Goal: Task Accomplishment & Management: Complete application form

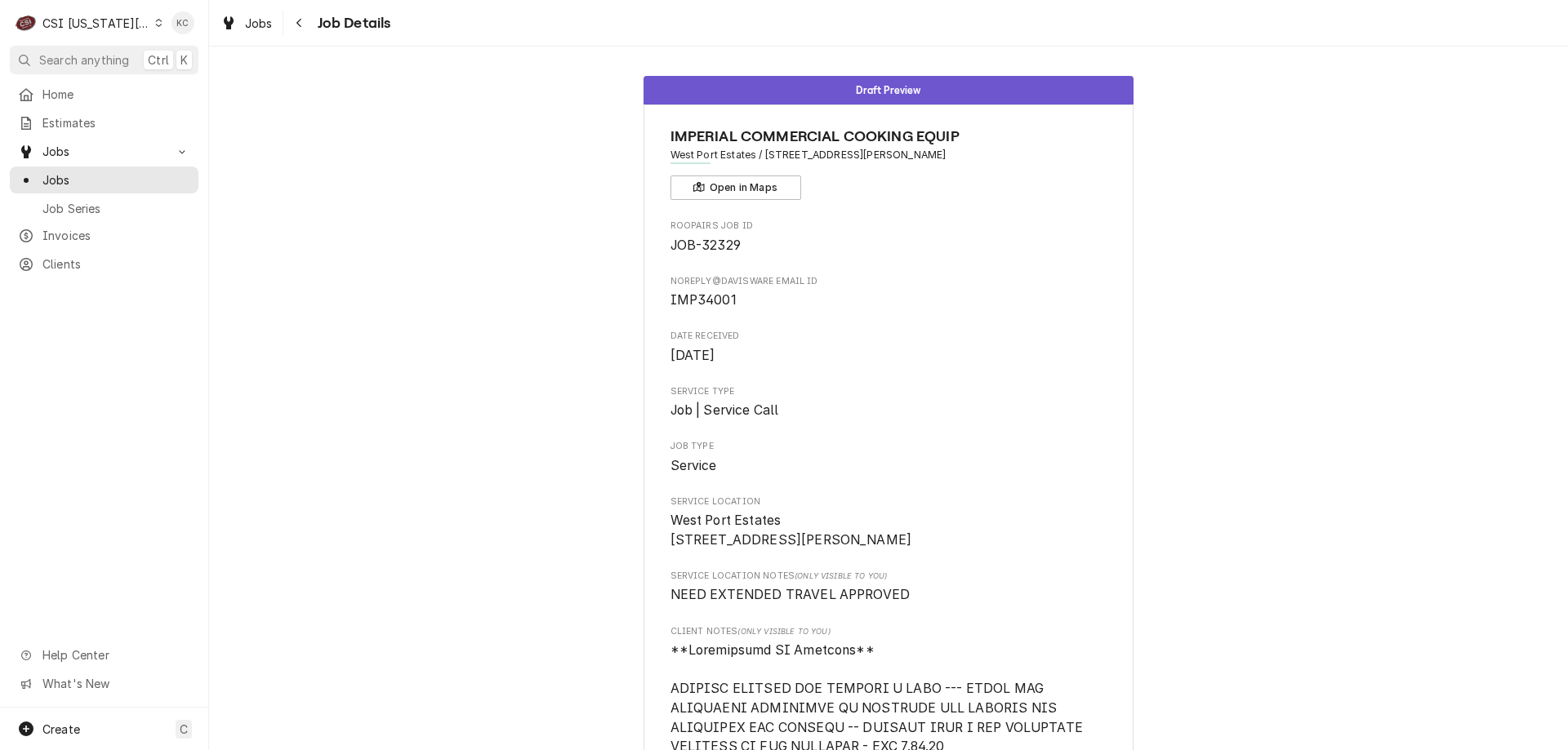
click at [132, 24] on div "CSI Kansas City." at bounding box center [96, 23] width 108 height 17
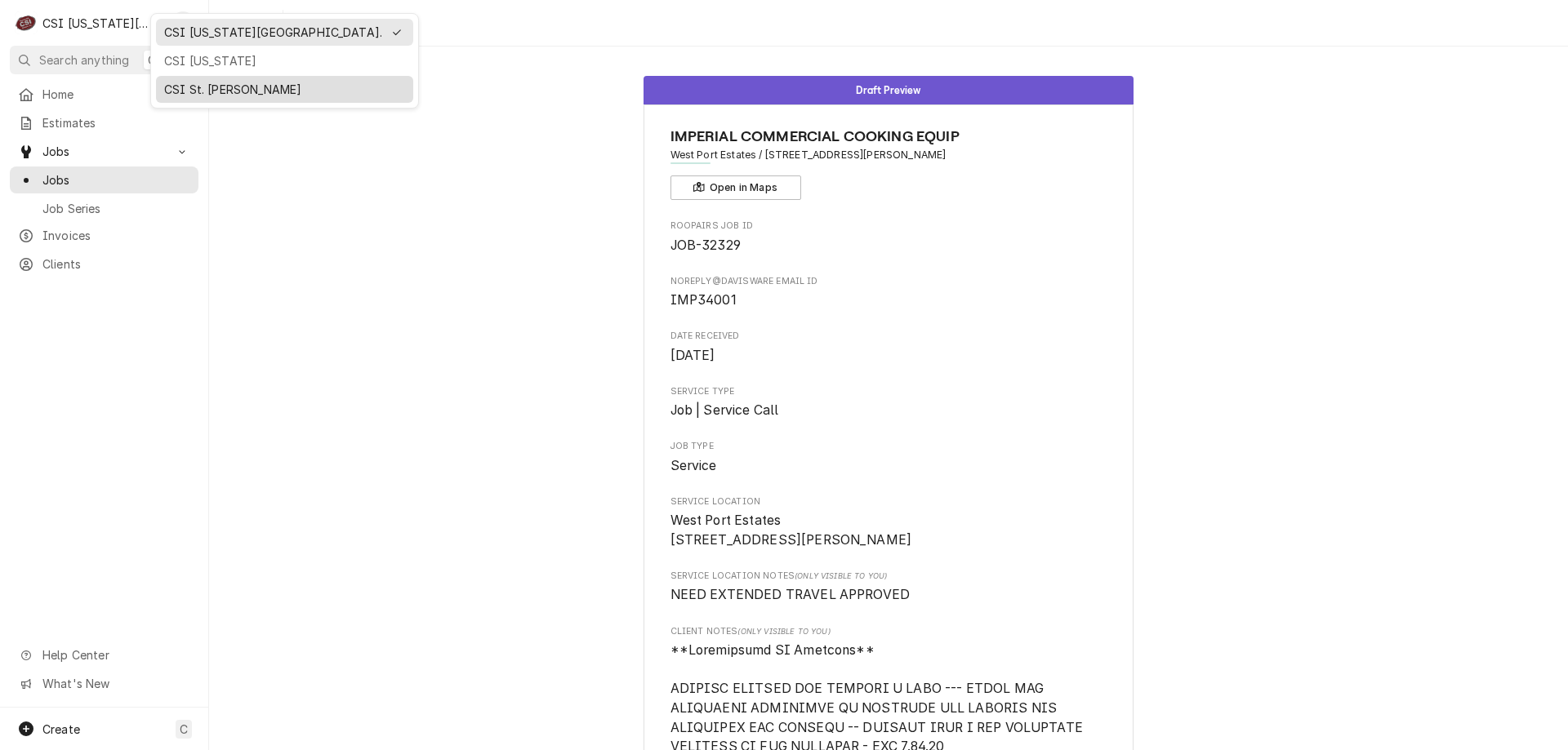
click at [240, 87] on div "CSI St. [PERSON_NAME]" at bounding box center [284, 88] width 241 height 17
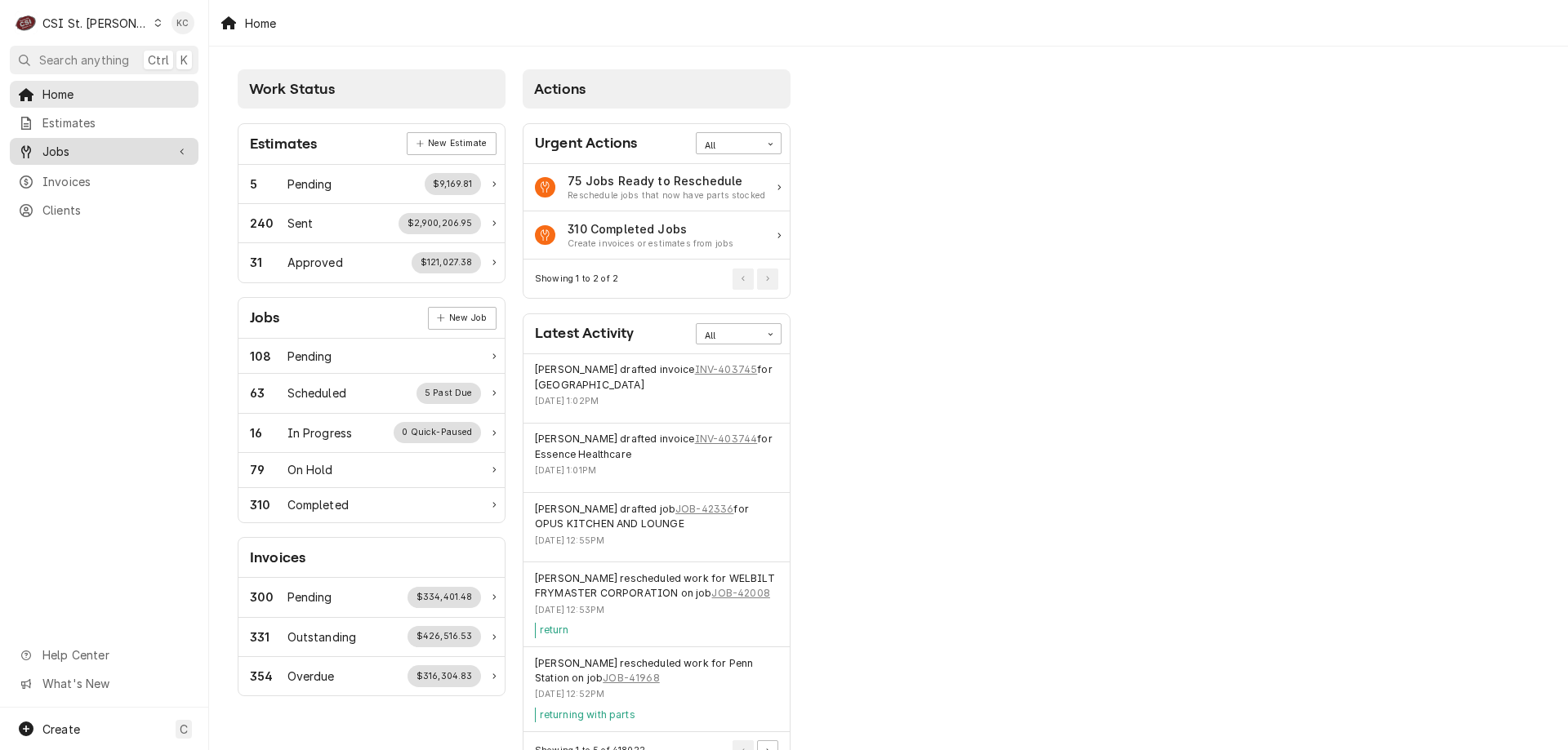
click at [92, 149] on span "Jobs" at bounding box center [104, 151] width 124 height 17
click at [44, 178] on span "Jobs" at bounding box center [116, 179] width 148 height 17
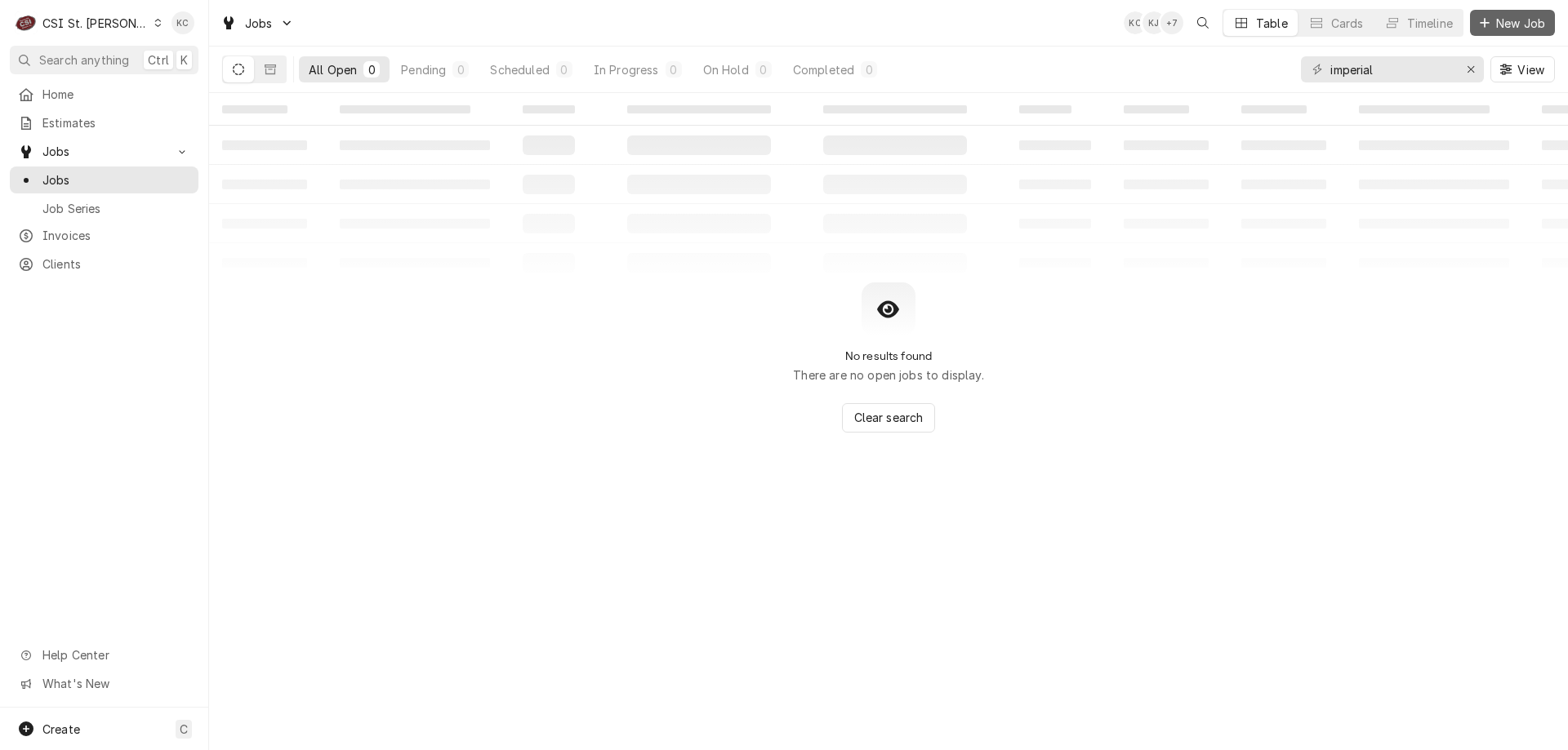
click at [1491, 22] on div "Dynamic Content Wrapper" at bounding box center [1484, 23] width 17 height 17
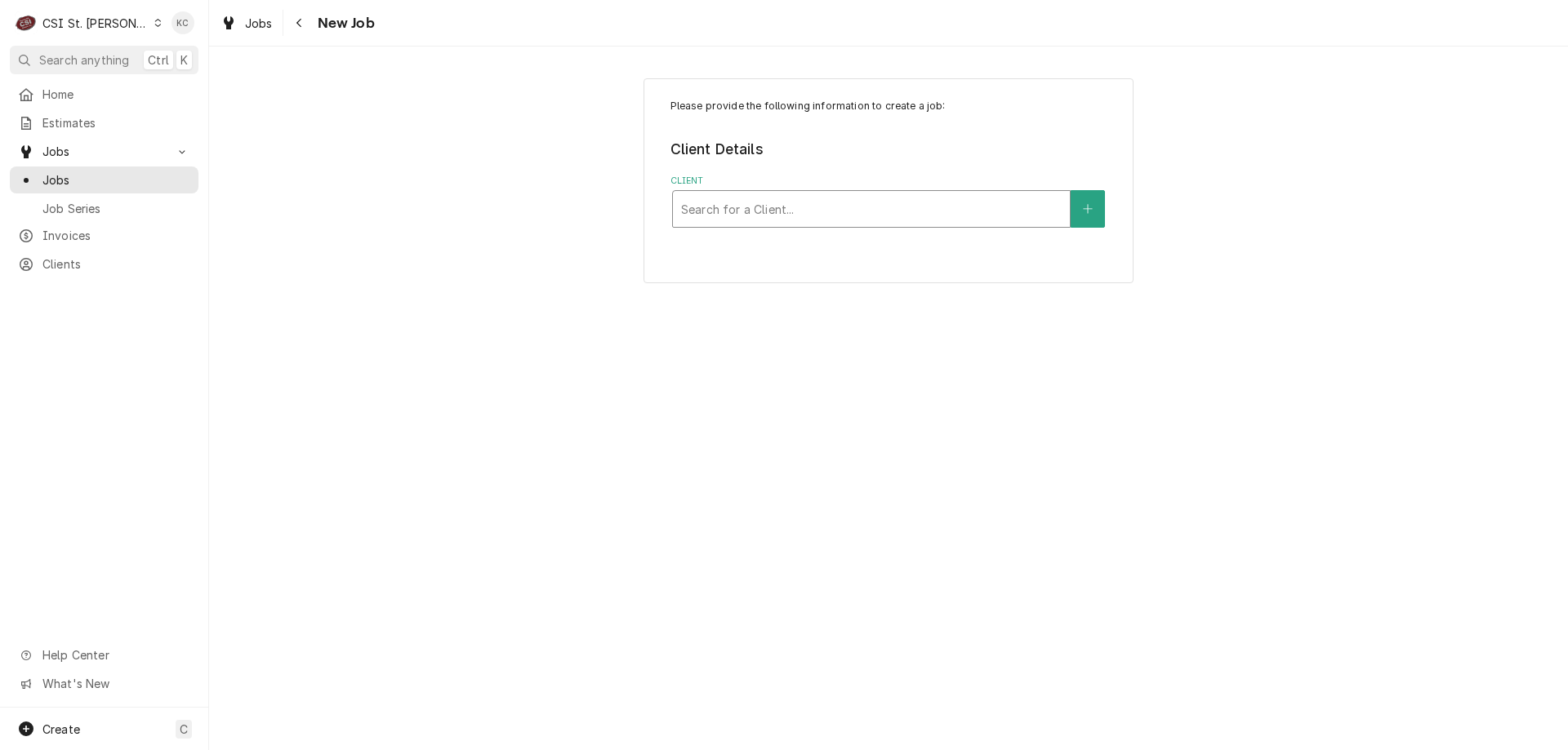
click at [1048, 205] on div "Client" at bounding box center [871, 209] width 380 height 29
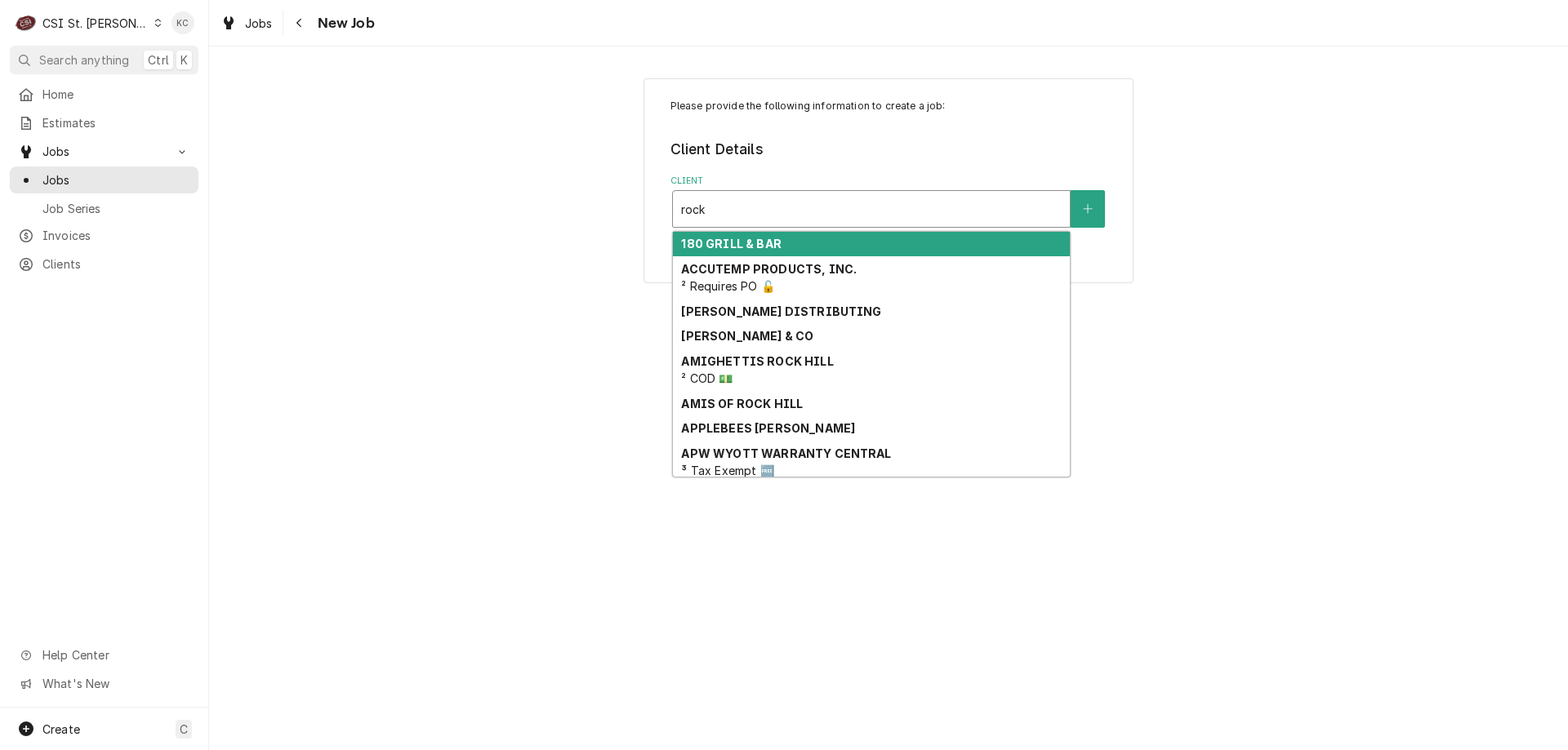
type input "rockw"
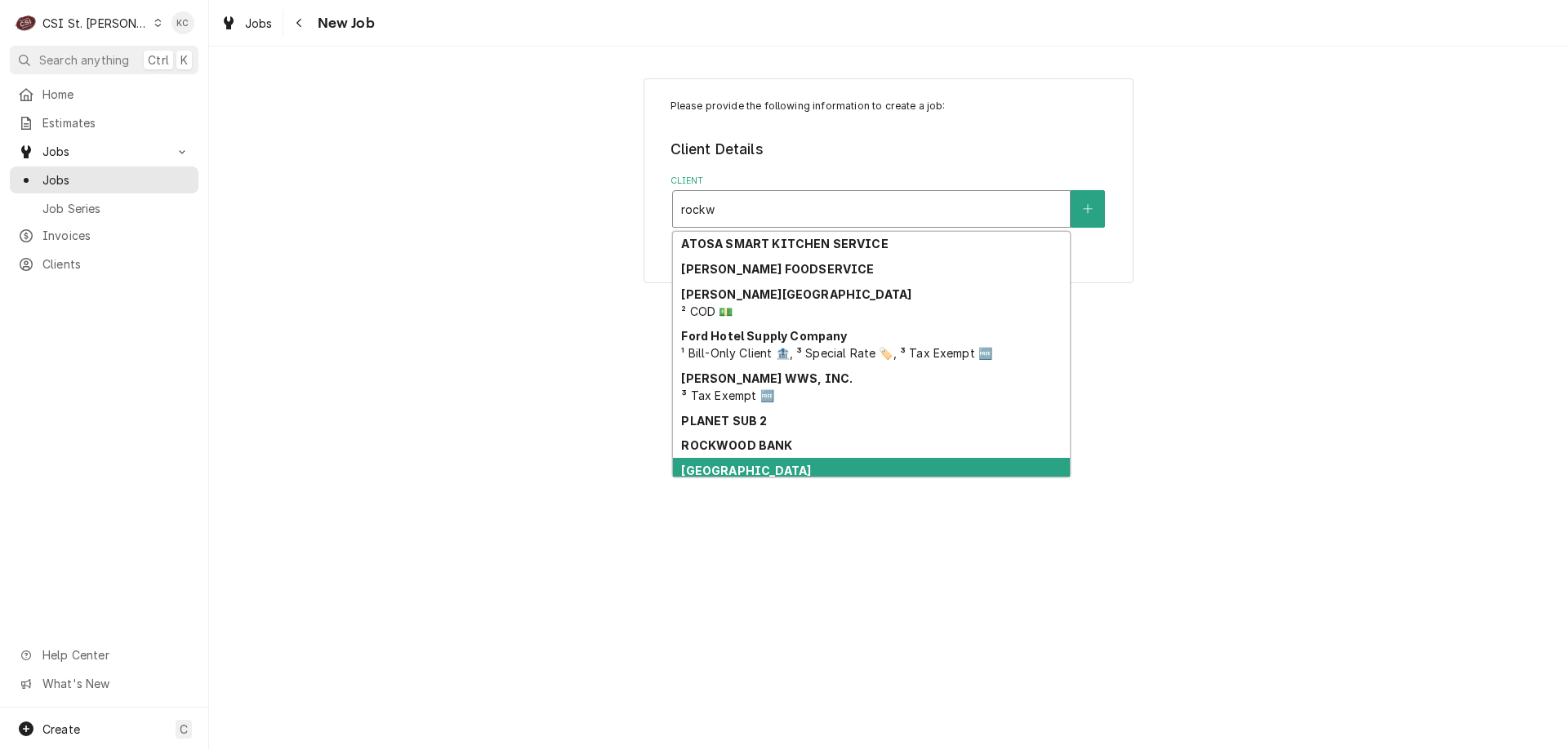
click at [752, 471] on strong "Rockwood School District" at bounding box center [745, 471] width 129 height 14
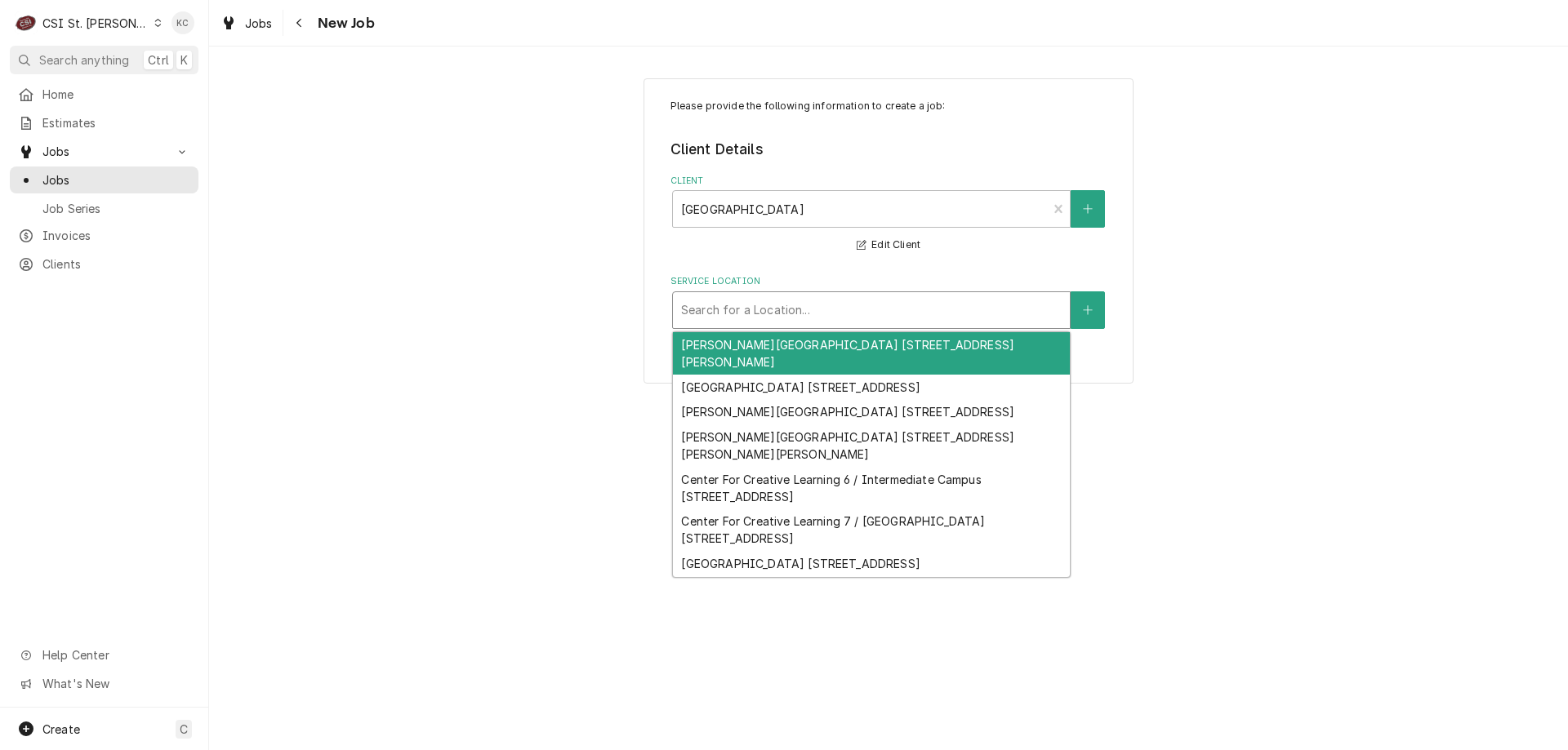
click at [844, 309] on div "Service Location" at bounding box center [871, 310] width 380 height 29
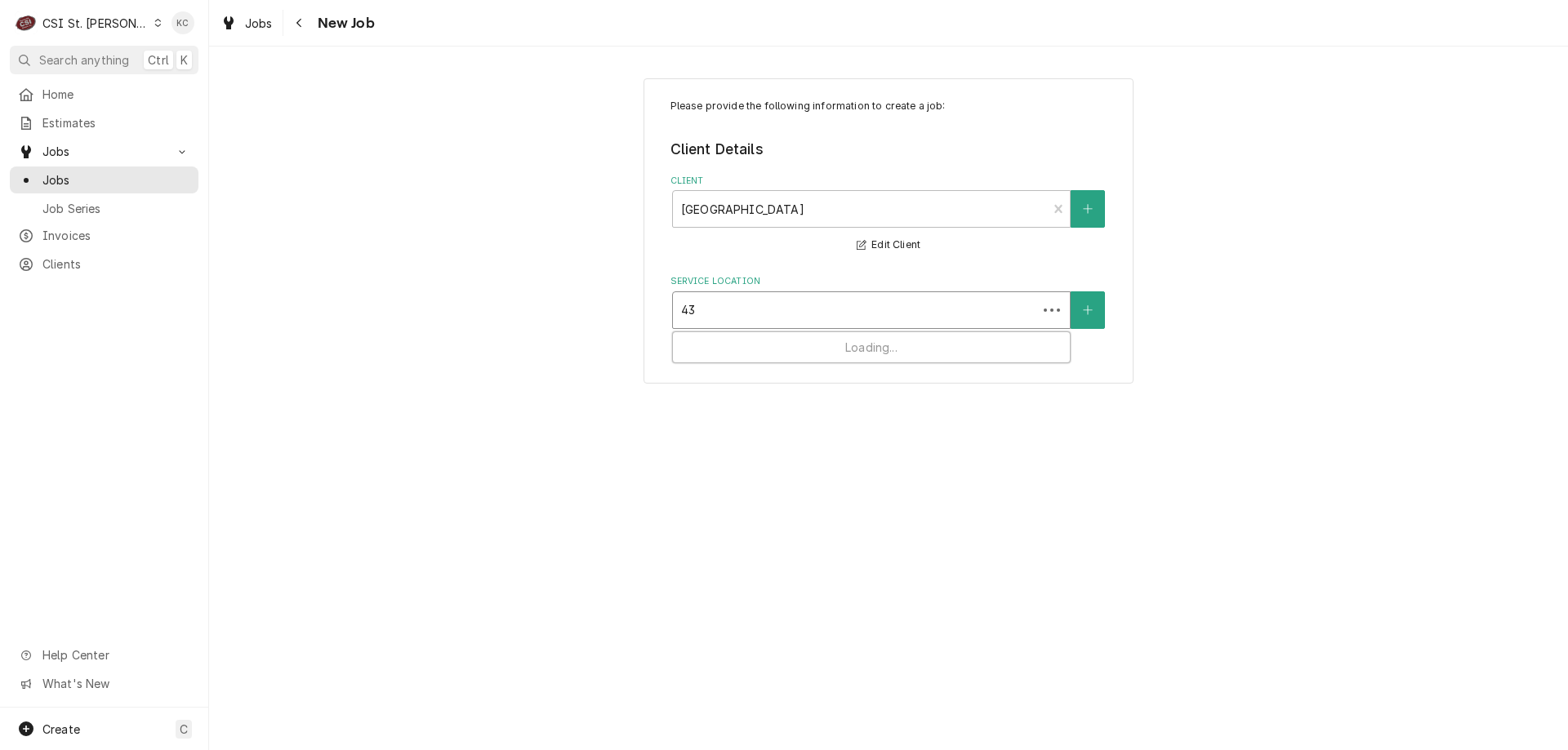
type input "430"
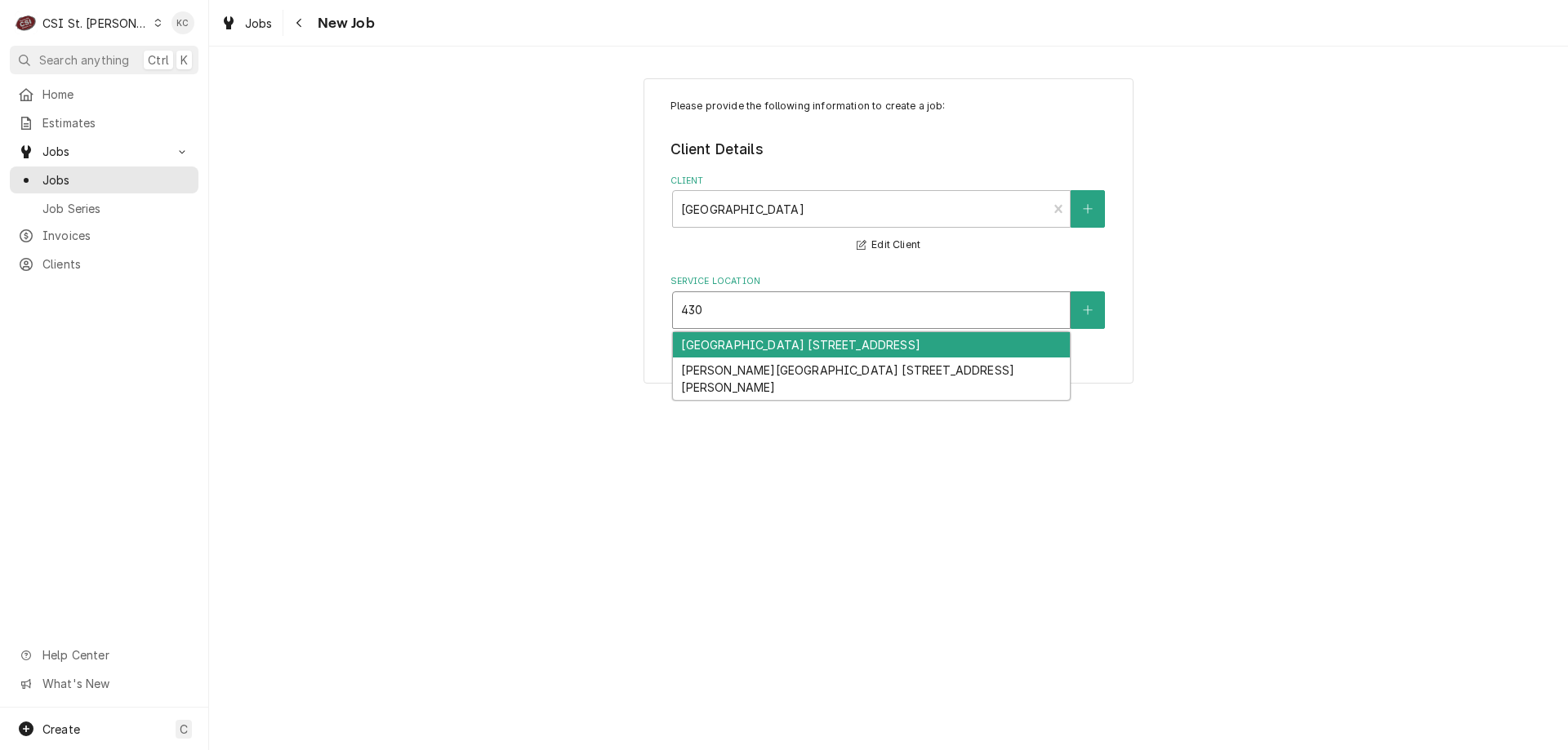
click at [853, 358] on div "Geggie Elementary School 11 / 430 Bald Hill Road, Eureka, MO 63025" at bounding box center [871, 345] width 397 height 25
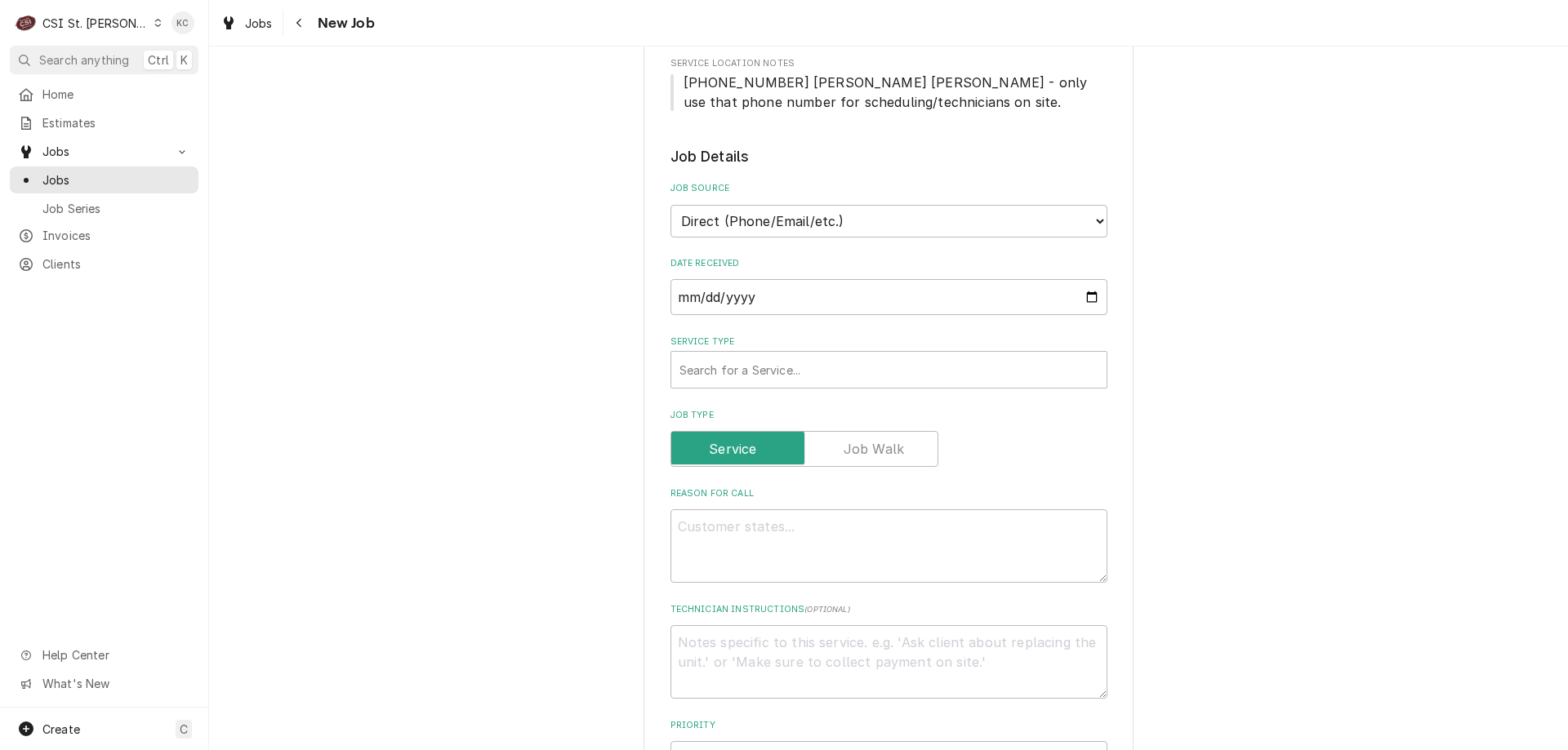
scroll to position [326, 0]
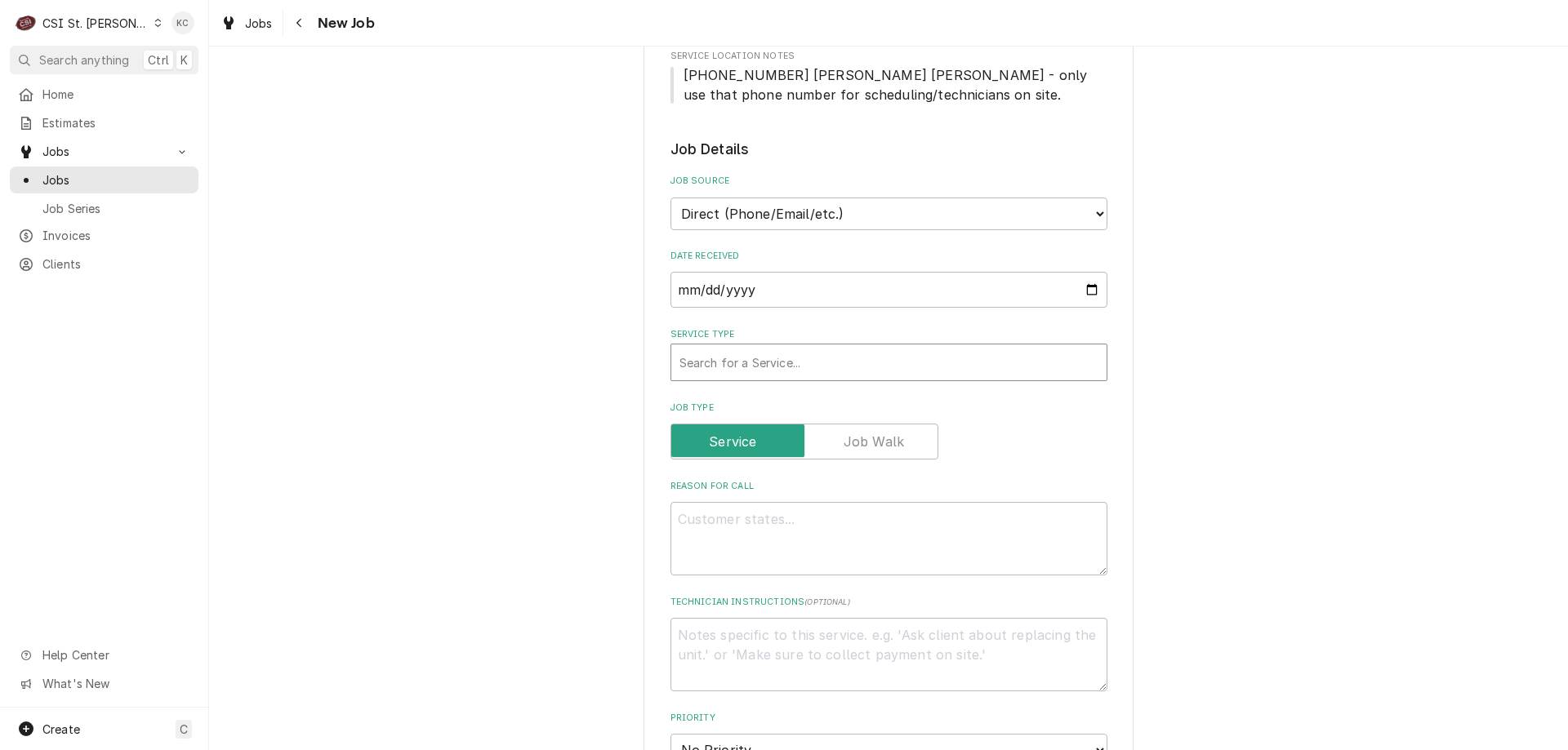
click at [768, 359] on div "Service Type" at bounding box center [888, 363] width 419 height 29
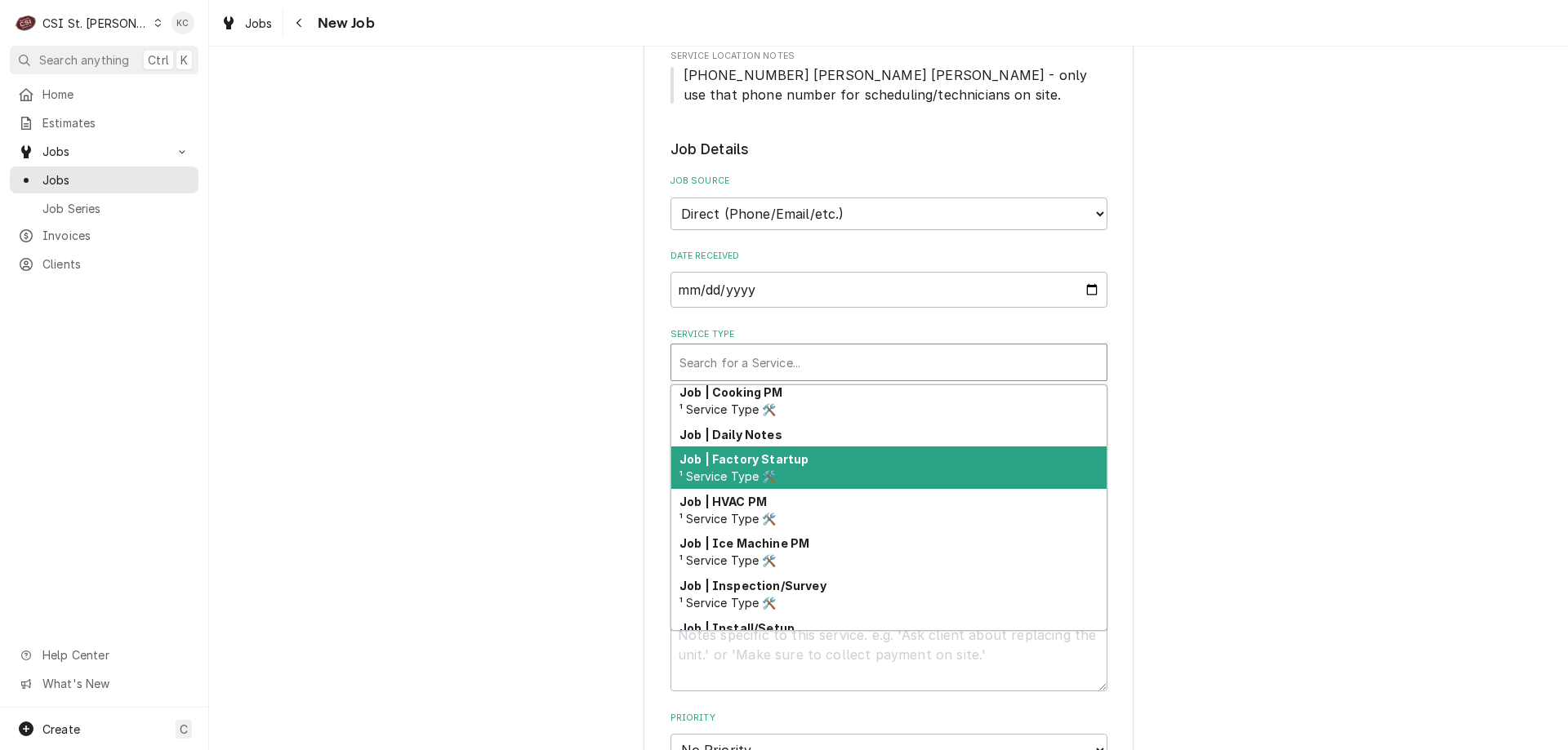
scroll to position [933, 0]
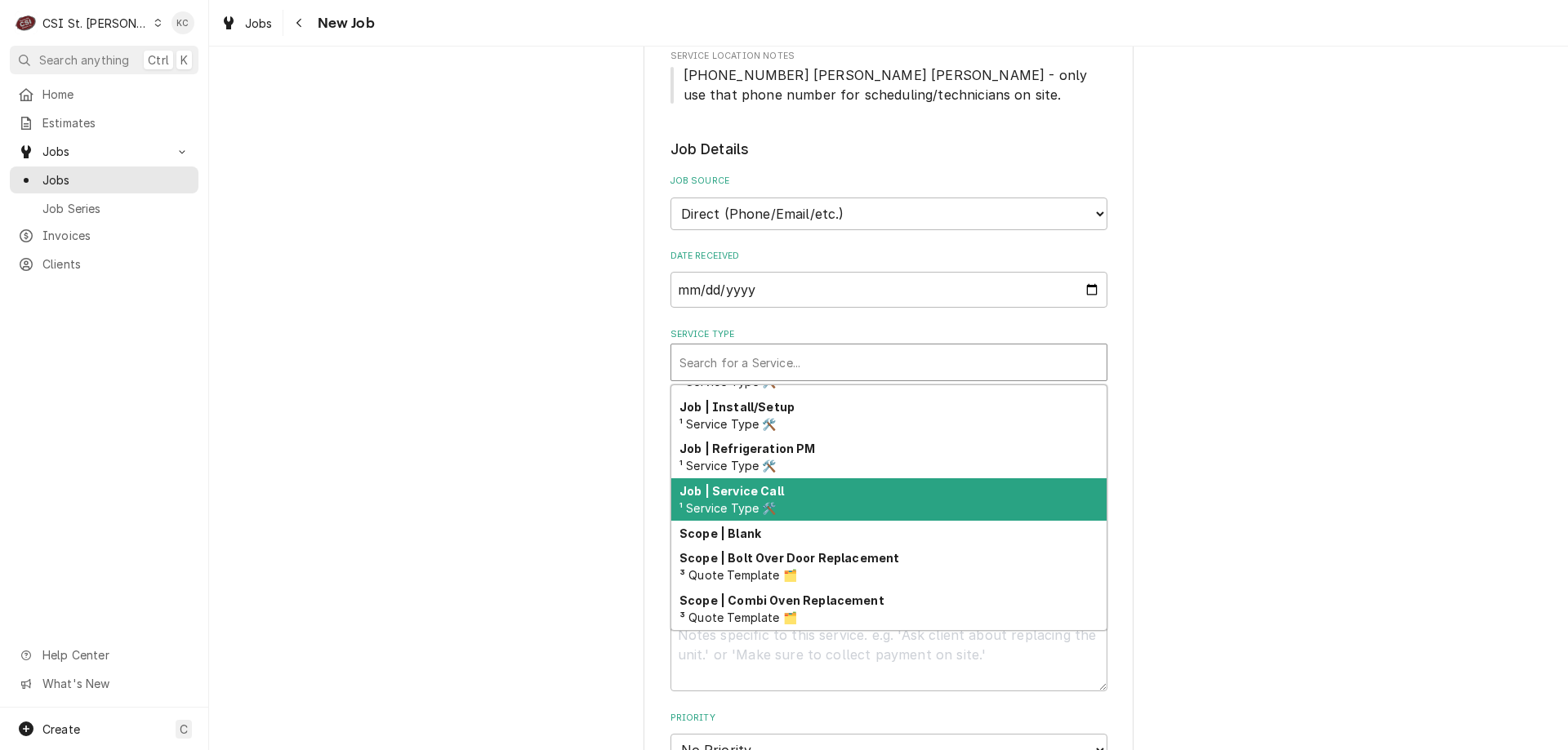
click at [784, 497] on div "Job | Service Call ¹ Service Type 🛠️" at bounding box center [888, 499] width 435 height 42
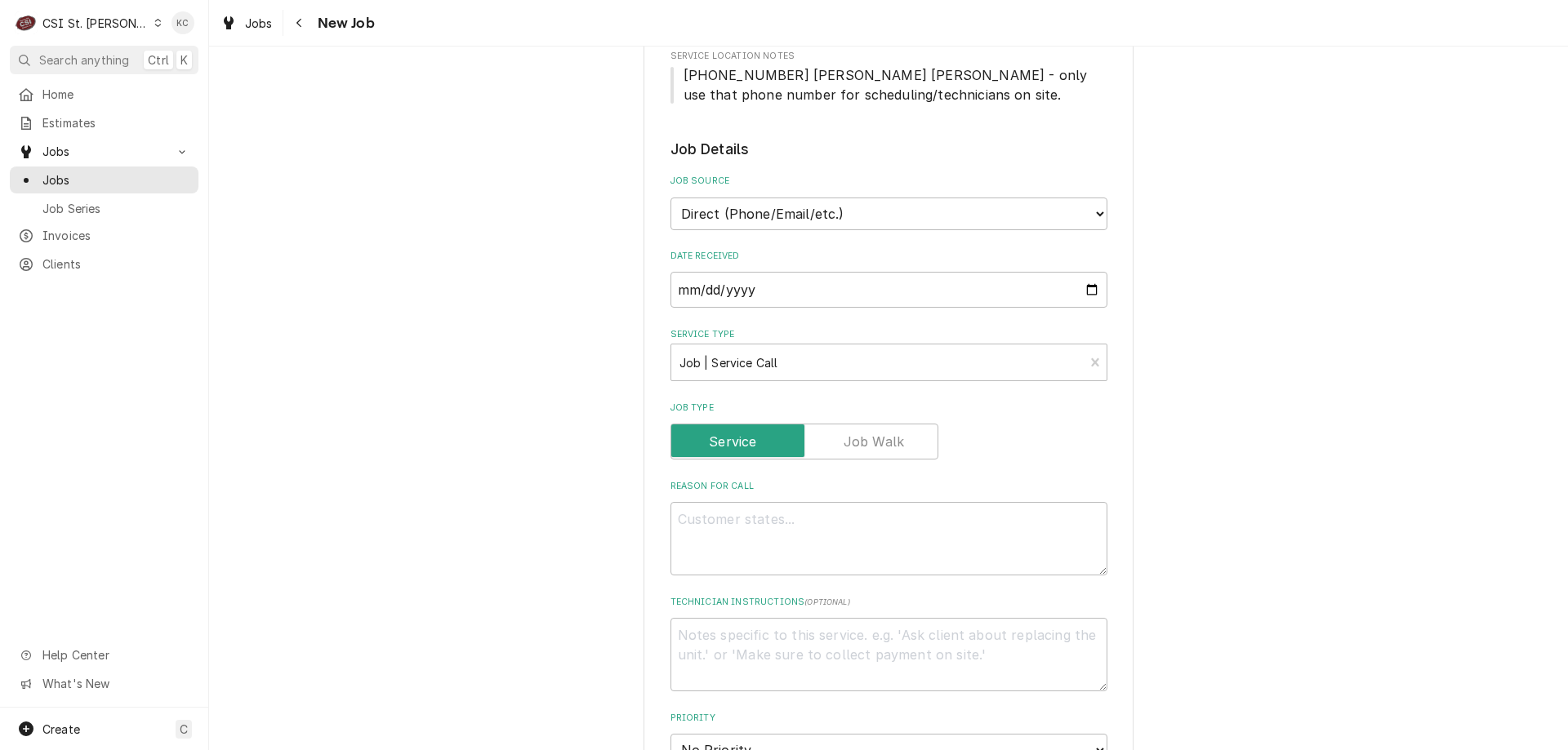
click at [1240, 447] on div "Please provide the following information to create a job: Client Details Client…" at bounding box center [887, 616] width 1358 height 1757
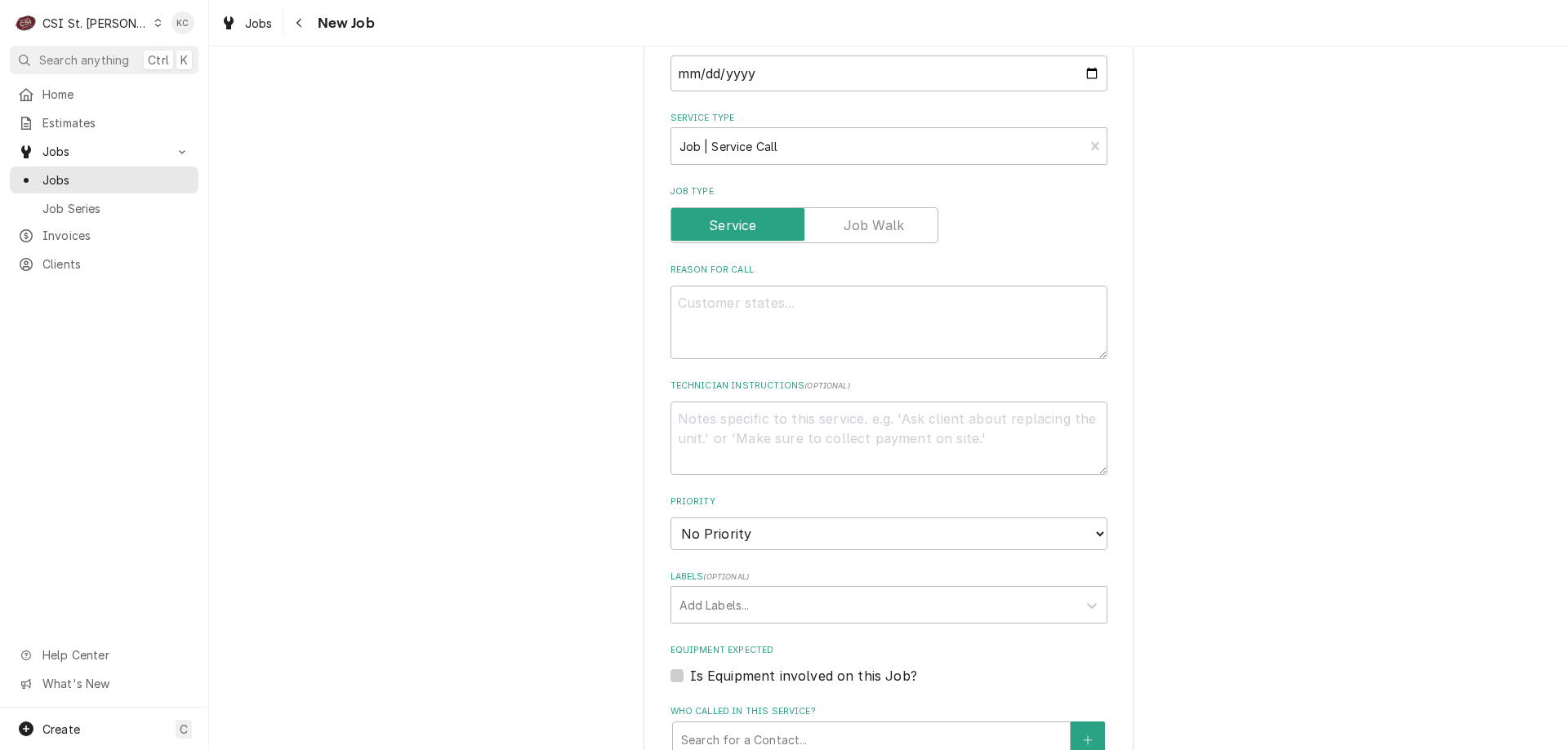
scroll to position [572, 0]
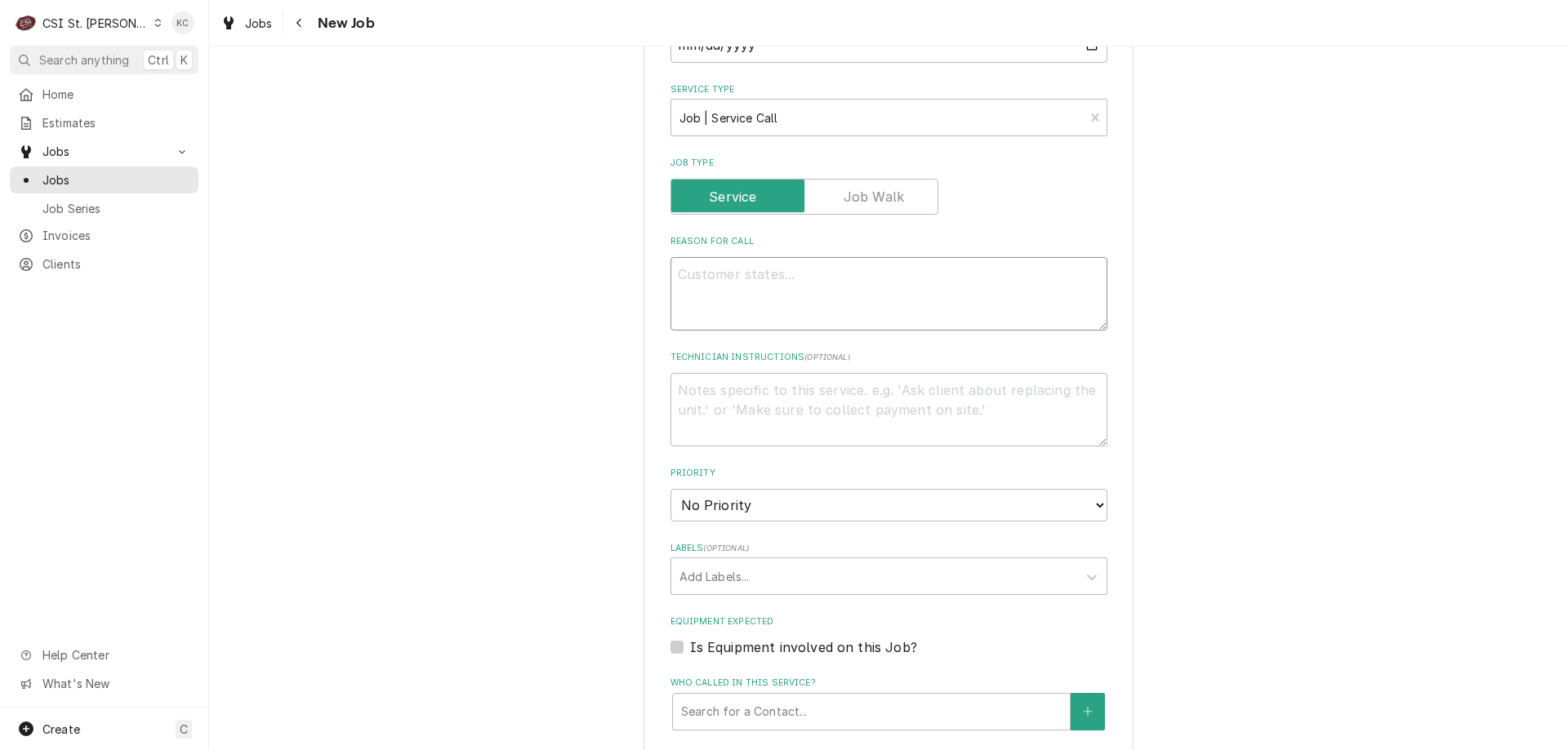
click at [846, 272] on textarea "Reason For Call" at bounding box center [888, 293] width 436 height 74
click at [830, 276] on textarea "Reason For Call" at bounding box center [888, 293] width 436 height 74
paste textarea "The refrigerator leaks on the inside. Getting water on everything"
type textarea "x"
type textarea "The refrigerator leaks on the inside. Getting water on everything"
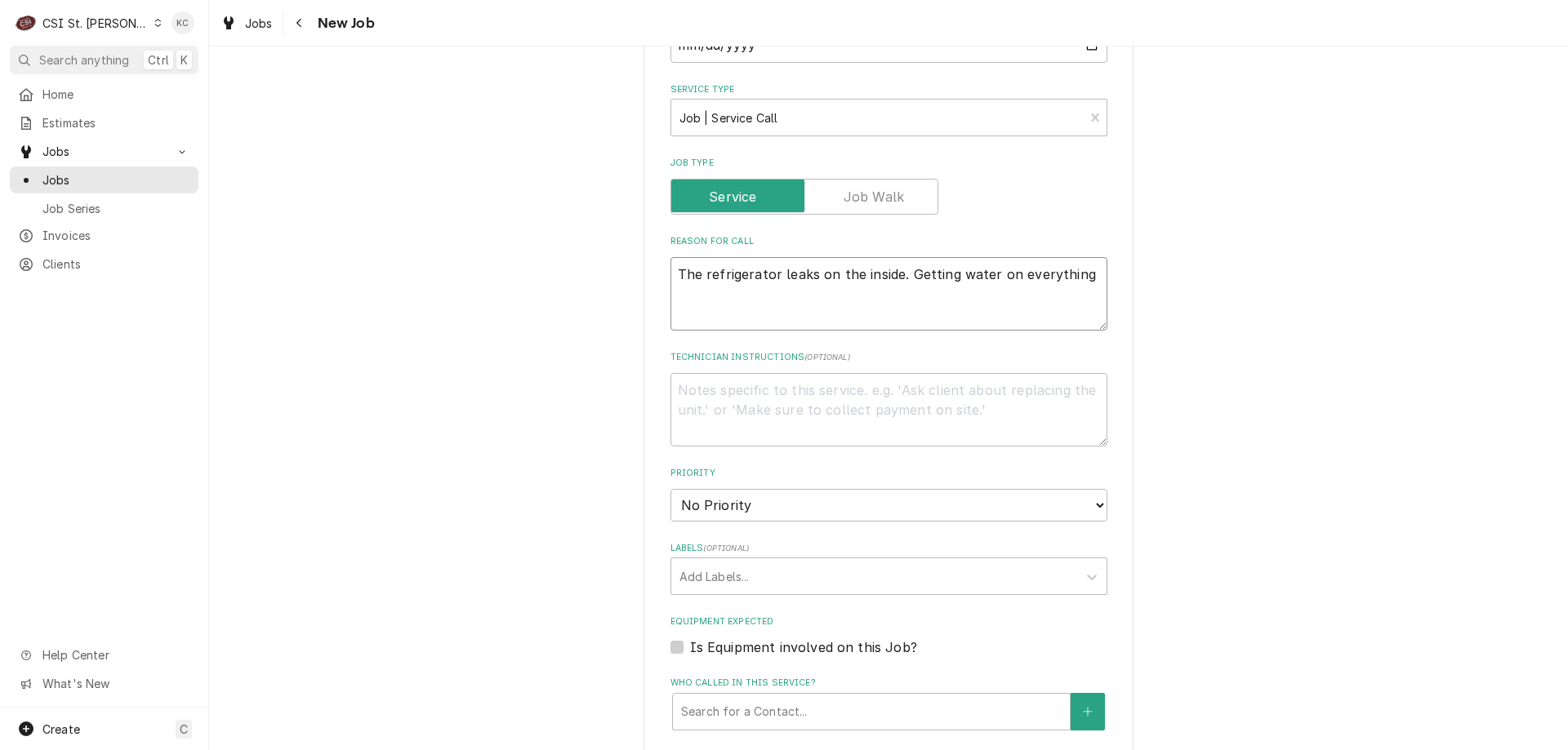
type textarea "x"
type textarea "The refrigerator leaks on the inside. Getting water on everything"
click at [734, 378] on textarea "Technician Instructions ( optional )" at bounding box center [888, 409] width 436 height 74
click at [705, 392] on textarea "Technician Instructions ( optional )" at bounding box center [888, 409] width 436 height 74
paste textarea "WO 8063028"
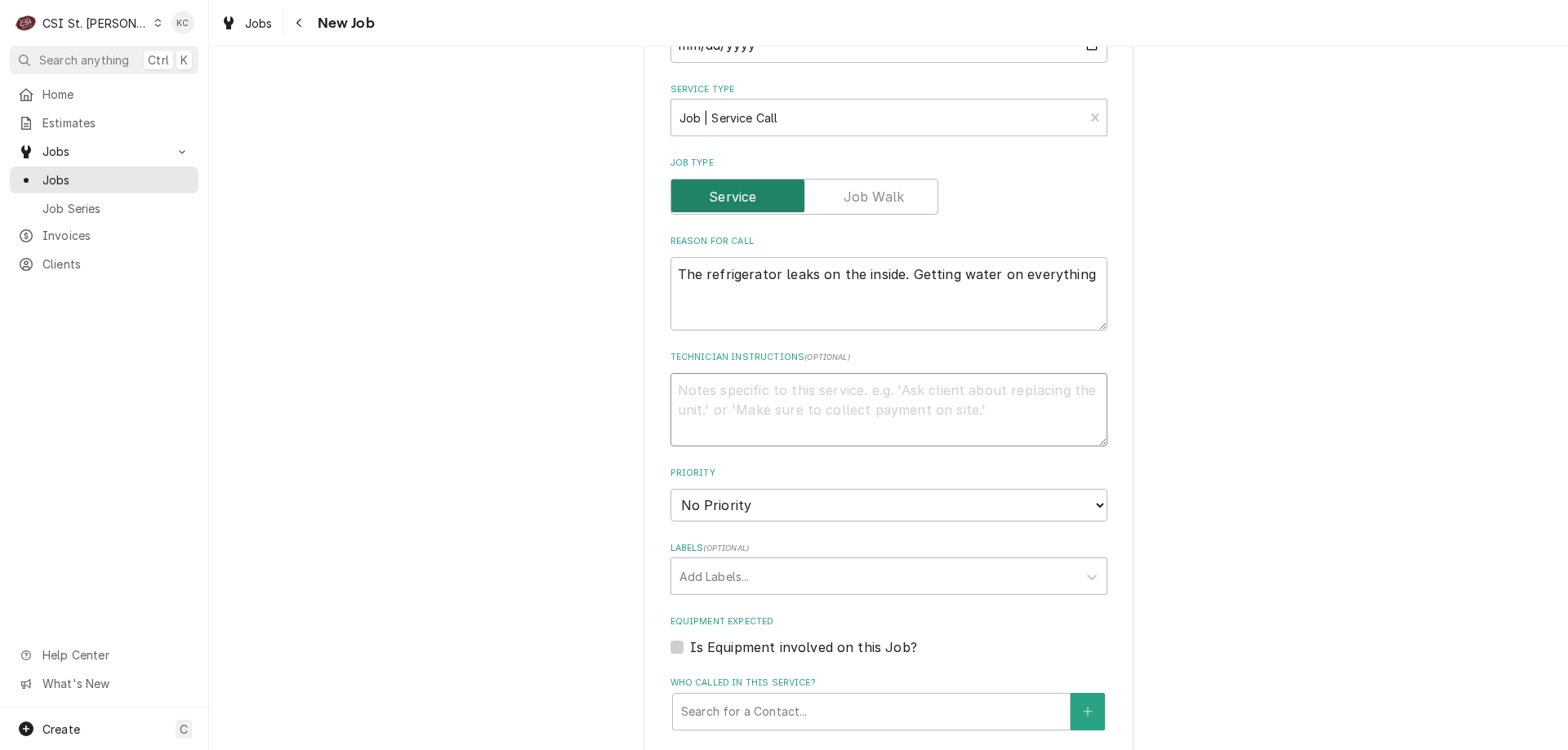
type textarea "x"
type textarea "WO 8063028"
type textarea "x"
type textarea "WO 8063028"
type textarea "x"
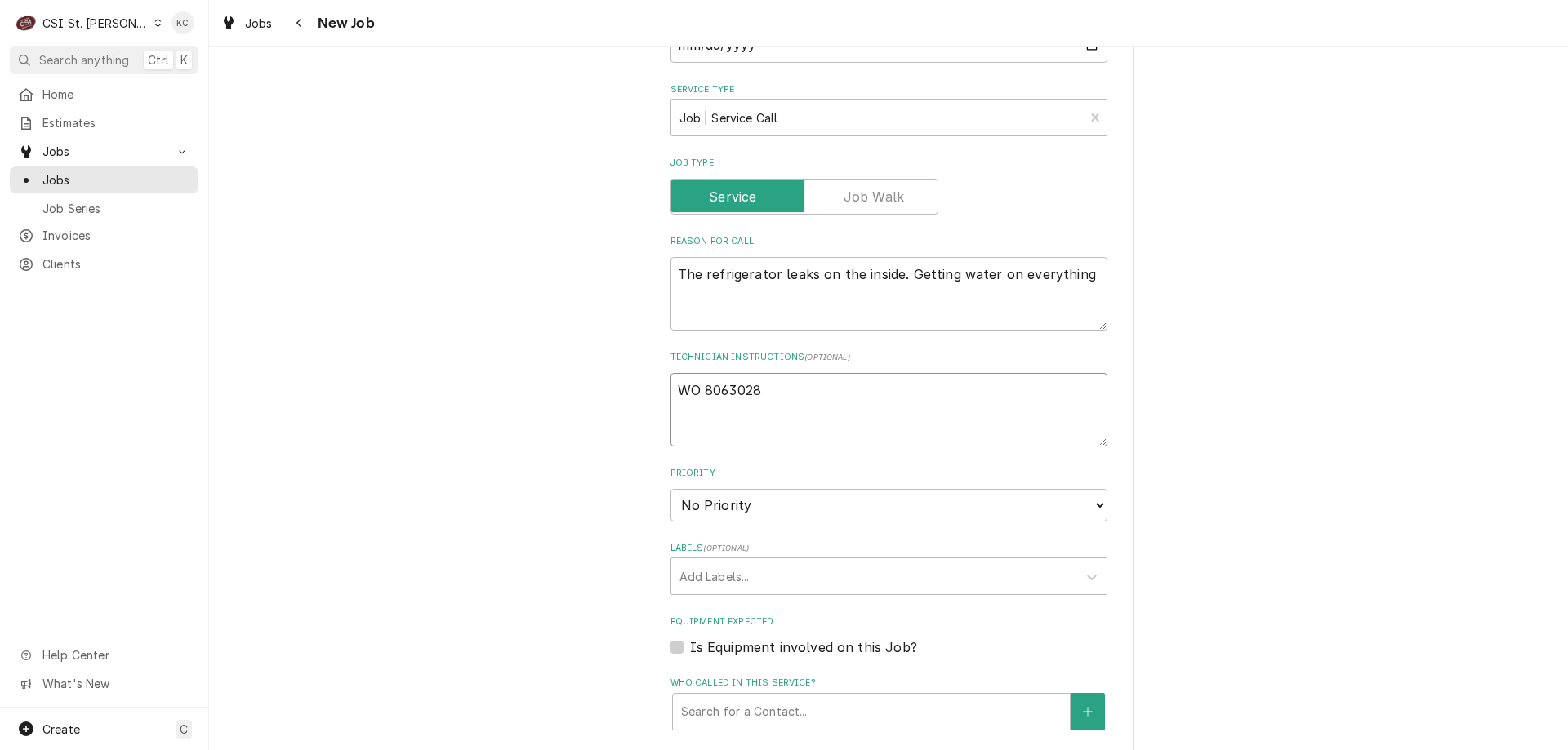
type textarea "WO 8063028"
type textarea "x"
type textarea "WO 8063028 K"
type textarea "x"
type textarea "WO 8063028 Ke"
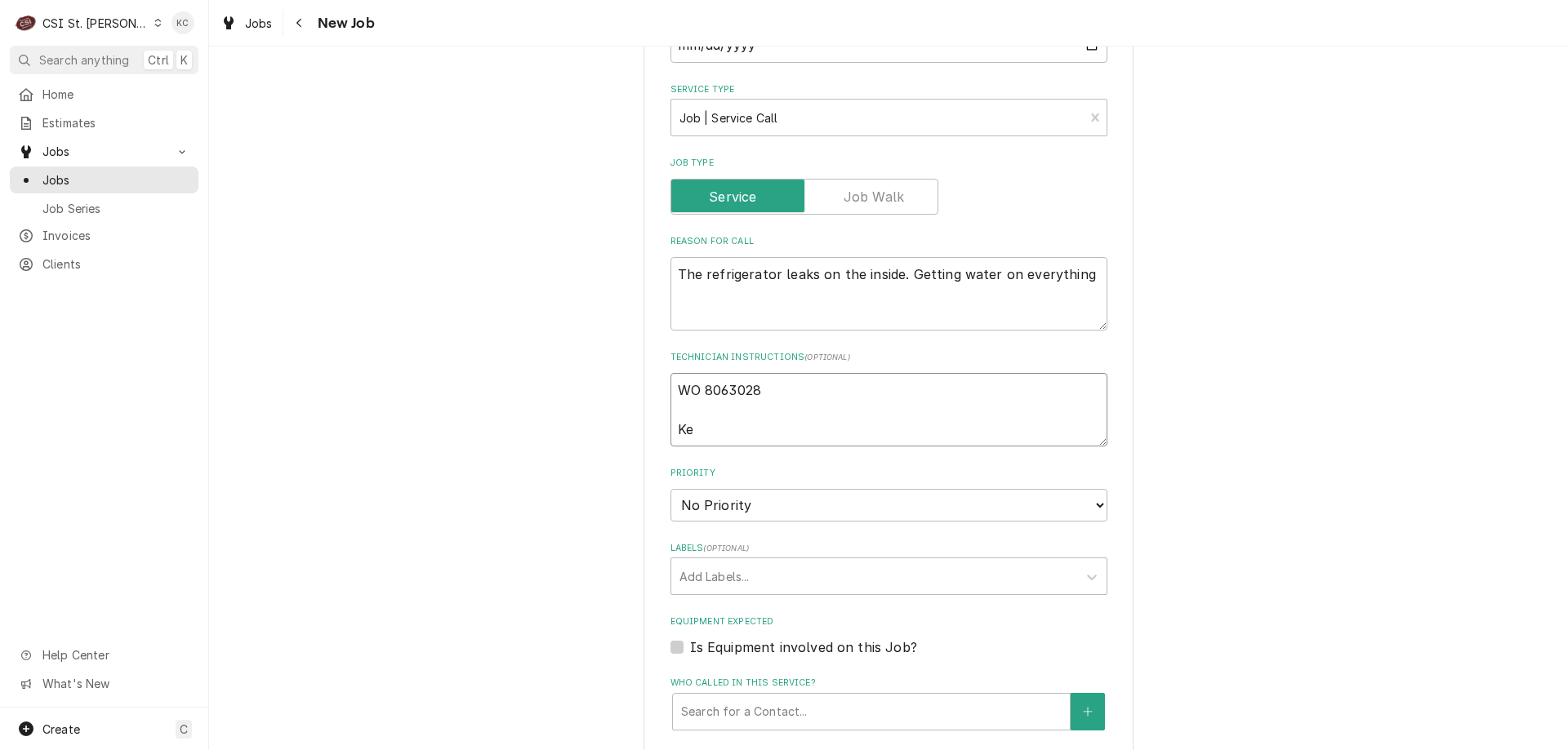
type textarea "x"
type textarea "WO 8063028 Kel"
type textarea "x"
type textarea "WO 8063028 Kell"
type textarea "x"
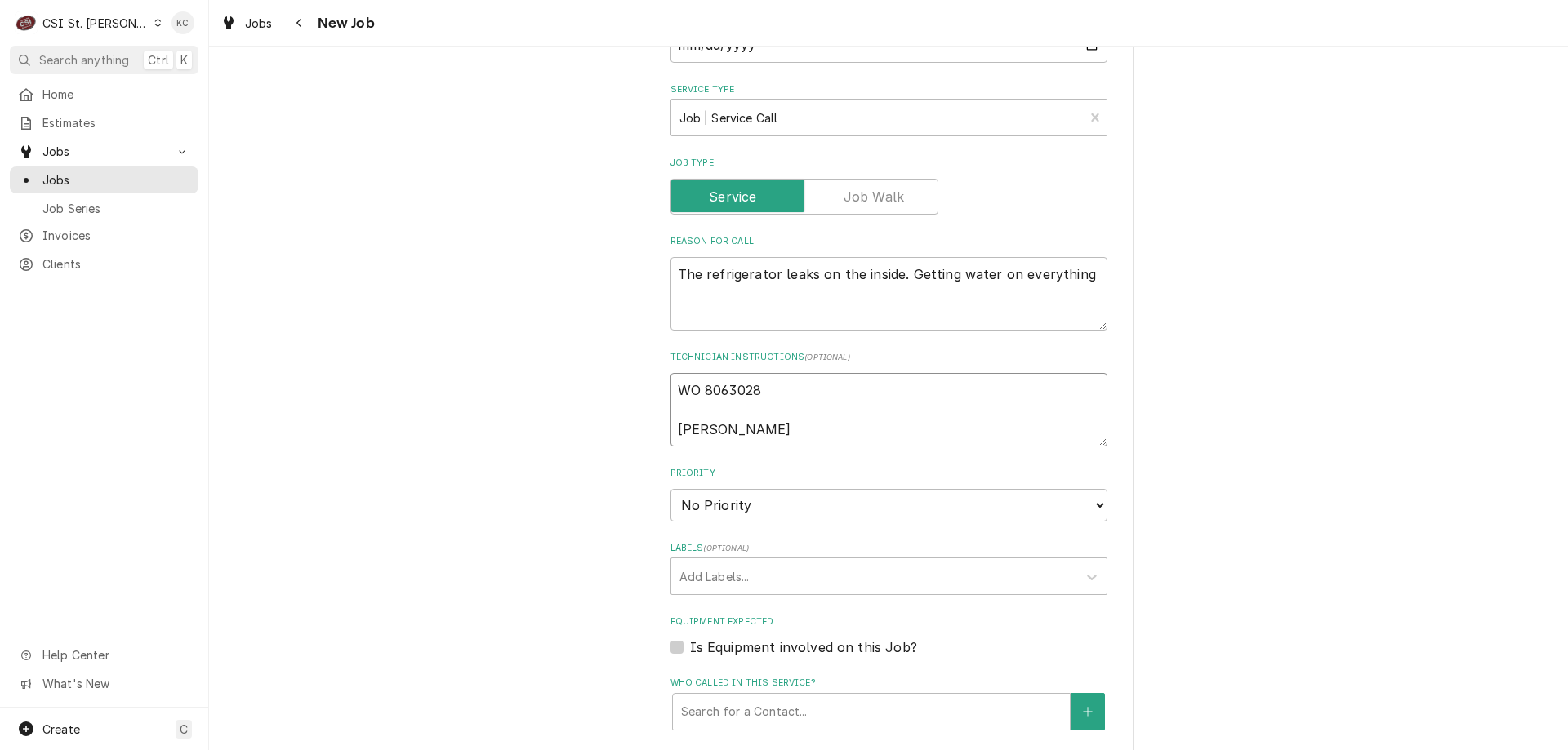
type textarea "WO 8063028 Kelli"
type textarea "x"
type textarea "WO 8063028 Kelli"
type textarea "x"
type textarea "WO 8063028 Kelli B"
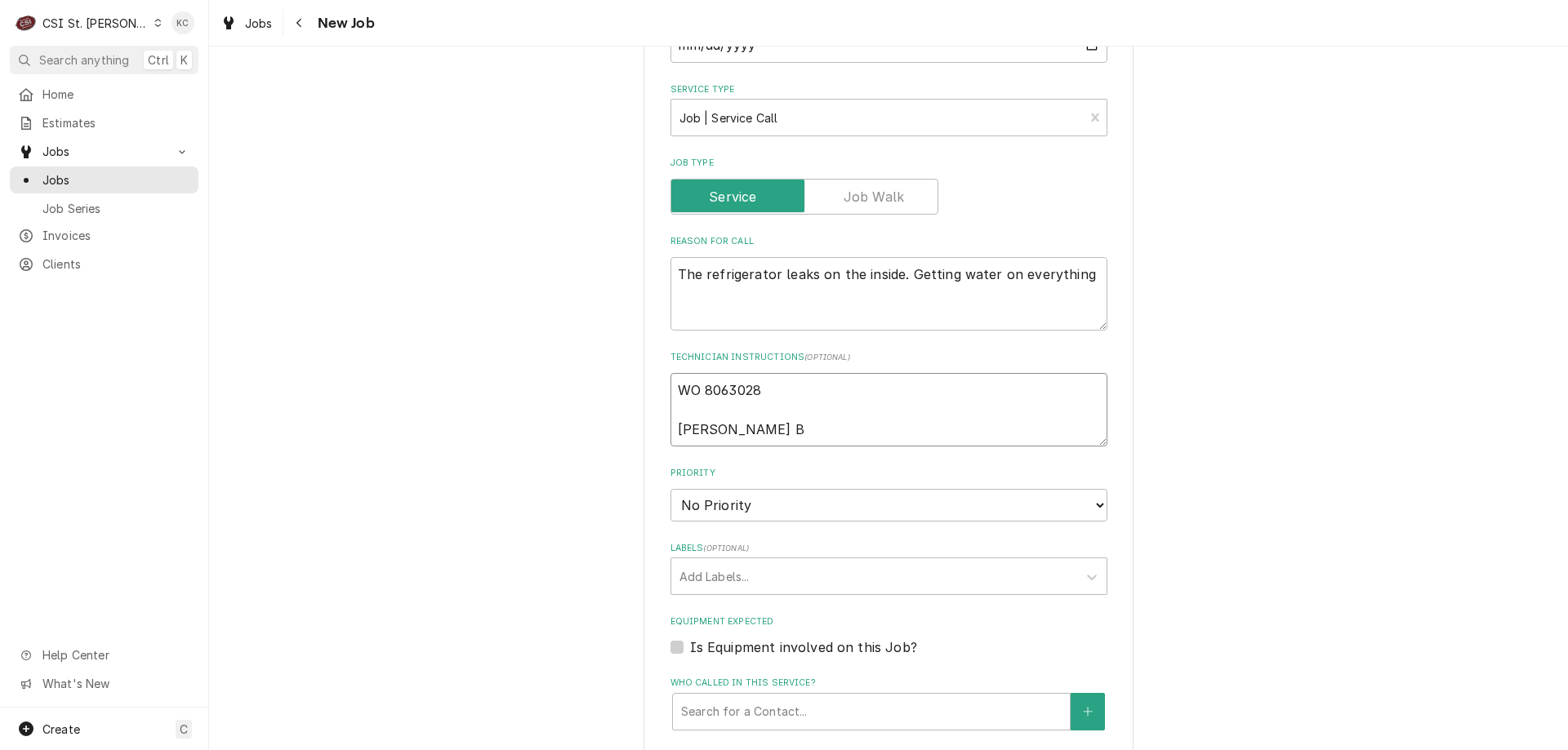
type textarea "x"
type textarea "WO 8063028 Kelli Bi"
type textarea "x"
type textarea "WO 8063028 Kelli Bid"
type textarea "x"
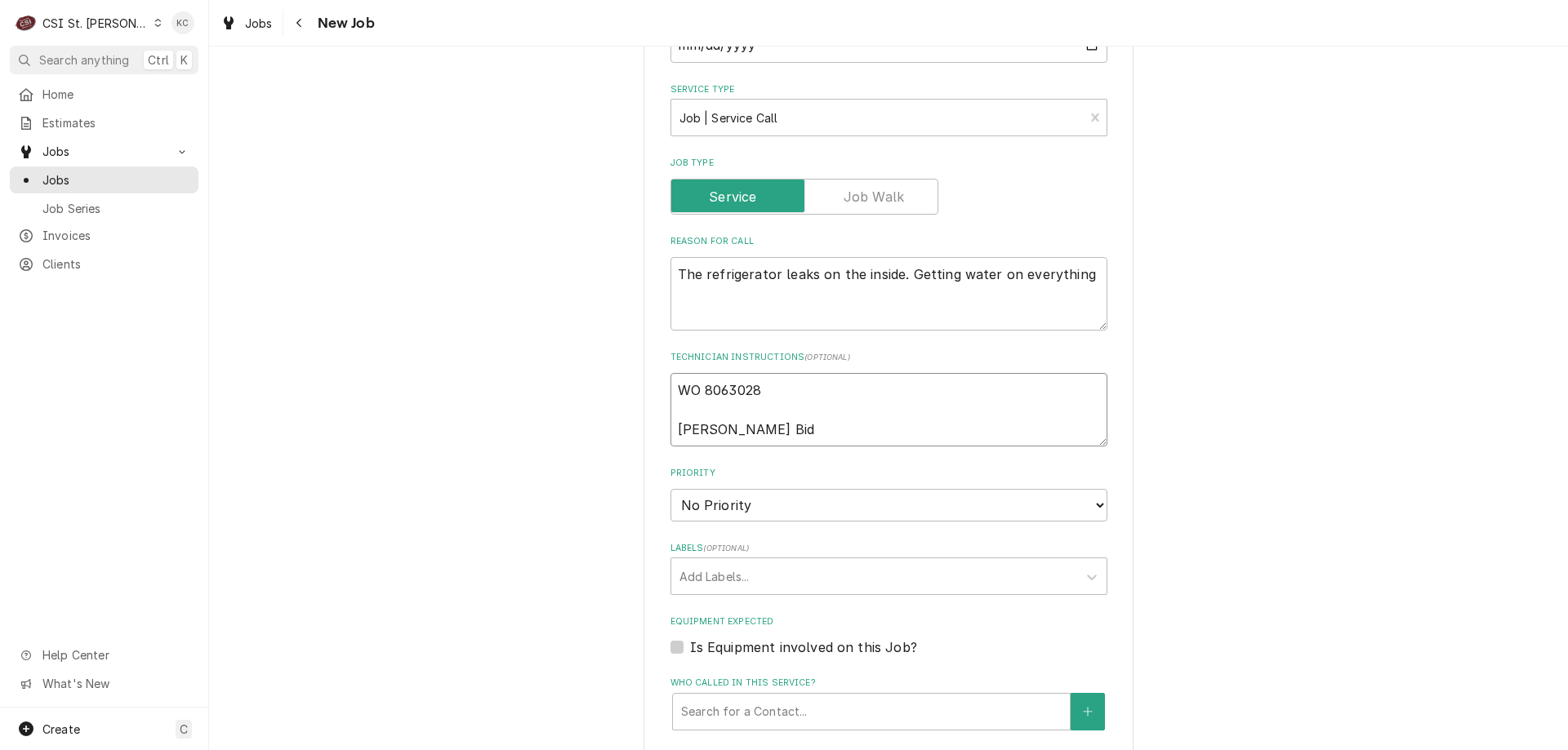
type textarea "WO 8063028 Kelli Bidd"
type textarea "x"
type textarea "WO 8063028 Kelli Bidd"
type textarea "x"
type textarea "WO 8063028 Kelli Bidd -"
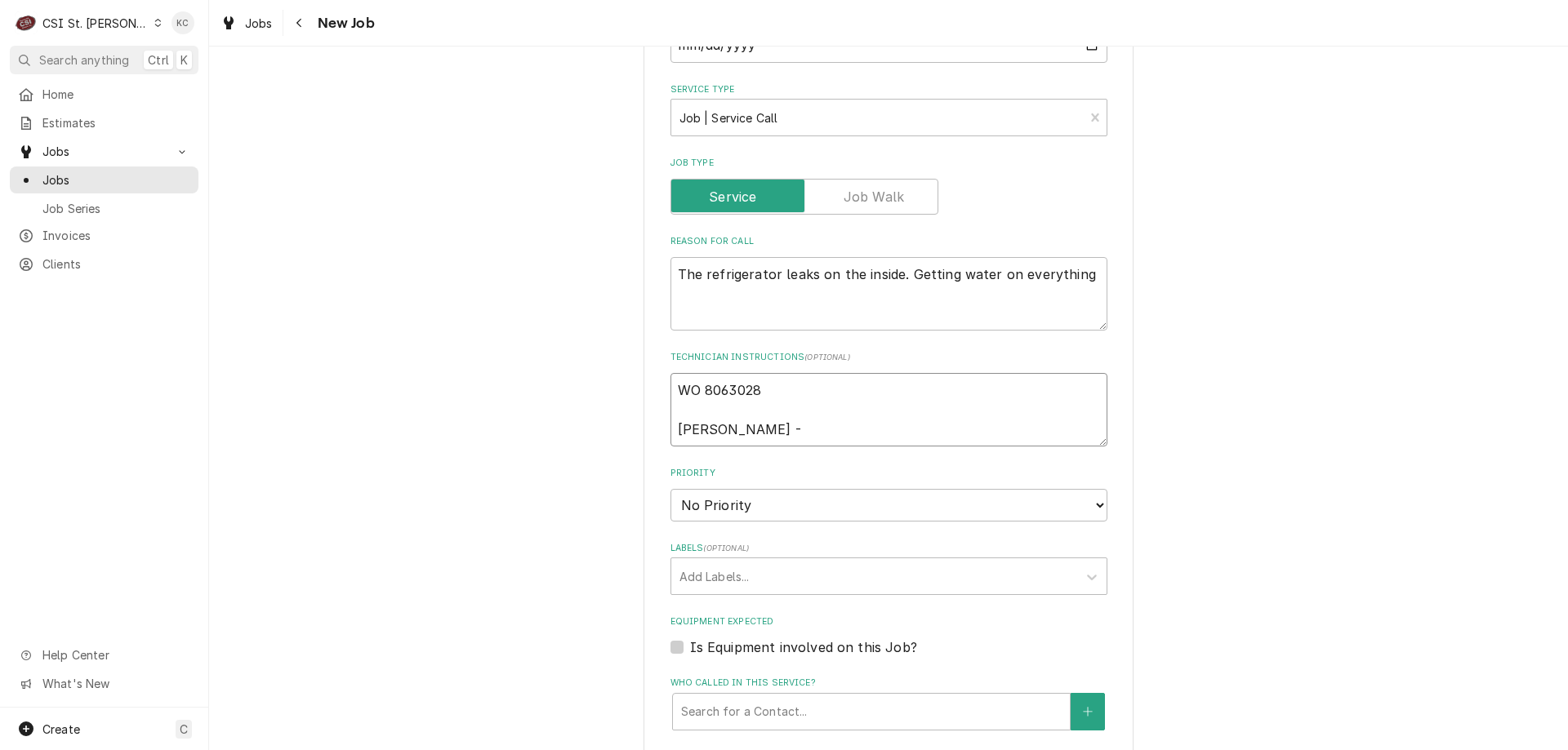
type textarea "x"
type textarea "WO 8063028 Kelli Bidd -"
type textarea "x"
type textarea "WO 8063028 Kelli Bidd - 6"
type textarea "x"
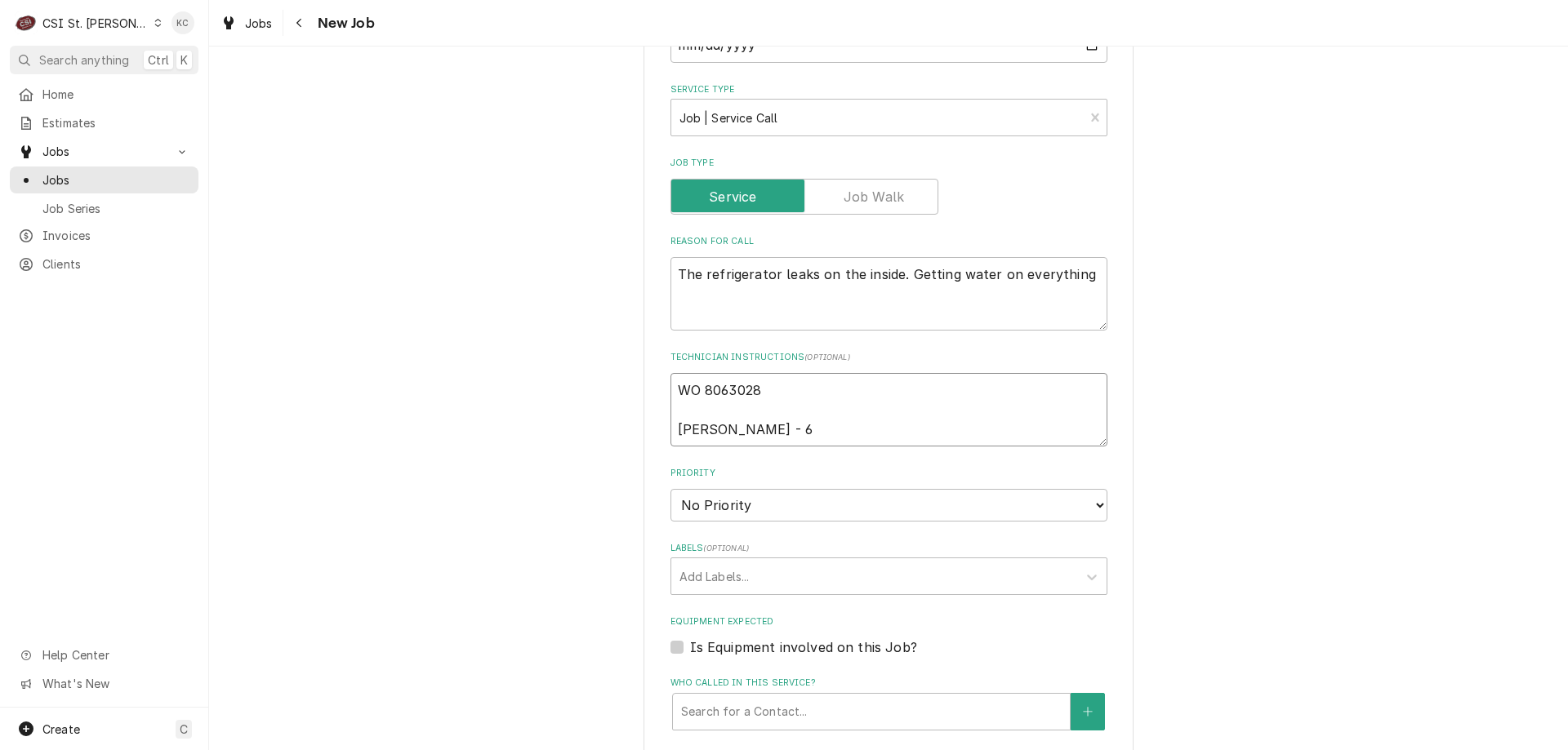
type textarea "WO 8063028 Kelli Bidd - 63"
type textarea "x"
type textarea "WO 8063028 Kelli Bidd - 636"
type textarea "x"
type textarea "WO 8063028 Kelli Bidd - 636"
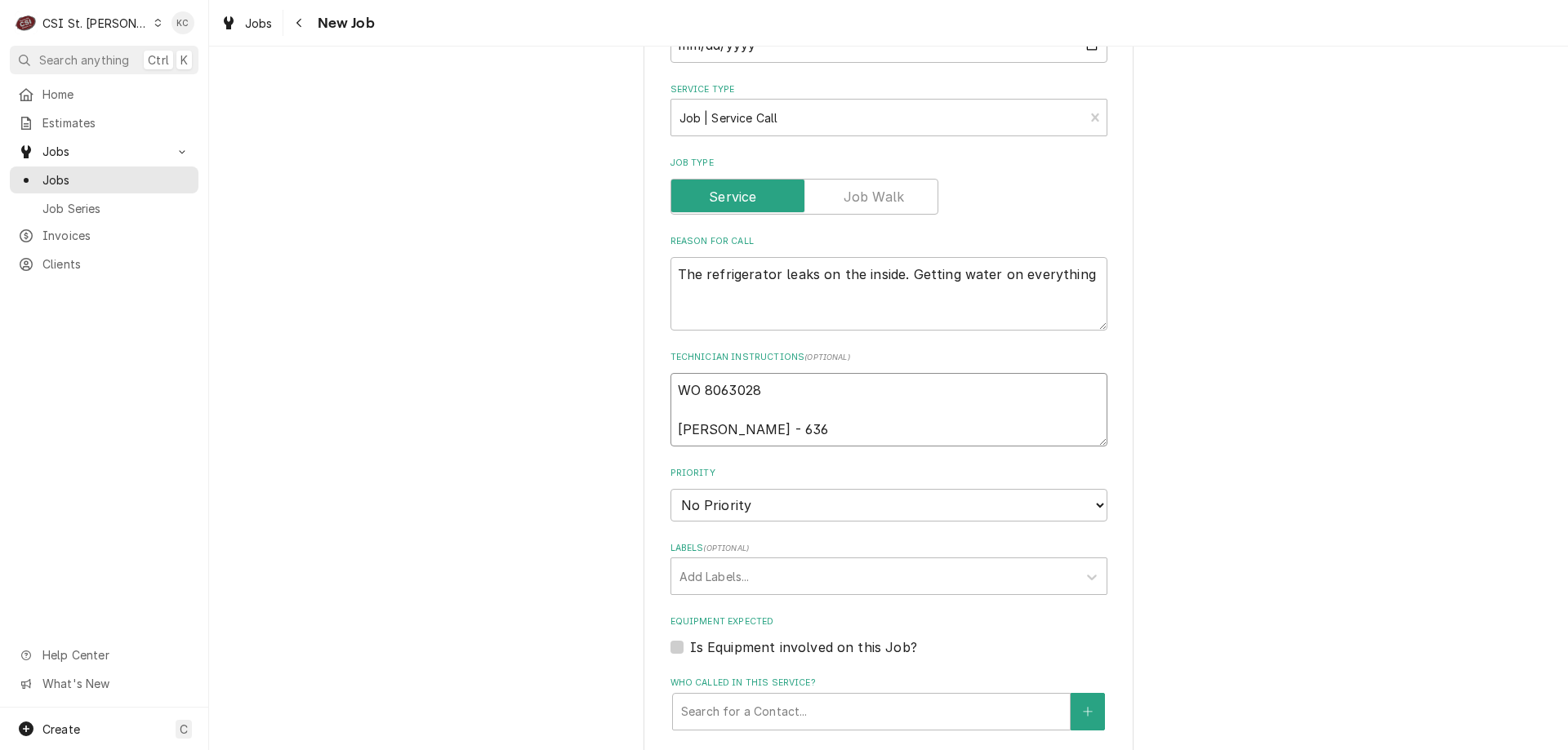
type textarea "x"
type textarea "WO 8063028 Kelli Bidd - 636 7"
type textarea "x"
type textarea "WO 8063028 Kelli Bidd - 636 73"
type textarea "x"
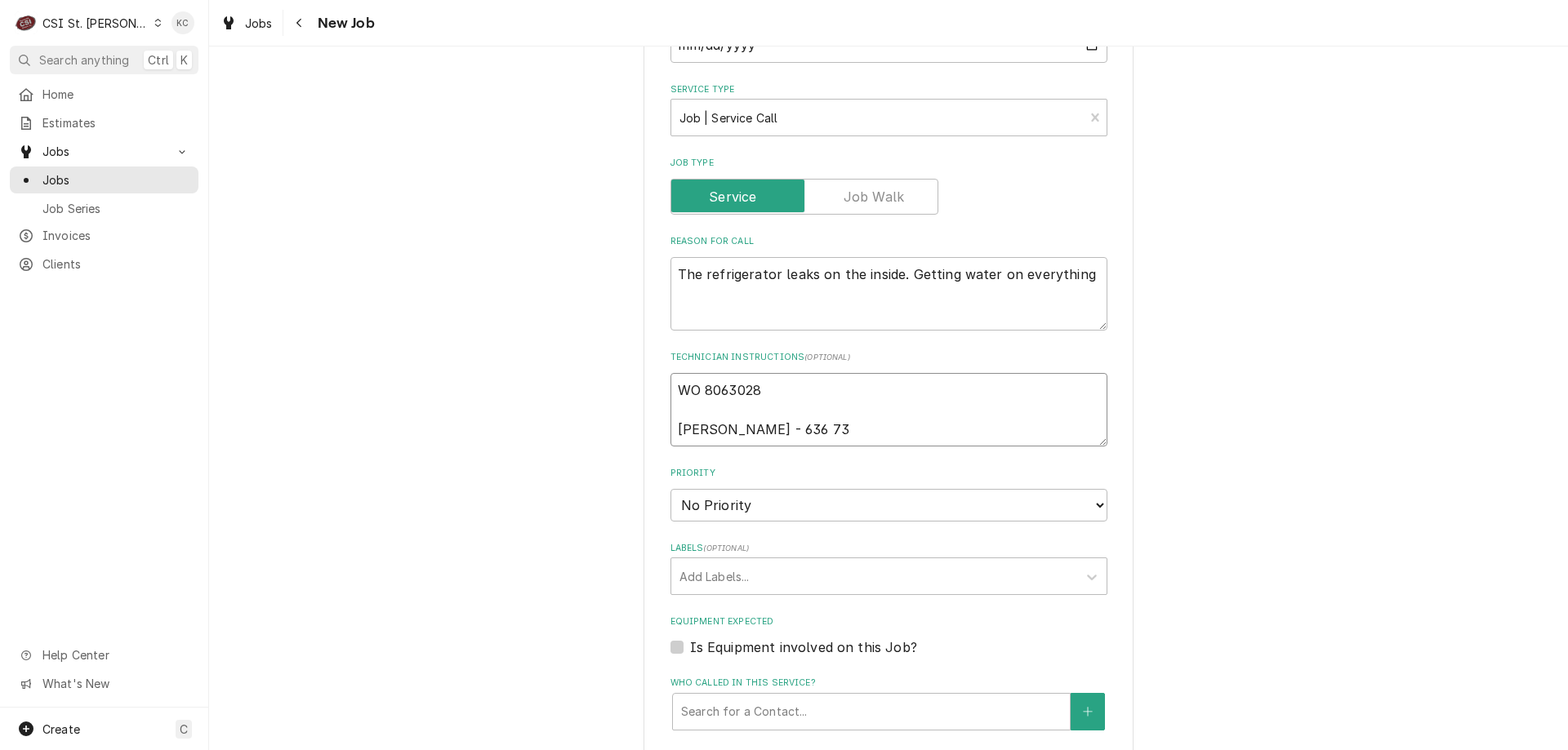
type textarea "WO 8063028 Kelli Bidd - 636 733"
type textarea "x"
type textarea "WO 8063028 Kelli Bidd - 636 733-"
type textarea "x"
type textarea "WO 8063028 Kelli Bidd - 636 733-3"
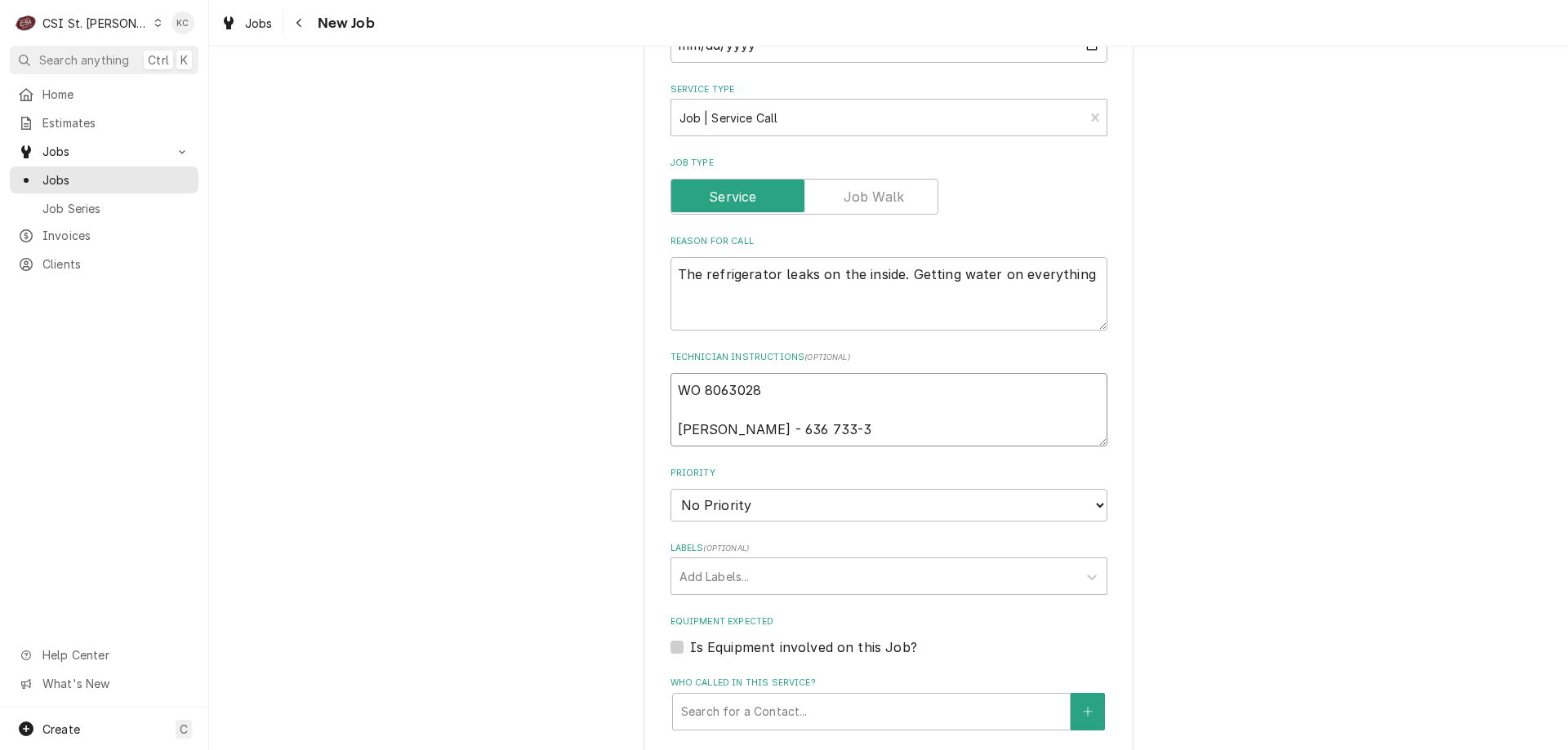
type textarea "x"
type textarea "WO 8063028 Kelli Bidd - 636 733-32"
type textarea "x"
type textarea "WO 8063028 Kelli Bidd - 636 733-327"
type textarea "x"
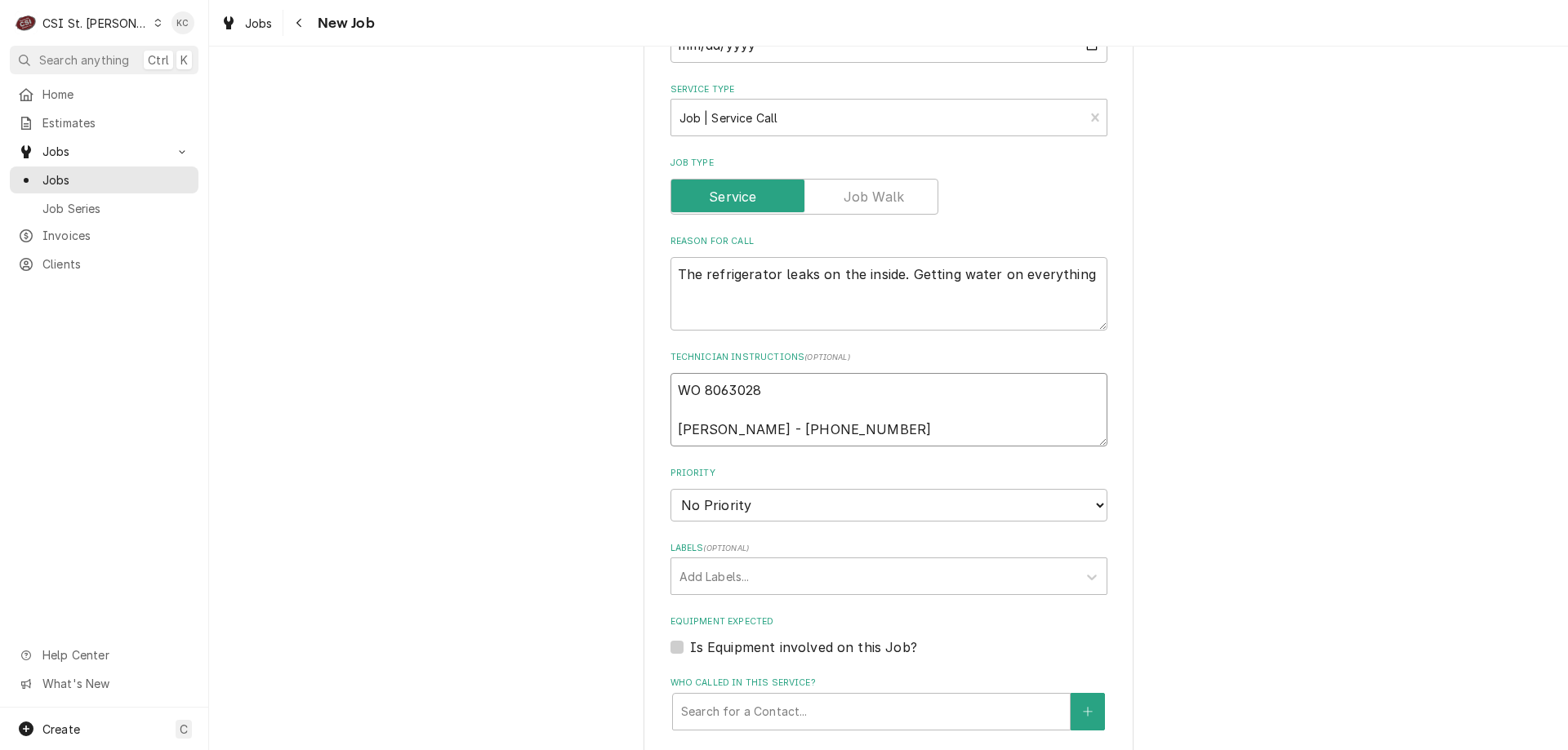
type textarea "WO 8063028 Kelli Bidd - 636 733-3270"
type textarea "x"
type textarea "WO 8063028 Kelli Bidd - 636 733-3270"
click at [792, 503] on select "No Priority Urgent High Medium Low" at bounding box center [888, 505] width 436 height 32
select select "4"
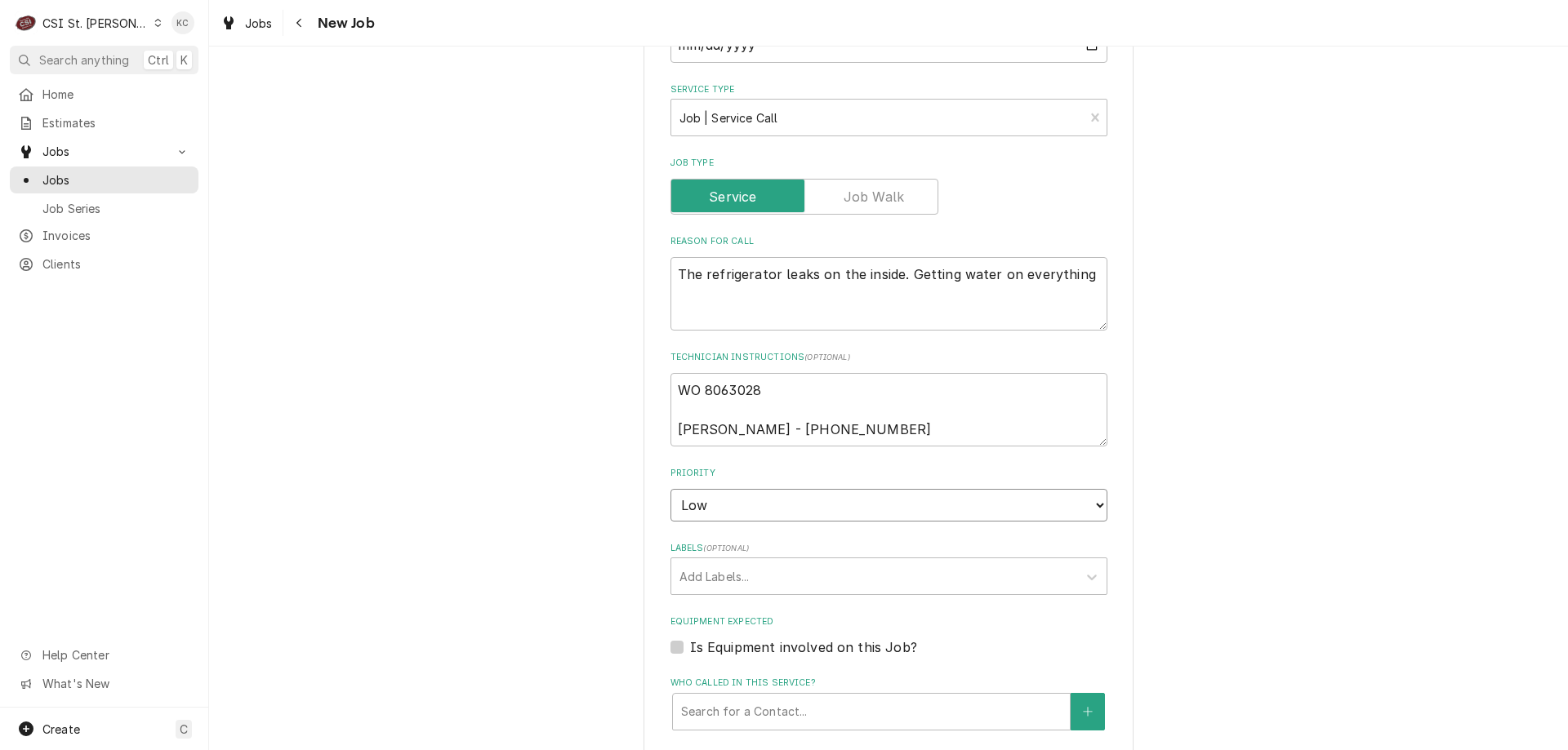
click at [671, 489] on select "No Priority Urgent High Medium Low" at bounding box center [888, 505] width 436 height 32
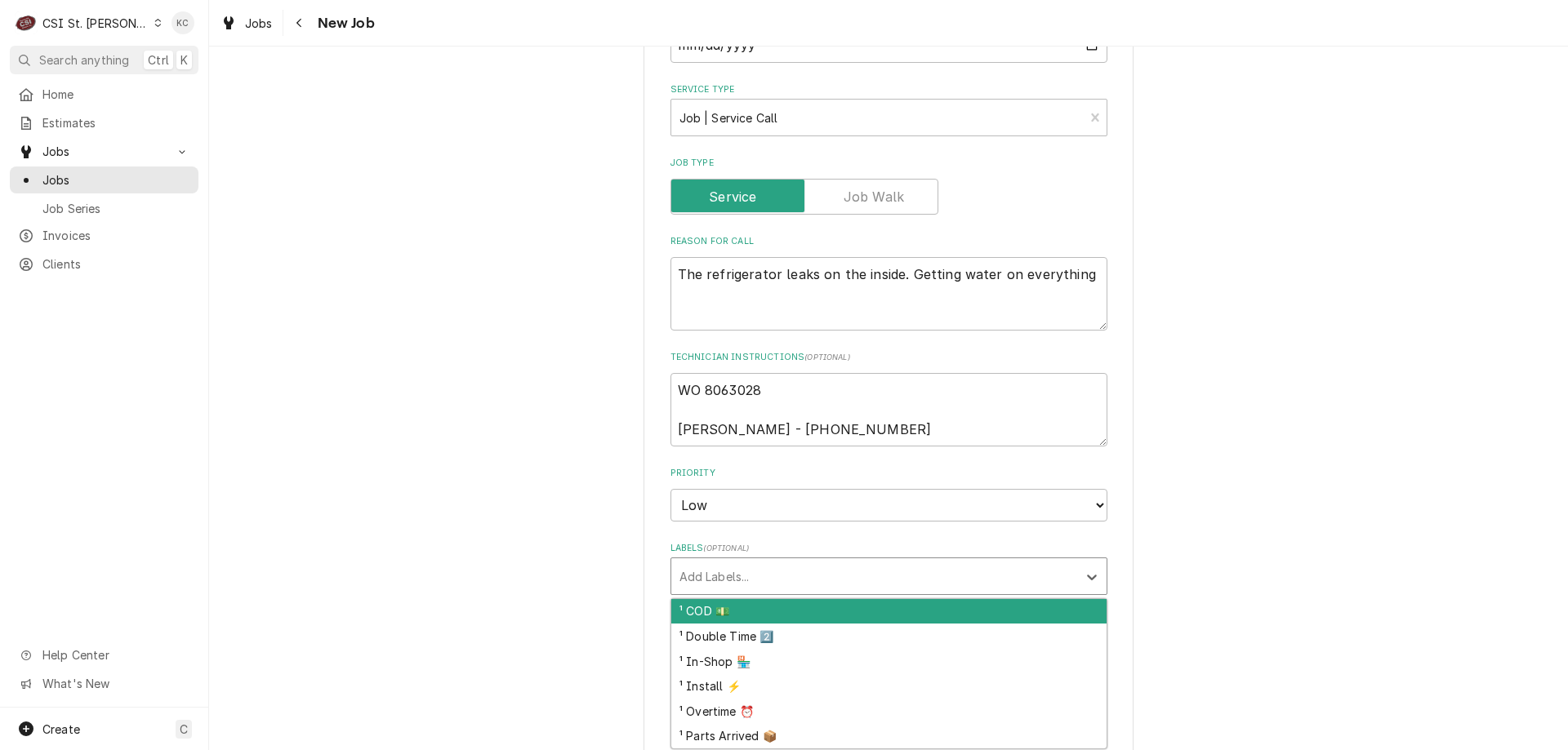
click at [786, 586] on div "Labels" at bounding box center [874, 576] width 389 height 29
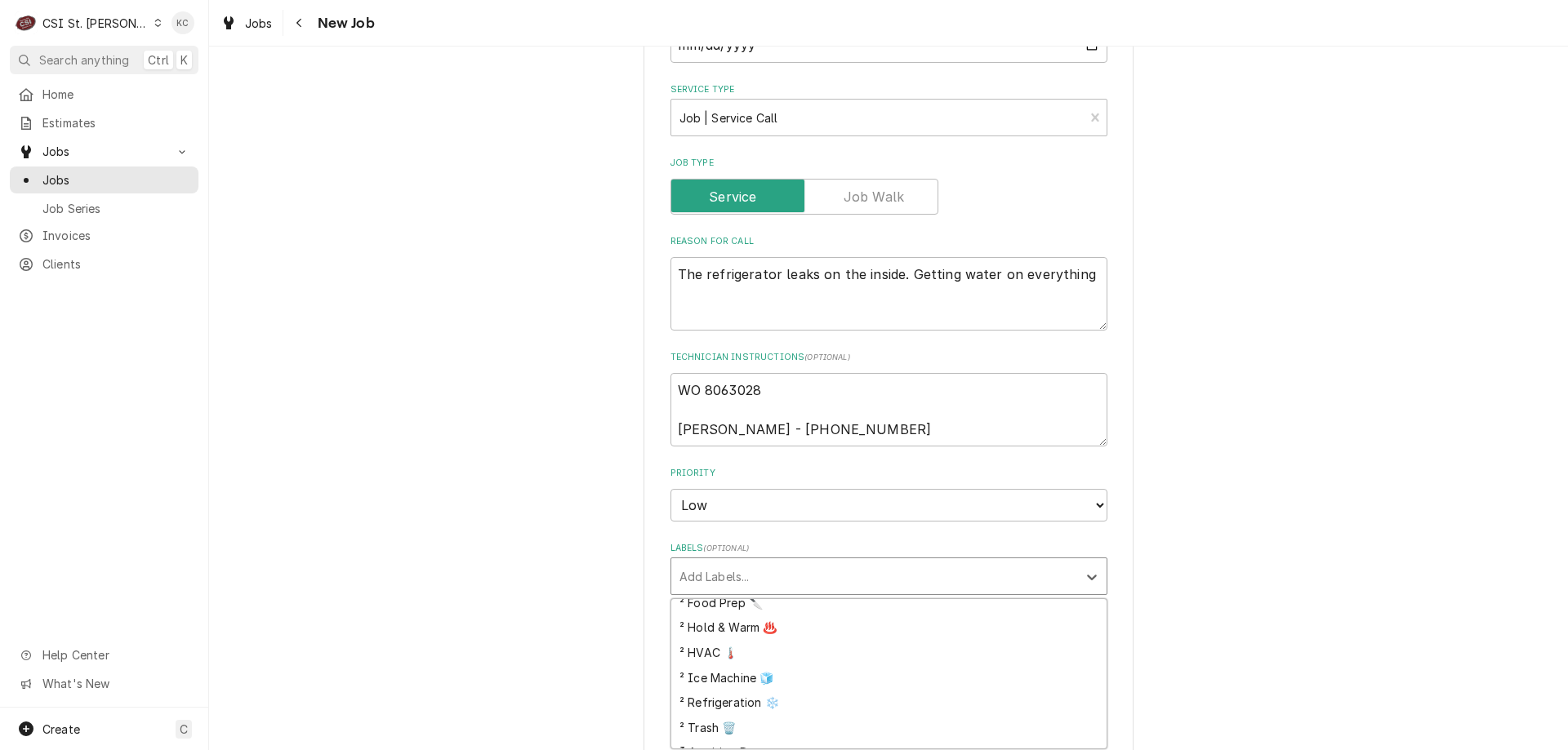
scroll to position [408, 0]
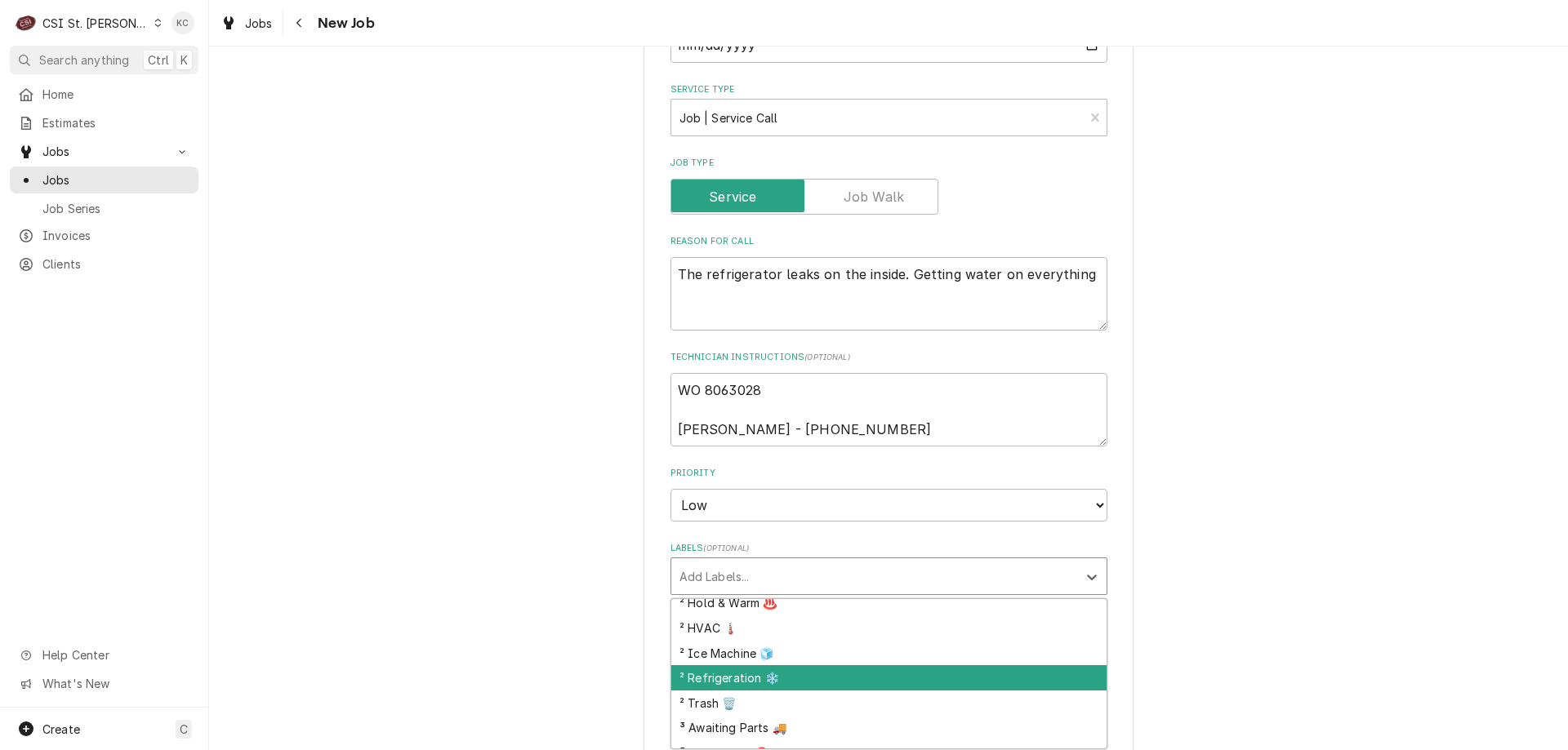
click at [772, 675] on div "² Refrigeration ❄️" at bounding box center [888, 678] width 435 height 25
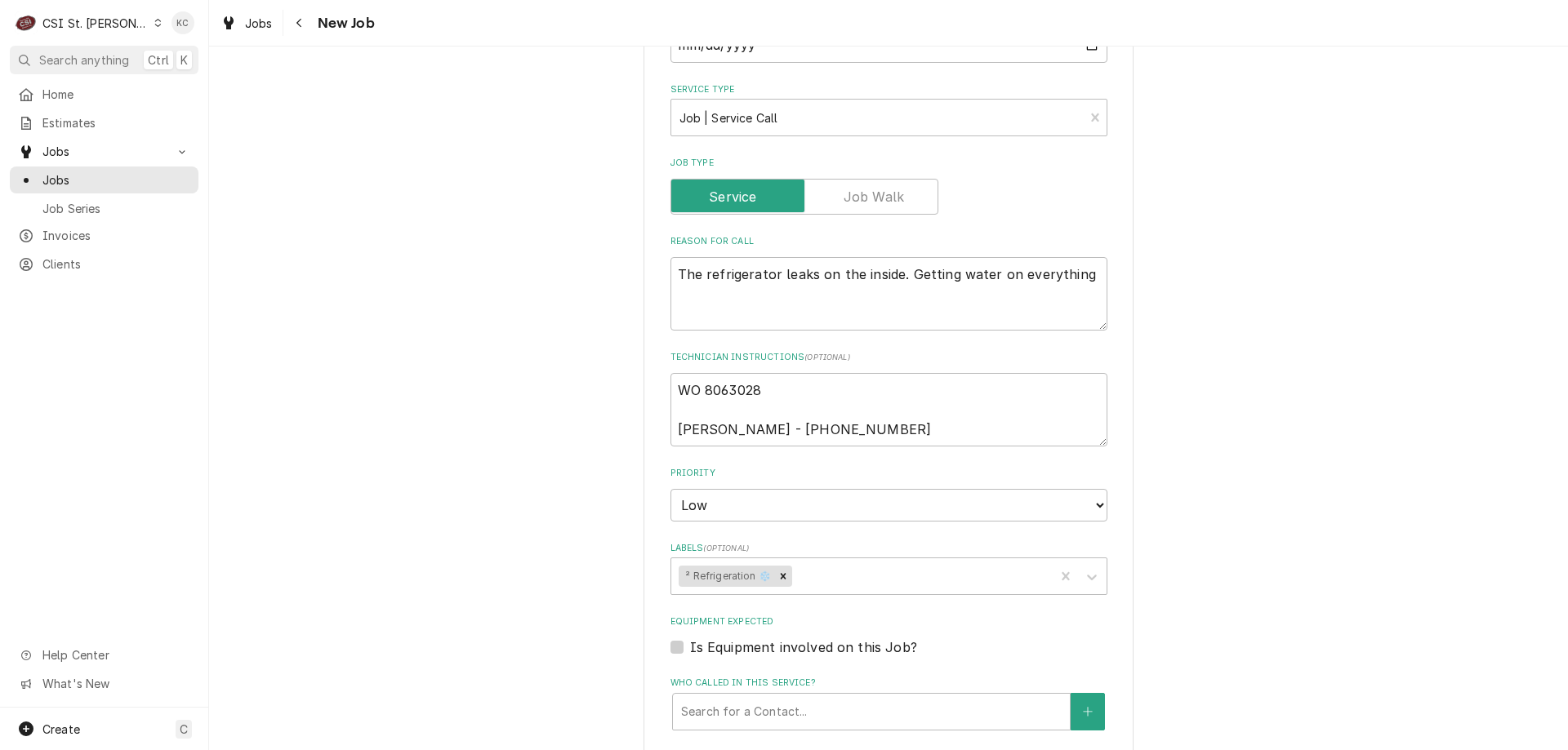
click at [1289, 602] on div "Please provide the following information to create a job: Client Details Client…" at bounding box center [887, 371] width 1358 height 1757
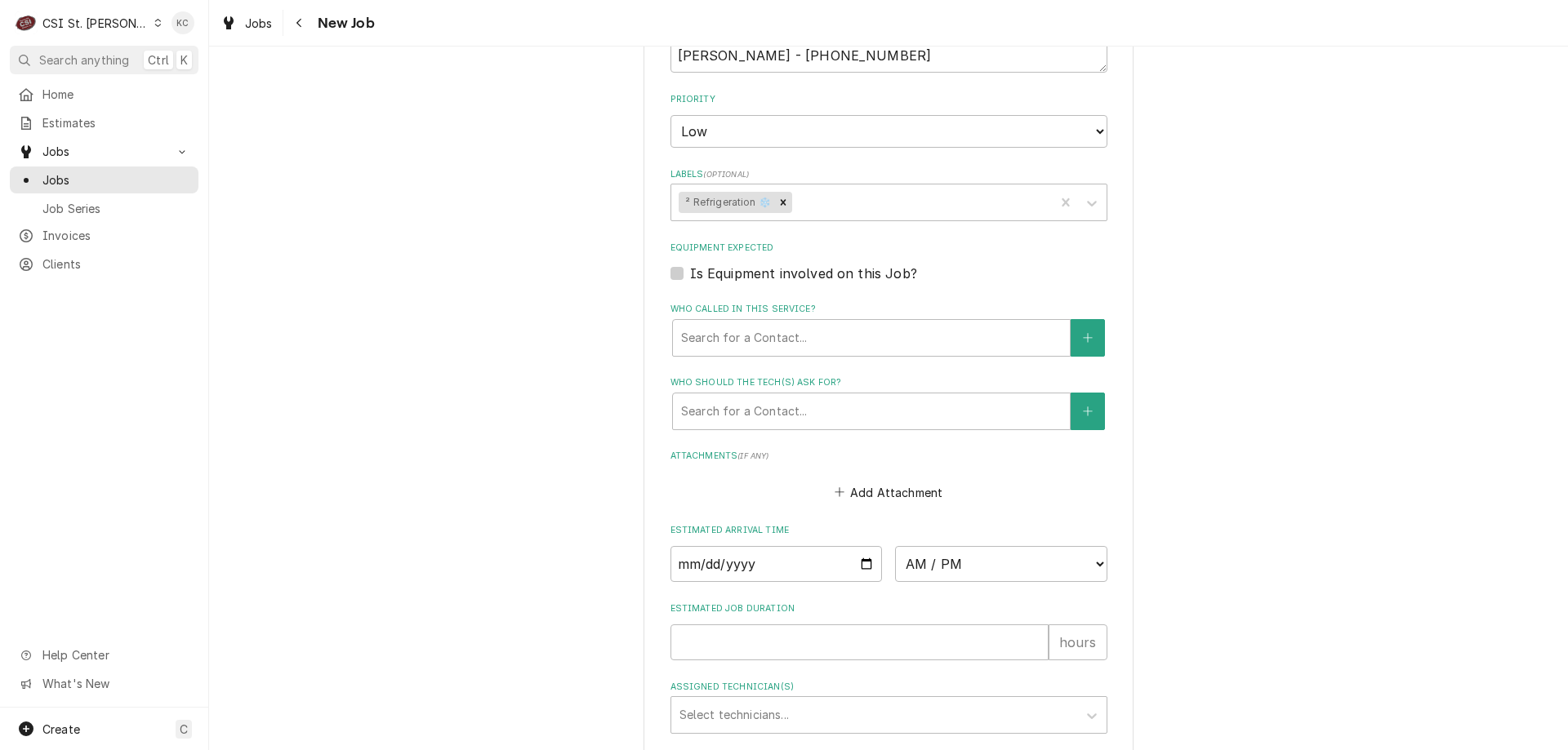
scroll to position [1071, 0]
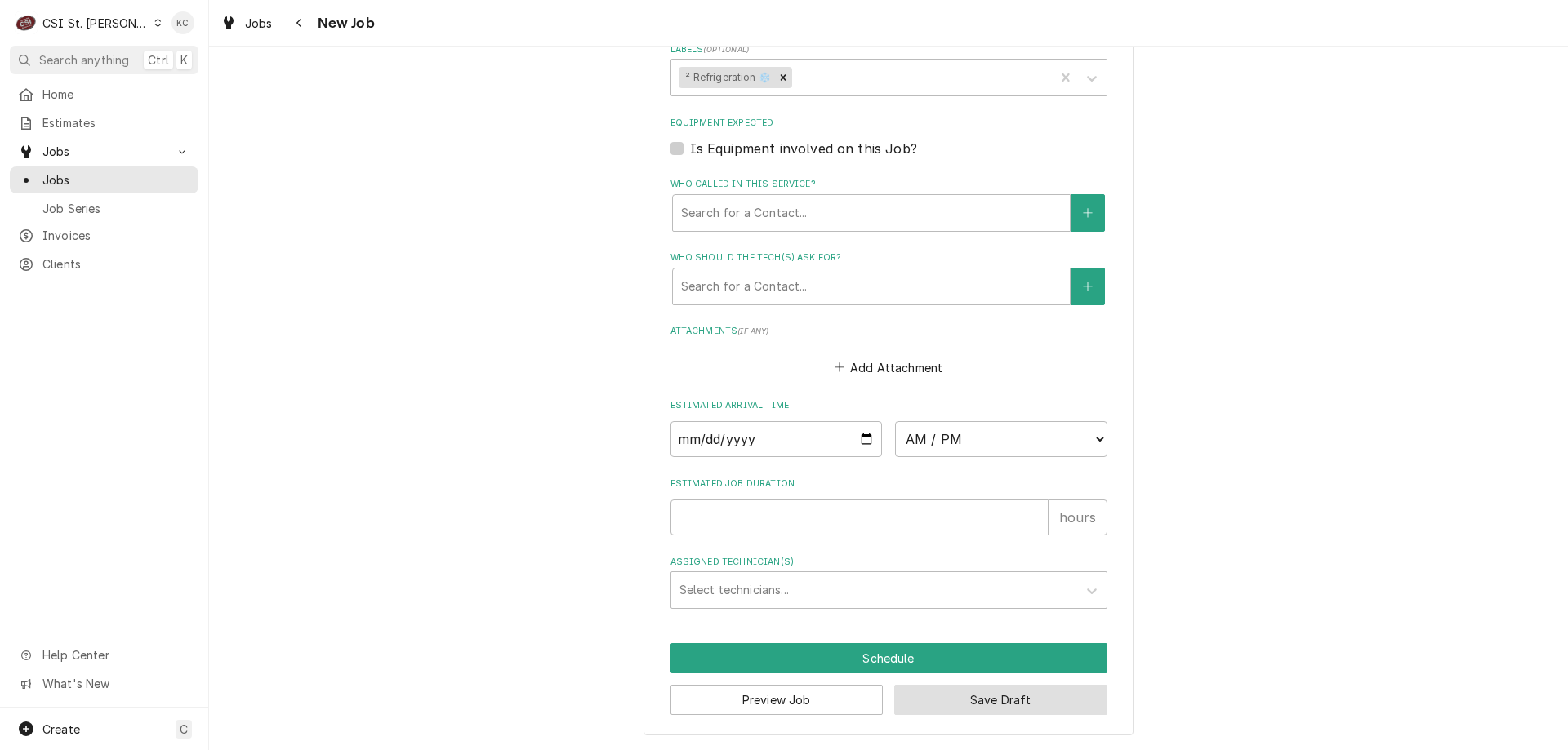
click at [970, 696] on button "Save Draft" at bounding box center [1000, 700] width 213 height 30
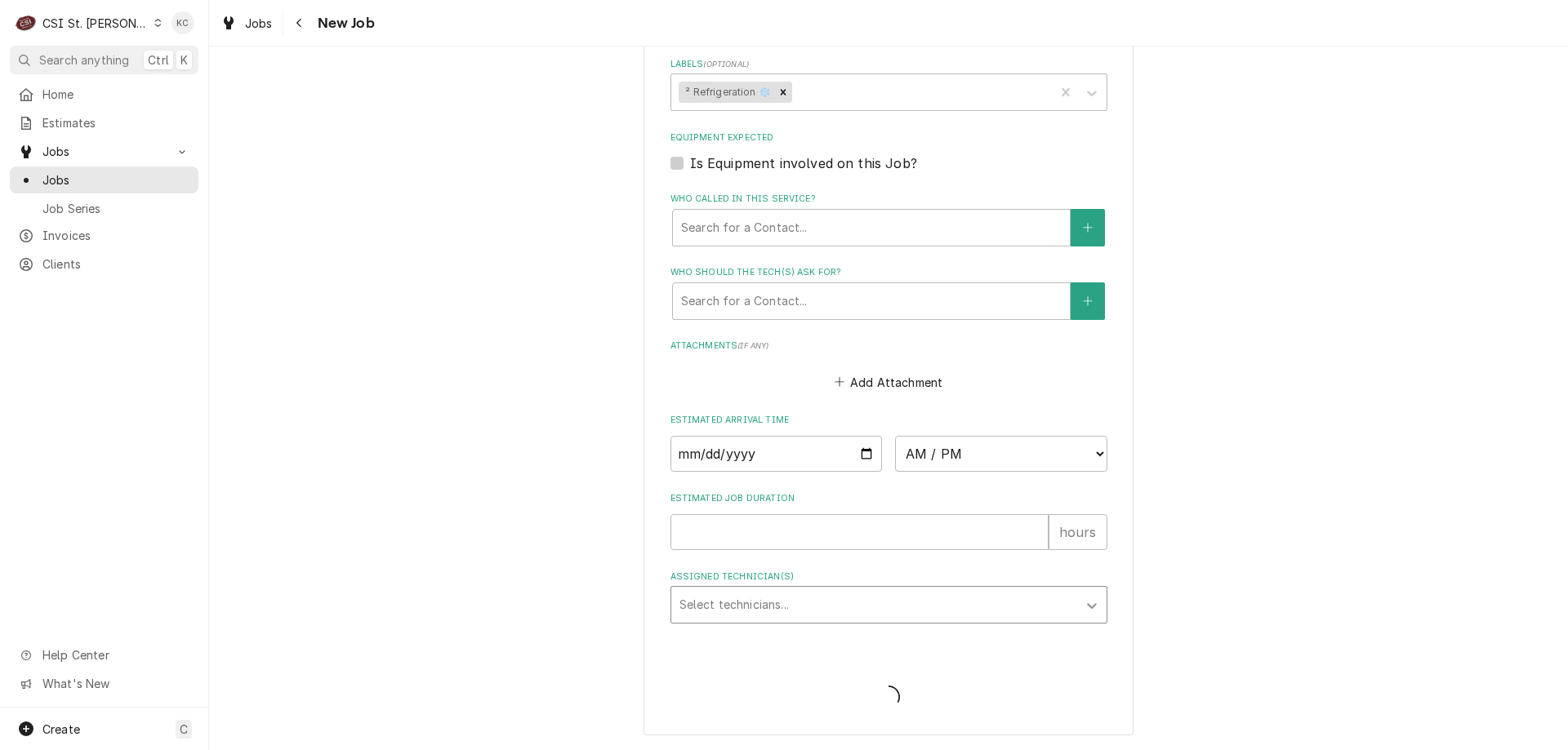
scroll to position [1056, 0]
type textarea "x"
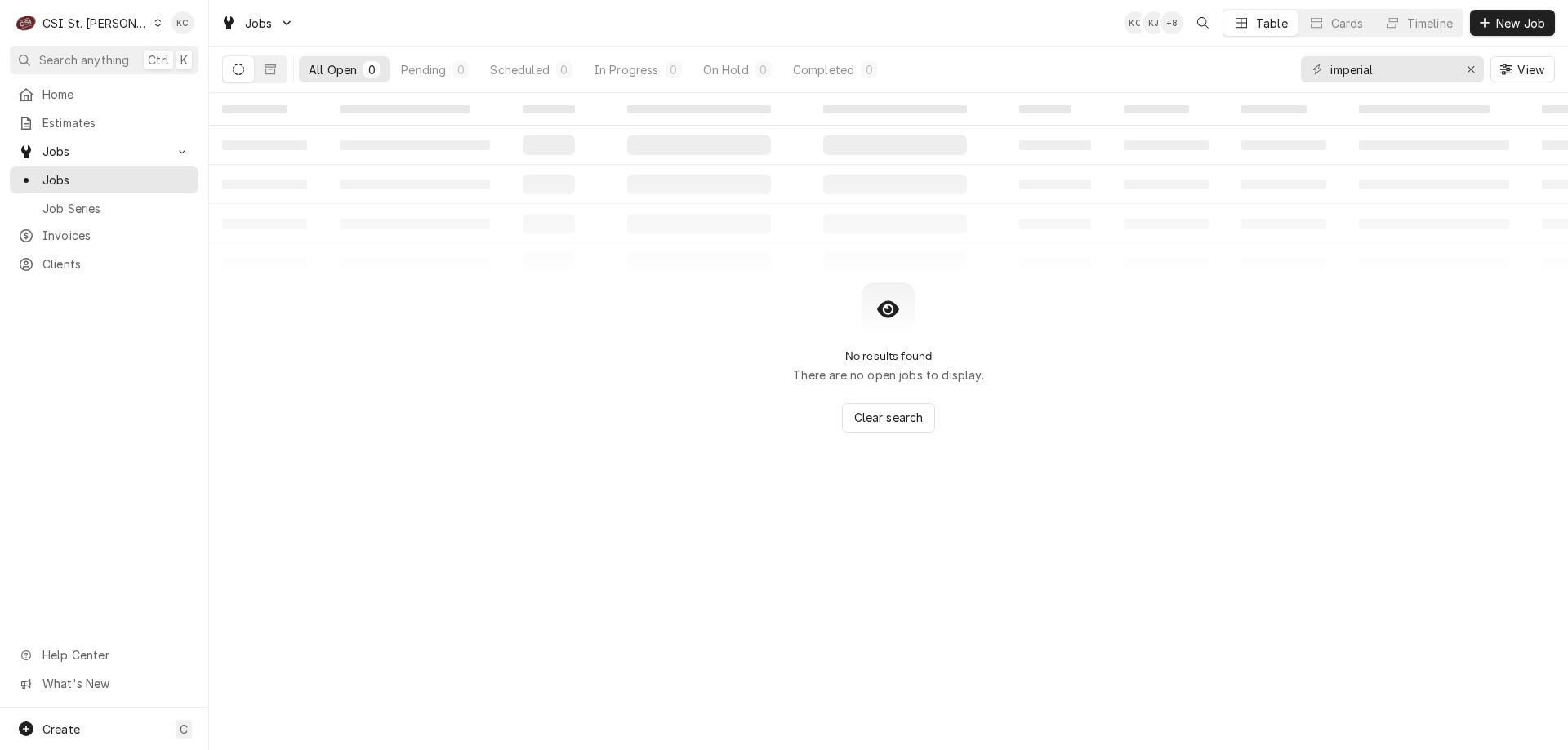
click at [1369, 359] on div "No results found There are no open jobs to display. Clear search" at bounding box center [887, 357] width 1358 height 150
click at [80, 19] on div "CSI St. Louis" at bounding box center [95, 23] width 106 height 17
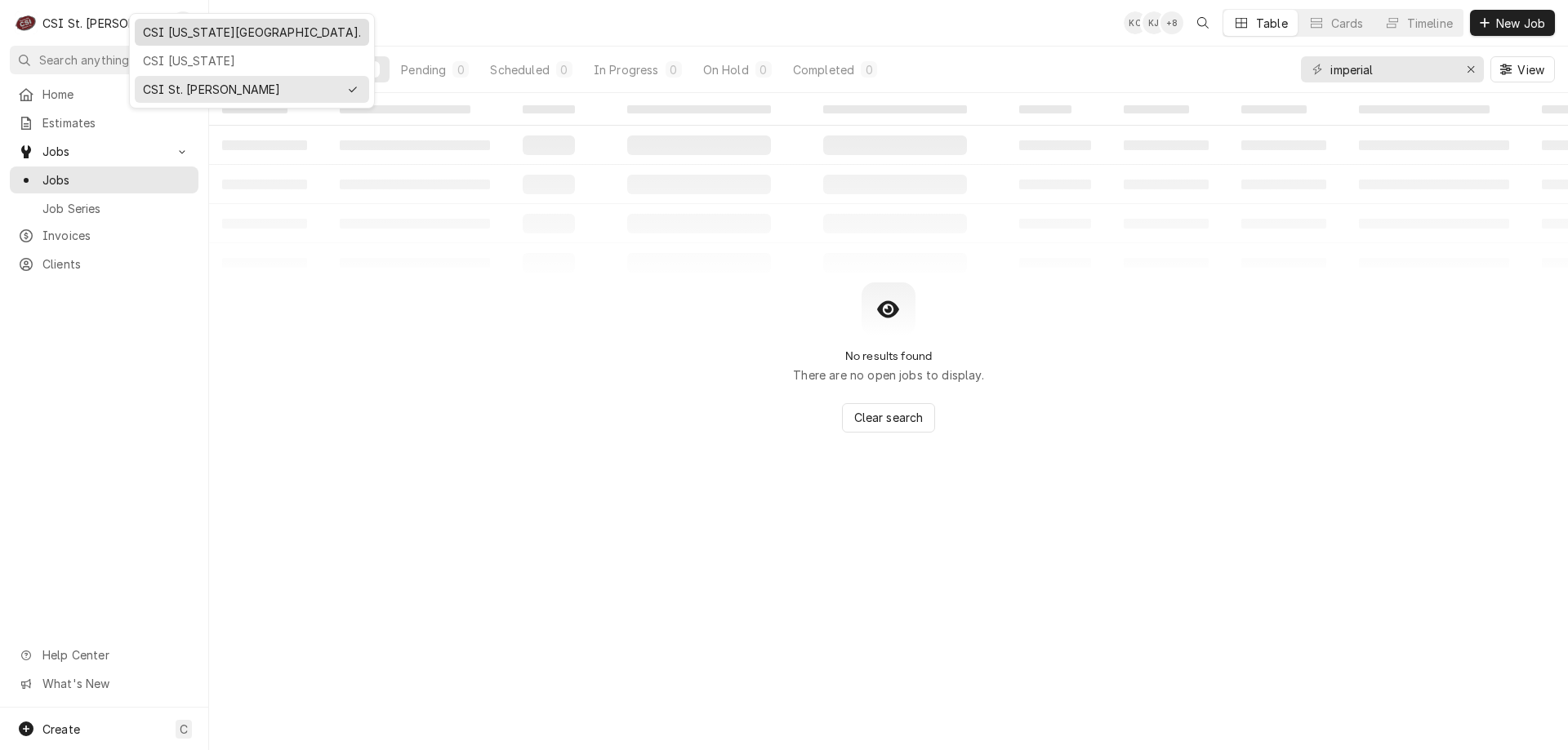
click at [201, 41] on div "CSI [US_STATE][GEOGRAPHIC_DATA]." at bounding box center [252, 31] width 228 height 21
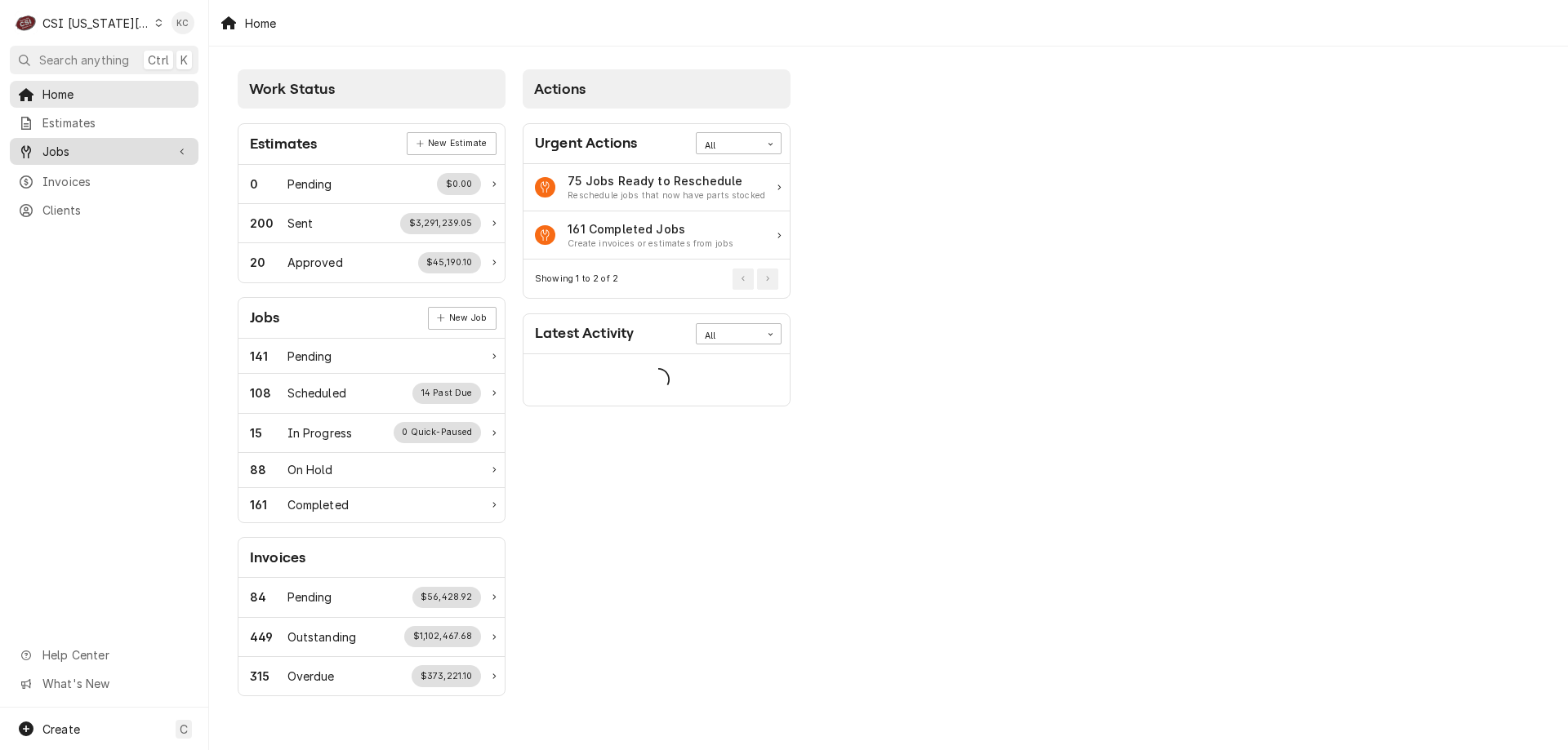
click at [96, 141] on div "Jobs" at bounding box center [104, 151] width 182 height 21
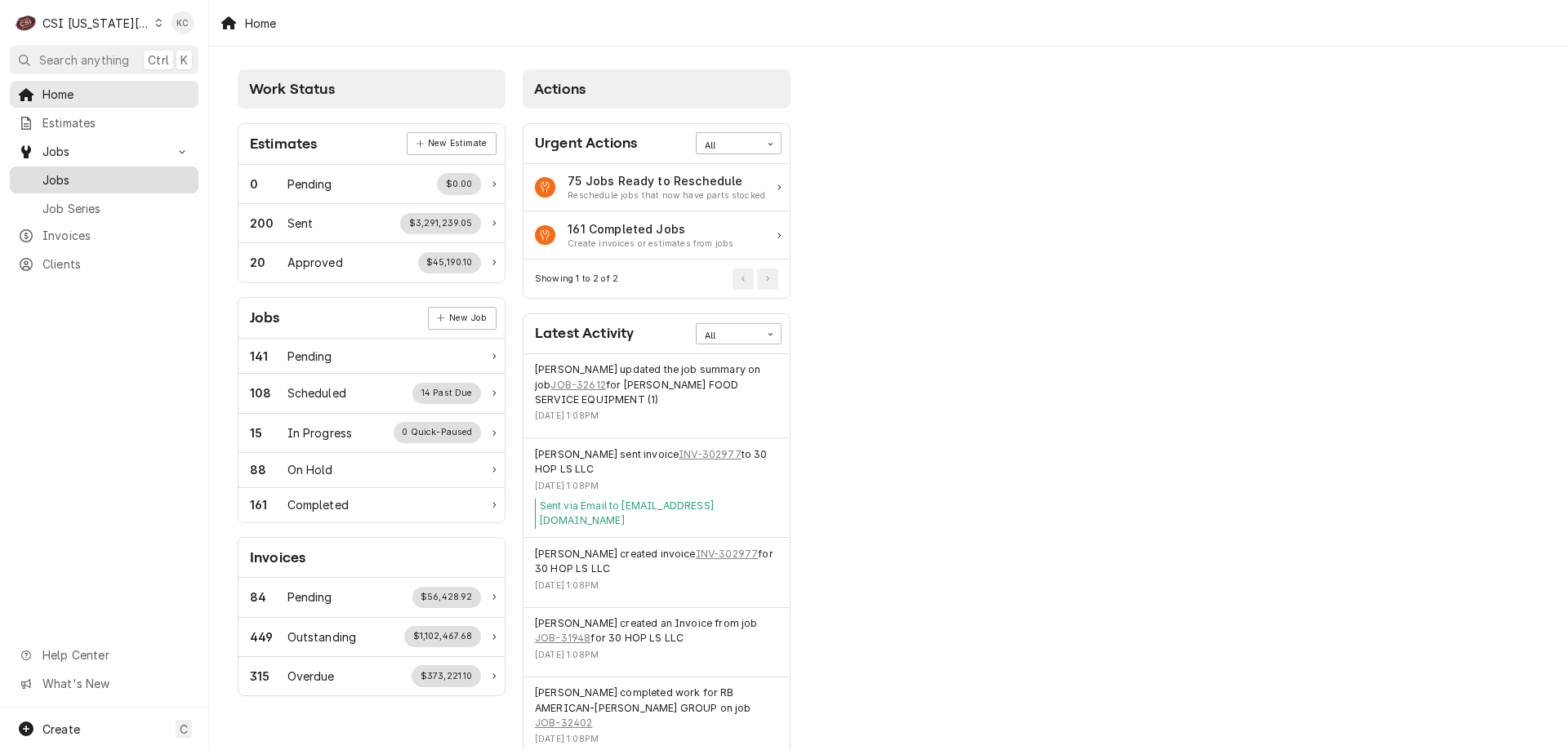
click at [85, 178] on span "Jobs" at bounding box center [116, 179] width 148 height 17
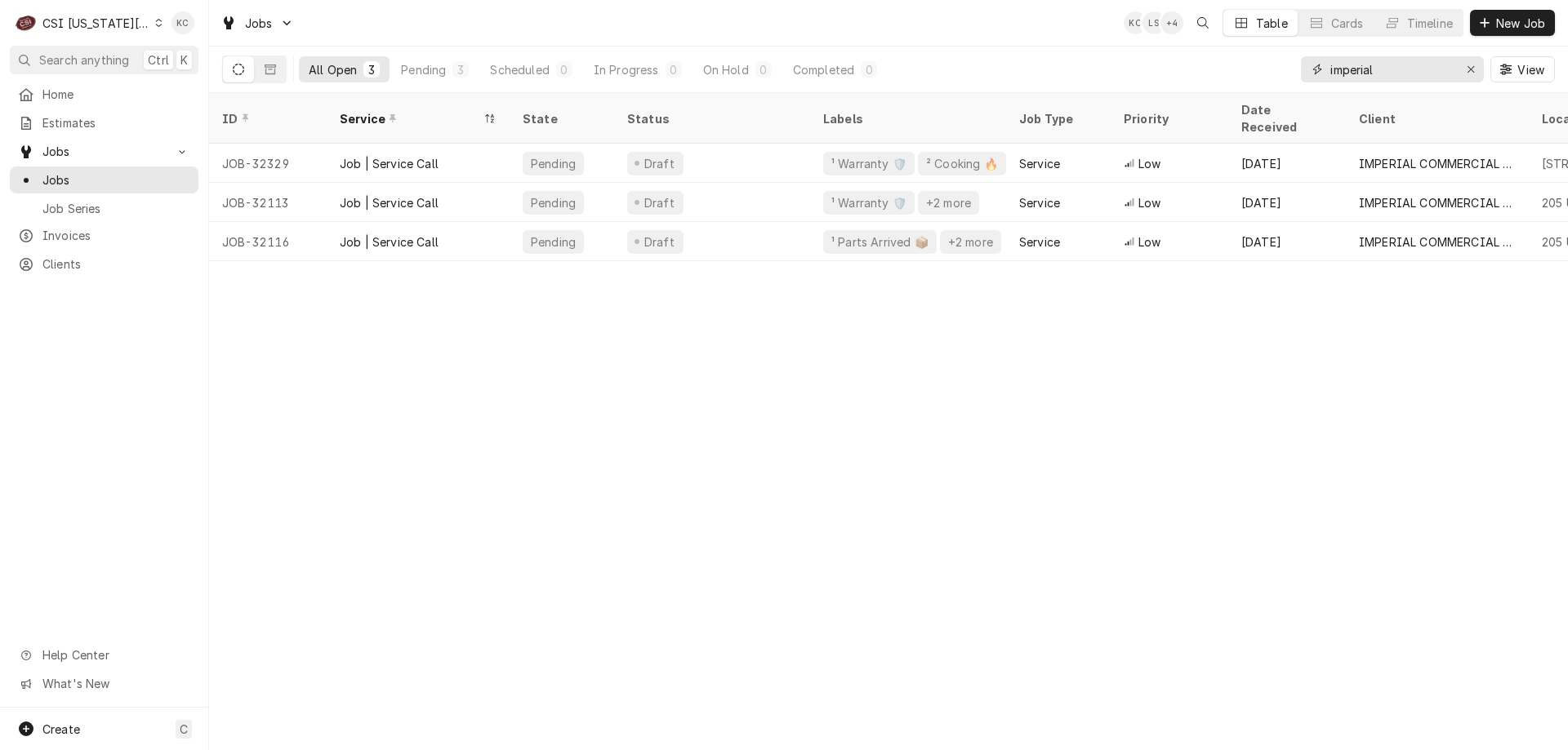
drag, startPoint x: 1417, startPoint y: 66, endPoint x: 1205, endPoint y: 75, distance: 212.2
click at [1205, 75] on div "All Open 3 Pending 3 Scheduled 0 In Progress 0 On Hold 0 Completed 0 imperial V…" at bounding box center [887, 69] width 1333 height 46
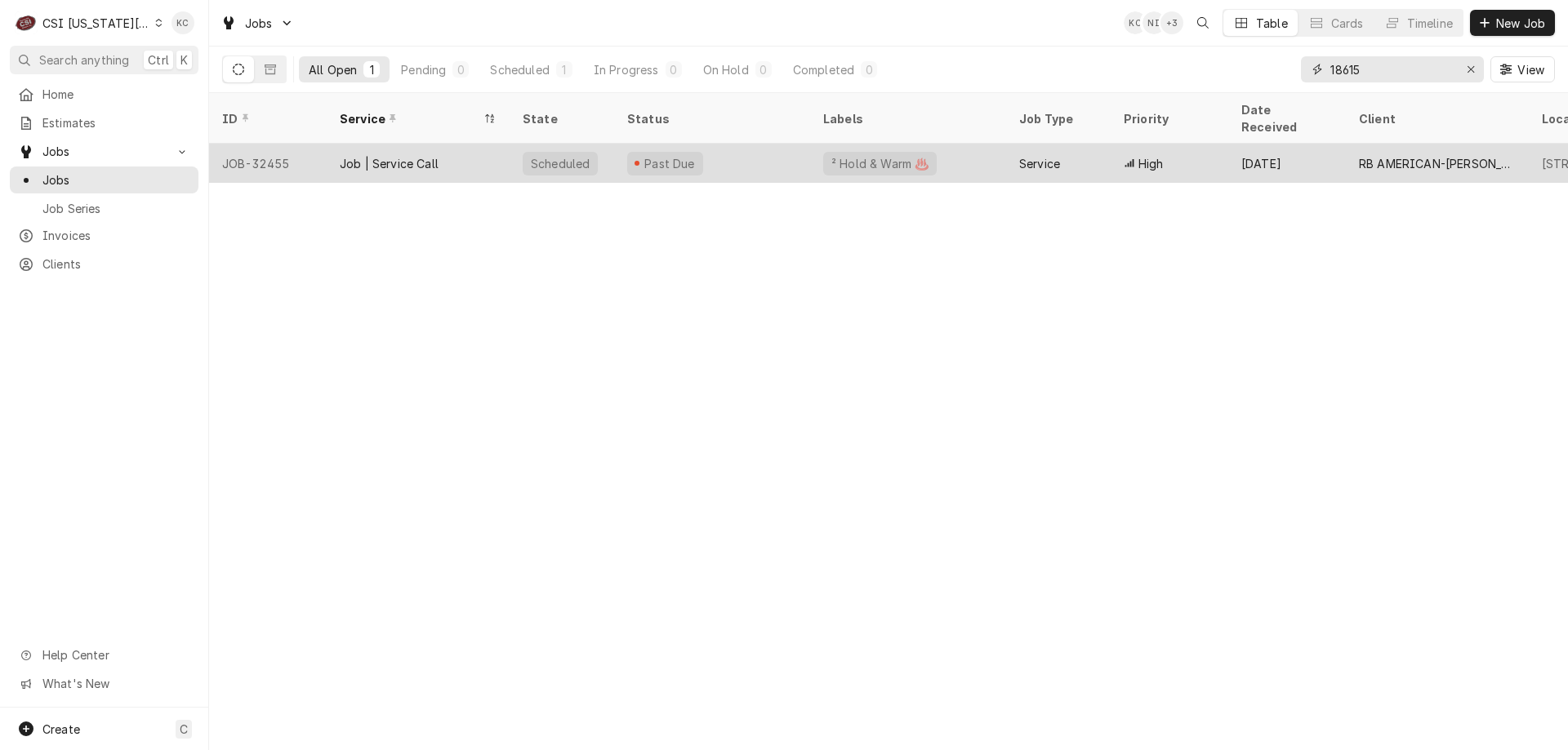
type input "18615"
click at [667, 155] on div "Past Due" at bounding box center [670, 163] width 55 height 17
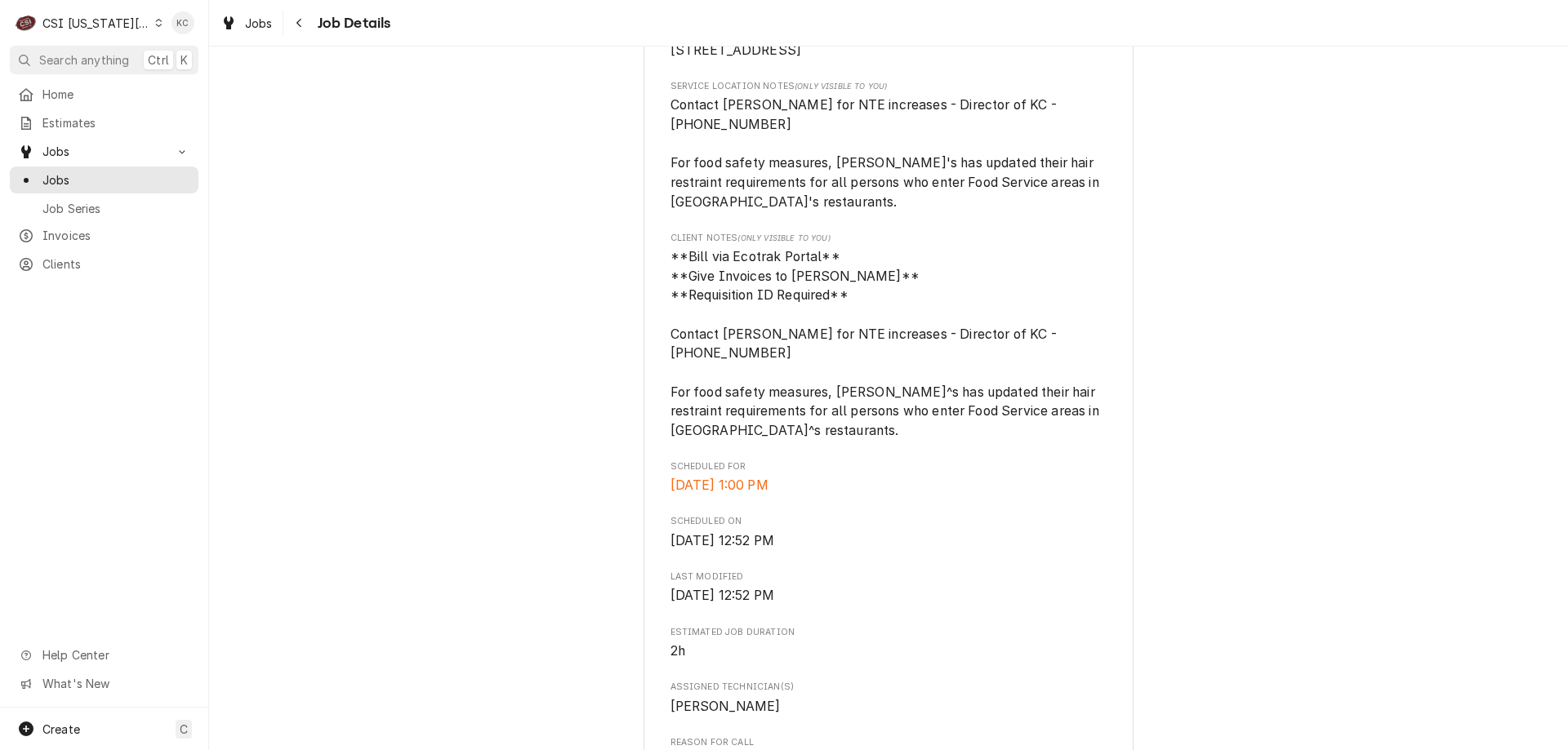
scroll to position [572, 0]
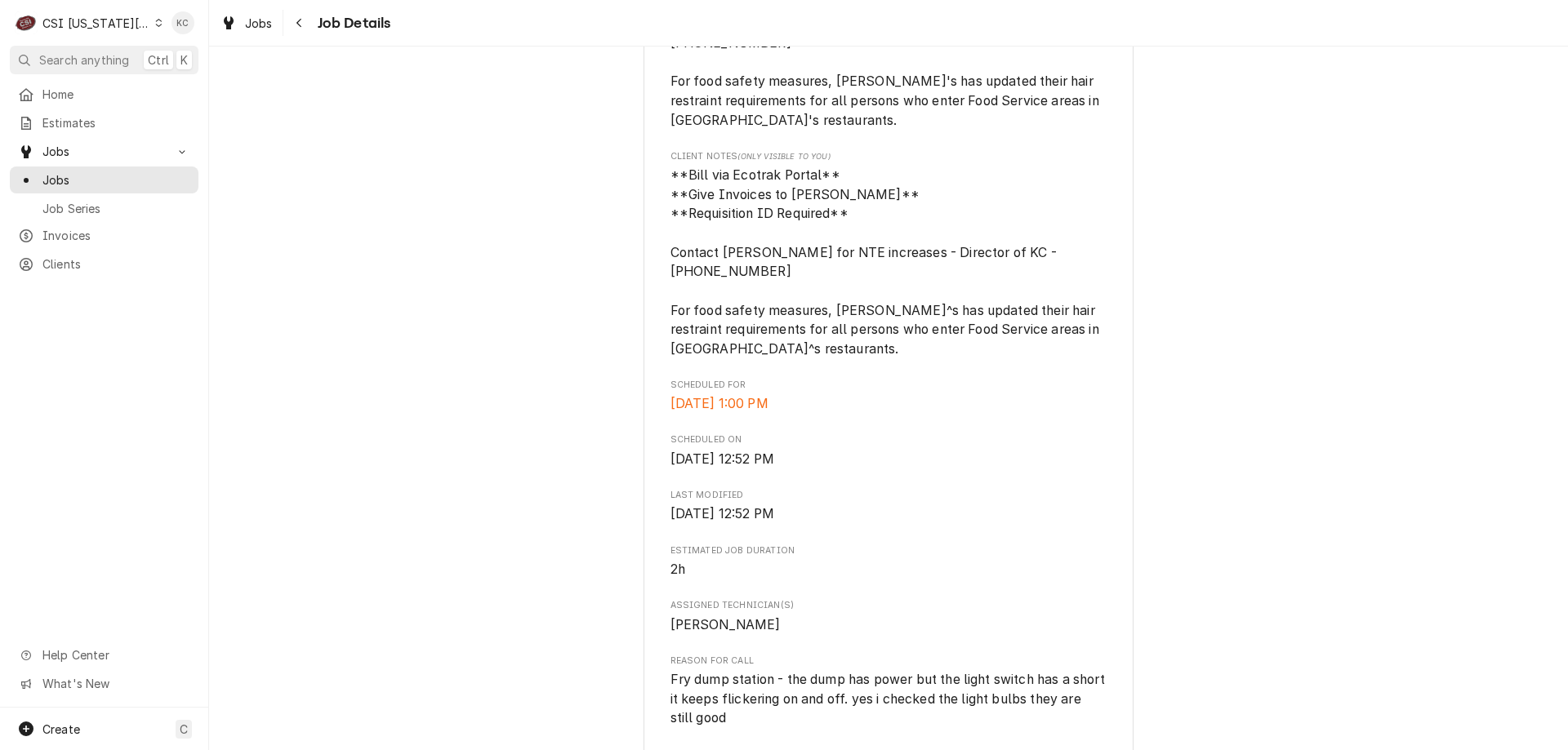
drag, startPoint x: 998, startPoint y: 258, endPoint x: 1244, endPoint y: 254, distance: 246.0
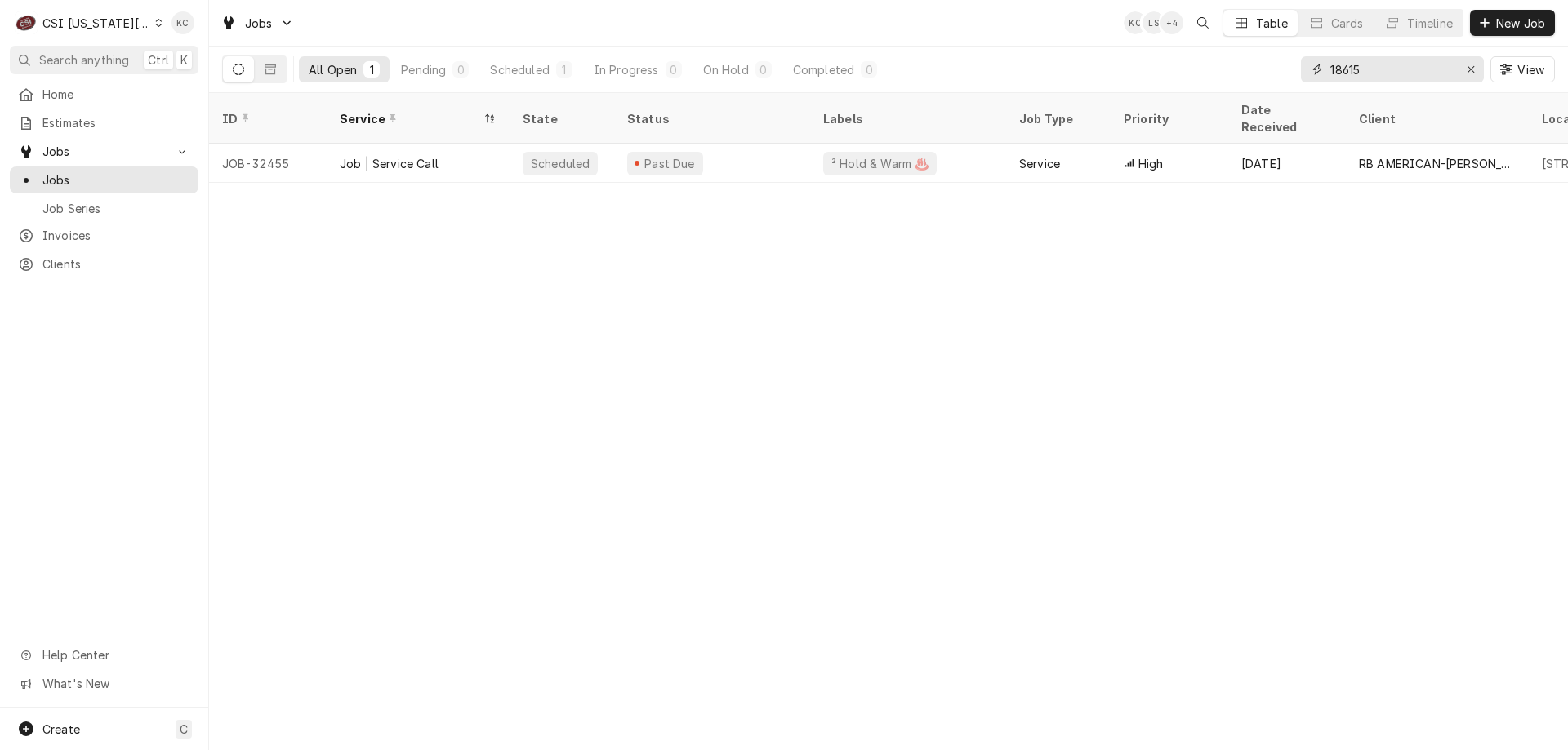
drag, startPoint x: 1378, startPoint y: 75, endPoint x: 1299, endPoint y: 80, distance: 79.2
click at [1300, 80] on div "18615" at bounding box center [1391, 69] width 183 height 26
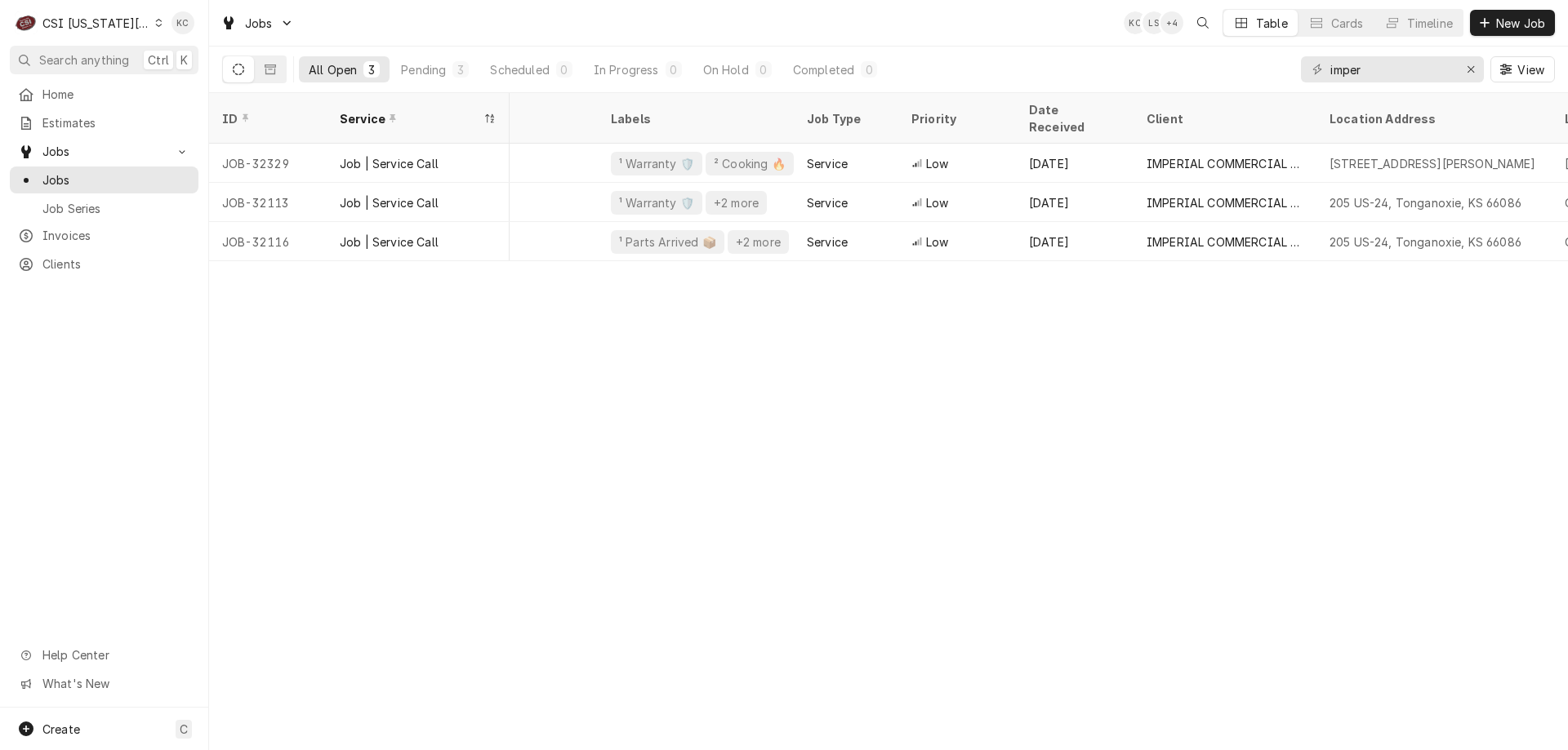
scroll to position [0, 327]
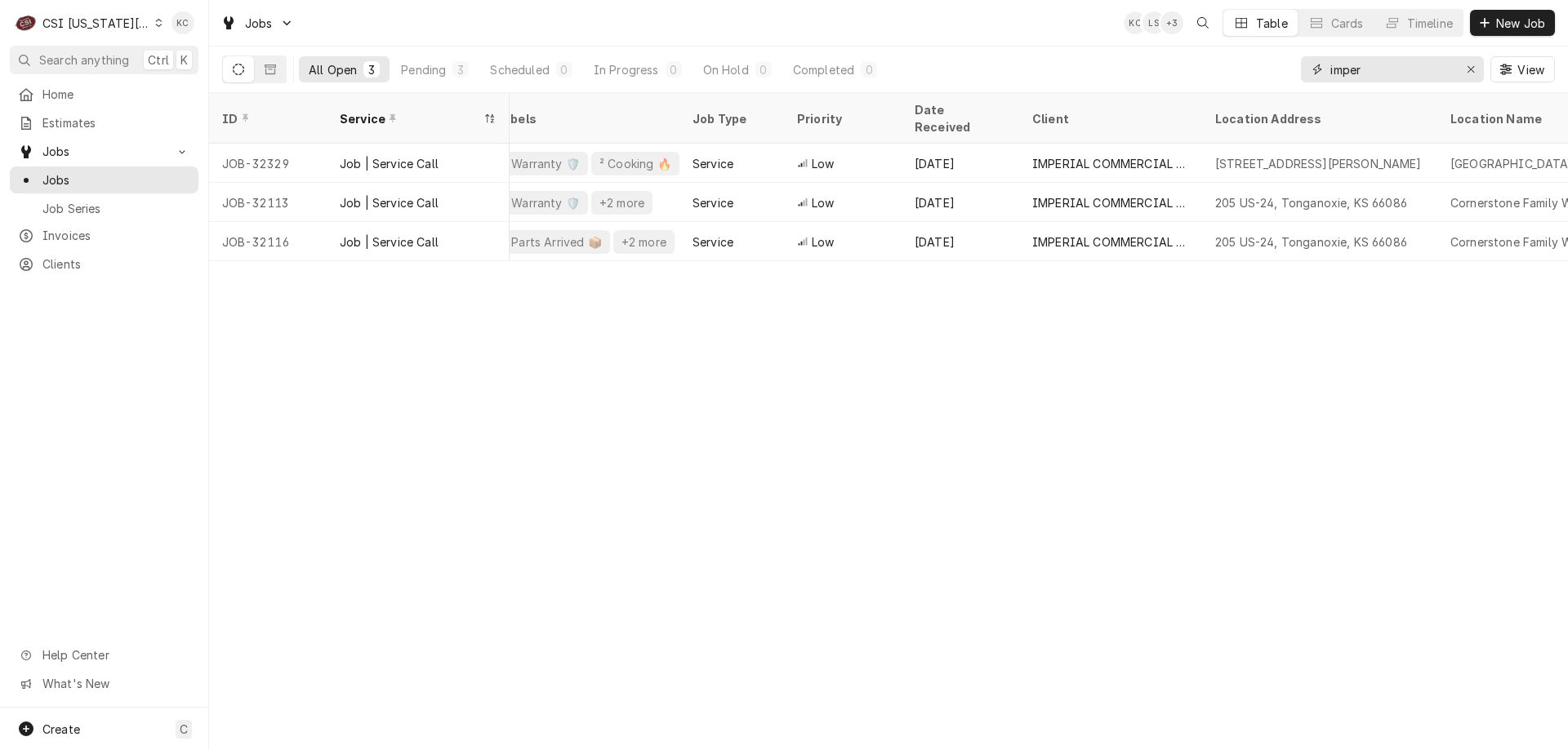
drag, startPoint x: 1399, startPoint y: 81, endPoint x: 1328, endPoint y: 81, distance: 71.0
click at [1328, 81] on div "imper" at bounding box center [1391, 69] width 183 height 26
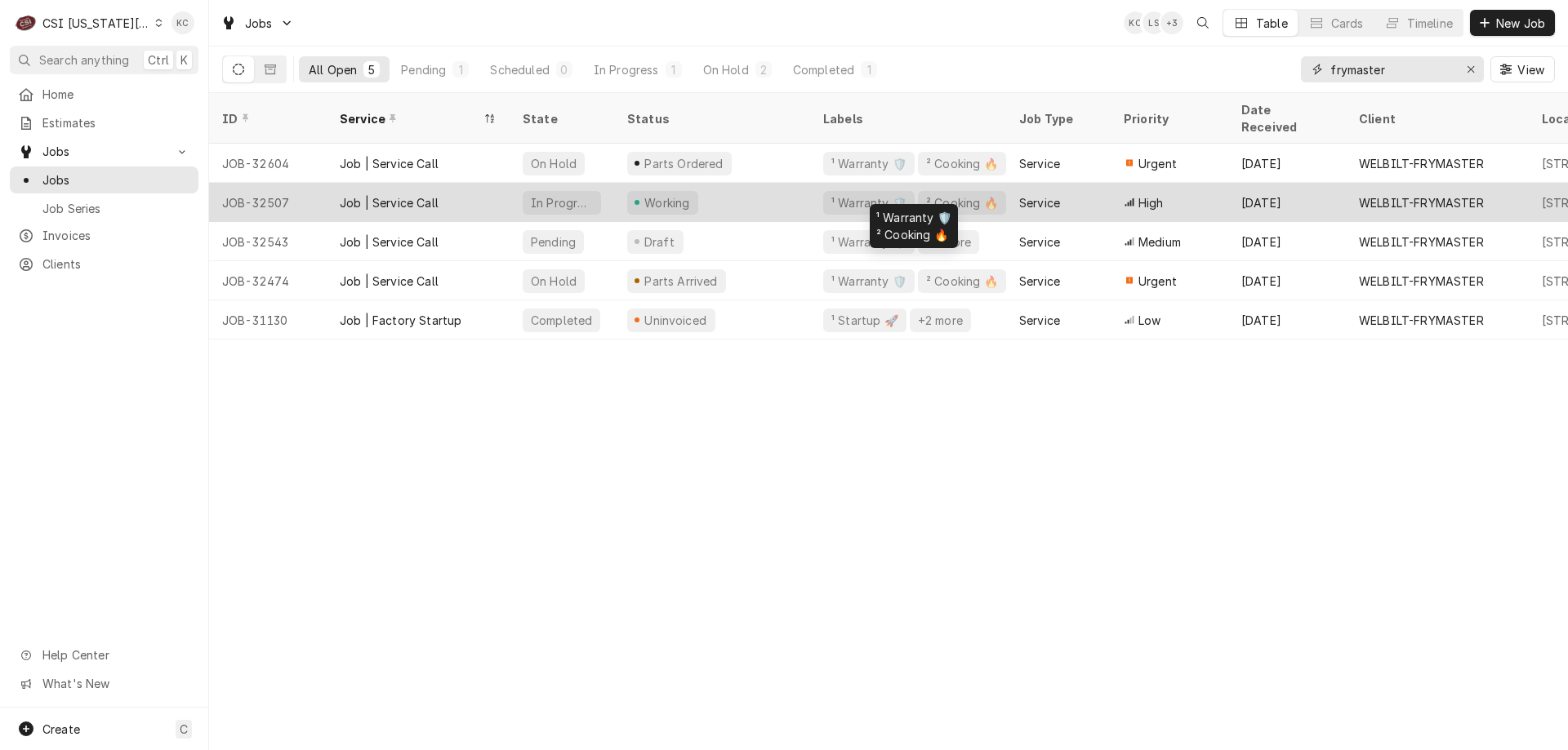
type input "frymaster"
click at [938, 194] on div "² Cooking 🔥" at bounding box center [961, 202] width 76 height 17
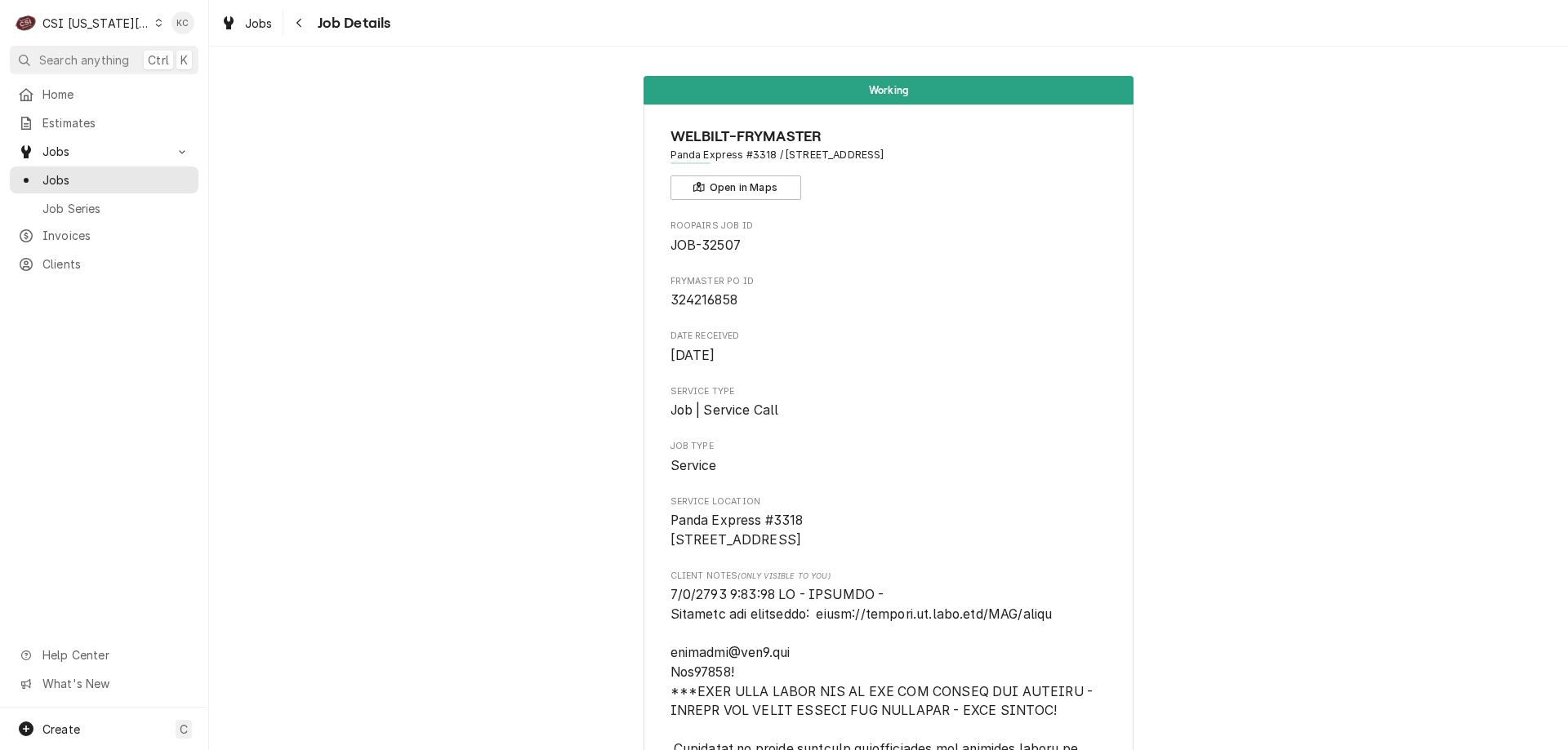
click at [298, 30] on div "Navigate back" at bounding box center [299, 23] width 17 height 17
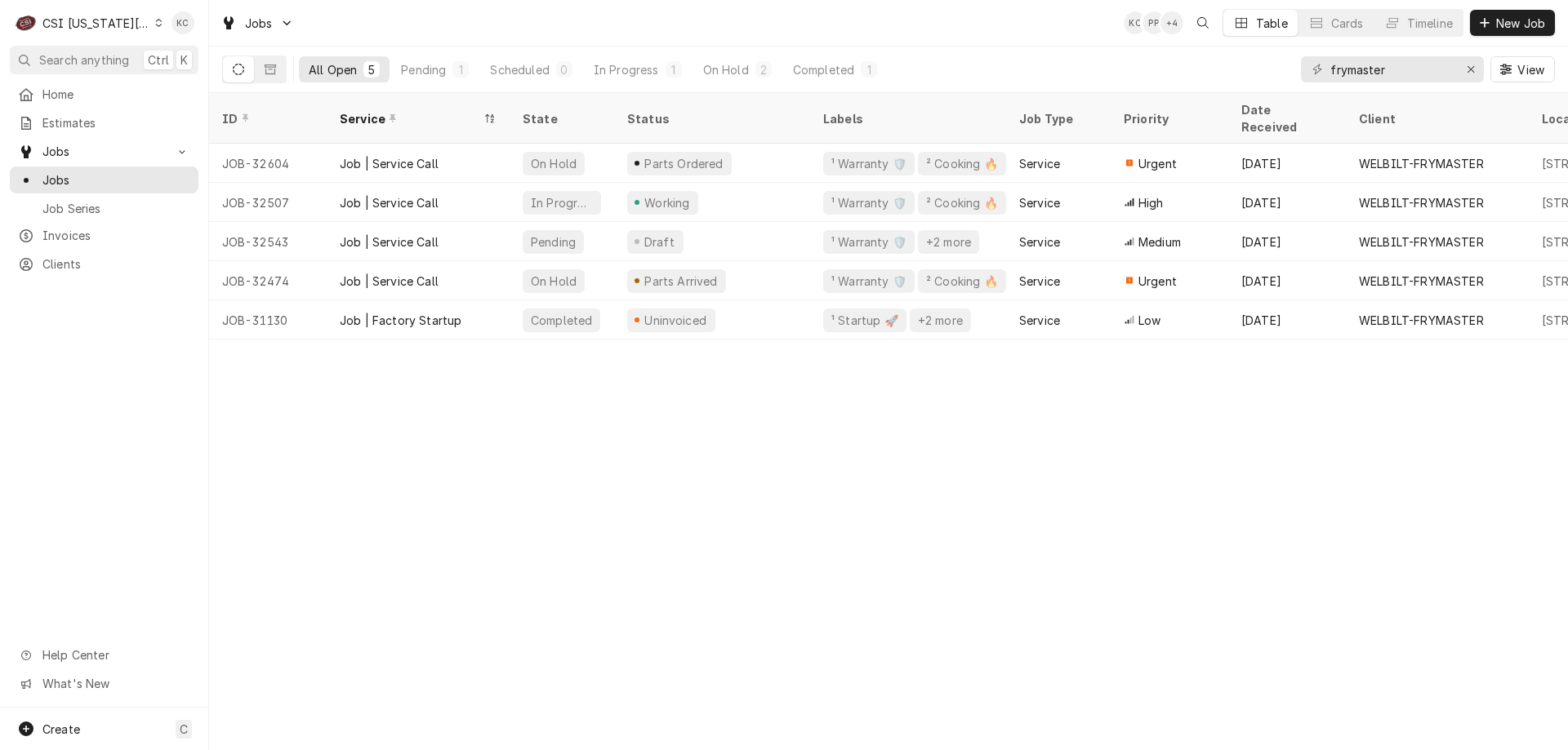
click at [138, 22] on div "C CSI [US_STATE] City." at bounding box center [88, 23] width 158 height 32
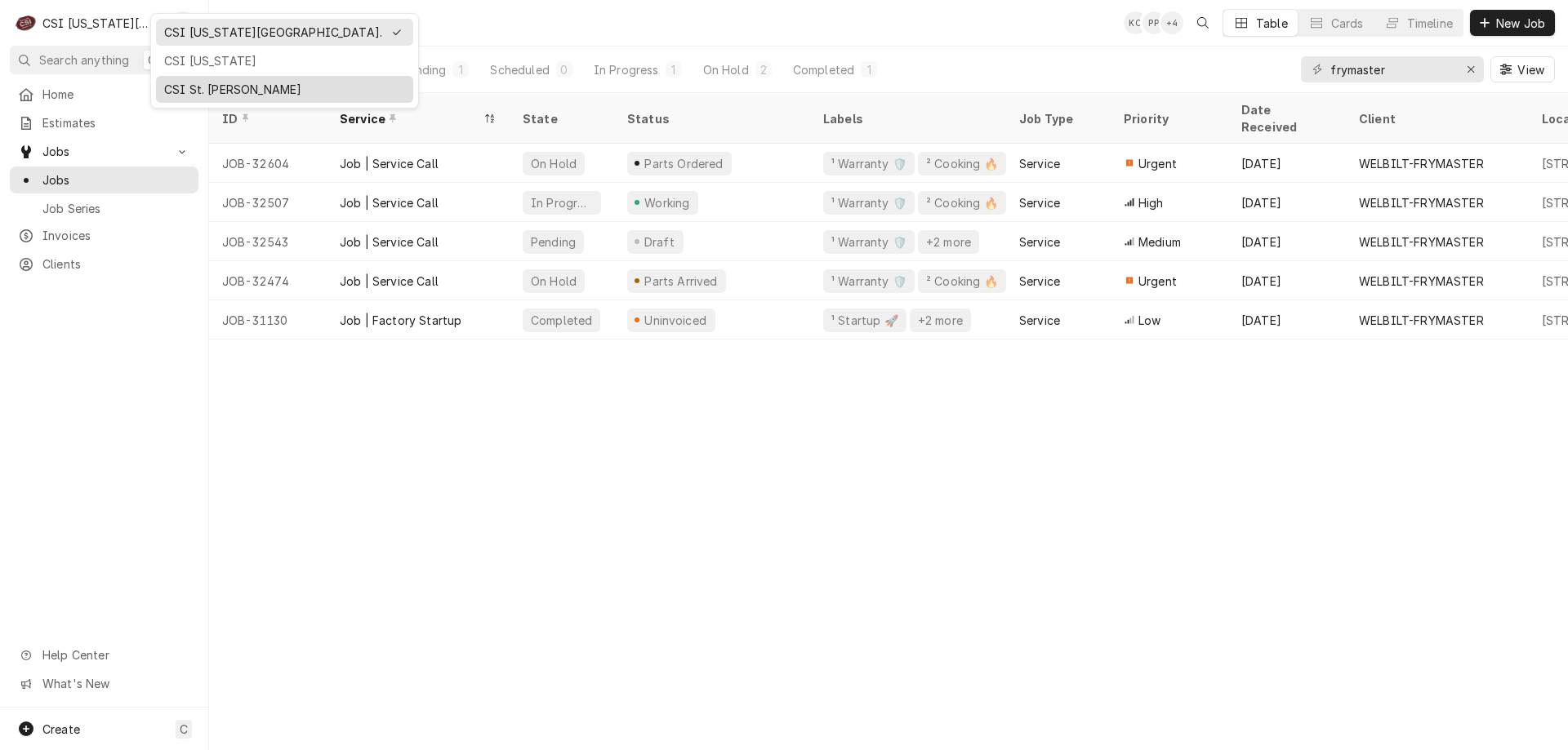
click at [215, 85] on div "CSI St. [PERSON_NAME]" at bounding box center [284, 88] width 241 height 17
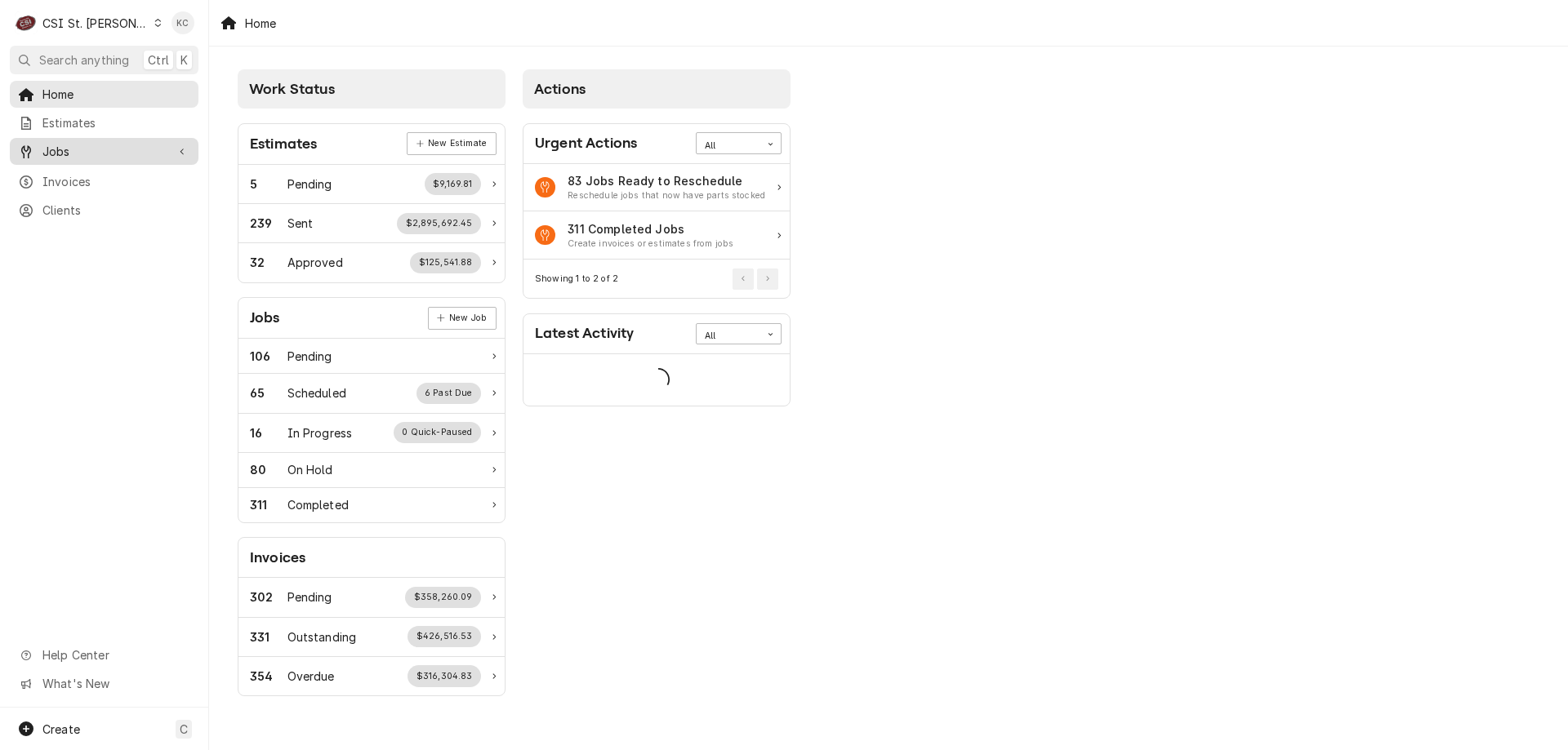
click at [94, 145] on span "Jobs" at bounding box center [104, 151] width 124 height 17
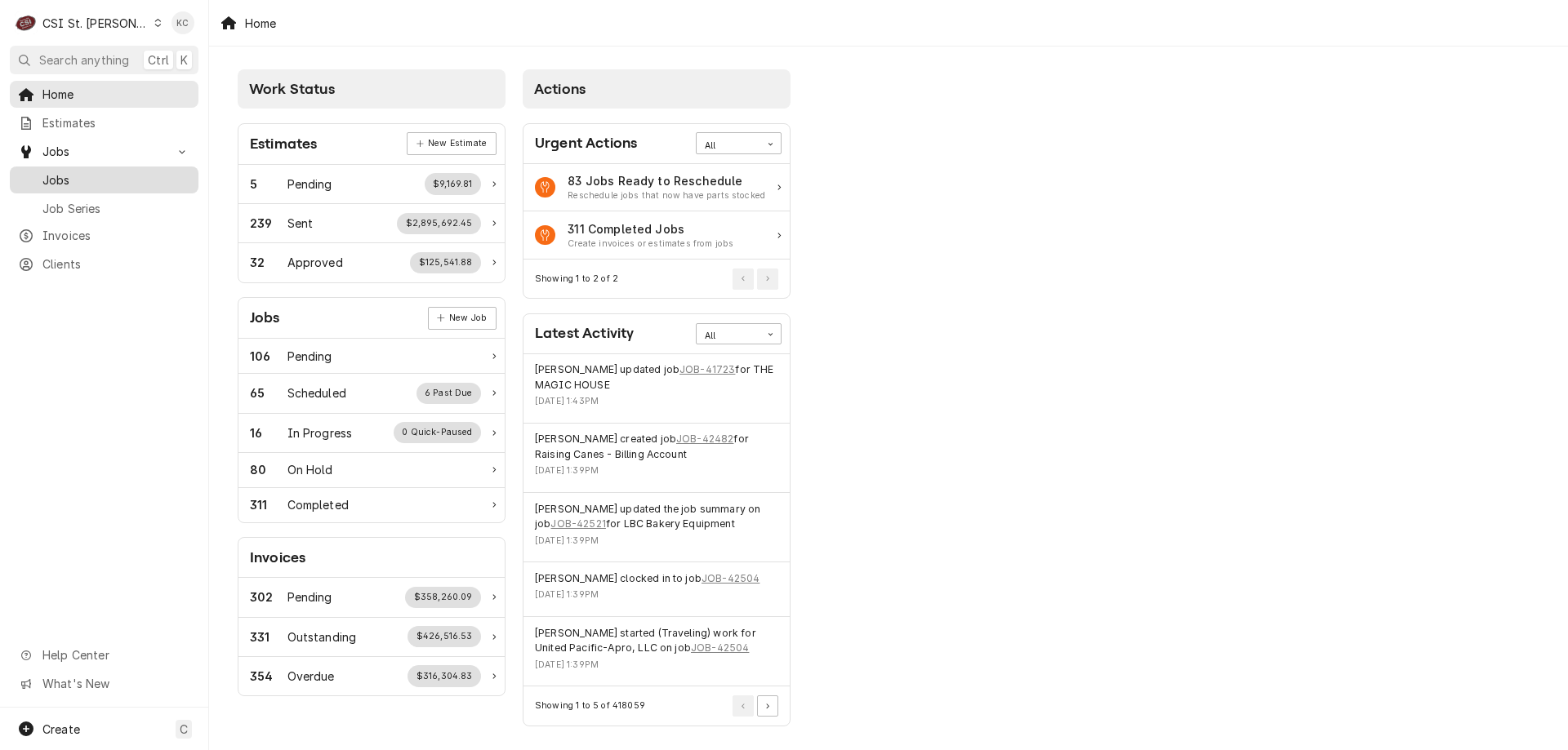
click at [90, 177] on span "Jobs" at bounding box center [116, 179] width 148 height 17
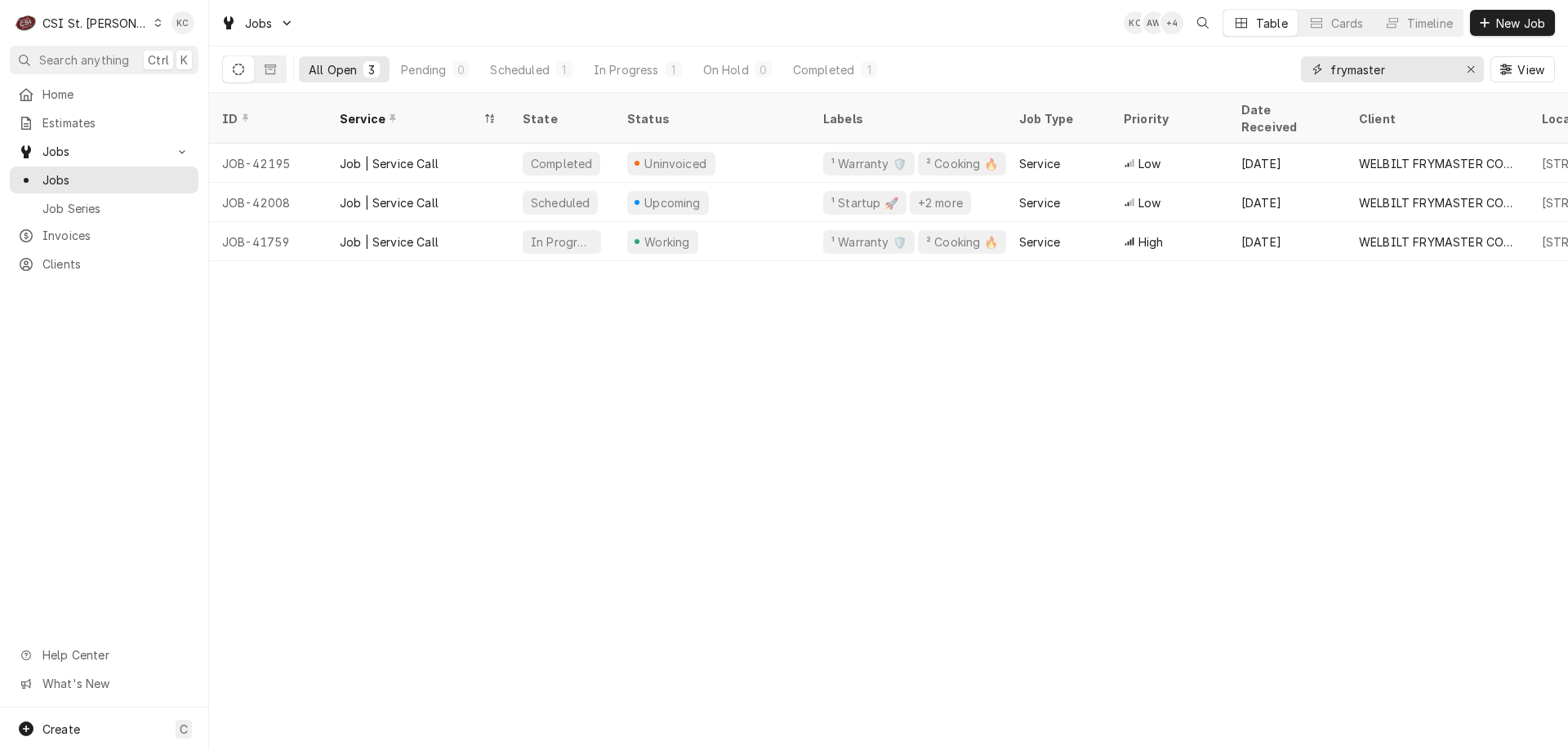
drag, startPoint x: 1438, startPoint y: 75, endPoint x: 1327, endPoint y: 74, distance: 111.0
click at [1327, 74] on div "frymaster" at bounding box center [1391, 69] width 183 height 26
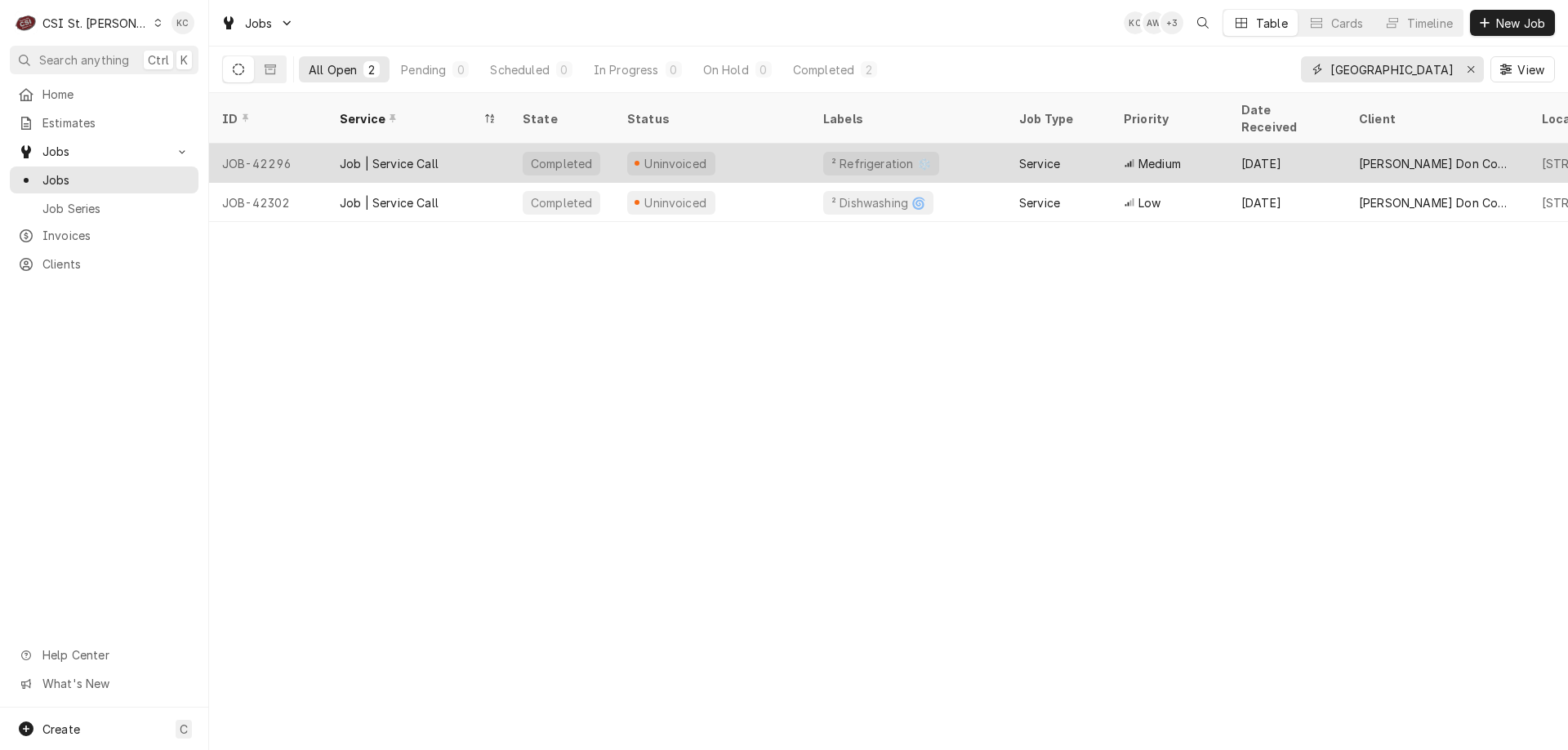
type input "central elementary"
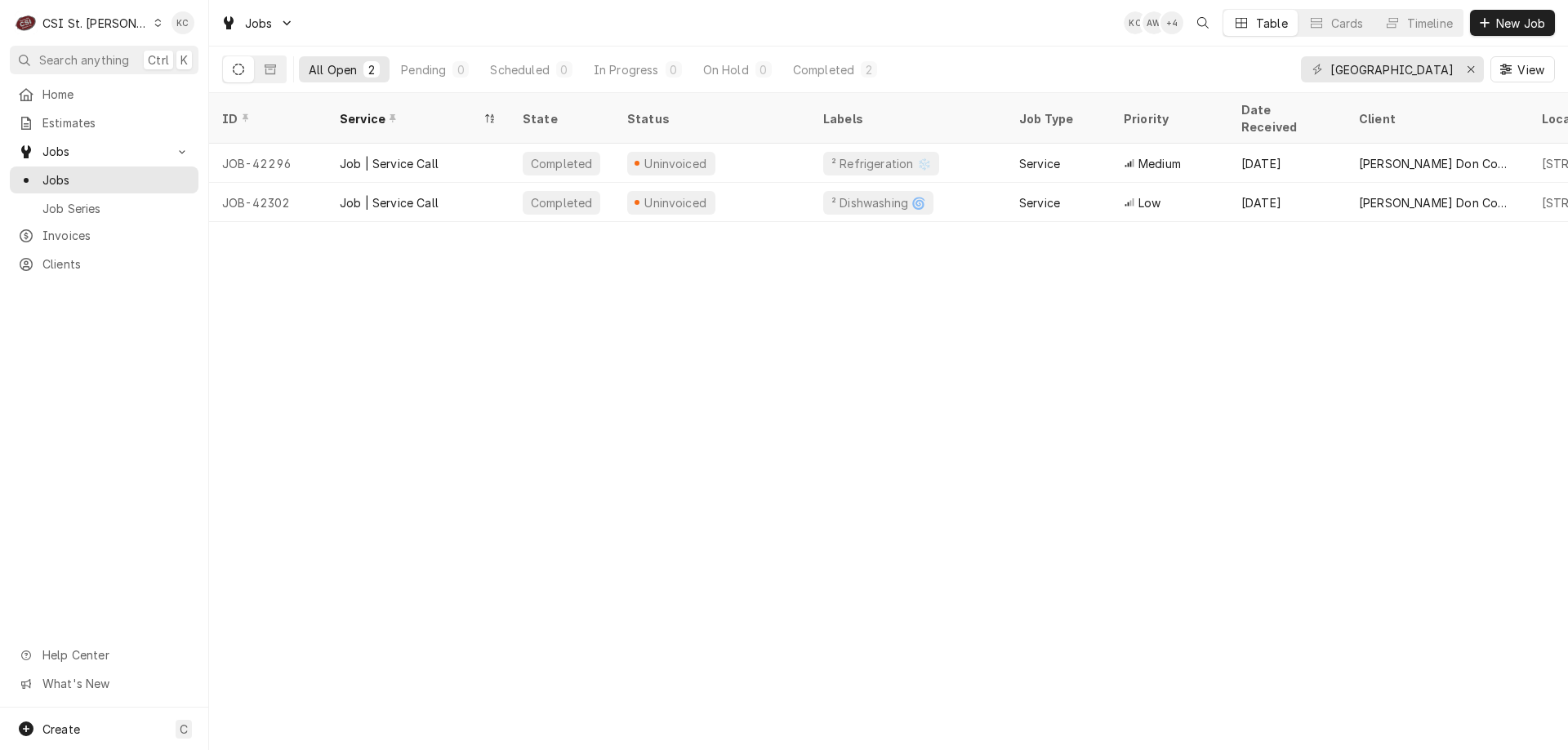
drag, startPoint x: 1519, startPoint y: 341, endPoint x: 1543, endPoint y: 339, distance: 24.1
click at [1519, 341] on div "ID Service State Status Labels Job Type Priority Date Received Client Location …" at bounding box center [887, 422] width 1358 height 657
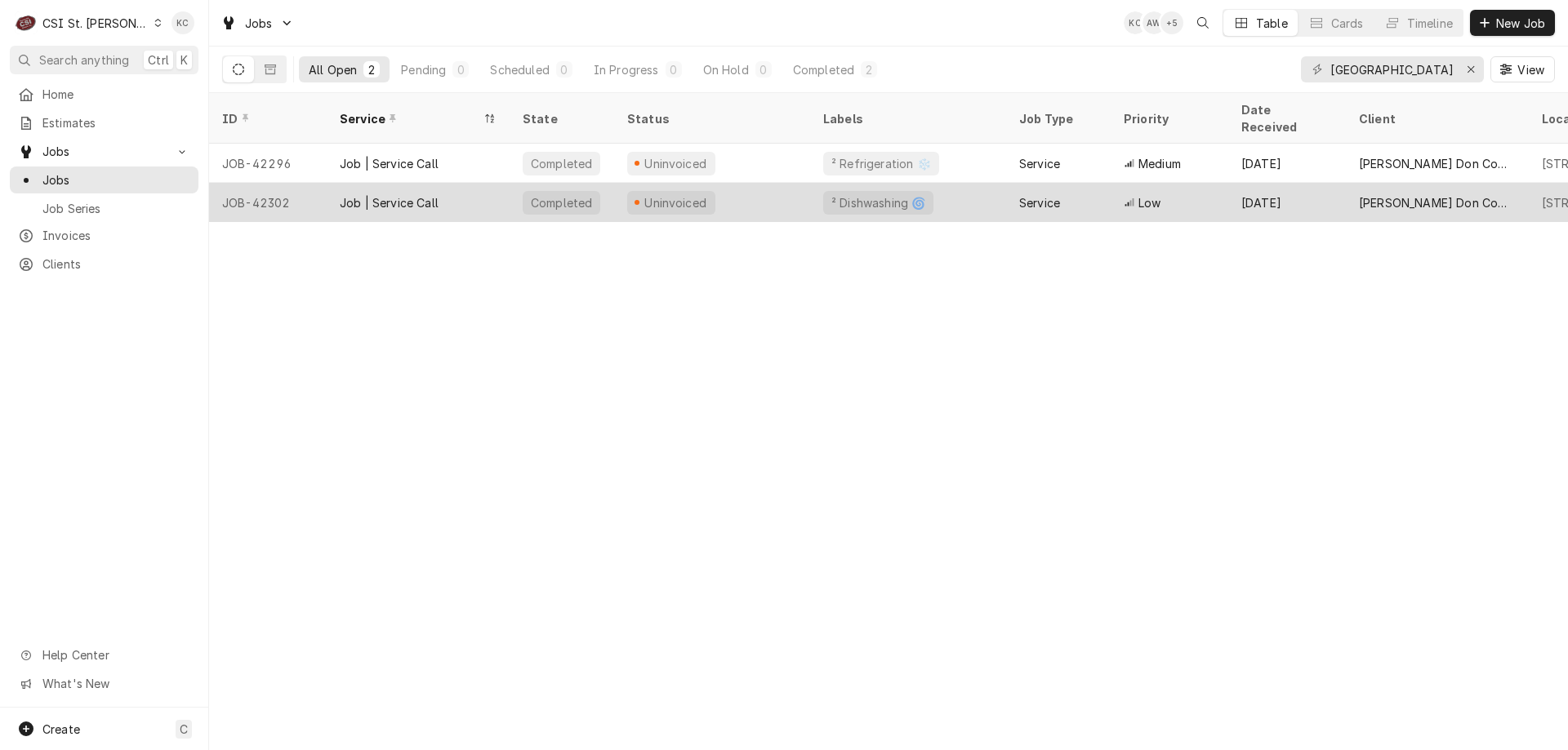
click at [714, 186] on div "Uninvoiced" at bounding box center [712, 203] width 196 height 39
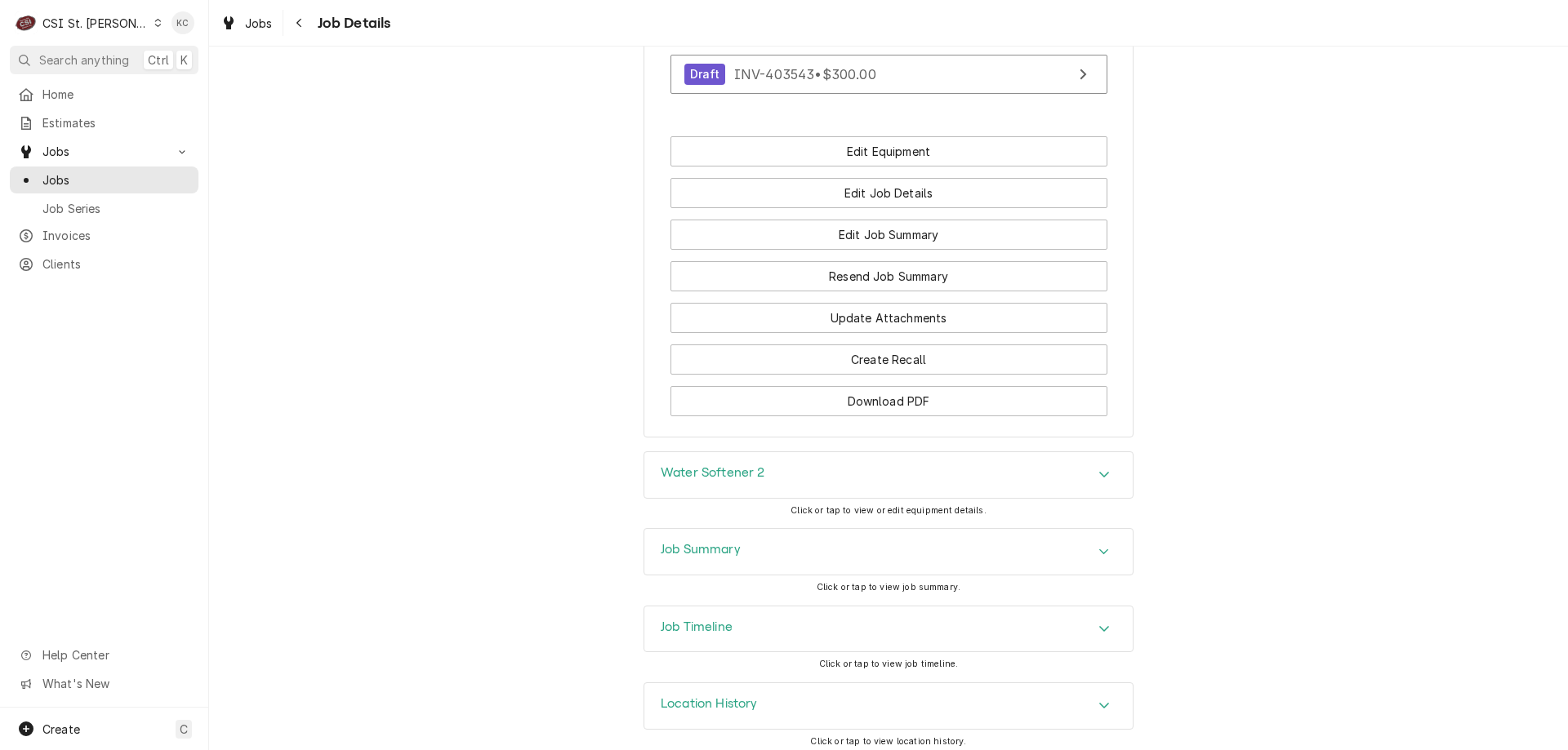
scroll to position [1451, 0]
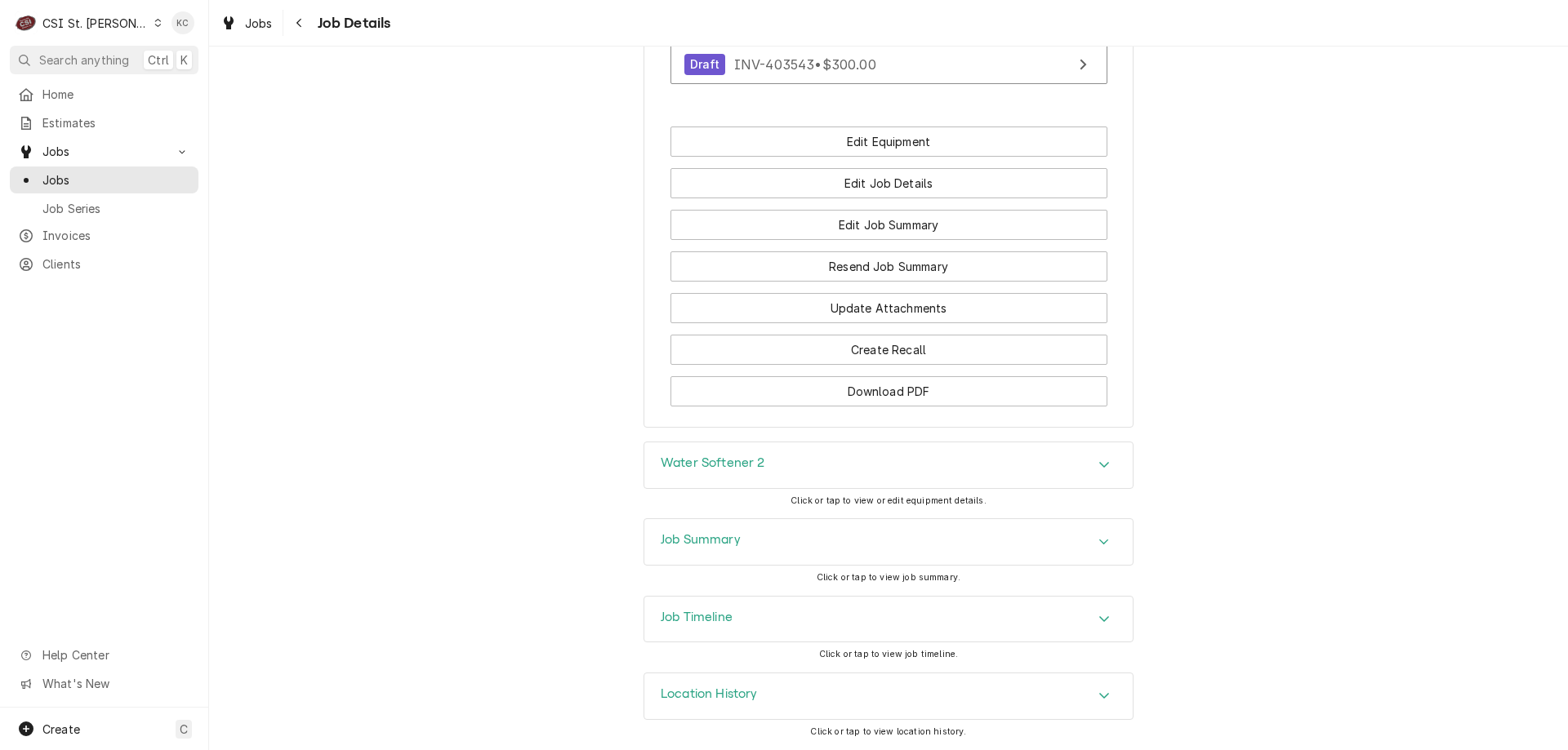
click at [696, 546] on h3 "Job Summary" at bounding box center [701, 540] width 80 height 16
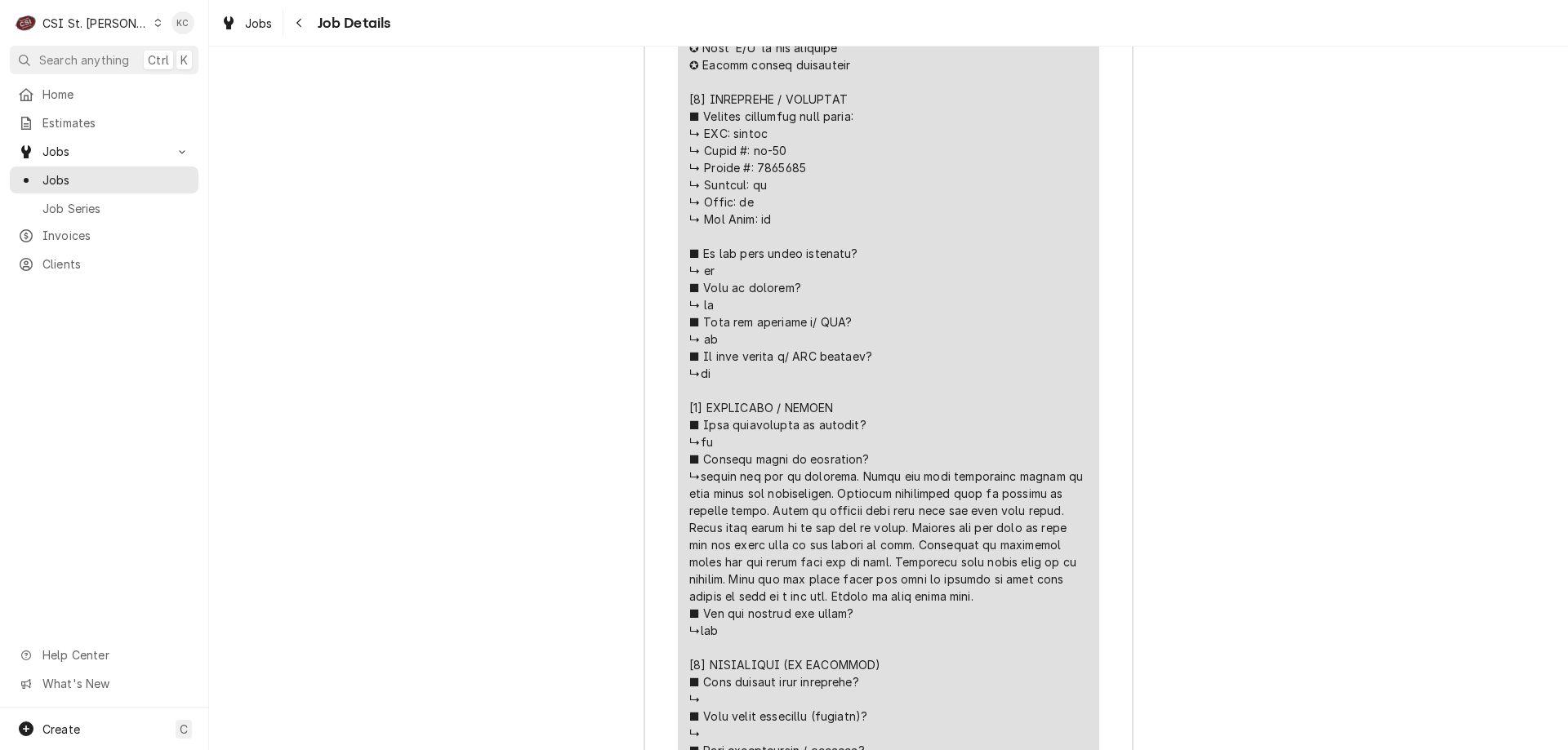
scroll to position [2513, 0]
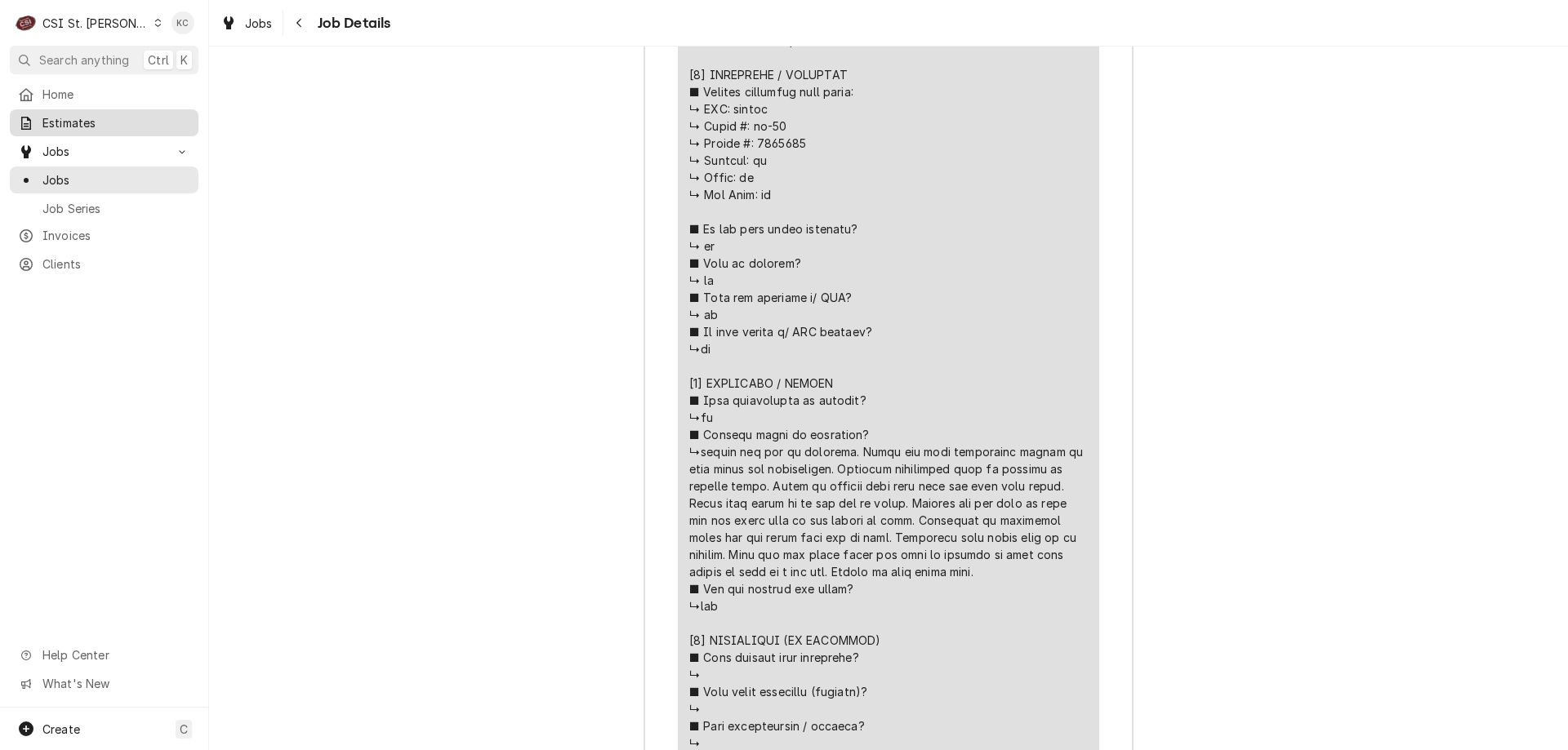
click at [70, 131] on link "Estimates" at bounding box center [104, 123] width 188 height 26
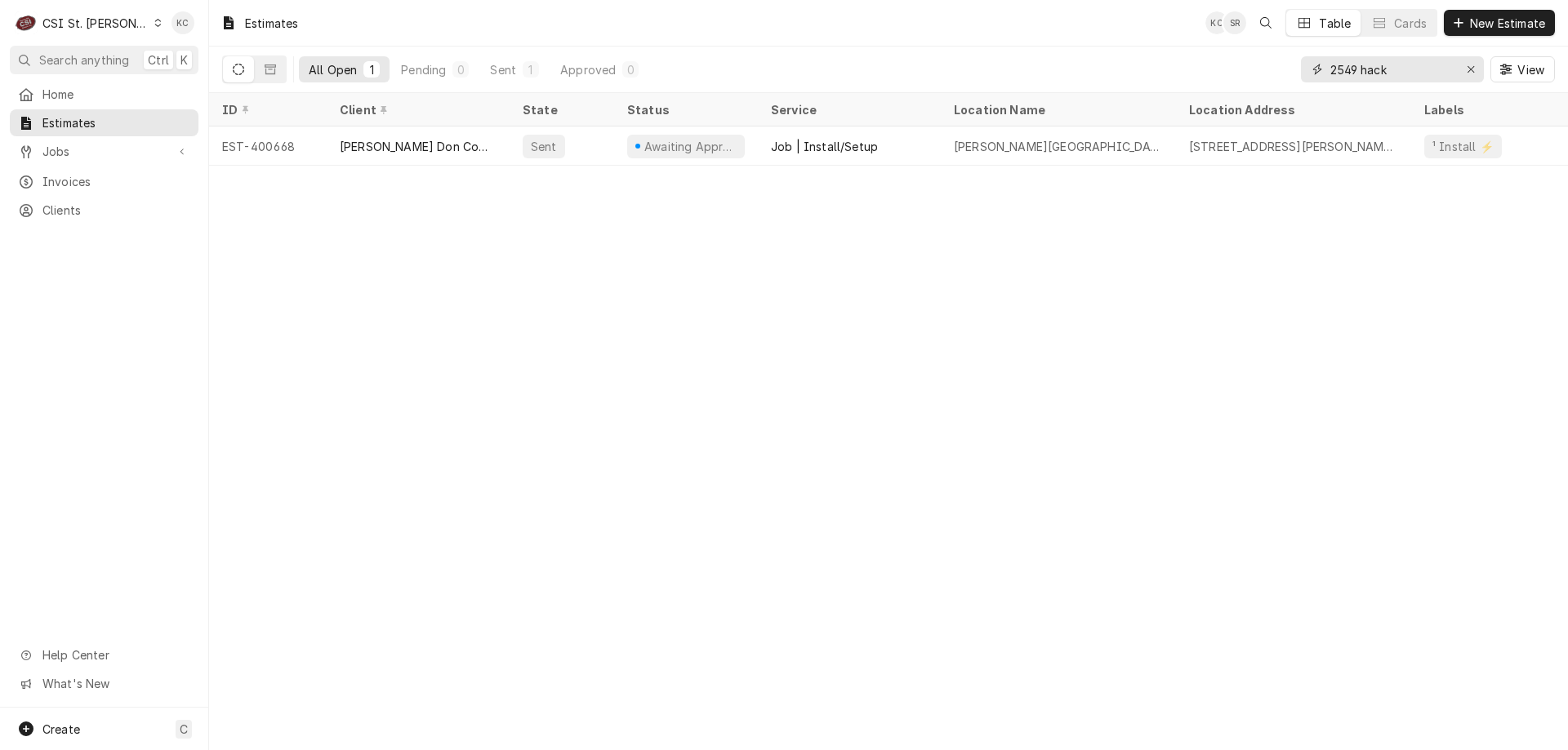
drag, startPoint x: 1432, startPoint y: 71, endPoint x: 1276, endPoint y: 71, distance: 156.0
click at [1276, 71] on div "All Open 1 Pending 0 Sent 1 Approved 0 2549 hack View" at bounding box center [887, 69] width 1333 height 46
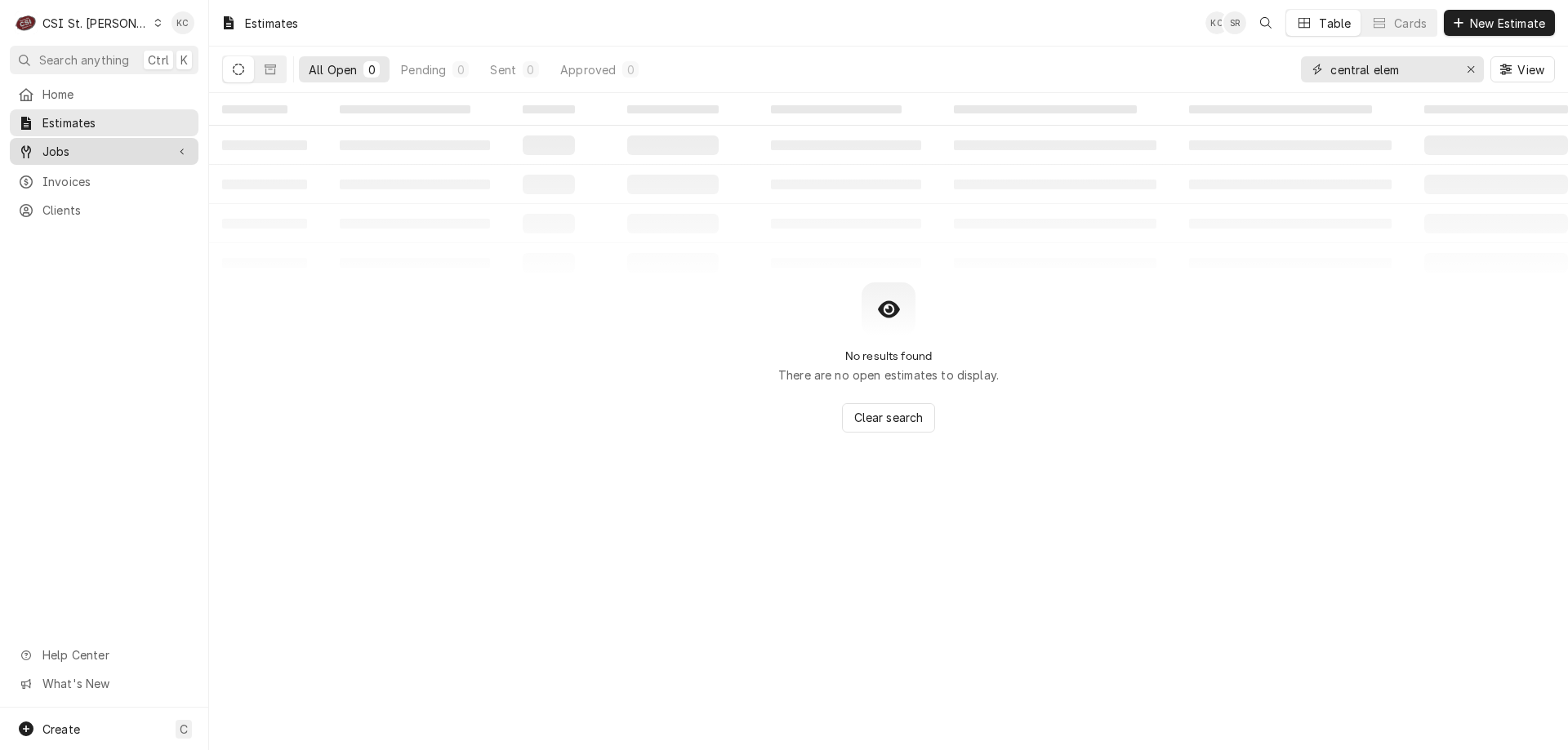
type input "central elem"
click at [59, 156] on div "Jobs" at bounding box center [104, 151] width 182 height 21
click at [47, 182] on span "Jobs" at bounding box center [116, 179] width 148 height 17
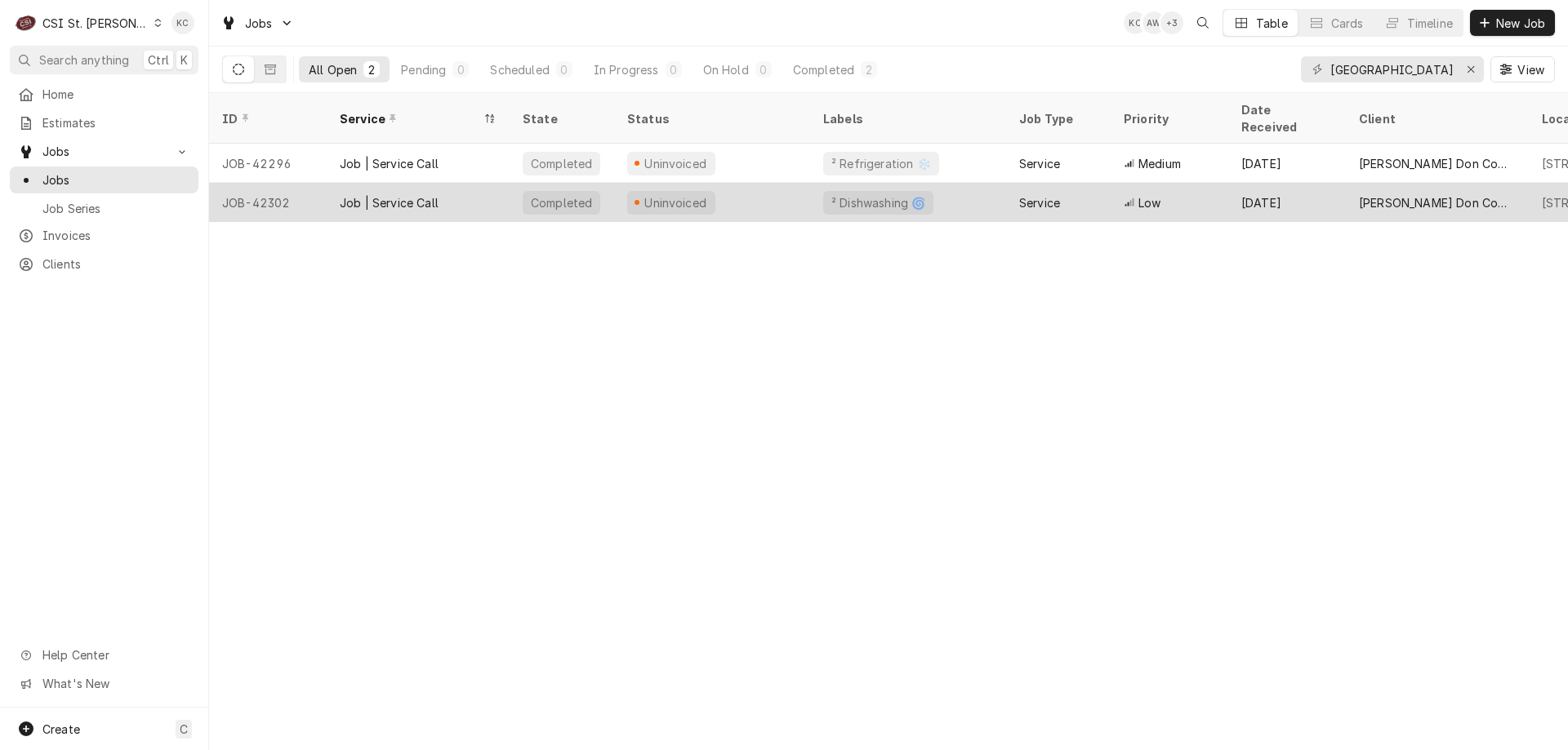
click at [773, 183] on div "Uninvoiced" at bounding box center [712, 203] width 196 height 39
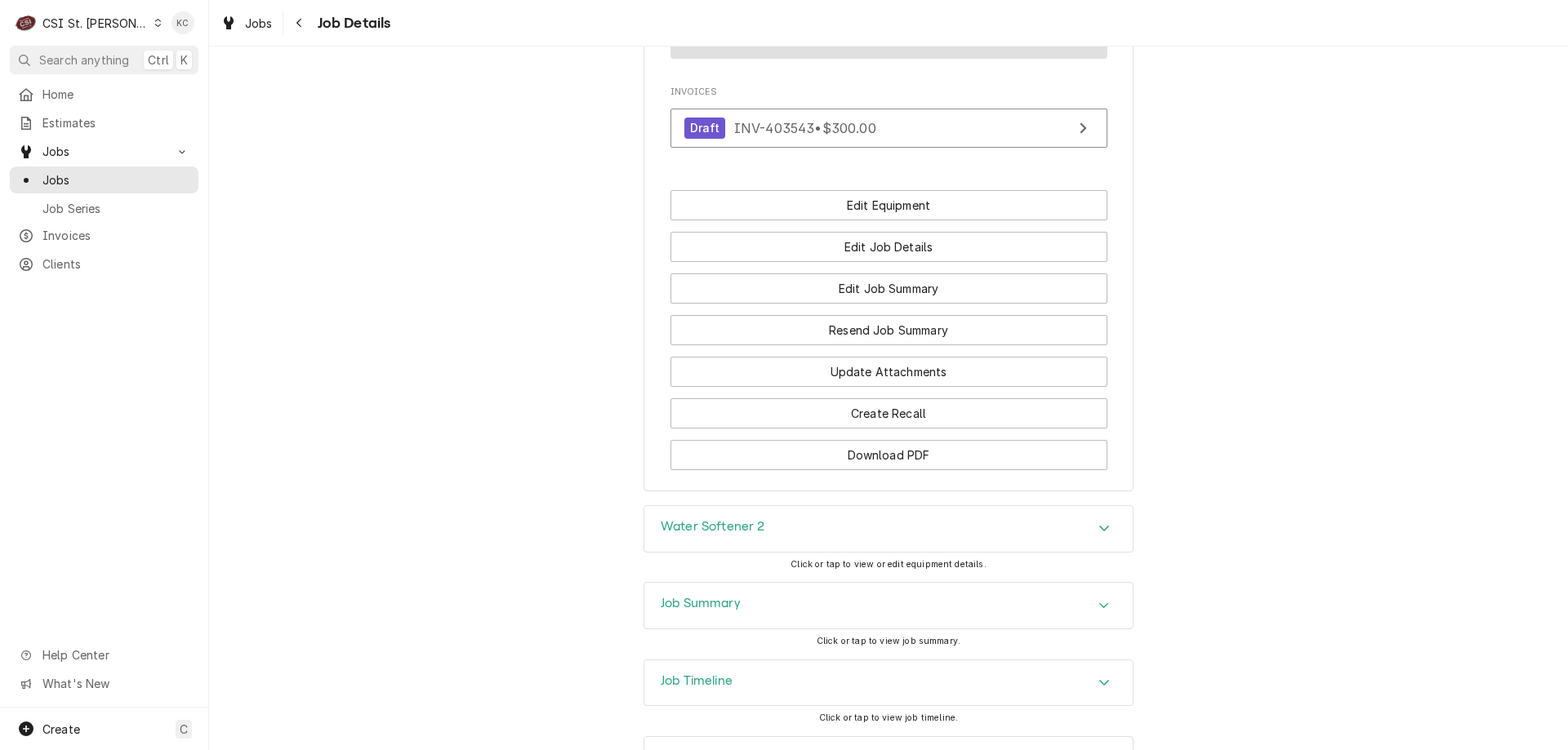
scroll to position [1451, 0]
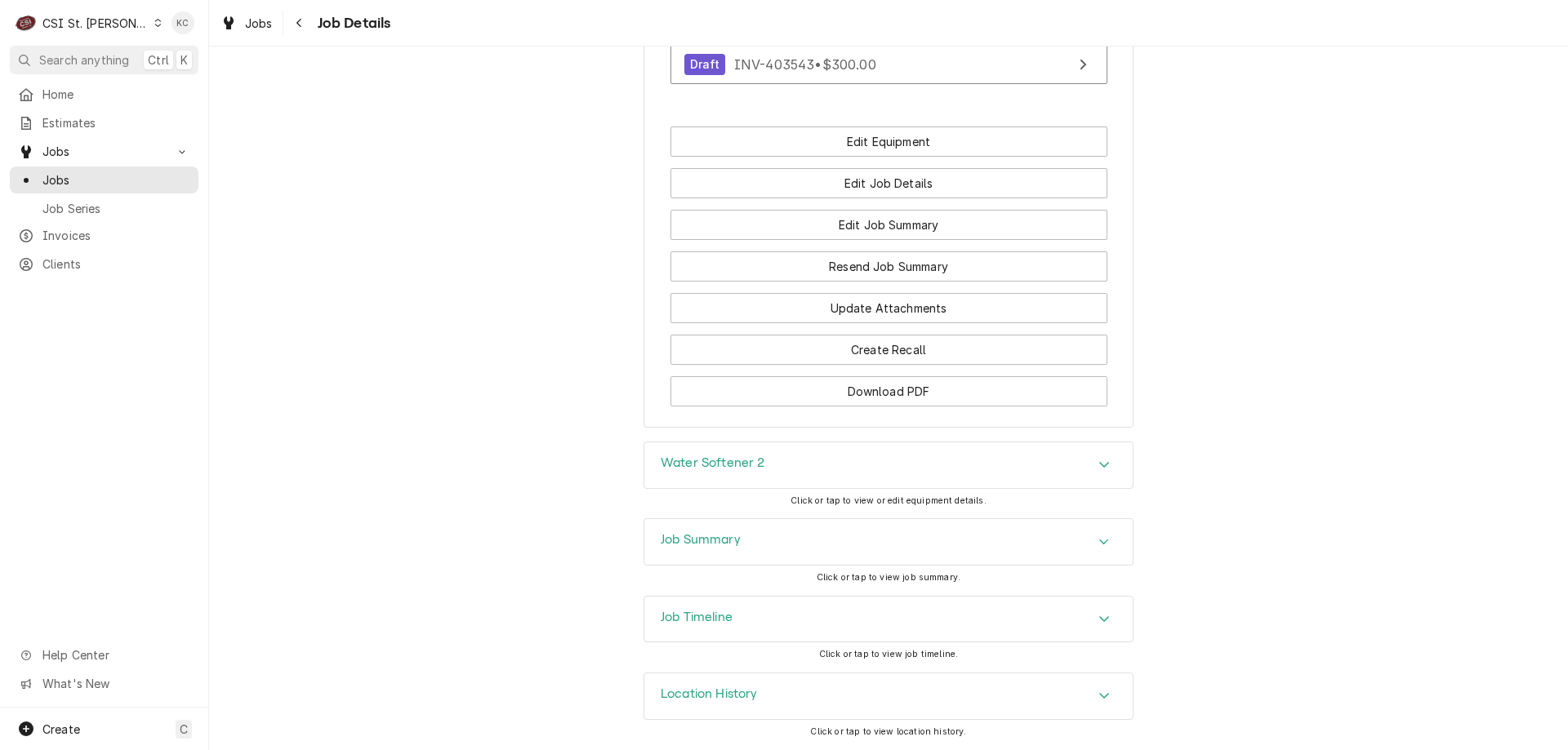
click at [676, 544] on h3 "Job Summary" at bounding box center [701, 540] width 80 height 16
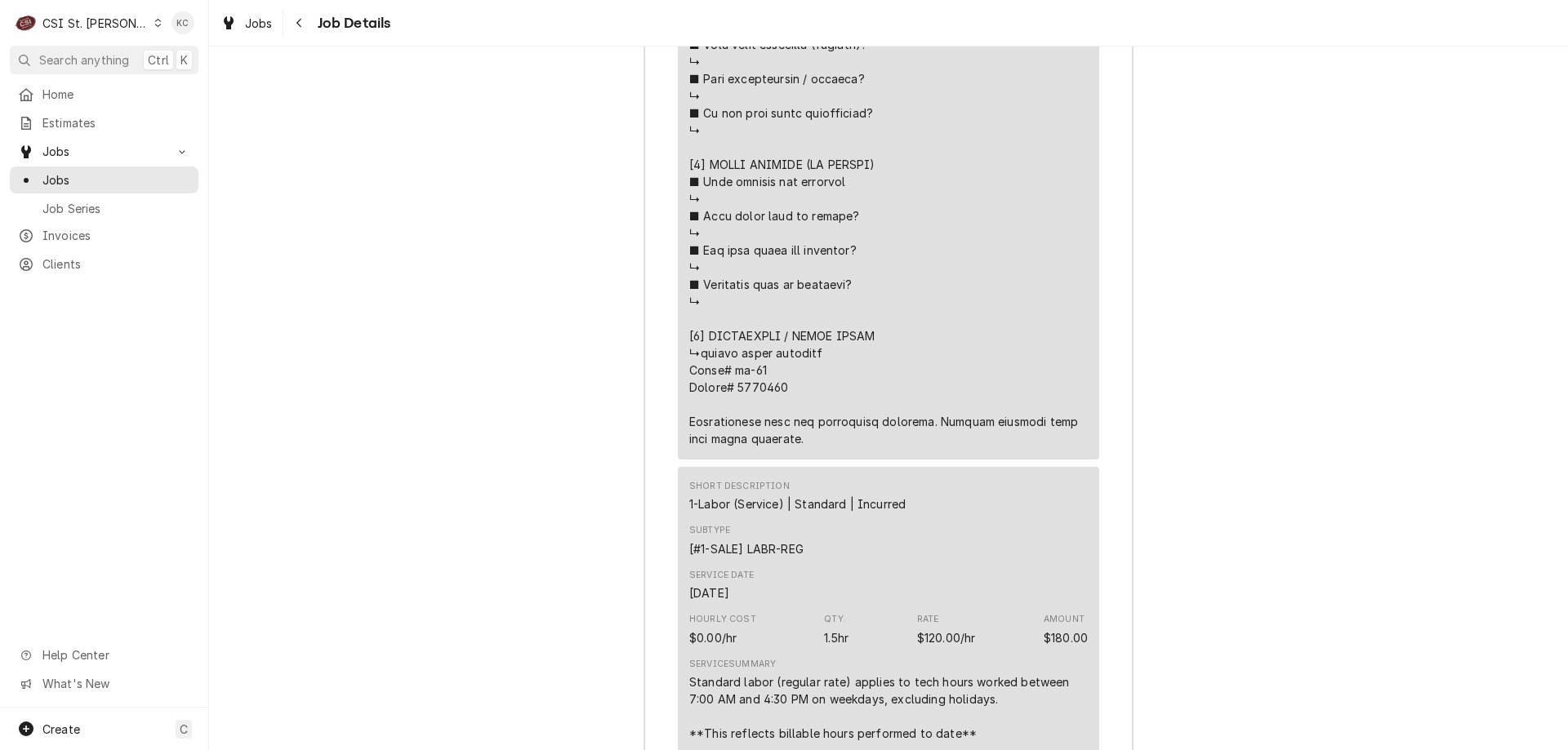
scroll to position [3178, 0]
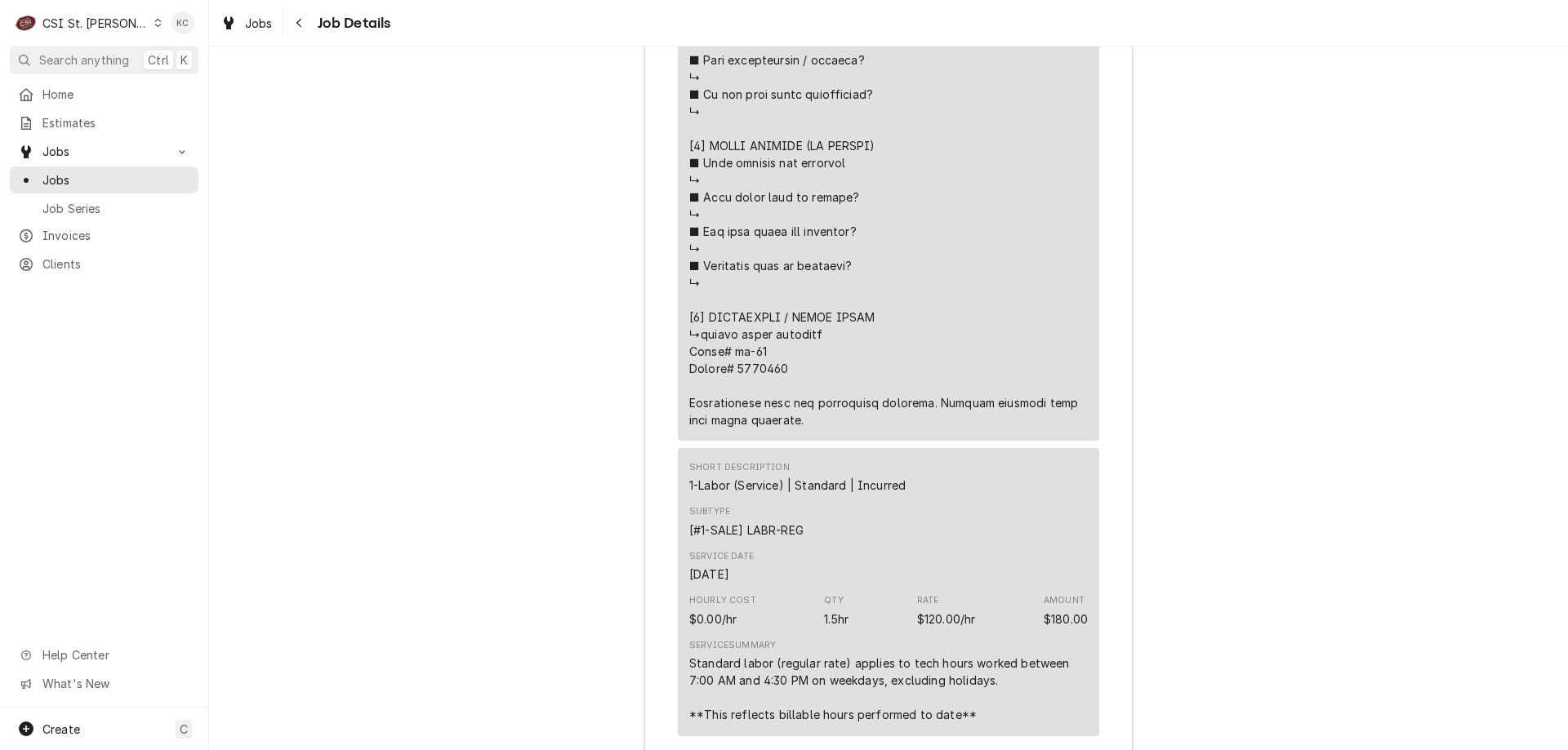
drag, startPoint x: 398, startPoint y: 104, endPoint x: 354, endPoint y: 56, distance: 65.1
click at [397, 94] on div "Job Summary Roopairs Job ID JOB-42302 Service Type Job | Service Call Job Type …" at bounding box center [887, 334] width 1358 height 3124
click at [295, 23] on icon "Navigate back" at bounding box center [298, 23] width 7 height 12
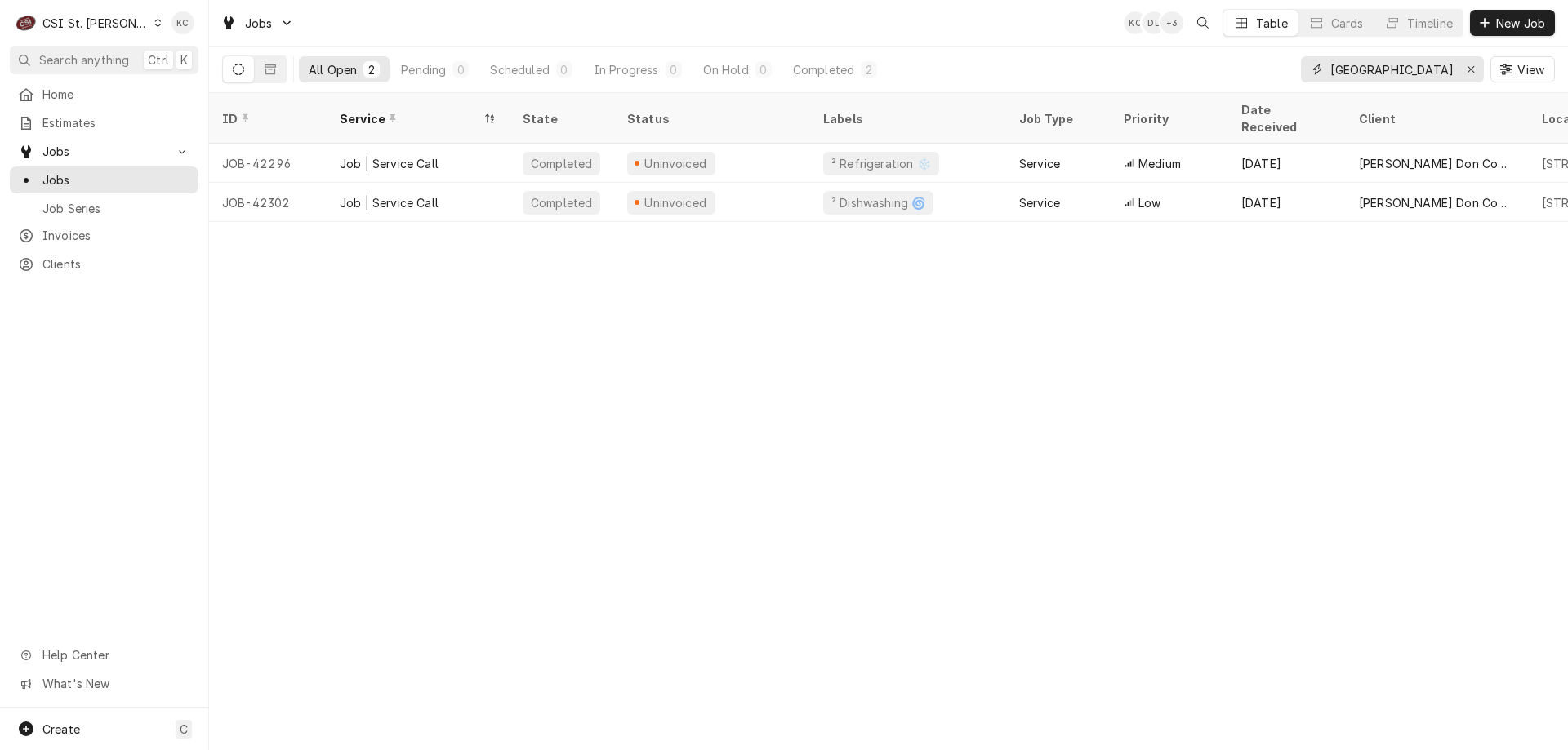
drag, startPoint x: 1446, startPoint y: 76, endPoint x: 1285, endPoint y: 78, distance: 161.0
click at [1285, 78] on div "All Open 2 Pending 0 Scheduled 0 In Progress 0 On Hold 0 Completed 2 central el…" at bounding box center [887, 69] width 1333 height 46
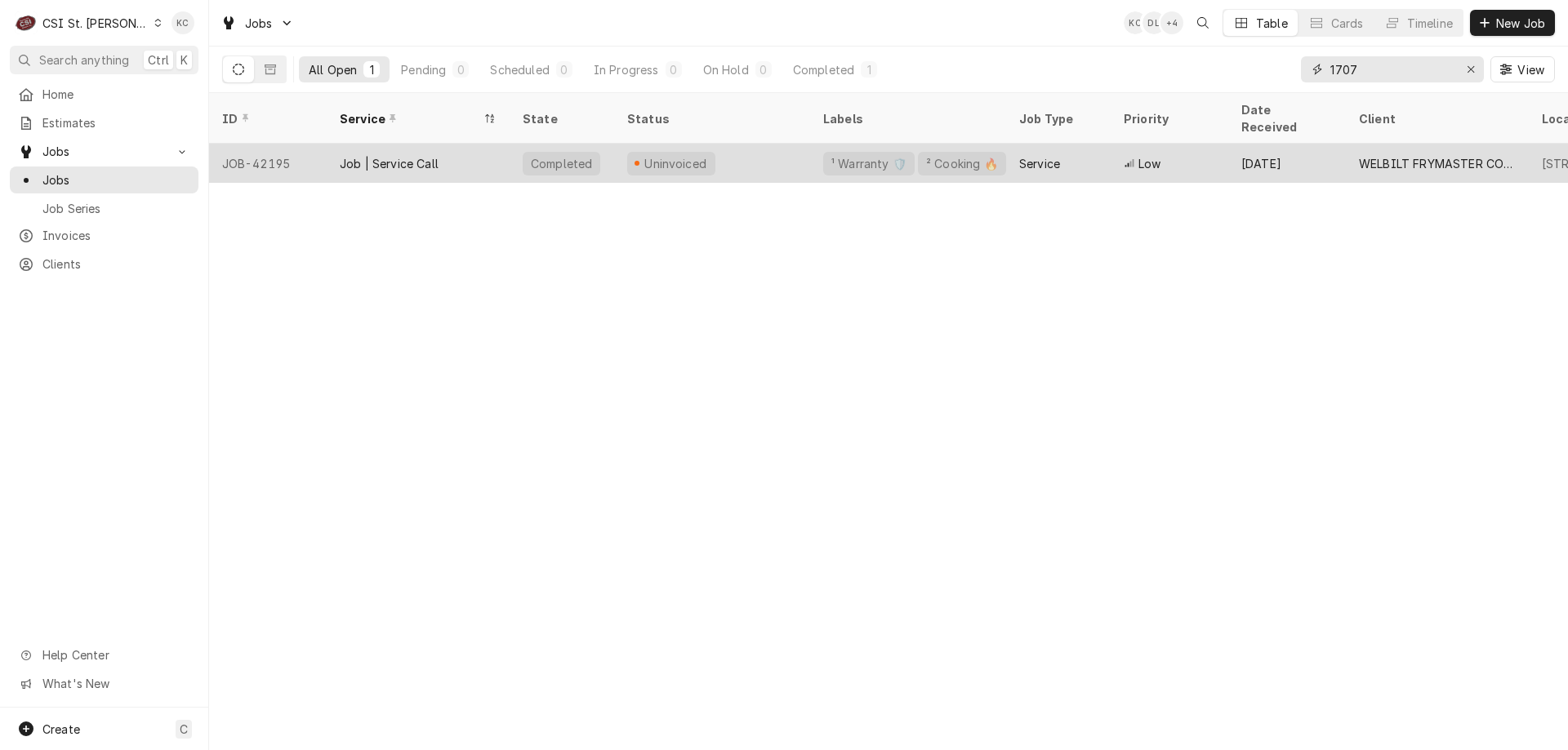
type input "1707"
click at [742, 144] on div "Uninvoiced" at bounding box center [712, 164] width 196 height 39
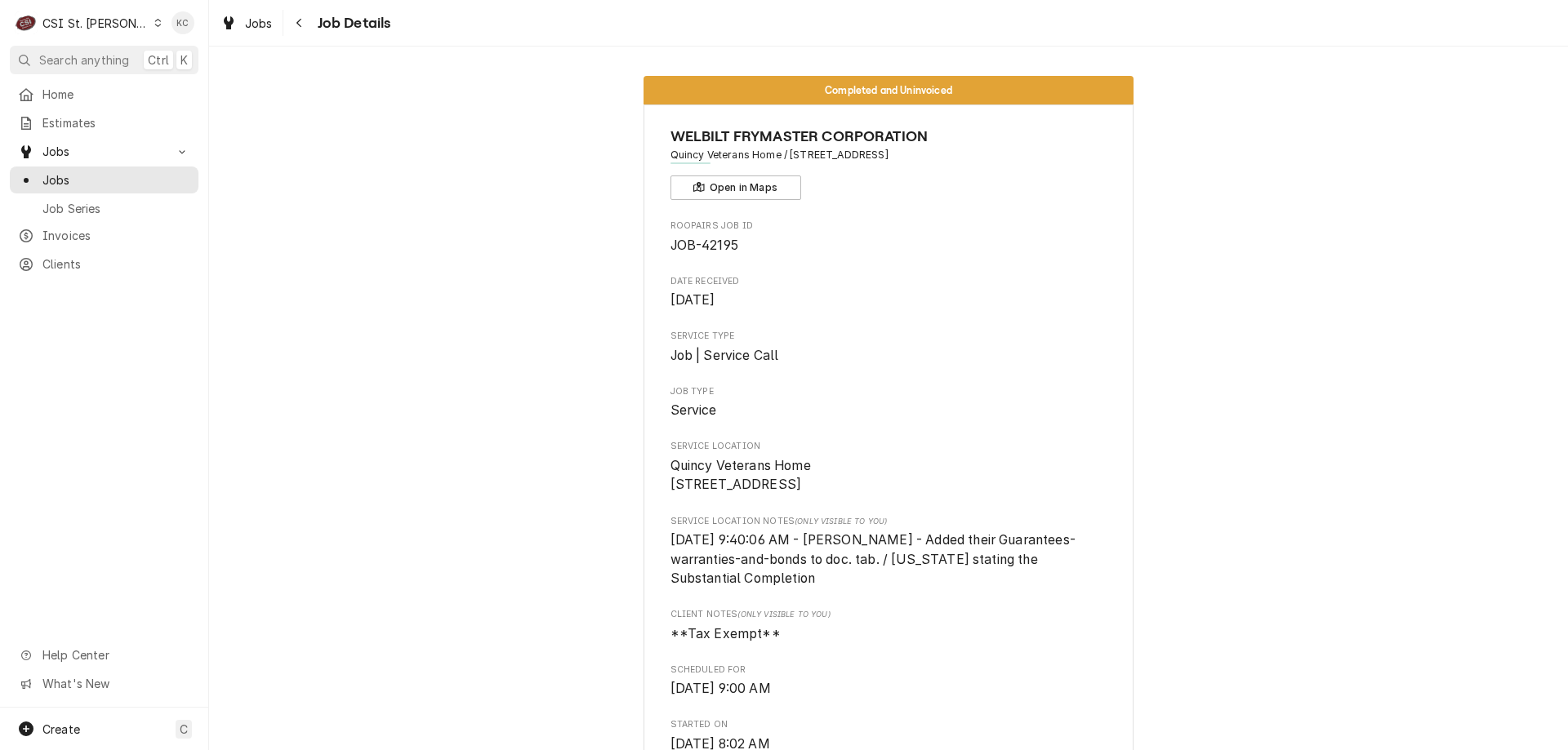
scroll to position [408, 0]
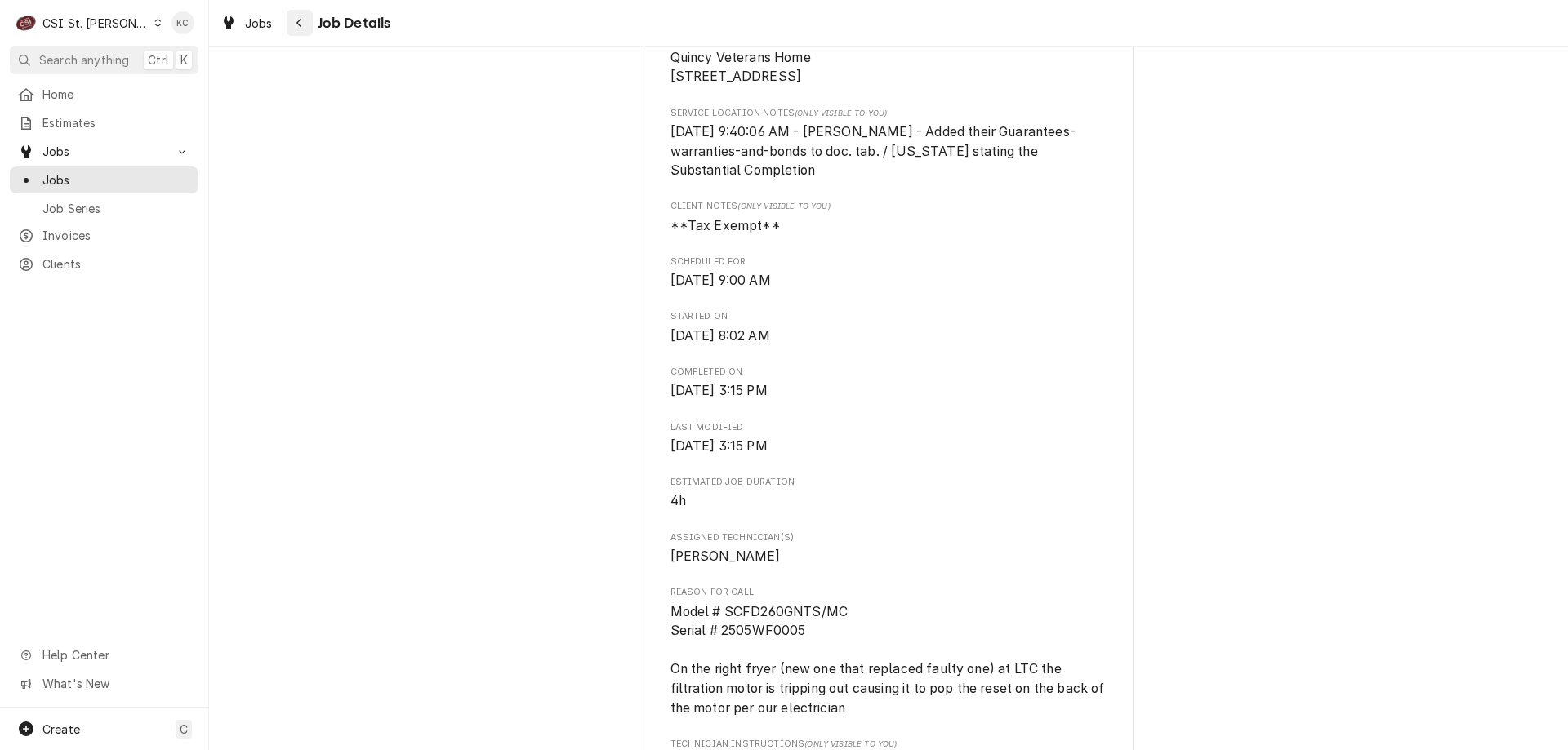
click at [295, 27] on icon "Navigate back" at bounding box center [298, 23] width 7 height 12
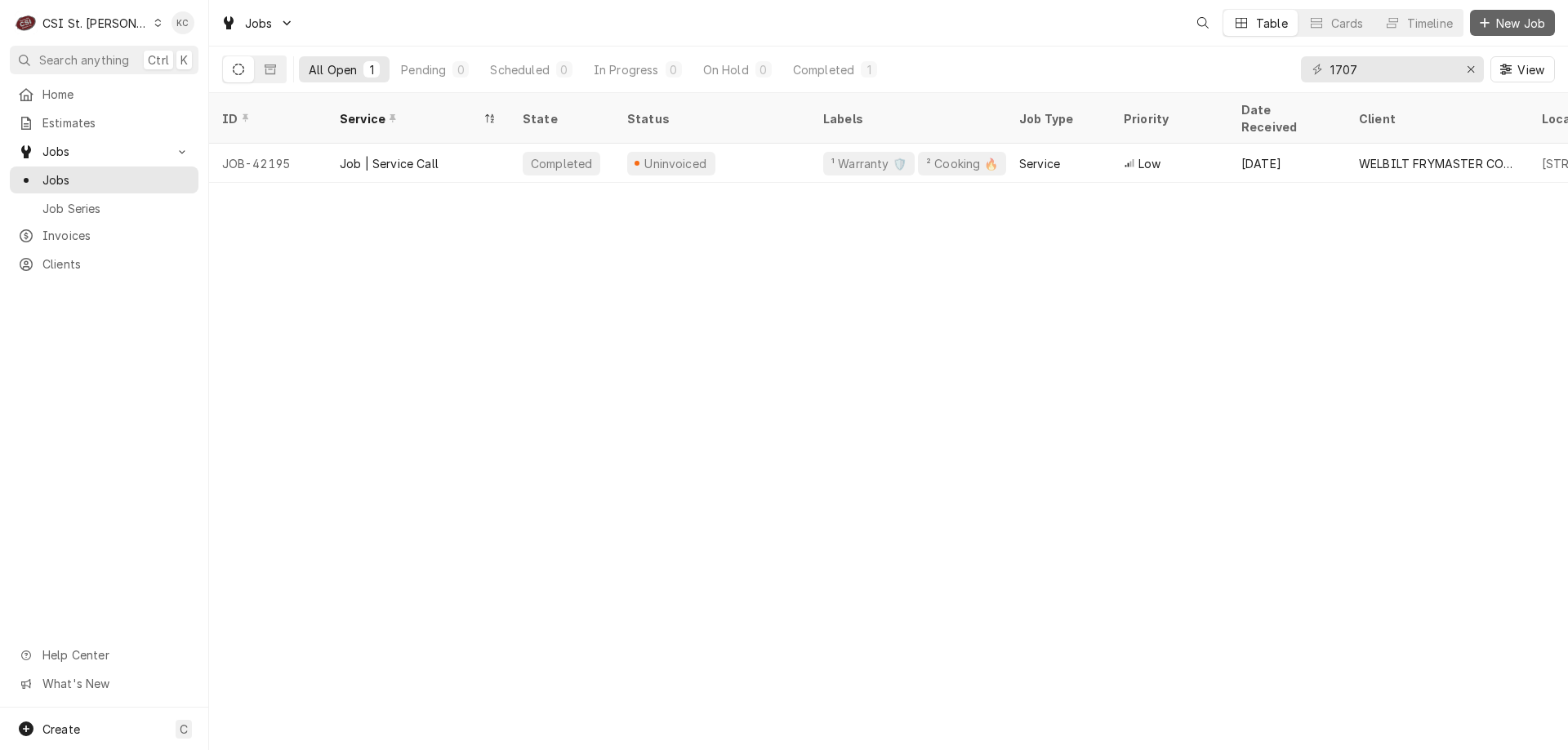
click at [1540, 22] on span "New Job" at bounding box center [1520, 23] width 56 height 17
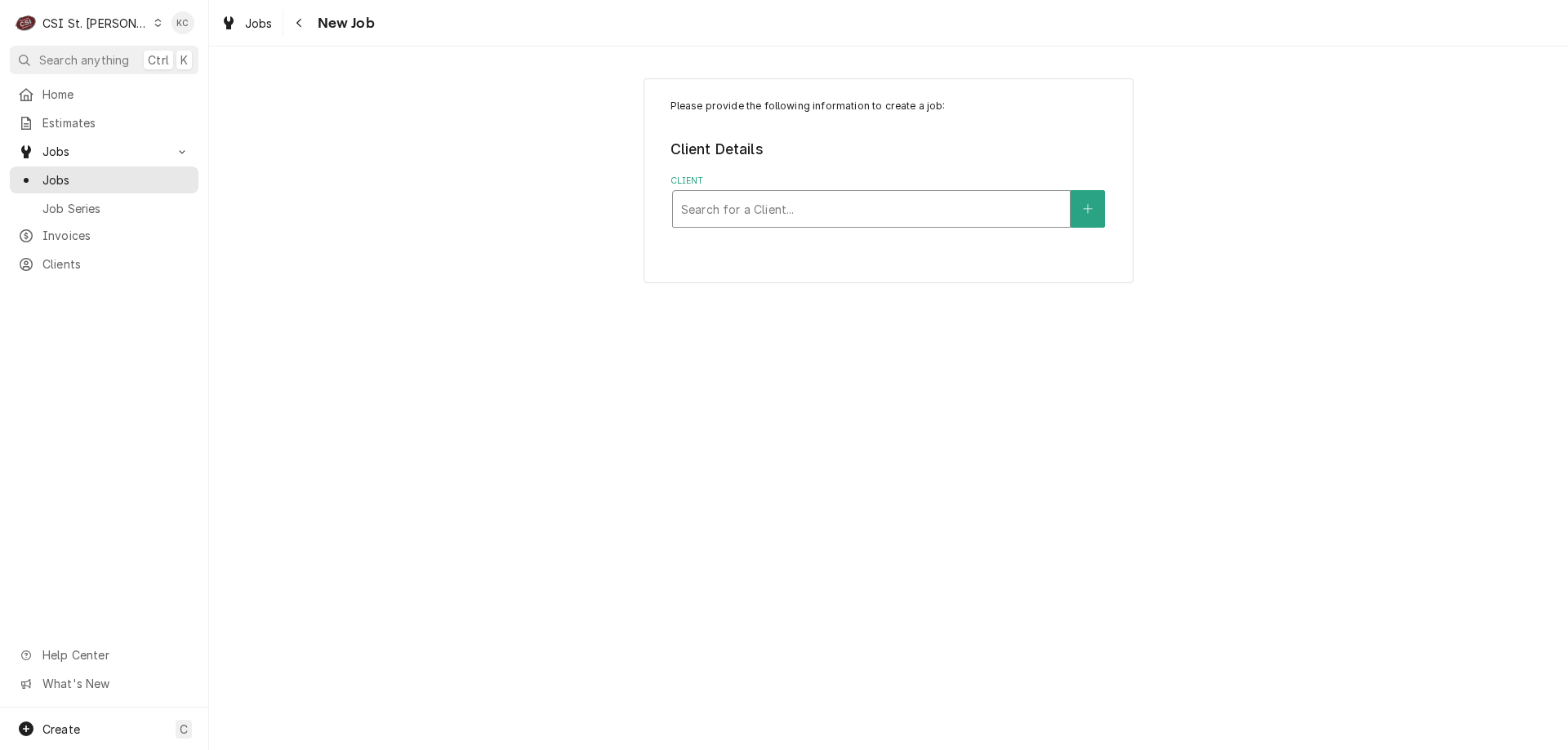
click at [773, 207] on div "Client" at bounding box center [871, 209] width 380 height 29
type input "schnucks - corp"
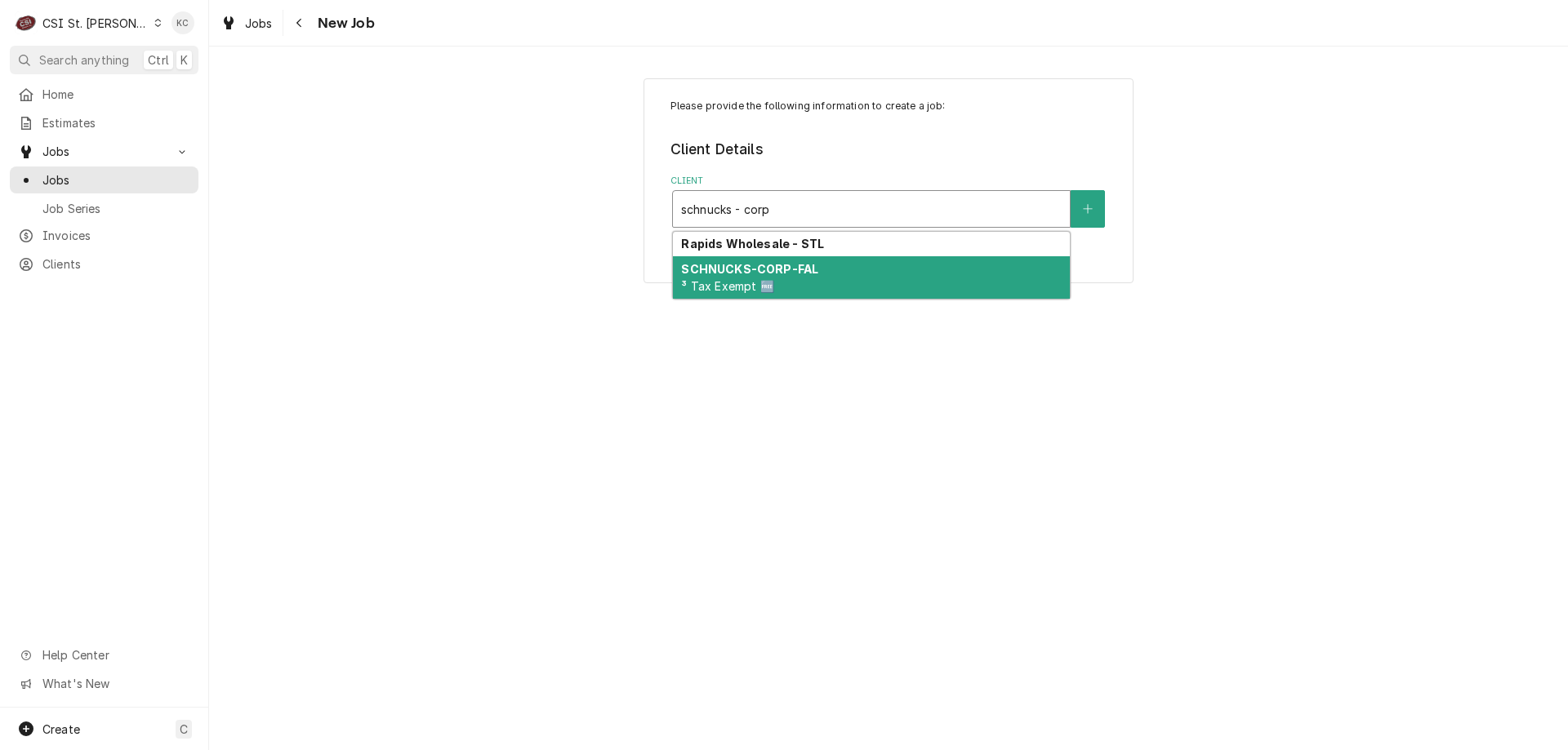
click at [743, 286] on span "³ Tax Exempt 🆓" at bounding box center [727, 286] width 92 height 14
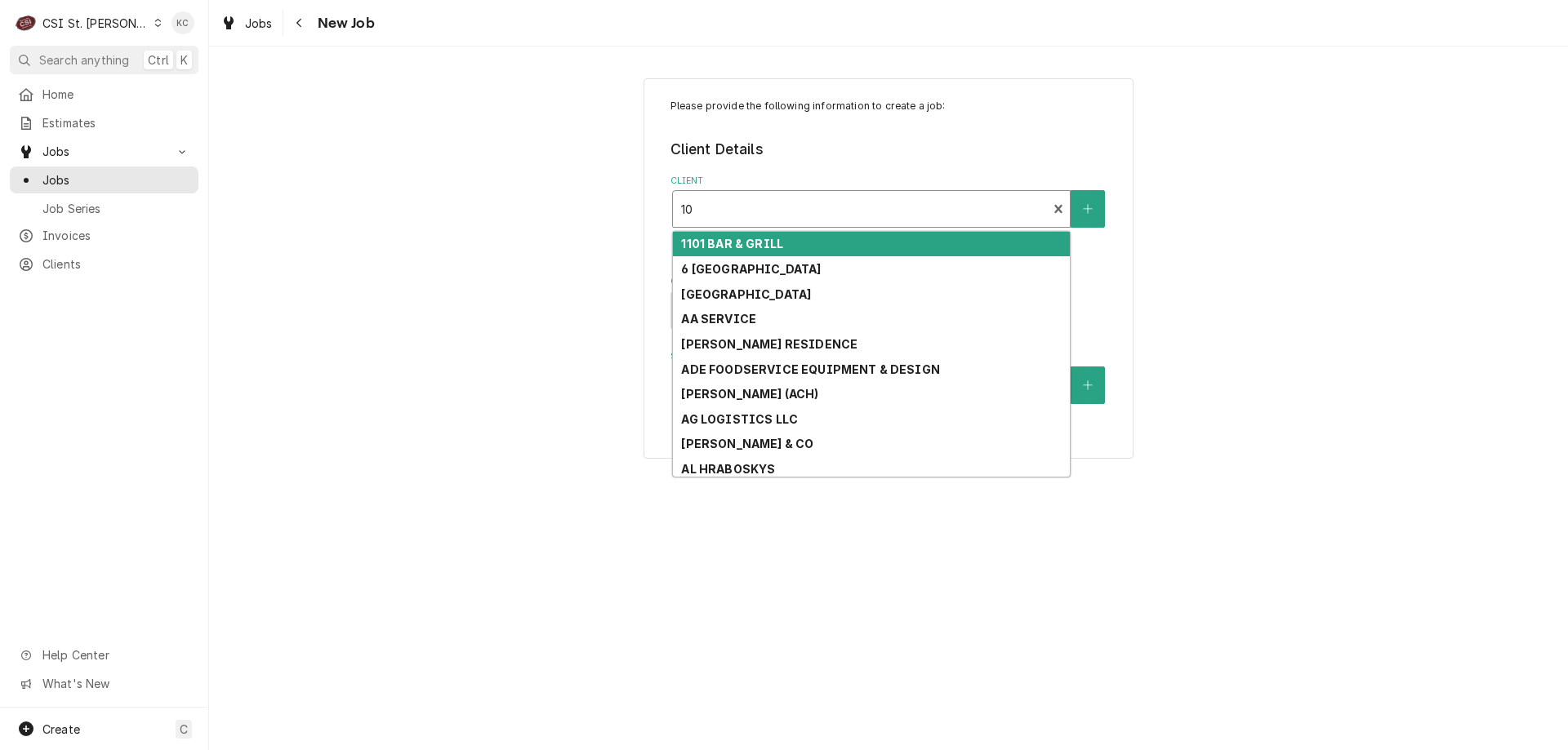
type input "1"
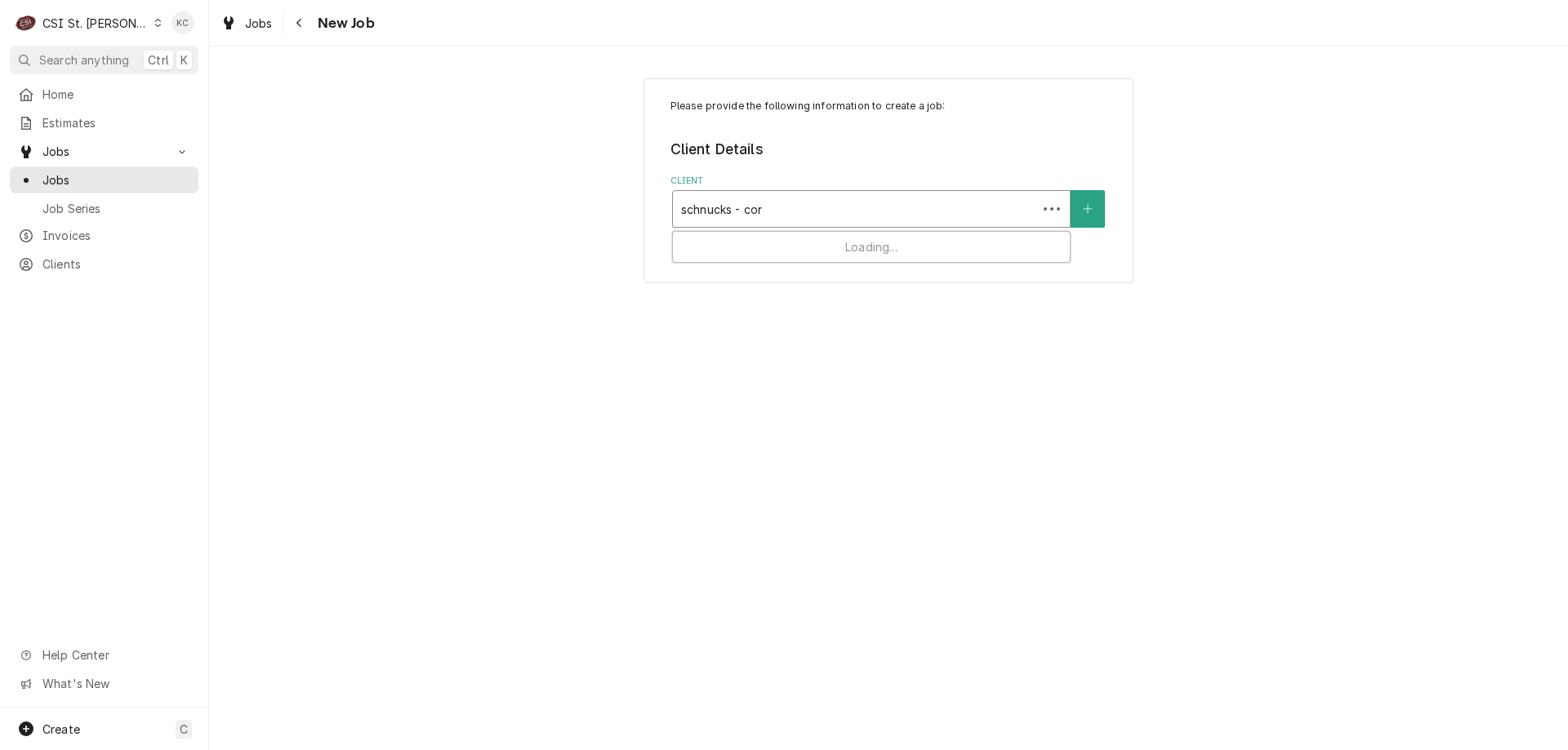
type input "schnucks - corp"
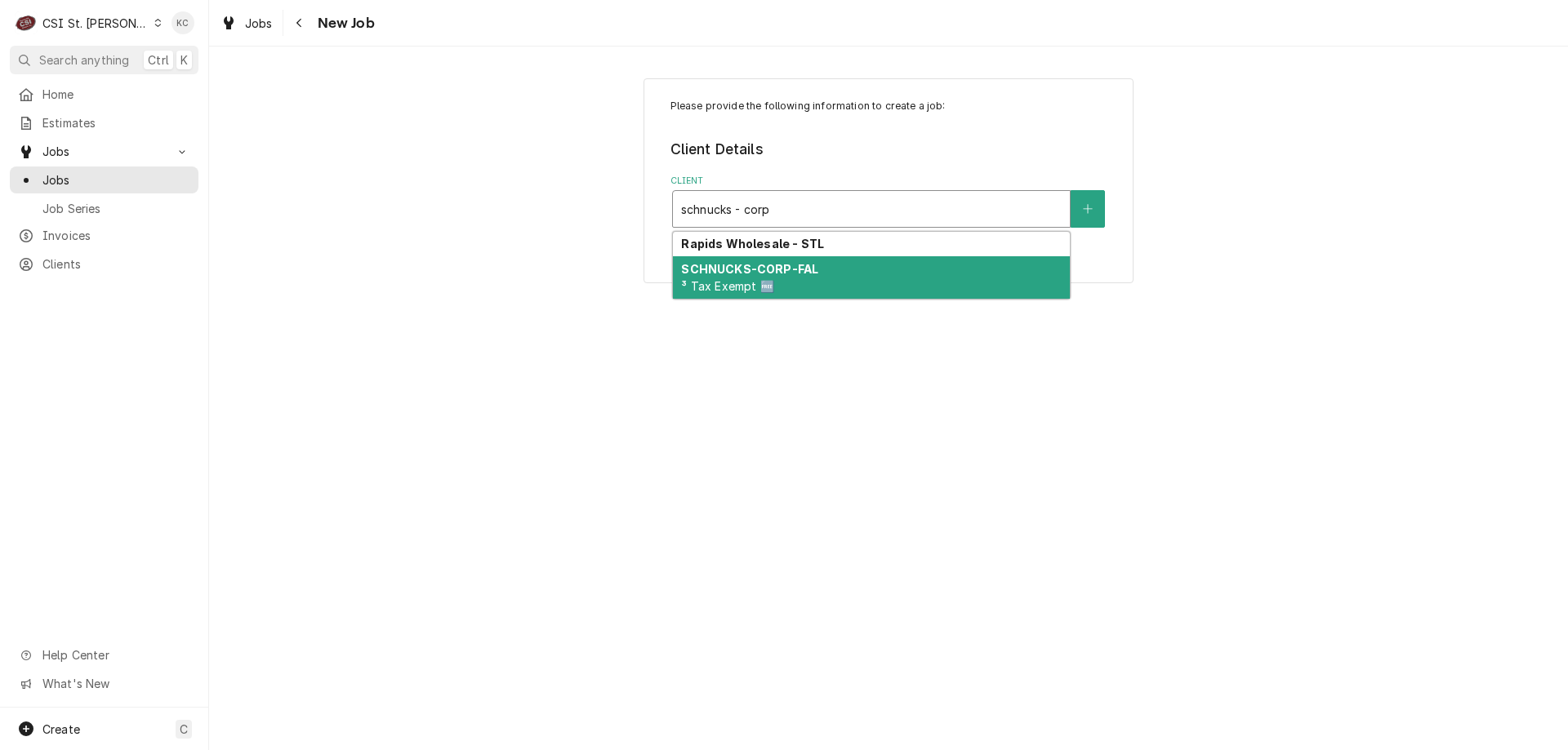
click at [806, 277] on div "SCHNUCKS-CORP-FAL ³ Tax Exempt 🆓" at bounding box center [871, 276] width 397 height 42
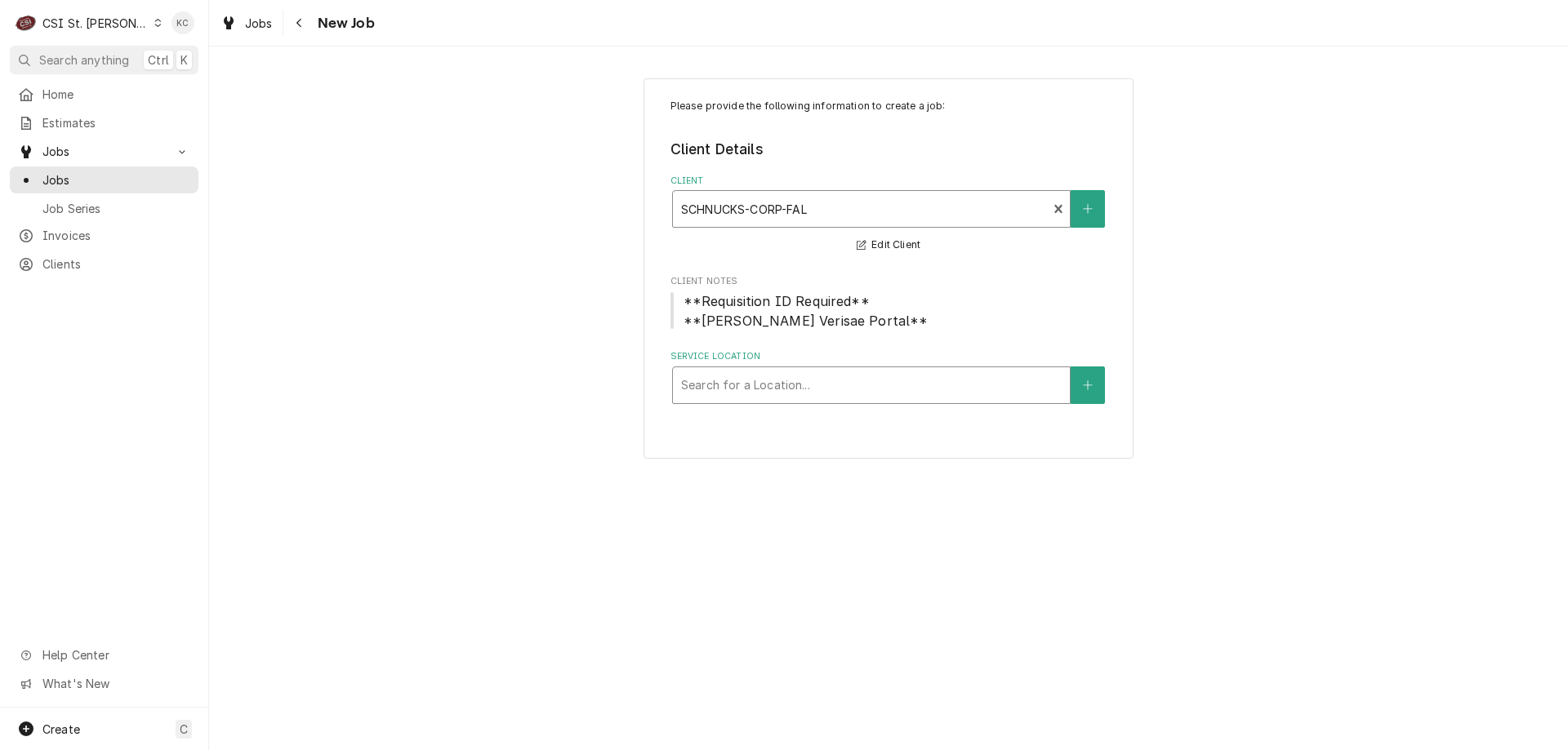
click at [808, 388] on div "Service Location" at bounding box center [871, 385] width 380 height 29
type input "101"
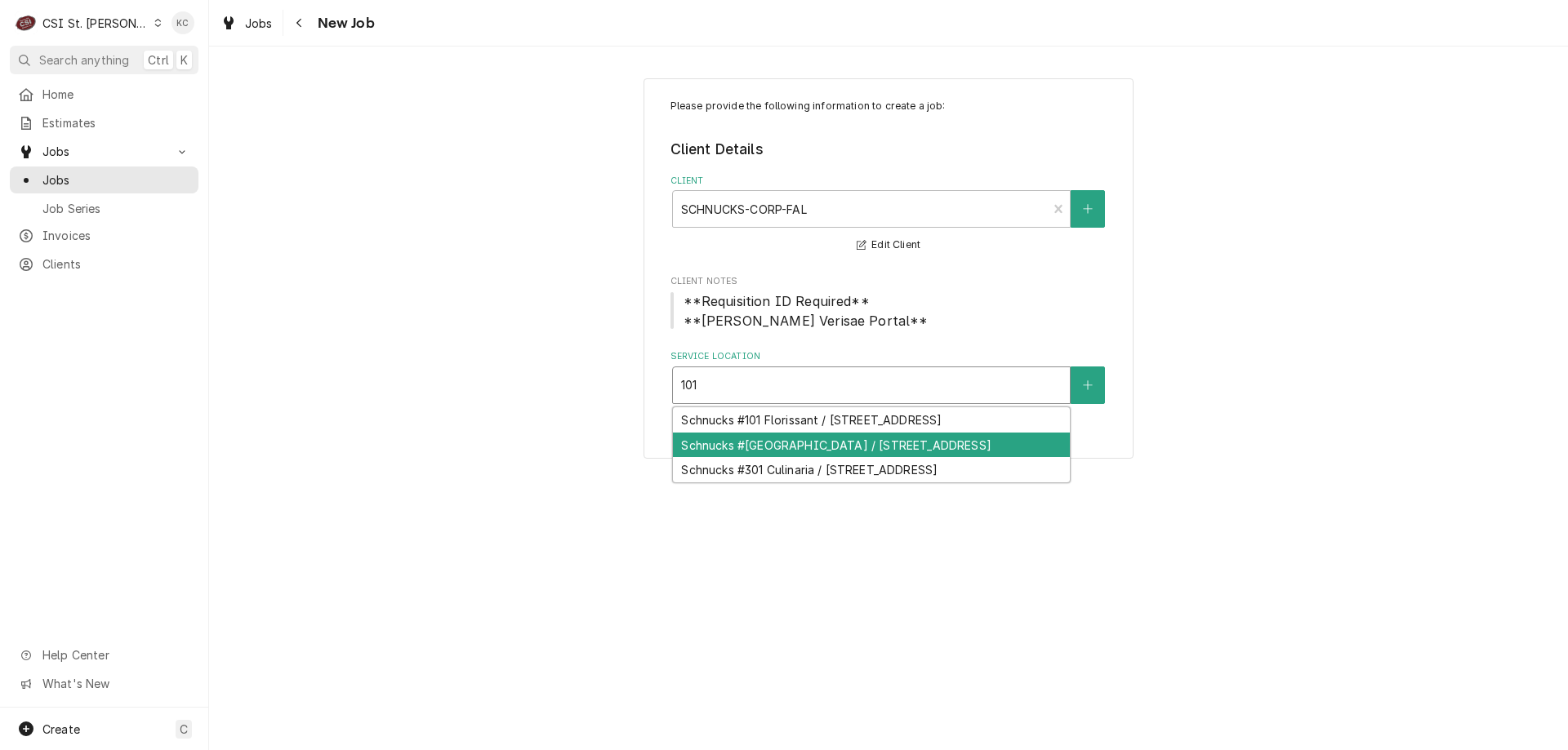
click at [805, 458] on div "Schnucks #135 Lake St Louis / 101 Civic Center Dr, Lake St Louis, MO 63367" at bounding box center [871, 445] width 397 height 25
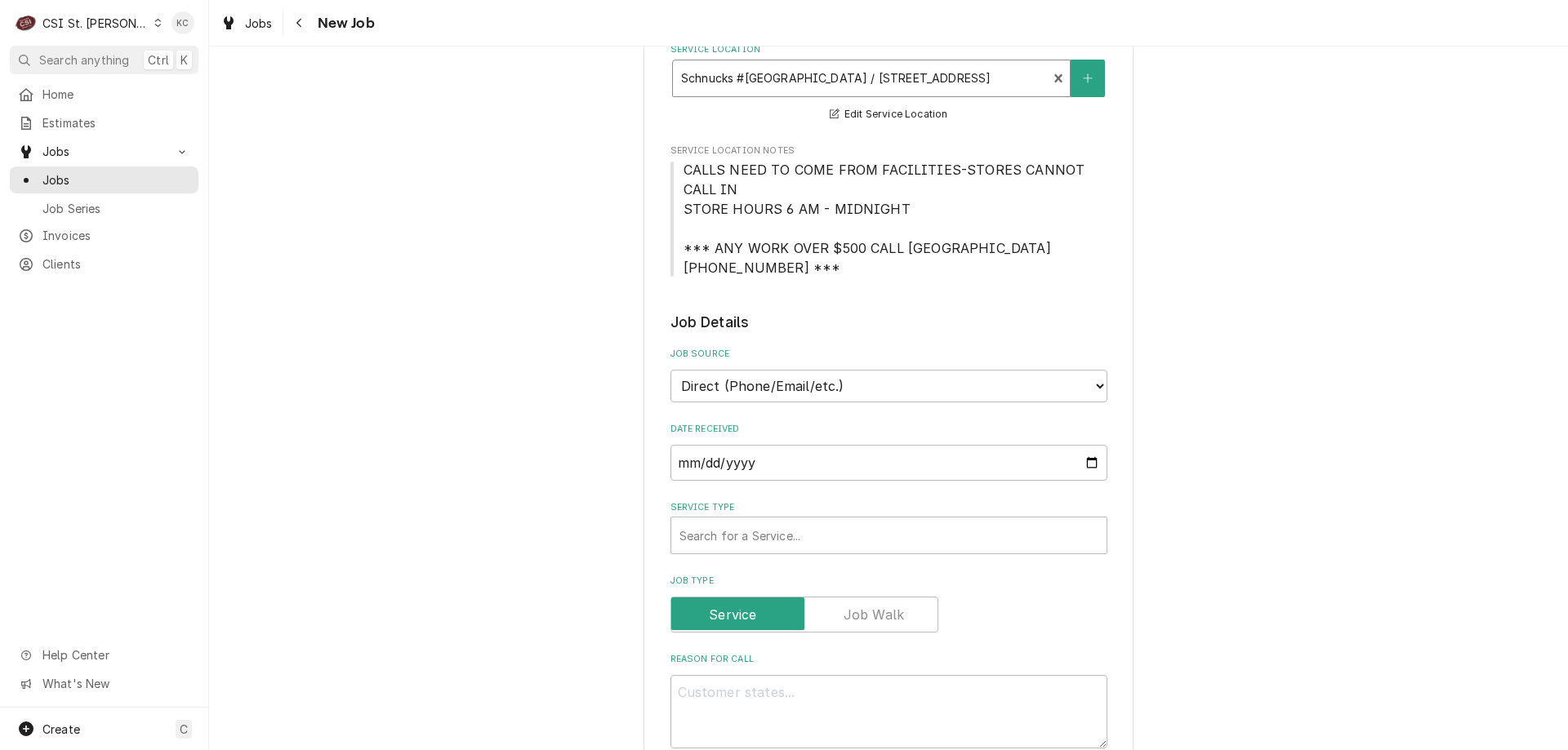
scroll to position [326, 0]
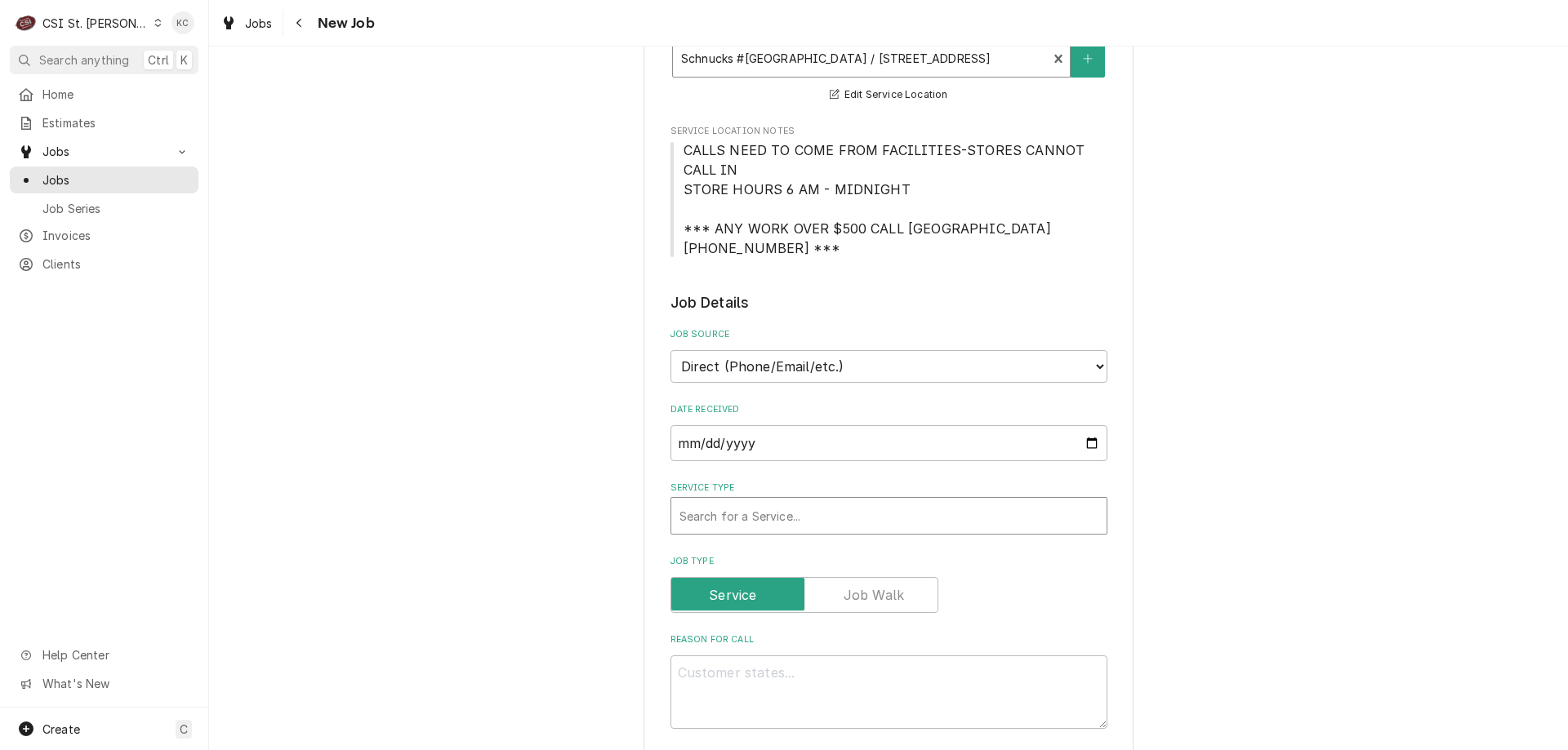
click at [841, 515] on div "Service Type" at bounding box center [888, 516] width 419 height 29
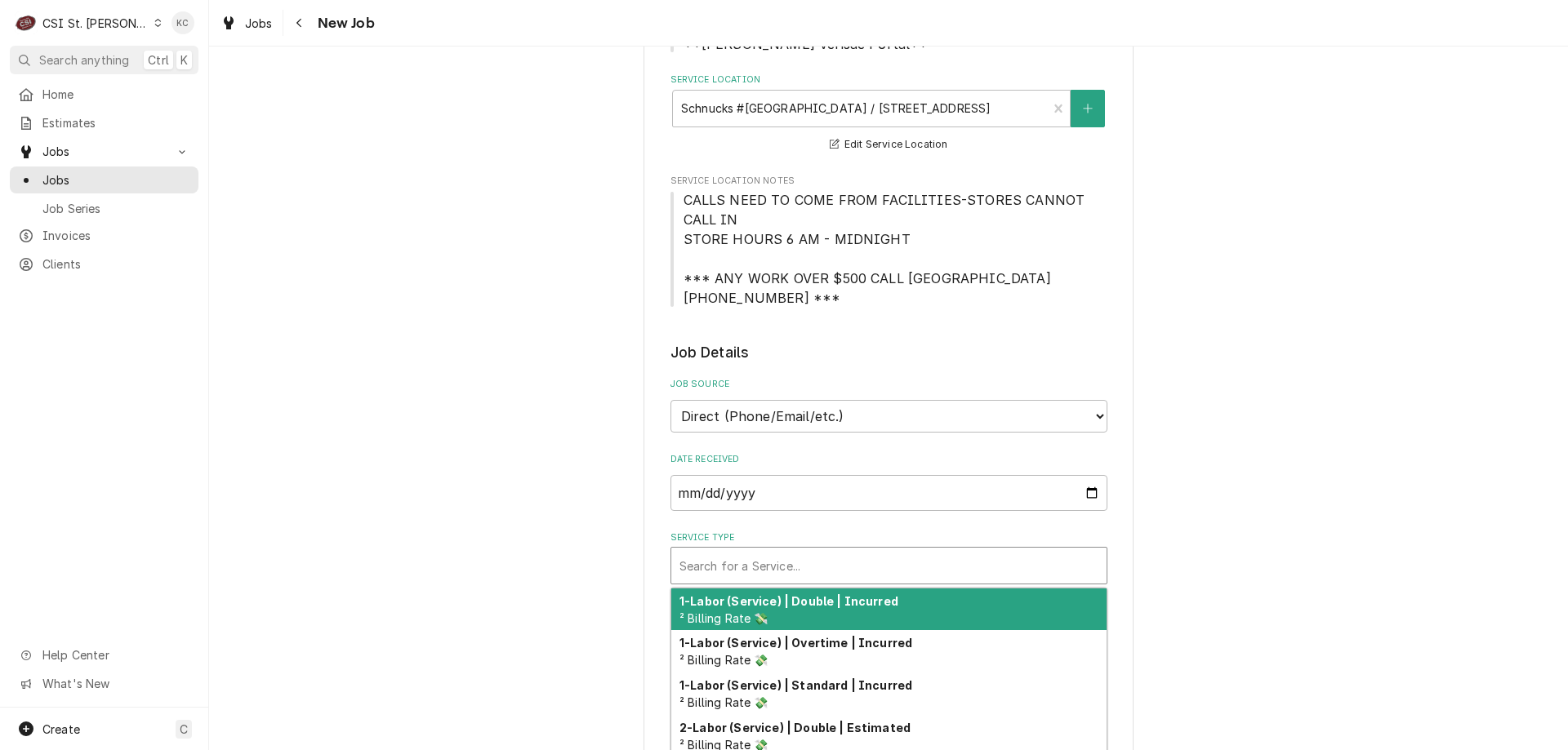
scroll to position [164, 0]
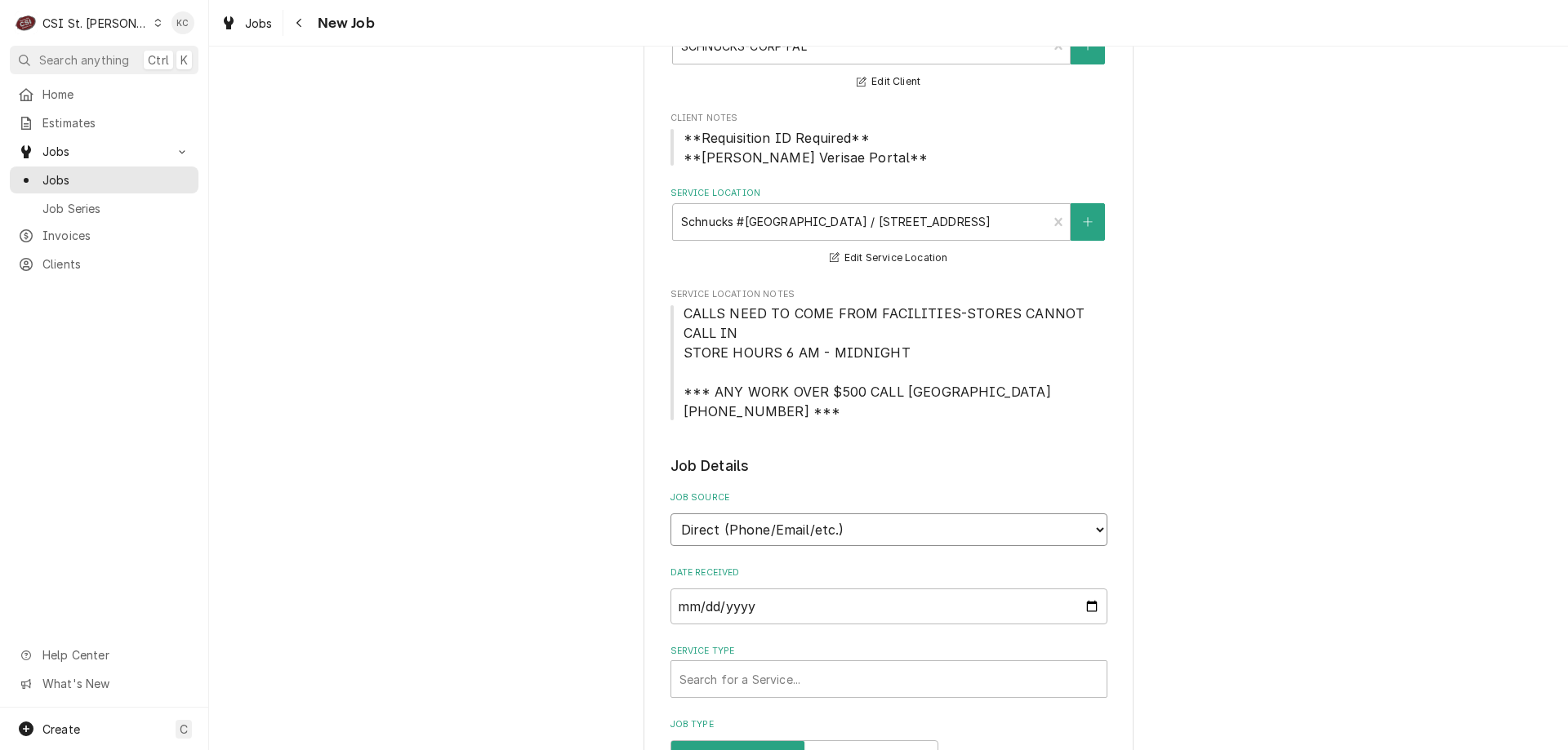
click at [835, 525] on select "Direct (Phone/Email/etc.) Service Channel Corrigo Ecotrak Other" at bounding box center [888, 529] width 436 height 32
select select "100"
click at [834, 617] on input "Job Source Name" at bounding box center [888, 606] width 436 height 36
type textarea "x"
type input "V"
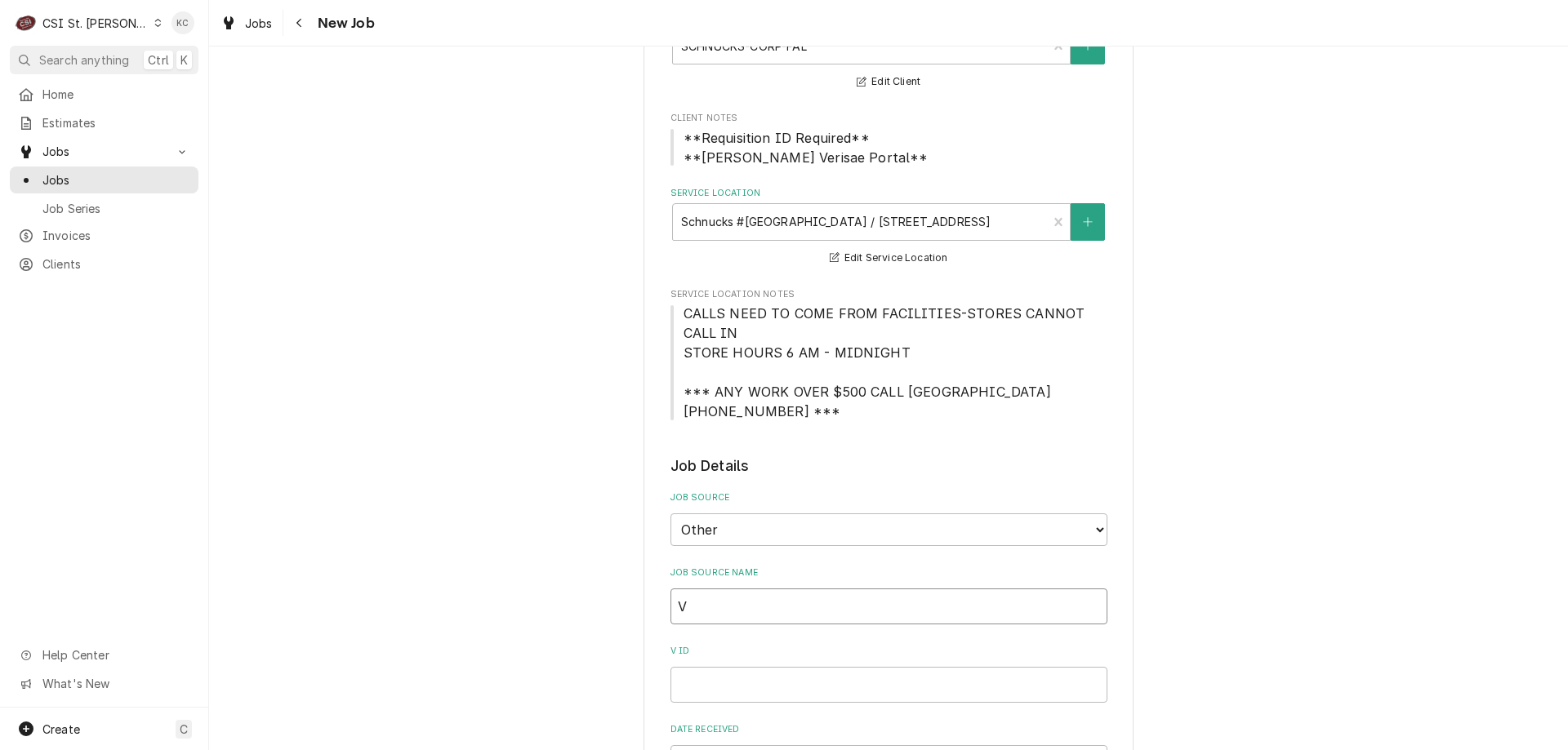
type textarea "x"
type input "Ve"
type textarea "x"
type input "Ver"
type textarea "x"
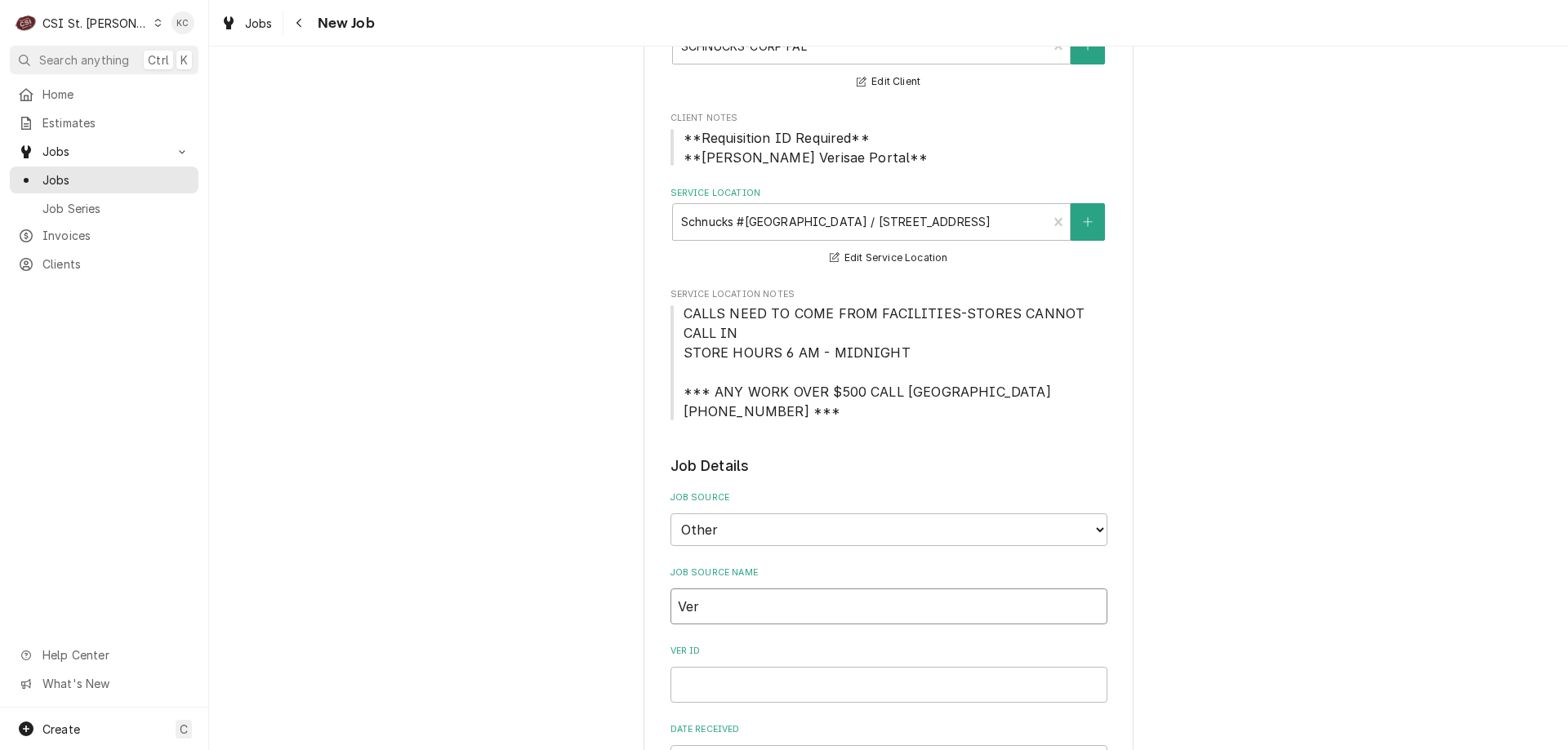
type input "Veri"
type textarea "x"
type input "Veris"
type textarea "x"
type input "Verisa"
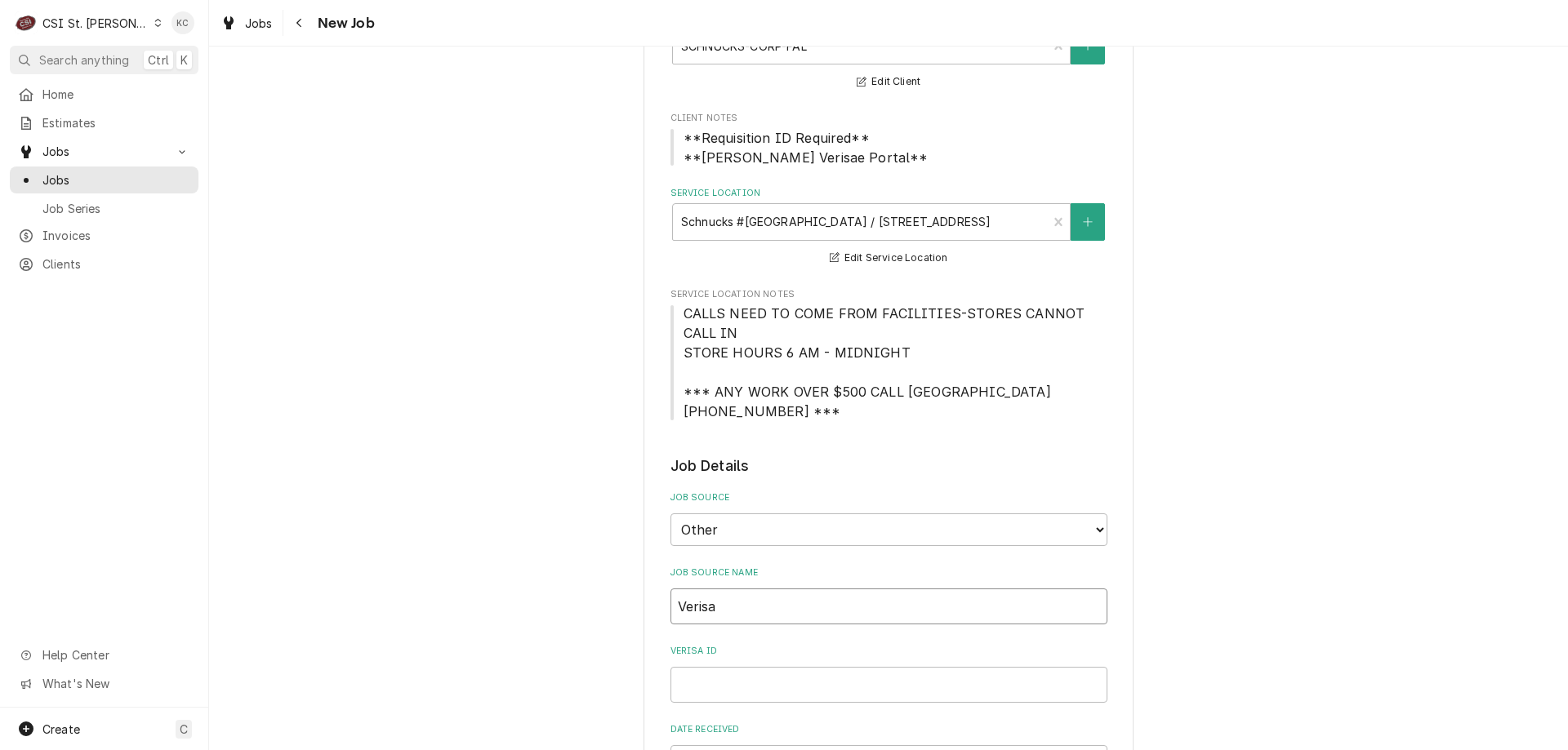
type textarea "x"
type input "Verisae"
type textarea "x"
type input "Verisae"
type textarea "x"
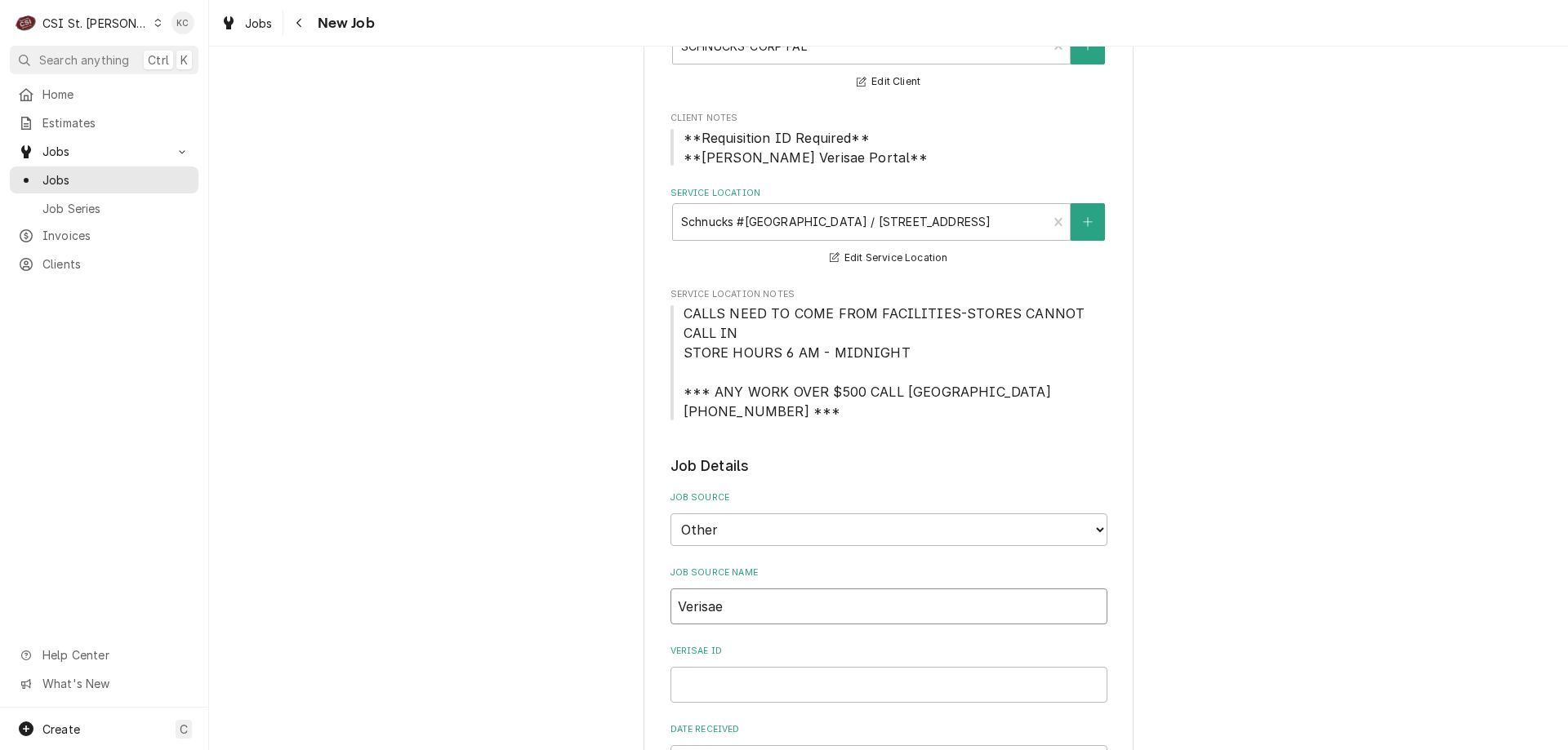
type input "Verisae e"
type textarea "x"
type input "Verisae em"
type textarea "x"
type input "Verisae emai"
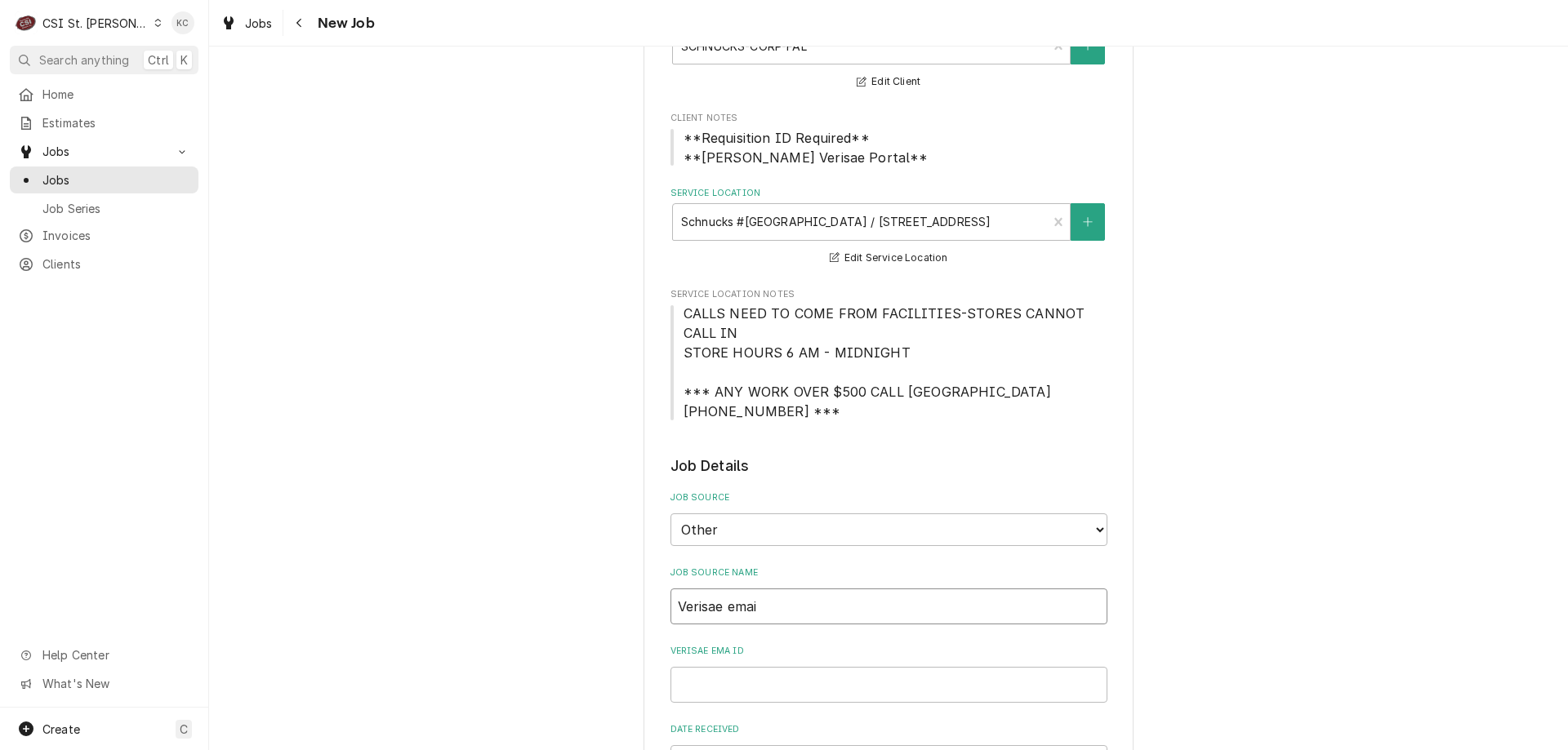
type textarea "x"
type input "Verisae emaiu"
type textarea "x"
type input "Verisae emaiul"
type textarea "x"
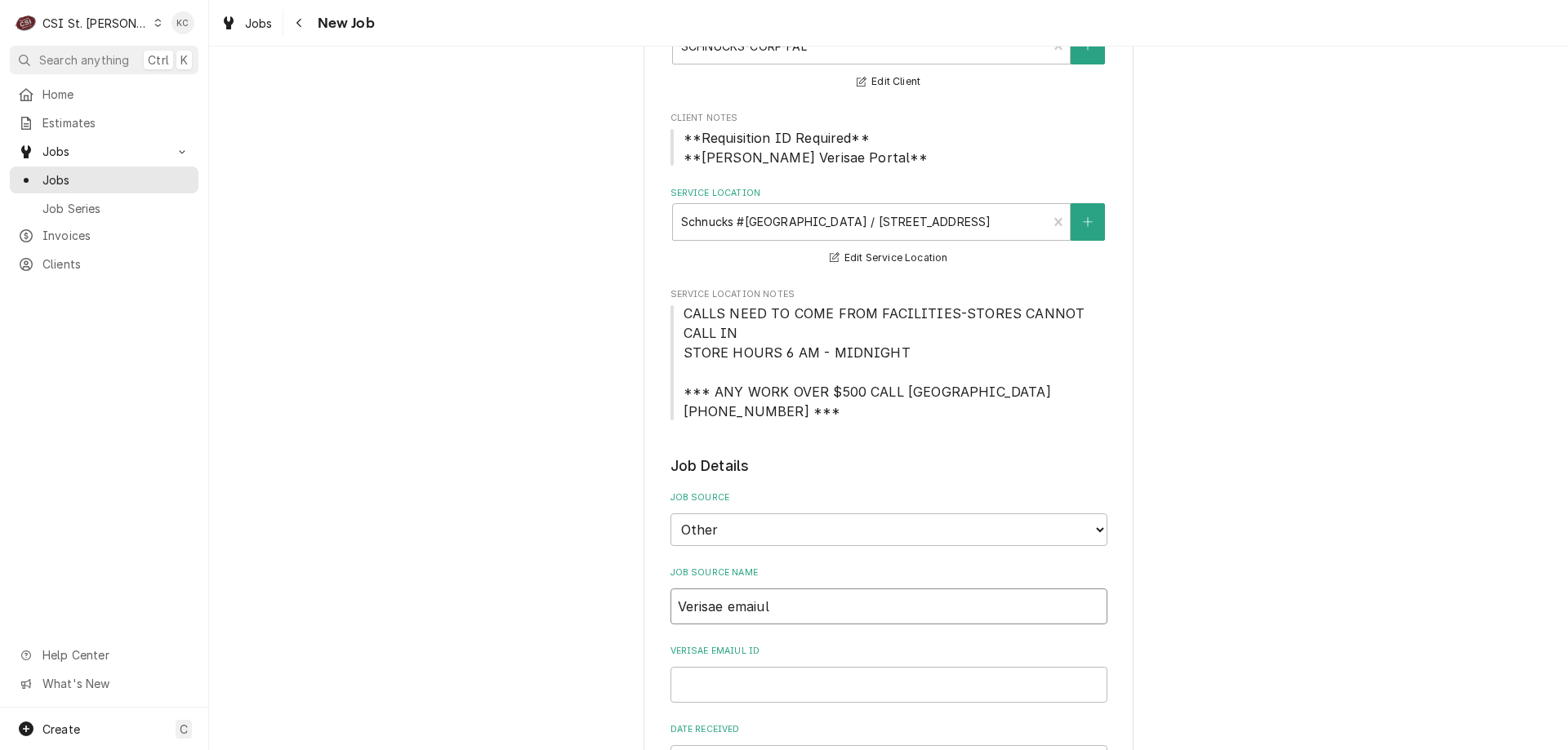
type input "Verisae emaiul"
type textarea "x"
type input "Verisae emaiul"
type textarea "x"
type input "Verisae emaiu"
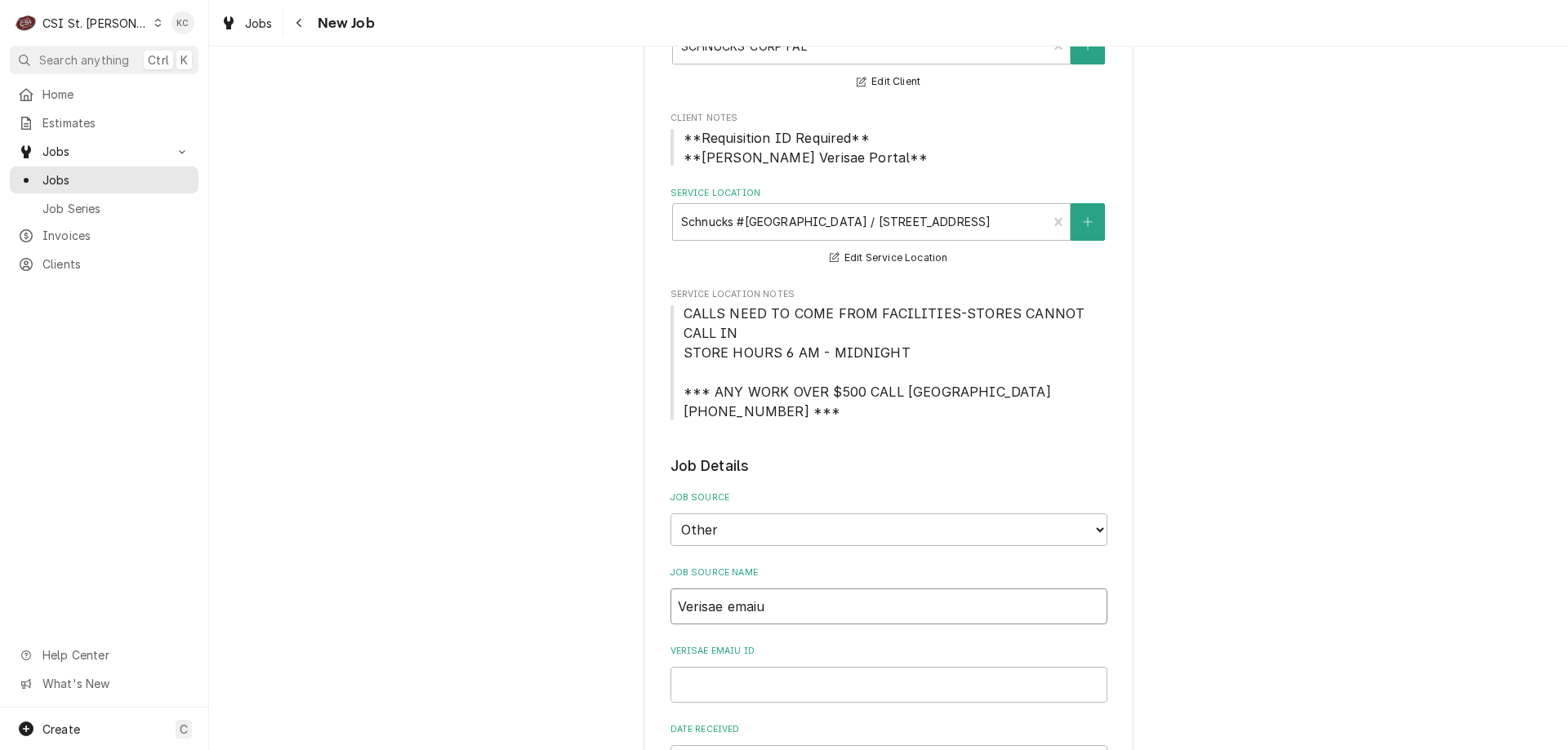
type textarea "x"
type input "Verisae emai"
type textarea "x"
type input "Verisae email"
type textarea "x"
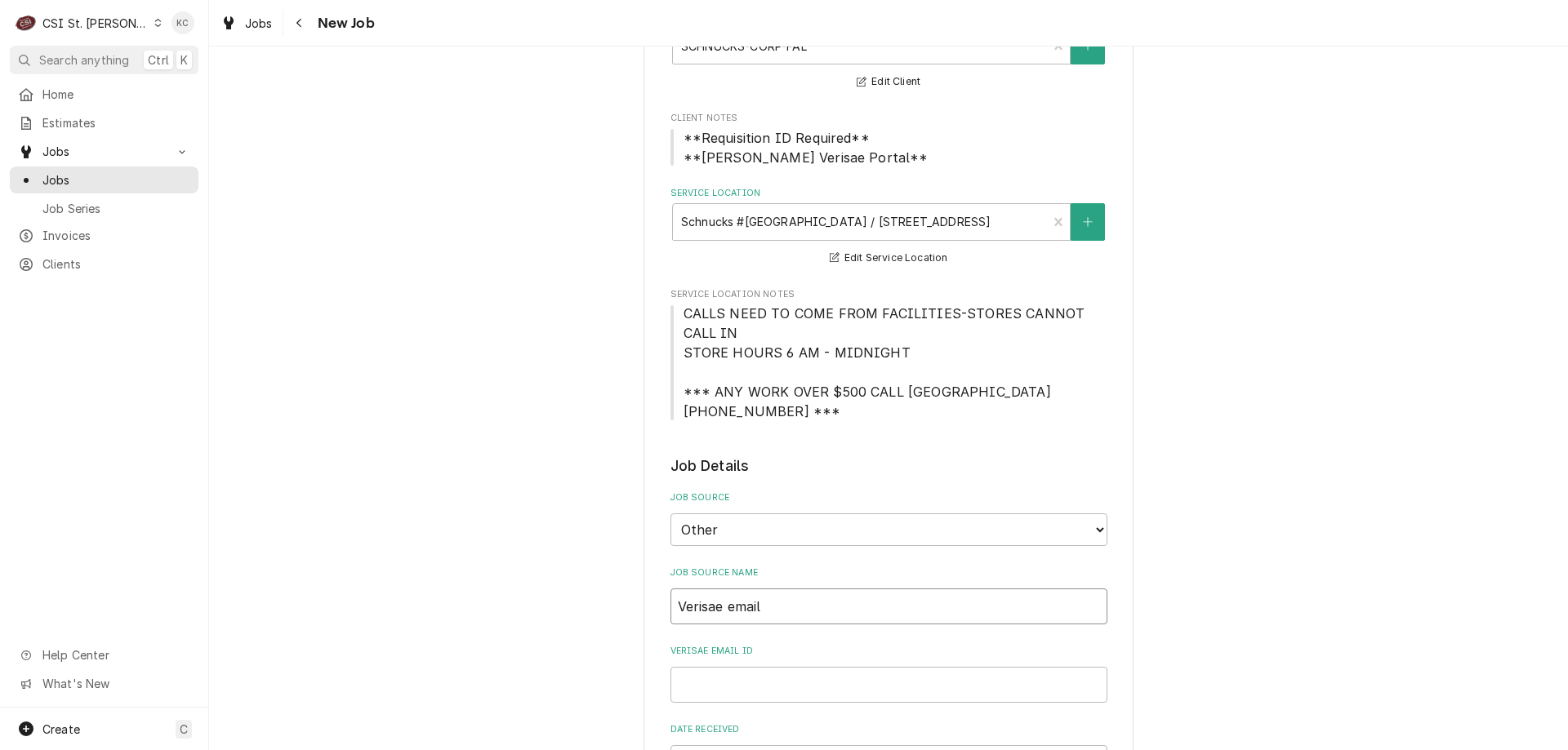
type input "Verisae email"
click at [709, 683] on input "Verisae email ID" at bounding box center [888, 684] width 436 height 36
paste input "72061837"
type textarea "x"
type input "72061837"
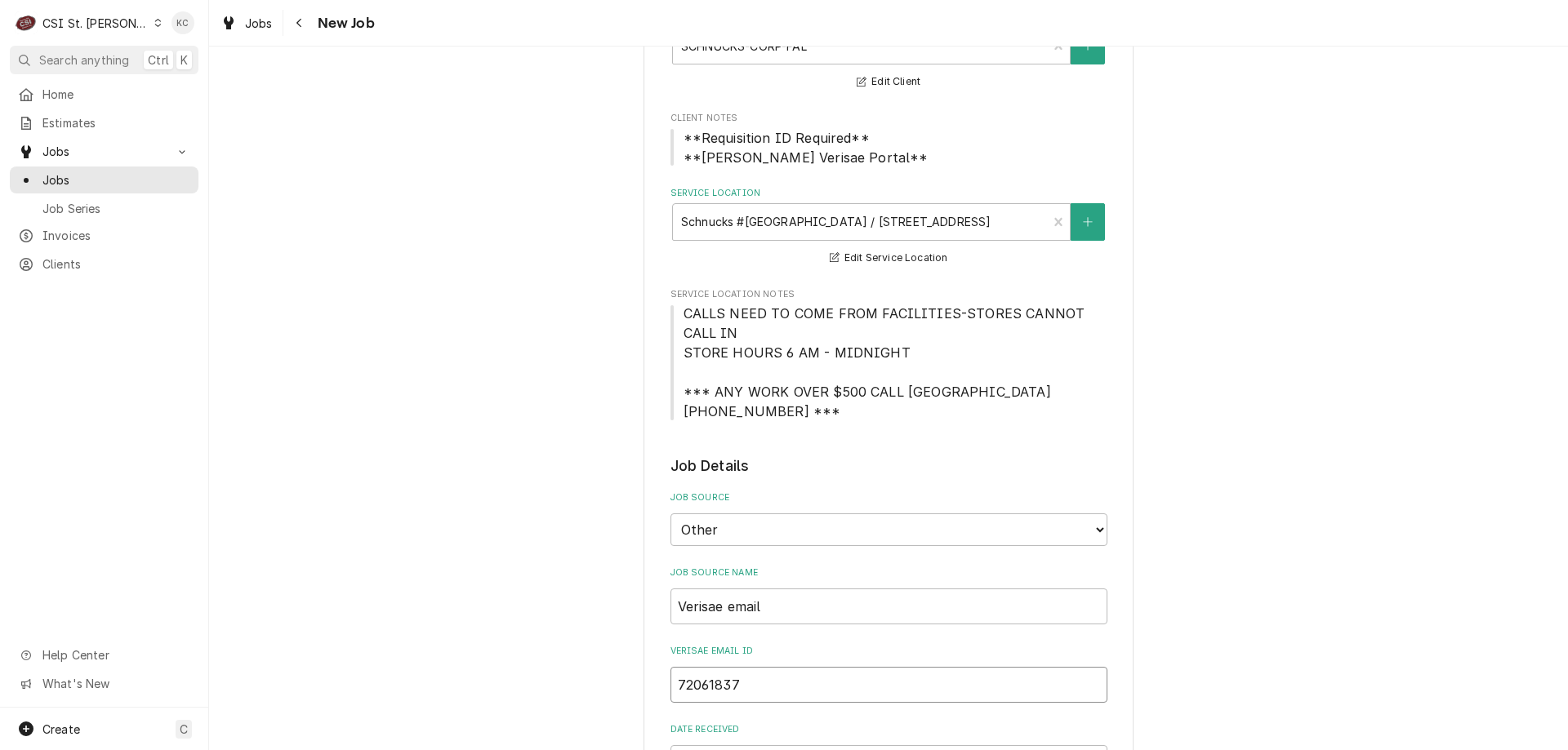
type textarea "x"
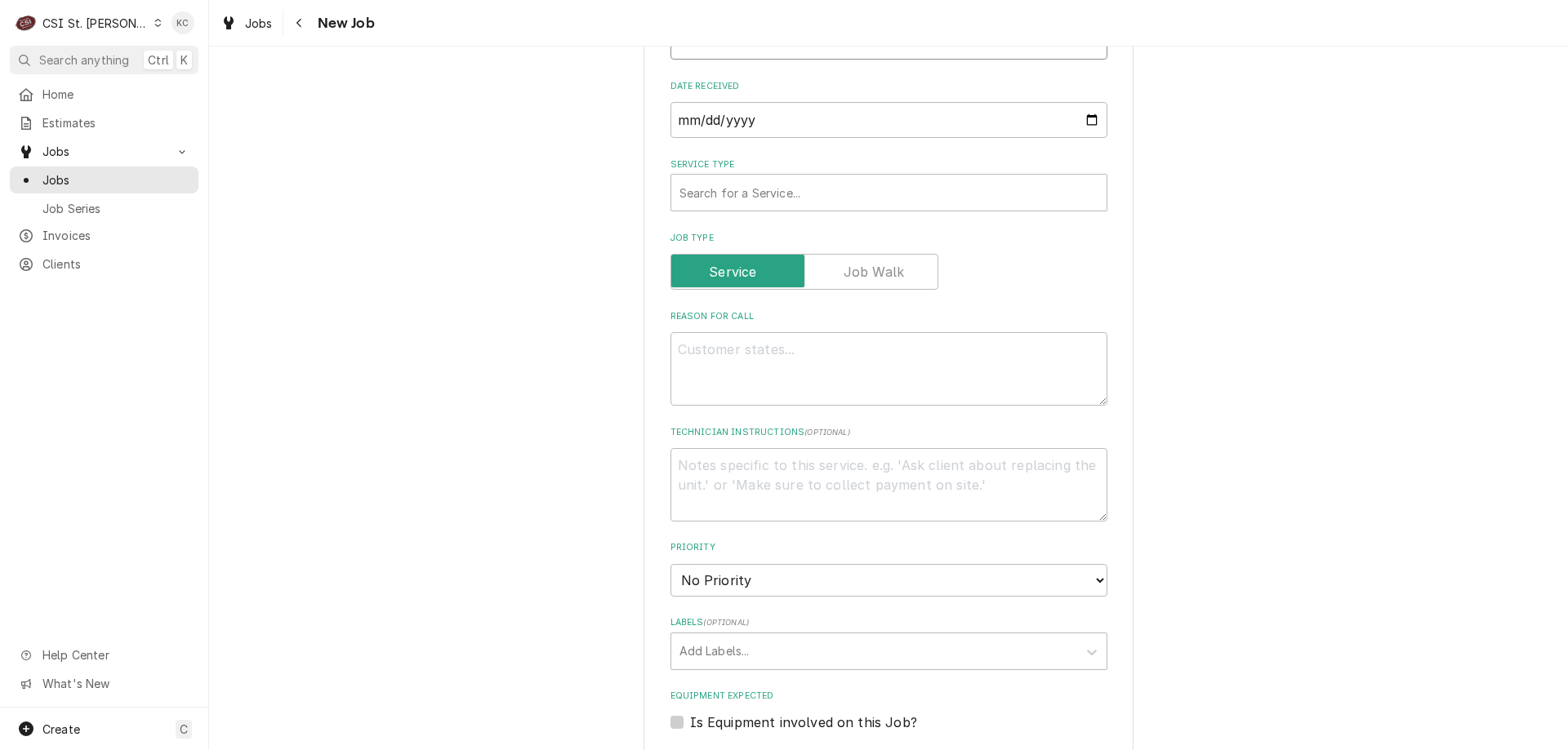
scroll to position [734, 0]
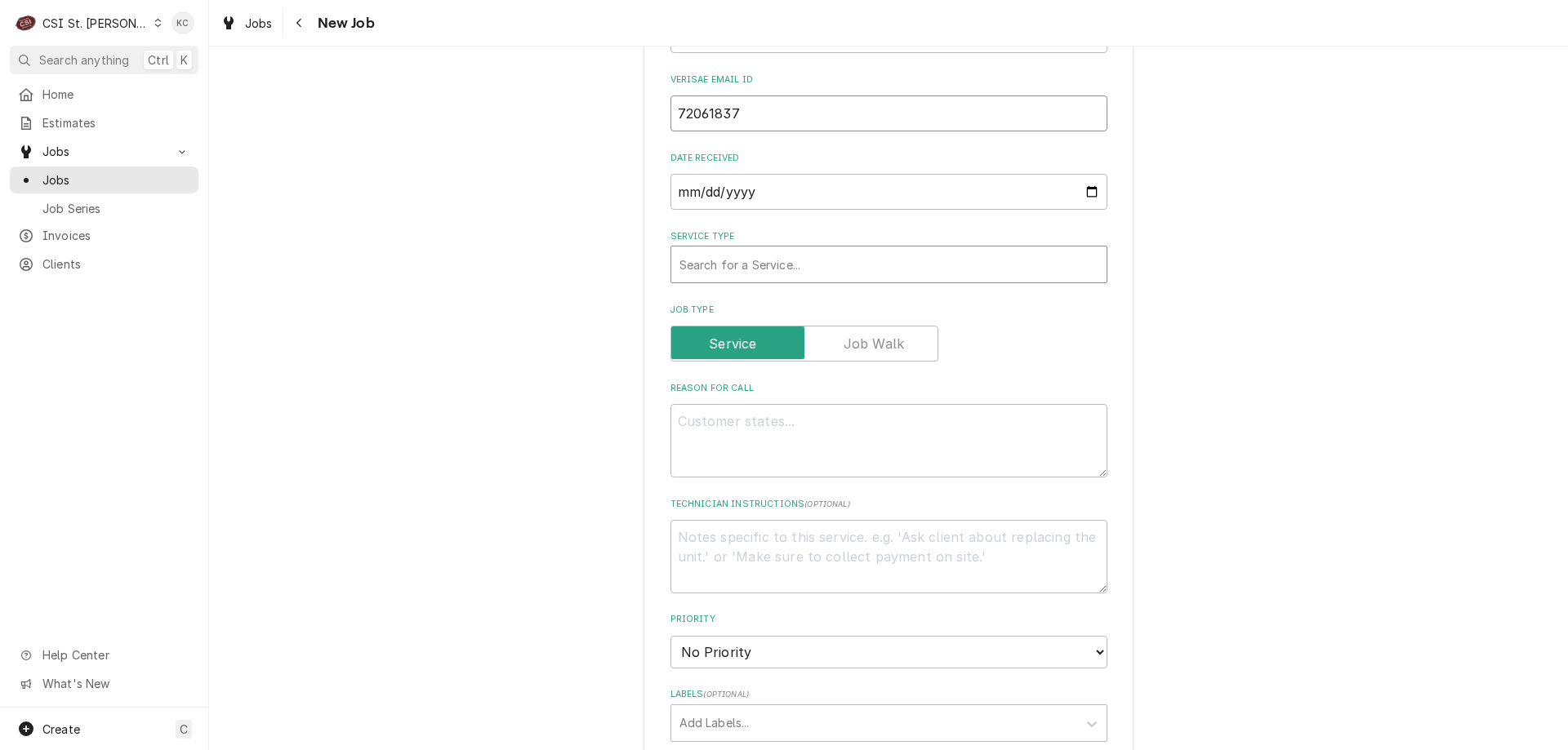
type input "72061837"
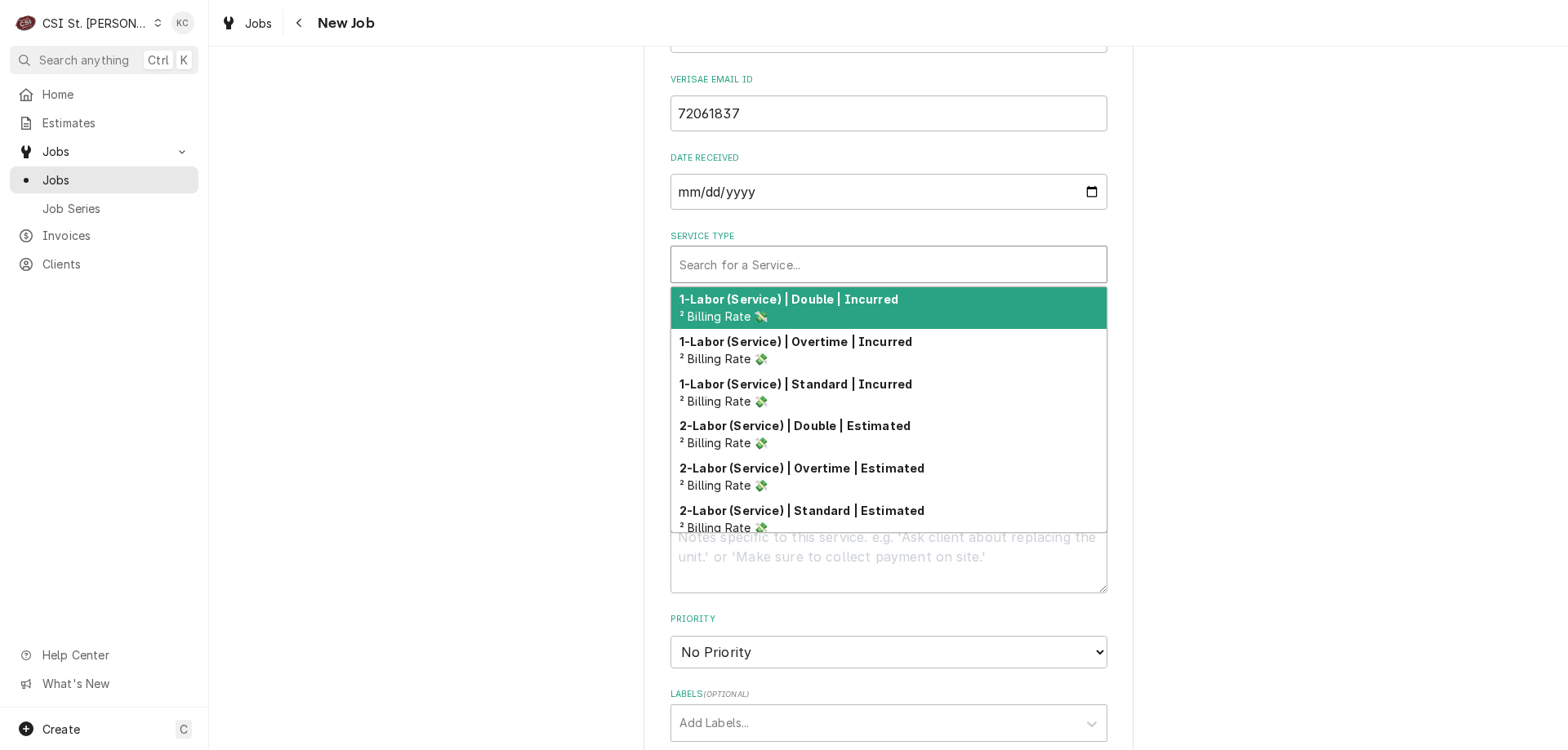
click at [817, 275] on div "Service Type" at bounding box center [888, 265] width 419 height 29
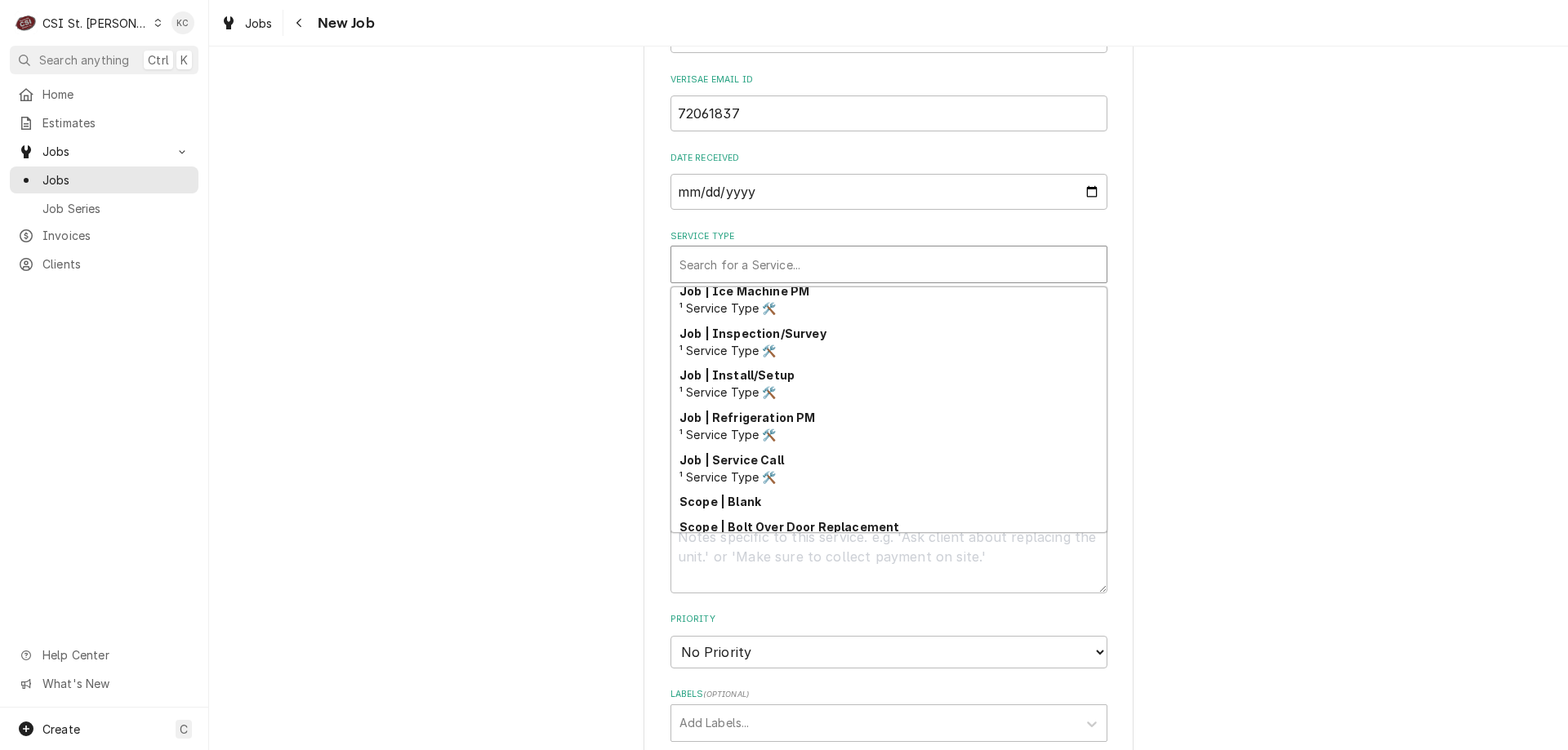
scroll to position [933, 0]
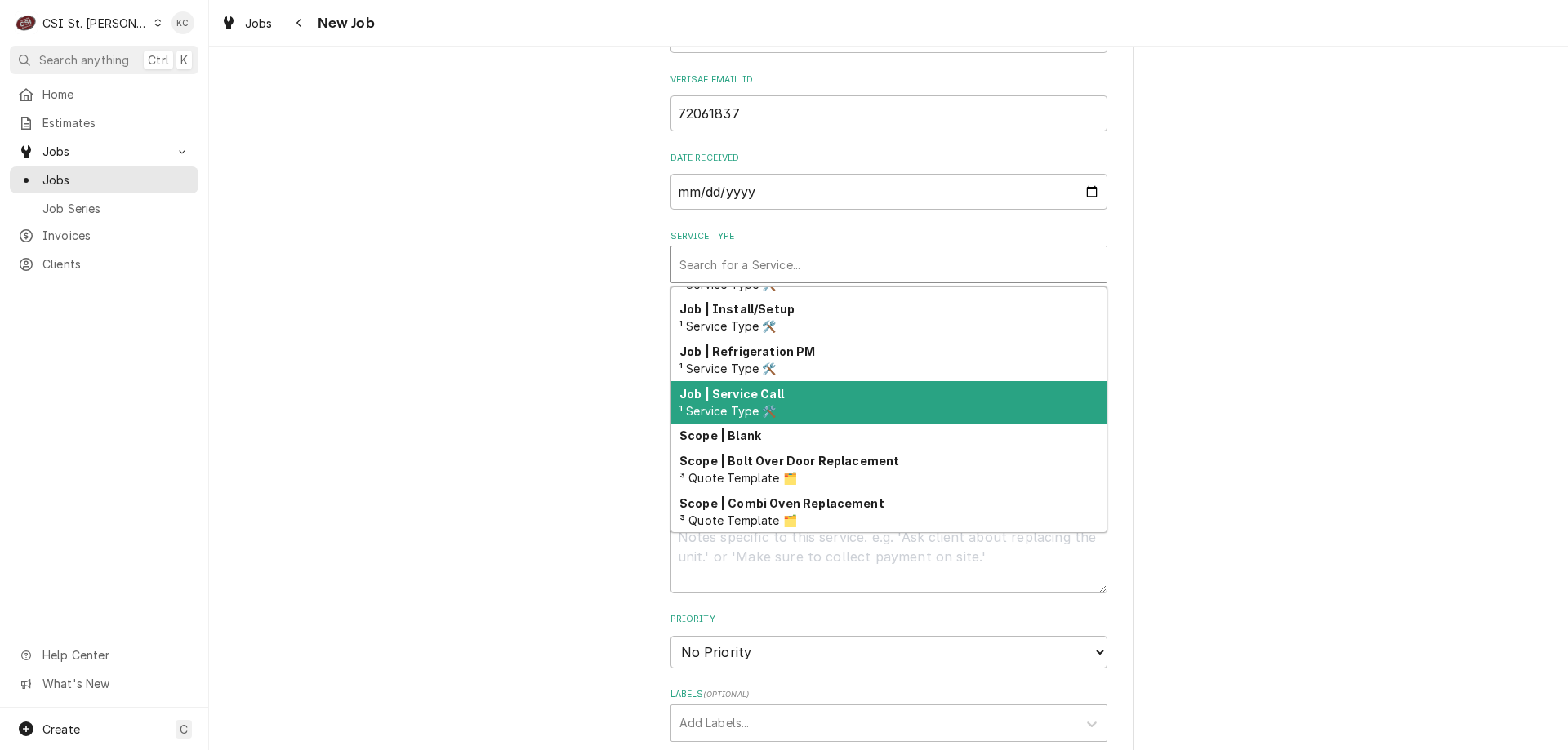
click at [855, 415] on div "Job | Service Call ¹ Service Type 🛠️" at bounding box center [888, 402] width 435 height 42
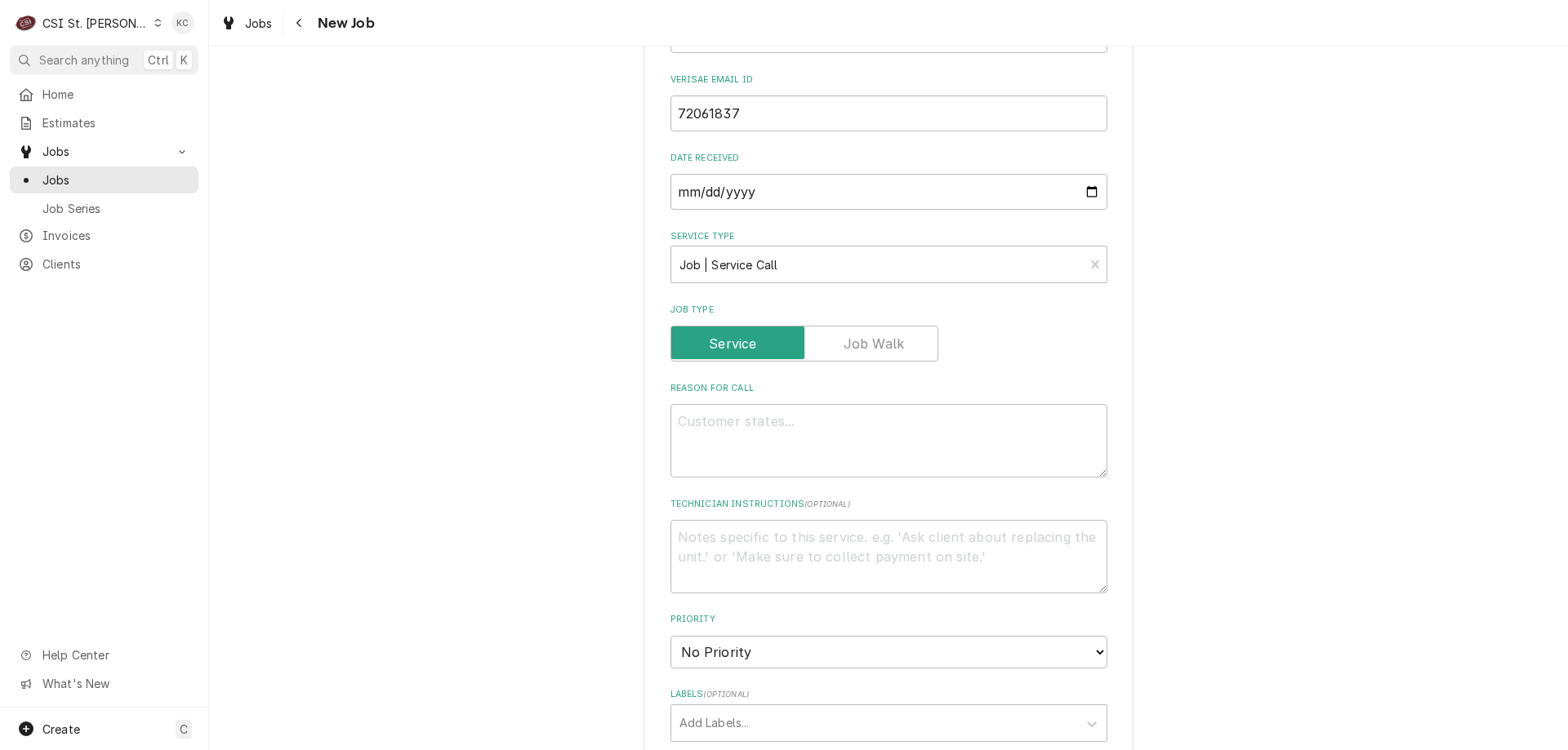
click at [1160, 411] on div "Please provide the following information to create a job: Client Details Client…" at bounding box center [887, 363] width 1358 height 2067
click at [778, 430] on textarea "Reason For Call" at bounding box center [888, 440] width 436 height 74
paste textarea "Tag #: 135BK63 Fixture Number: Serial #: 241025768 In-Service Date: 06/15/2004 …"
type textarea "x"
type textarea "Tag #: 135BK63 Fixture Number: Serial #: 241025768 In-Service Date: 06/15/2004 …"
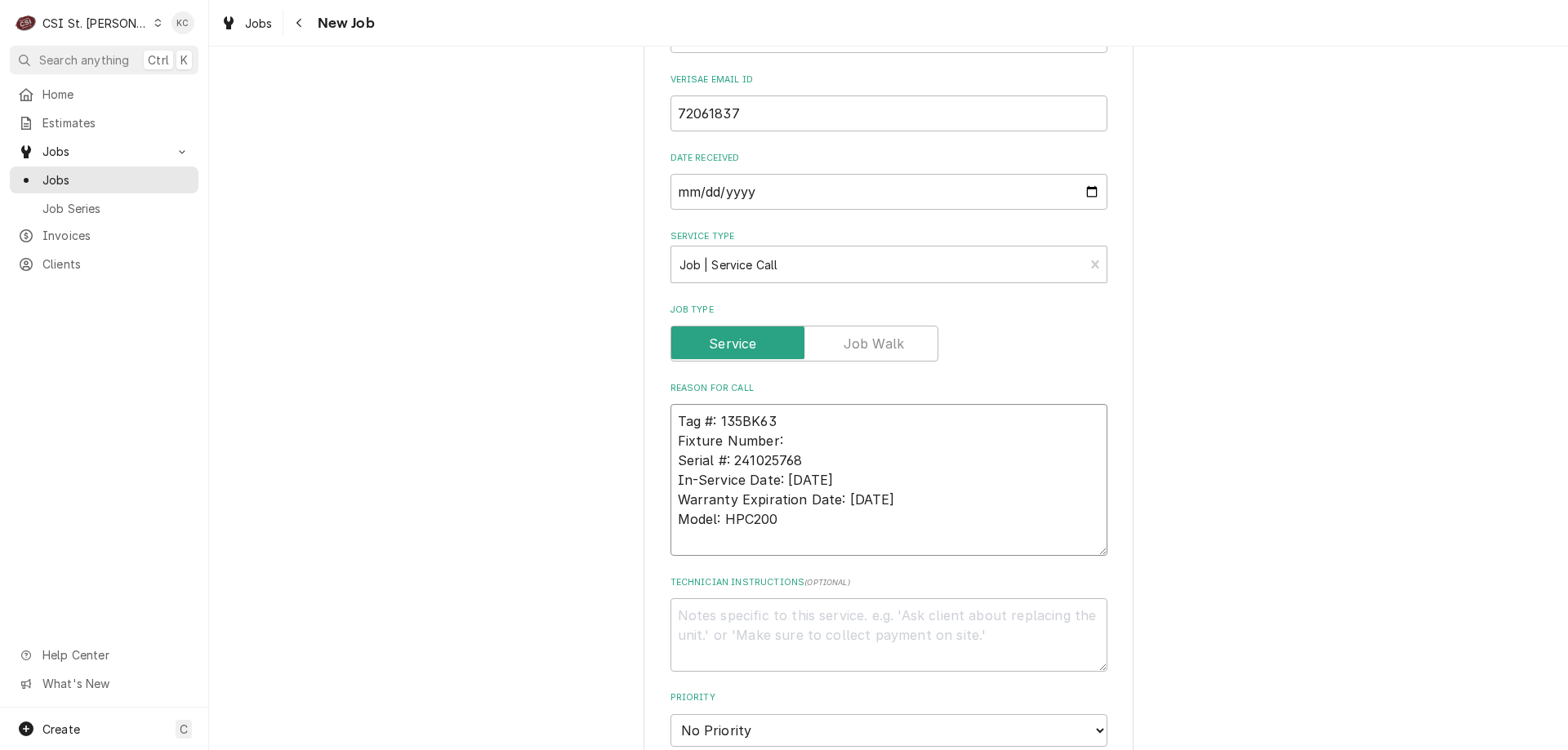
drag, startPoint x: 785, startPoint y: 443, endPoint x: 622, endPoint y: 449, distance: 163.1
click at [622, 449] on div "Please provide the following information to create a job: Client Details Client…" at bounding box center [887, 402] width 1358 height 2145
type textarea "x"
type textarea "Tag #: 135BK63 Serial #: 241025768 In-Service Date: 06/15/2004 Warranty Expirat…"
drag, startPoint x: 773, startPoint y: 524, endPoint x: 617, endPoint y: 525, distance: 156.0
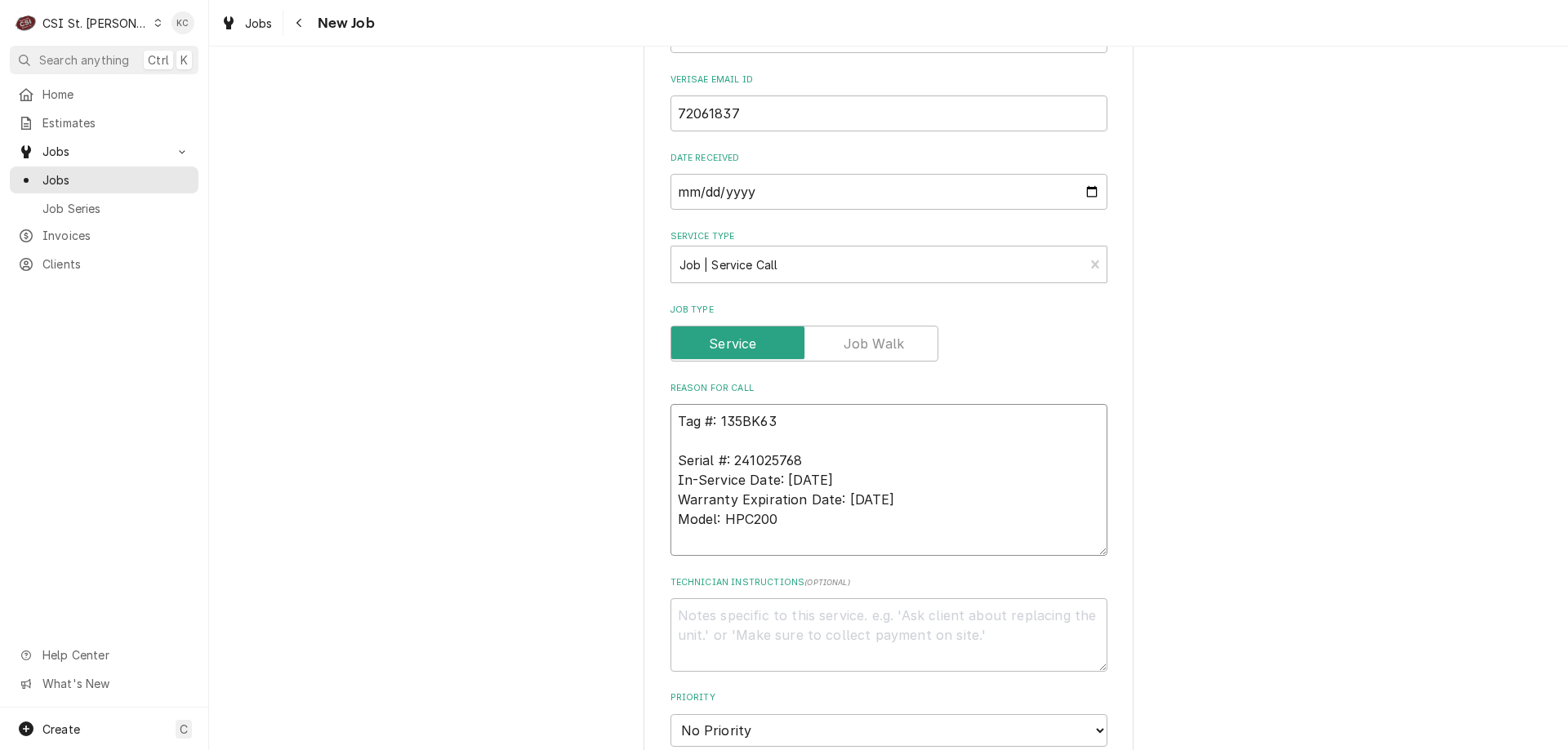
click at [617, 525] on div "Please provide the following information to create a job: Client Details Client…" at bounding box center [887, 402] width 1358 height 2145
click at [727, 448] on textarea "Tag #: 135BK63 Serial #: 241025768 In-Service Date: 06/15/2004 Warranty Expirat…" at bounding box center [888, 479] width 436 height 152
paste textarea "Model: HPC200"
type textarea "x"
type textarea "Tag #: 135BK63 Model: HPC200 Serial #: 241025768 In-Service Date: 06/15/2004 Wa…"
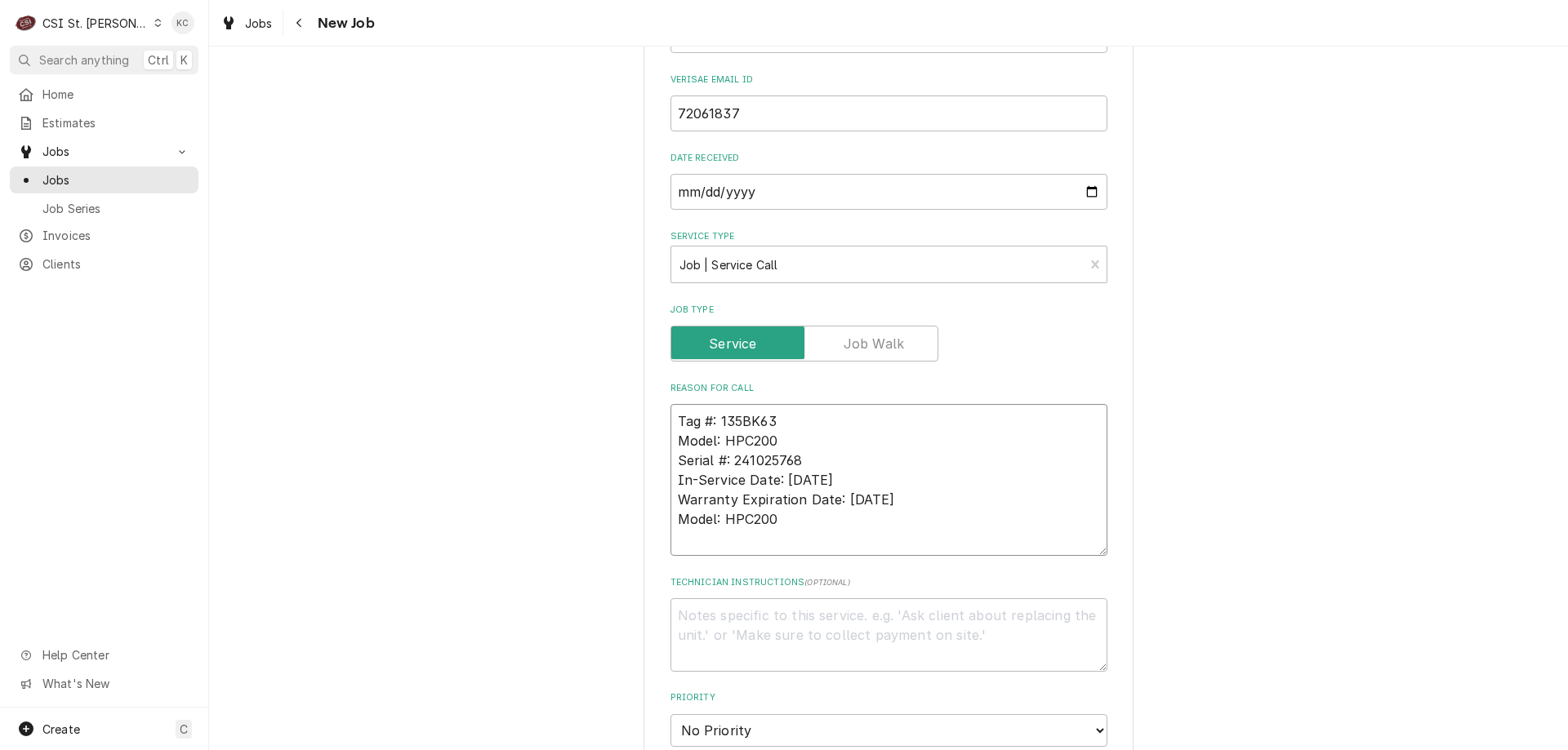
drag, startPoint x: 769, startPoint y: 527, endPoint x: 671, endPoint y: 489, distance: 105.1
click at [671, 489] on textarea "Tag #: 135BK63 Model: HPC200 Serial #: 241025768 In-Service Date: 06/15/2004 Wa…" at bounding box center [888, 479] width 436 height 152
type textarea "x"
type textarea "Tag #: 135BK63 Model: HPC200 Serial #: 241025768"
type textarea "x"
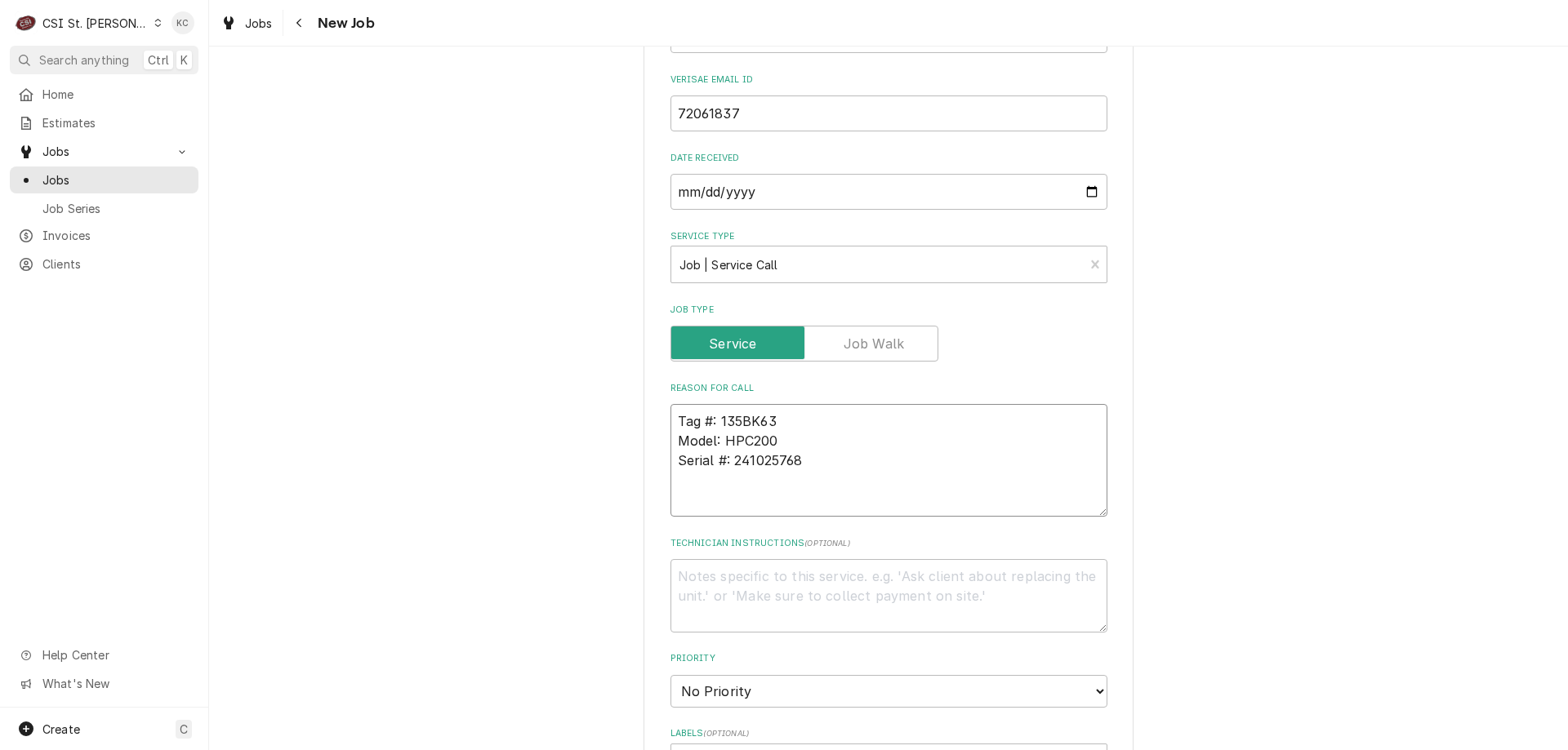
type textarea "Tag #: 135BK63 Model: HPC200 Serial #: 241025768"
type textarea "x"
type textarea "Tag #: 135BK63 Model: HPC200 Serial #: 241025768 P"
type textarea "x"
type textarea "Tag #: 135BK63 Model: HPC200 Serial #: 241025768 Pr"
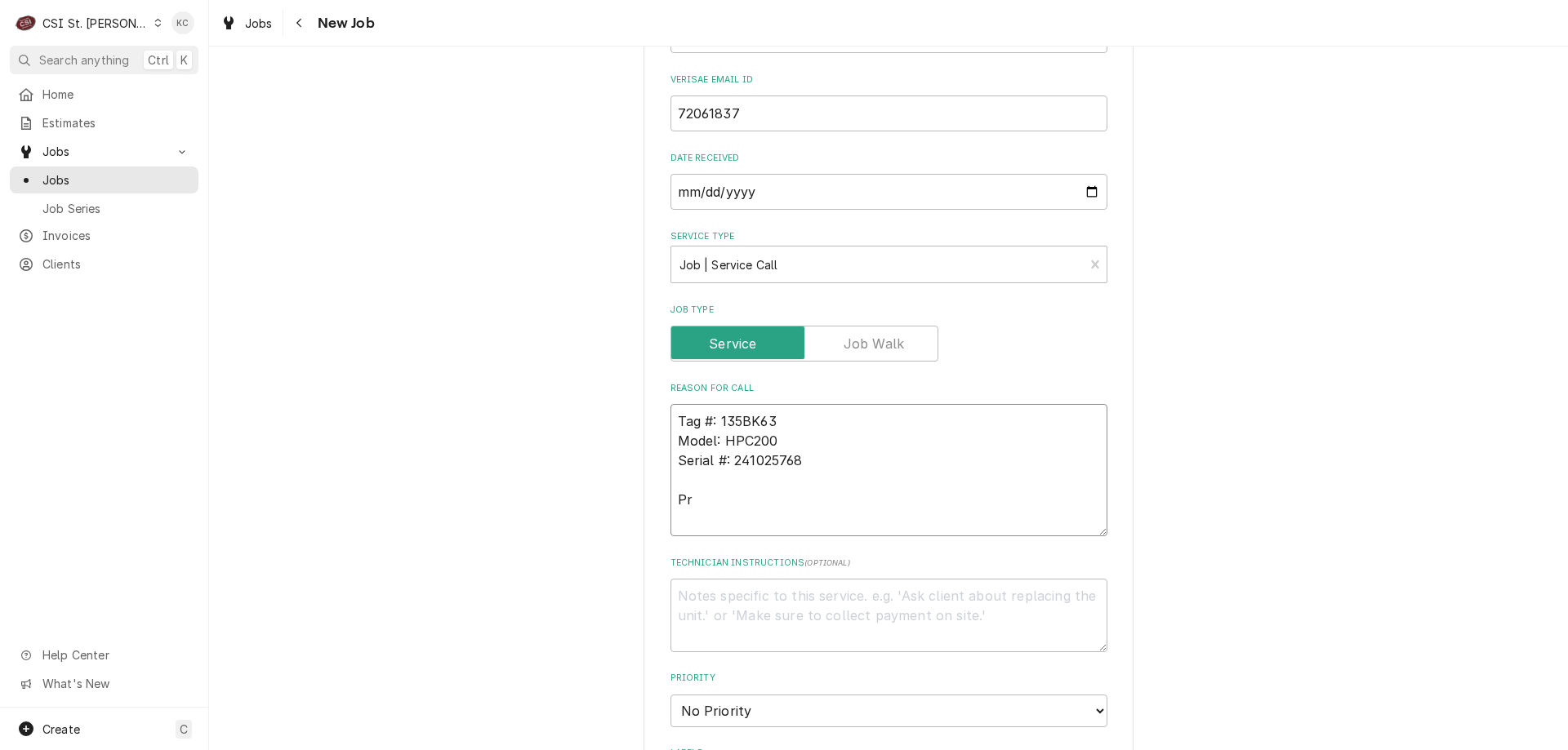
type textarea "x"
type textarea "Tag #: 135BK63 Model: HPC200 Serial #: 241025768 Pro"
type textarea "x"
type textarea "Tag #: 135BK63 Model: HPC200 Serial #: 241025768 Proo"
type textarea "x"
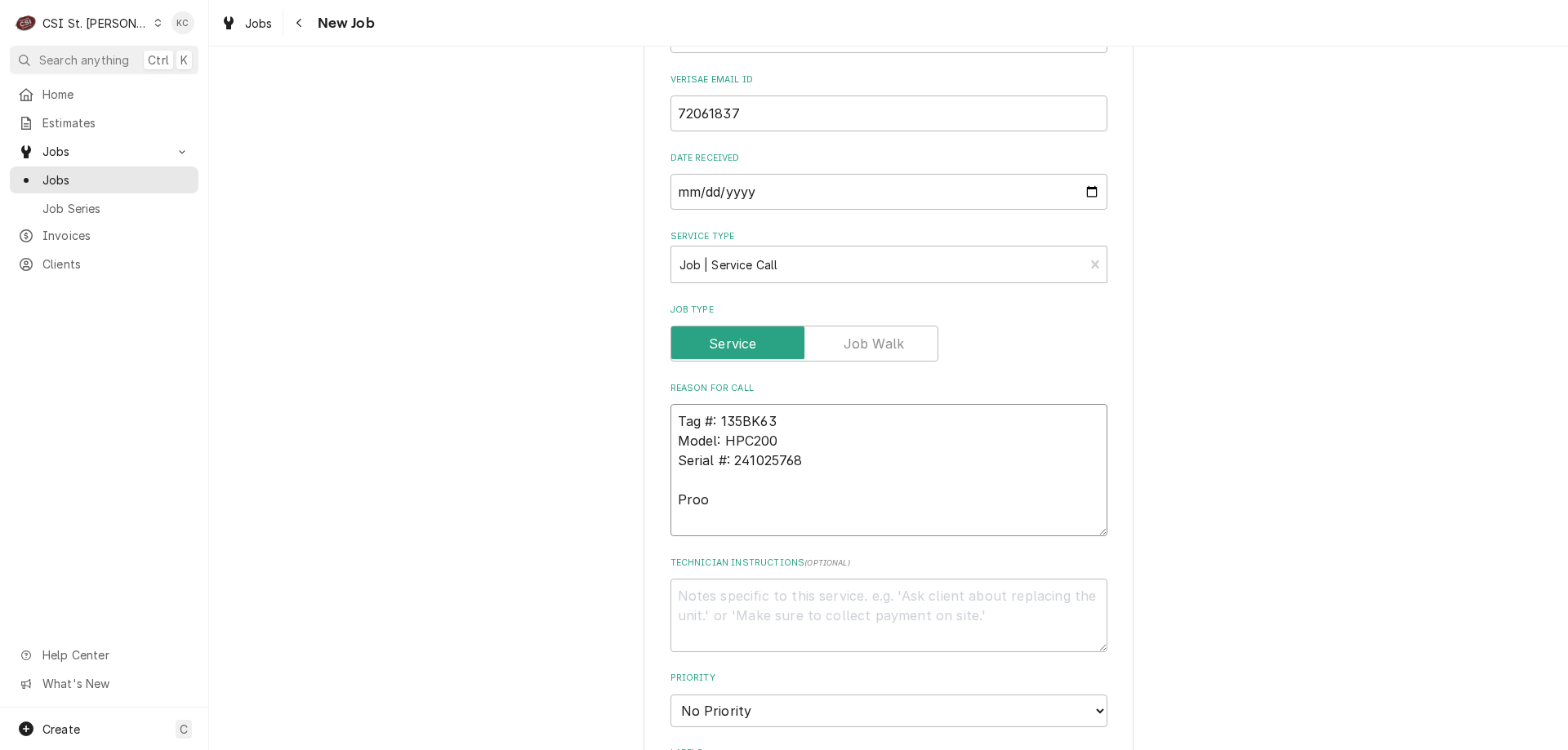
type textarea "Tag #: 135BK63 Model: HPC200 Serial #: 241025768 Proof"
type textarea "x"
type textarea "Tag #: 135BK63 Model: HPC200 Serial #: 241025768 Proofe"
type textarea "x"
type textarea "Tag #: 135BK63 Model: HPC200 Serial #: 241025768 Proofer"
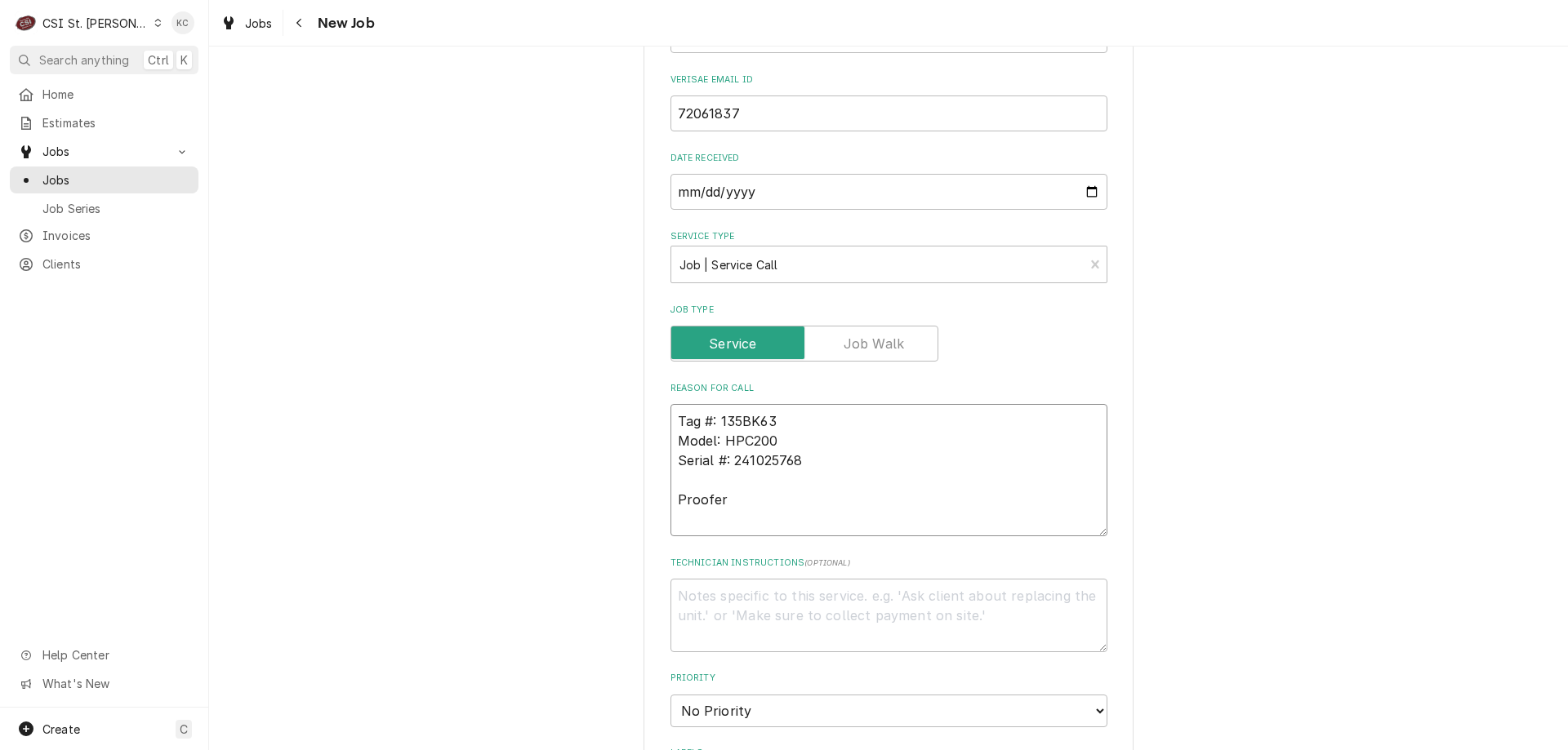
type textarea "x"
type textarea "Tag #: 135BK63 Model: HPC200 Serial #: 241025768 Proofer"
type textarea "x"
type textarea "Tag #: 135BK63 Model: HPC200 Serial #: 241025768 Proofer -"
type textarea "x"
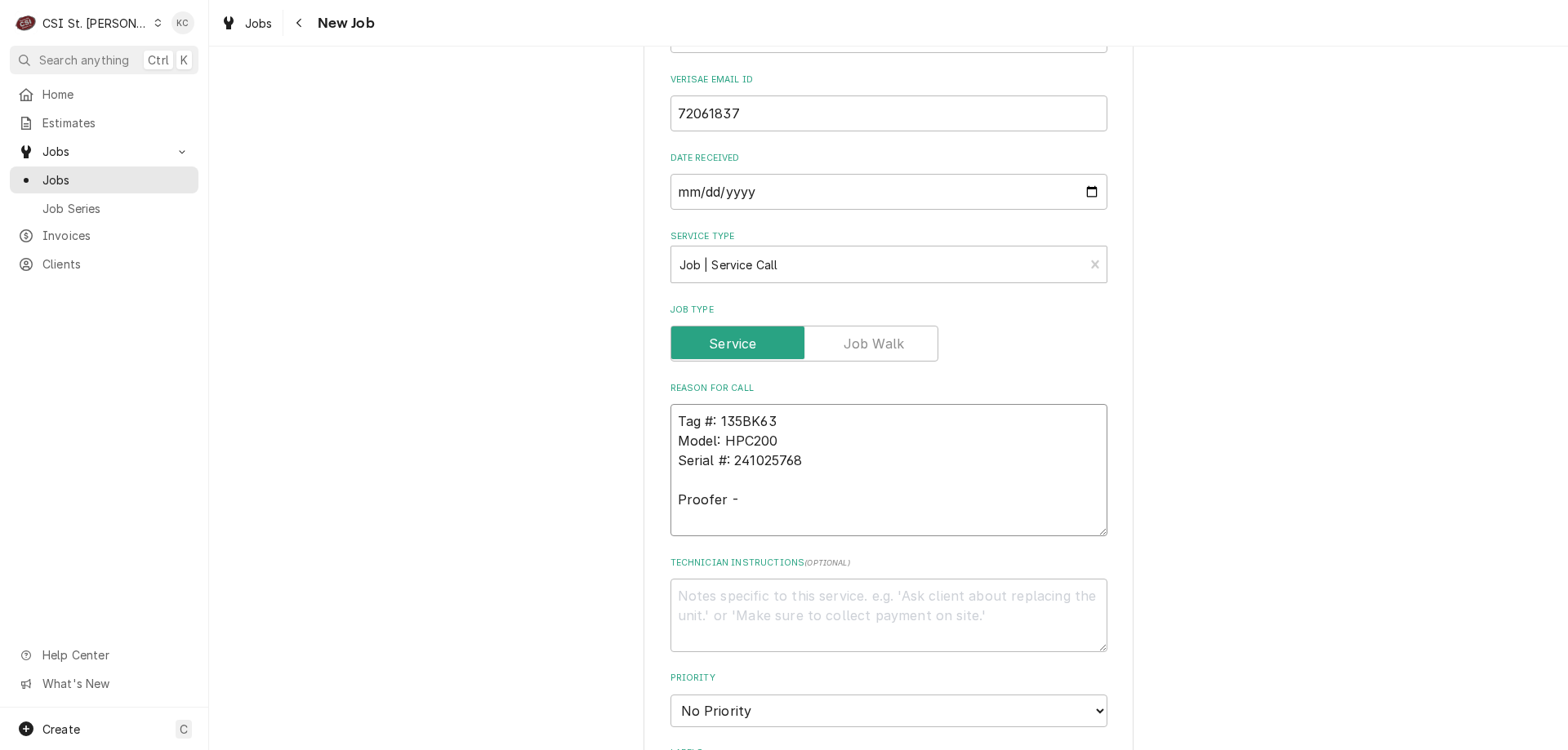
type textarea "Tag #: 135BK63 Model: HPC200 Serial #: 241025768 Proofer -"
type textarea "x"
type textarea "Tag #: 135BK63 Model: HPC200 Serial #: 241025768 Proofer -"
click at [811, 503] on textarea "Tag #: 135BK63 Model: HPC200 Serial #: 241025768 Proofer -" at bounding box center [888, 470] width 436 height 132
paste textarea "1. Seals on the doors may need replaced. 2. Steam not working, we have to add b…"
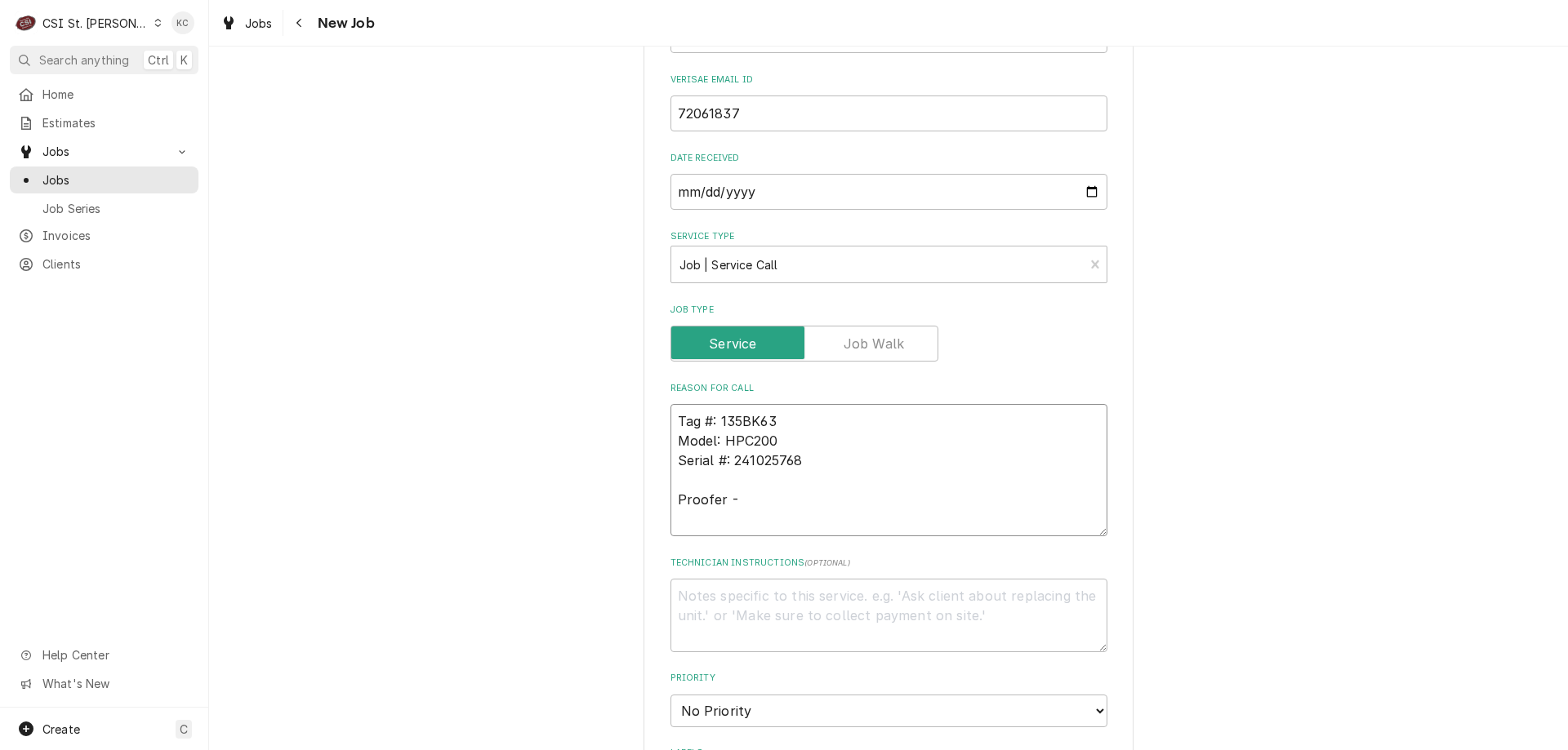
type textarea "x"
type textarea "Tag #: 135BK63 Model: HPC200 Serial #: 241025768 Proofer - 1. Seals on the door…"
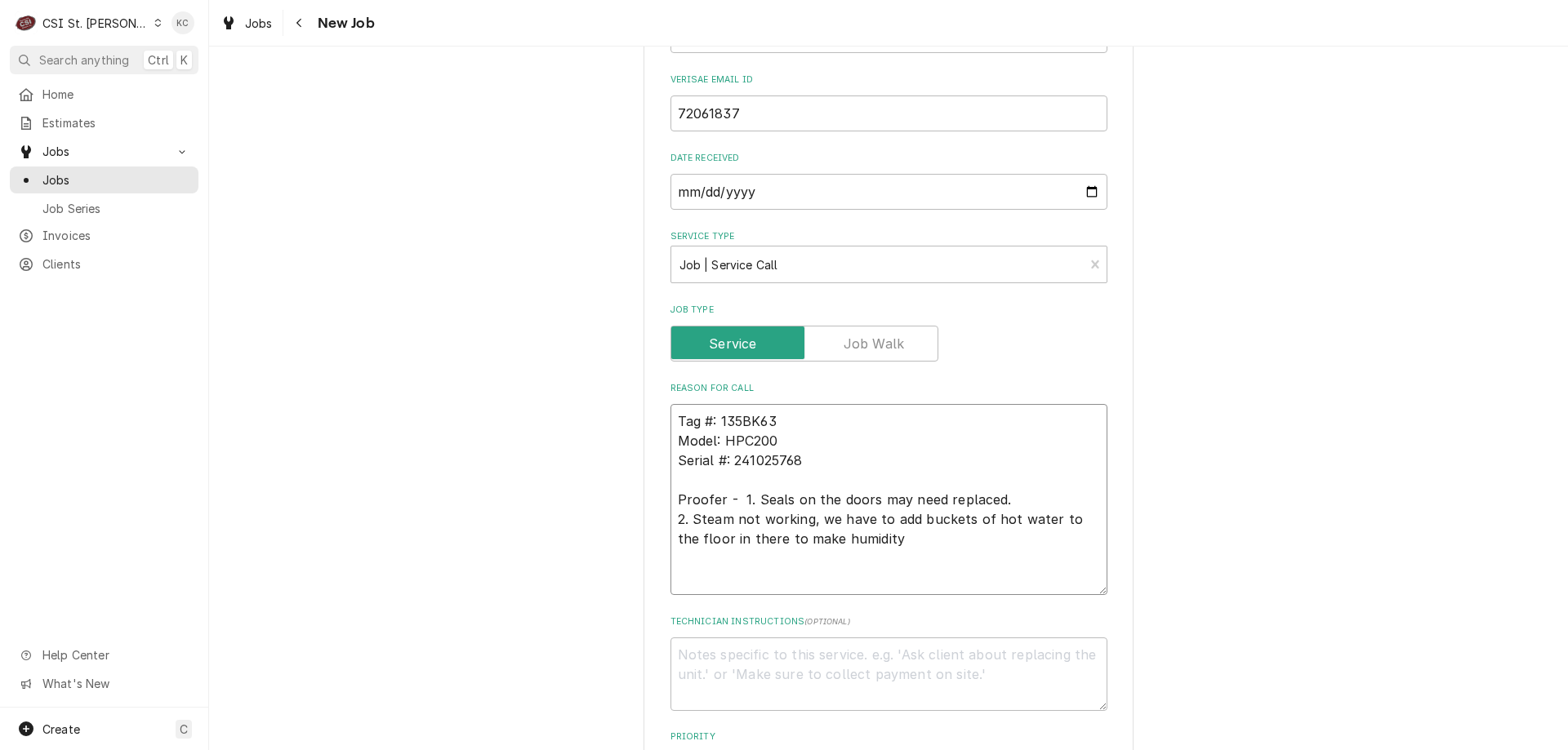
click at [735, 500] on textarea "Tag #: 135BK63 Model: HPC200 Serial #: 241025768 Proofer - 1. Seals on the door…" at bounding box center [888, 499] width 436 height 191
type textarea "x"
type textarea "Tag #: 135BK63 Model: HPC200 Serial #: 241025768 Proofer - 1. Seals on the door…"
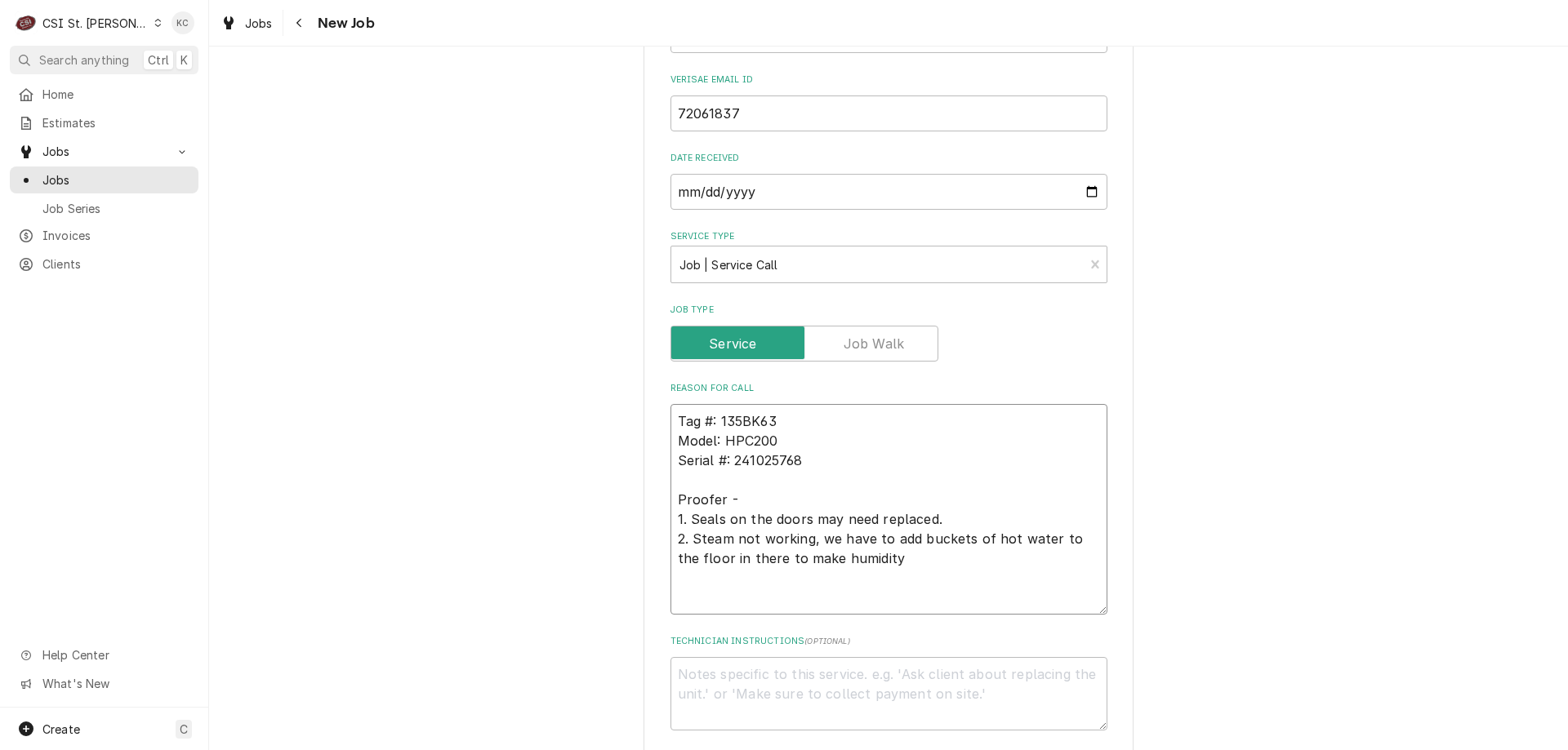
type textarea "x"
type textarea "Tag #: 135BK63 Model: HPC200 Serial #: 241025768 Proofer - 1. Seals on the door…"
click at [815, 677] on textarea "Technician Instructions ( optional )" at bounding box center [888, 693] width 436 height 74
click at [702, 669] on textarea "Technician Instructions ( optional )" at bounding box center [888, 693] width 436 height 74
paste textarea "Thomas Burmeister"
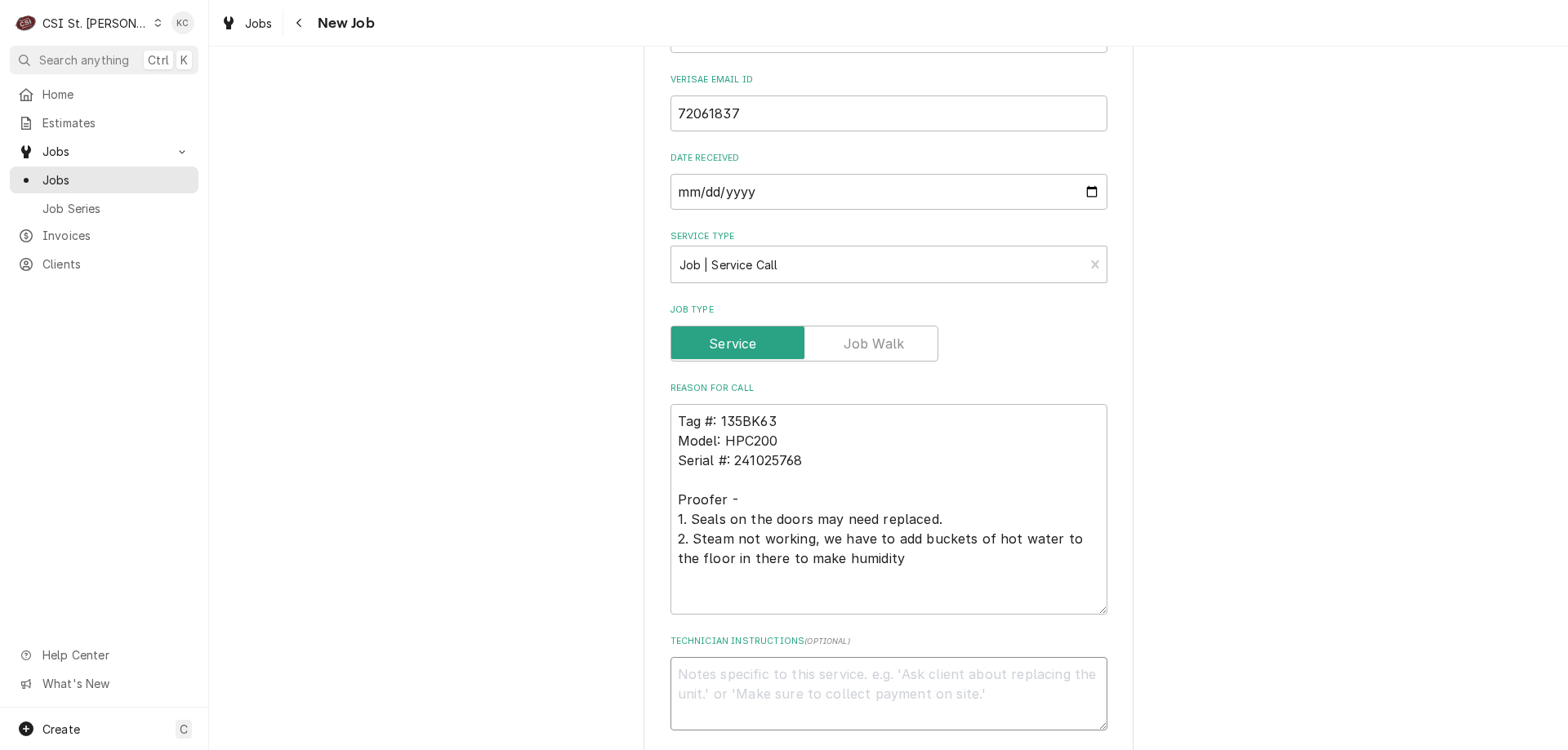
type textarea "x"
type textarea "Thomas Burmeister"
type textarea "x"
type textarea "Thomas Burmeister -"
type textarea "x"
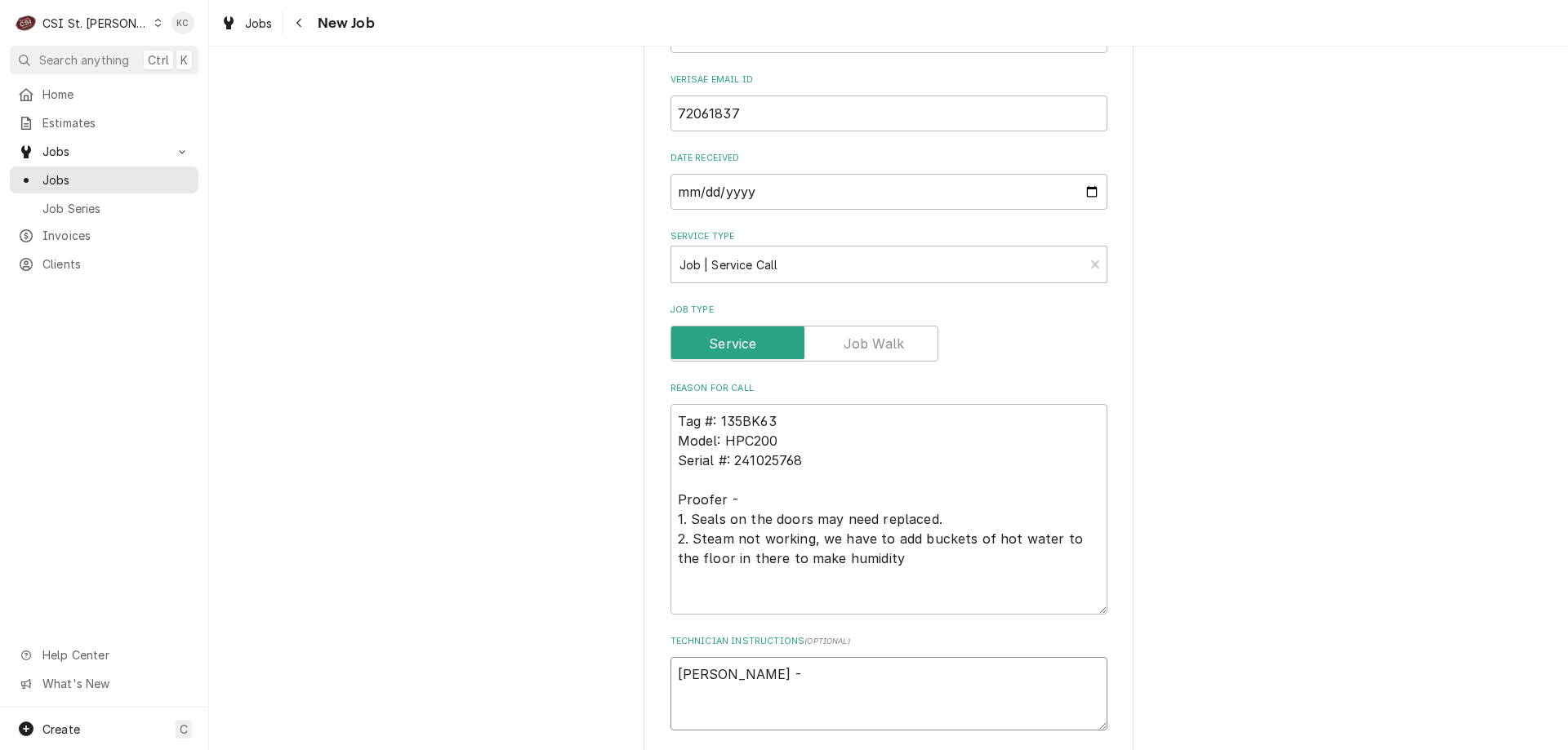
type textarea "Thomas Burmeister -"
type textarea "x"
type textarea "Thomas Burmeister - 6"
type textarea "x"
type textarea "Thomas Burmeister - 63"
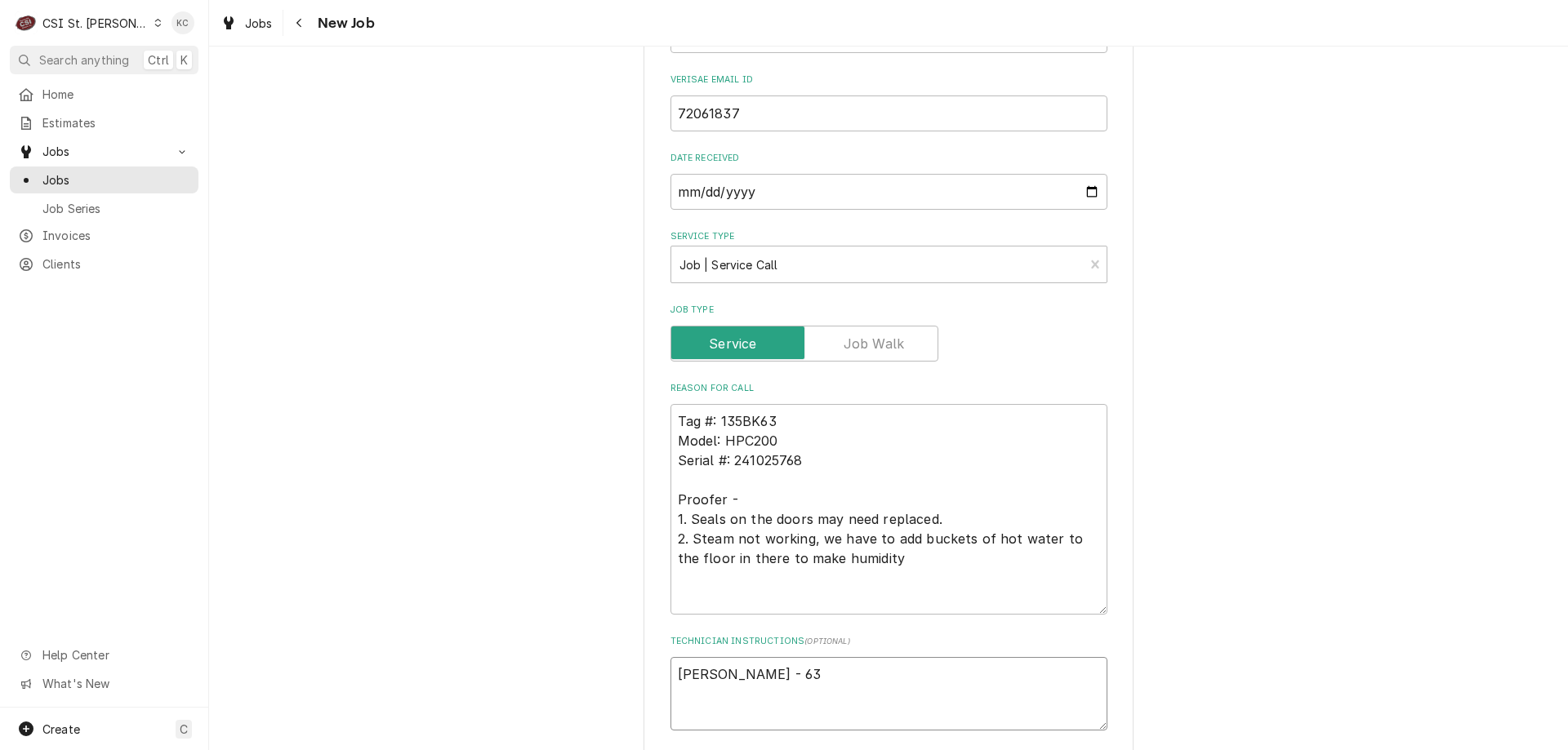
type textarea "x"
type textarea "Thomas Burmeister - 636"
type textarea "x"
type textarea "Thomas Burmeister - 636"
type textarea "x"
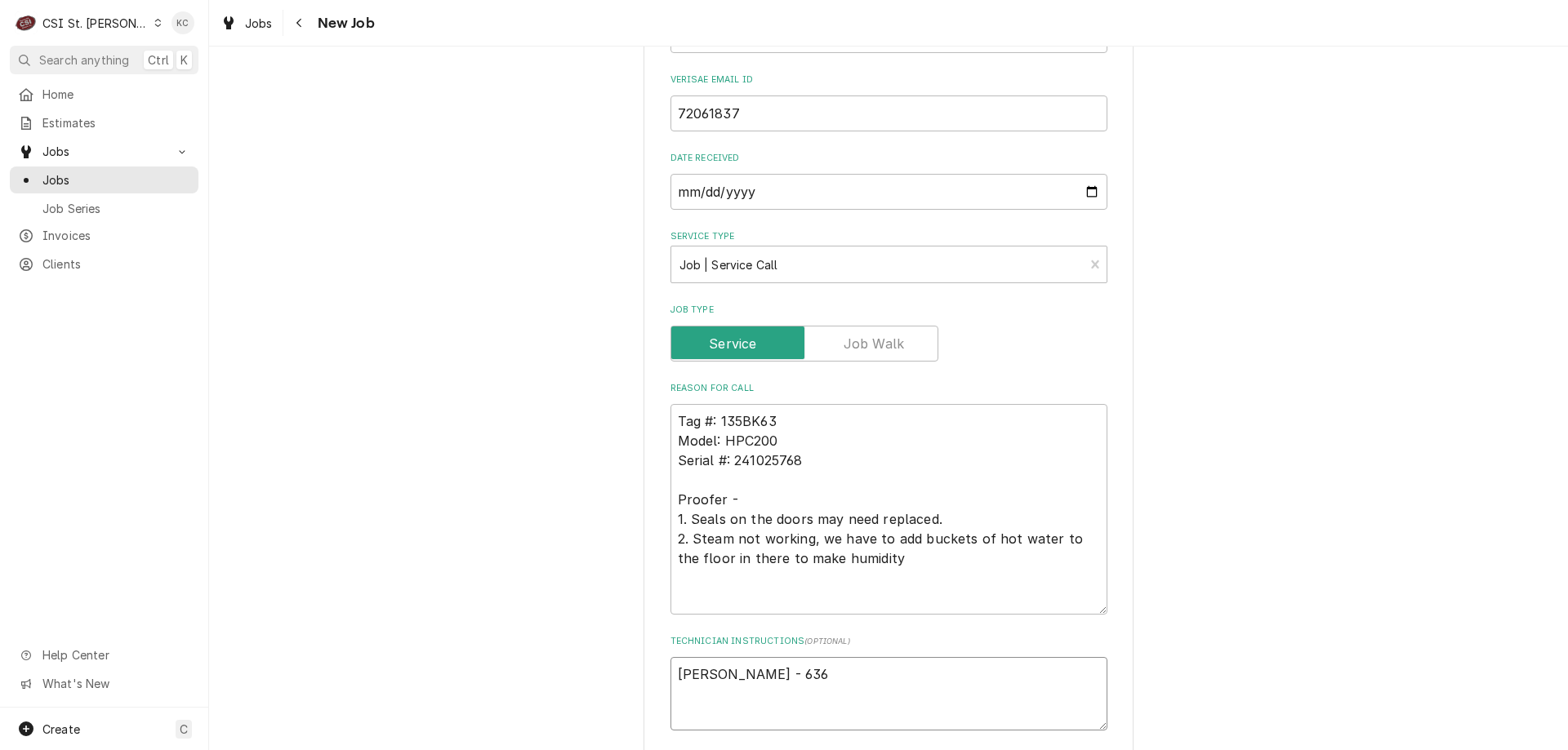
type textarea "Thomas Burmeister - 636 5"
type textarea "x"
type textarea "Thomas Burmeister - 636 561"
type textarea "x"
type textarea "Thomas Burmeister - 636 561-"
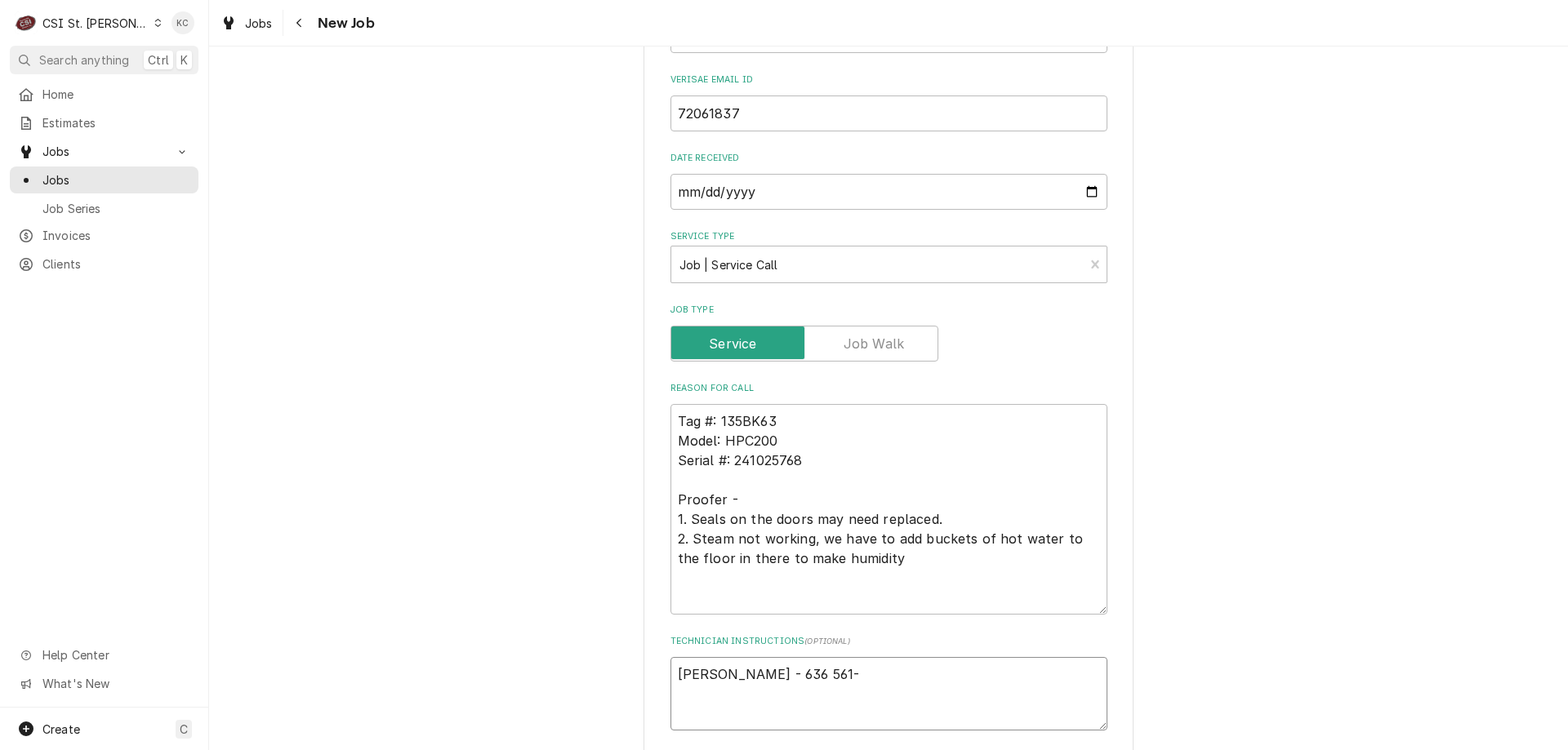
type textarea "x"
type textarea "Thomas Burmeister - 636 561-1"
type textarea "x"
type textarea "Thomas Burmeister - 636 561-19"
type textarea "x"
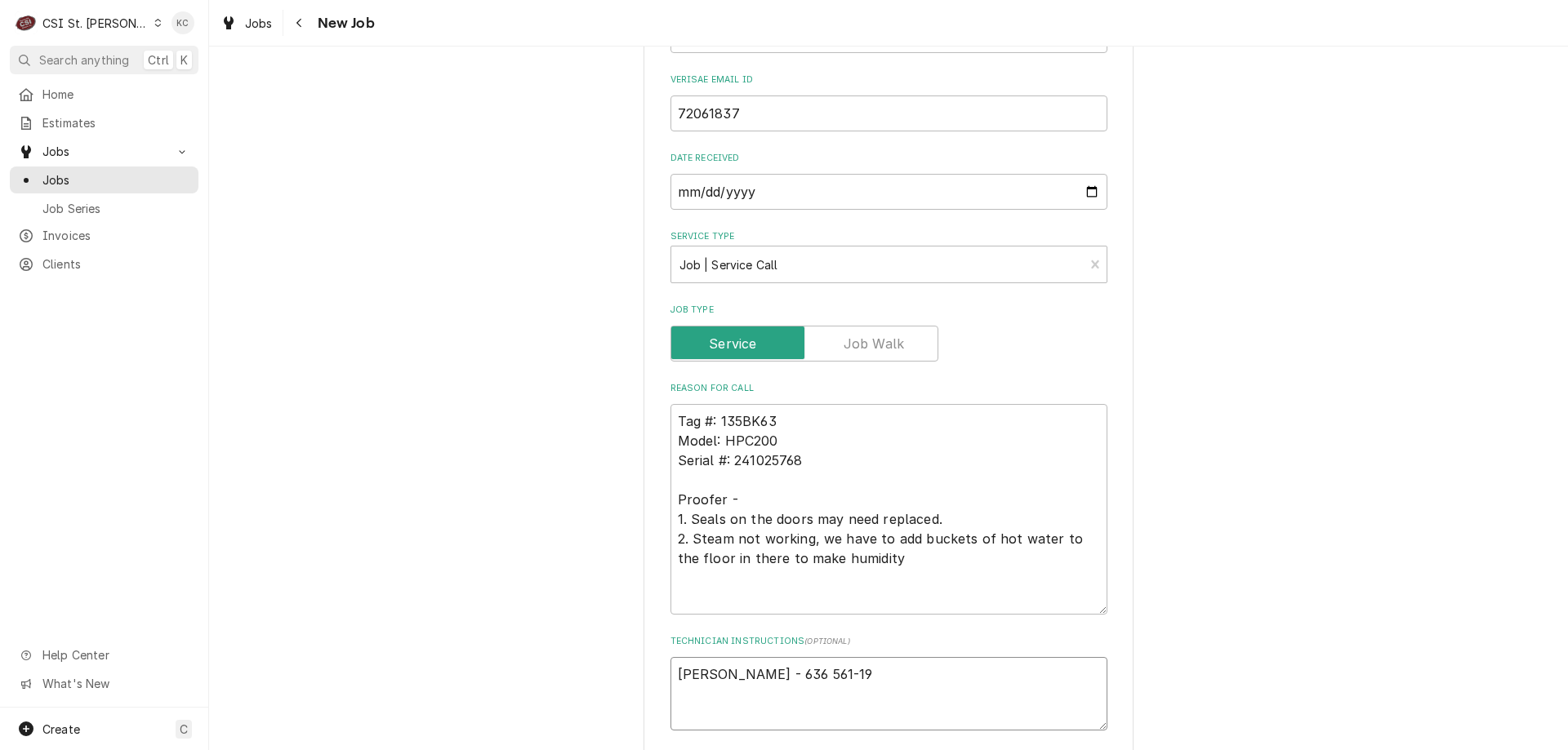
type textarea "Thomas Burmeister - 636 561-192"
type textarea "x"
type textarea "Thomas Burmeister - 636 561-1922"
type textarea "x"
type textarea "Thomas Burmeister - 636 561-1922"
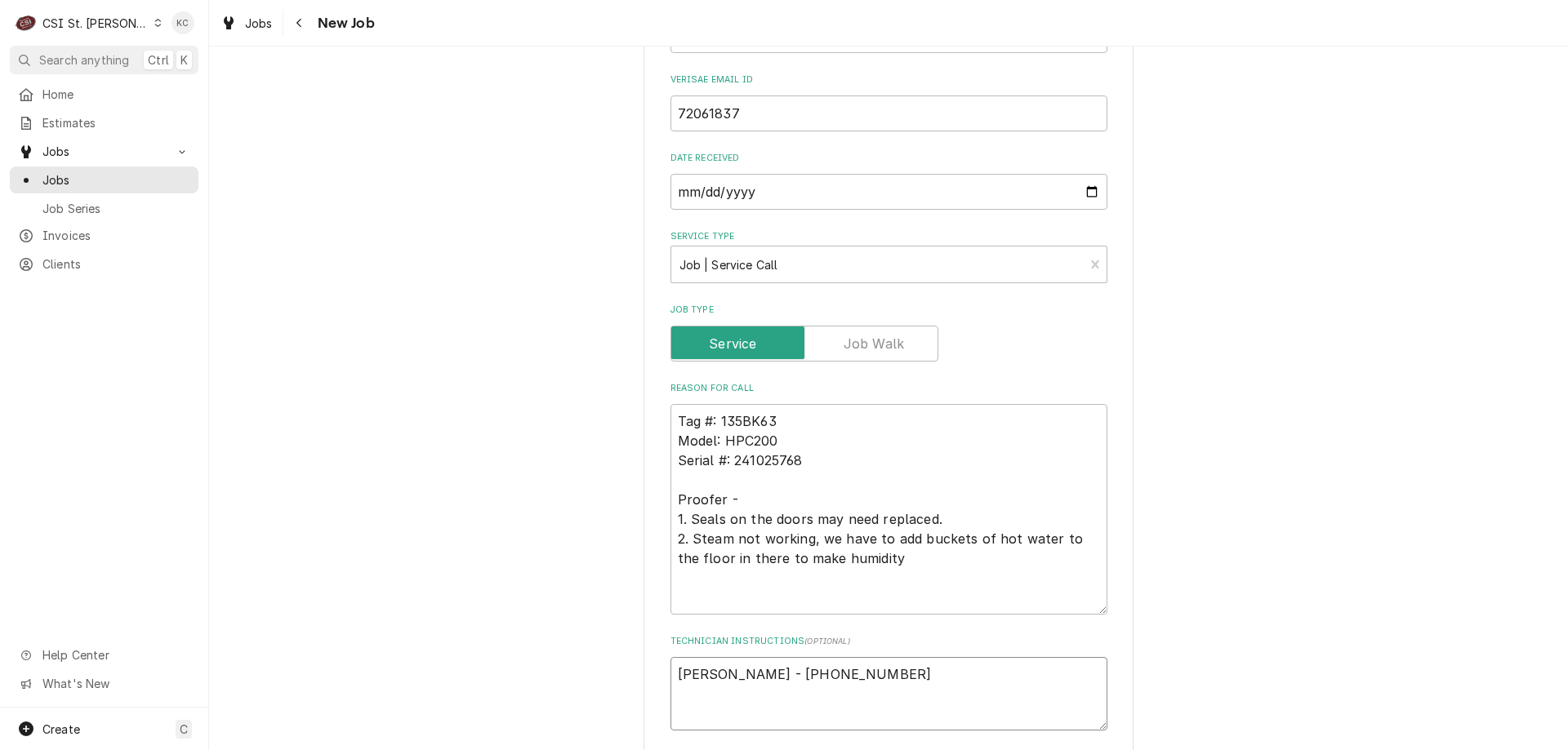
type textarea "x"
type textarea "Thomas Burmeister - 636 561-1922"
type textarea "x"
type textarea "Thomas Burmeister - 636 561-1922 6"
type textarea "x"
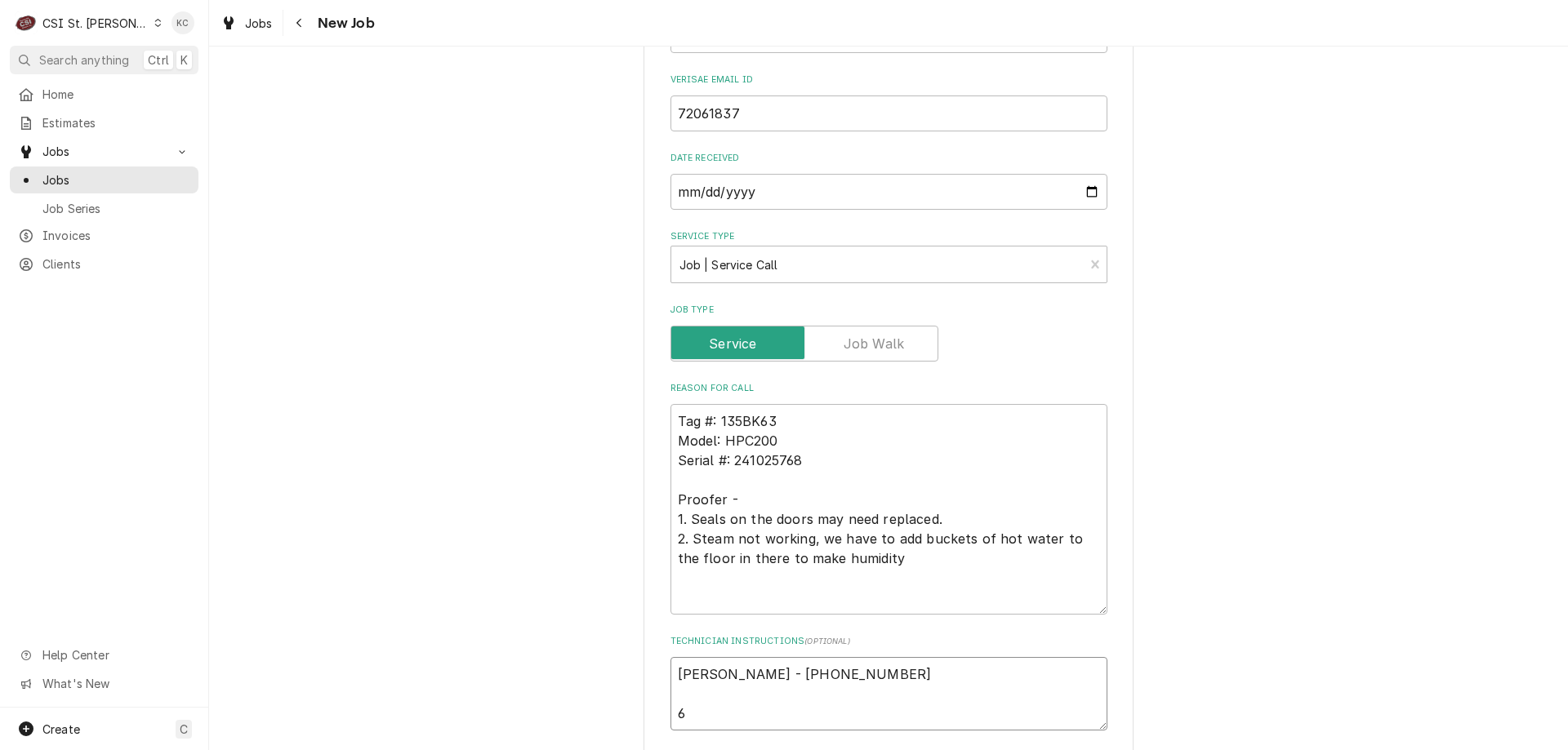
type textarea "Thomas Burmeister - 636 561-1922 6a"
type textarea "x"
type textarea "Thomas Burmeister - 636 561-1922 6am"
type textarea "x"
type textarea "Thomas Burmeister - 636 561-1922 6am"
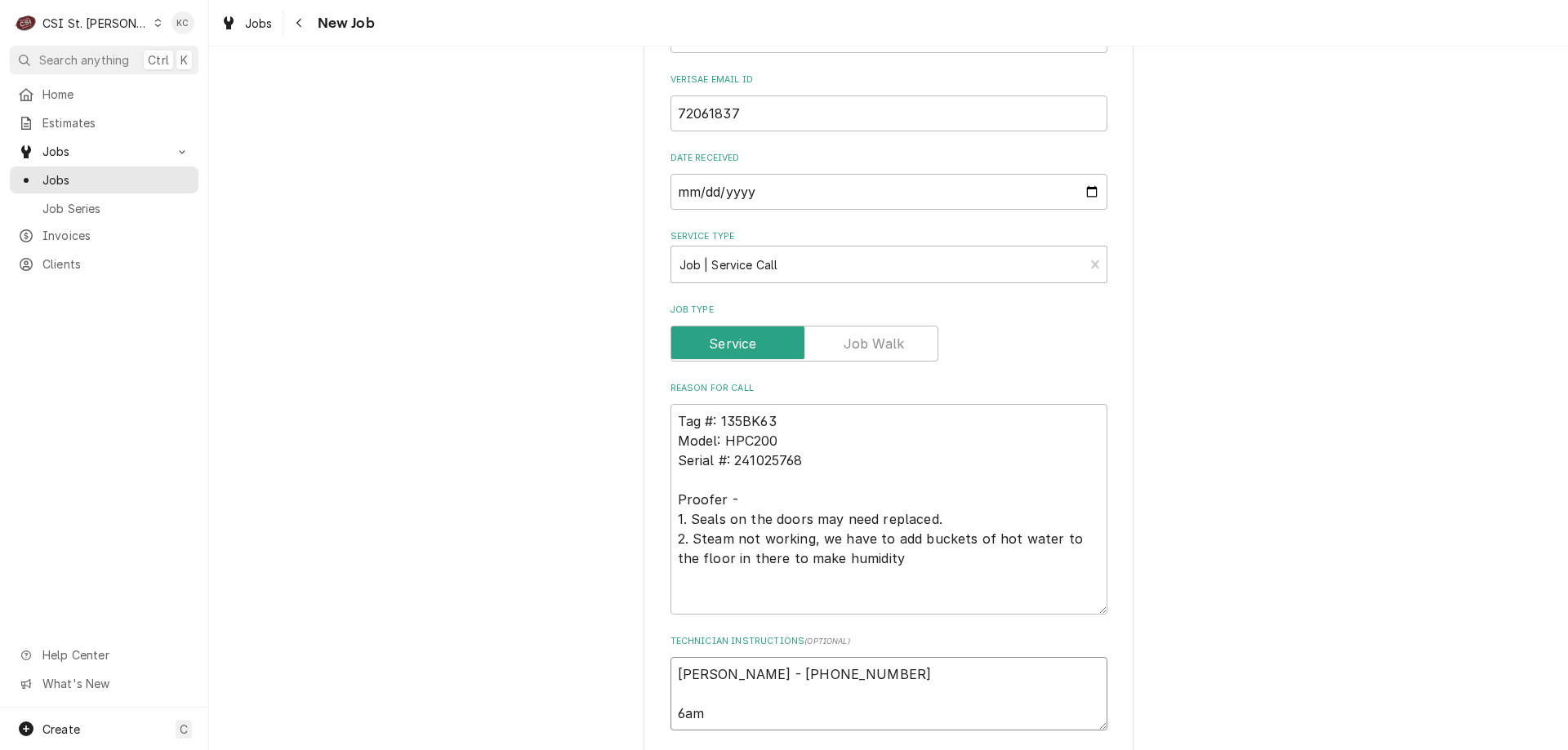
type textarea "x"
type textarea "Thomas Burmeister - 636 561-1922 6am -"
type textarea "x"
type textarea "Thomas Burmeister - 636 561-1922 6am -"
type textarea "x"
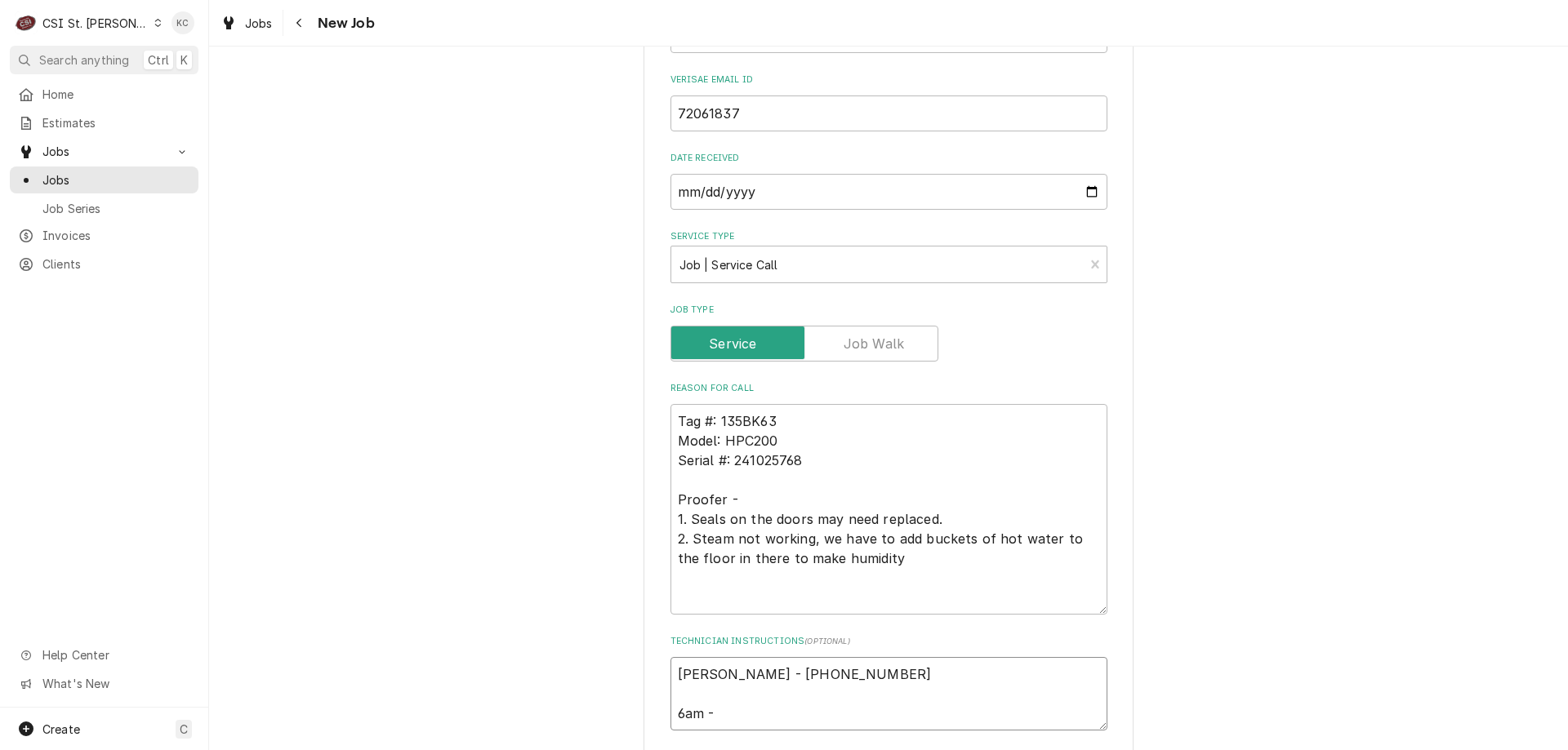
type textarea "Thomas Burmeister - 636 561-1922 6am - 1"
type textarea "x"
type textarea "Thomas Burmeister - 636 561-1922 6am - 10"
type textarea "x"
type textarea "Thomas Burmeister - 636 561-1922 6am - 10p"
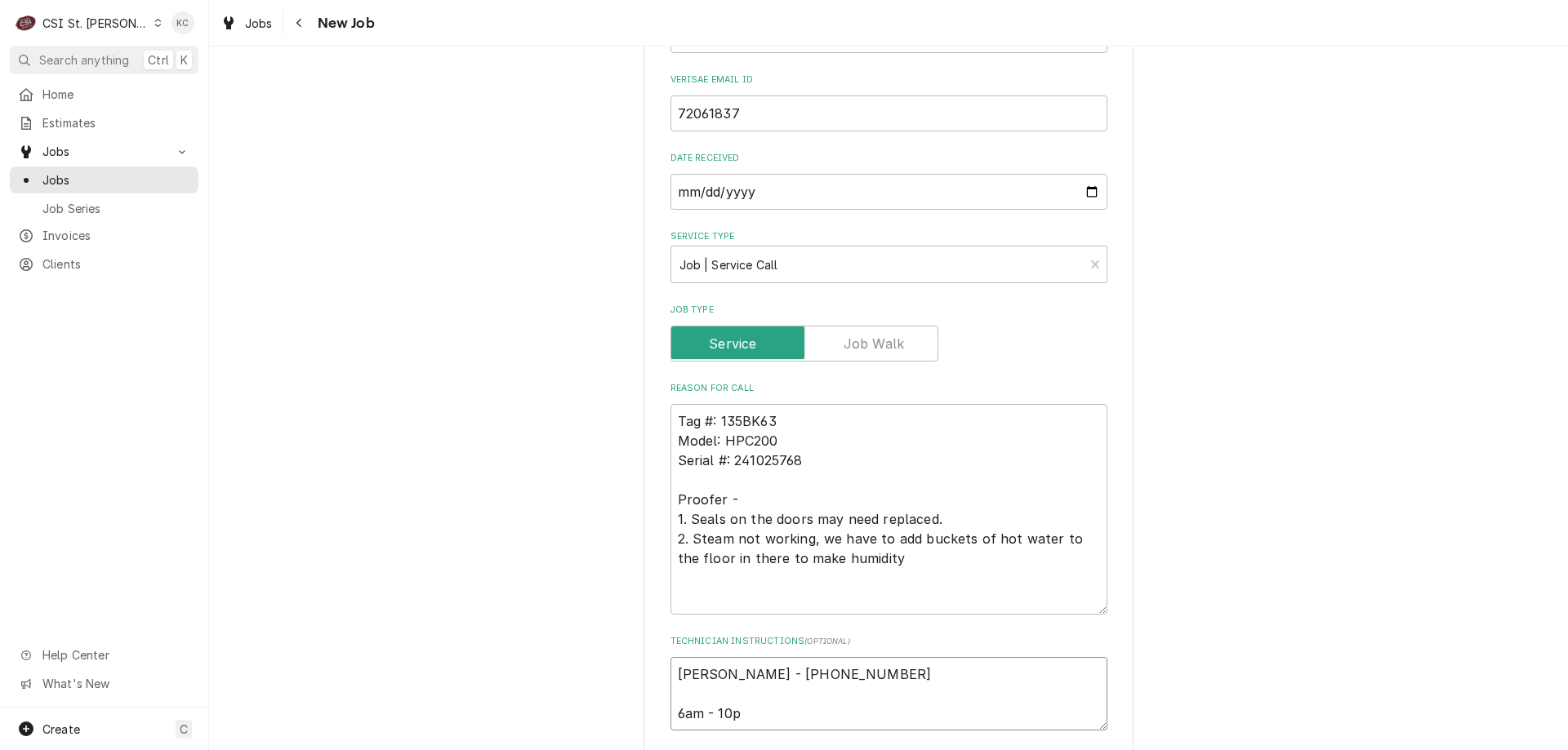
type textarea "x"
type textarea "Thomas Burmeister - 636 561-1922 6am - 10p"
type textarea "x"
type textarea "Thomas Burmeister - 636 561-1922 6am - 10p"
type textarea "x"
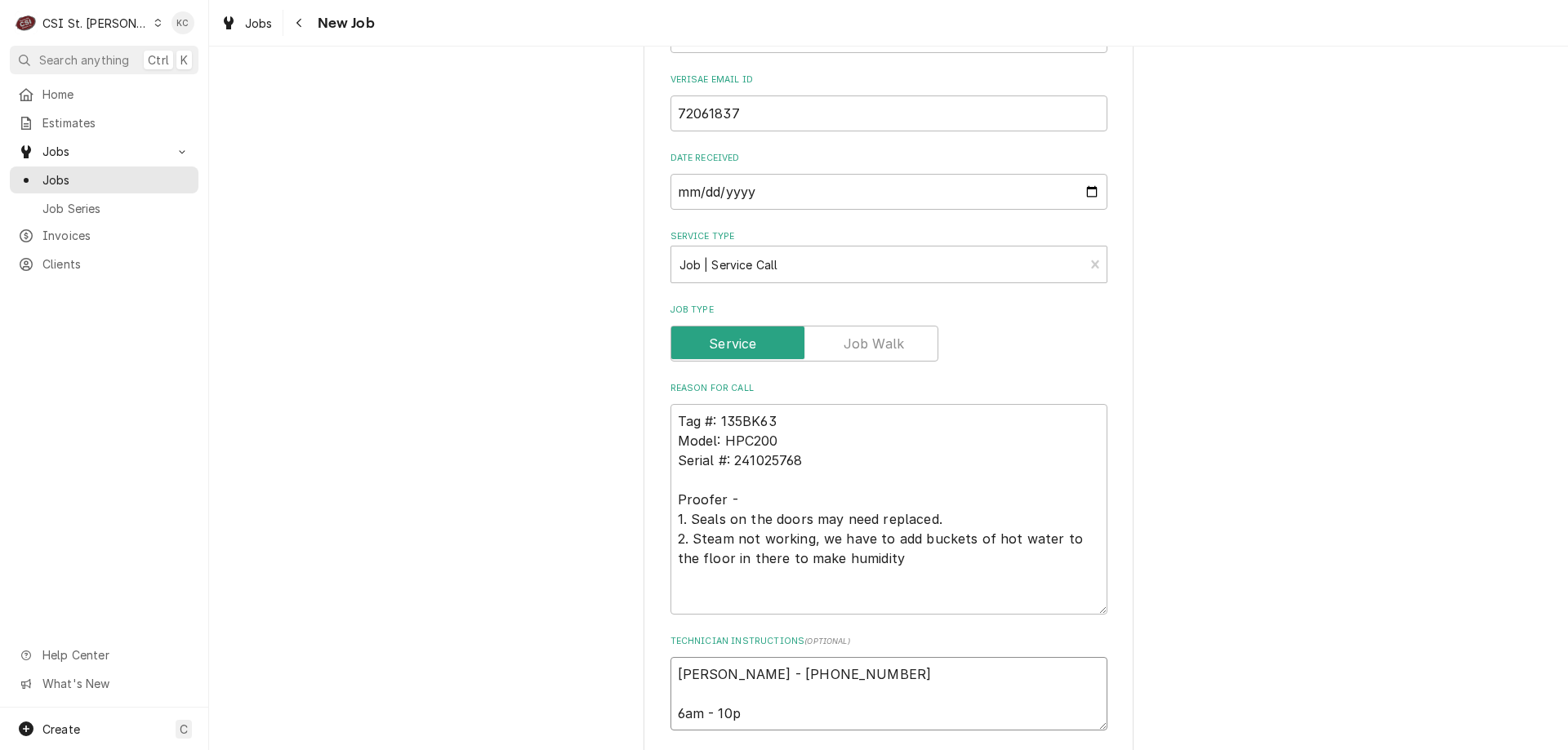
type textarea "Thomas Burmeister - 636 561-1922 6am - 10pm"
type textarea "x"
type textarea "Thomas Burmeister - 636 561-1922 6am - 10pm"
type textarea "x"
type textarea "Thomas Burmeister - 636 561-1922 6am - 10pm"
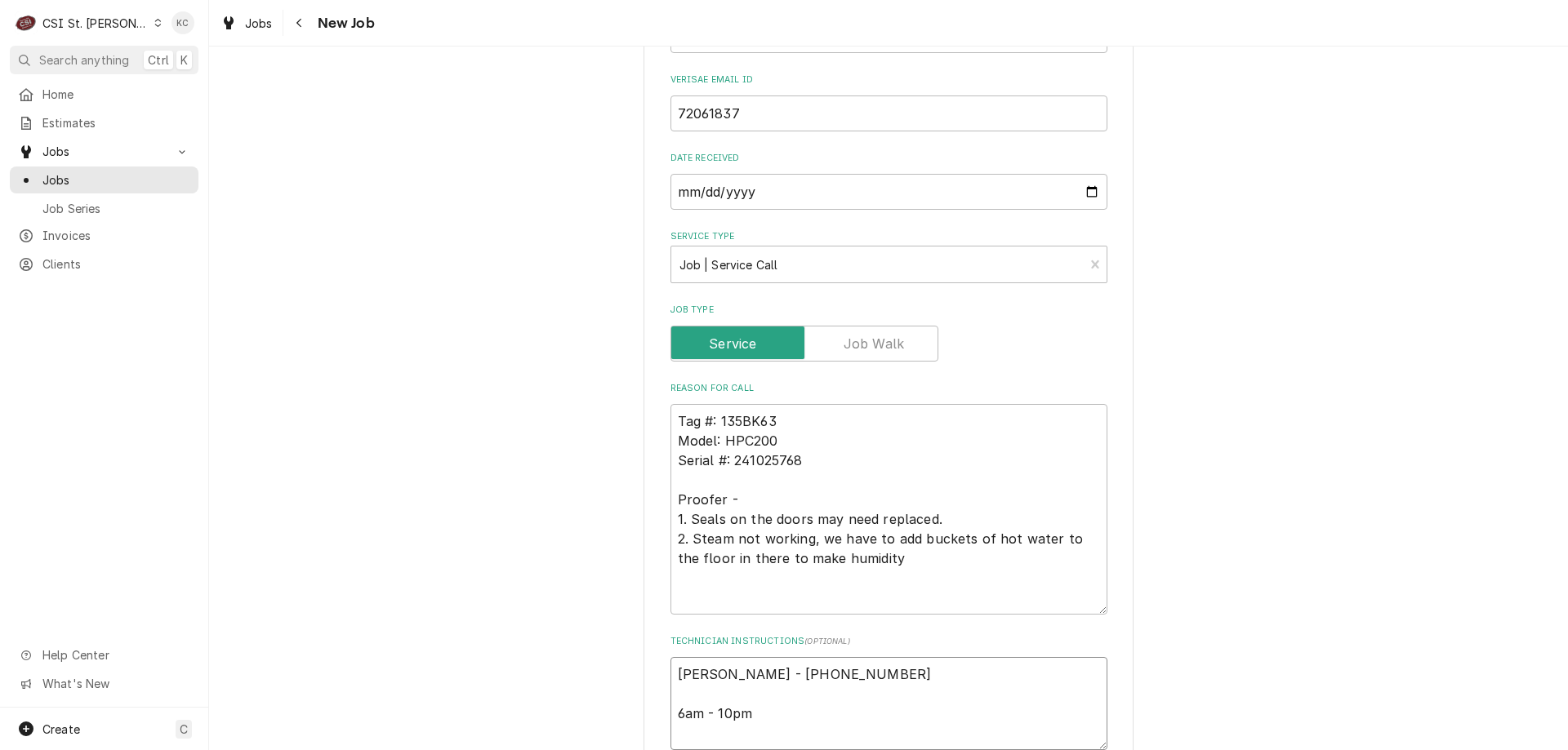
type textarea "x"
type textarea "Thomas Burmeister - 636 561-1922 6am - 10pm"
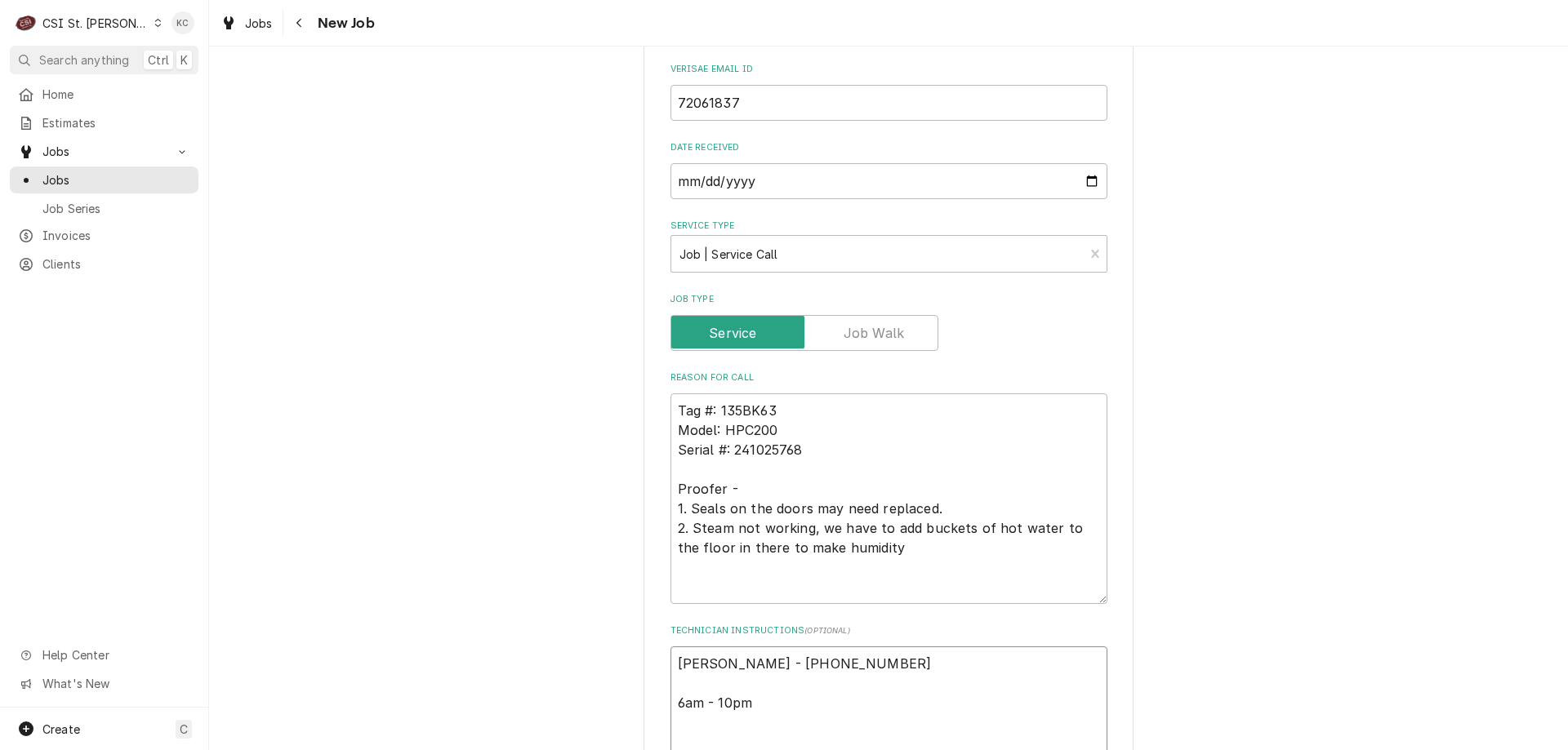
type textarea "x"
type textarea "Thomas Burmeister - 636 561-1922 6am - 10pm L"
type textarea "x"
type textarea "Thomas Burmeister - 636 561-1922 6am - 10pm Loc"
type textarea "x"
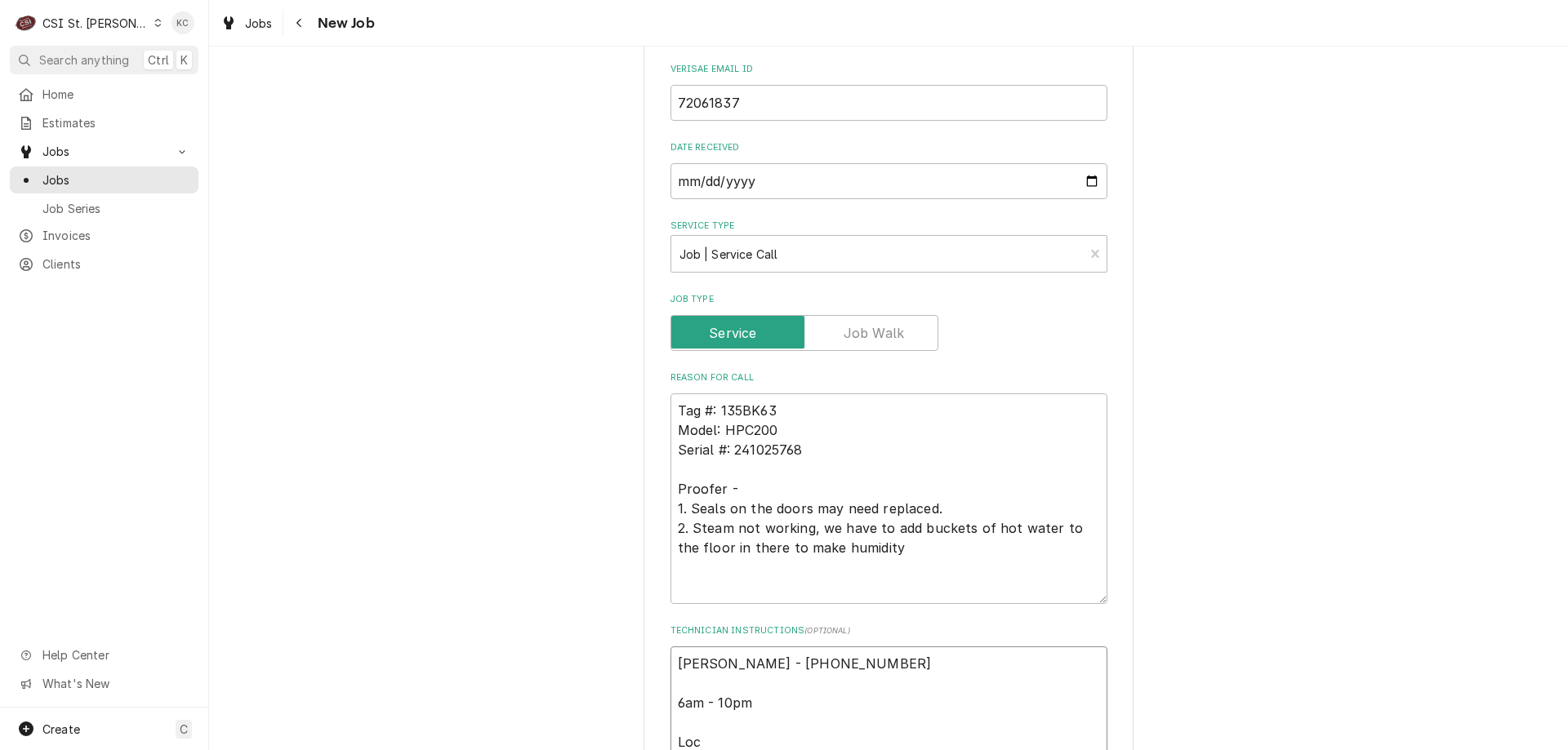
type textarea "Thomas Burmeister - 636 561-1922 6am - 10pm Loca"
type textarea "x"
type textarea "Thomas Burmeister - 636 561-1922 6am - 10pm Locat"
type textarea "x"
type textarea "Thomas Burmeister - 636 561-1922 6am - 10pm Locate"
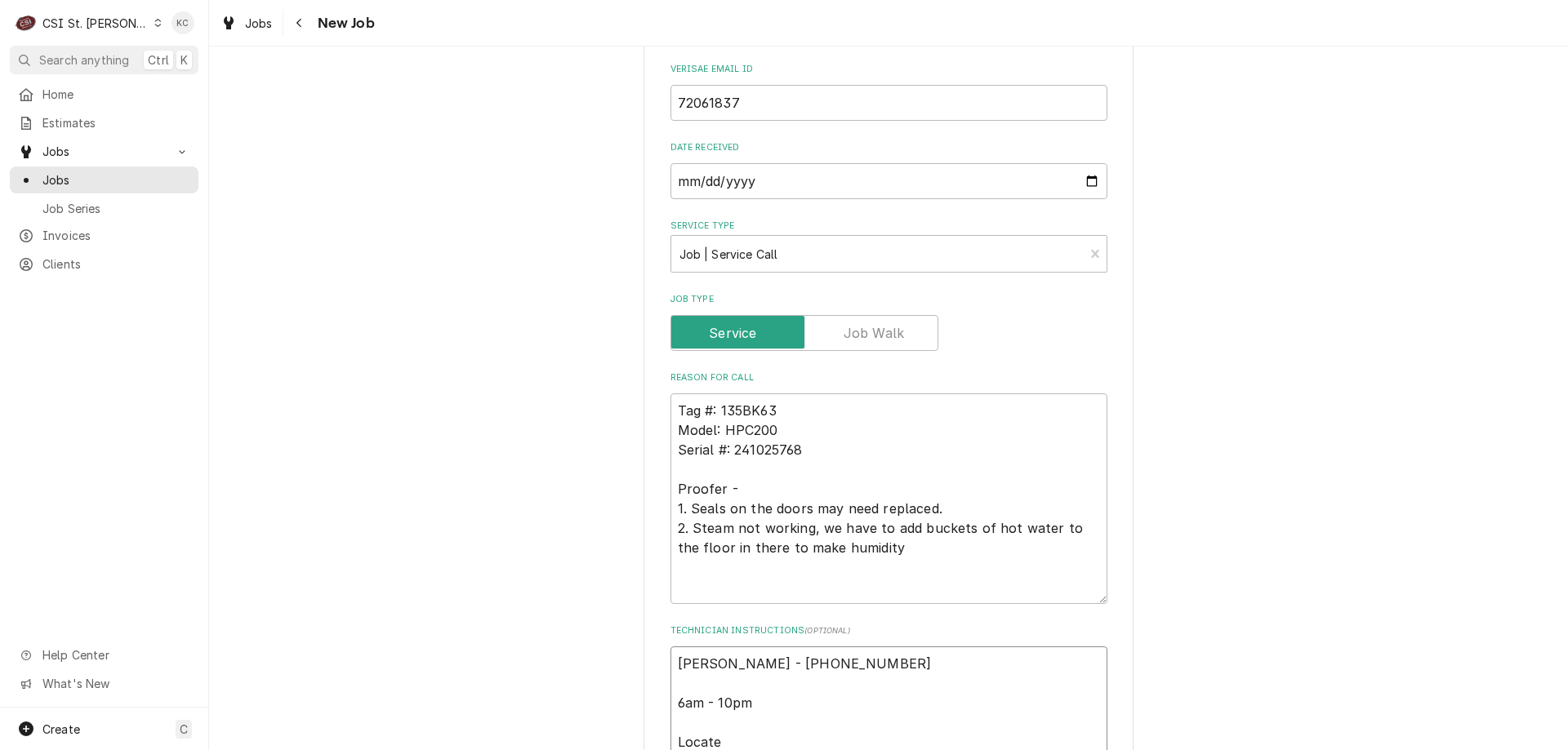
type textarea "x"
type textarea "Thomas Burmeister - 636 561-1922 6am - 10pm Located"
type textarea "x"
type textarea "Thomas Burmeister - 636 561-1922 6am - 10pm Located i"
type textarea "x"
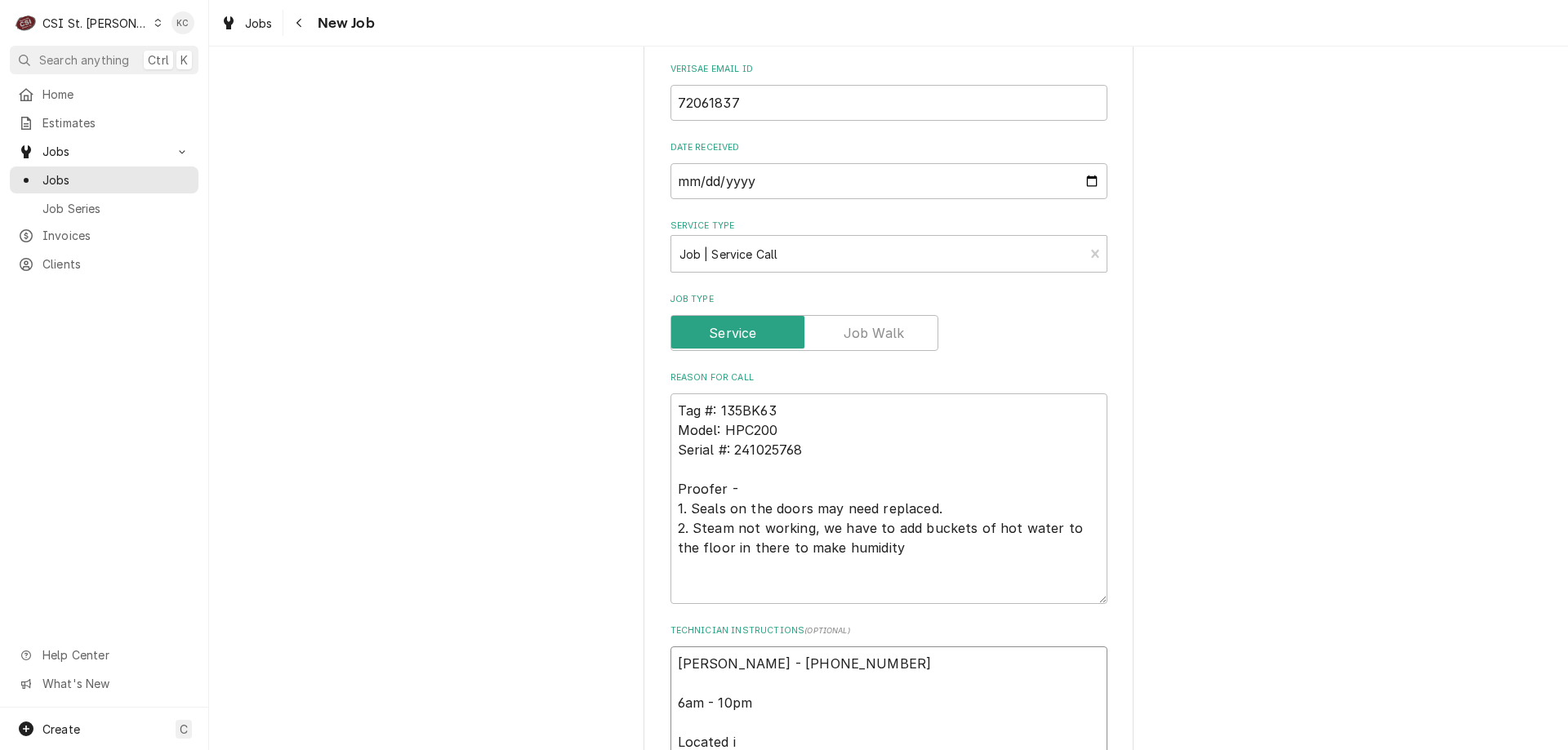
type textarea "Thomas Burmeister - 636 561-1922 6am - 10pm Located in"
type textarea "x"
type textarea "Thomas Burmeister - 636 561-1922 6am - 10pm Located in"
type textarea "x"
type textarea "Thomas Burmeister - 636 561-1922 6am - 10pm Located in B"
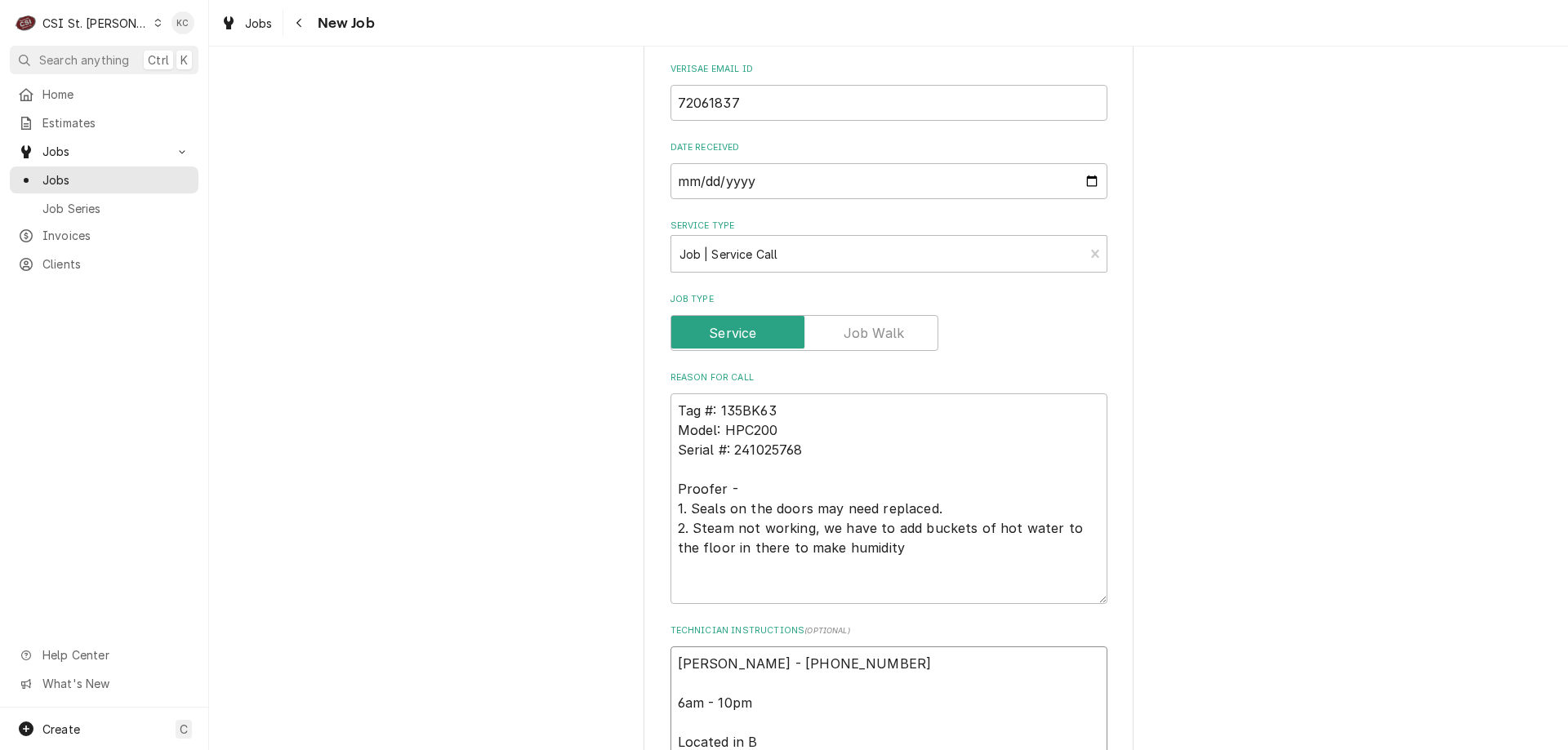
type textarea "x"
type textarea "Thomas Burmeister - 636 561-1922 6am - 10pm Located in Ba"
type textarea "x"
type textarea "Thomas Burmeister - 636 561-1922 6am - 10pm Located in Bak"
type textarea "x"
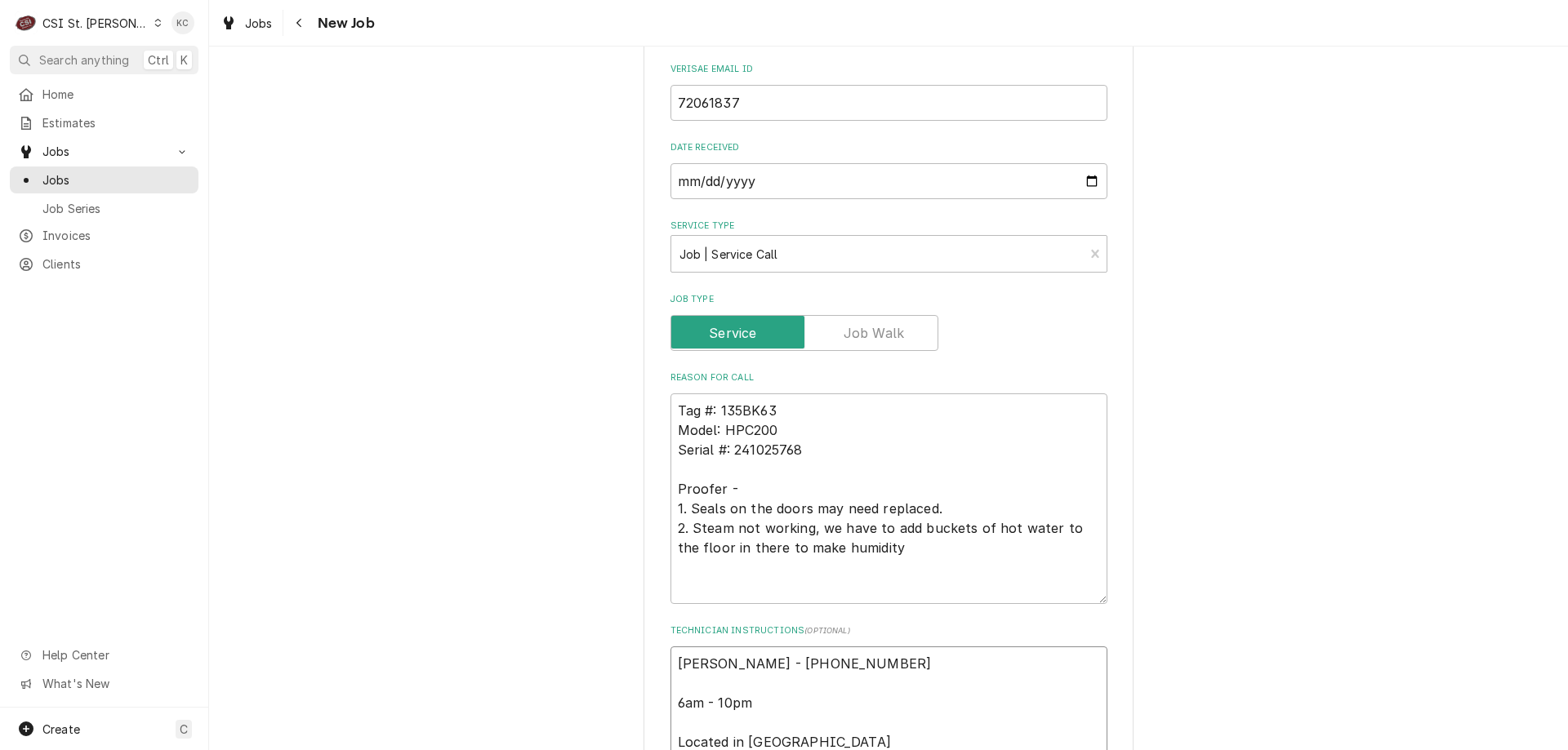
type textarea "Thomas Burmeister - 636 561-1922 6am - 10pm Located in Bake"
type textarea "x"
type textarea "Thomas Burmeister - 636 561-1922 6am - 10pm Located in Baker"
type textarea "x"
type textarea "Thomas Burmeister - 636 561-1922 6am - 10pm Located in Bakery"
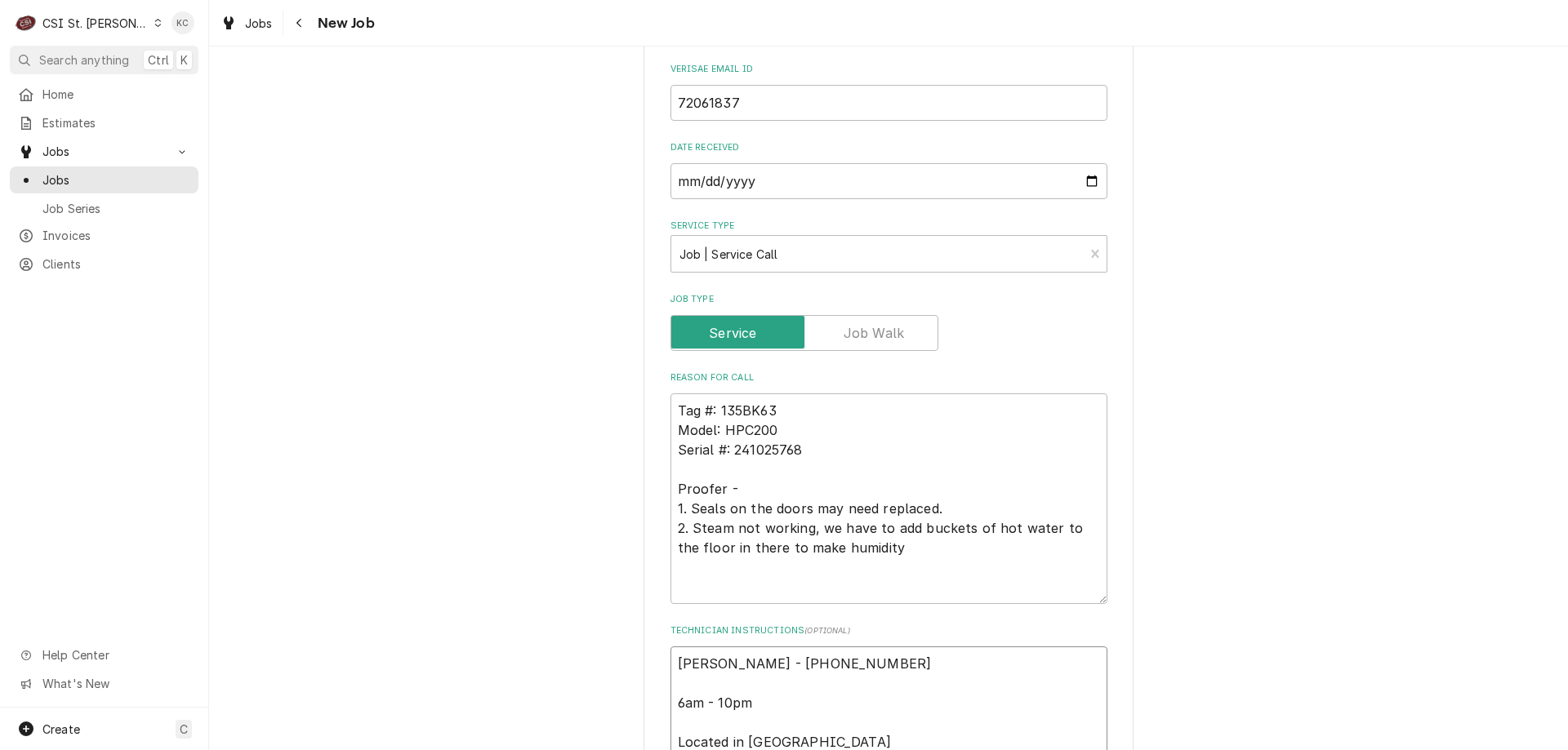
type textarea "x"
type textarea "Thomas Burmeister - 636 561-1922 6am - 10pm Located in Bakery"
type textarea "x"
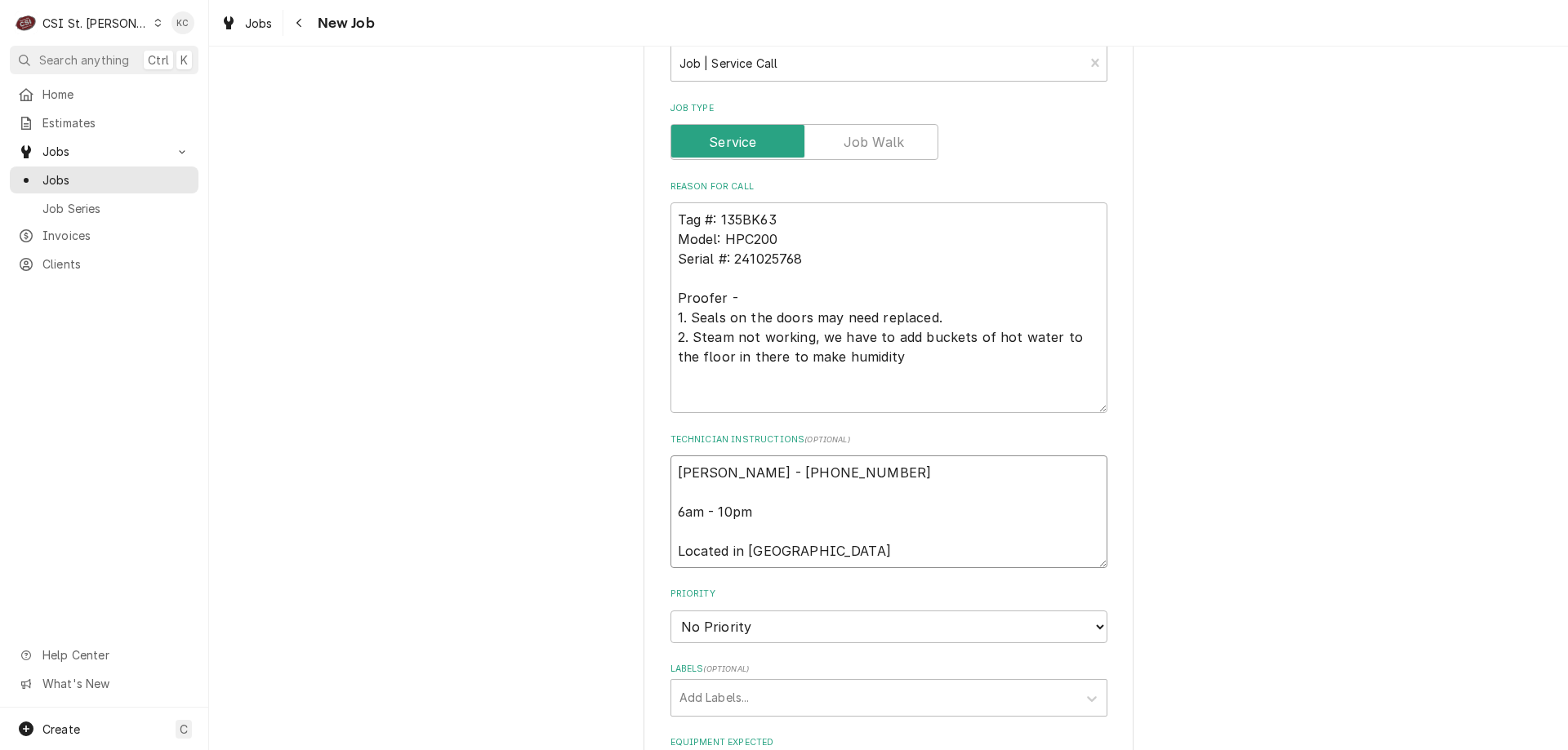
scroll to position [990, 0]
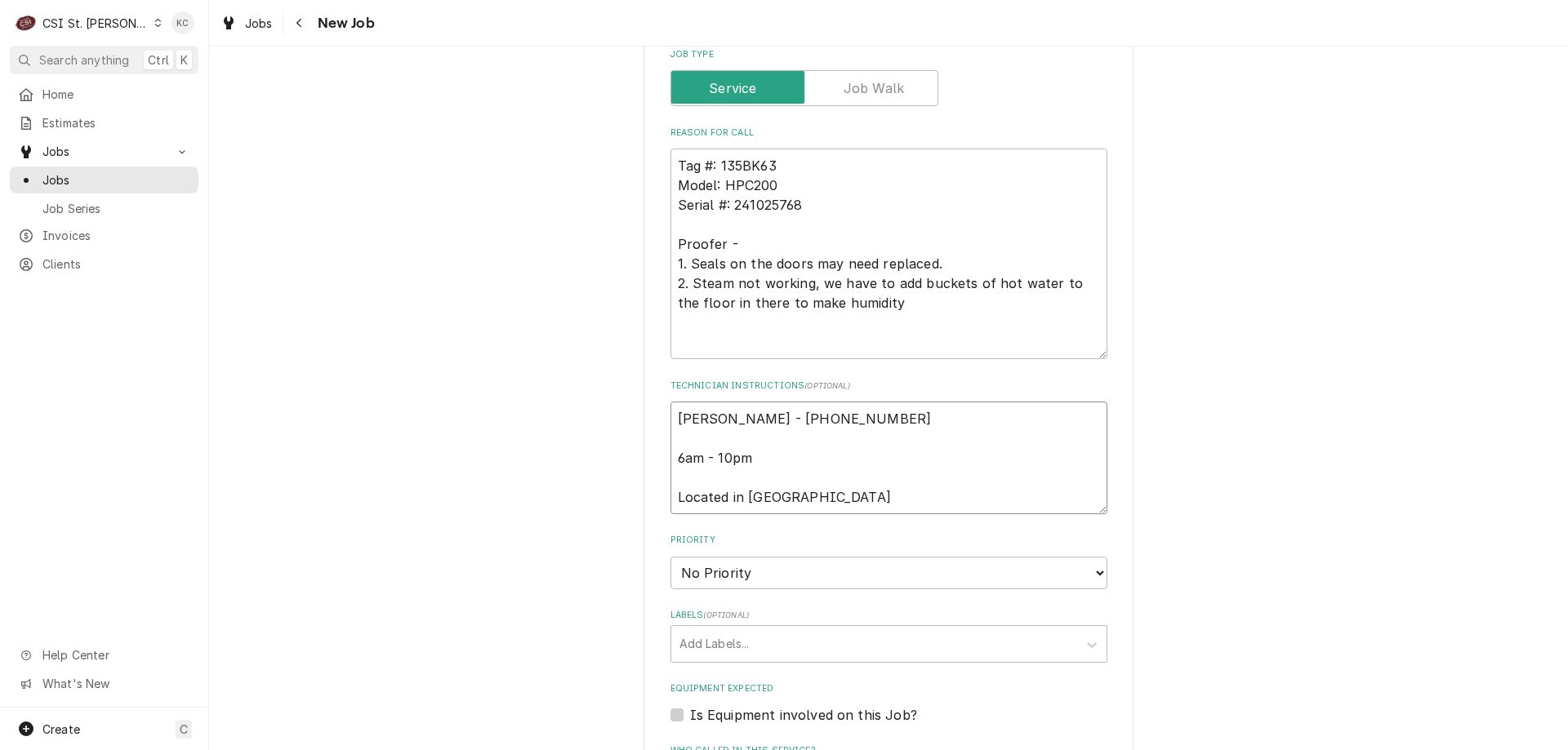
type textarea "Thomas Burmeister - 636 561-1922 6am - 10pm Located in Bakery"
click at [810, 577] on select "No Priority Urgent High Medium Low" at bounding box center [888, 573] width 436 height 32
select select "4"
click at [671, 557] on select "No Priority Urgent High Medium Low" at bounding box center [888, 573] width 436 height 32
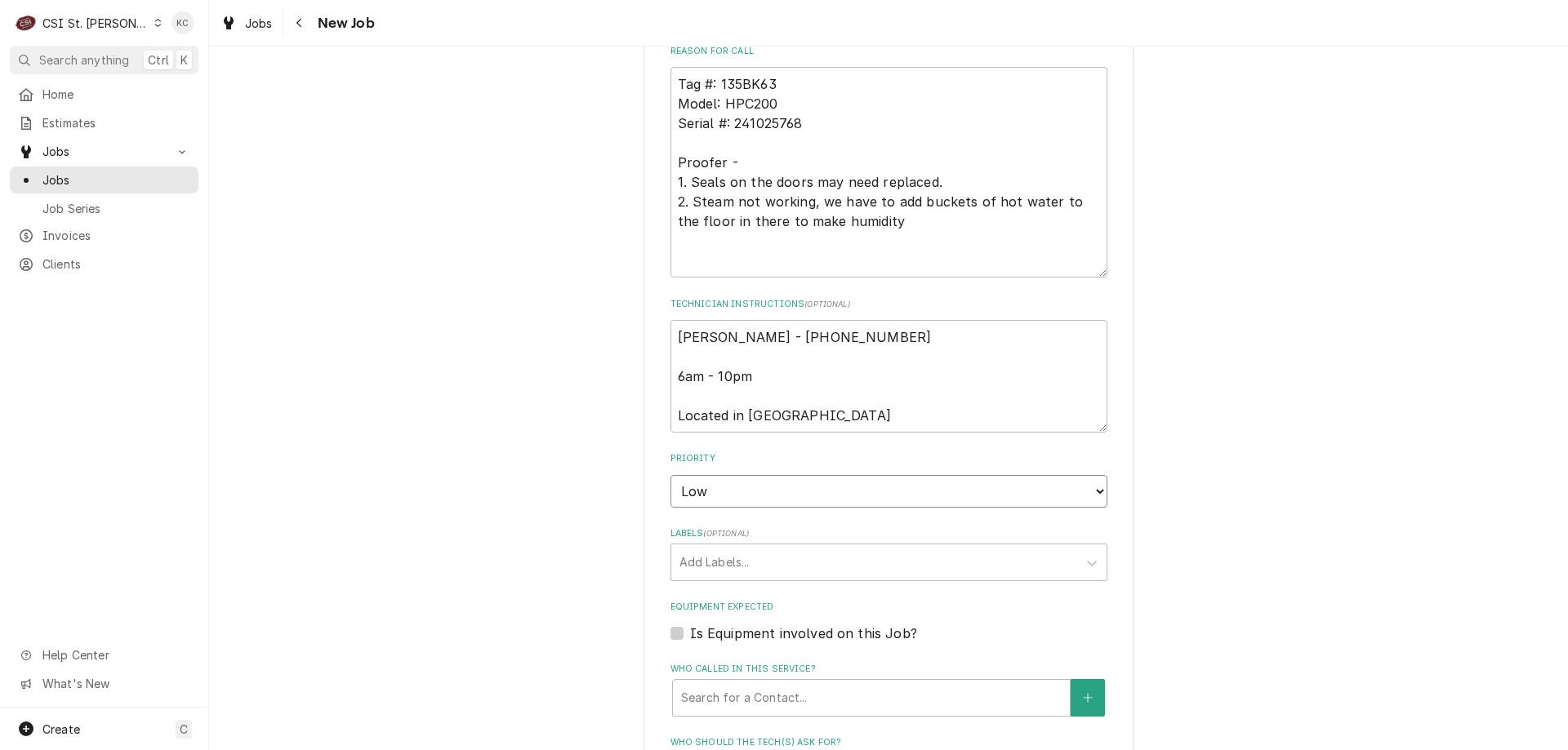
scroll to position [1153, 0]
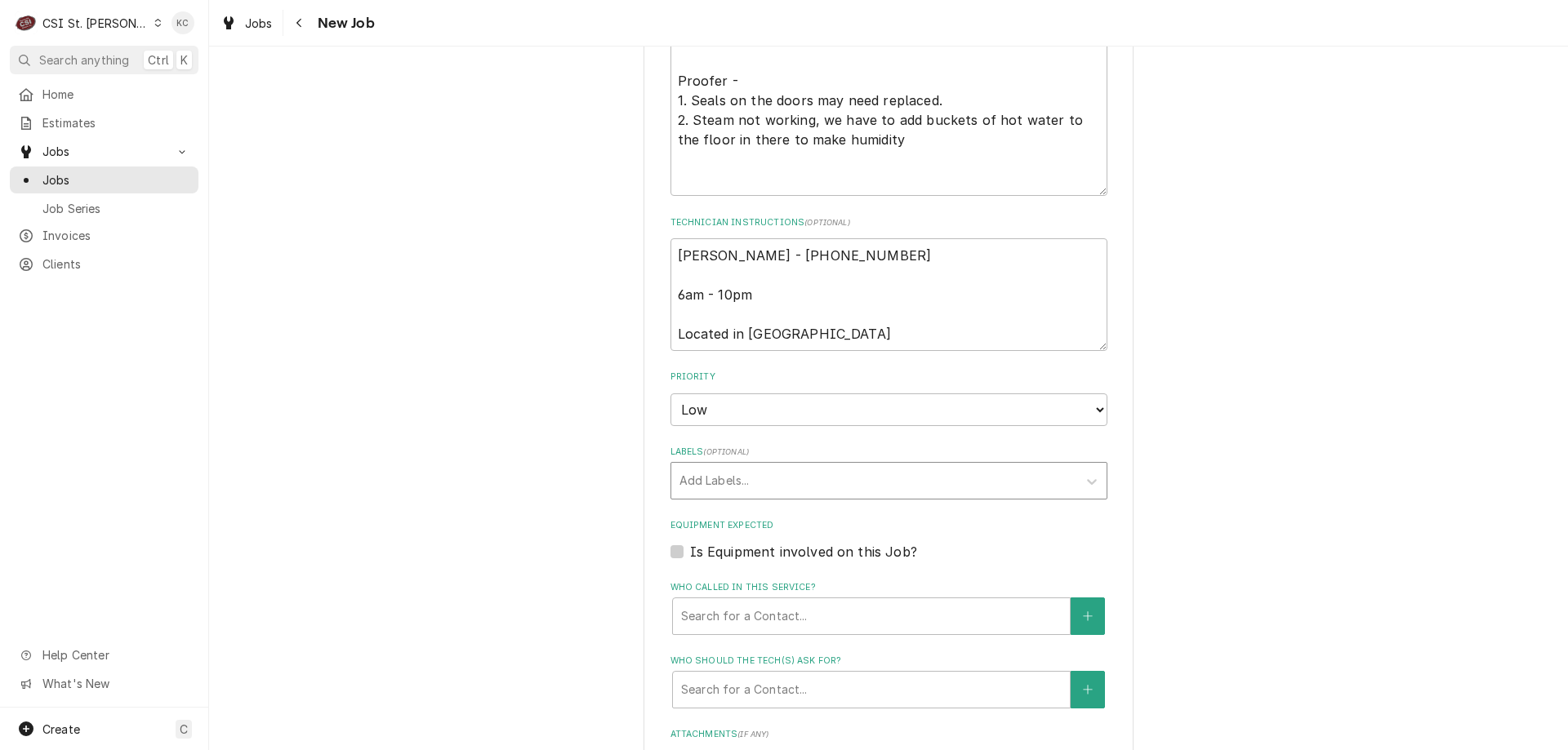
click at [778, 483] on div "Labels" at bounding box center [874, 480] width 389 height 29
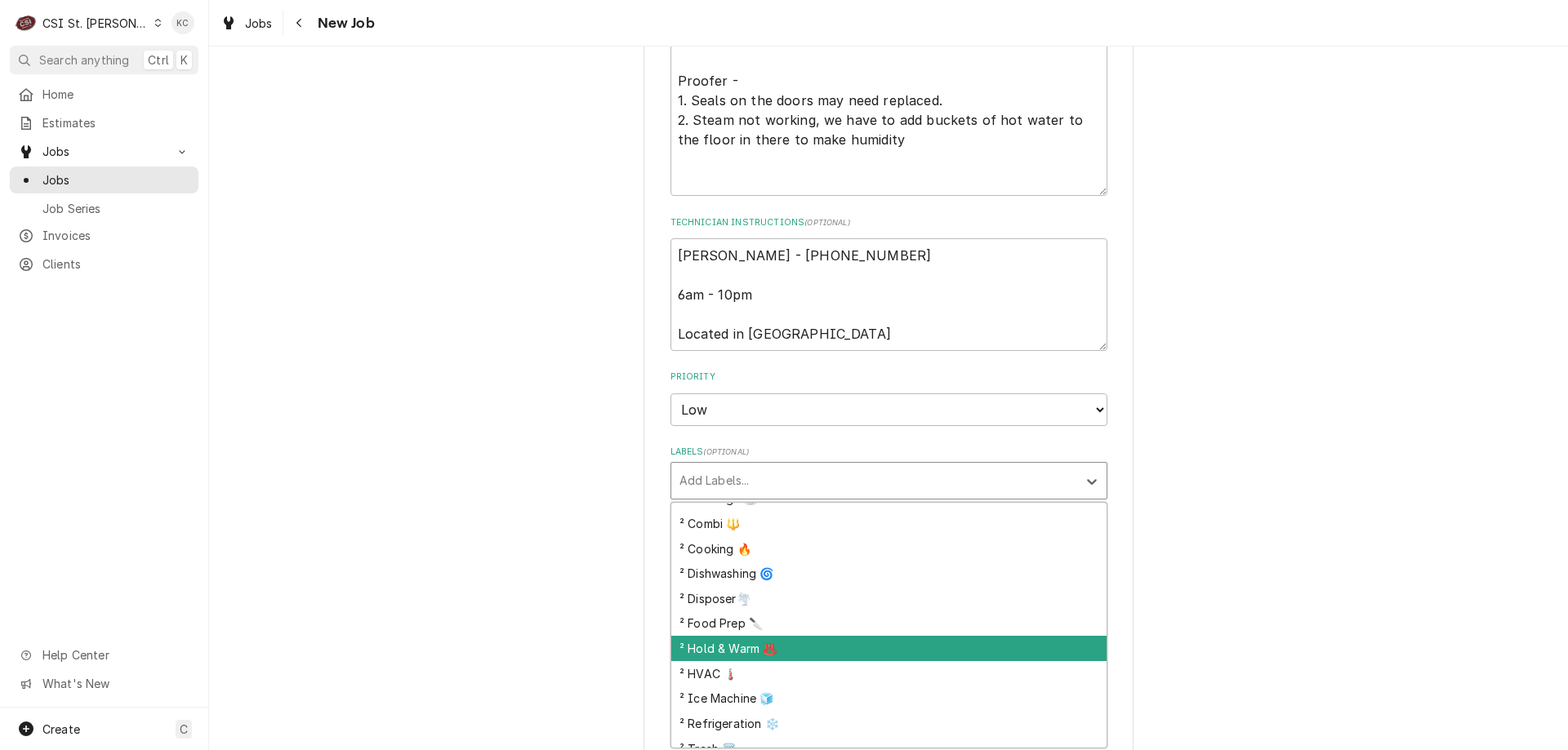
scroll to position [245, 0]
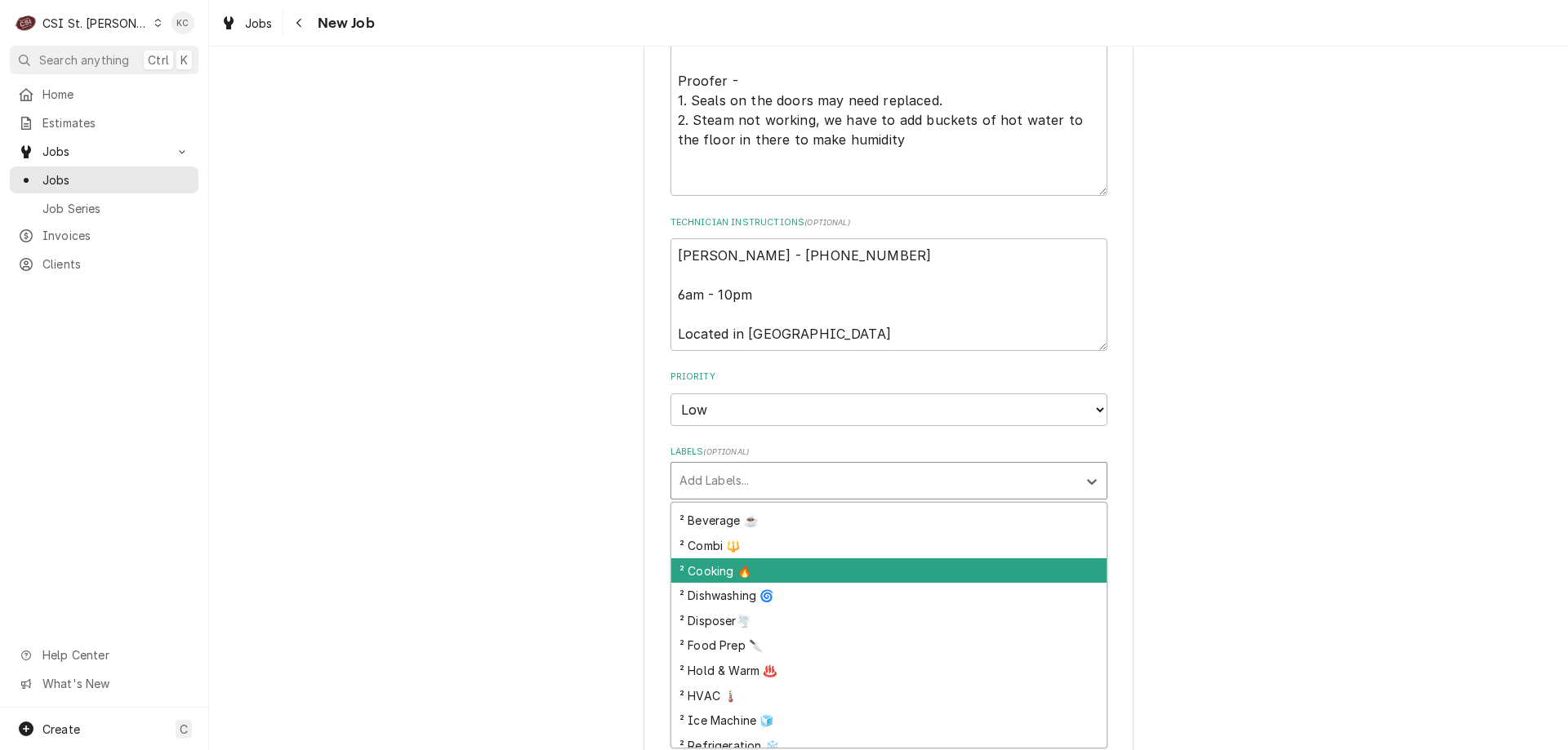
click at [779, 578] on div "² Cooking 🔥" at bounding box center [888, 571] width 435 height 25
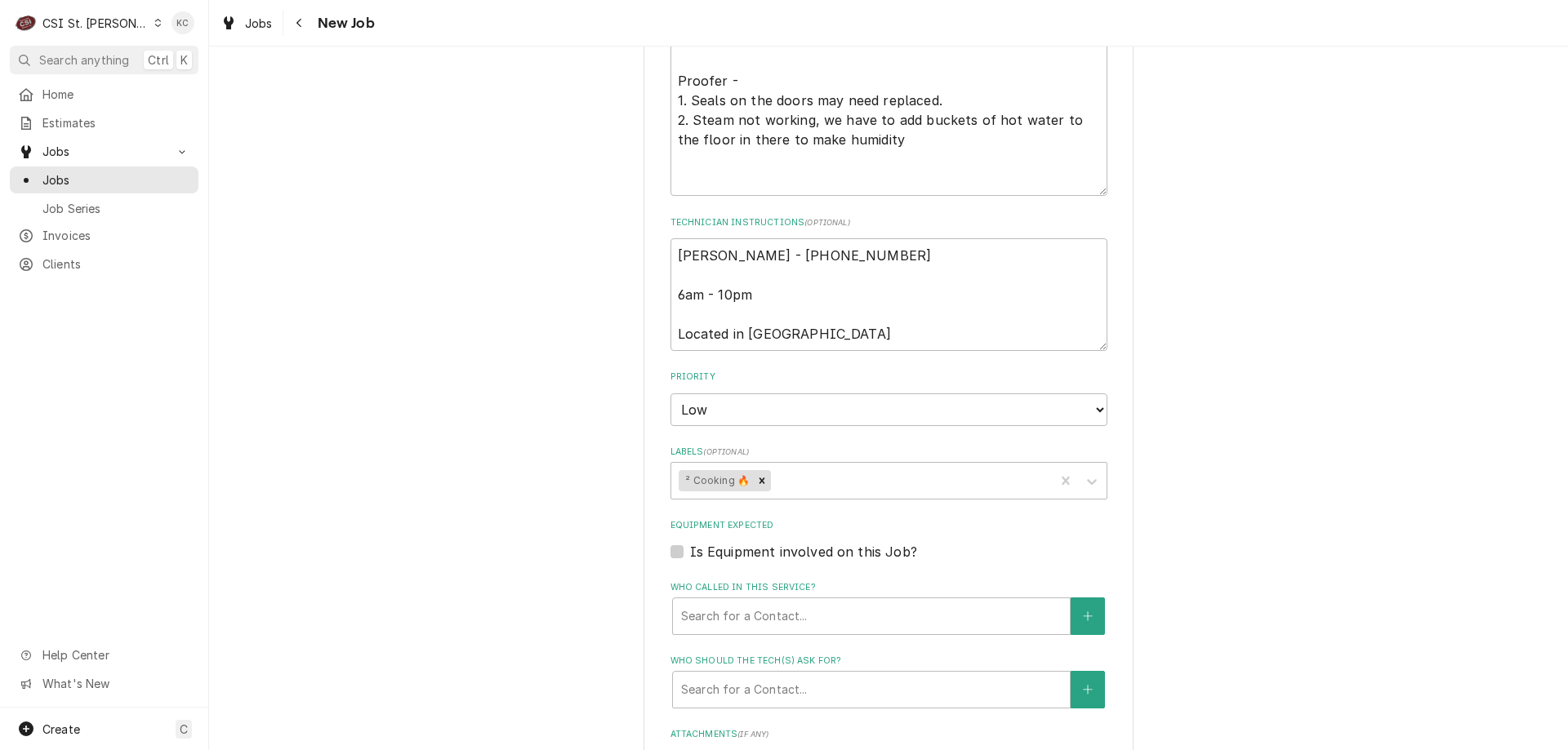
click at [1362, 556] on div "Please provide the following information to create a job: Client Details Client…" at bounding box center [887, 31] width 1358 height 2243
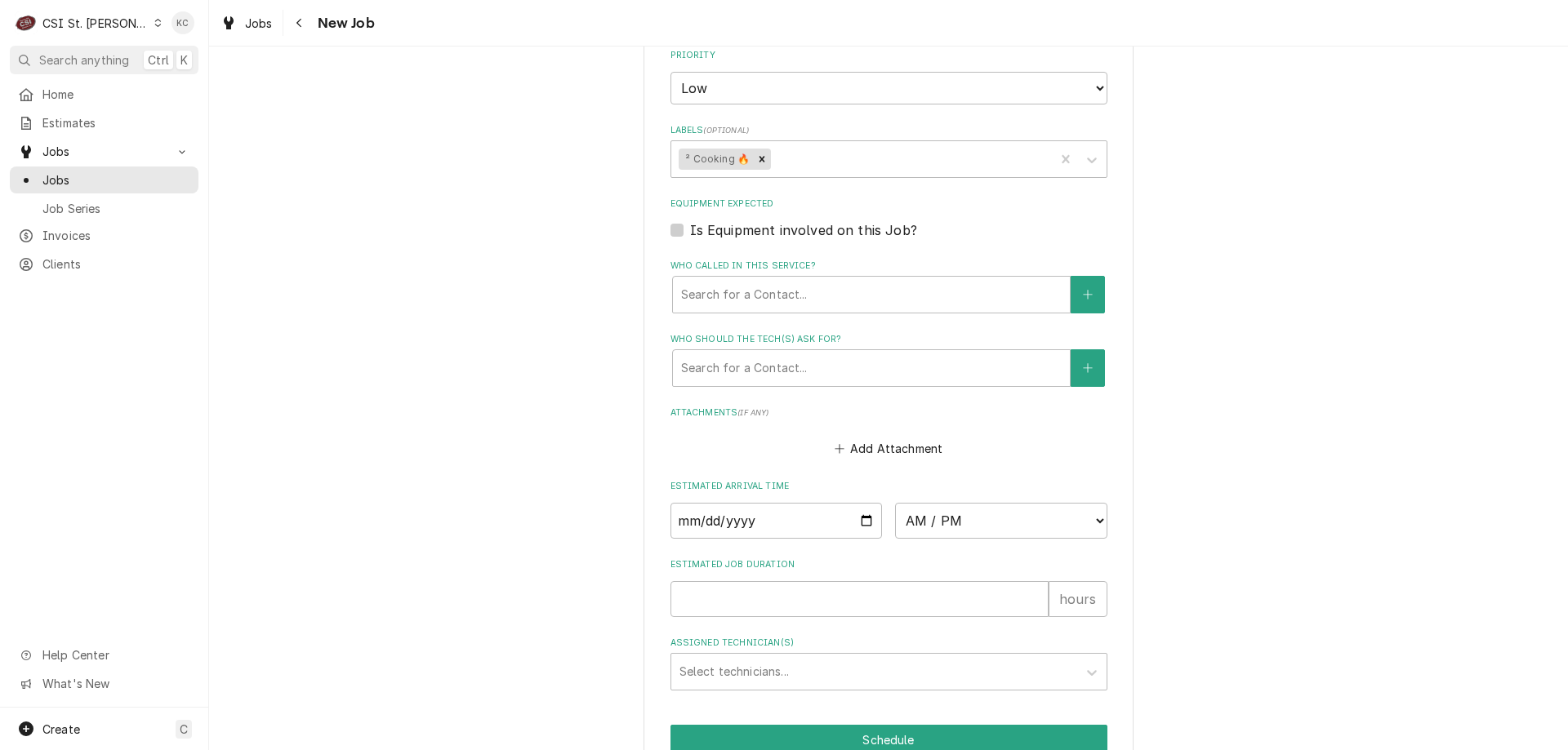
scroll to position [1557, 0]
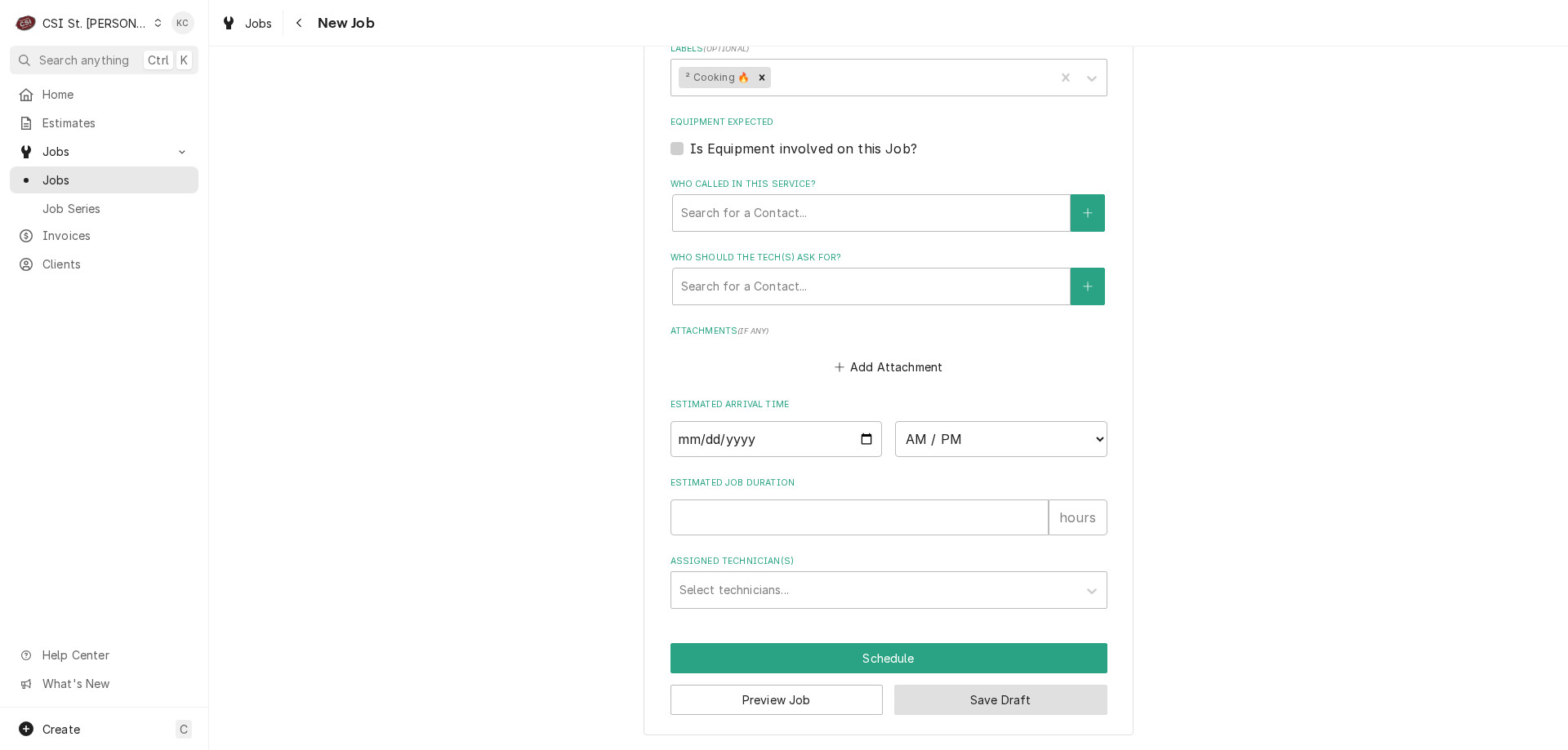
click at [1081, 707] on button "Save Draft" at bounding box center [1000, 700] width 213 height 30
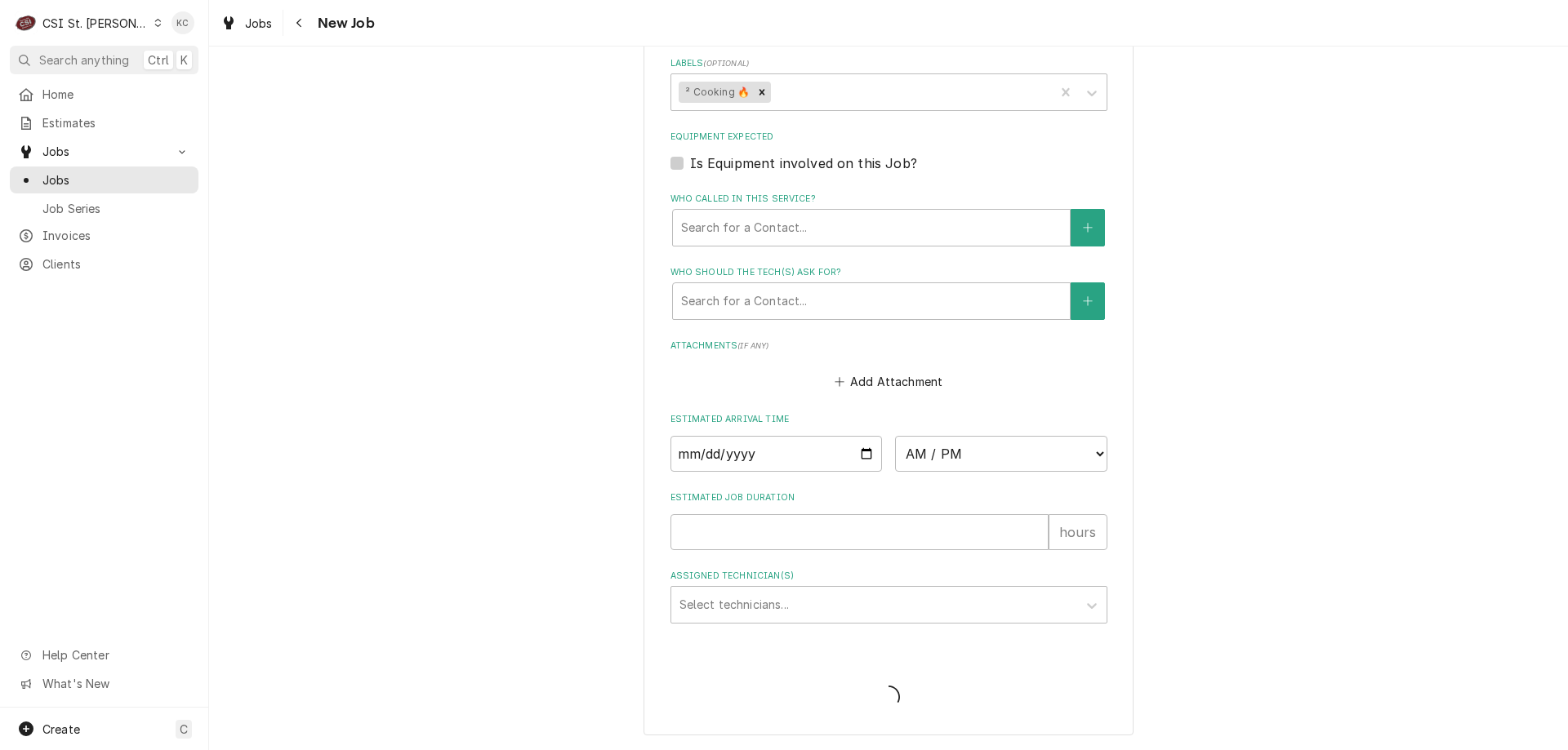
type textarea "x"
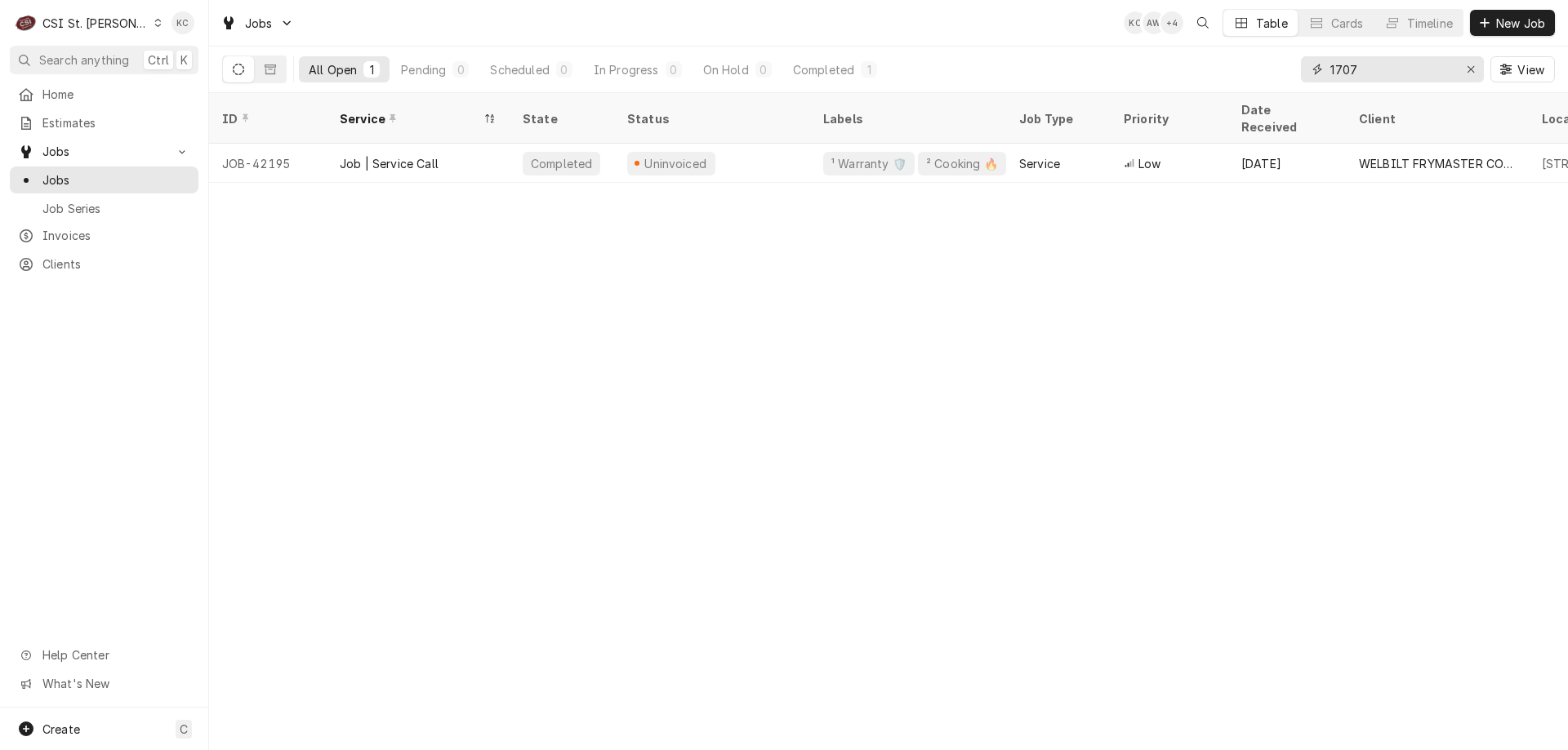
drag, startPoint x: 1425, startPoint y: 73, endPoint x: 1153, endPoint y: 83, distance: 272.2
click at [1153, 83] on div "All Open 1 Pending 0 Scheduled 0 In Progress 0 On Hold 0 Completed 1 1707 View" at bounding box center [887, 69] width 1333 height 46
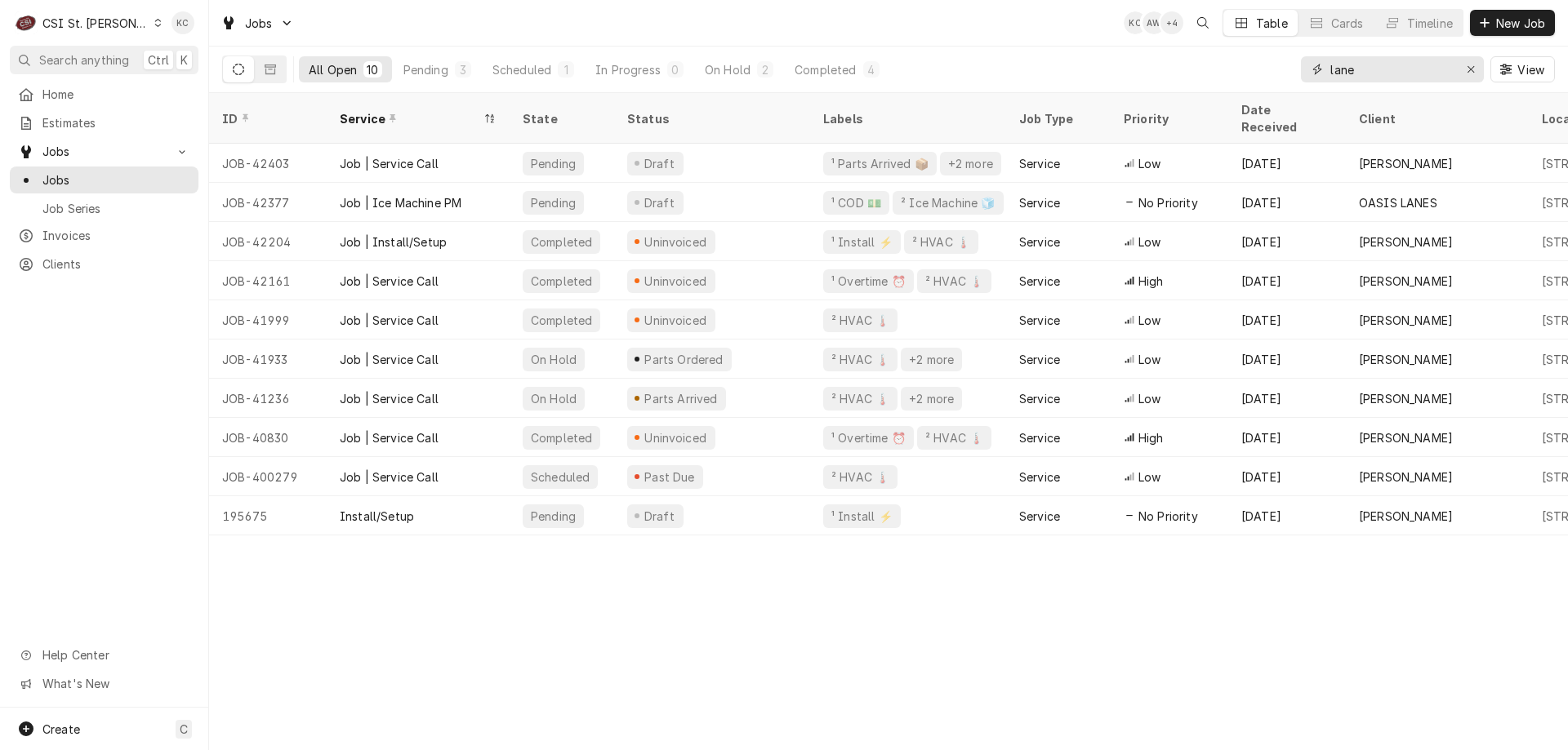
type input "lane"
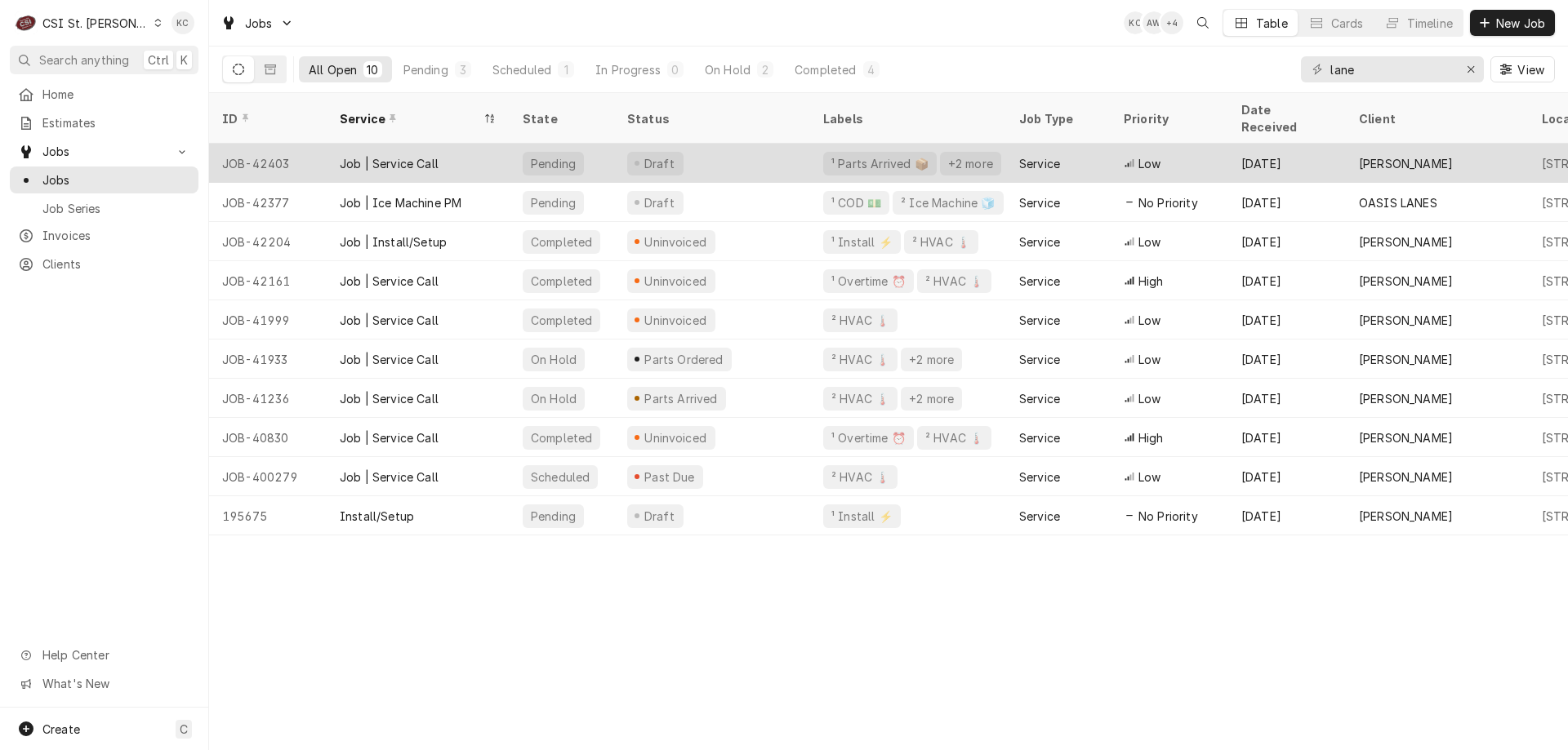
click at [748, 144] on div "Draft" at bounding box center [712, 164] width 196 height 39
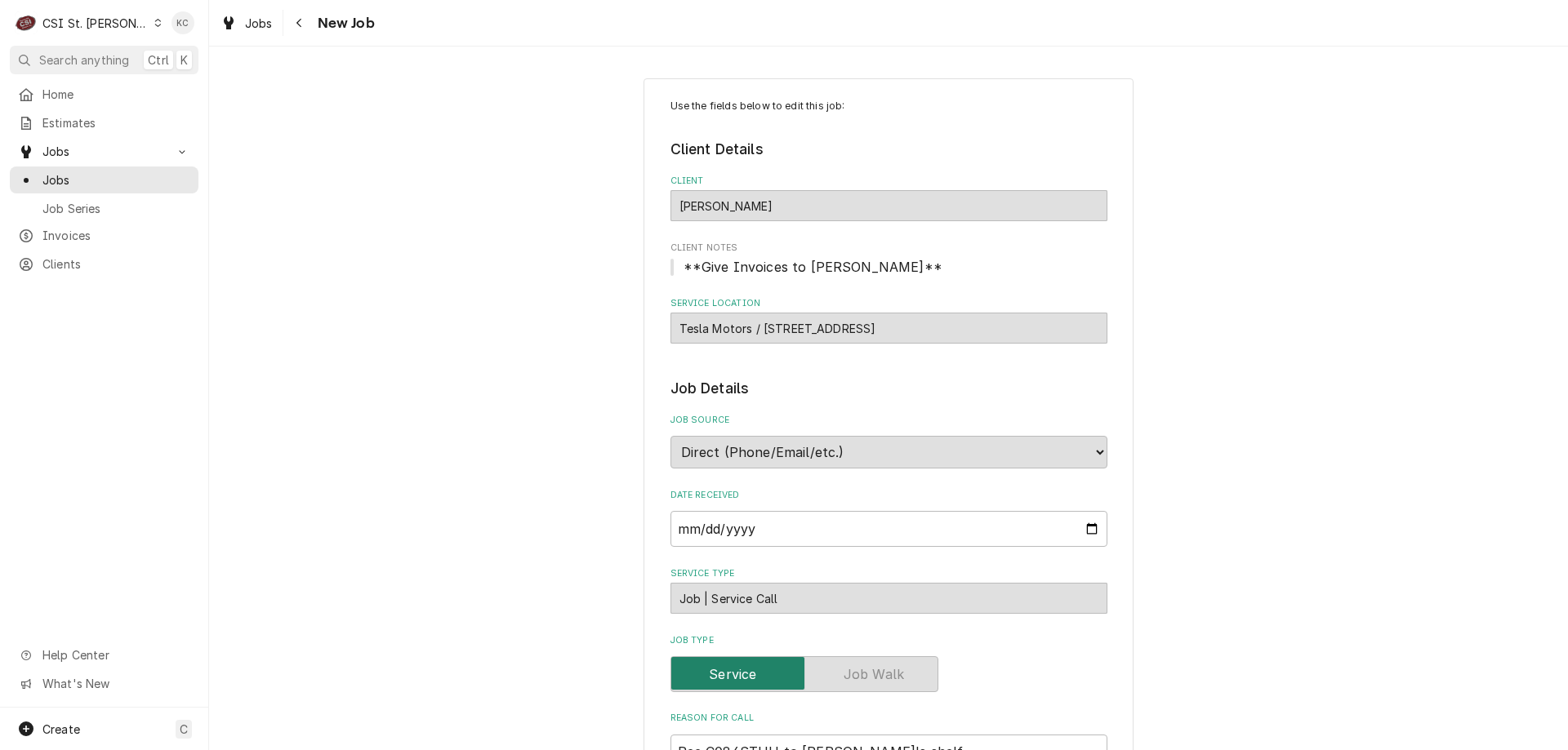
type textarea "x"
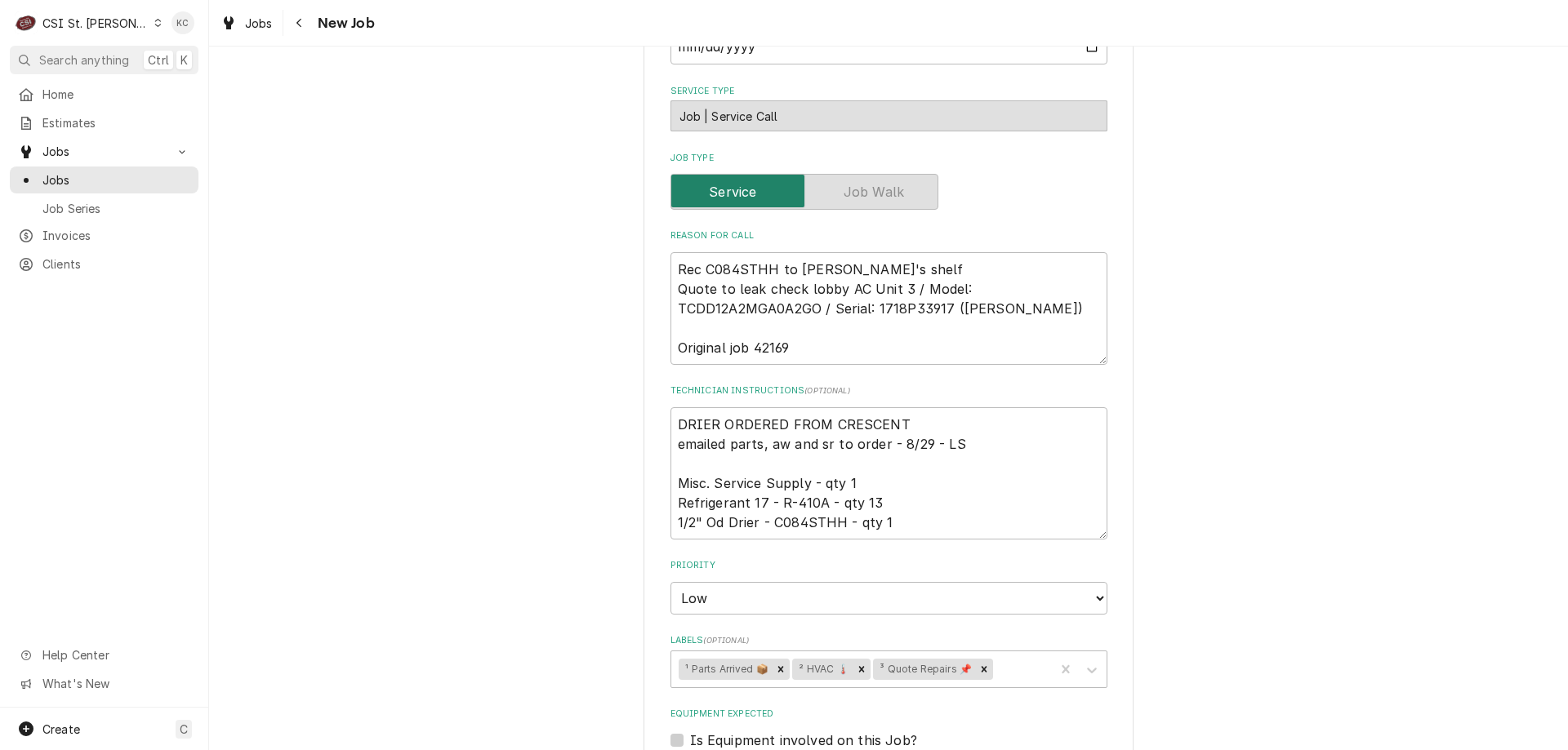
scroll to position [490, 0]
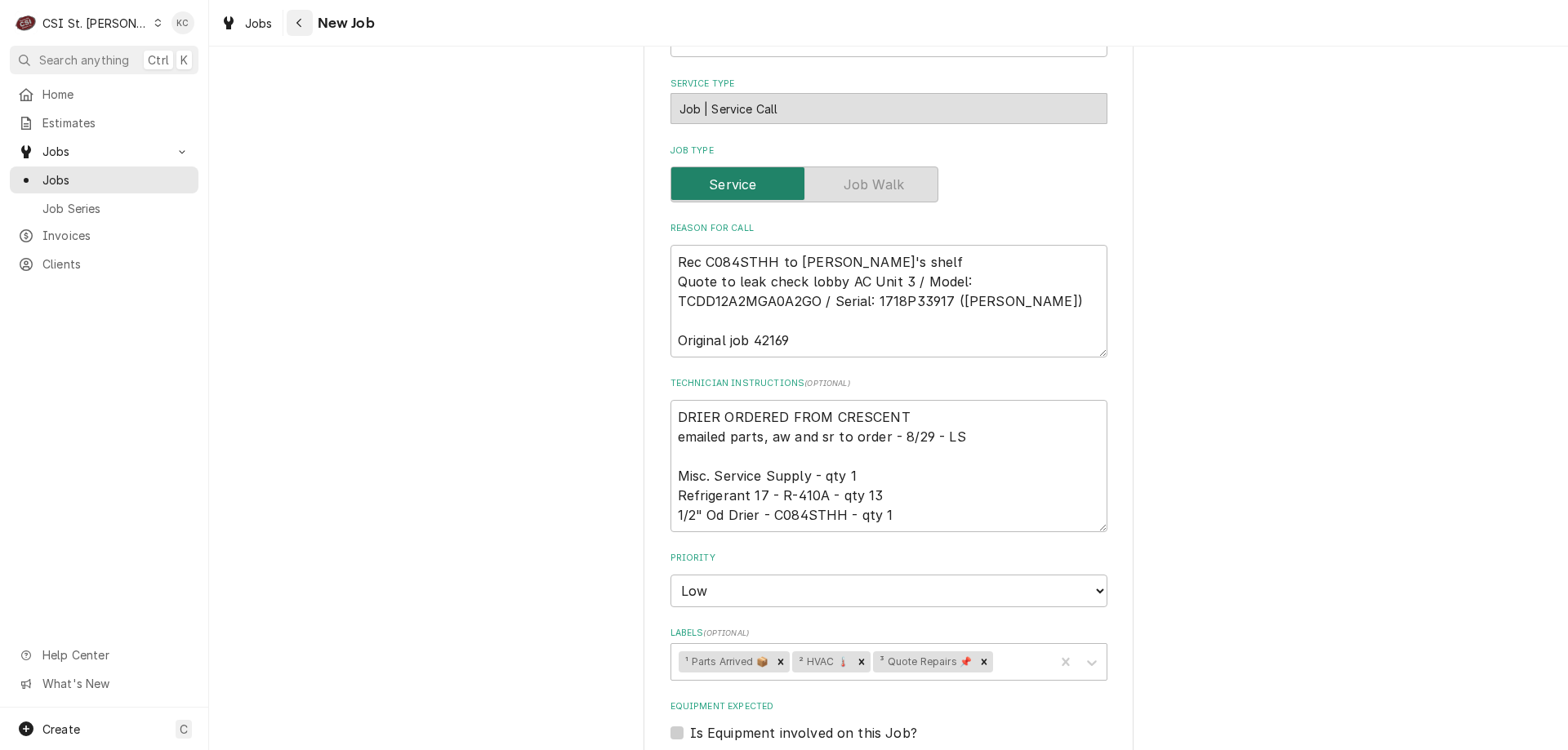
click at [295, 29] on div "Navigate back" at bounding box center [299, 23] width 17 height 17
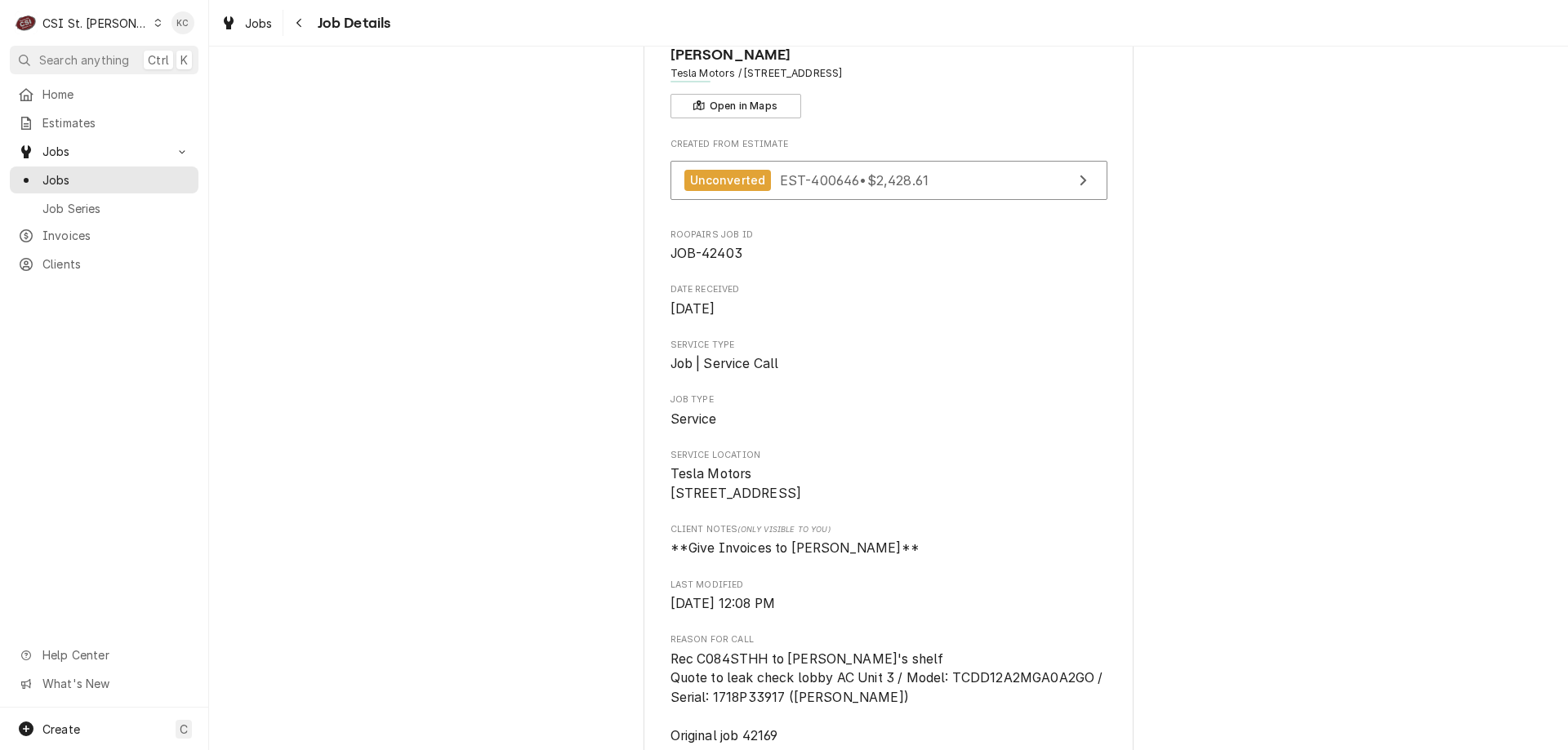
scroll to position [164, 0]
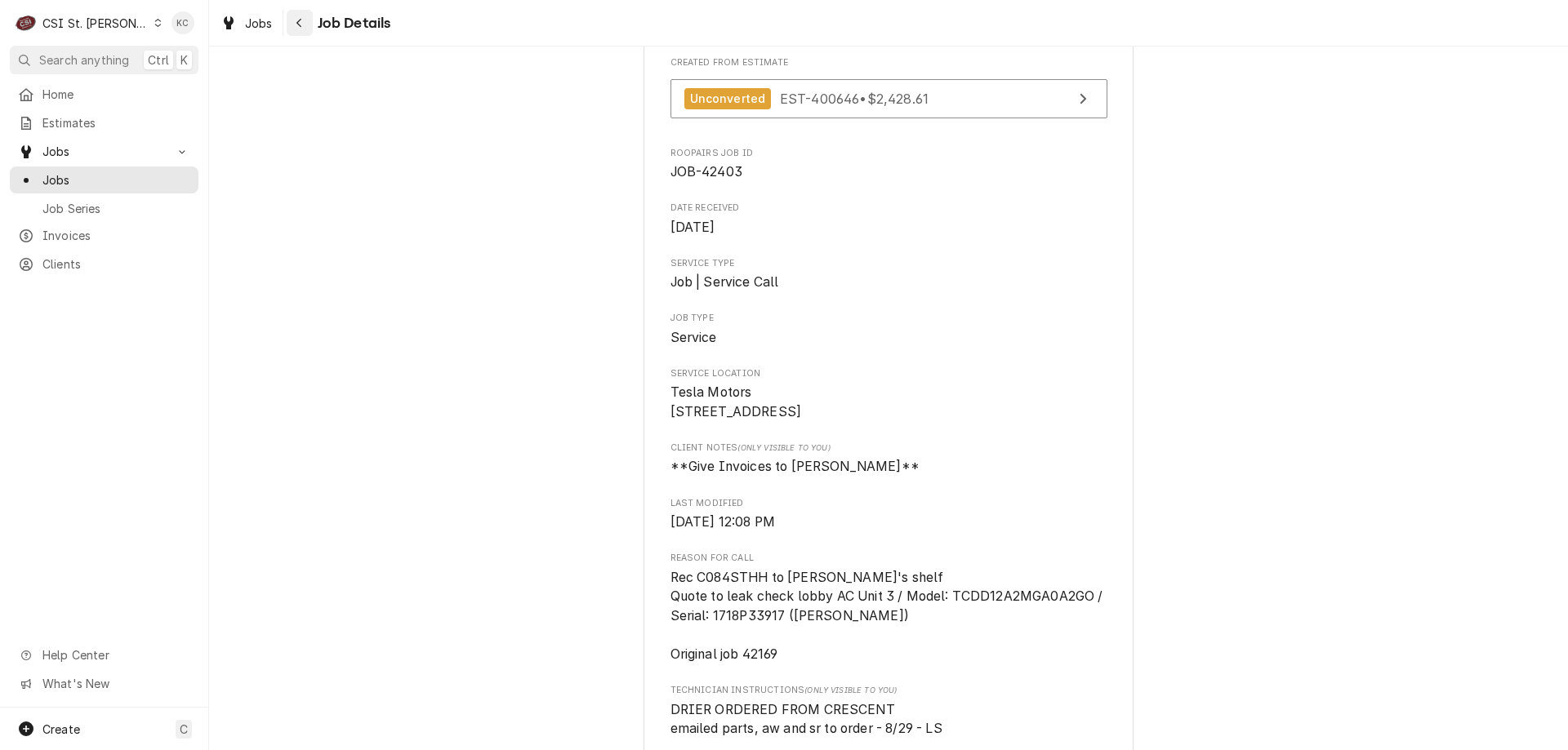
click at [302, 26] on icon "Navigate back" at bounding box center [298, 23] width 7 height 12
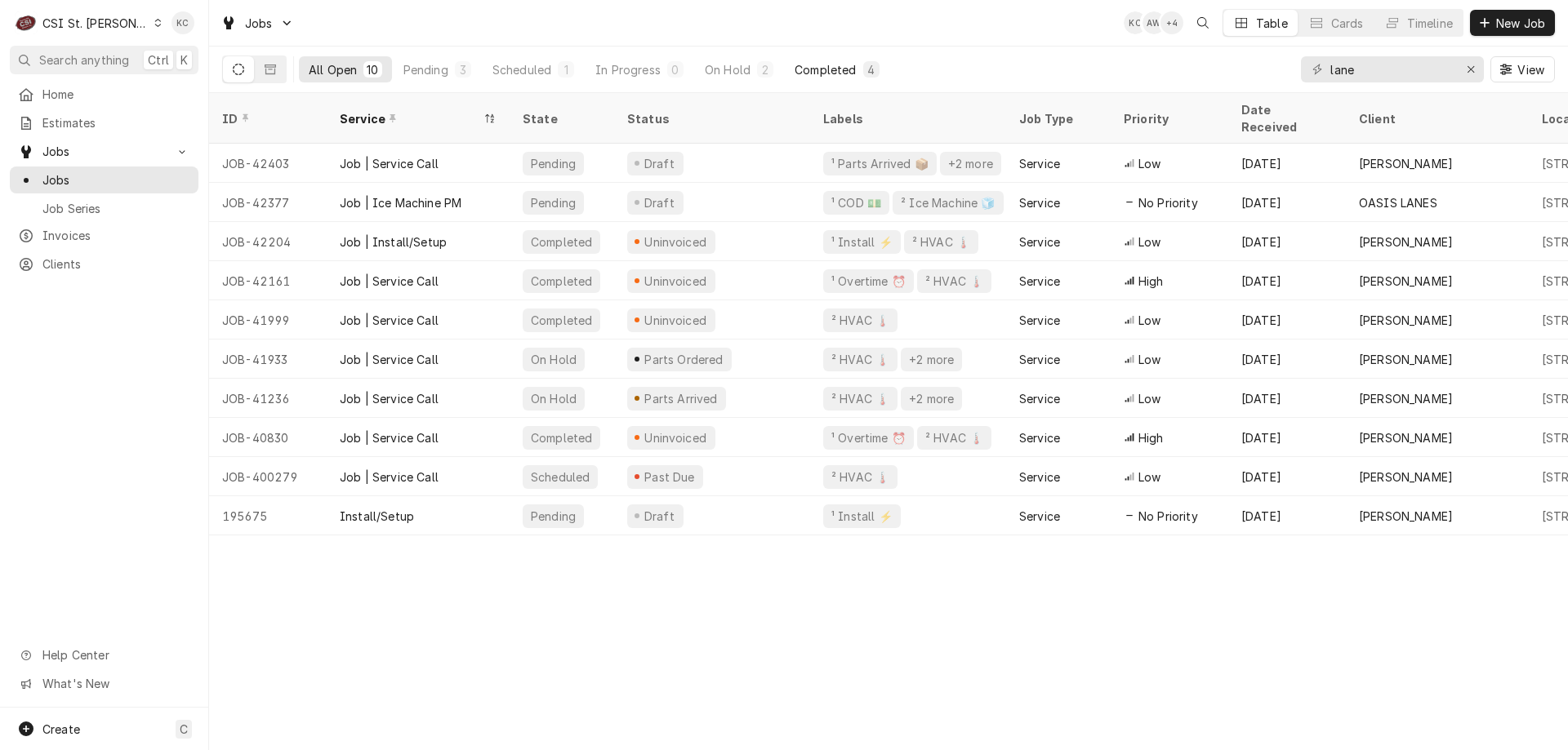
click at [854, 71] on div "Completed" at bounding box center [825, 69] width 61 height 17
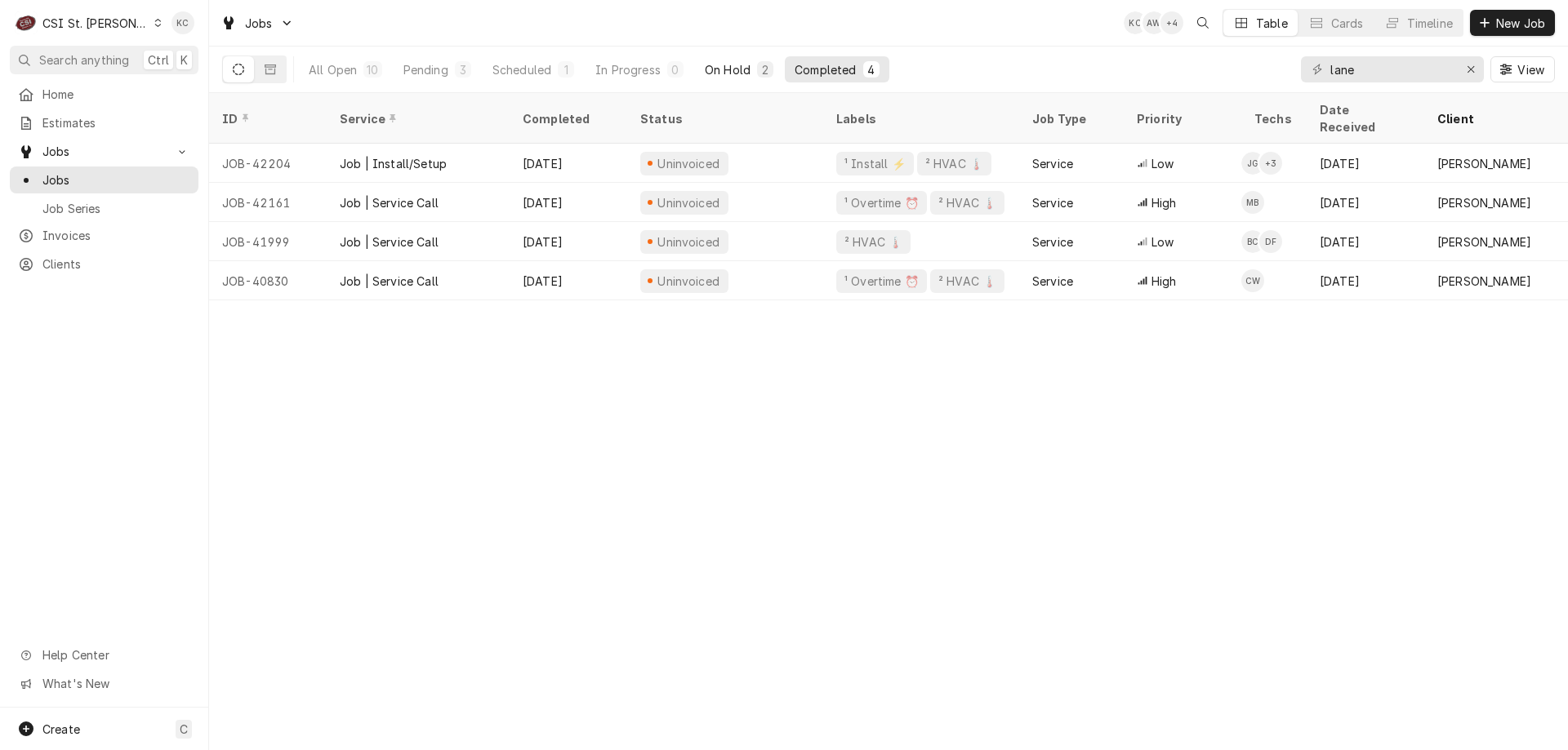
click at [717, 70] on div "On Hold" at bounding box center [728, 69] width 46 height 17
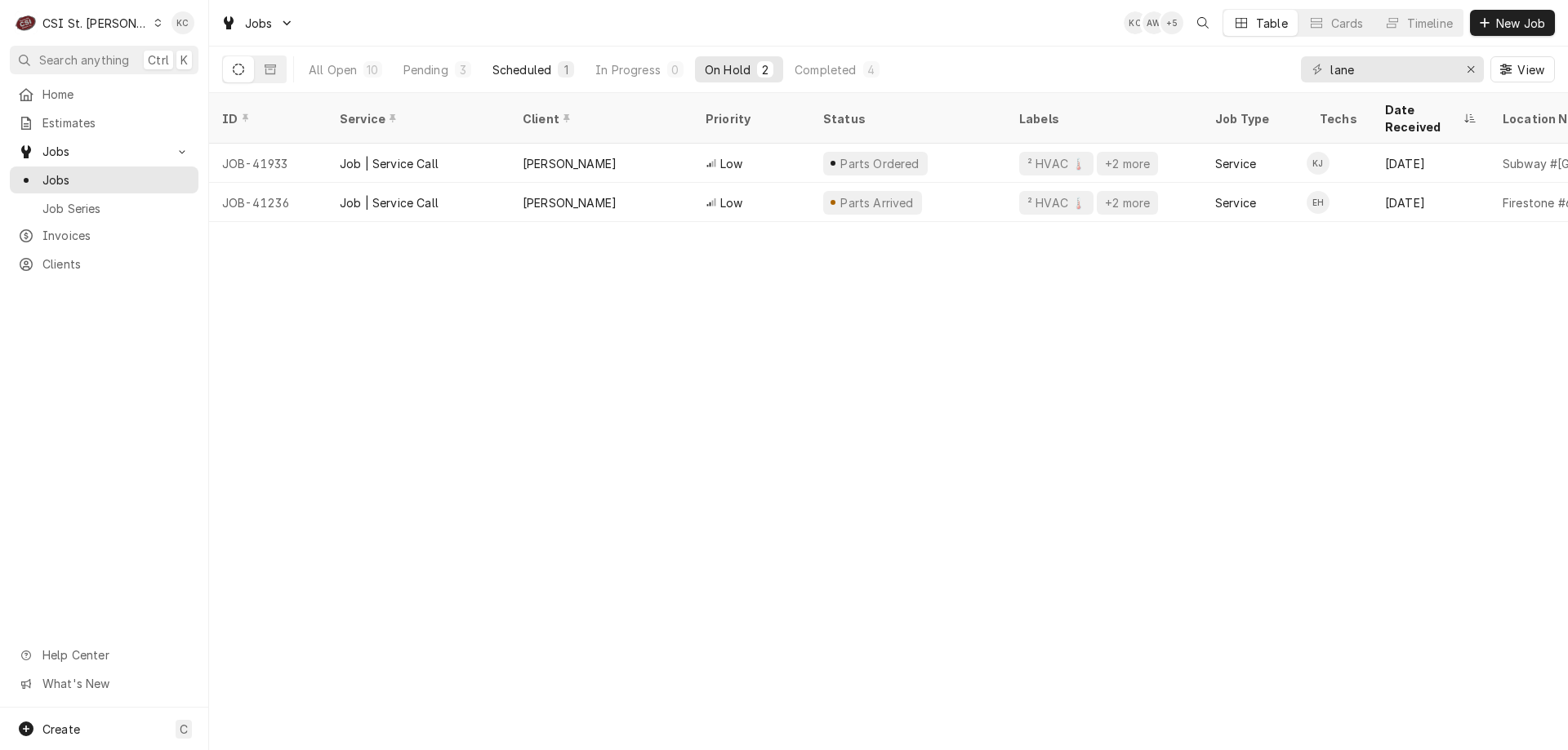
click at [525, 67] on div "Scheduled" at bounding box center [522, 69] width 59 height 17
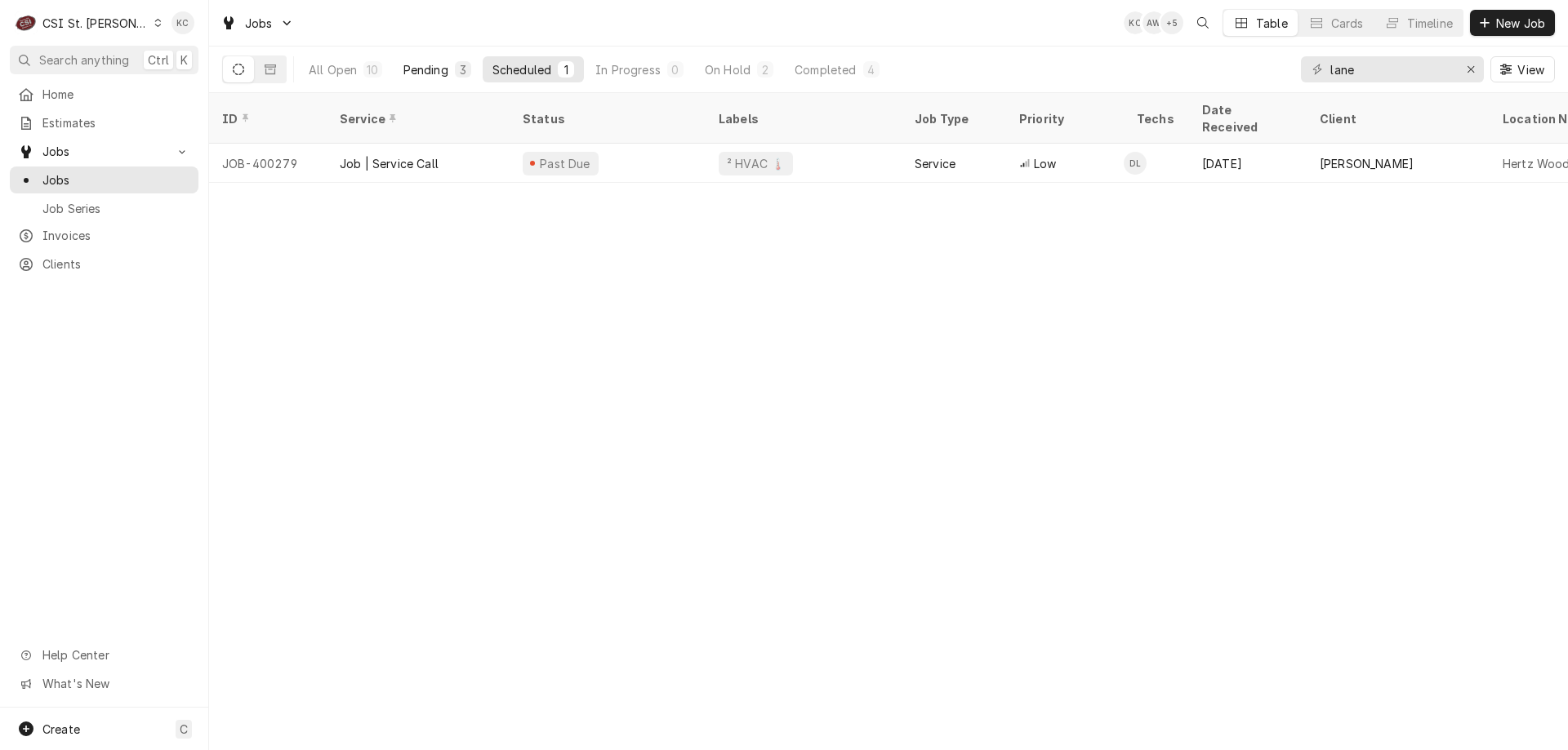
click at [446, 67] on div "Pending" at bounding box center [426, 69] width 45 height 17
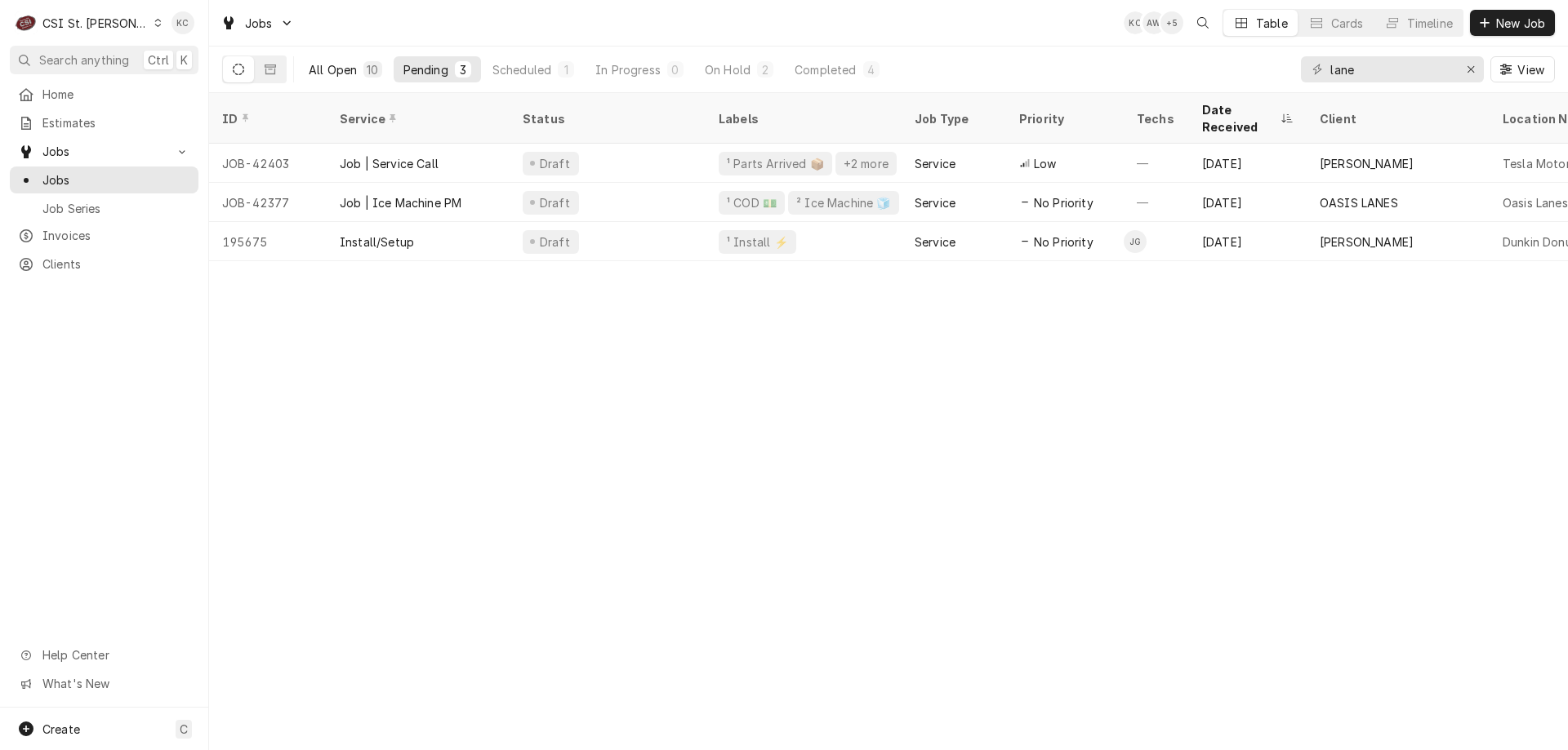
click at [369, 69] on div "10" at bounding box center [373, 69] width 12 height 17
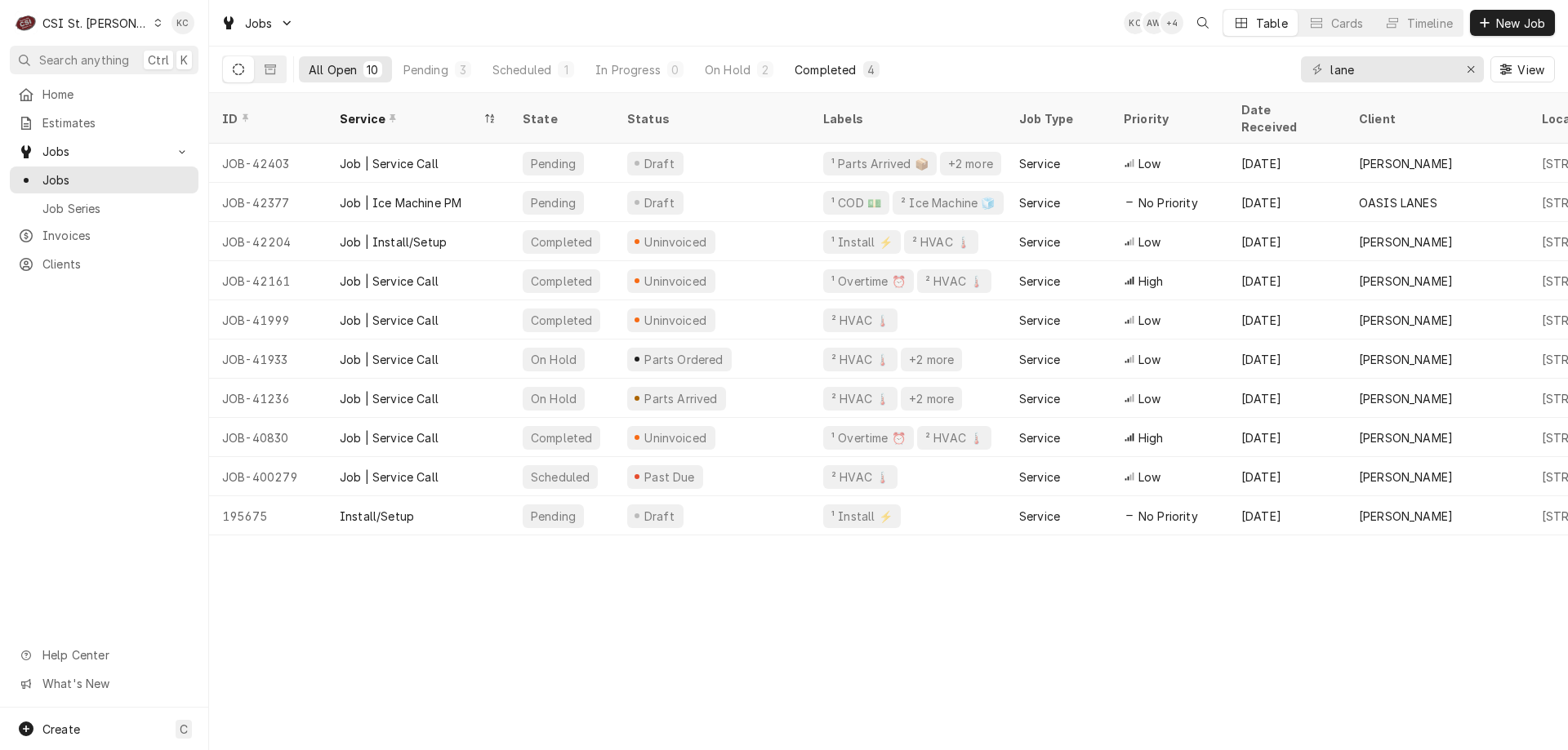
click at [823, 75] on div "Completed" at bounding box center [825, 69] width 61 height 17
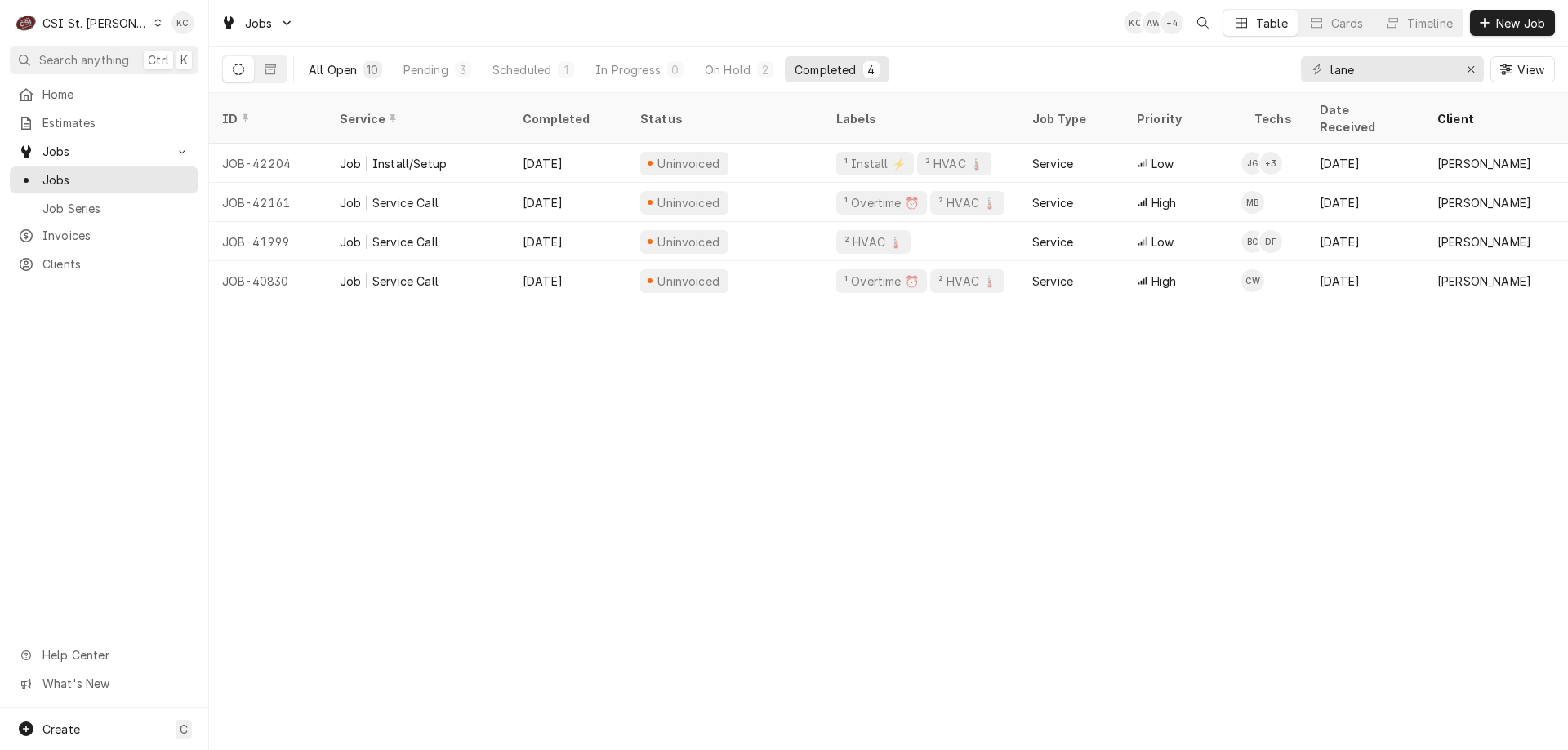
click at [346, 66] on div "All Open" at bounding box center [332, 69] width 48 height 17
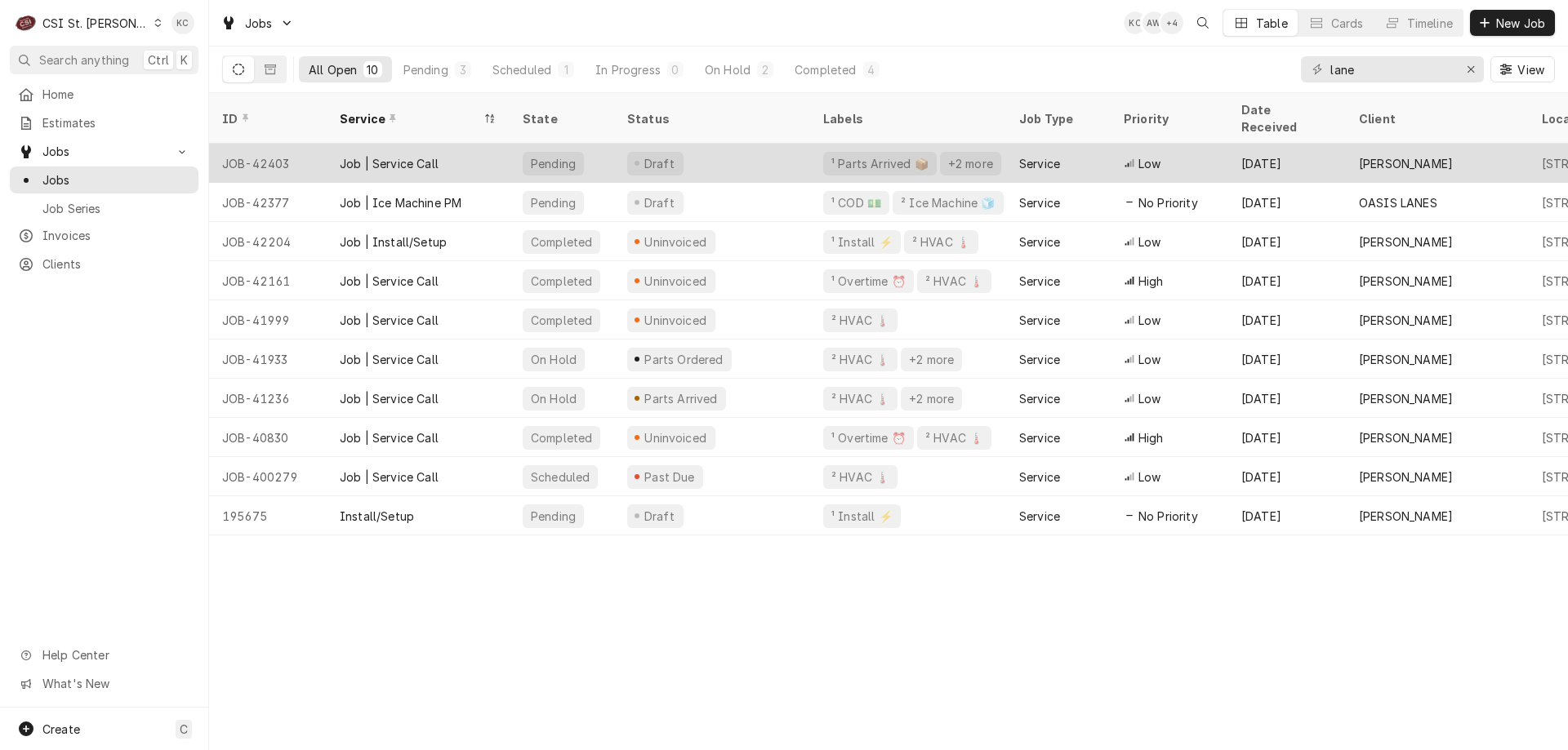
click at [540, 155] on div "Pending" at bounding box center [553, 163] width 48 height 17
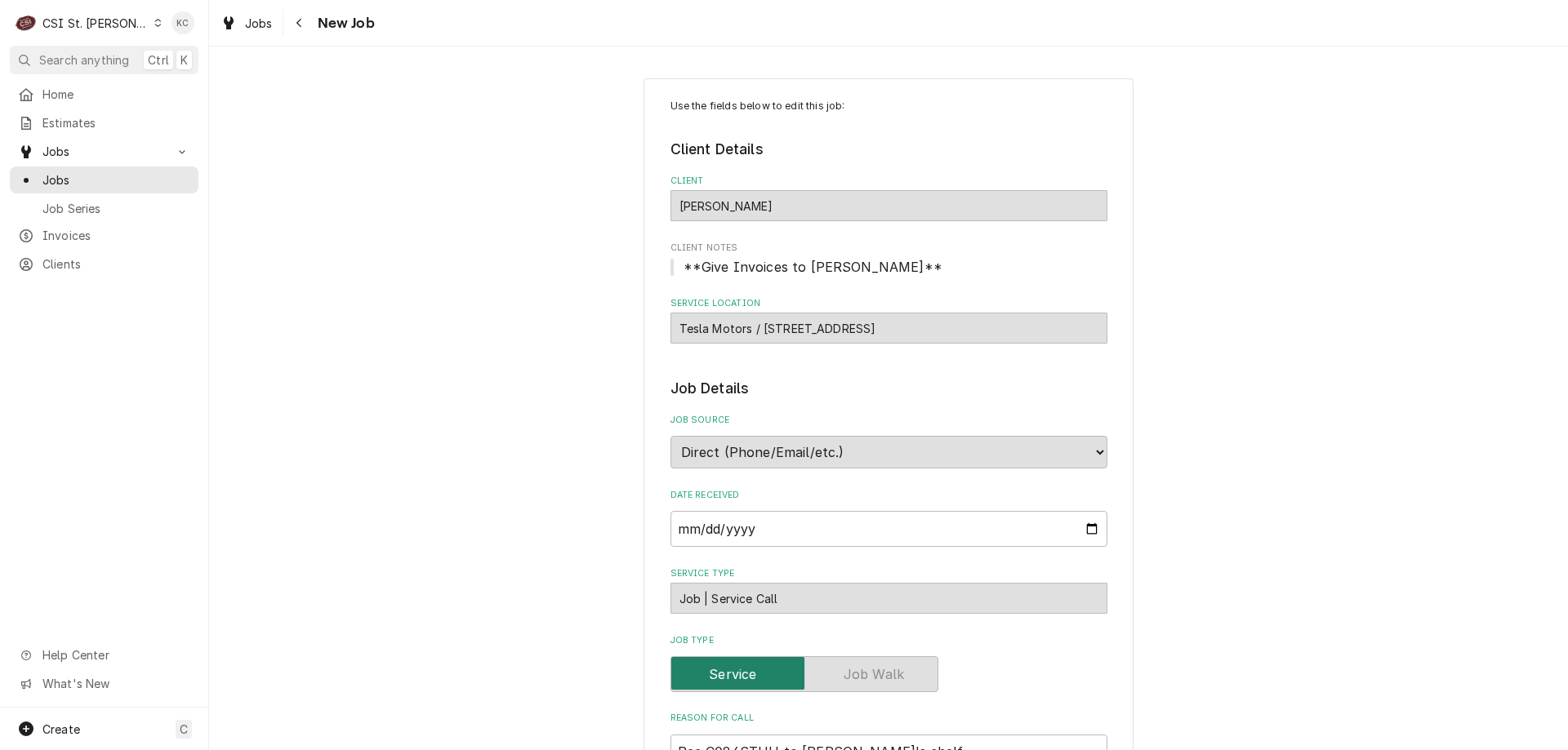
type textarea "x"
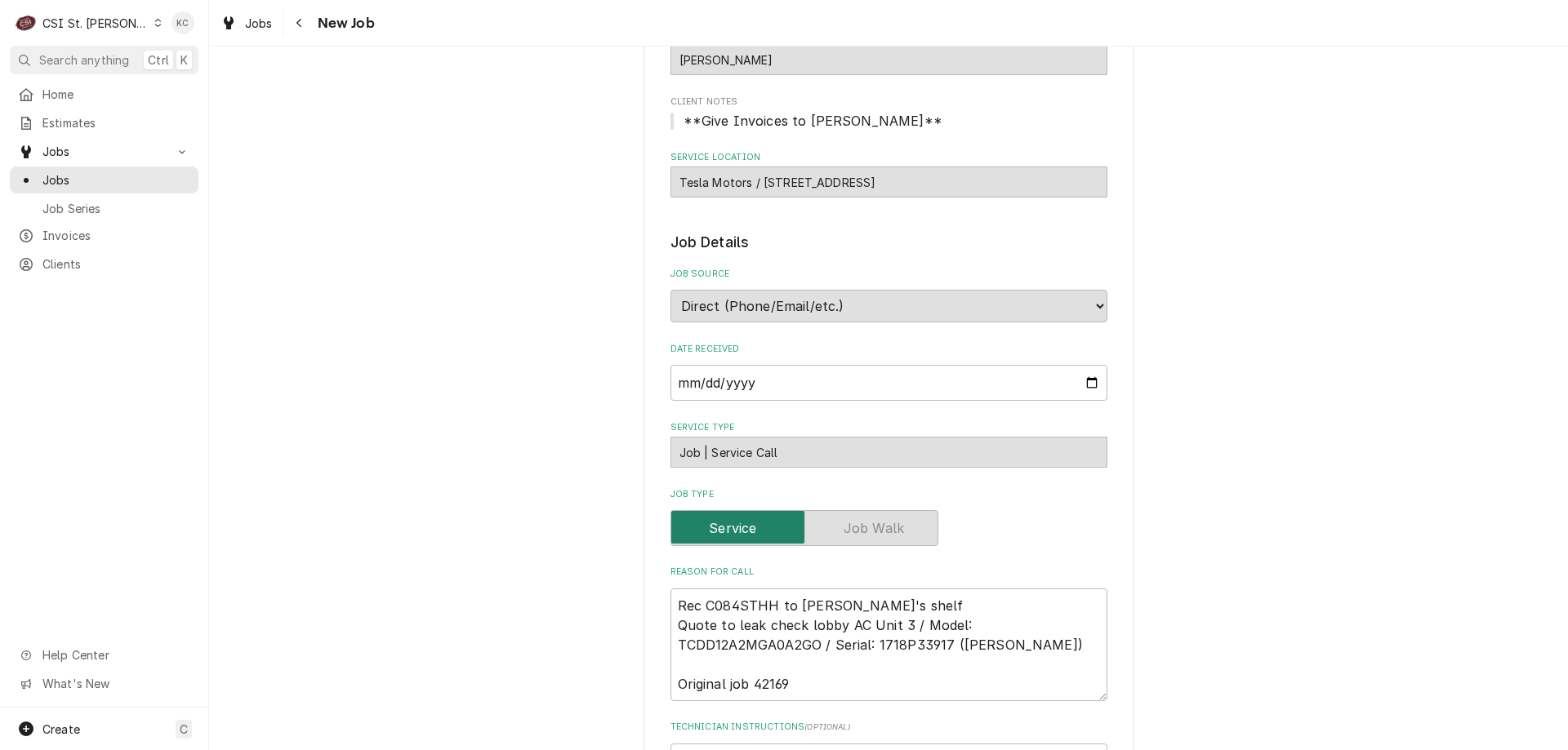
scroll to position [164, 0]
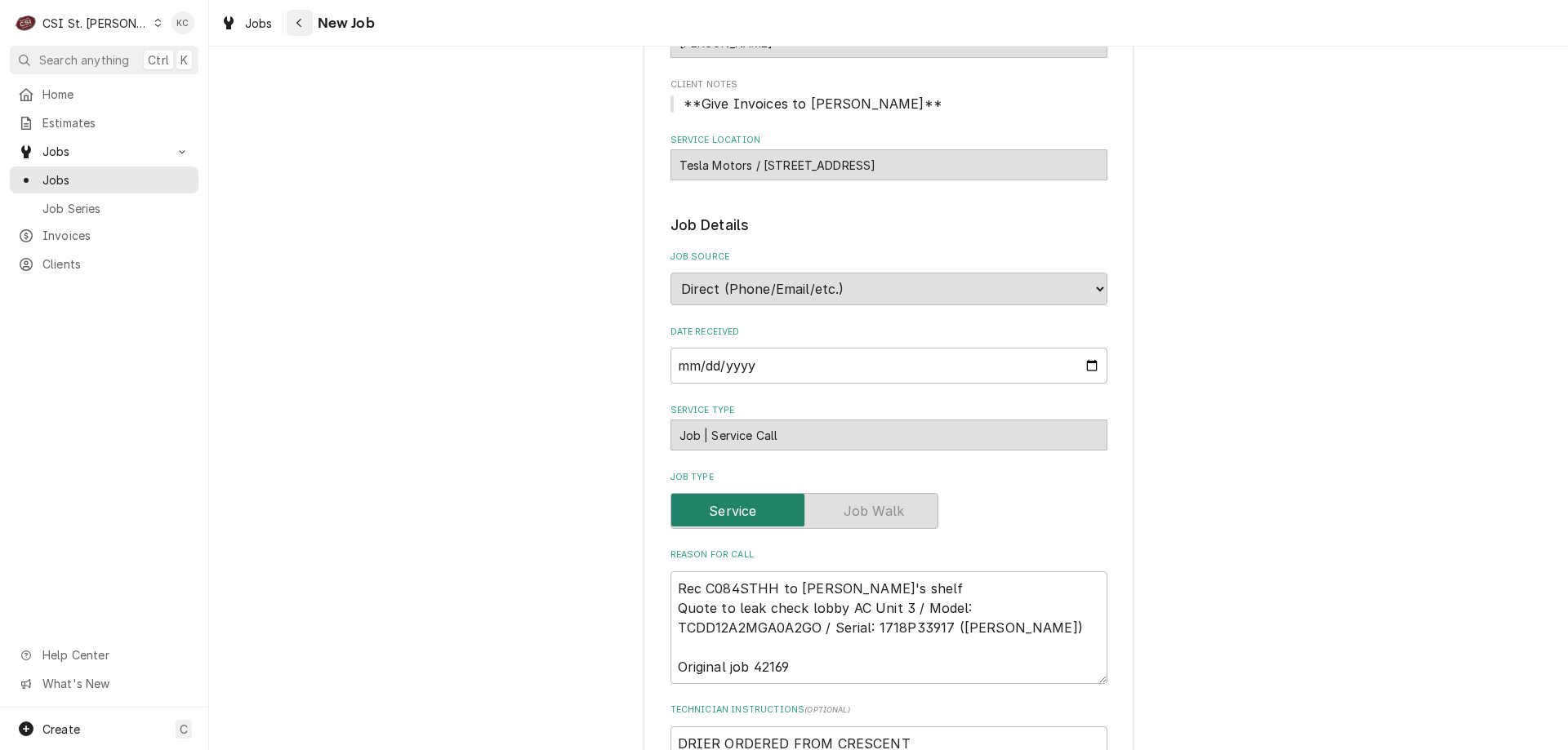
click at [302, 20] on icon "Navigate back" at bounding box center [298, 23] width 7 height 12
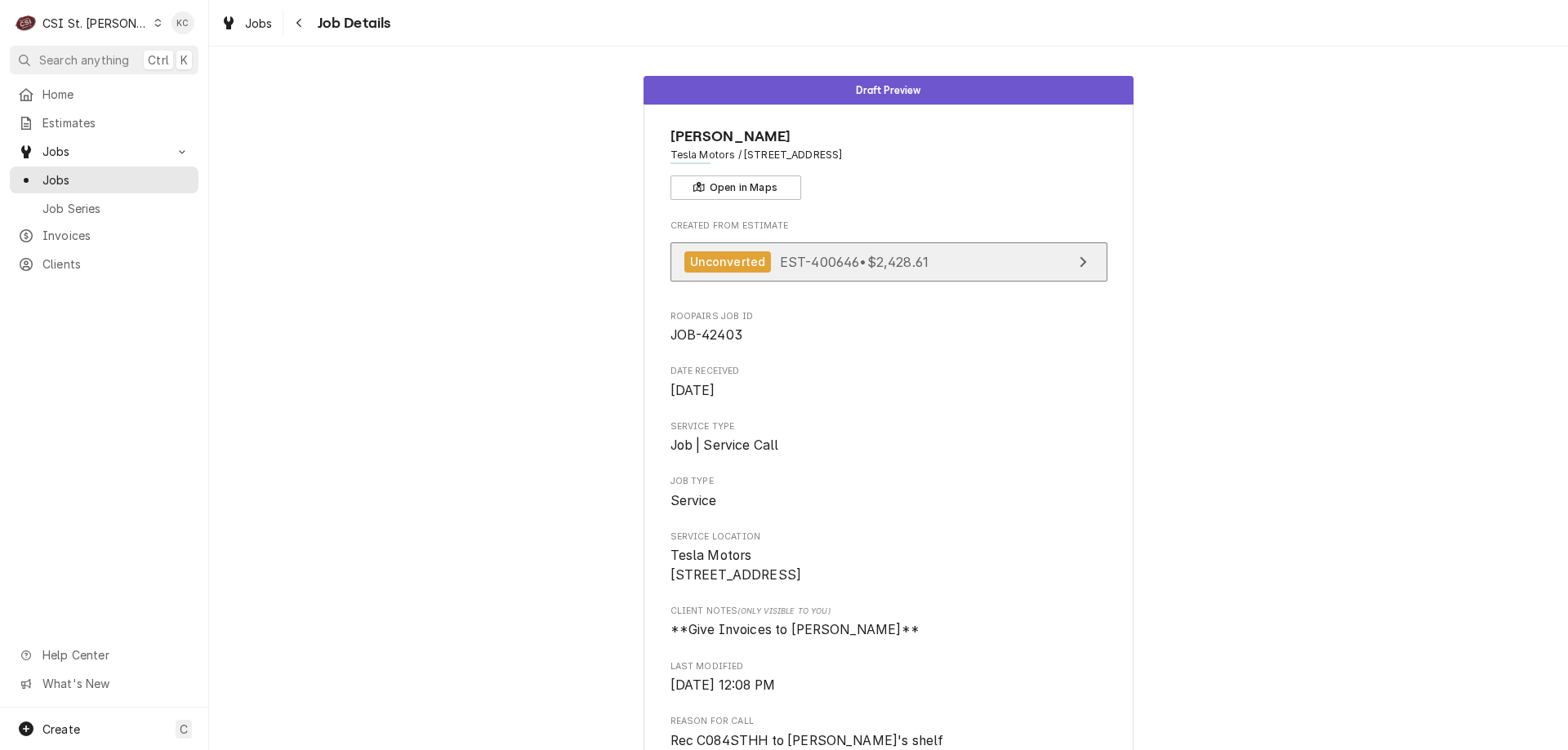
click at [853, 263] on span "EST-400646 • $2,428.61" at bounding box center [854, 261] width 149 height 17
click at [303, 29] on div "Navigate back" at bounding box center [299, 23] width 17 height 17
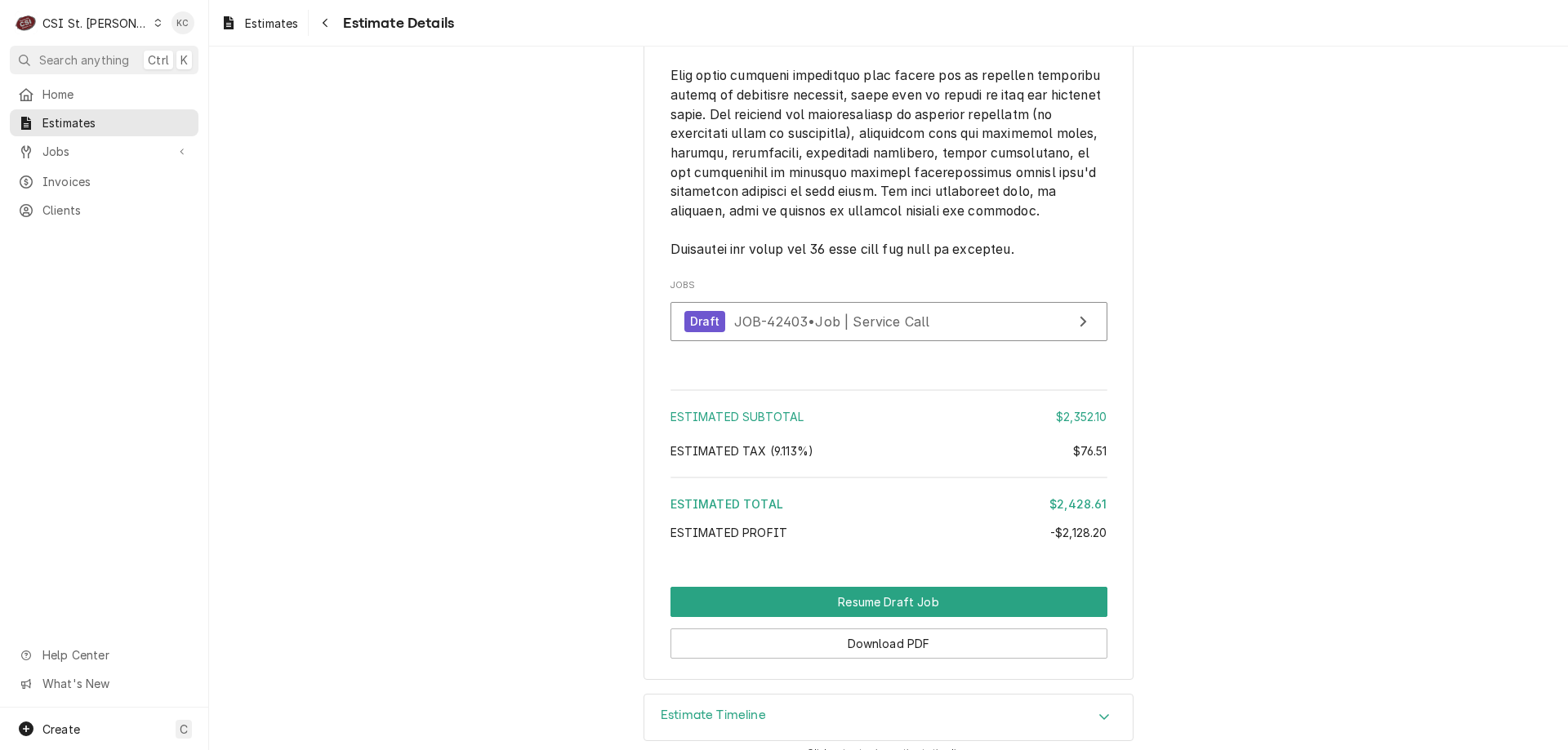
scroll to position [4163, 0]
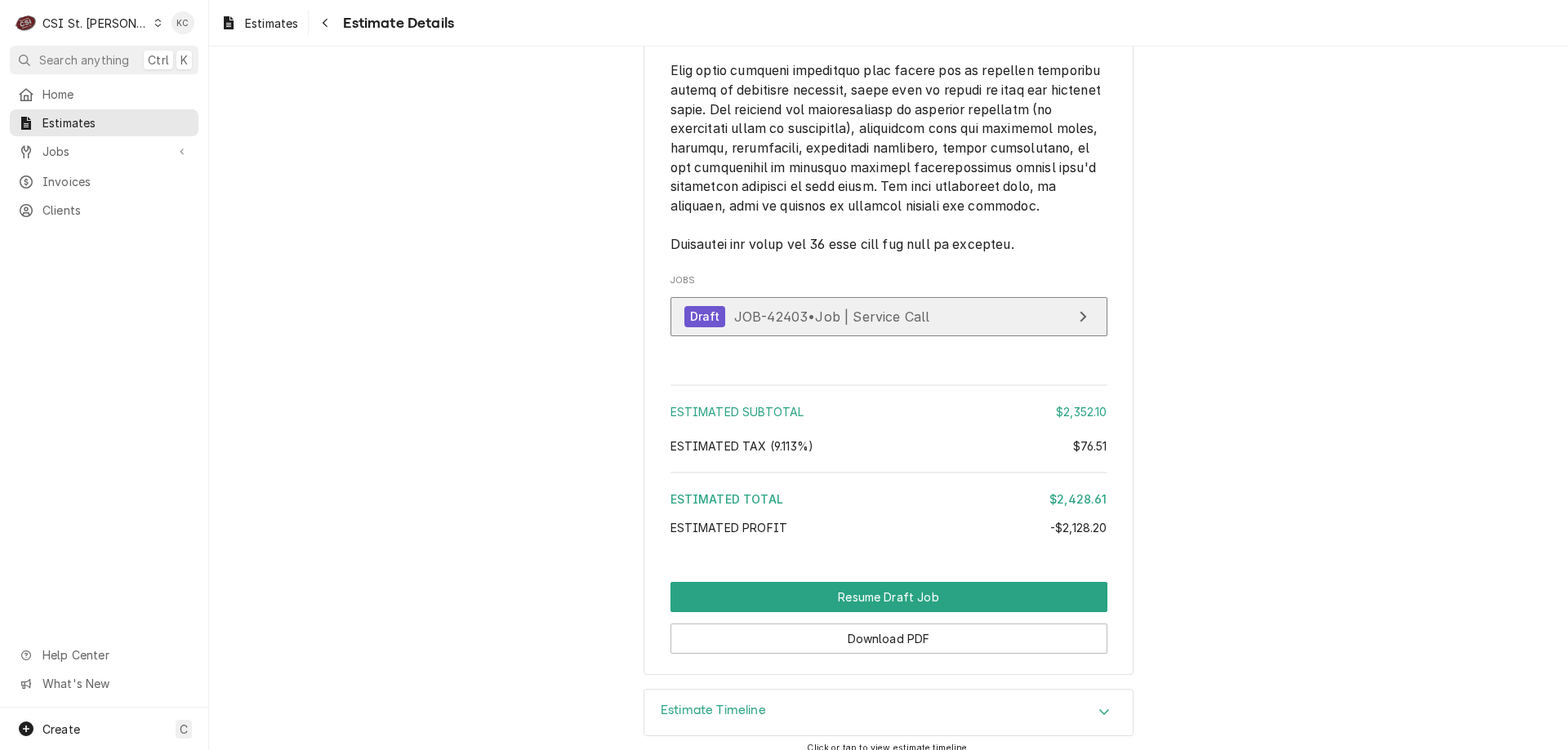
click at [846, 325] on span "JOB-42403 • Job | Service Call" at bounding box center [833, 316] width 196 height 17
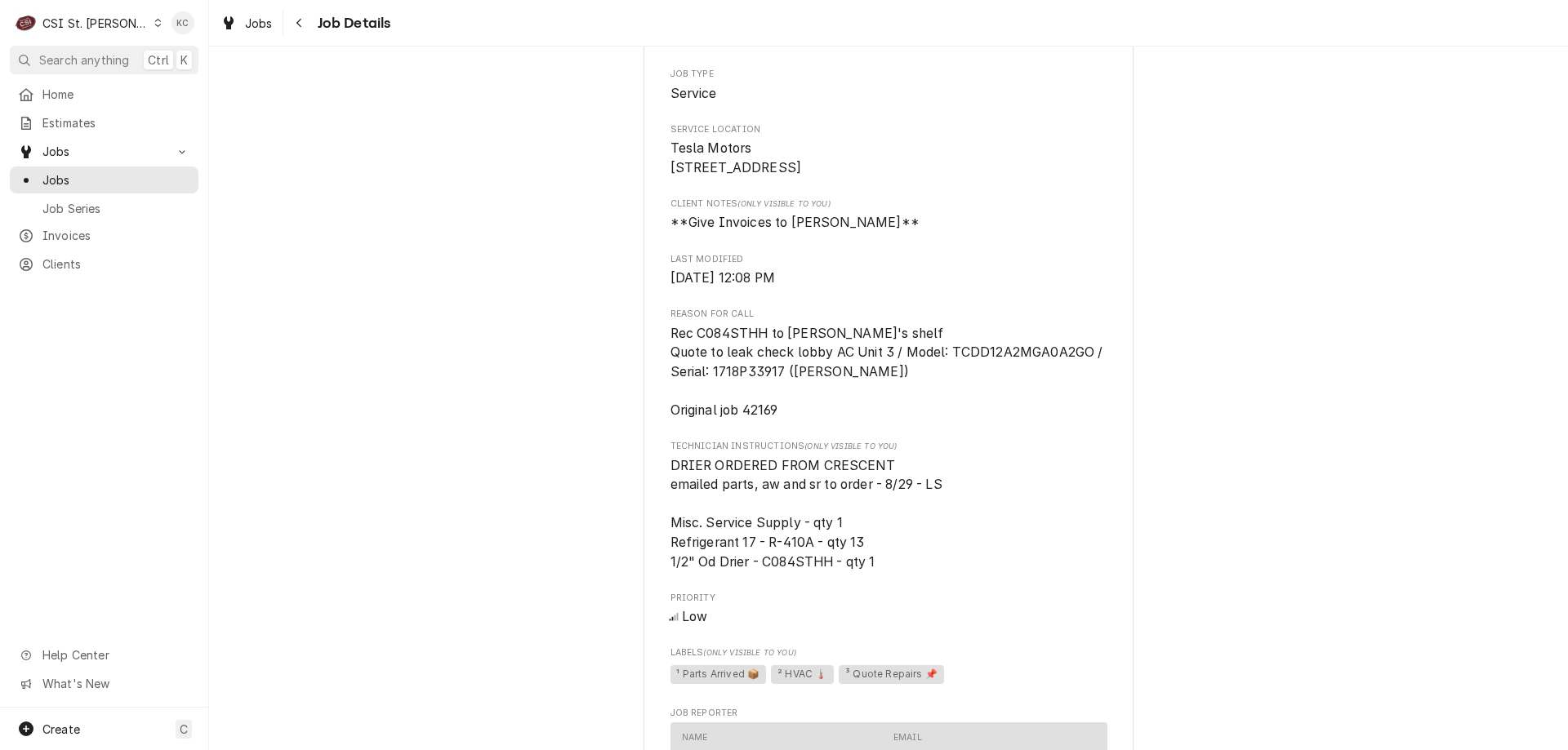
scroll to position [408, 0]
click at [119, 175] on span "Jobs" at bounding box center [116, 179] width 148 height 17
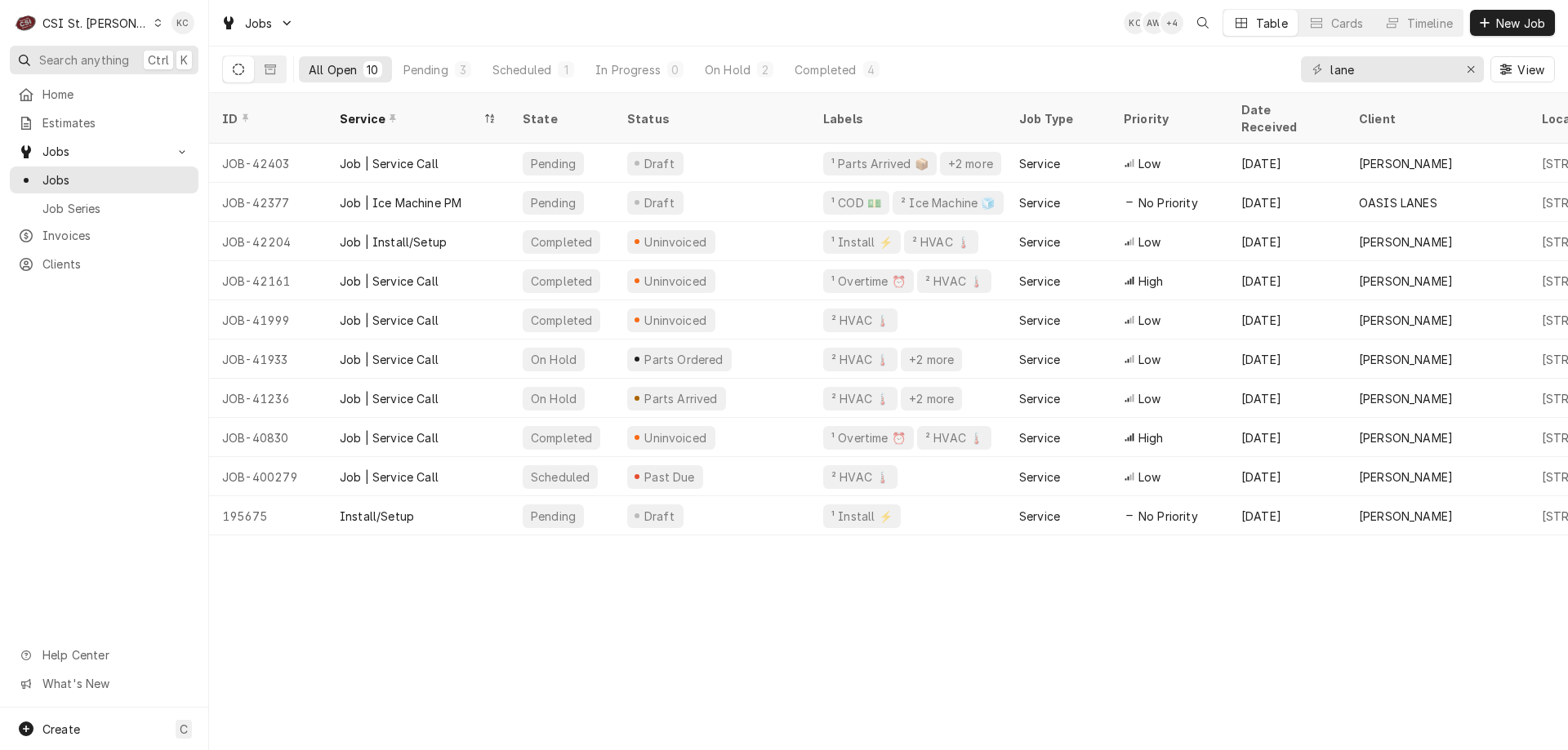
click at [101, 60] on span "Search anything" at bounding box center [84, 59] width 90 height 17
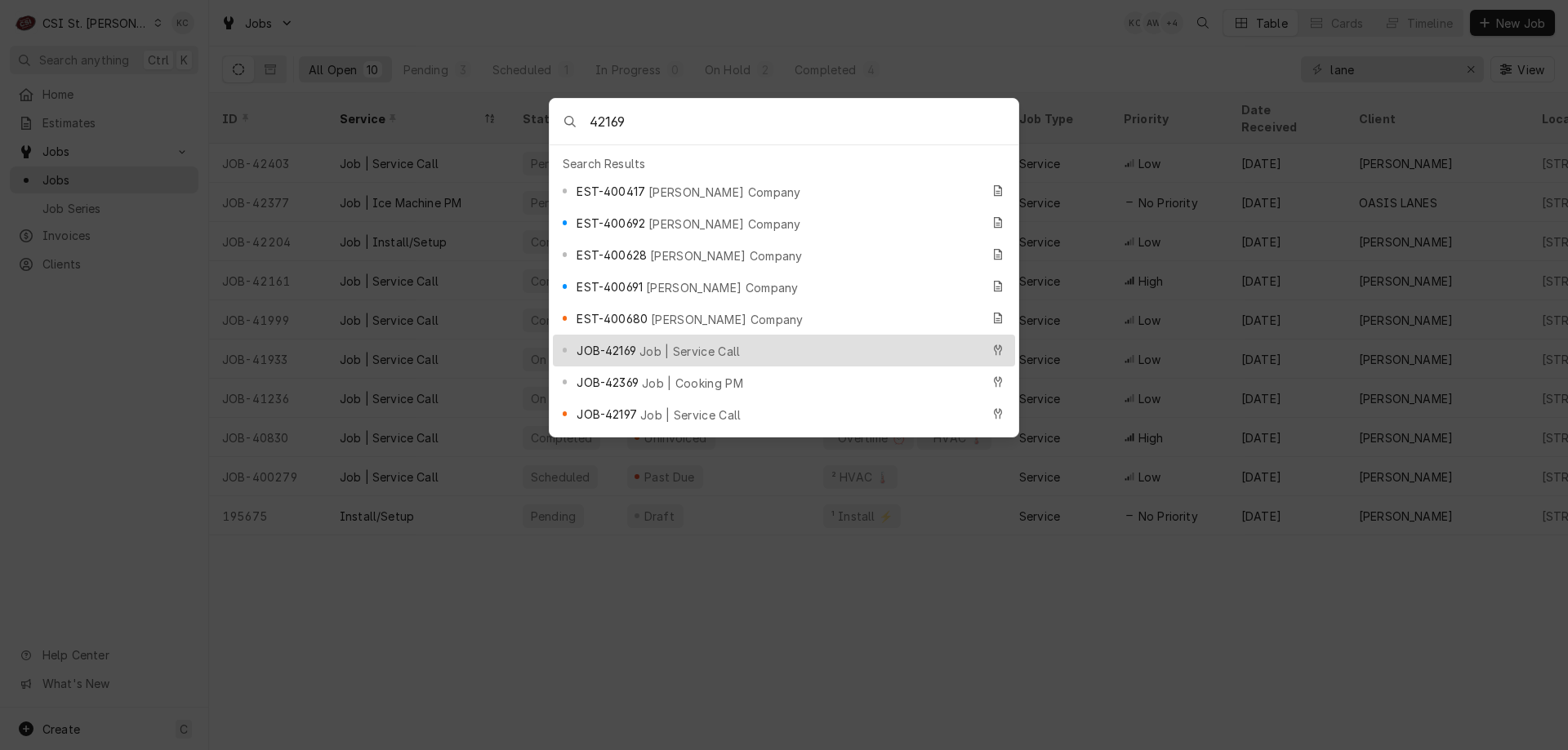
type input "42169"
click at [658, 343] on span "Job | Service Call" at bounding box center [689, 351] width 101 height 17
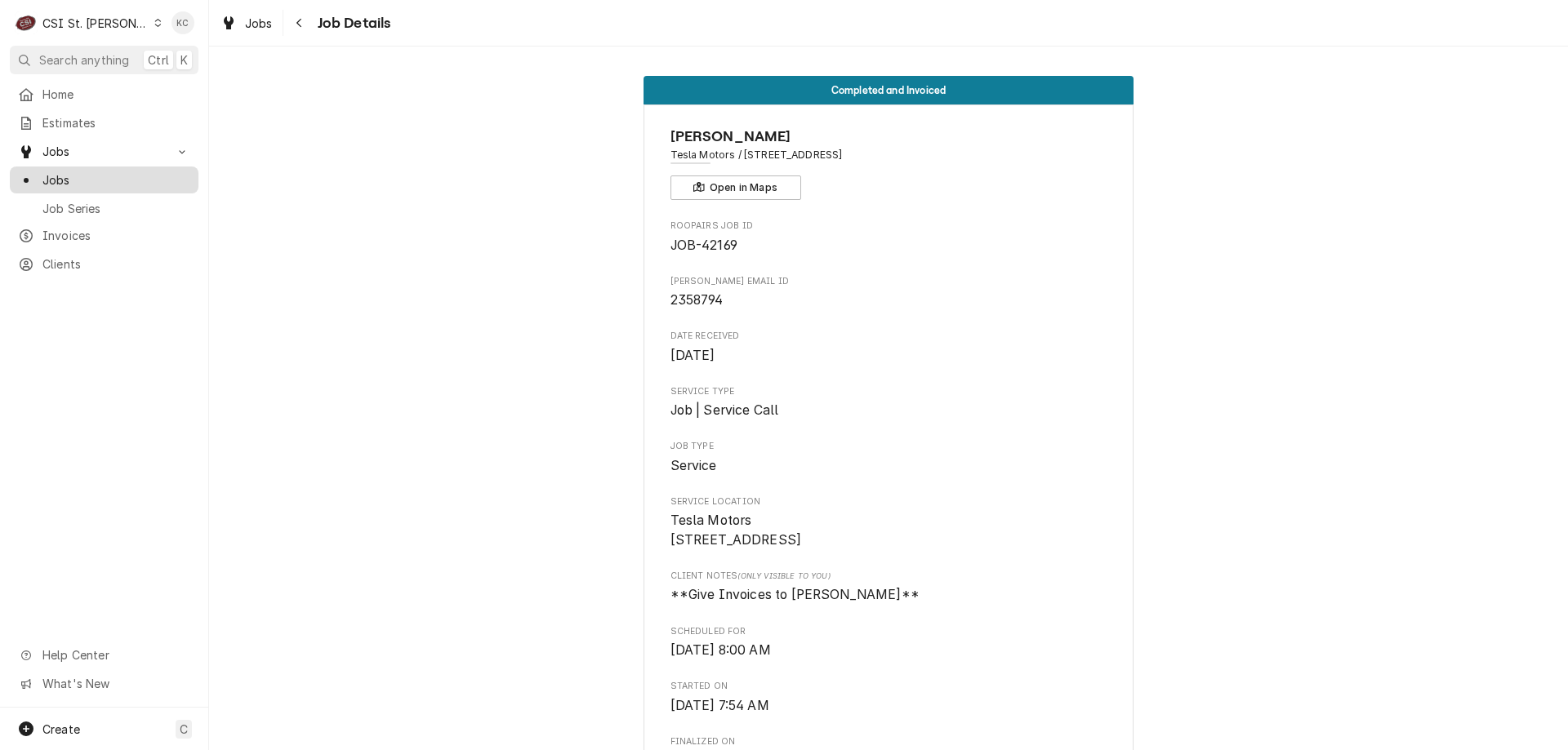
click at [95, 172] on span "Jobs" at bounding box center [116, 179] width 148 height 17
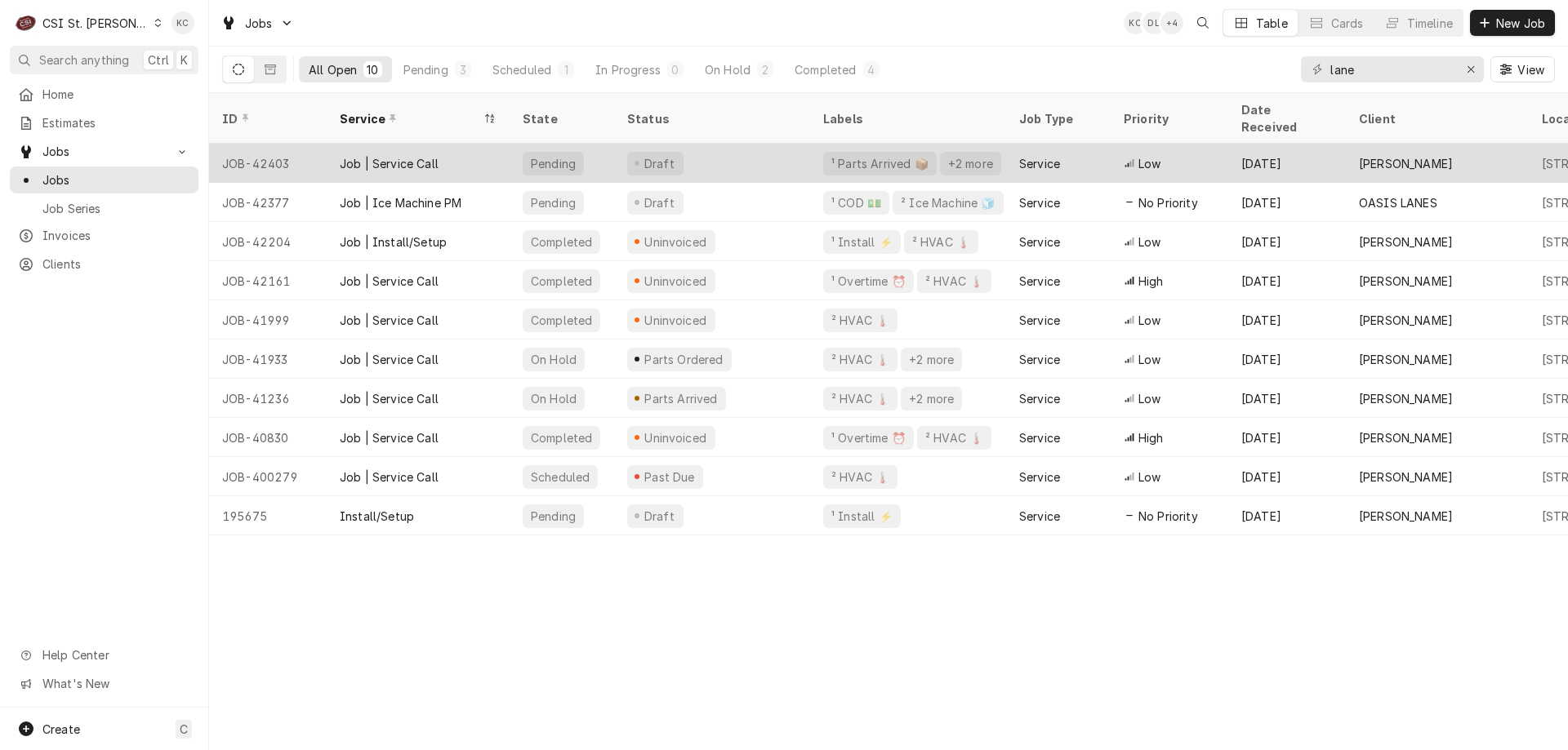
click at [795, 144] on div "Draft" at bounding box center [712, 164] width 196 height 39
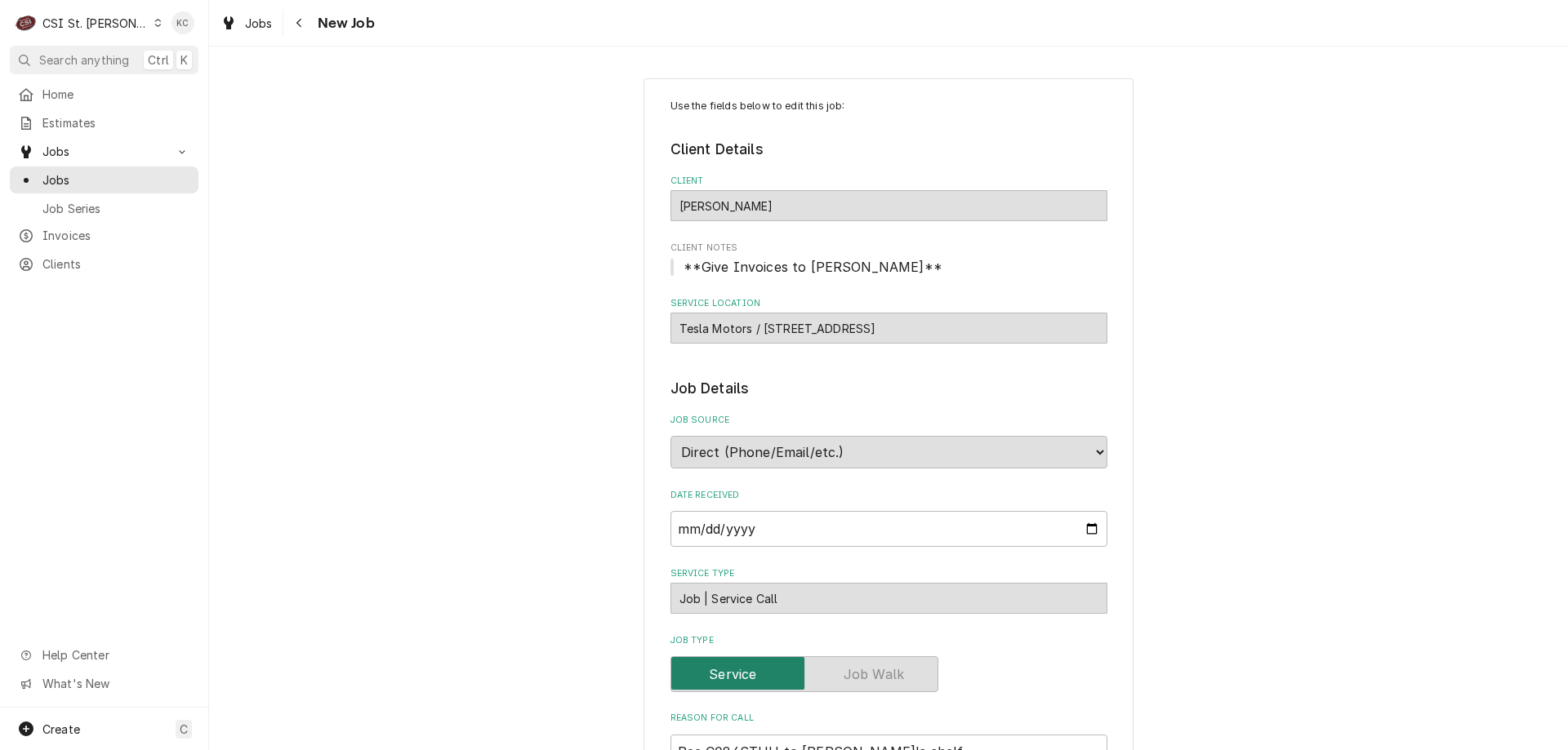
type textarea "x"
click at [299, 31] on button "Navigate back" at bounding box center [299, 23] width 26 height 26
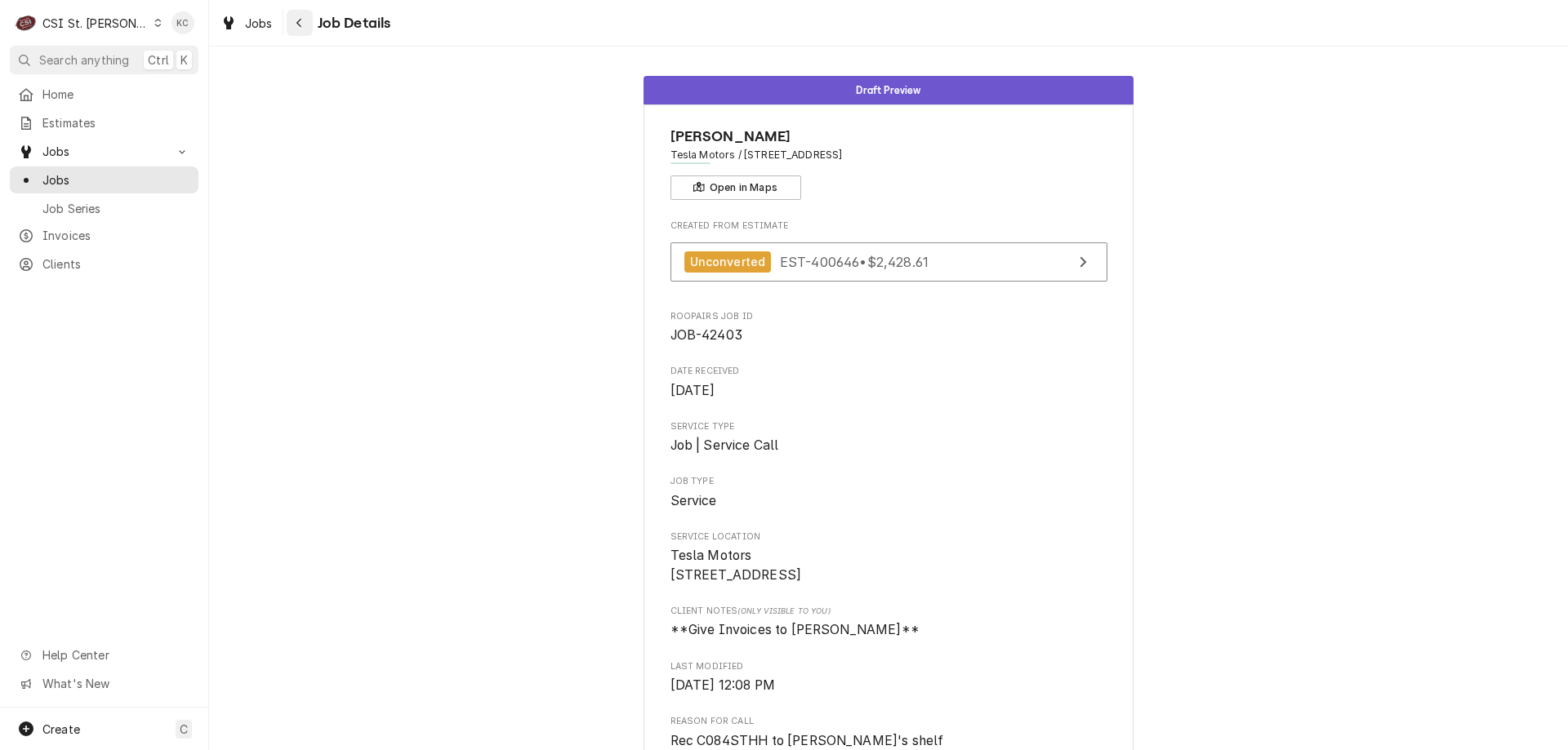
click at [303, 23] on div "Navigate back" at bounding box center [299, 23] width 17 height 17
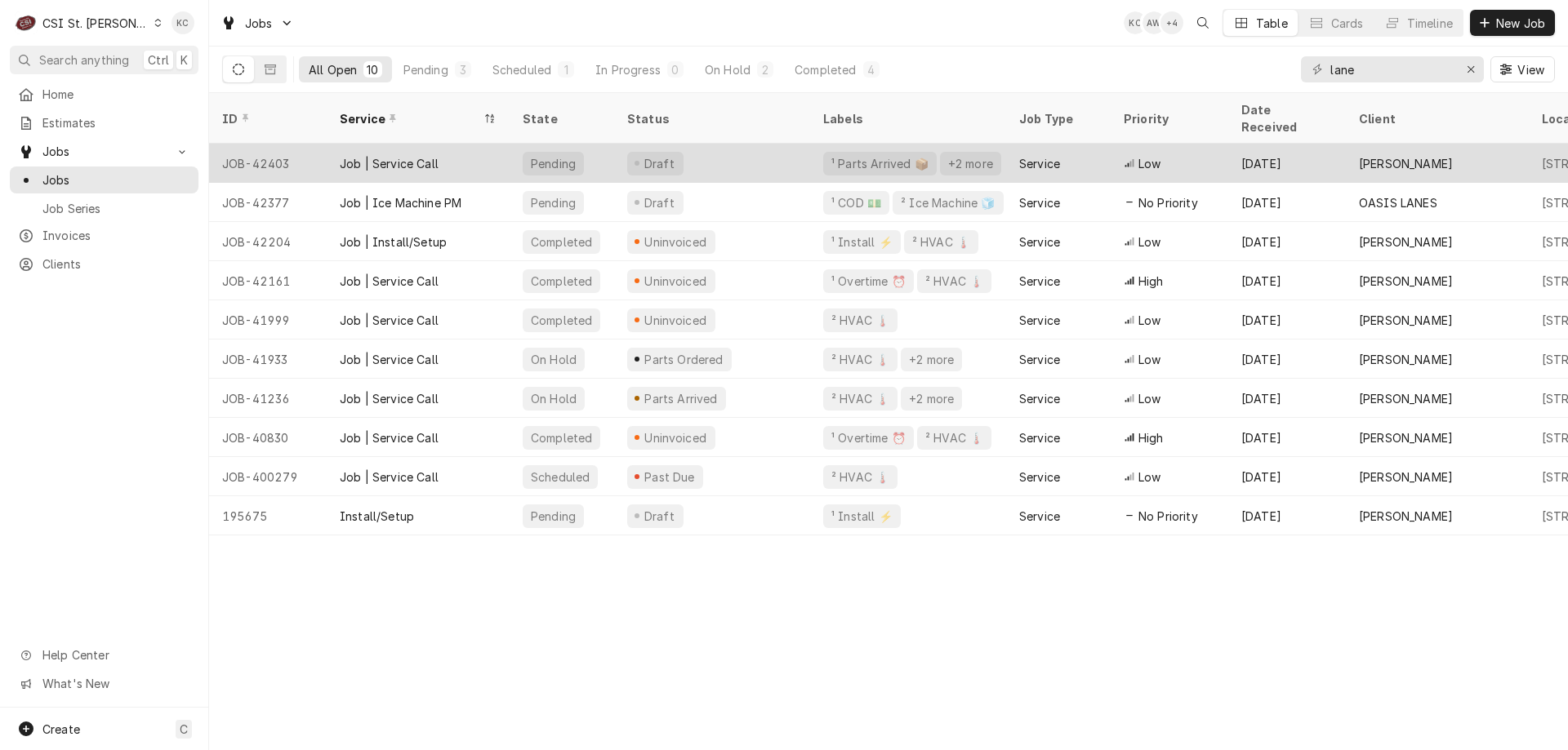
click at [730, 144] on div "Draft" at bounding box center [712, 164] width 196 height 39
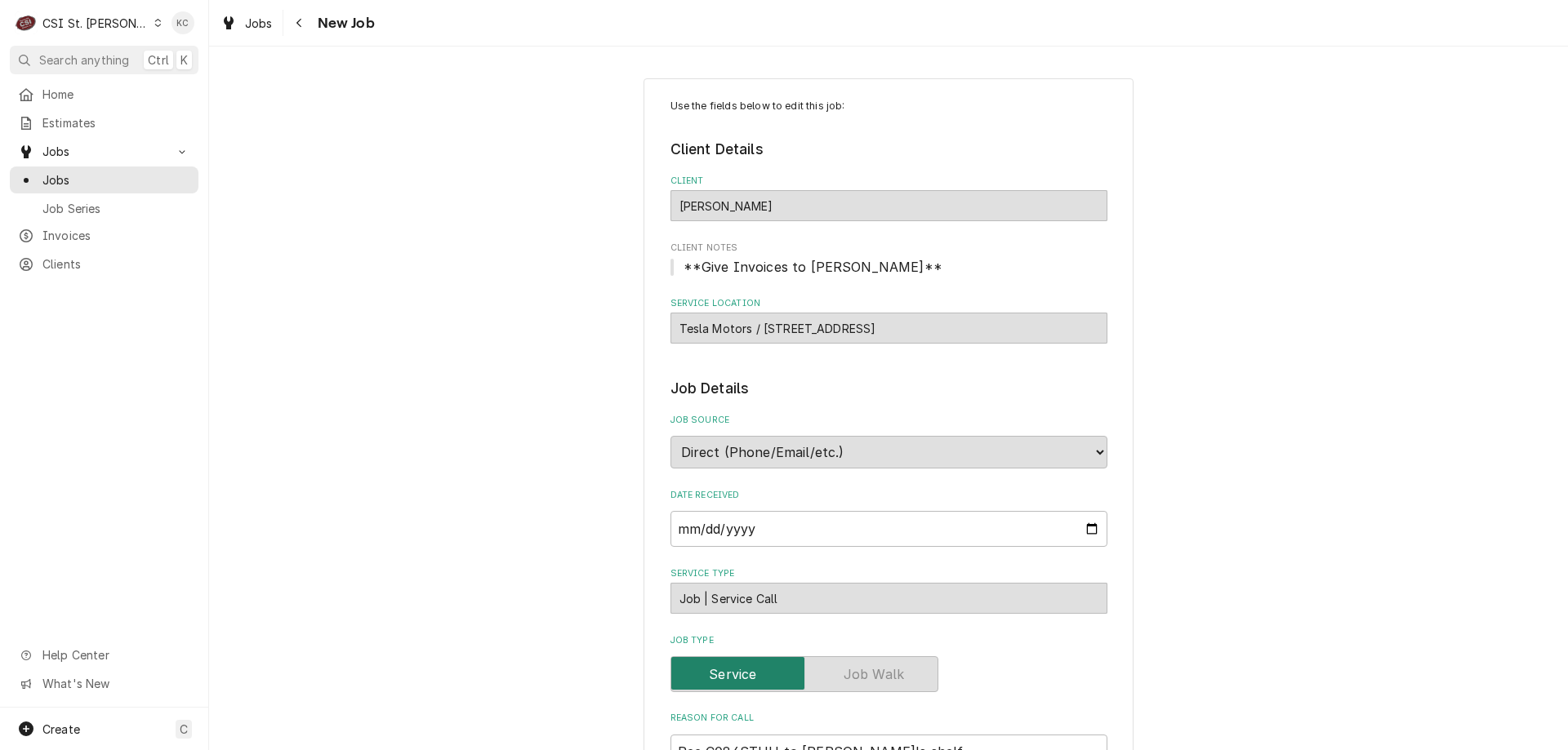
type textarea "x"
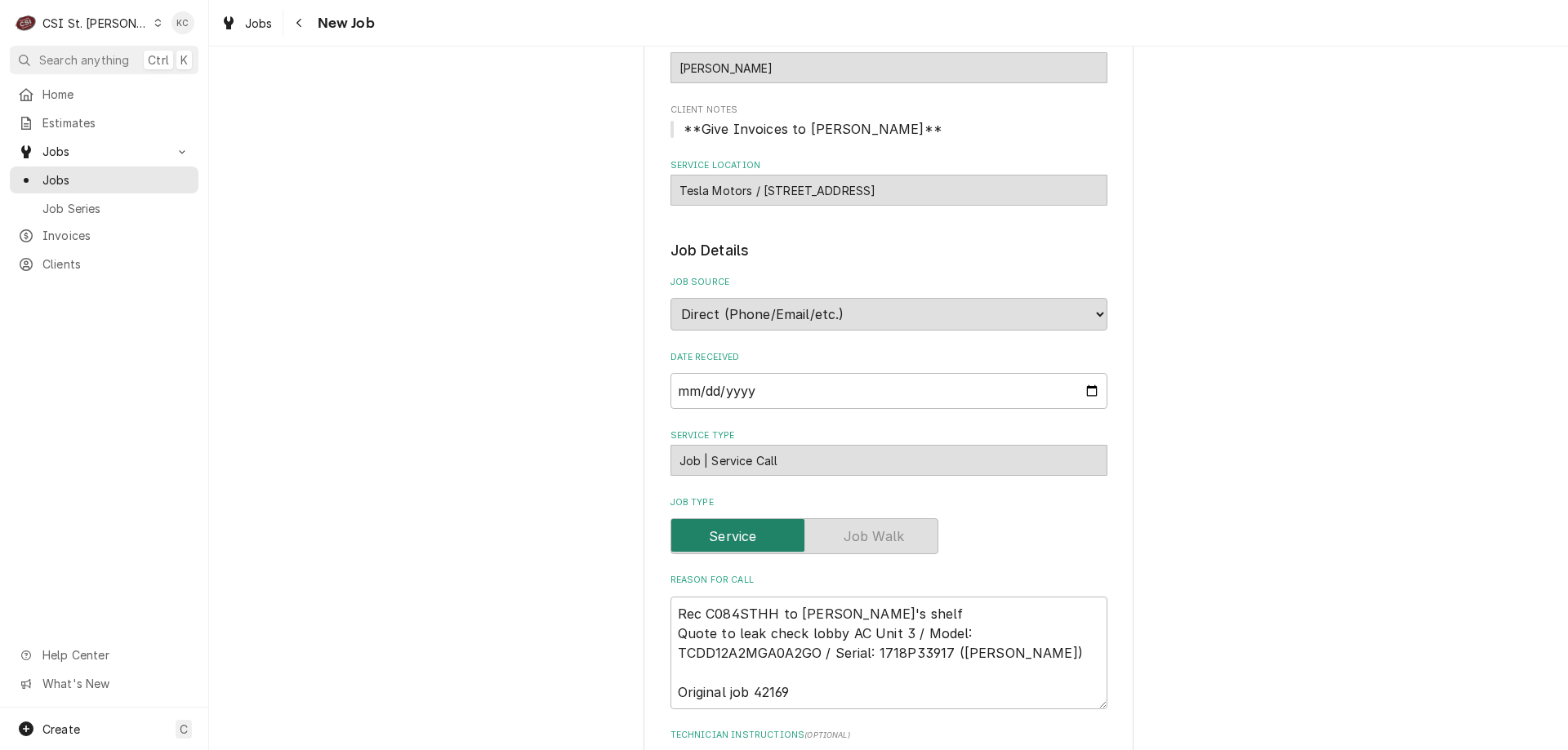
scroll to position [81, 0]
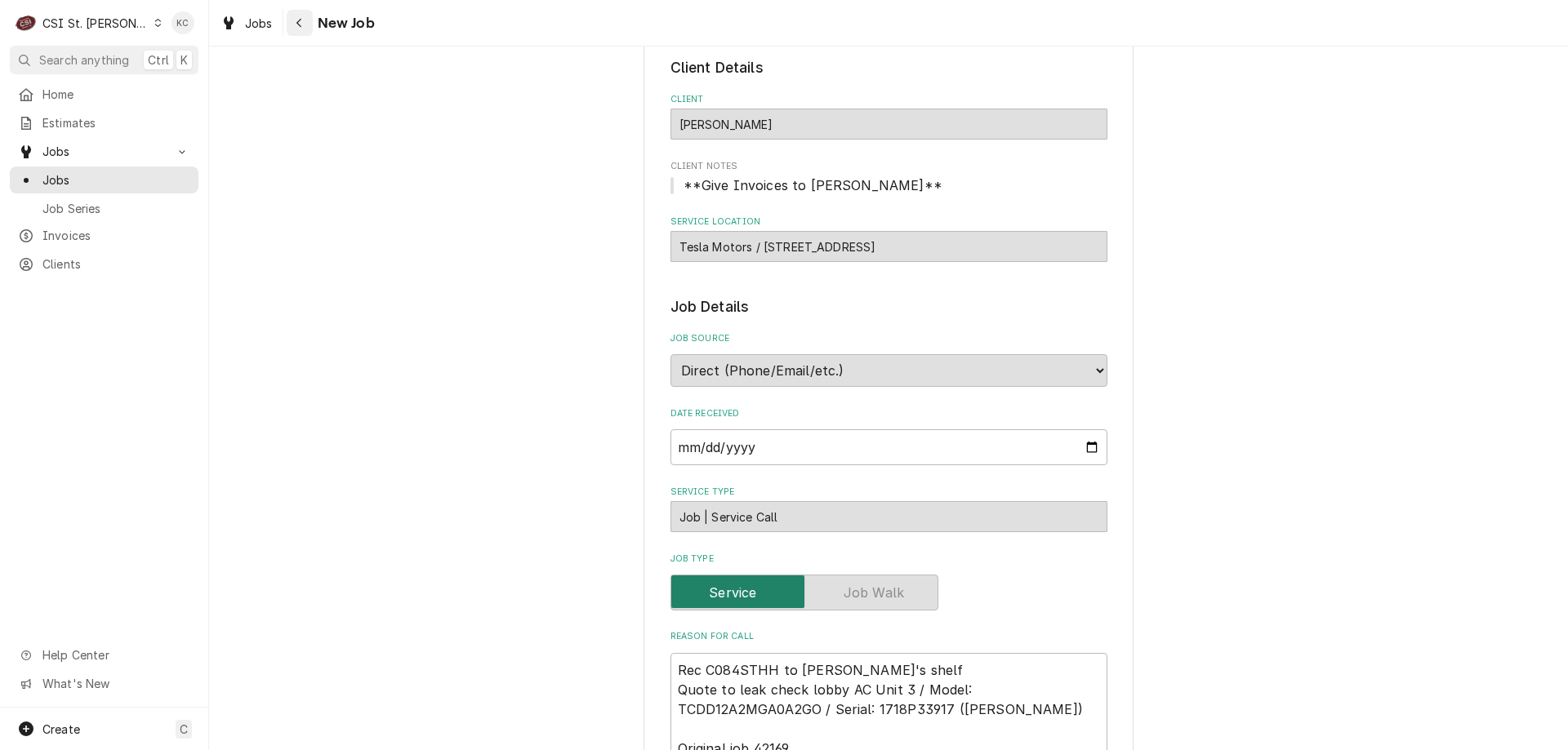
click at [303, 26] on div "Navigate back" at bounding box center [299, 23] width 17 height 17
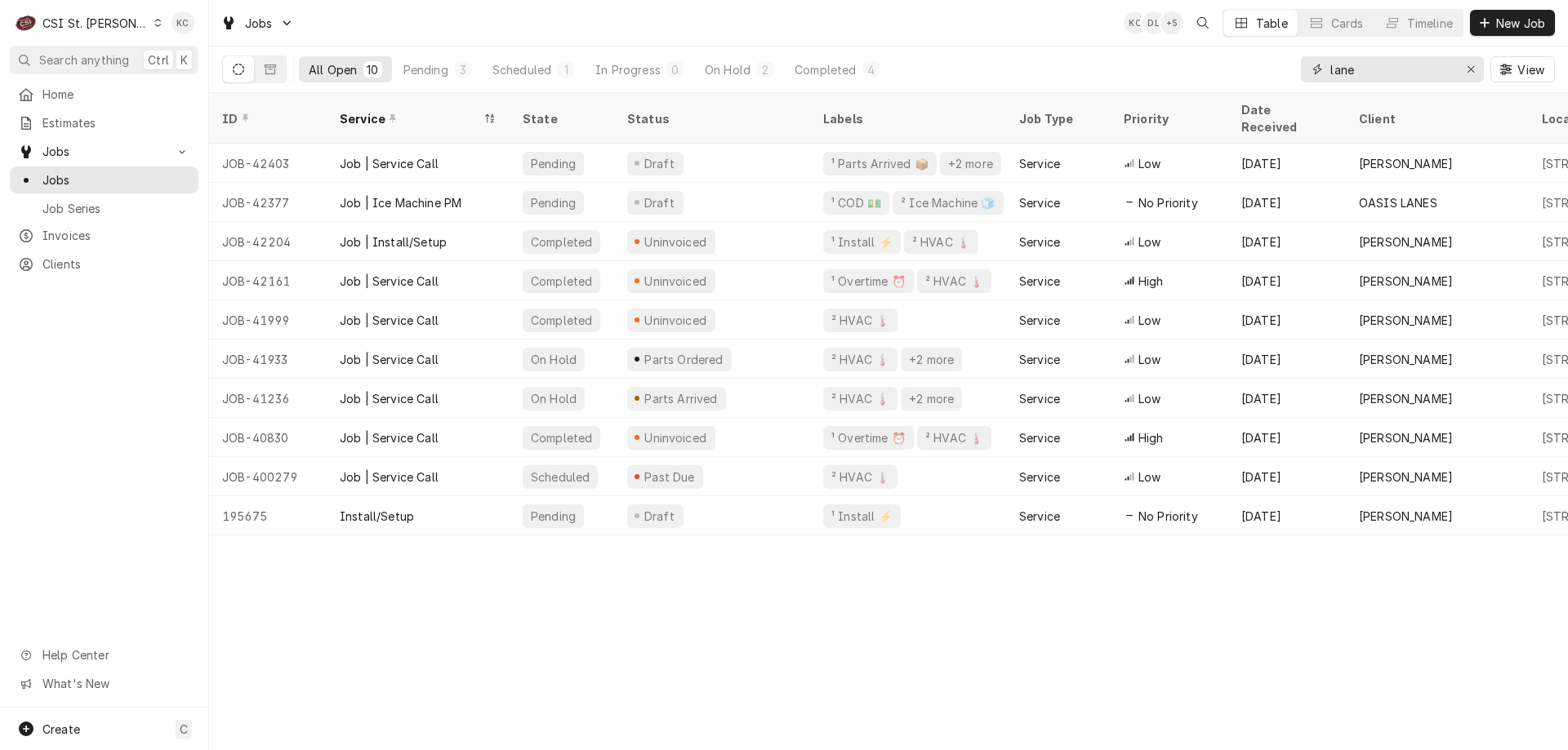
drag, startPoint x: 1364, startPoint y: 75, endPoint x: 1292, endPoint y: 75, distance: 72.0
click at [1292, 75] on div "All Open 10 Pending 3 Scheduled 1 In Progress 0 On Hold 2 Completed 4 lane View" at bounding box center [887, 69] width 1333 height 46
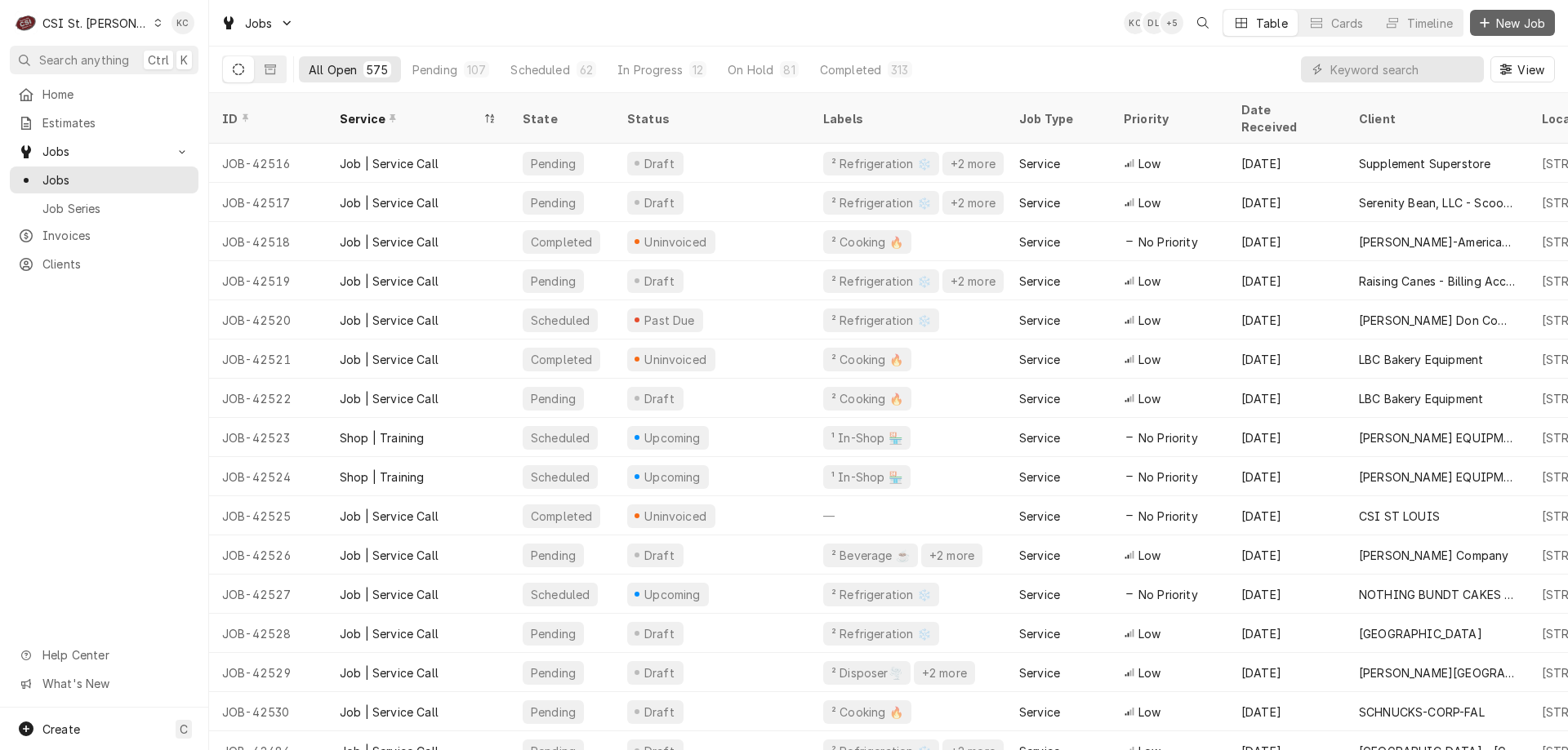
click at [1542, 13] on button "New Job" at bounding box center [1512, 23] width 85 height 26
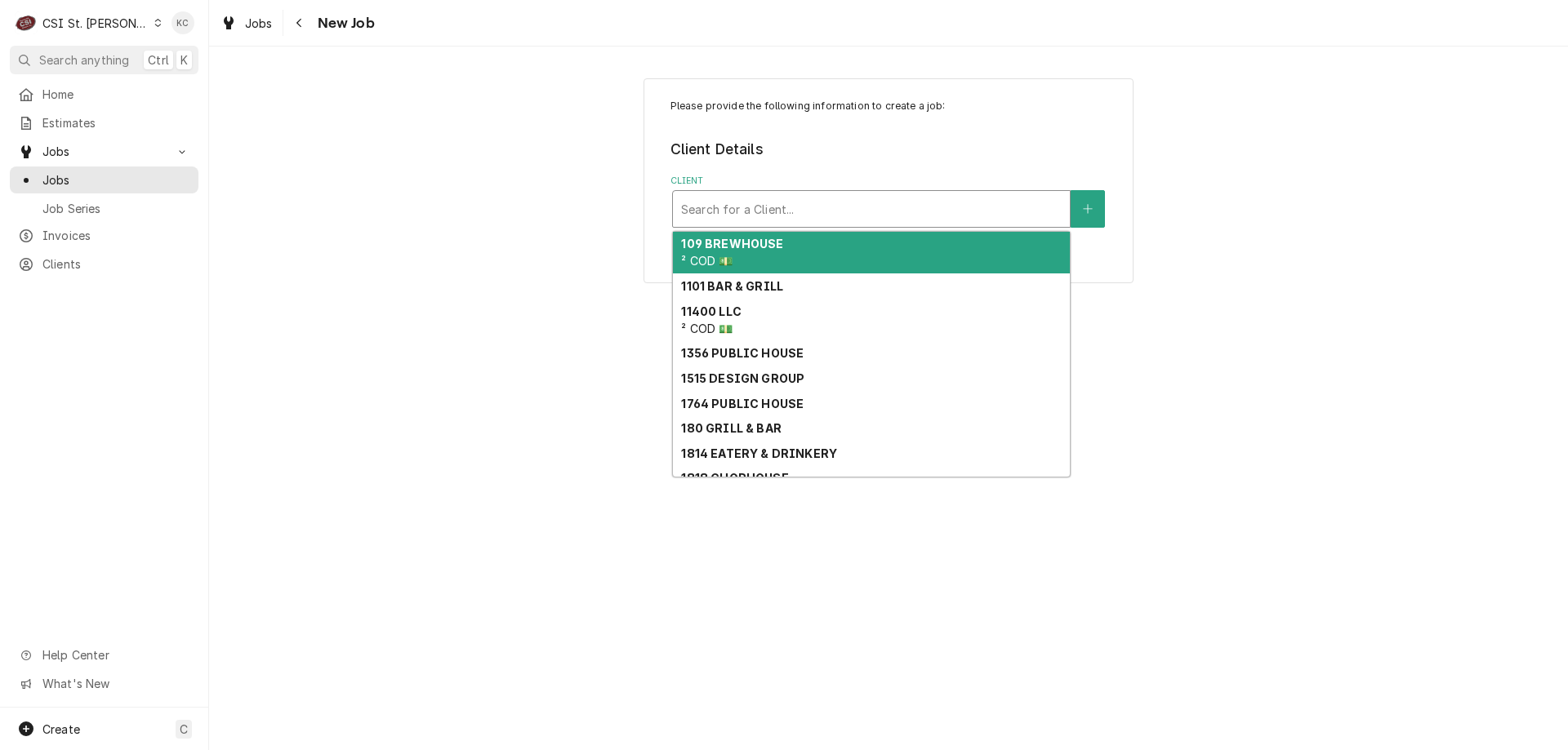
click at [807, 221] on div "Client" at bounding box center [871, 209] width 380 height 29
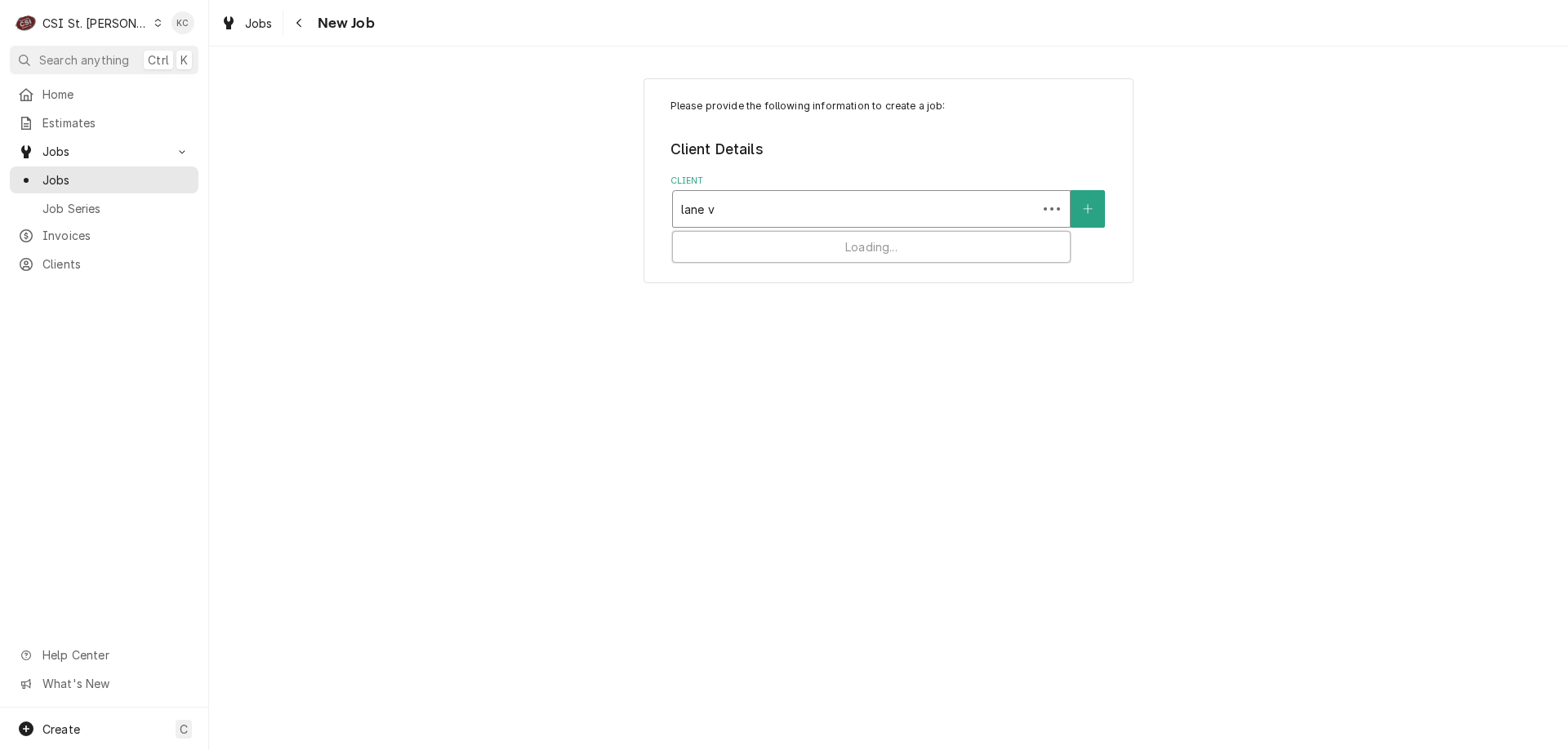
type input "lane va"
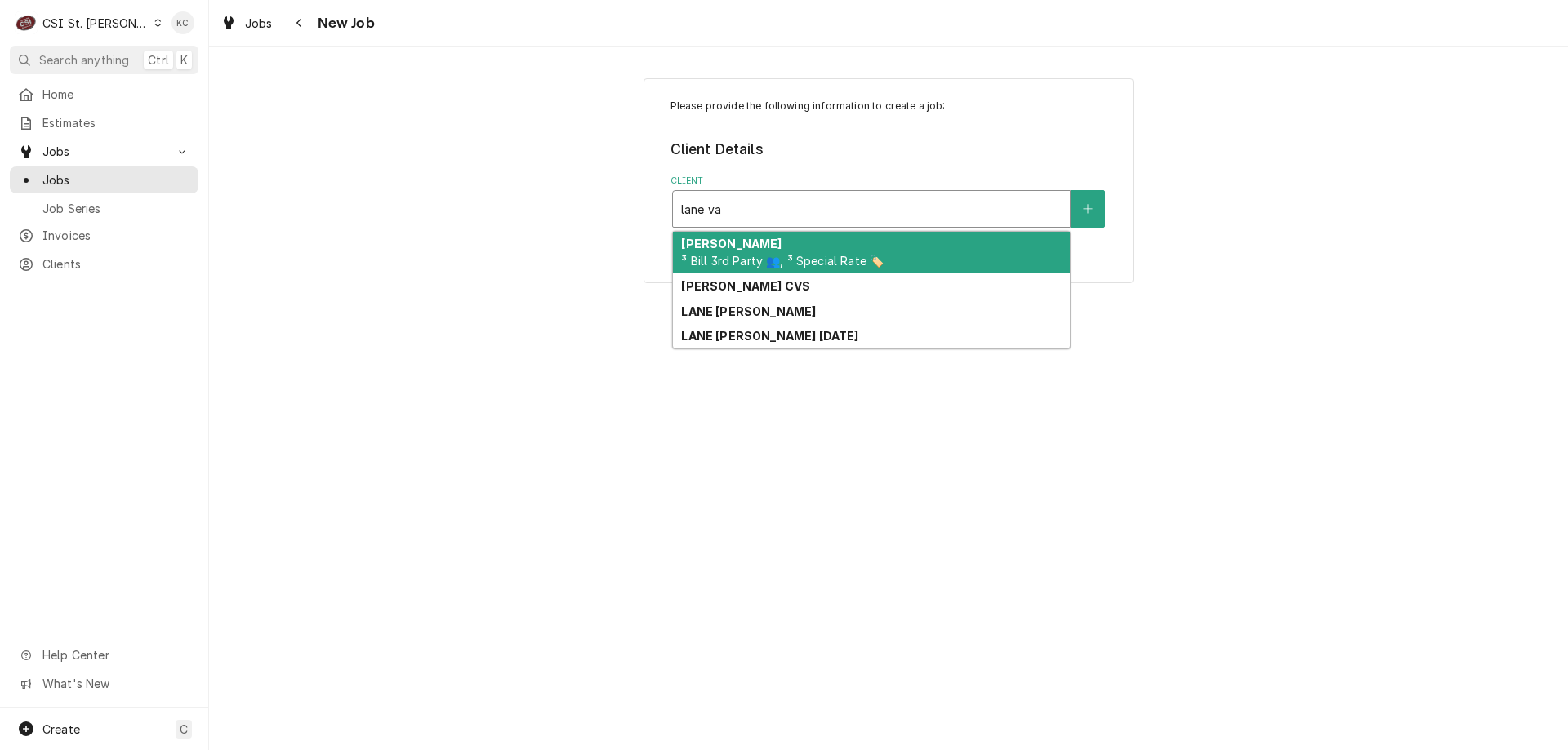
click at [787, 256] on span "³ Bill 3rd Party 👥, ³ Special Rate 🏷️" at bounding box center [782, 261] width 202 height 14
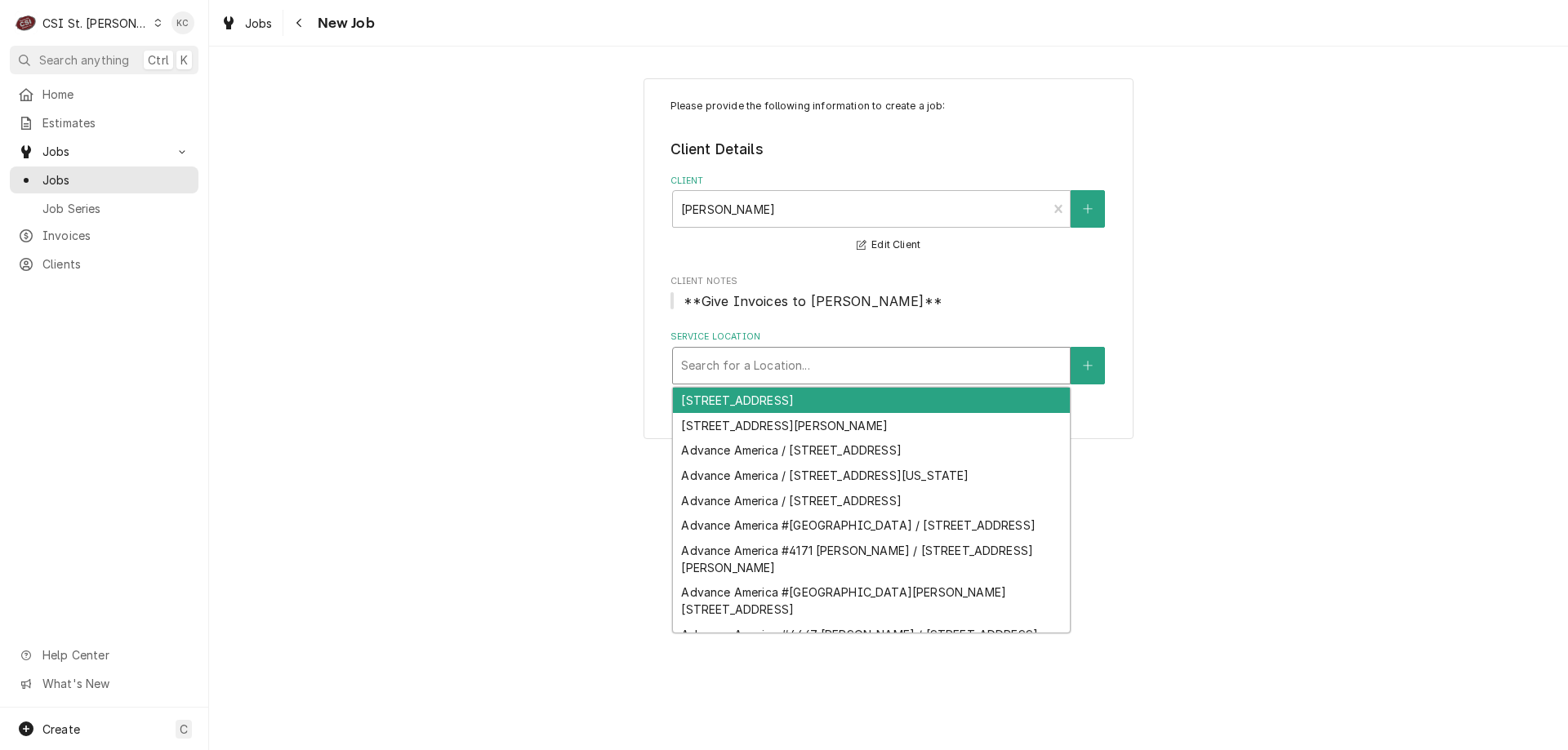
click at [763, 360] on div "Service Location" at bounding box center [871, 366] width 380 height 29
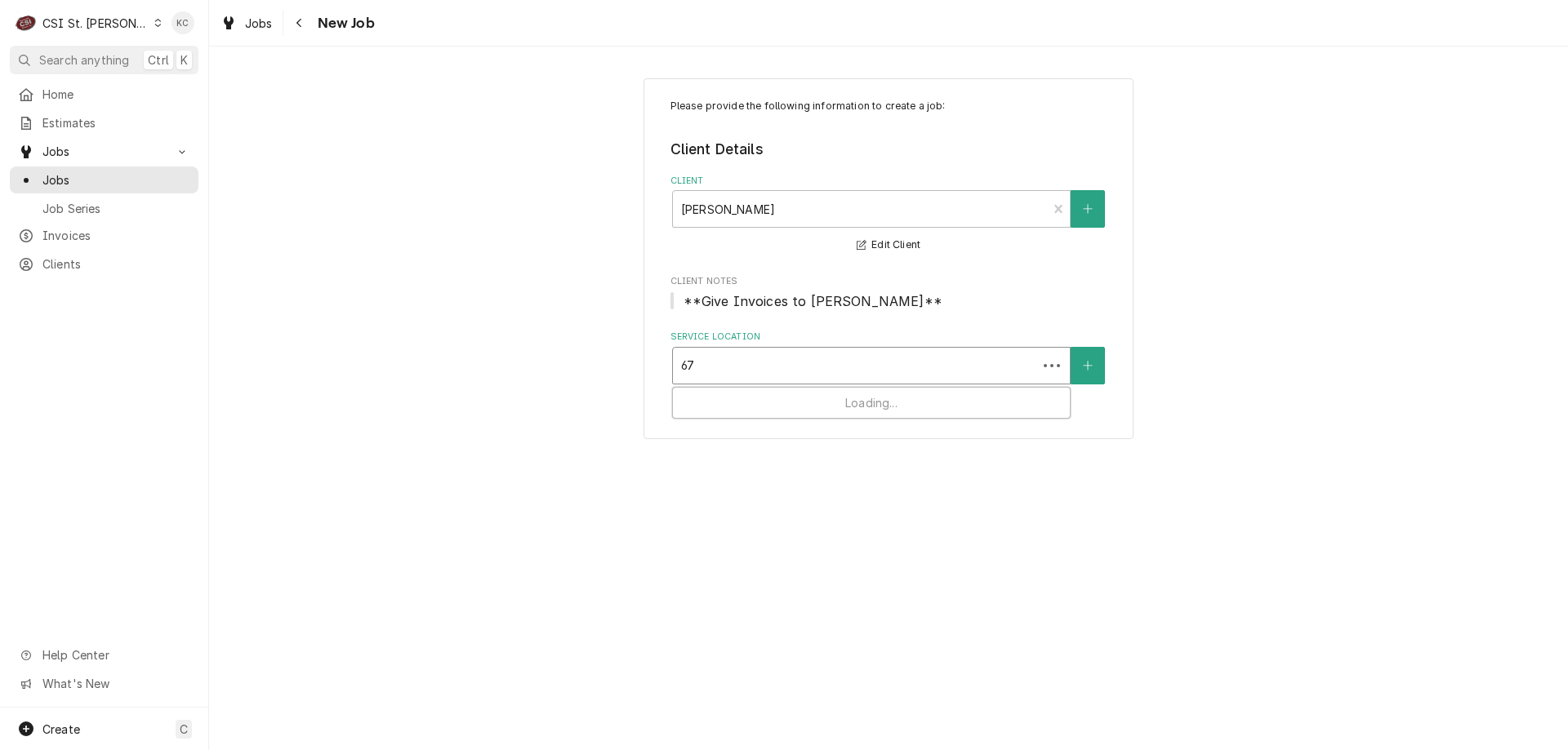
type input "671"
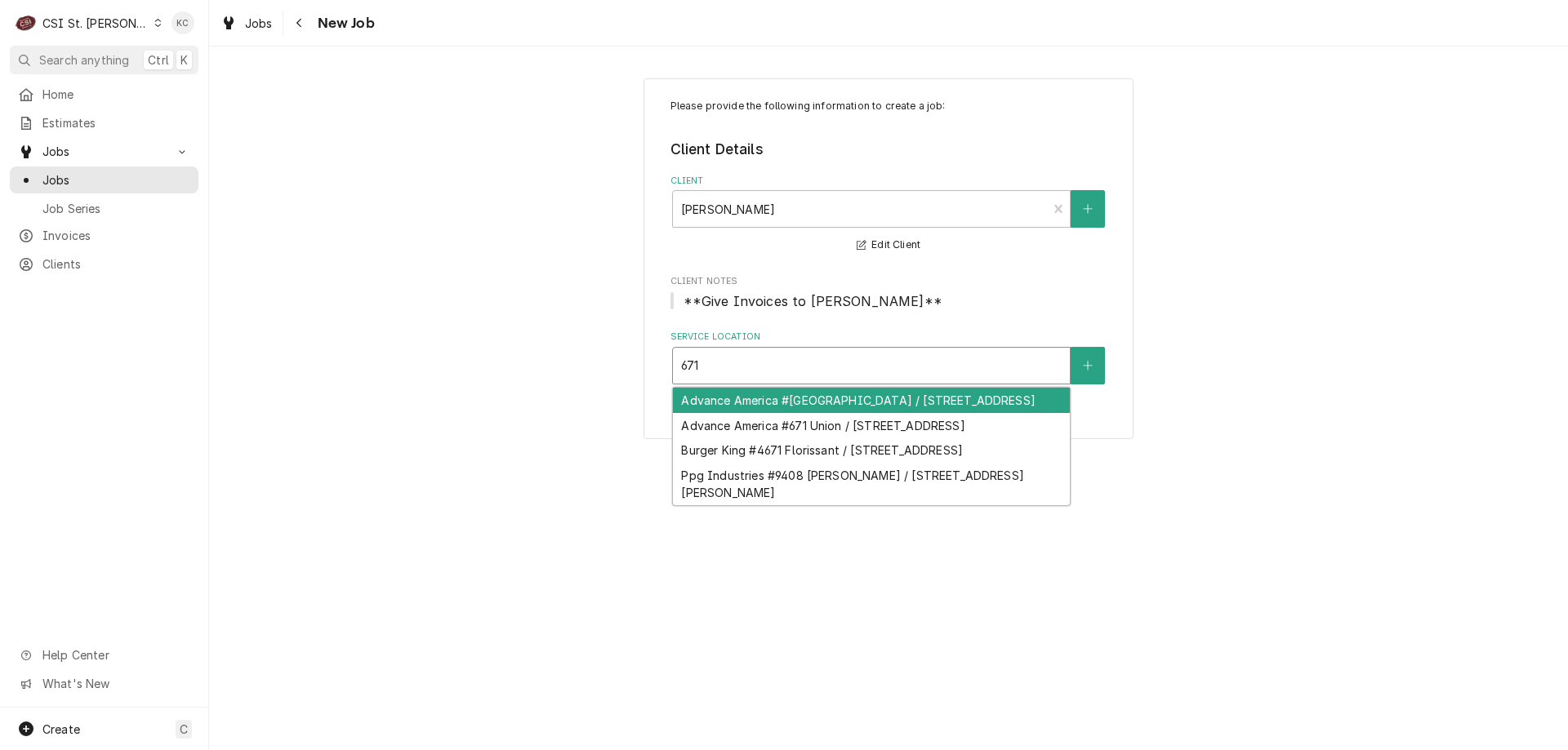
click at [776, 409] on div "Advance America #3951 Farmington / 671 West Karsch Road, Farmington, MO 63640" at bounding box center [871, 400] width 397 height 25
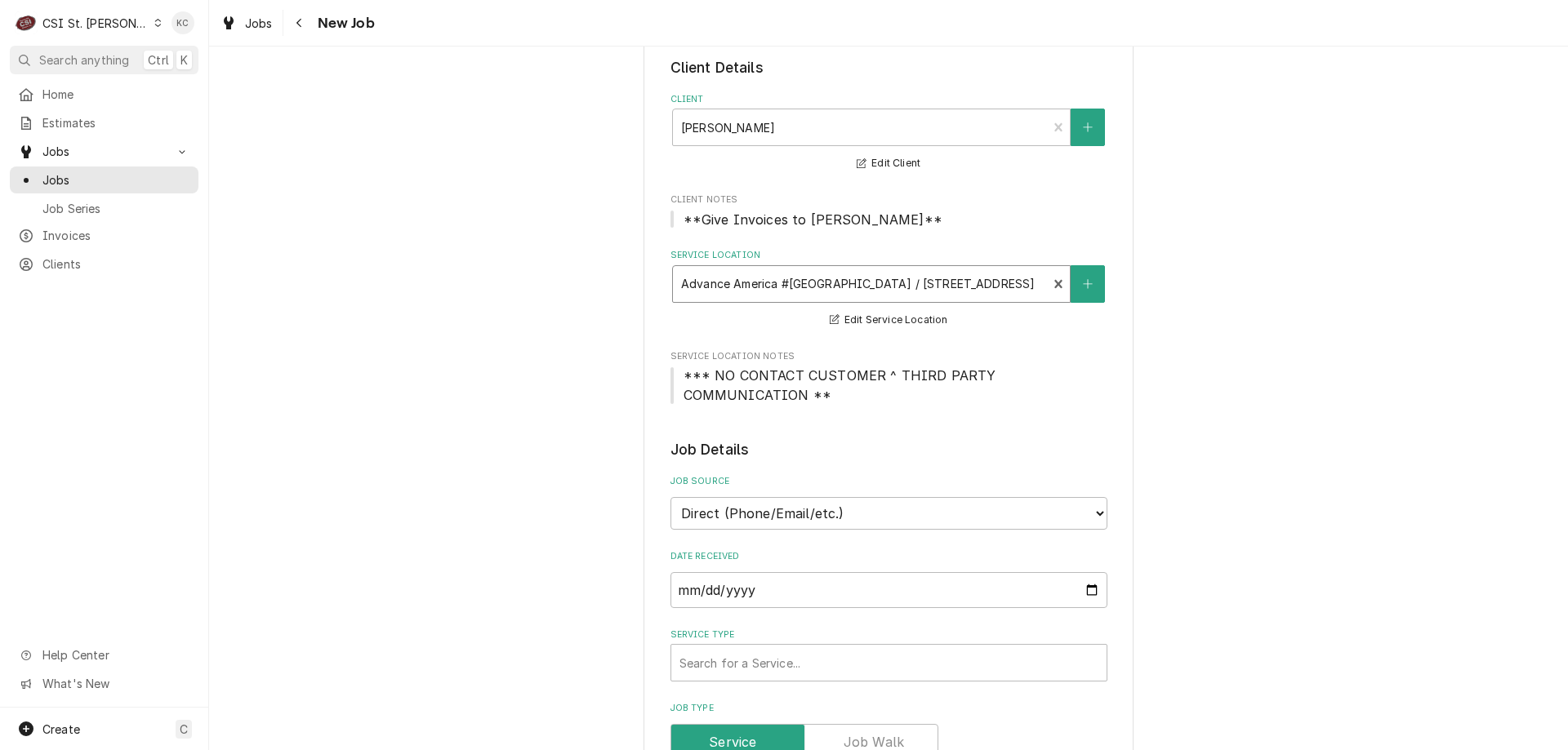
scroll to position [164, 0]
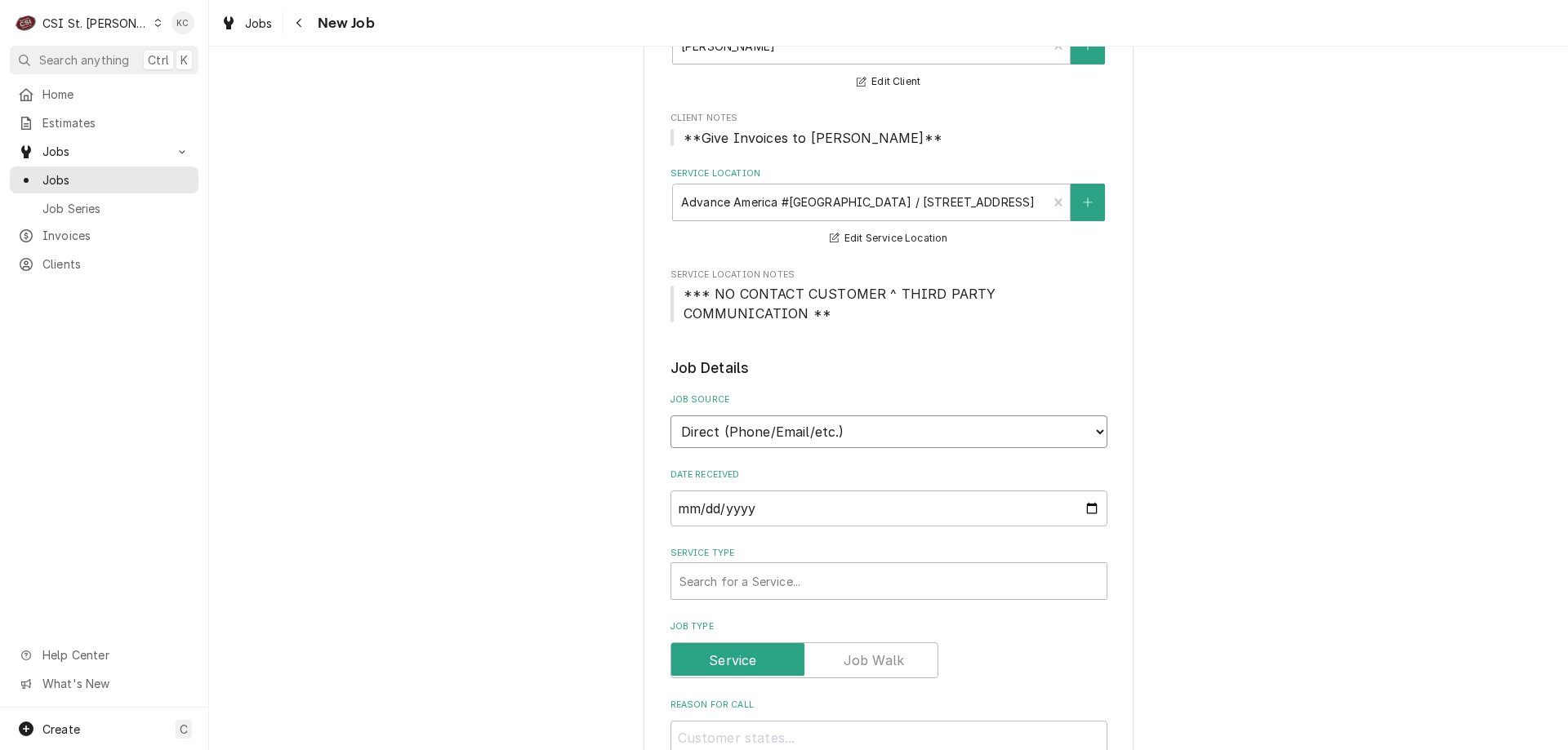
click at [789, 436] on select "Direct (Phone/Email/etc.) Service Channel Corrigo Ecotrak Other" at bounding box center [888, 431] width 436 height 32
select select "100"
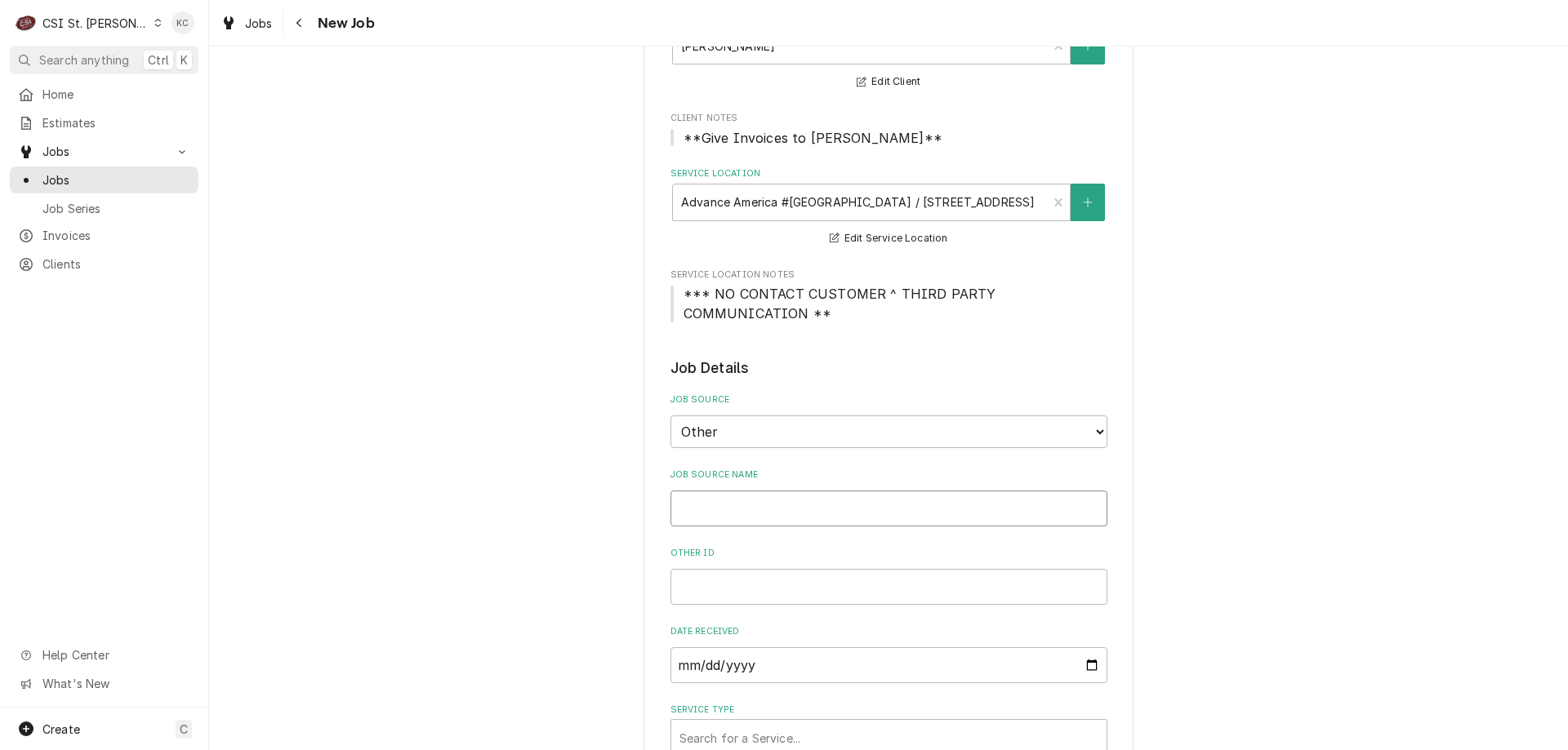
click at [783, 514] on input "Job Source Name" at bounding box center [888, 508] width 436 height 36
type textarea "x"
type input "L"
type textarea "x"
type input "La"
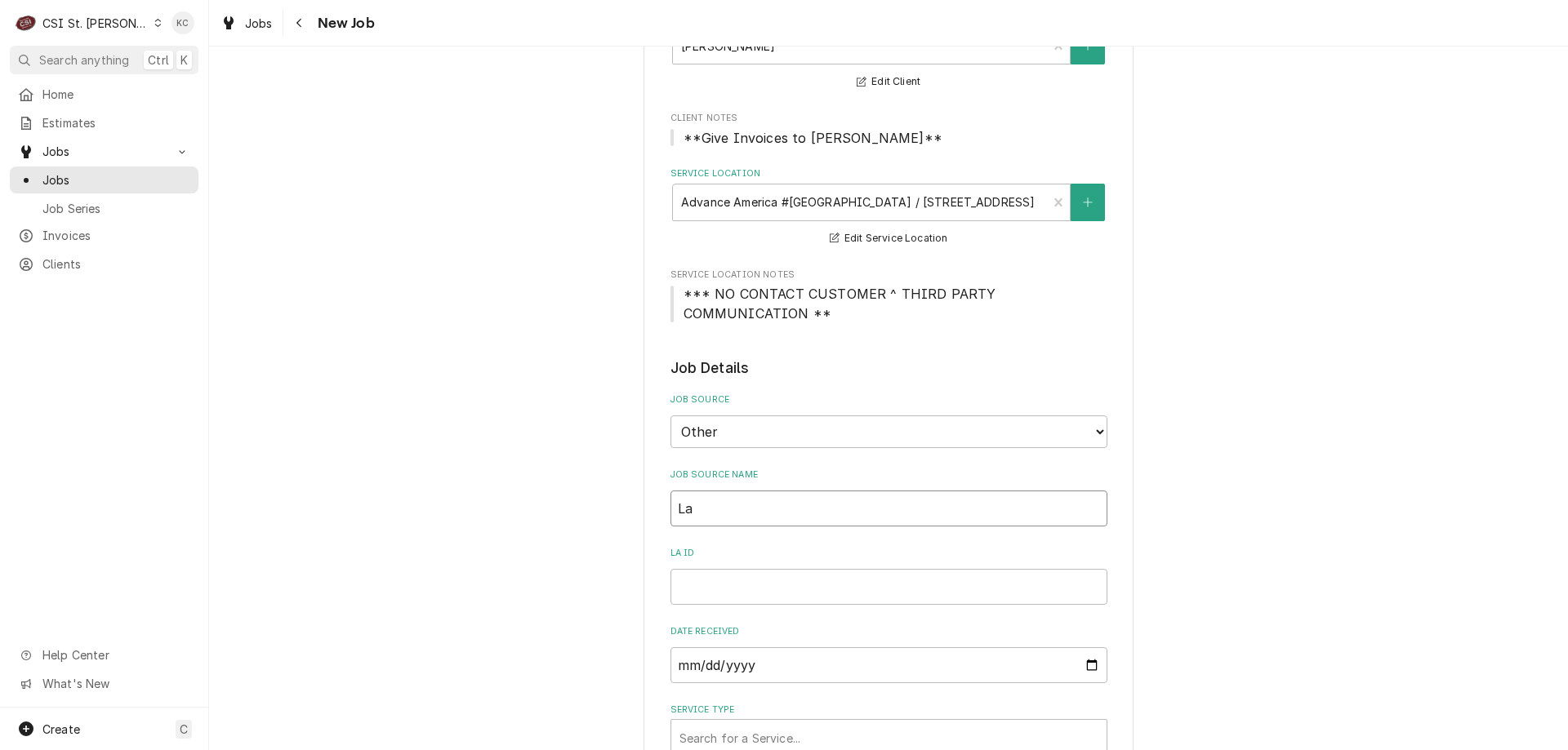
type textarea "x"
type input "Lan"
type textarea "x"
type input "Lane"
type textarea "x"
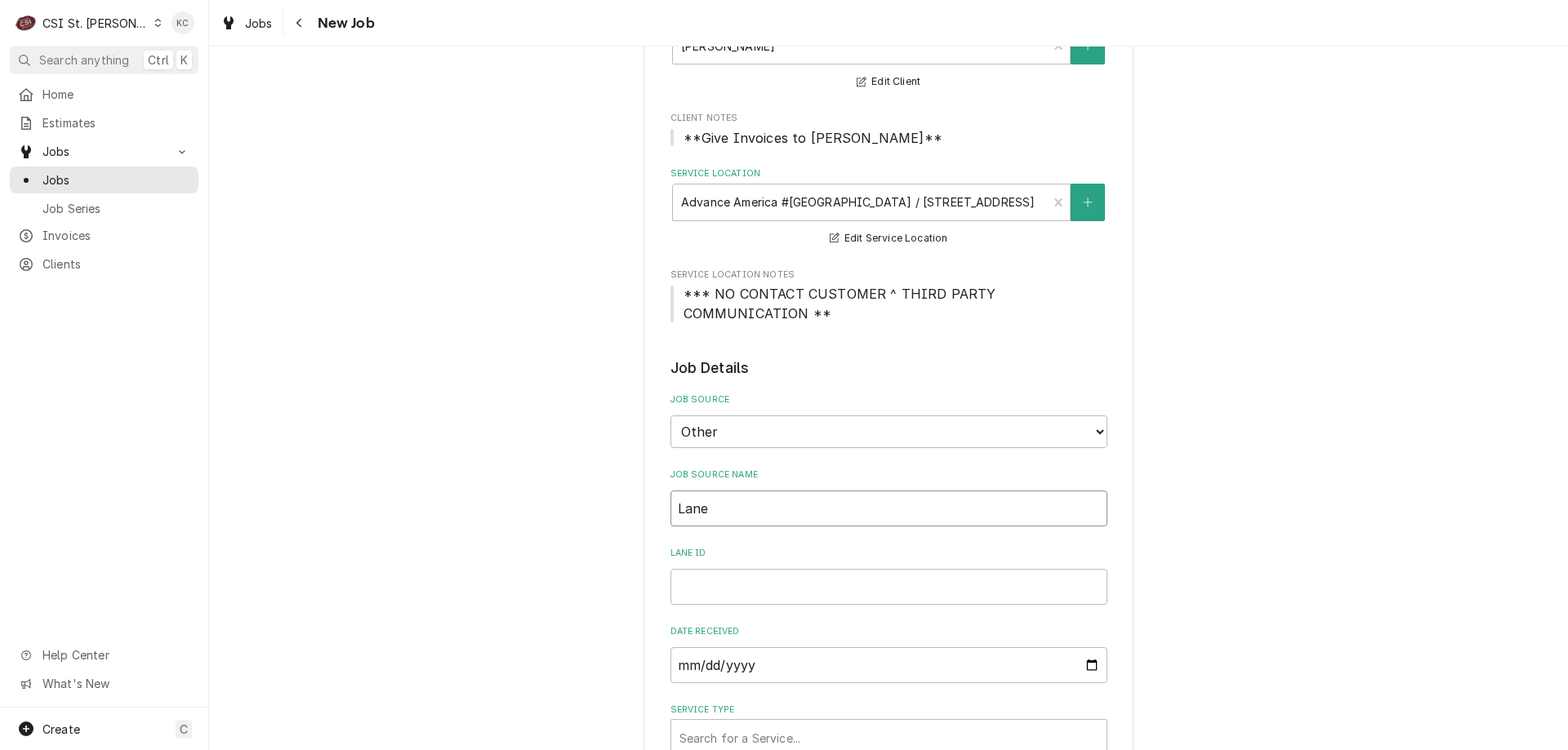
type input "Lane"
type textarea "x"
type input "Lane V"
type textarea "x"
type input "Lane Va"
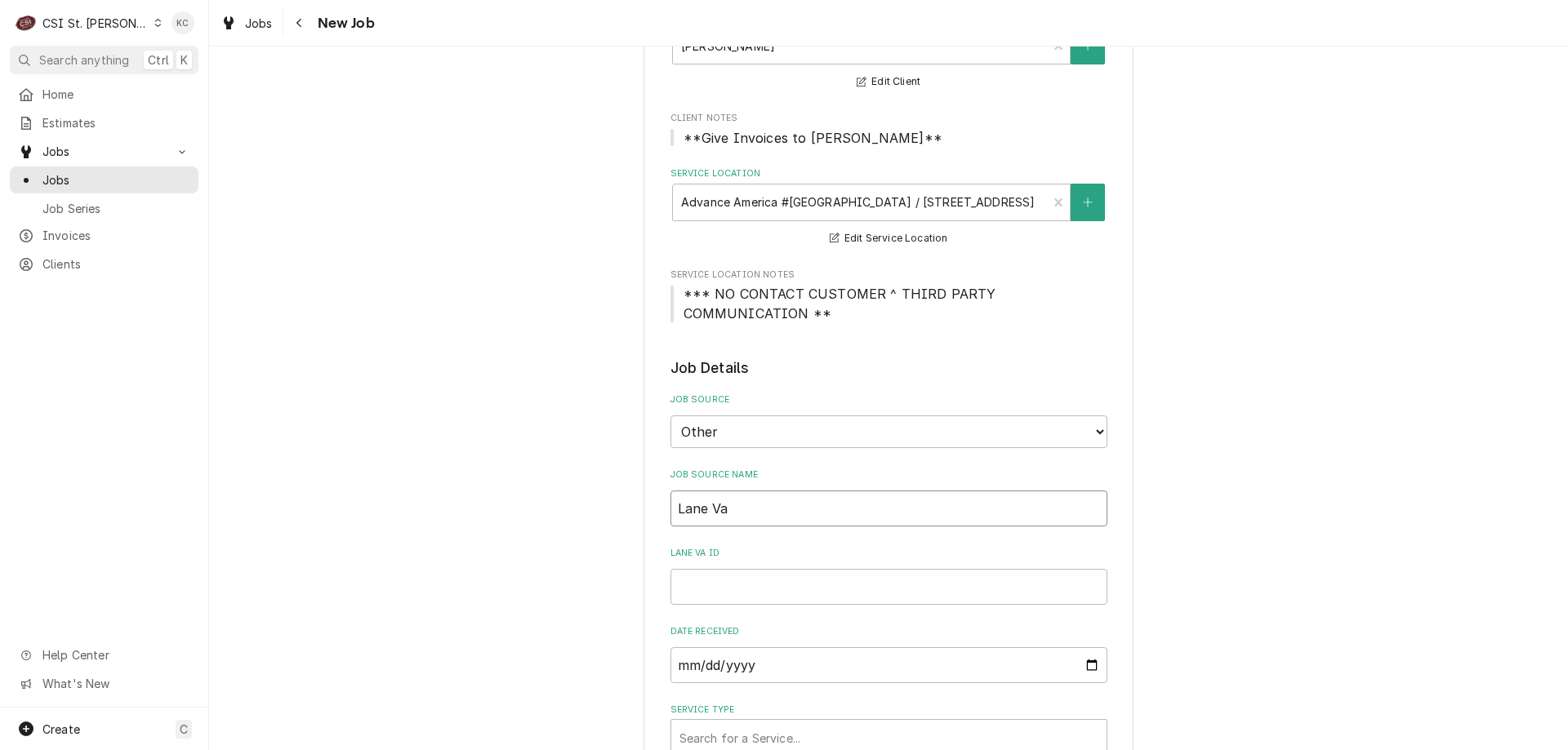
type textarea "x"
type input "Lane Val"
type textarea "x"
type input "Lane Vale"
type textarea "x"
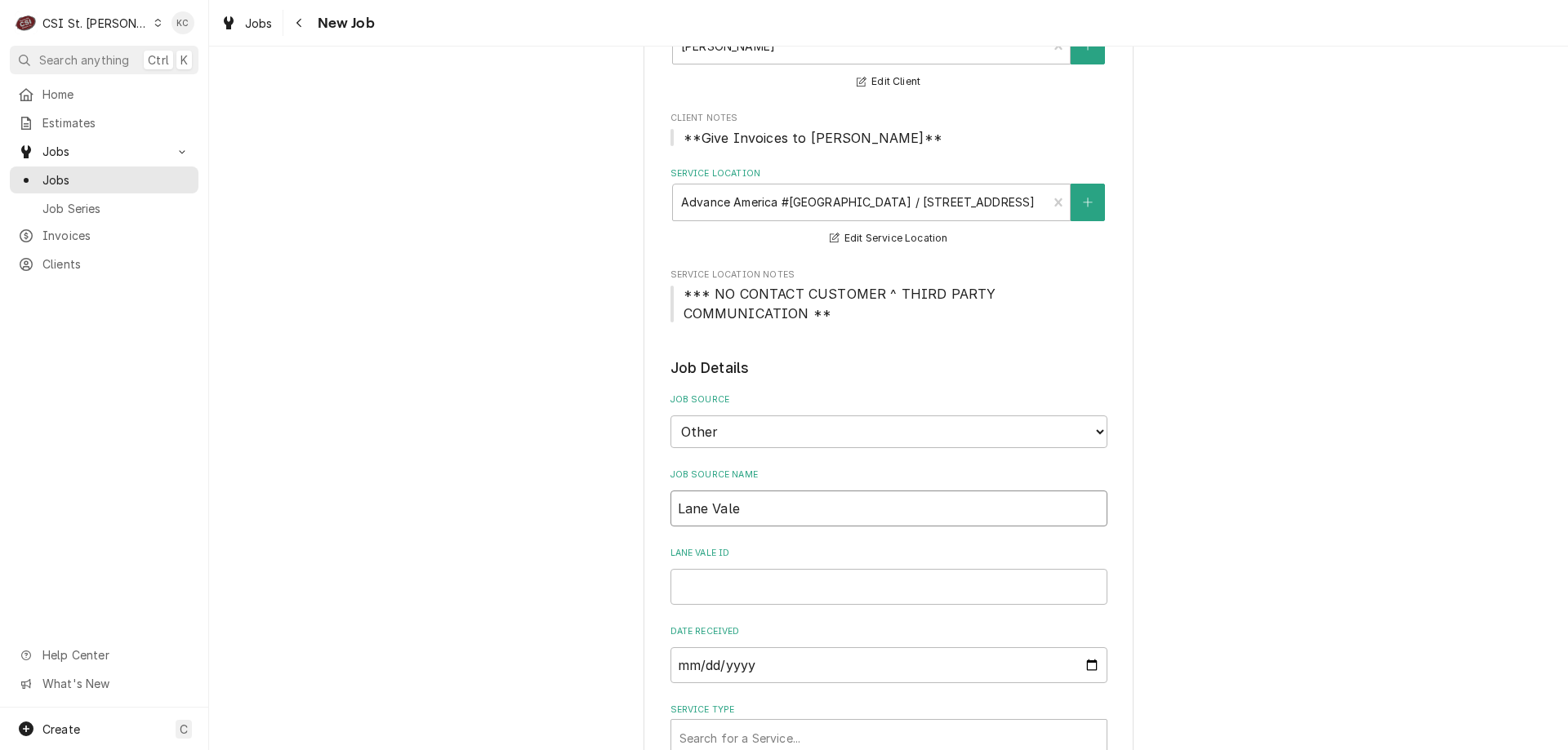
type input "Lane Valen"
type textarea "x"
type input "Lane Valent"
type textarea "x"
type input "[PERSON_NAME]"
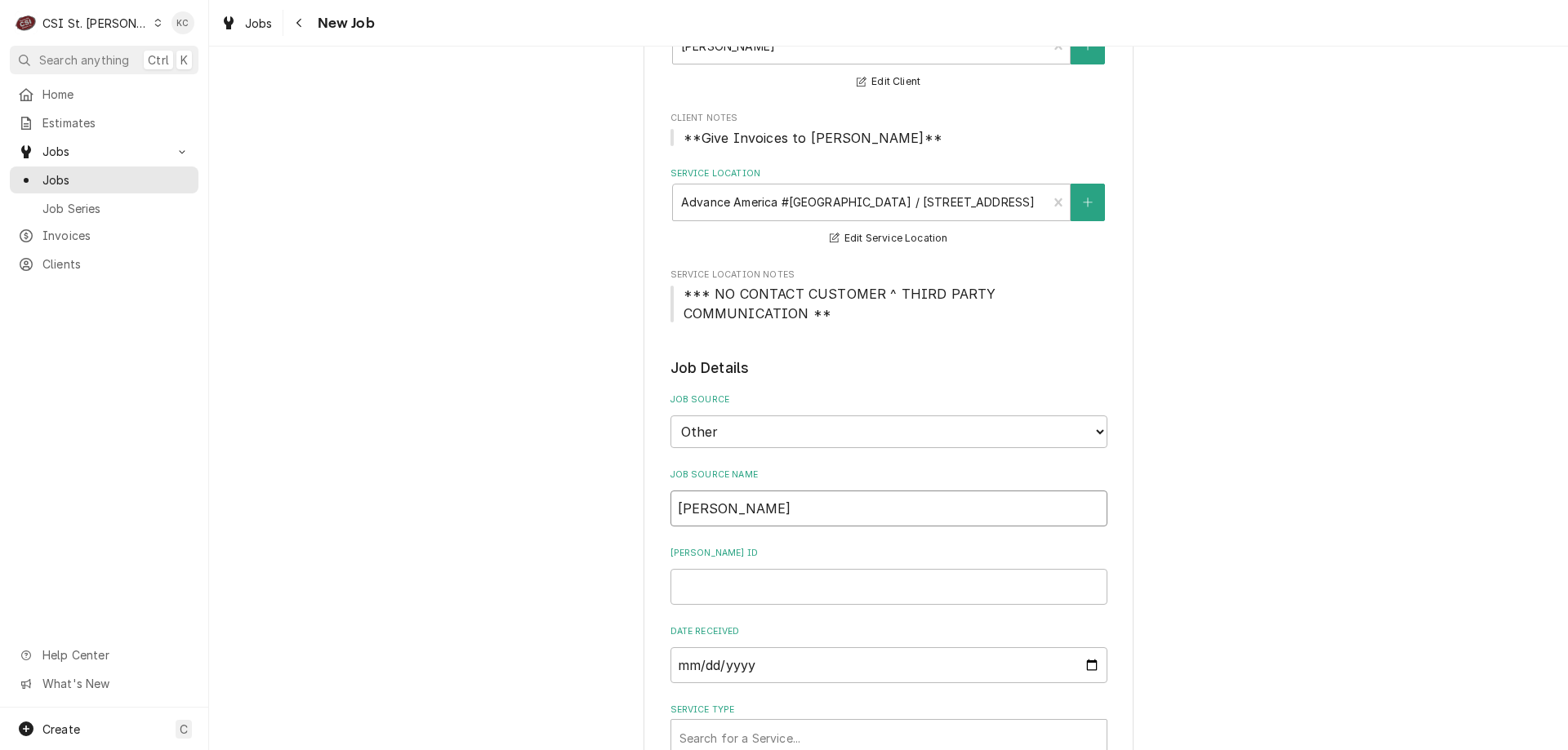
type textarea "x"
type input "[PERSON_NAME]"
type textarea "x"
type input "Lane Valente e"
type textarea "x"
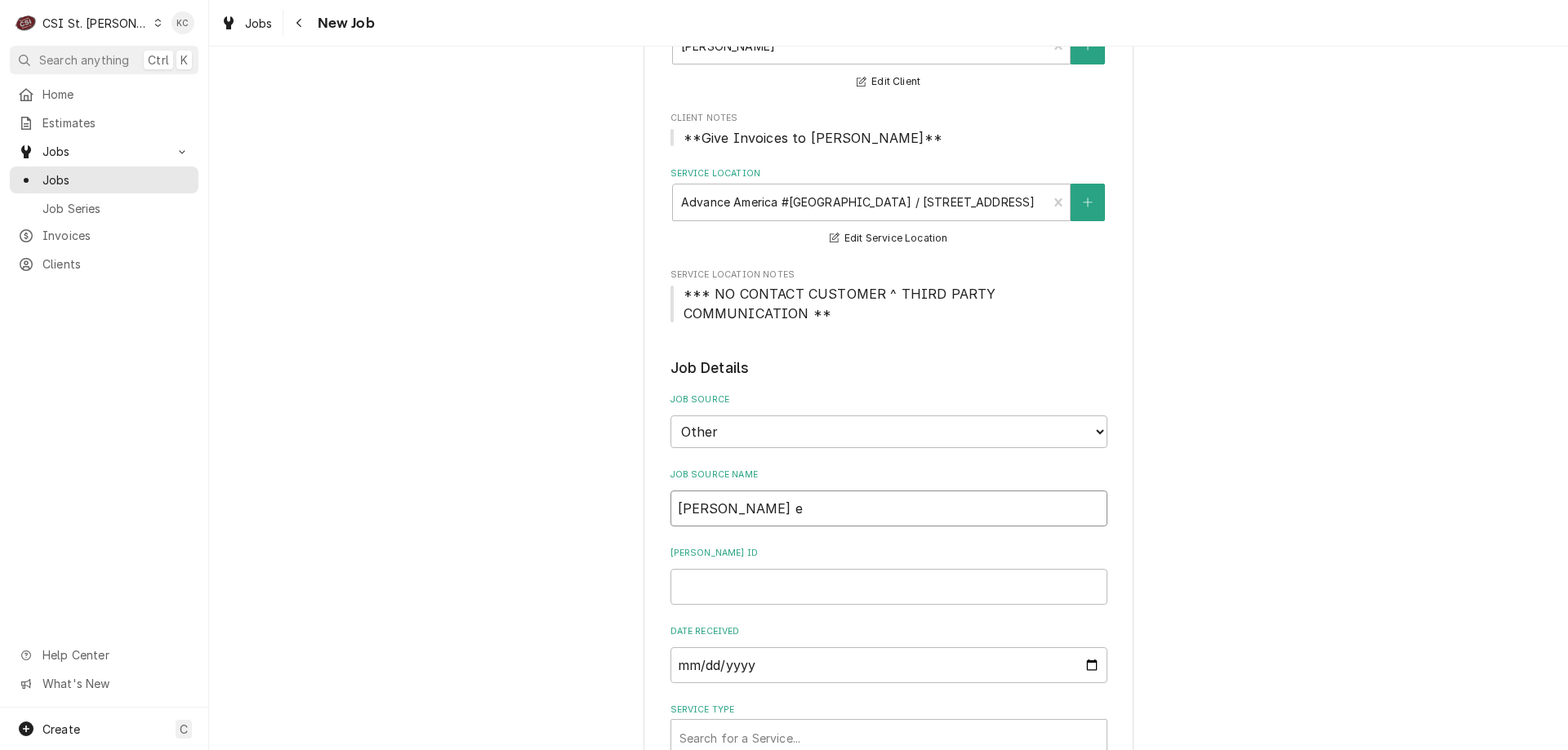
type input "Lane Valente em"
type textarea "x"
type input "Lane Valente ema"
type textarea "x"
type input "Lane Valente emai"
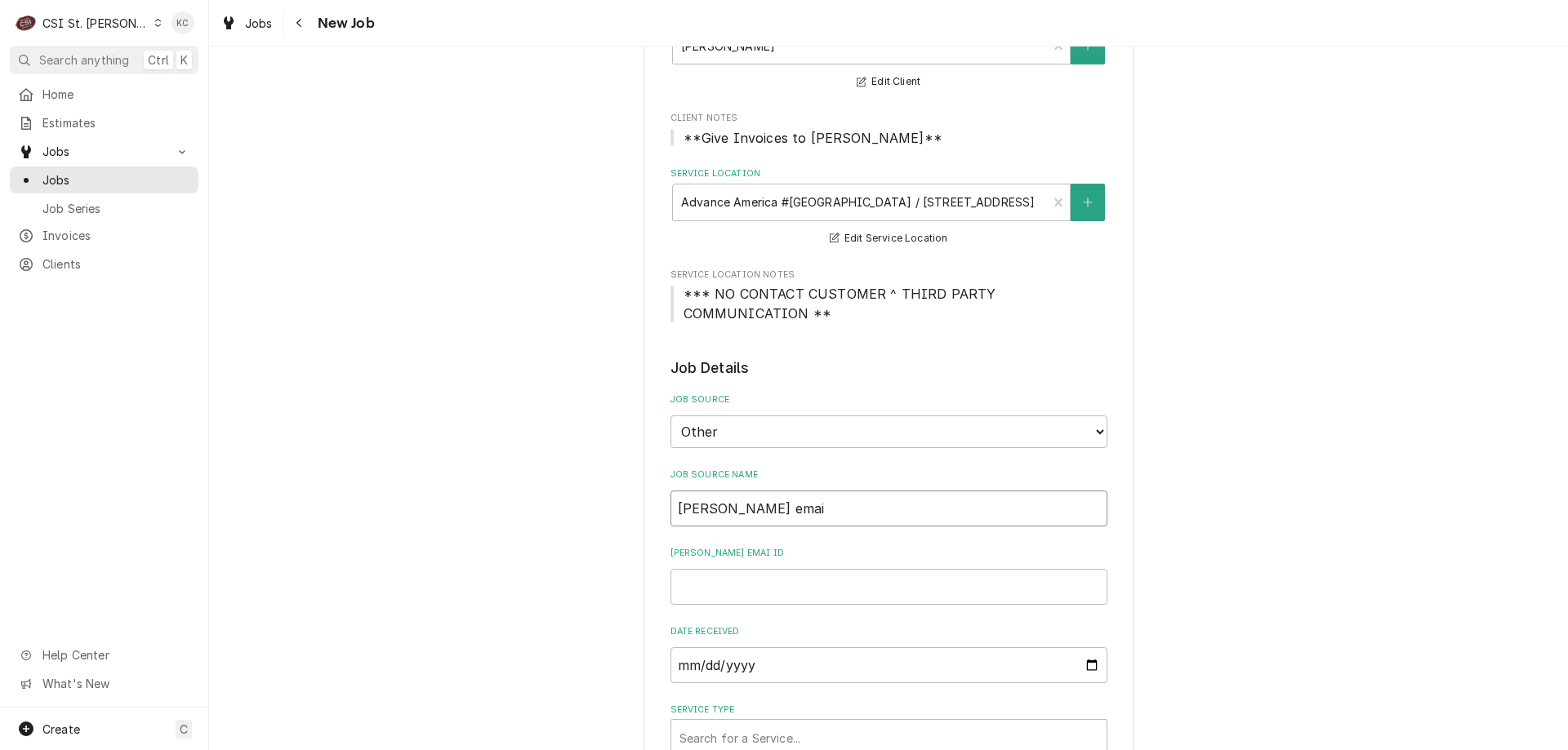
type textarea "x"
type input "[PERSON_NAME] email"
type textarea "x"
type input "[PERSON_NAME] email"
click at [782, 592] on input "Lane Valente email ID" at bounding box center [888, 586] width 436 height 36
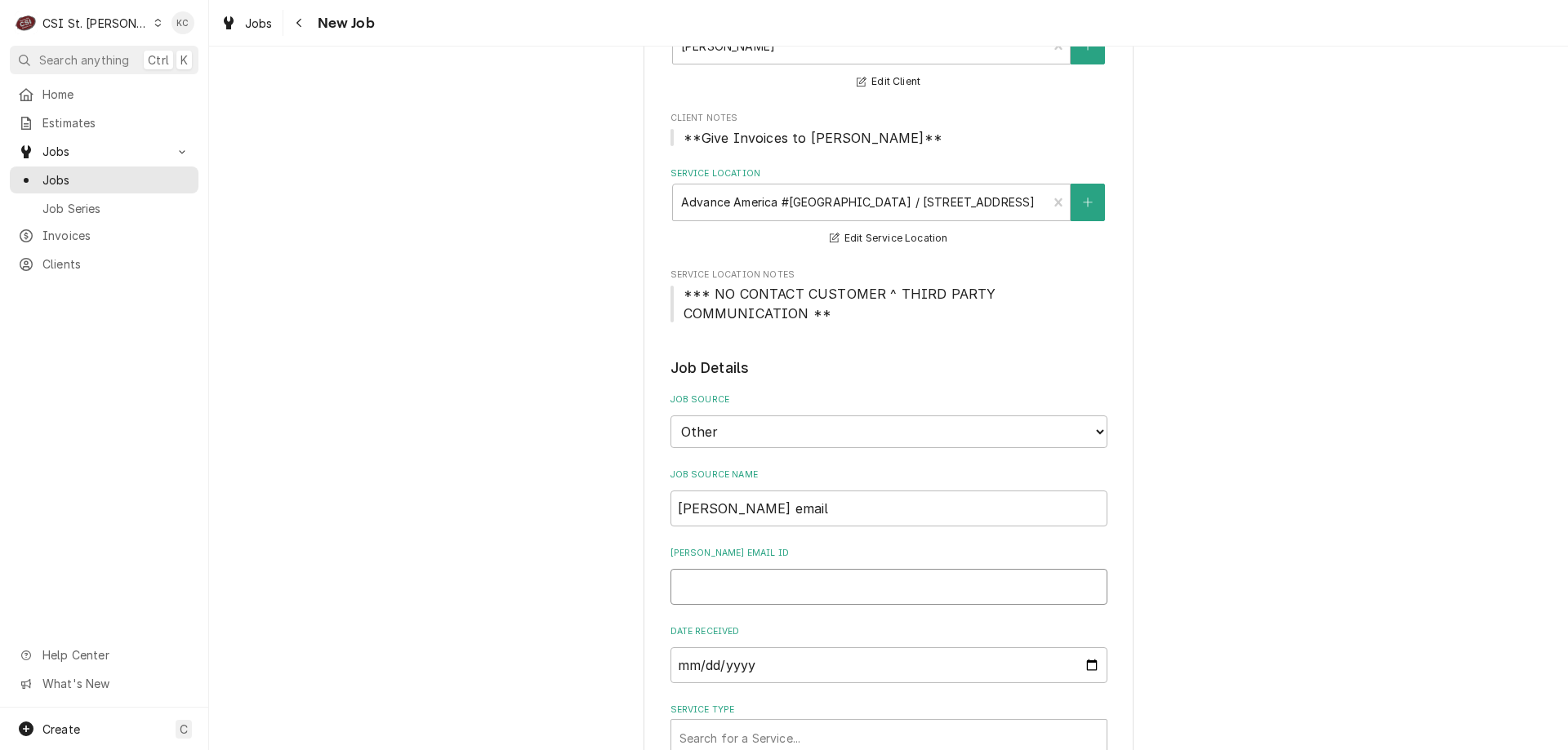
paste input "2365626"
type textarea "x"
type input "2365626"
type textarea "x"
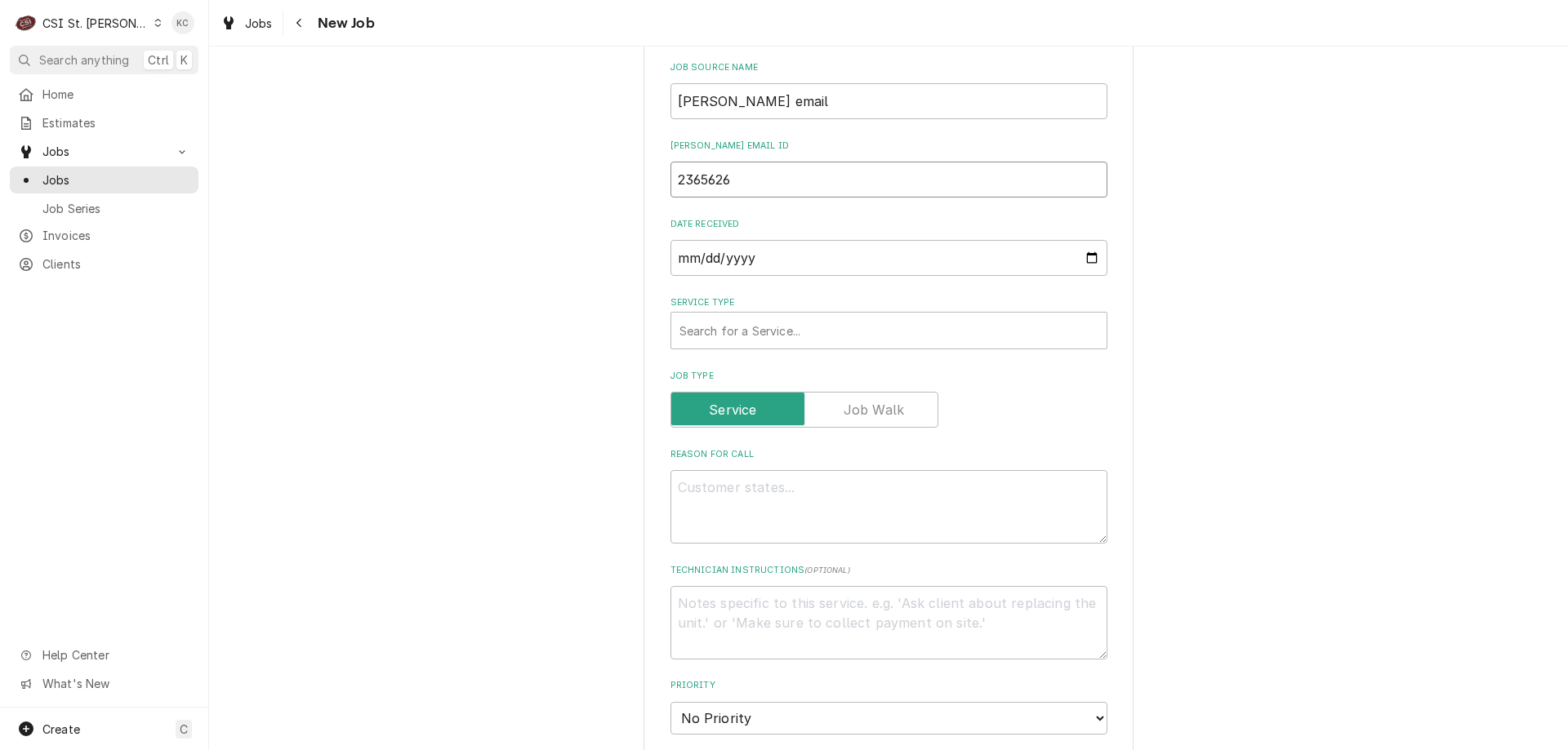
scroll to position [572, 0]
type input "2365626"
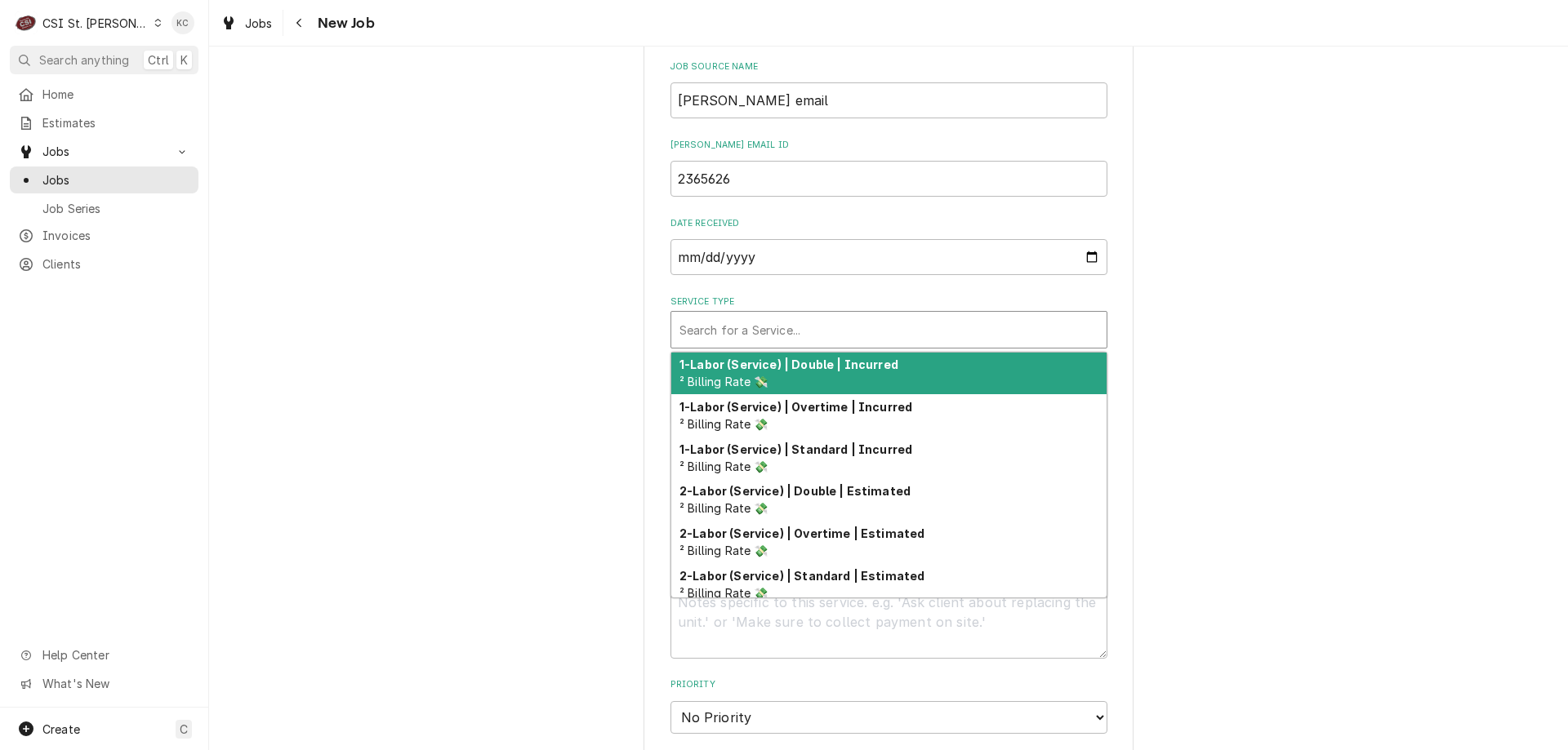
click at [811, 322] on div "Service Type" at bounding box center [888, 329] width 419 height 29
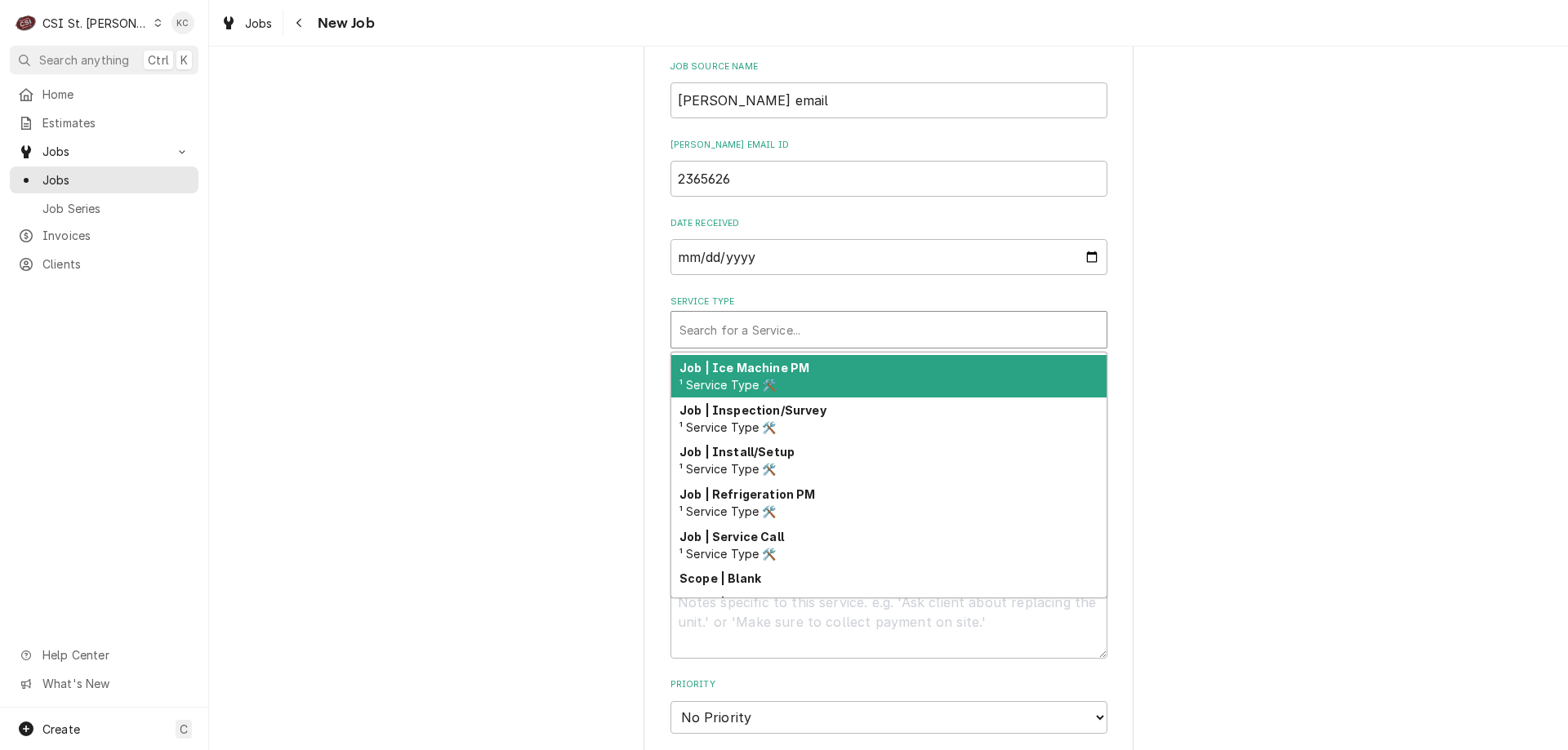
scroll to position [933, 0]
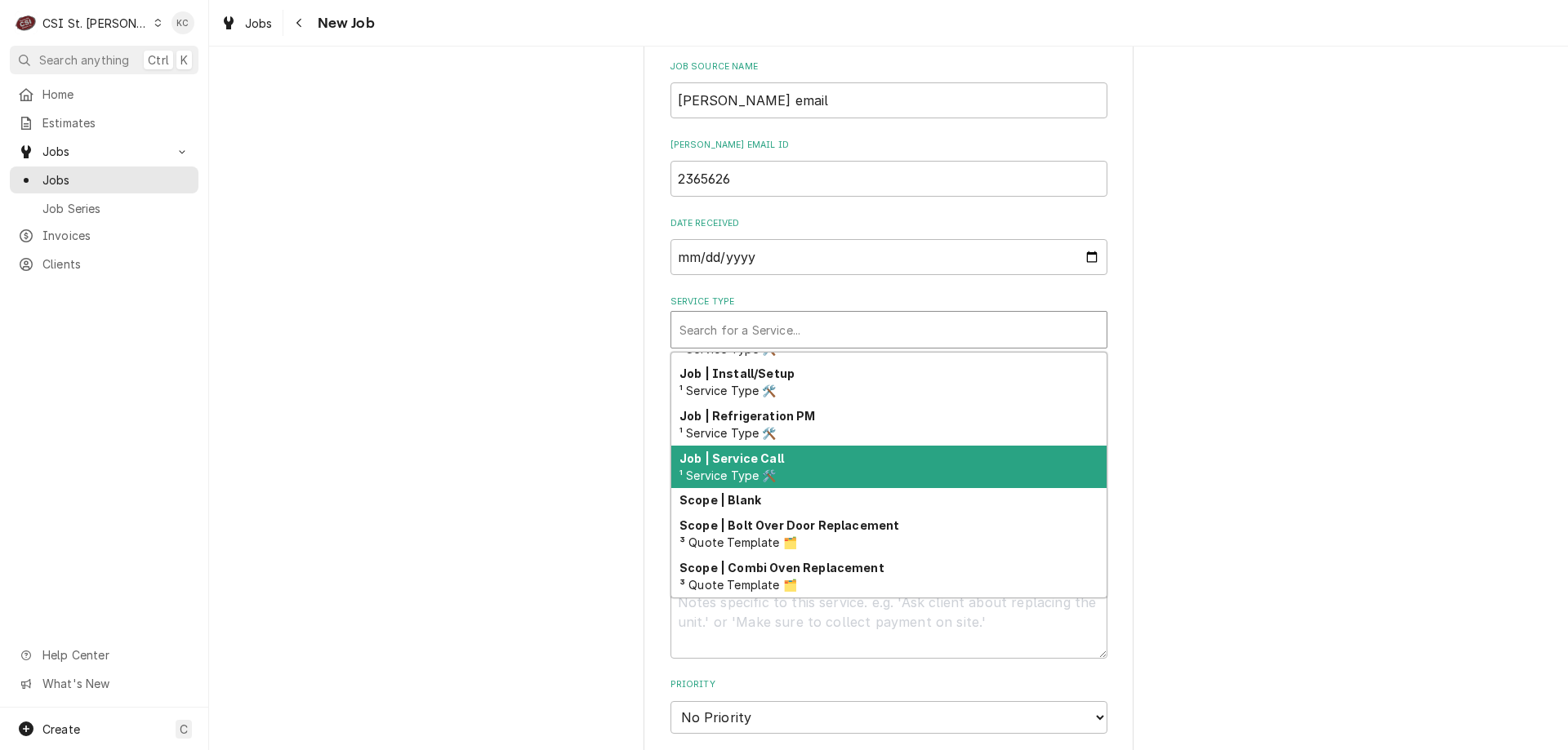
click at [832, 467] on div "Job | Service Call ¹ Service Type 🛠️" at bounding box center [888, 467] width 435 height 42
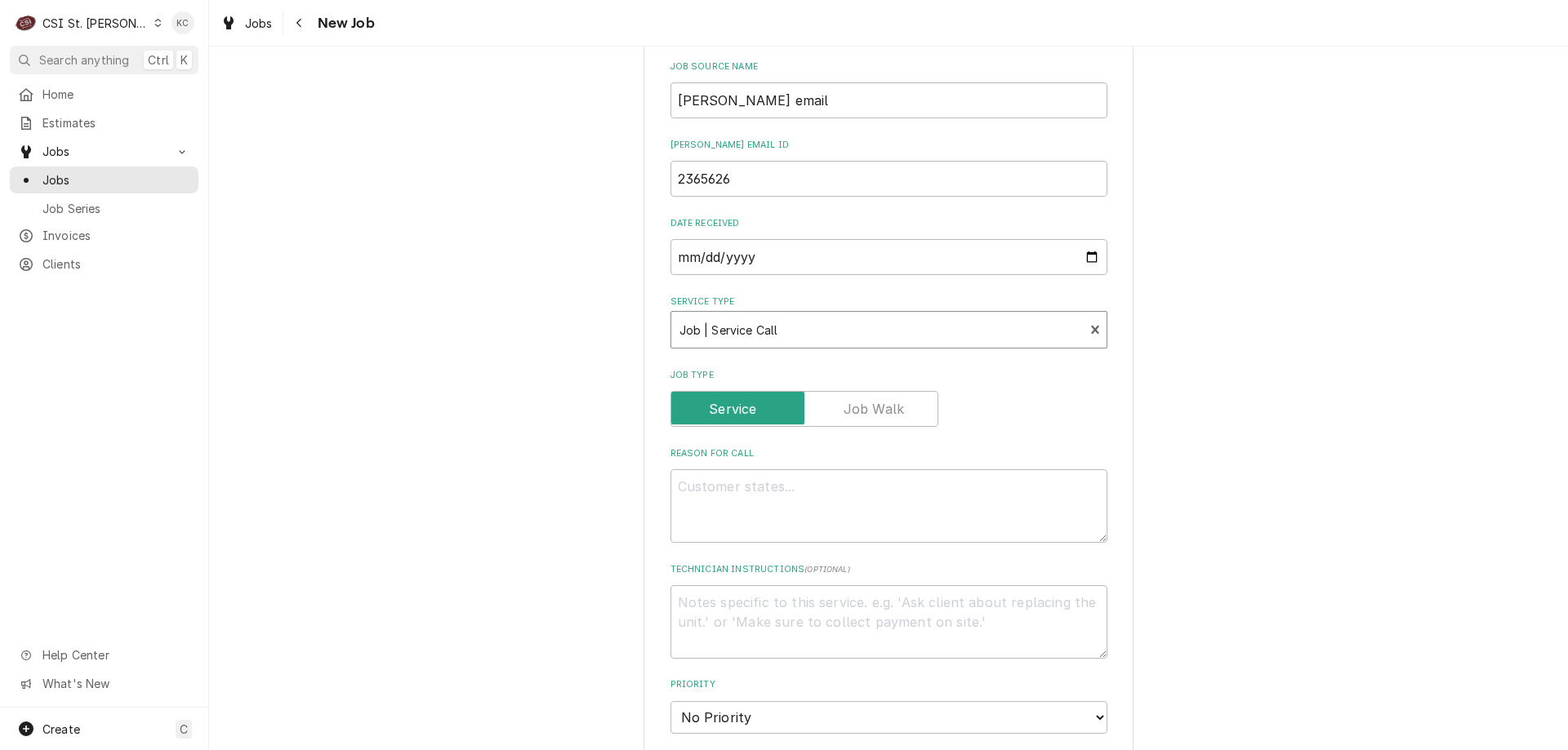
click at [1149, 452] on div "Please provide the following information to create a job: Client Details Client…" at bounding box center [887, 476] width 1358 height 1969
click at [738, 605] on textarea "Technician Instructions ( optional )" at bounding box center [888, 622] width 436 height 74
paste textarea "M 10 - 6, T 10 - 6, W 10 - 6, TH 10 - 6, F 10 - 6, SA 10 - 1"
type textarea "x"
type textarea "M 10 - 6, T 10 - 6, W 10 - 6, TH 10 - 6, F 10 - 6, SA 10 - 1"
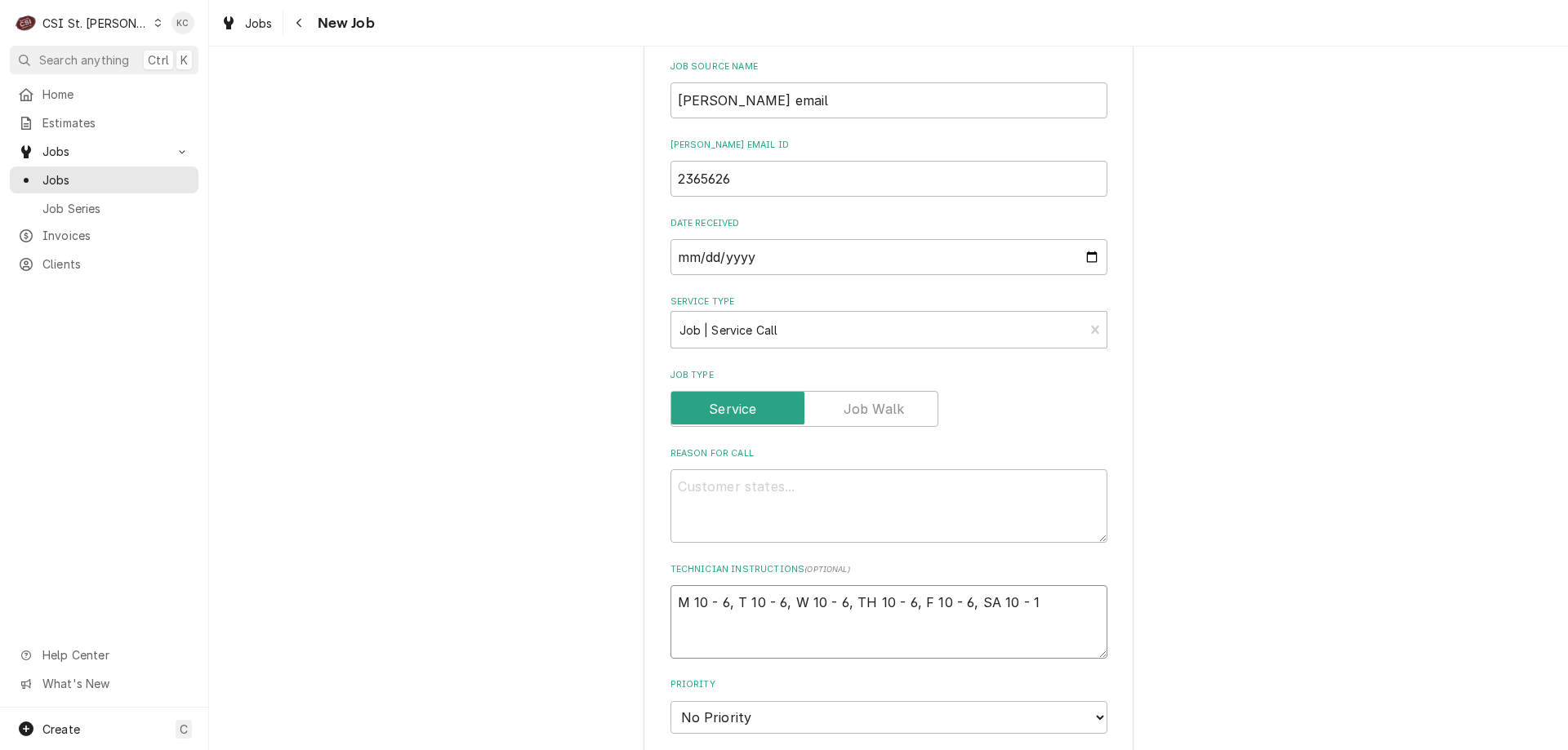
type textarea "x"
type textarea "M 10 - 6, T 10 - 6, W 10 - 6, TH 10 - 6, F 10 - 6, SA 10 - 1"
click at [755, 475] on textarea "Reason For Call" at bounding box center [888, 506] width 436 height 74
type textarea "x"
type textarea "N"
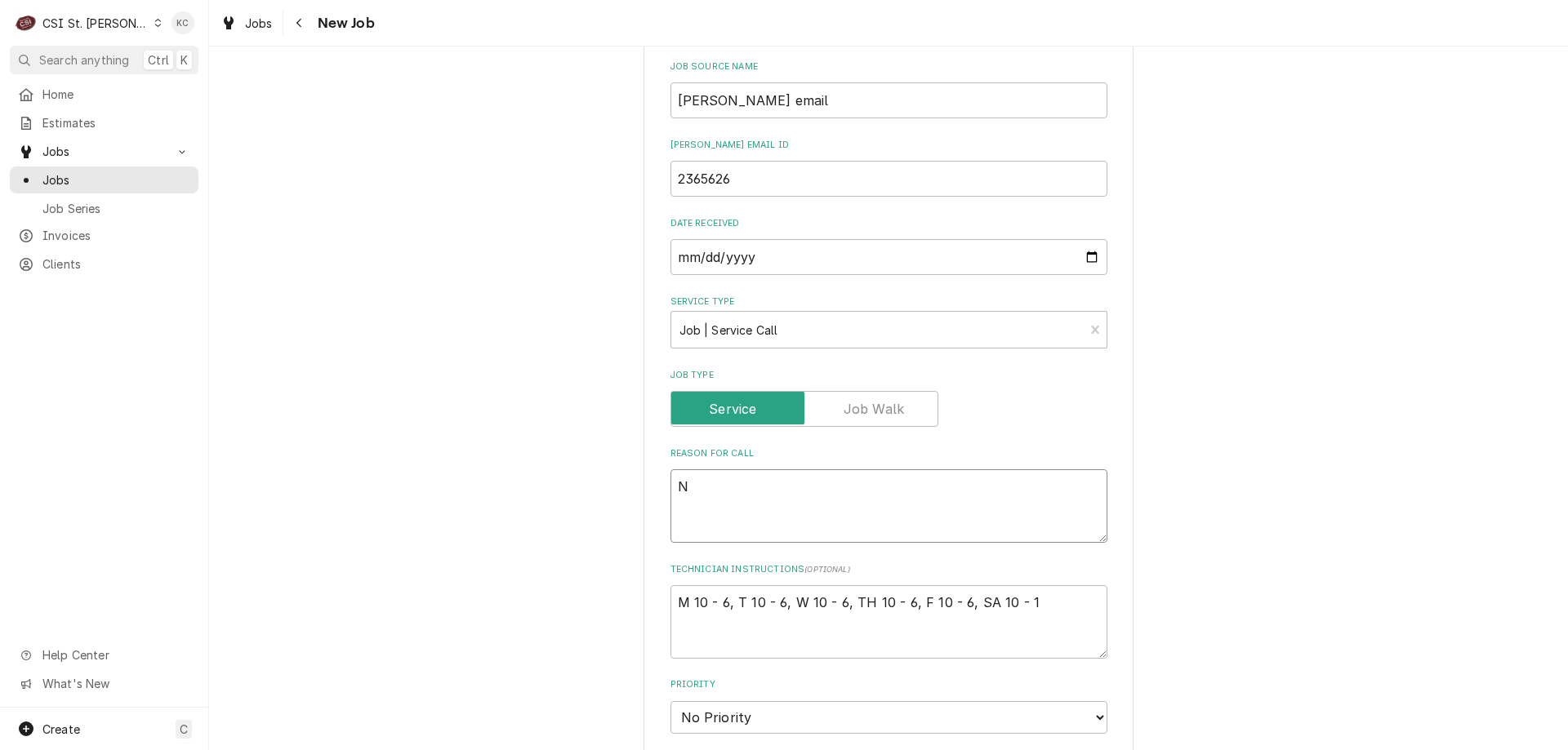
type textarea "x"
type textarea "NT"
type textarea "x"
type textarea "NTE"
type textarea "x"
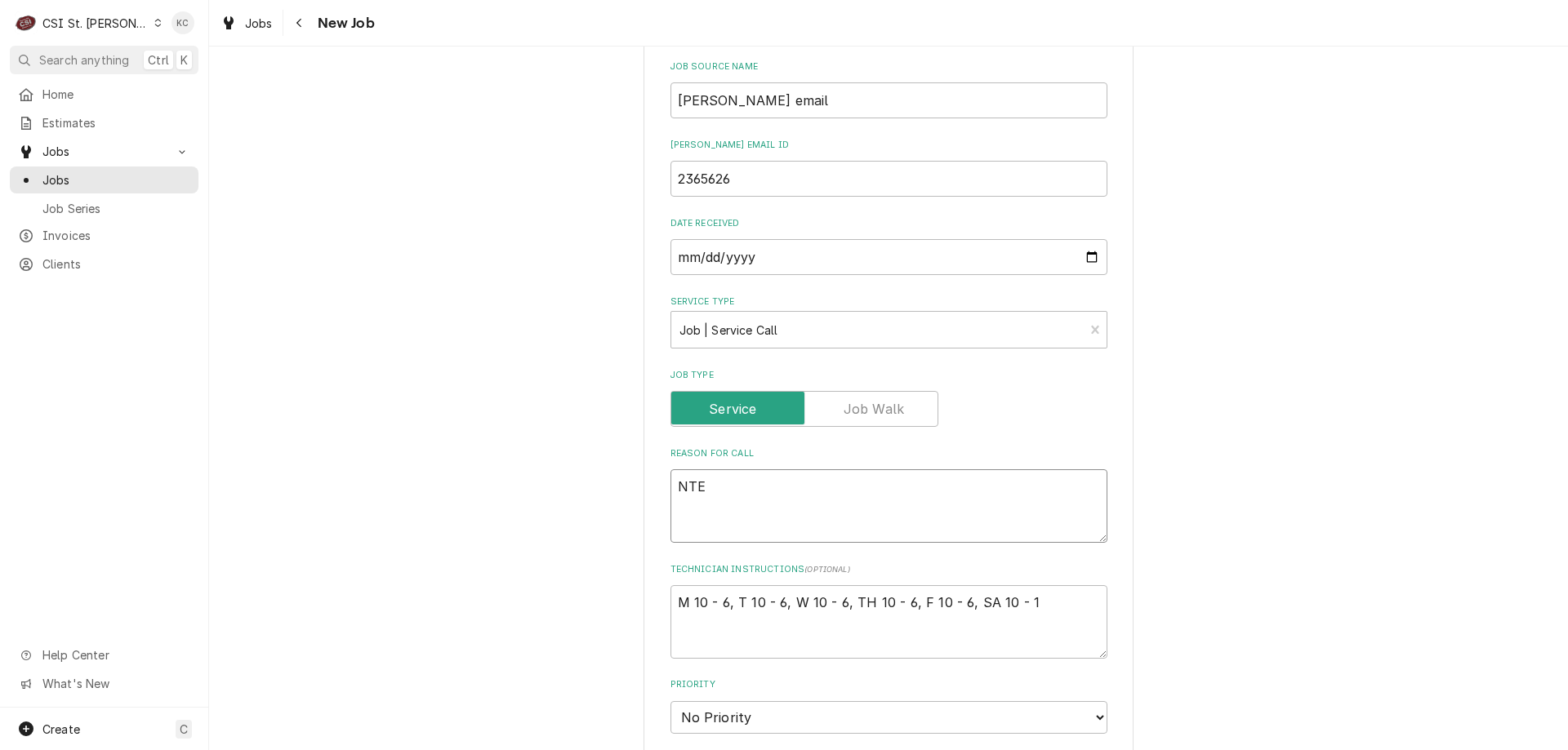
type textarea "NTE"
type textarea "x"
type textarea "NTE $"
type textarea "x"
type textarea "NTE $5"
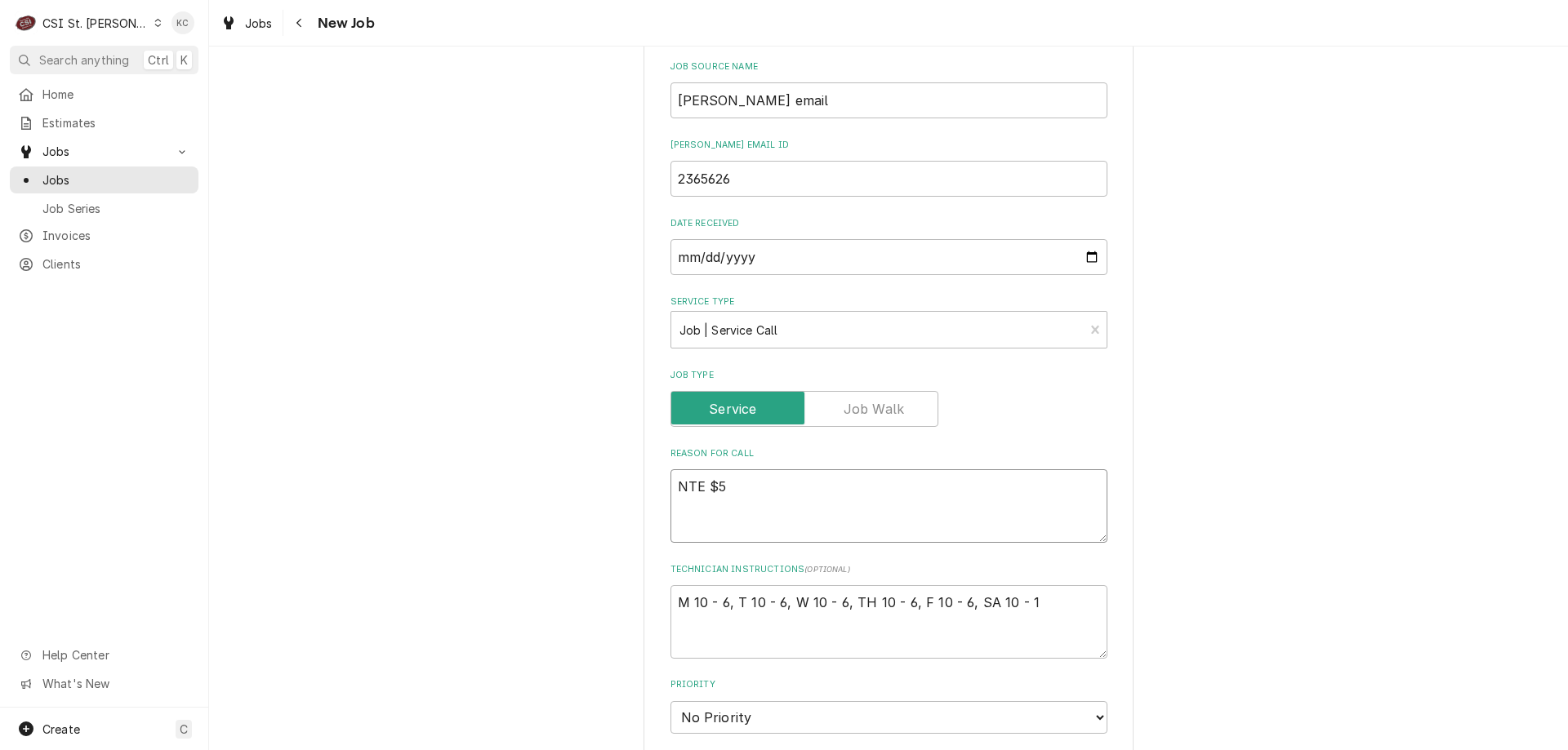
type textarea "x"
type textarea "NTE $52"
type textarea "x"
type textarea "NTE $520"
type textarea "x"
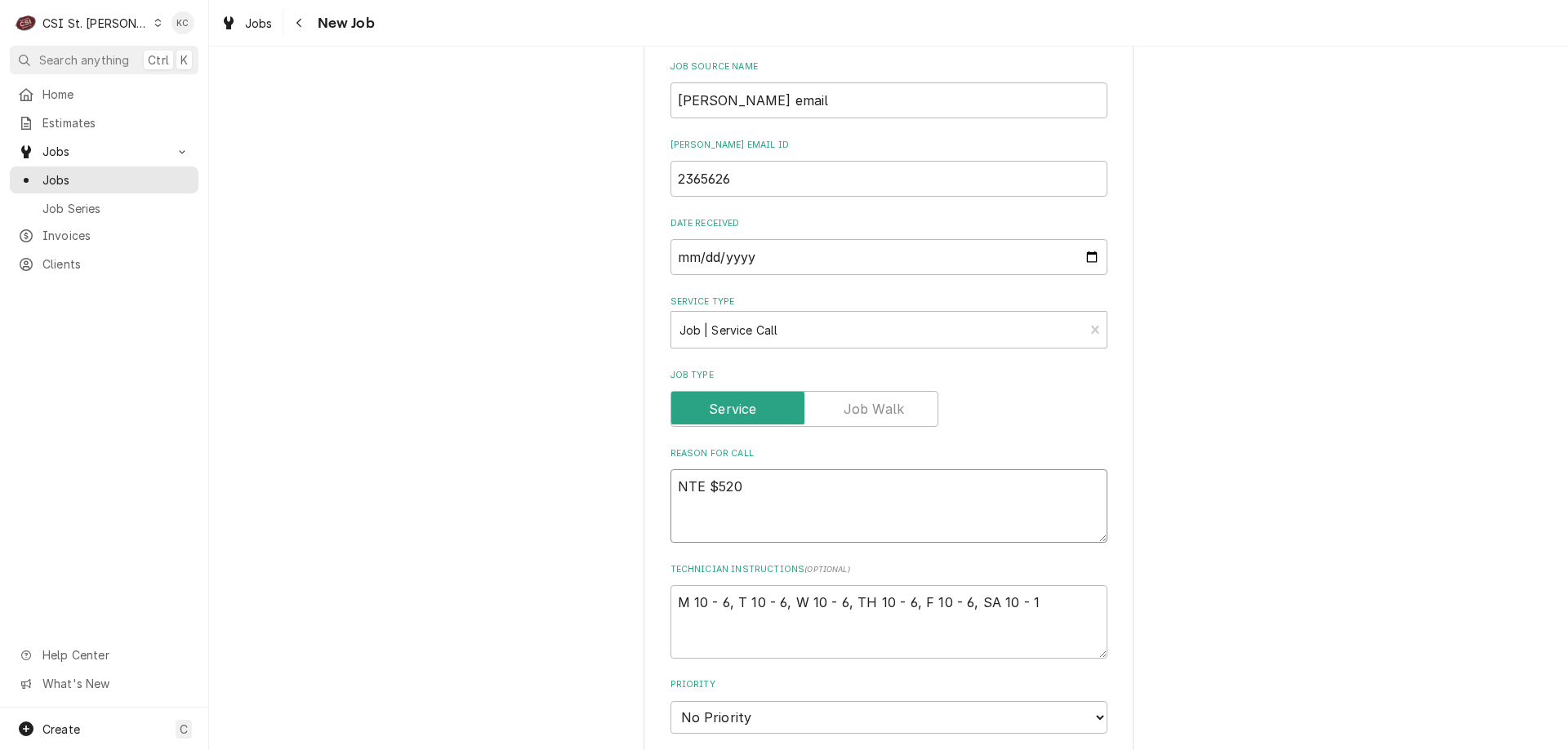
type textarea "NTE $520"
type textarea "x"
type textarea "NTE $520 T"
type textarea "x"
type textarea "NTE $520 TE"
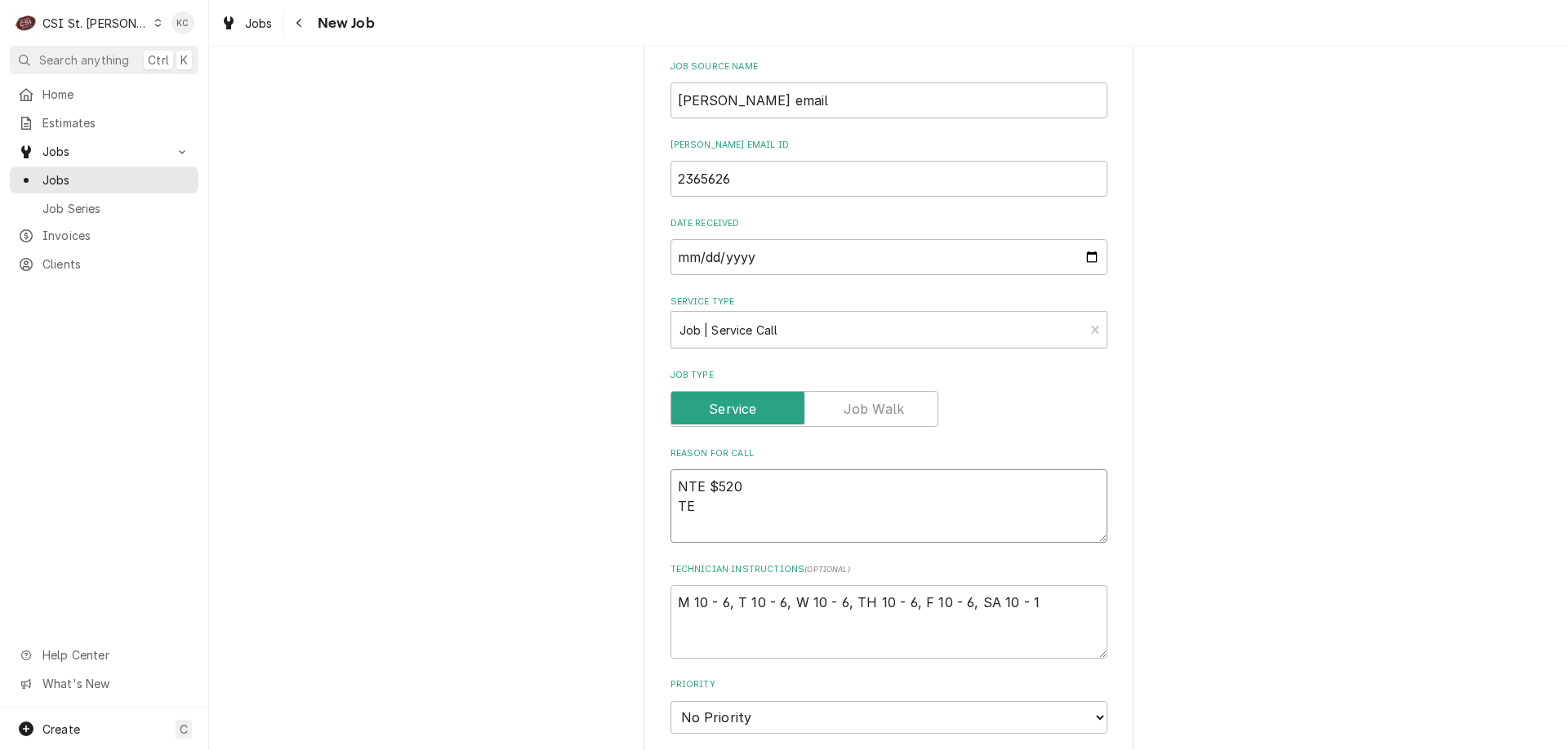
type textarea "x"
type textarea "NTE $520 TECH"
type textarea "x"
type textarea "NTE $520 TECH"
type textarea "x"
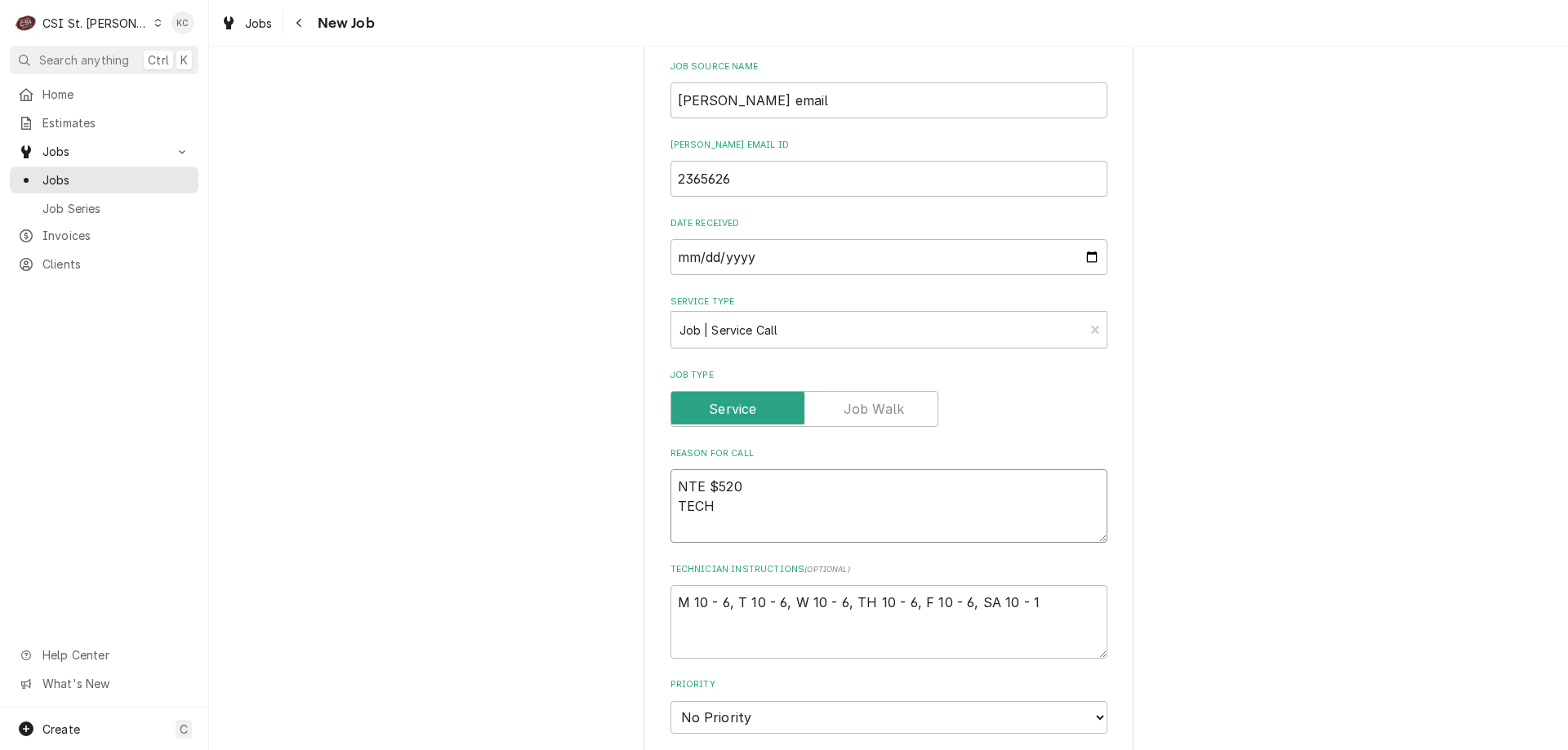
type textarea "NTE $520 TECH C"
type textarea "x"
type textarea "NTE $520 TECH CH"
type textarea "x"
type textarea "NTE $520 TECH CHE"
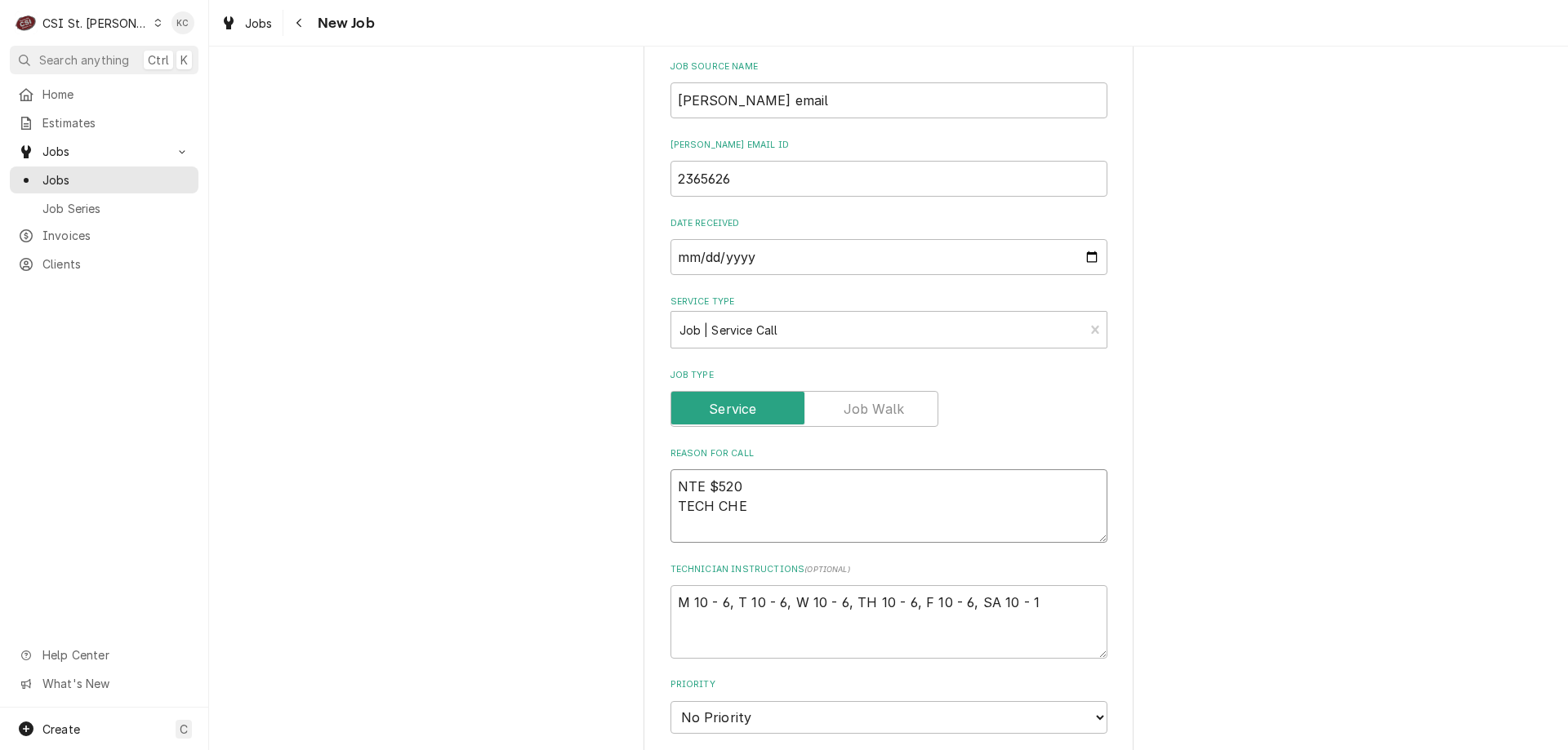
type textarea "x"
type textarea "NTE $520 TECH CHEC"
type textarea "x"
type textarea "NTE $520 TECH CHECK"
type textarea "x"
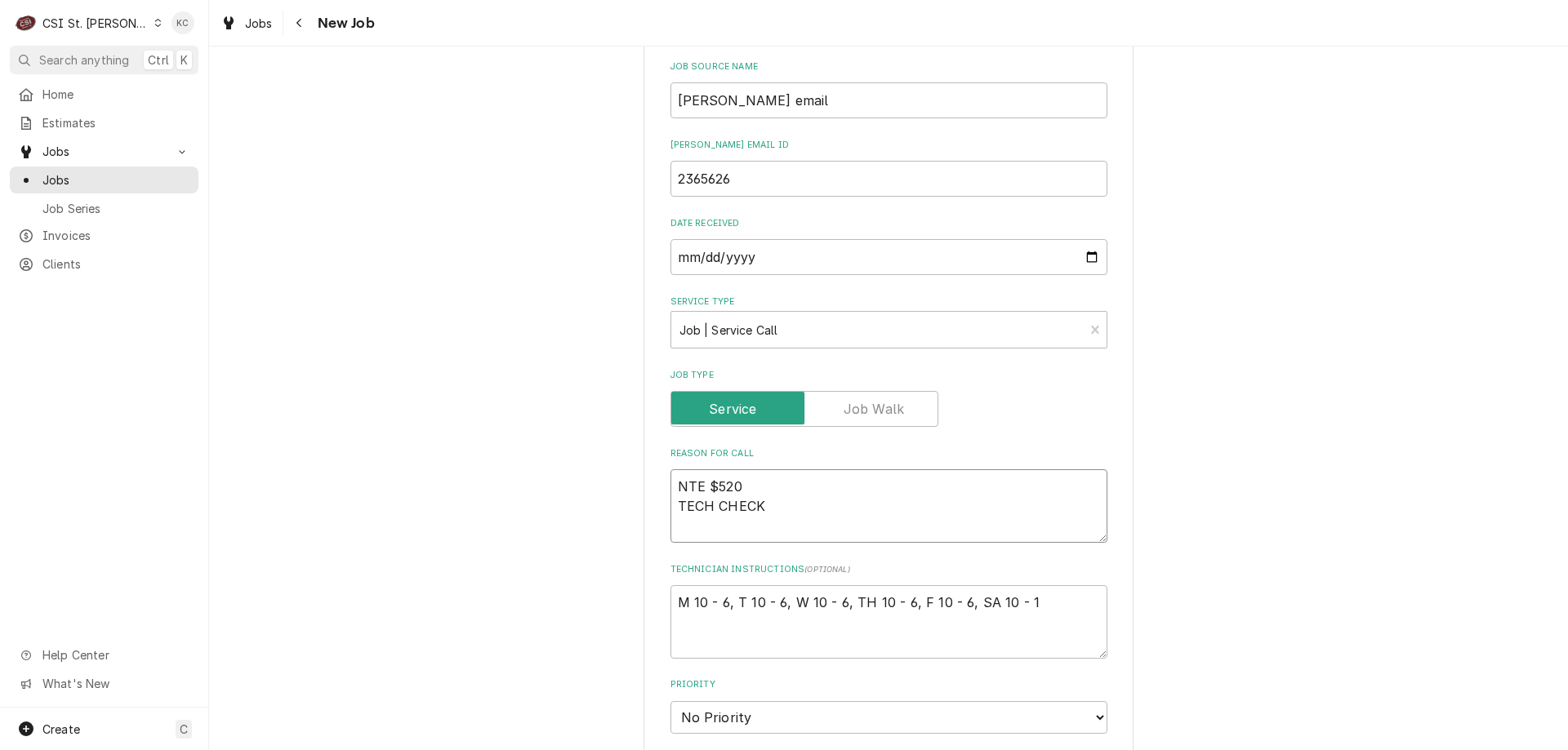
type textarea "NTE $520 TECH CHECK"
type textarea "x"
type textarea "NTE $520 TECH CHECK I"
type textarea "x"
type textarea "NTE $520 TECH CHECK IN"
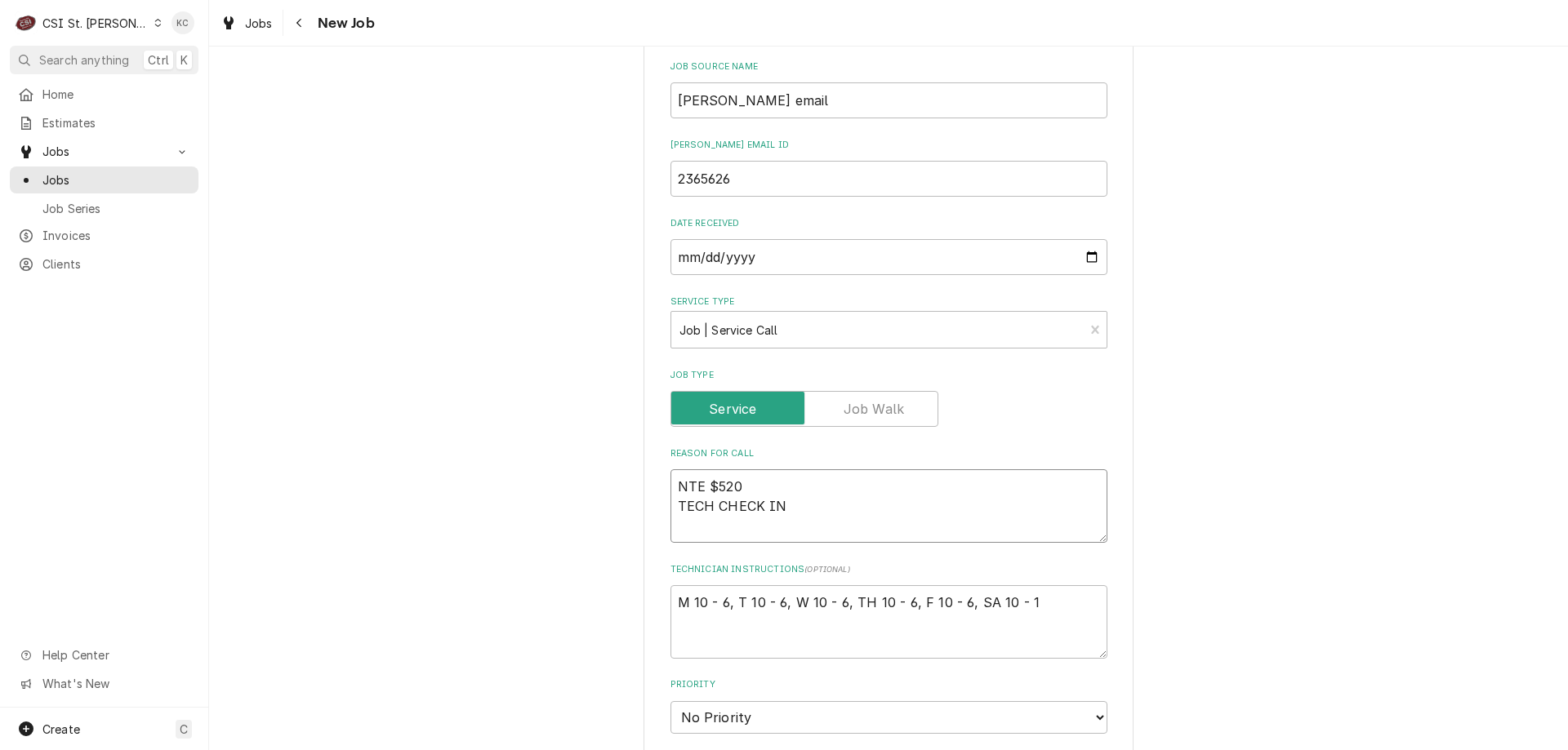
type textarea "x"
type textarea "NTE $520 TECH CHECK IN/"
type textarea "x"
type textarea "NTE $520 TECH CHECK IN/O"
type textarea "x"
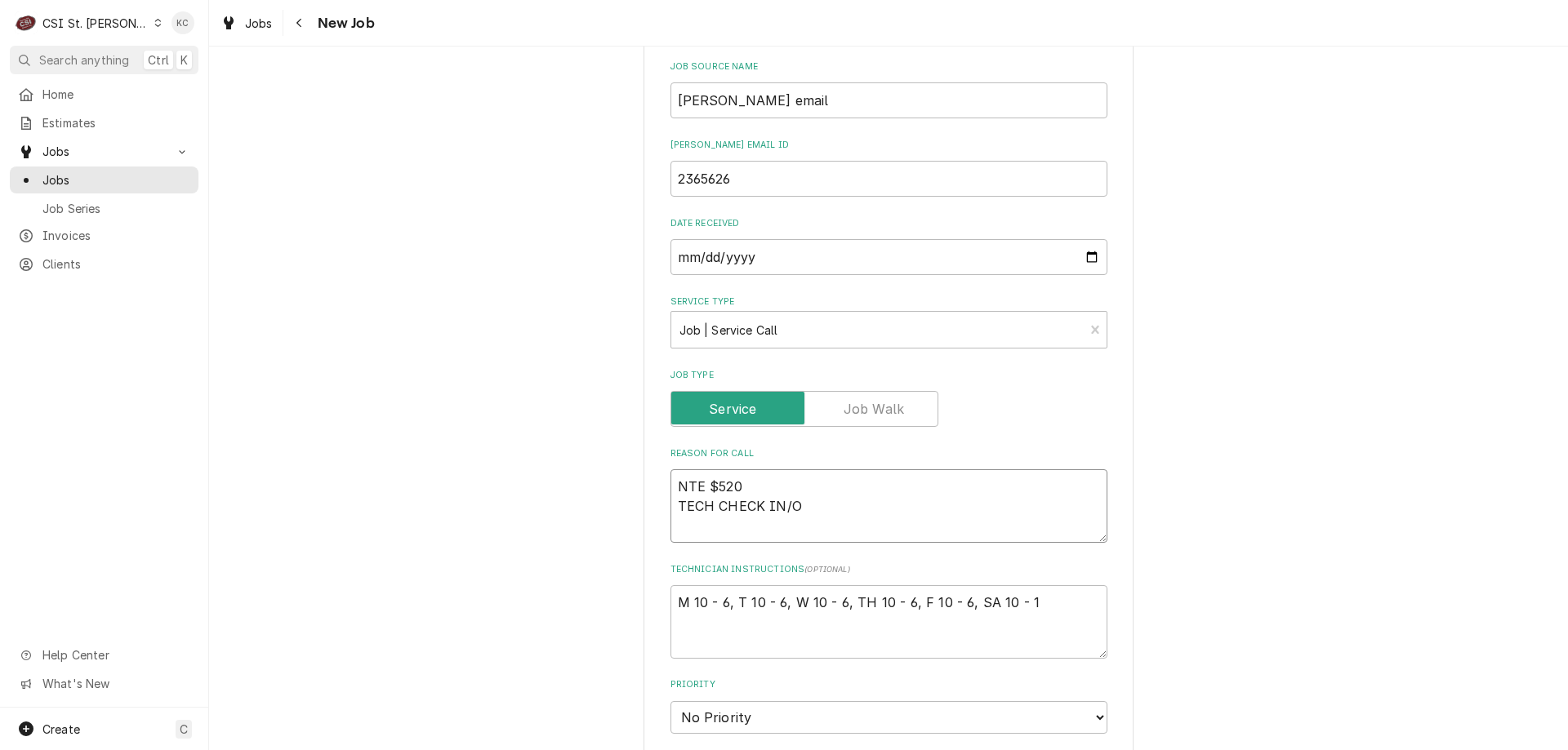
type textarea "NTE $520 TECH CHECK IN/OU"
type textarea "x"
type textarea "NTE $520 TECH CHECK IN/OUT"
type textarea "x"
type textarea "NTE $520 TECH CHECK IN/OUT"
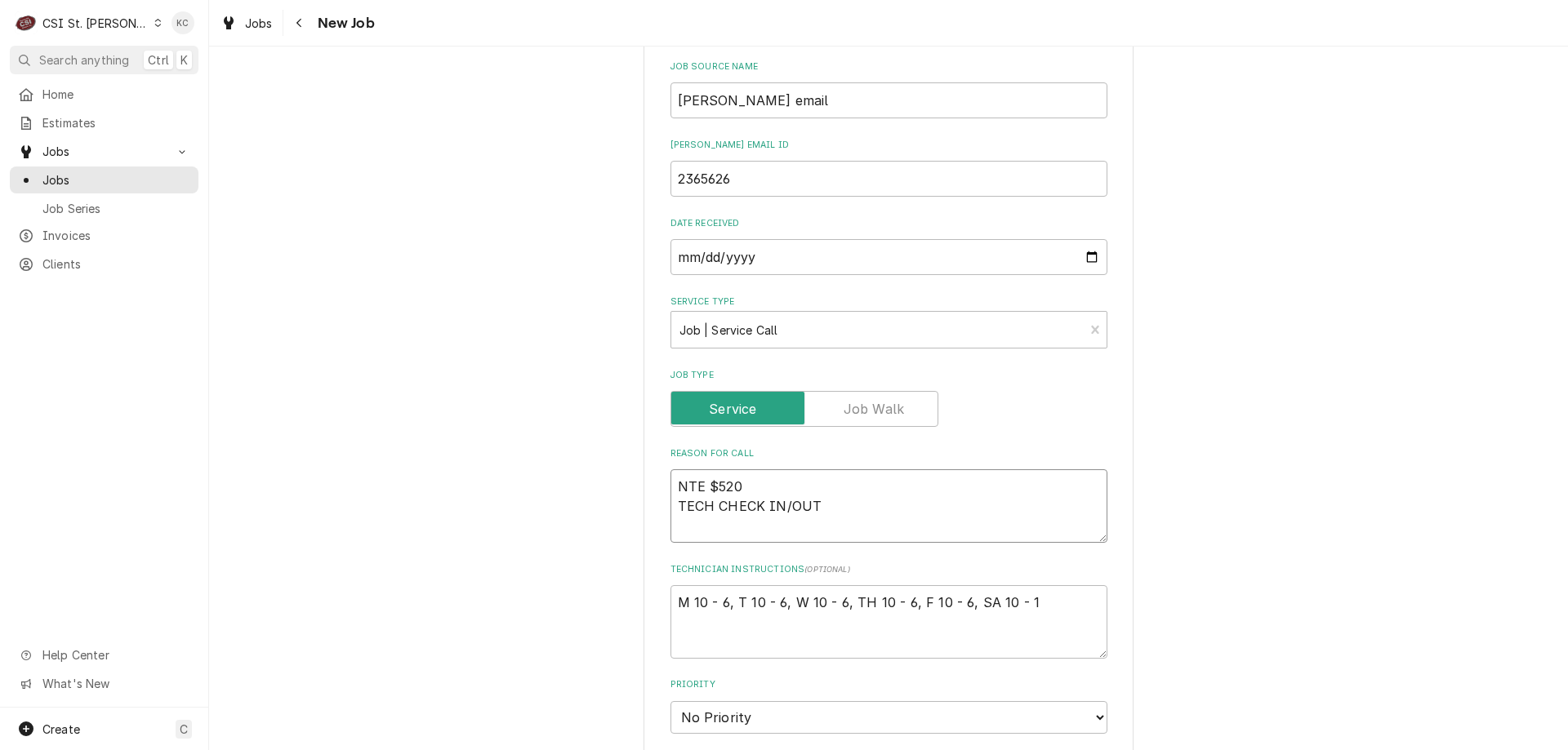
type textarea "x"
type textarea "NTE $520 TECH CHECK IN/OUT 6"
type textarea "x"
type textarea "NTE $520 TECH CHECK IN/OUT 63"
type textarea "x"
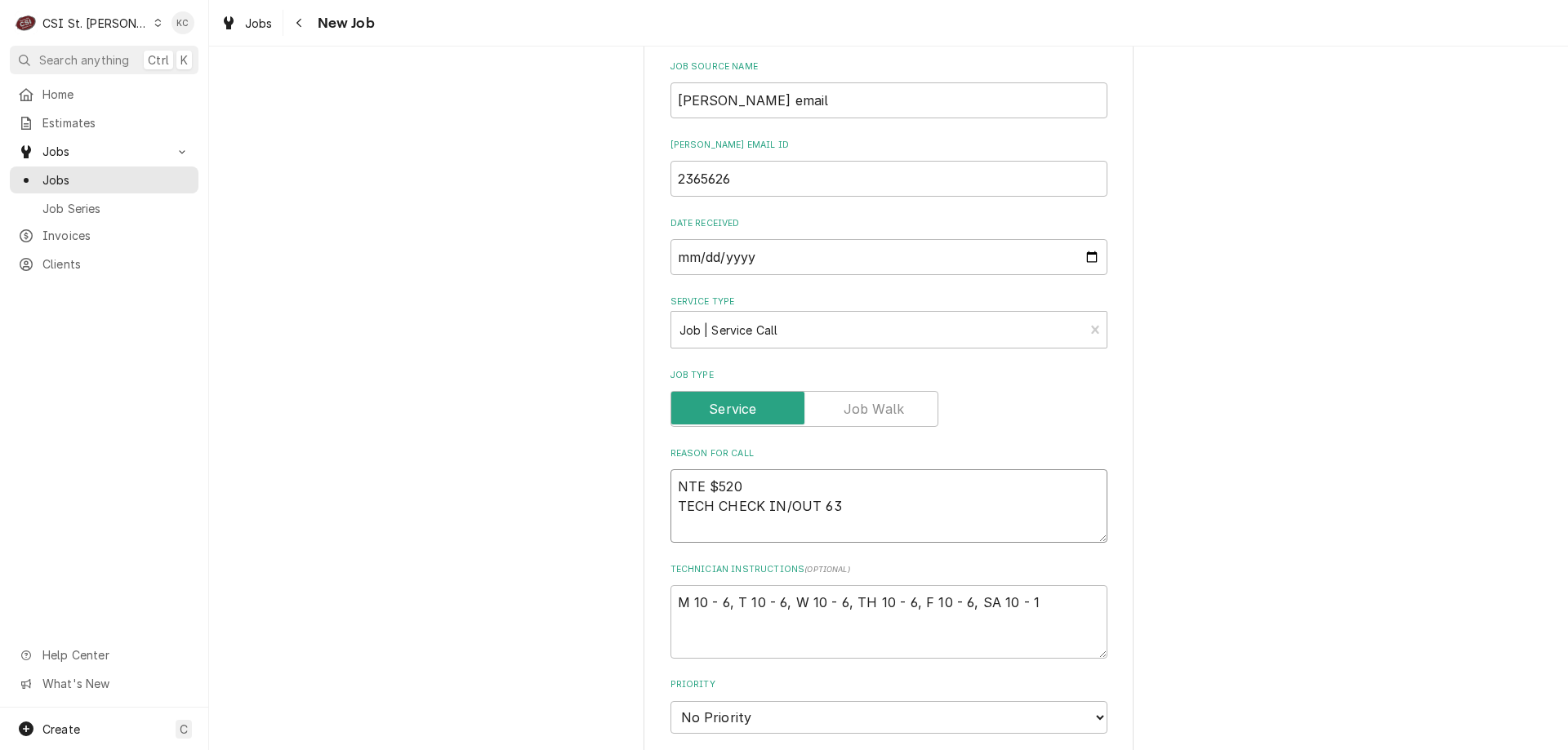
type textarea "NTE $520 TECH CHECK IN/OUT 631"
type textarea "x"
type textarea "NTE $520 TECH CHECK IN/OUT 631"
type textarea "x"
type textarea "NTE $520 TECH CHECK IN/OUT 631 4"
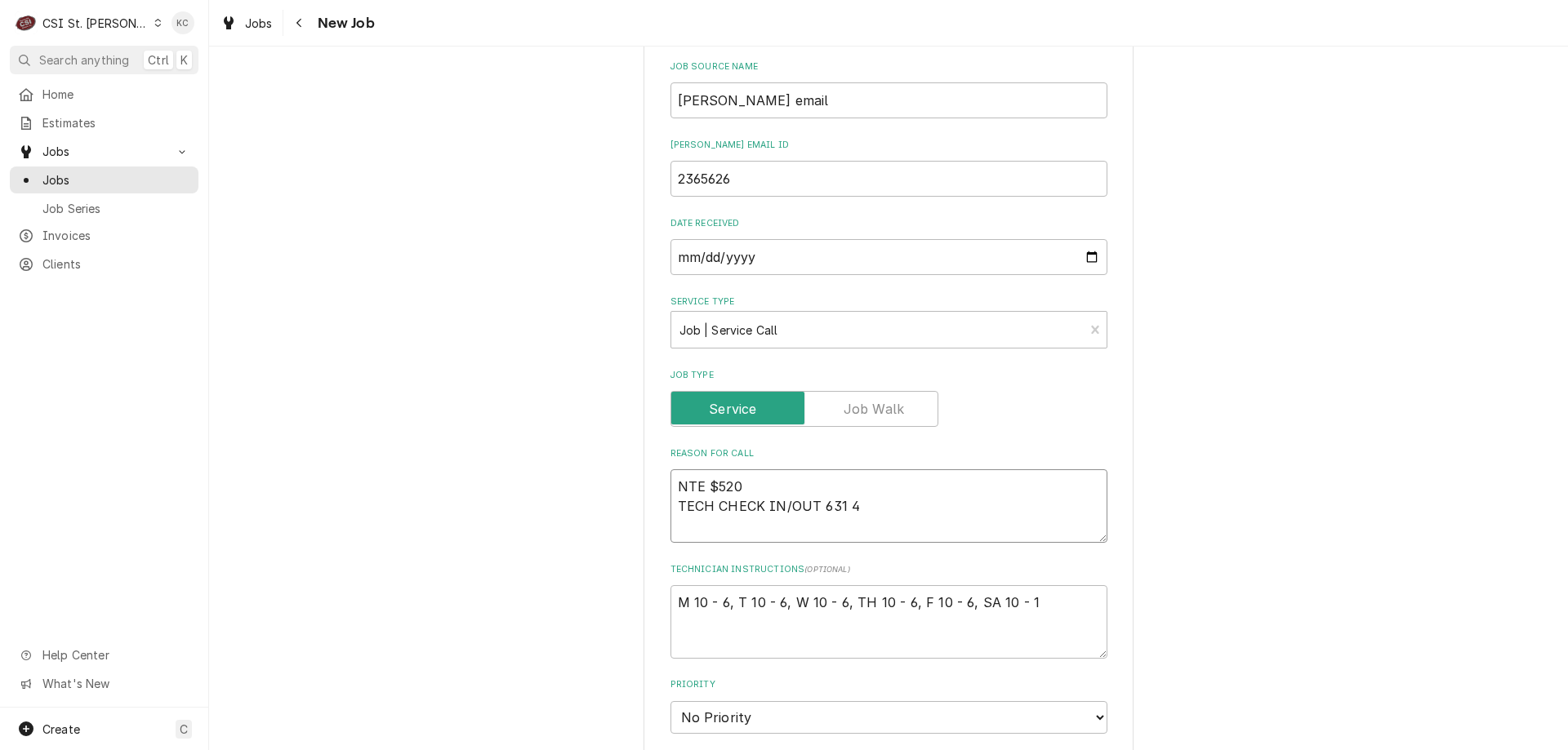
type textarea "x"
type textarea "NTE $520 TECH CHECK IN/OUT 631 45"
type textarea "x"
type textarea "NTE $520 TECH CHECK IN/OUT 631 454"
type textarea "x"
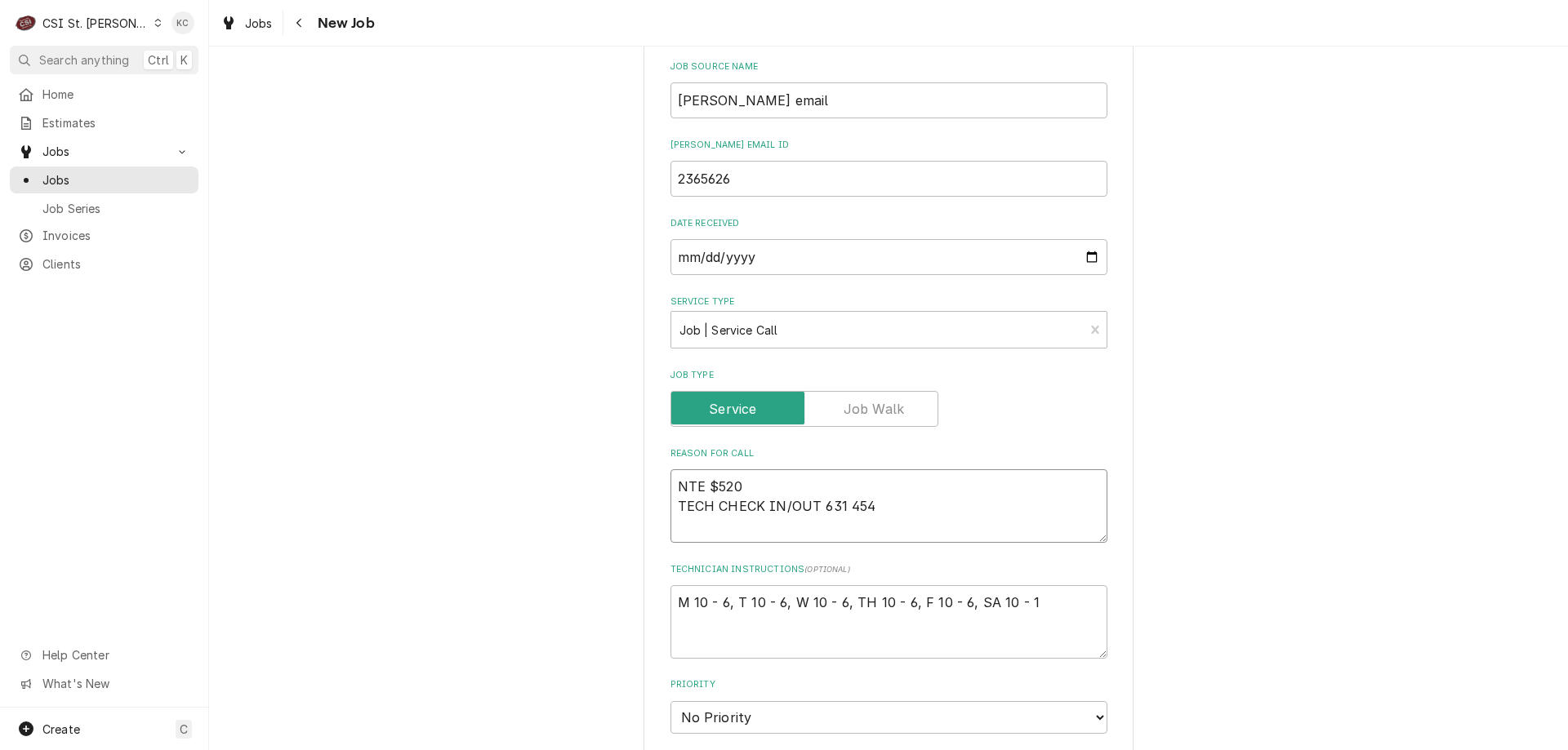
type textarea "NTE $520 TECH CHECK IN/OUT 631 454-"
type textarea "x"
type textarea "NTE $520 TECH CHECK IN/OUT 631 454-9"
type textarea "x"
type textarea "NTE $520 TECH CHECK IN/OUT 631 454-91"
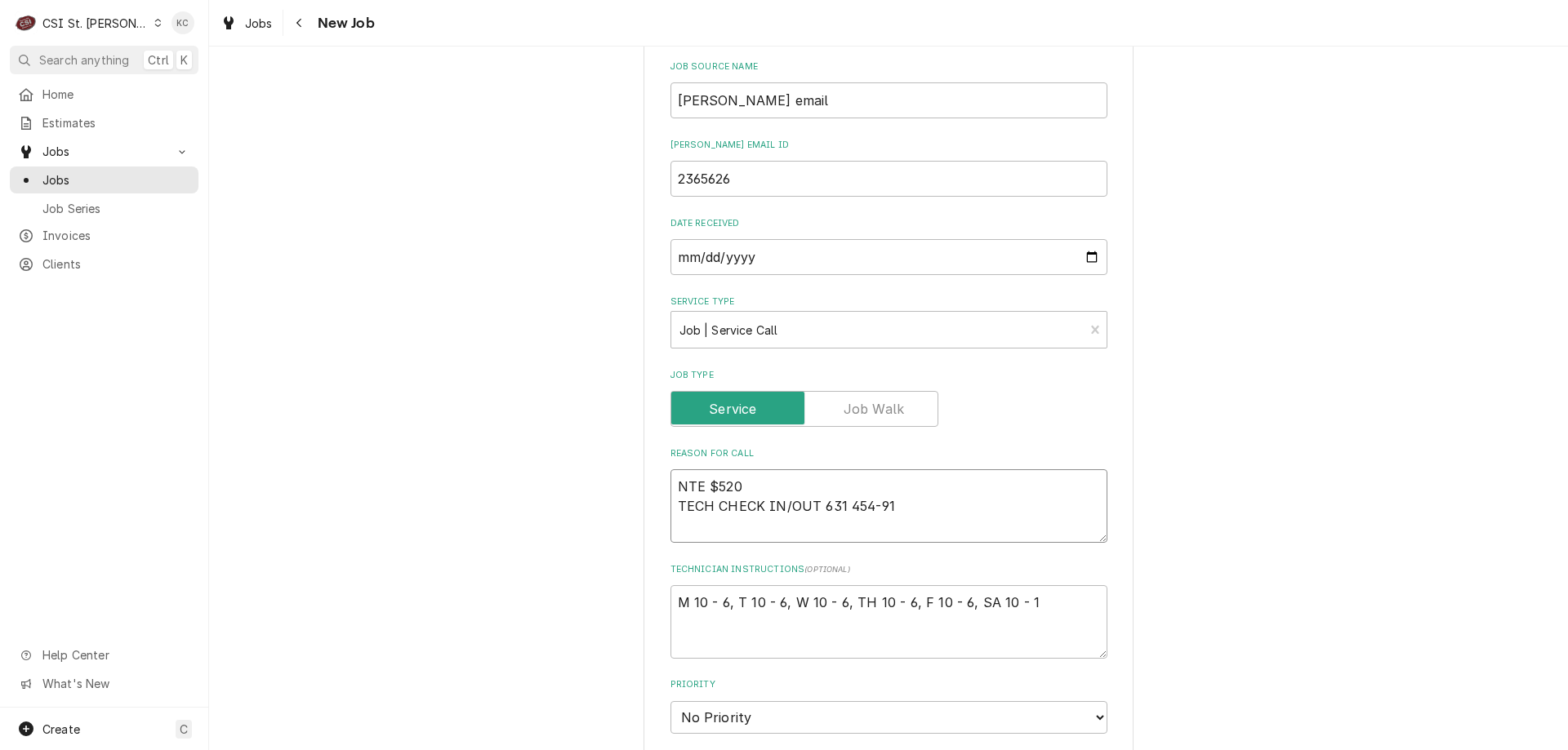
type textarea "x"
type textarea "NTE $520 TECH CHECK IN/OUT 631 454-910"
type textarea "x"
type textarea "NTE $520 TECH CHECK IN/OUT 631 454-9100"
type textarea "x"
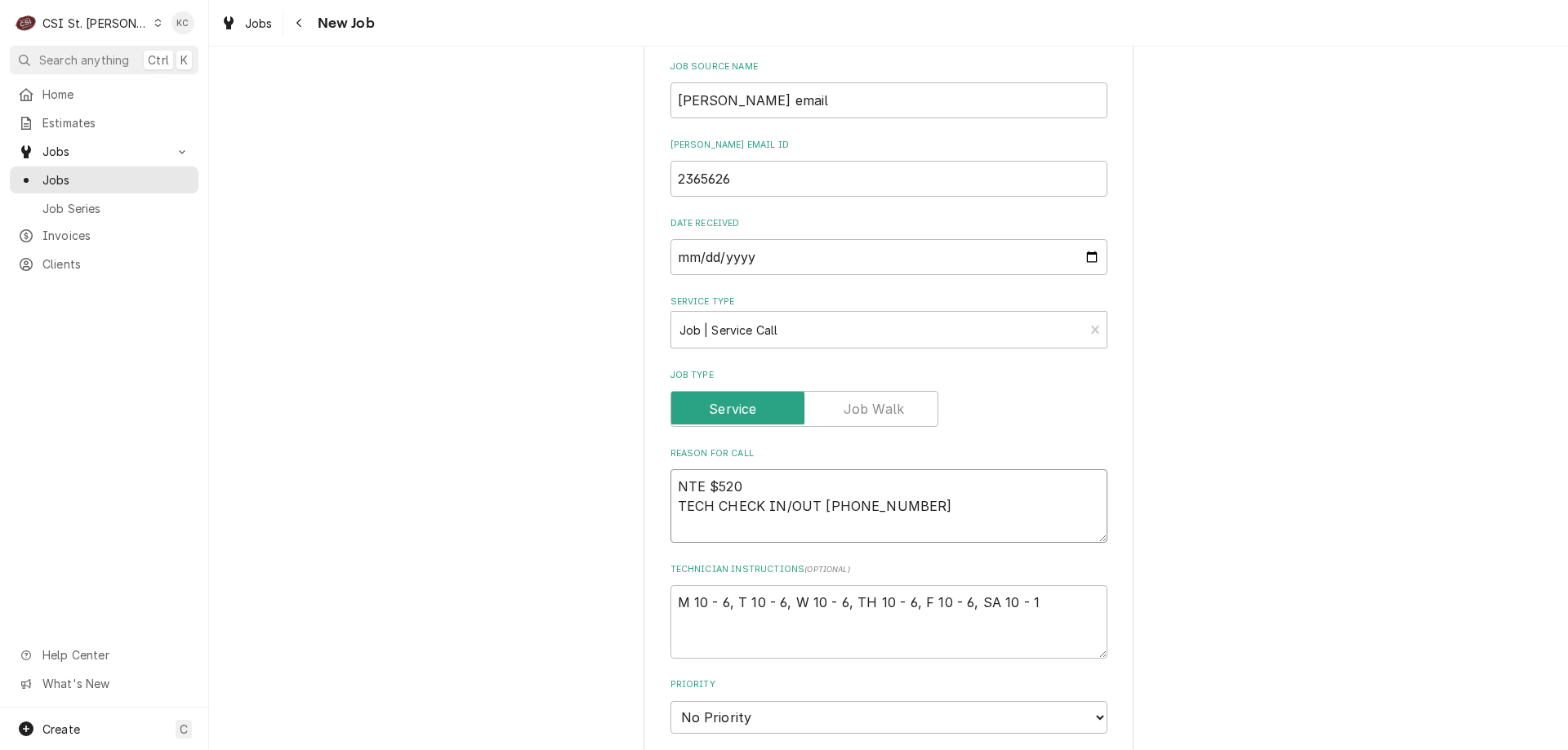
type textarea "NTE $520 TECH CHECK IN/OUT 631 454-9100"
type textarea "x"
type textarea "NTE $520 TECH CHECK IN/OUT 631 454-9100 X"
type textarea "x"
type textarea "NTE $520 TECH CHECK IN/OUT 631 454-9100 X 0"
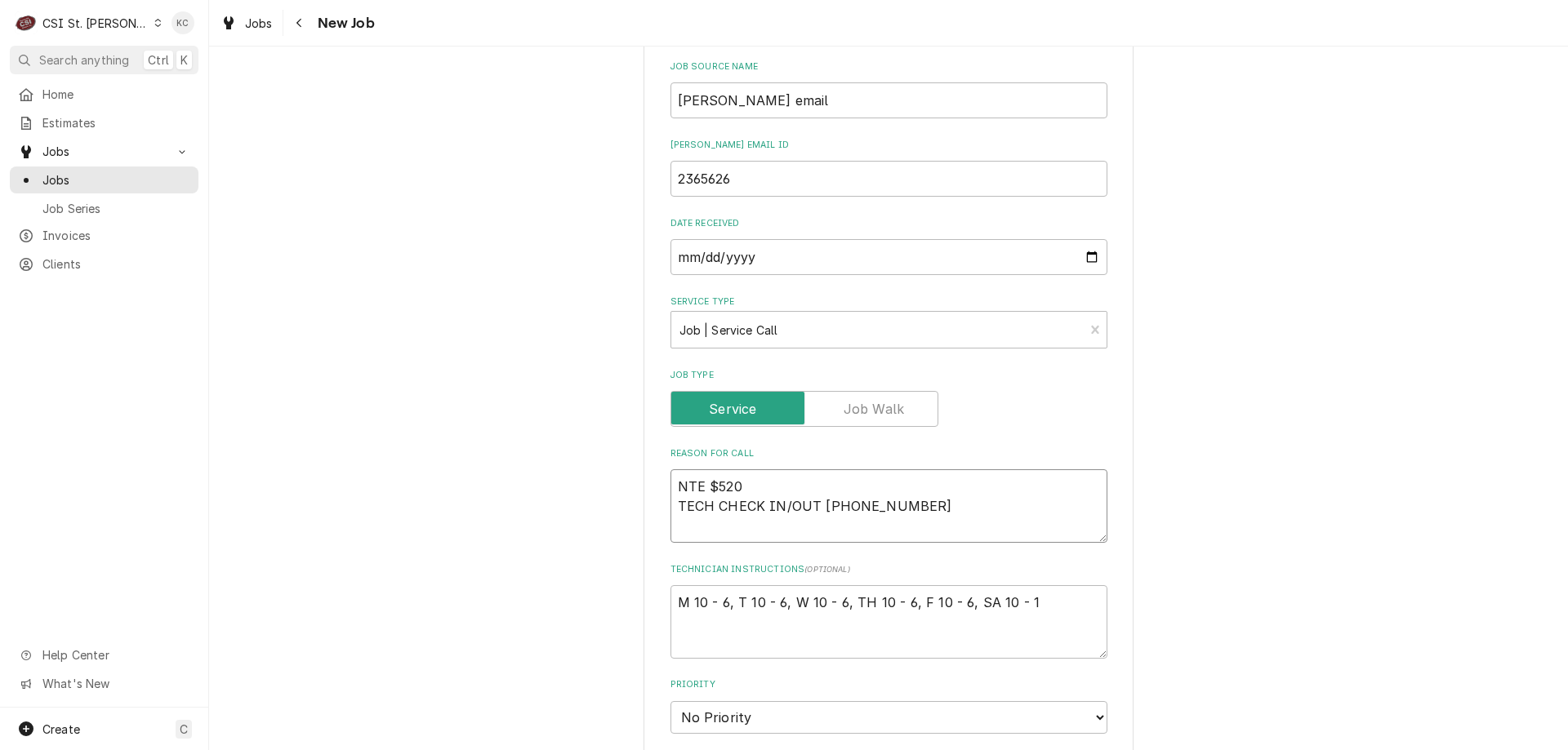
type textarea "x"
type textarea "NTE $520 TECH CHECK IN/OUT 631 454-9100 X 0"
type textarea "x"
type textarea "NTE $520 TECH CHECK IN/OUT 631 454-9100 X 0 ("
type textarea "x"
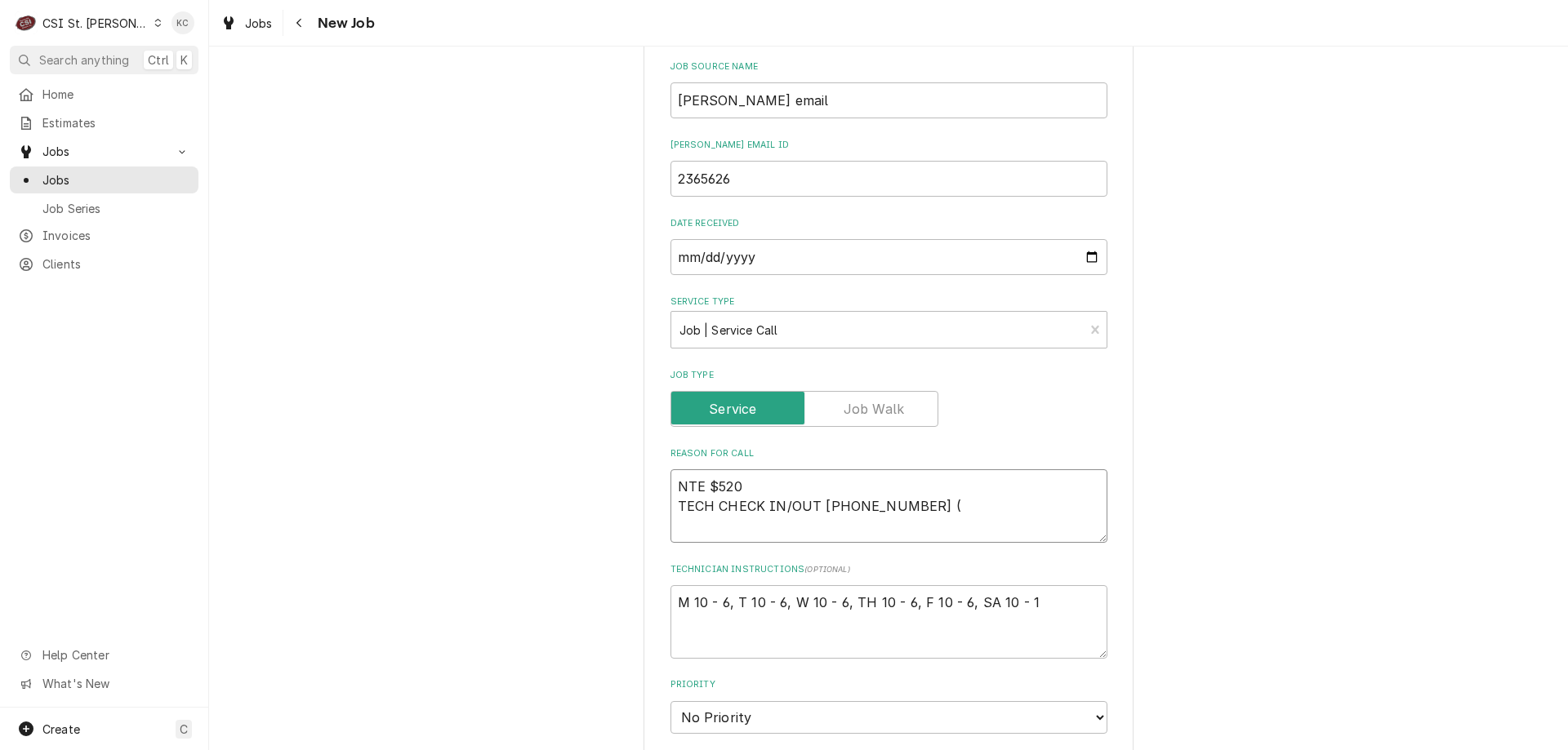
type textarea "NTE $520 TECH CHECK IN/OUT 631 454-9100 X 0 (Z"
type textarea "x"
type textarea "NTE $520 TECH CHECK IN/OUT 631 454-9100 X 0 (ZE"
type textarea "x"
type textarea "NTE $520 TECH CHECK IN/OUT 631 454-9100 X 0 (ZER"
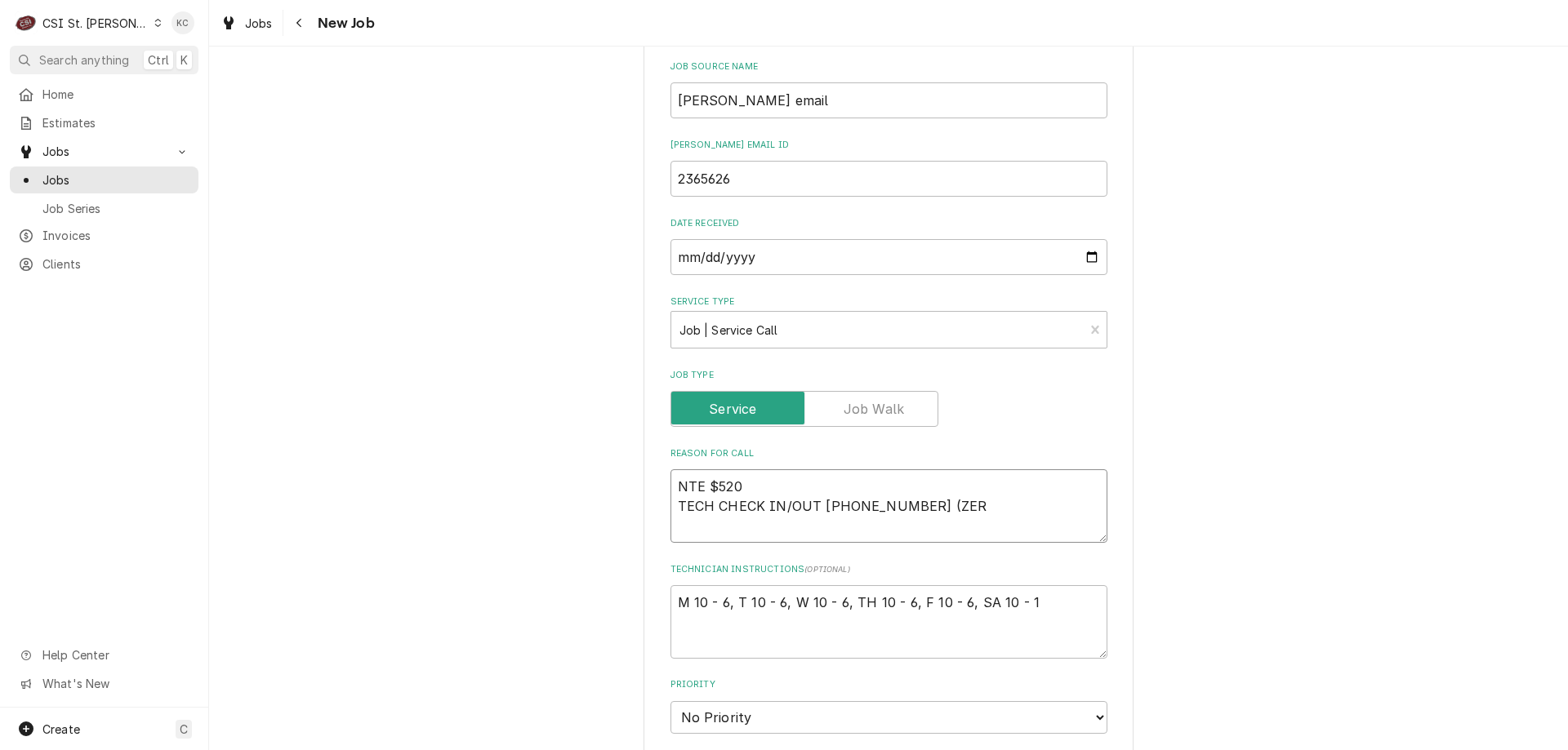
type textarea "x"
type textarea "NTE $520 TECH CHECK IN/OUT 631 454-9100 X 0 (ZERO"
type textarea "x"
type textarea "NTE $520 TECH CHECK IN/OUT 631 454-9100 X 0 (ZERO)"
type textarea "x"
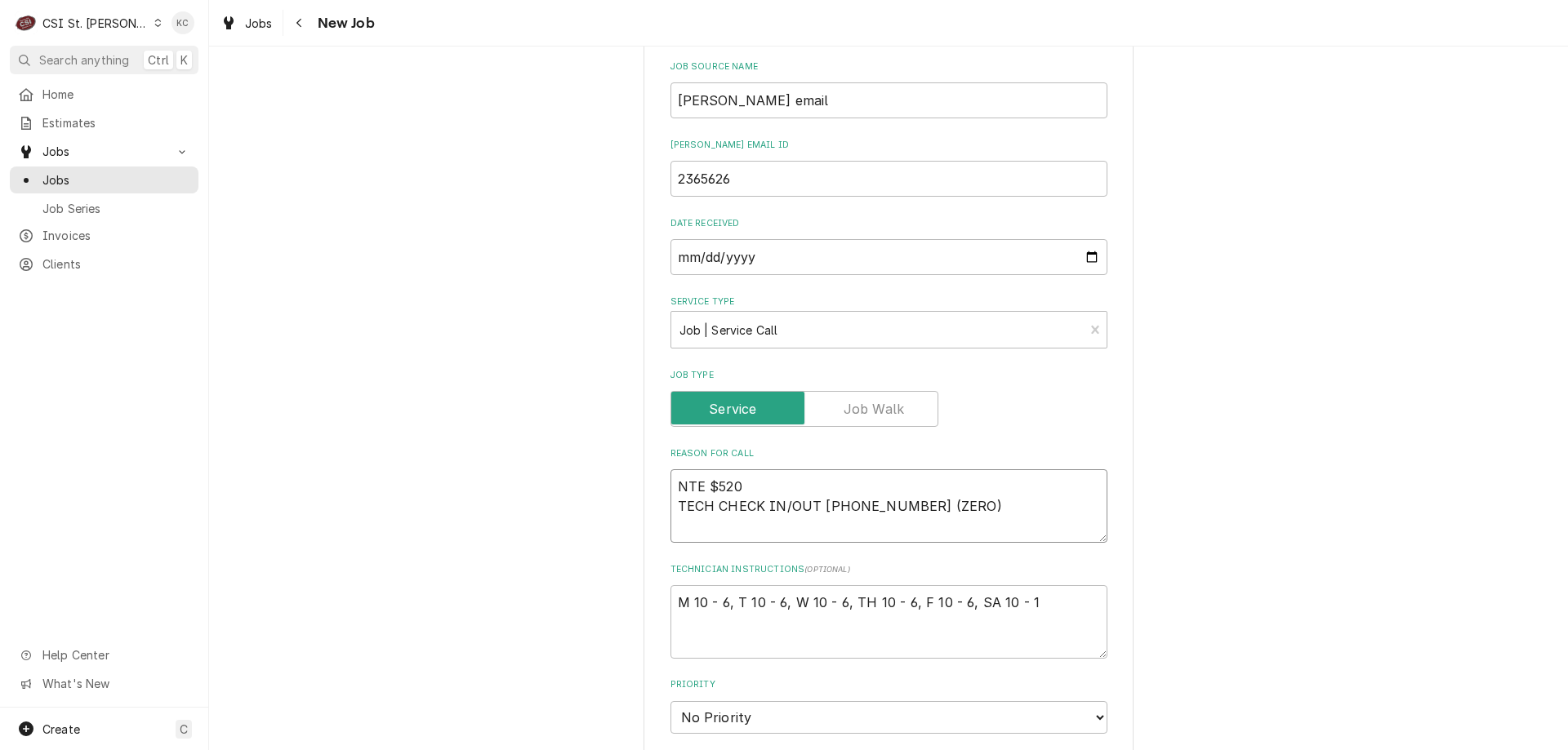
type textarea "NTE $520 TECH CHECK IN/OUT 631 454-9100 X 0 (ZERO)"
type textarea "x"
type textarea "NTE $520 TECH CHECK IN/OUT 631 454-9100 X 0 (ZERO)"
click at [1014, 505] on textarea "NTE $520 TECH CHECK IN/OUT 631 454-9100 X 0 (ZERO)" at bounding box center [888, 506] width 436 height 74
paste textarea "*****BEFORE AND AFTER PICTURES ARE REQUIRED IN ORDER FOR YOUR INVOICE TO BE PAI…"
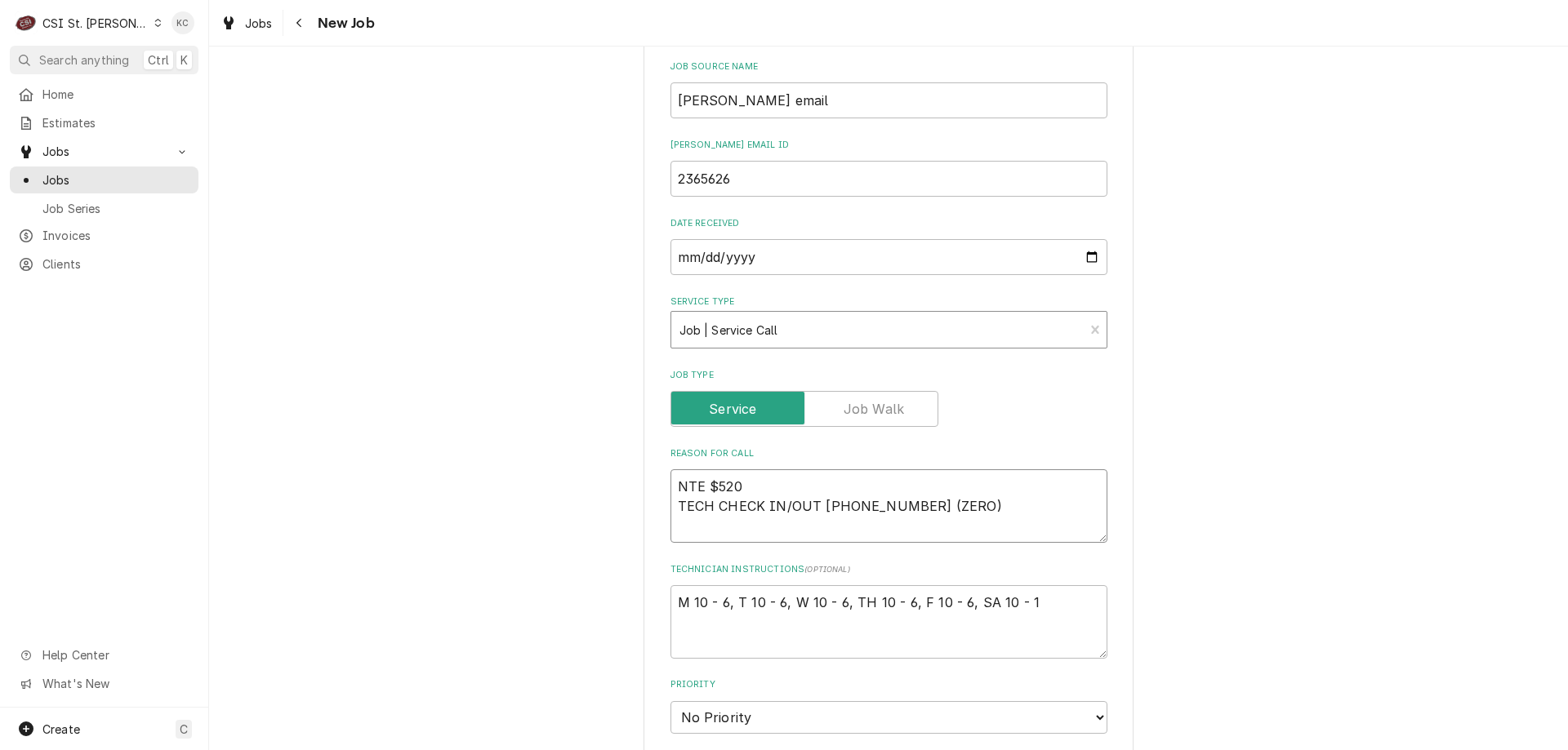
type textarea "x"
type textarea "NTE $520 TECH CHECK IN/OUT 631 454-9100 X 0 (ZERO) *****BEFORE AND AFTER PICTUR…"
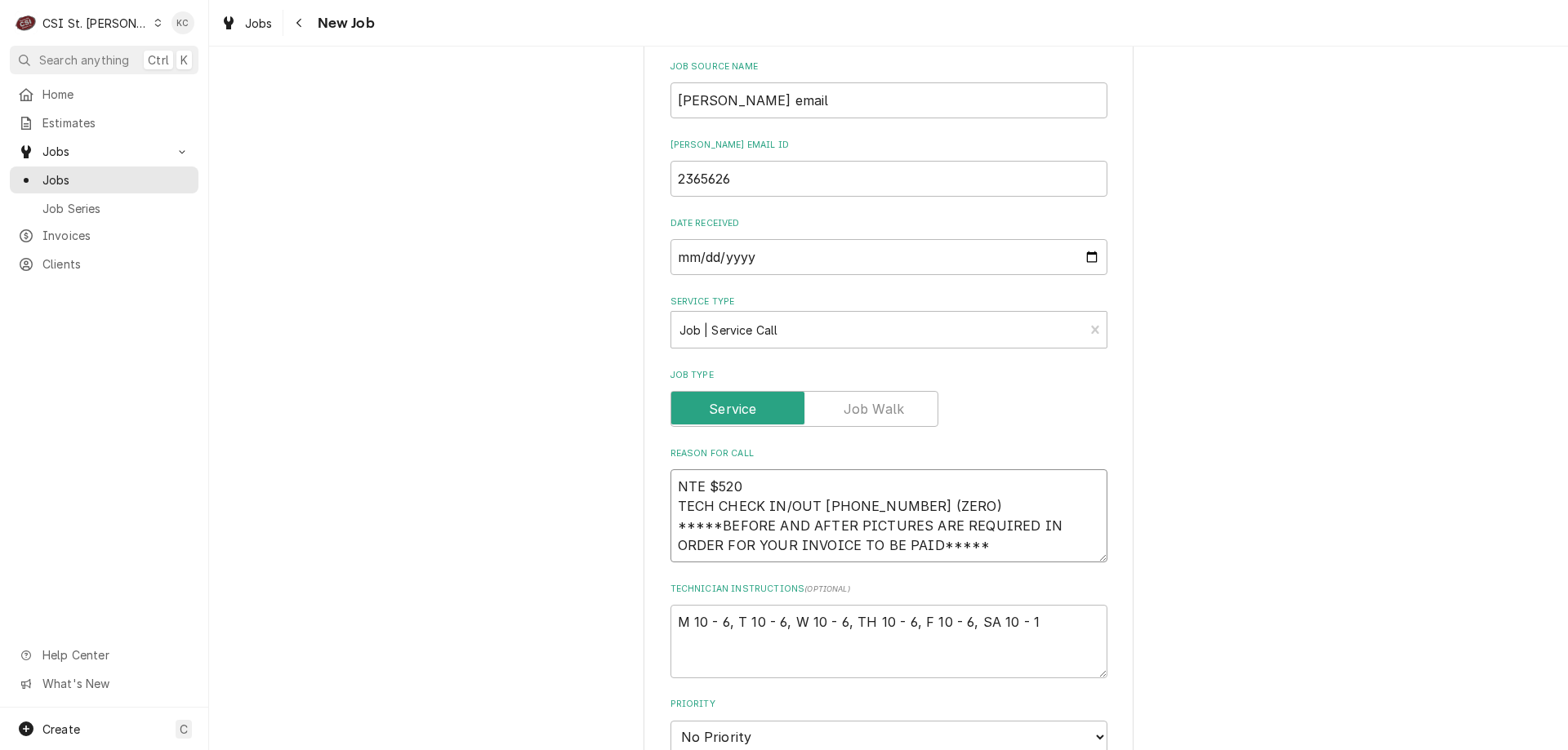
type textarea "x"
type textarea "NTE $520 TECH CHECK IN/OUT 631 454-9100 X 0 (ZERO) *****BEFORE AND AFTER PICTUR…"
type textarea "x"
type textarea "NTE $520 TECH CHECK IN/OUT 631 454-9100 X 0 (ZERO) *****BEFORE AND AFTER PICTUR…"
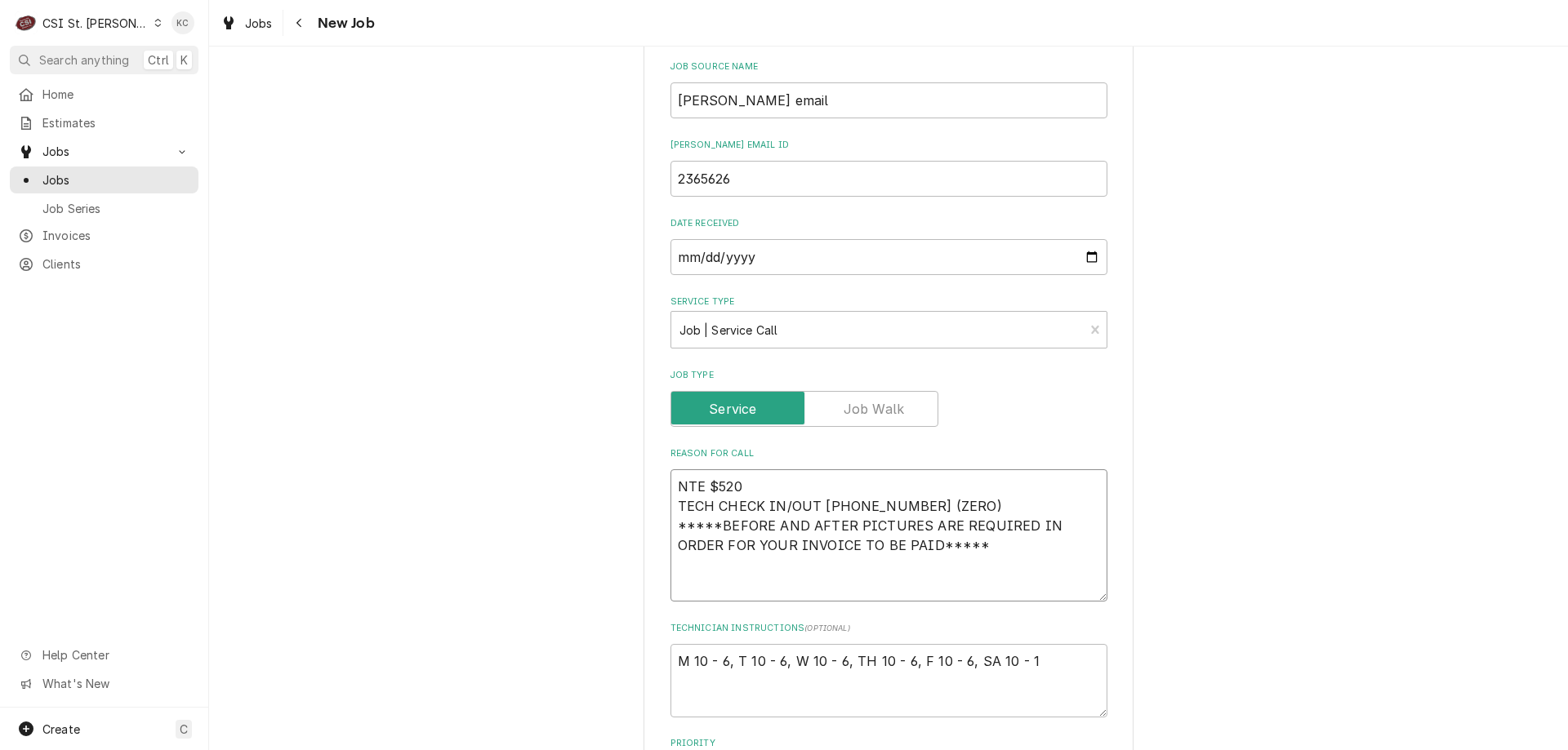
type textarea "x"
type textarea "NTE $520 TECH CHECK IN/OUT 631 454-9100 X 0 (ZERO) *****BEFORE AND AFTER PICTUR…"
click at [699, 581] on textarea "NTE $520 TECH CHECK IN/OUT 631 454-9100 X 0 (ZERO) *****BEFORE AND AFTER PICTUR…" at bounding box center [888, 535] width 436 height 132
paste textarea "When heat gets turned on it makes a horrible clinking/banging noise and fills t…"
type textarea "x"
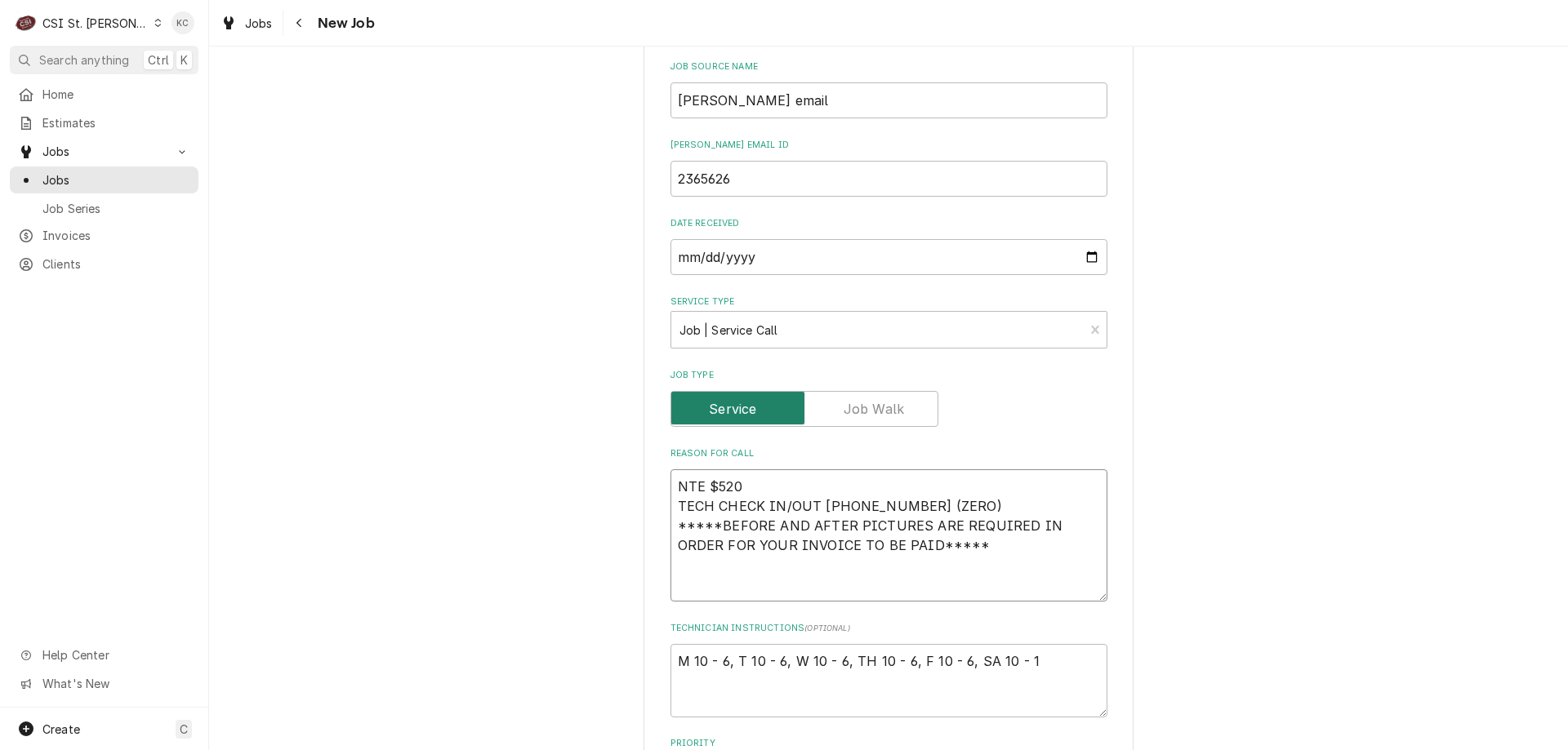
type textarea "NTE $520 TECH CHECK IN/OUT 631 454-9100 X 0 (ZERO) *****BEFORE AND AFTER PICTUR…"
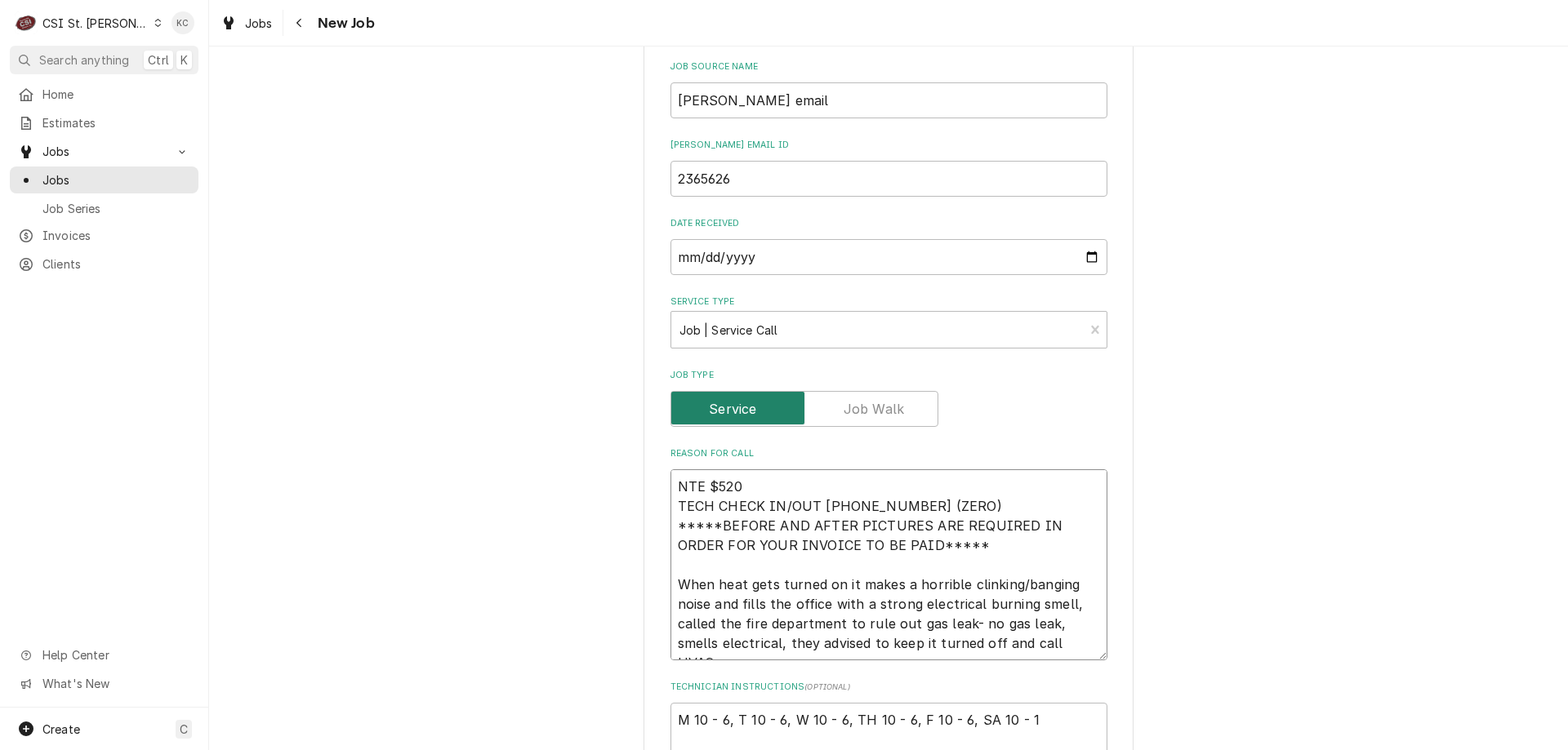
scroll to position [12, 0]
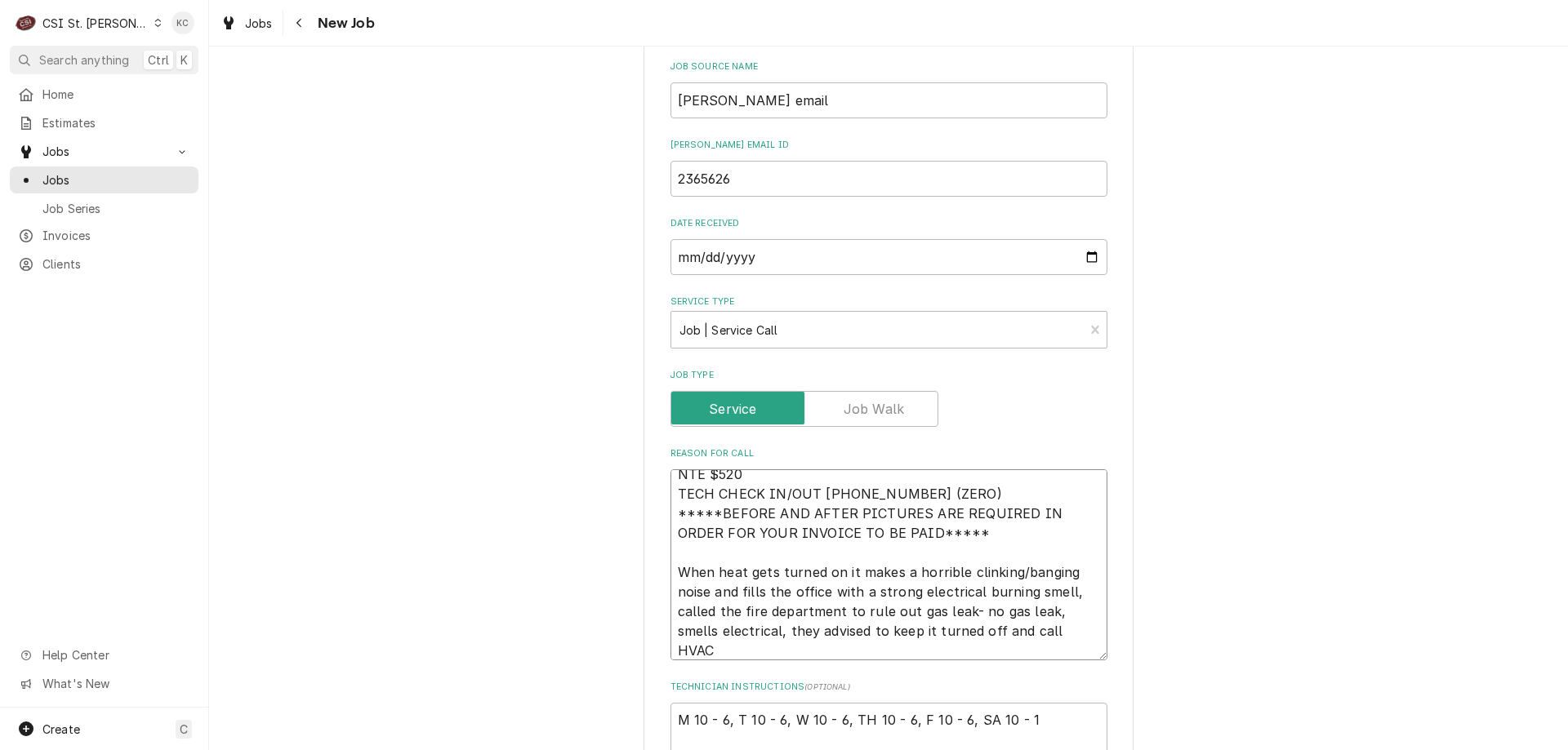
type textarea "x"
type textarea "NTE $520 TECH CHECK IN/OUT 631 454-9100 X 0 (ZERO) *****BEFORE AND AFTER PICTUR…"
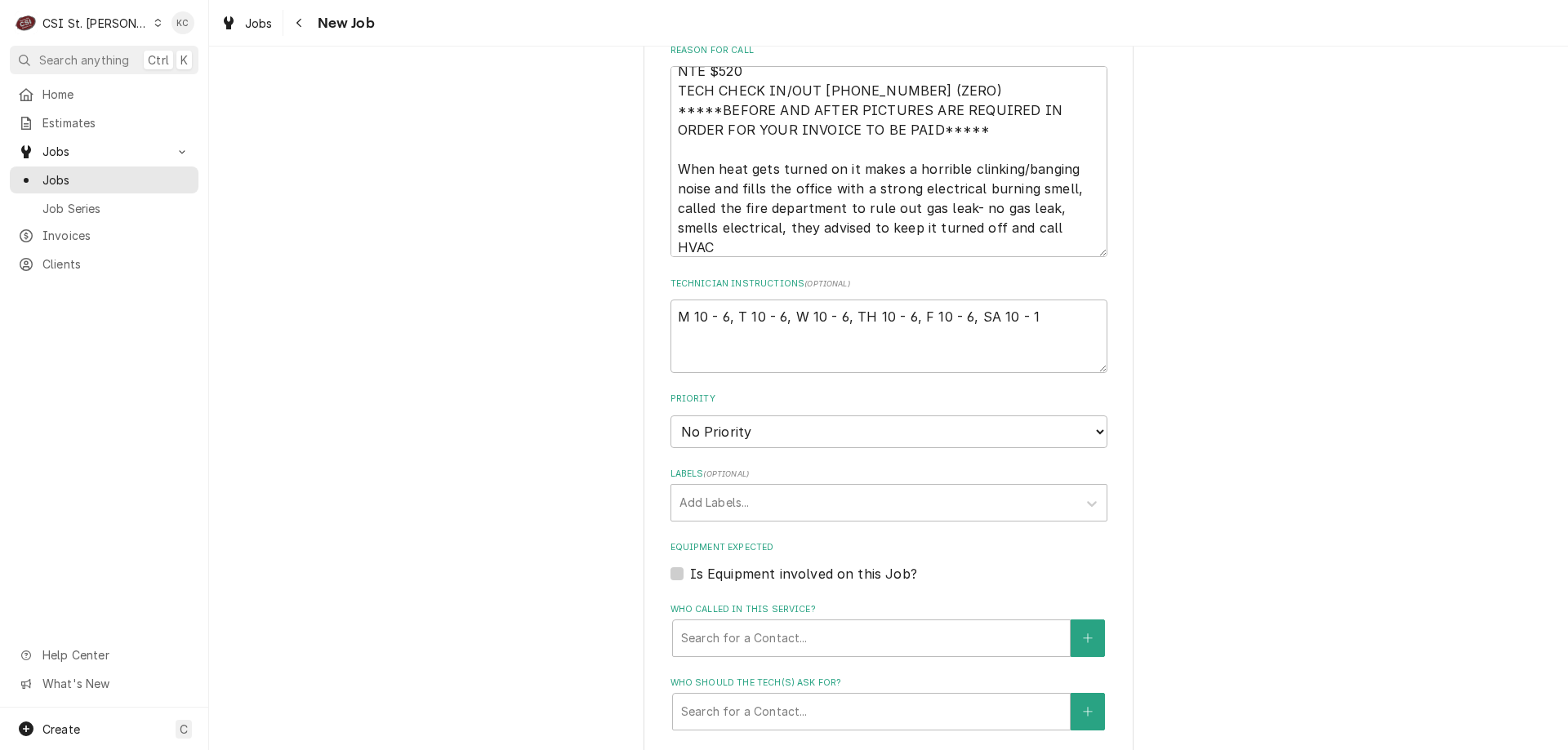
scroll to position [979, 0]
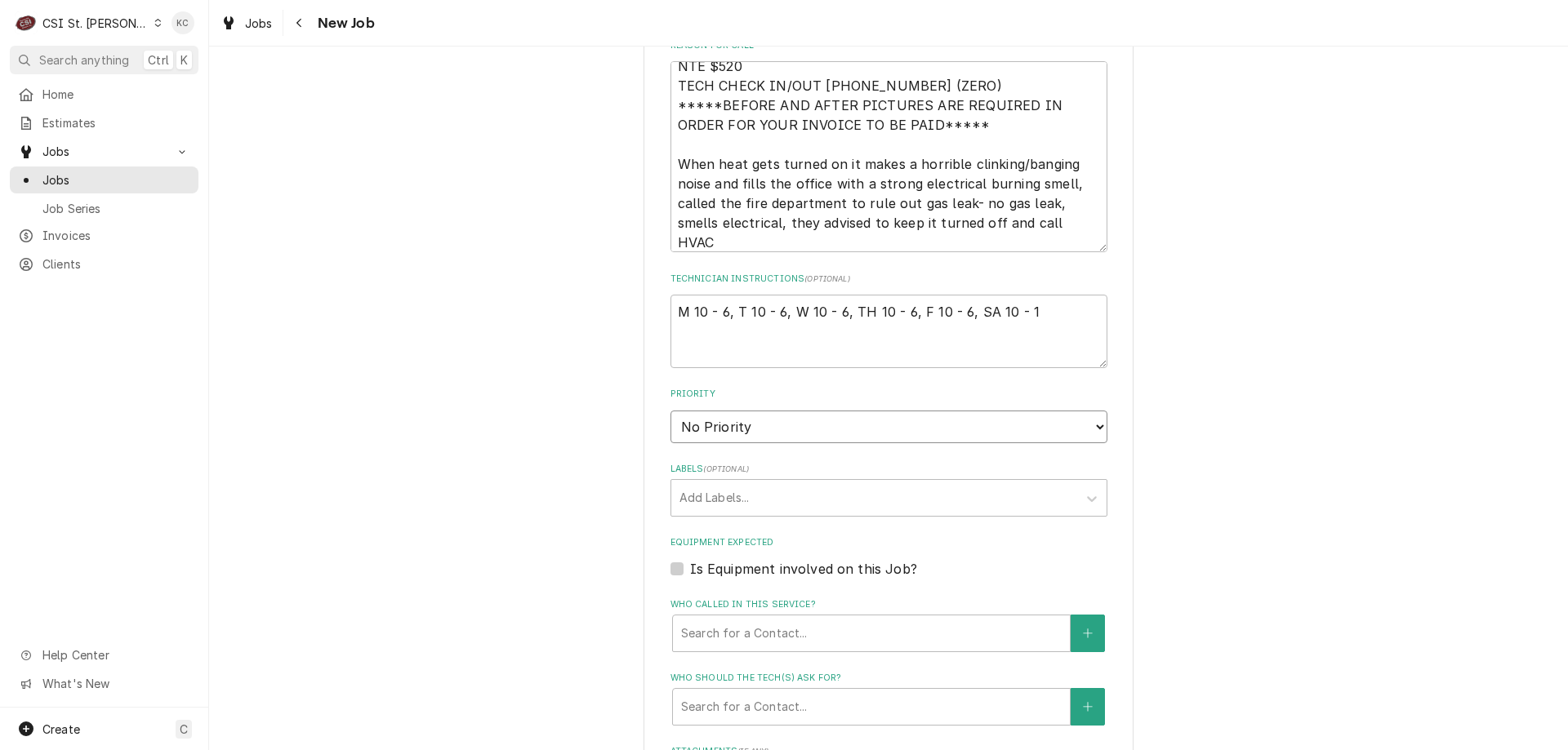
click at [734, 423] on select "No Priority Urgent High Medium Low" at bounding box center [888, 426] width 436 height 32
select select "2"
click at [671, 411] on select "No Priority Urgent High Medium Low" at bounding box center [888, 426] width 436 height 32
click at [737, 497] on div "Labels" at bounding box center [874, 498] width 389 height 29
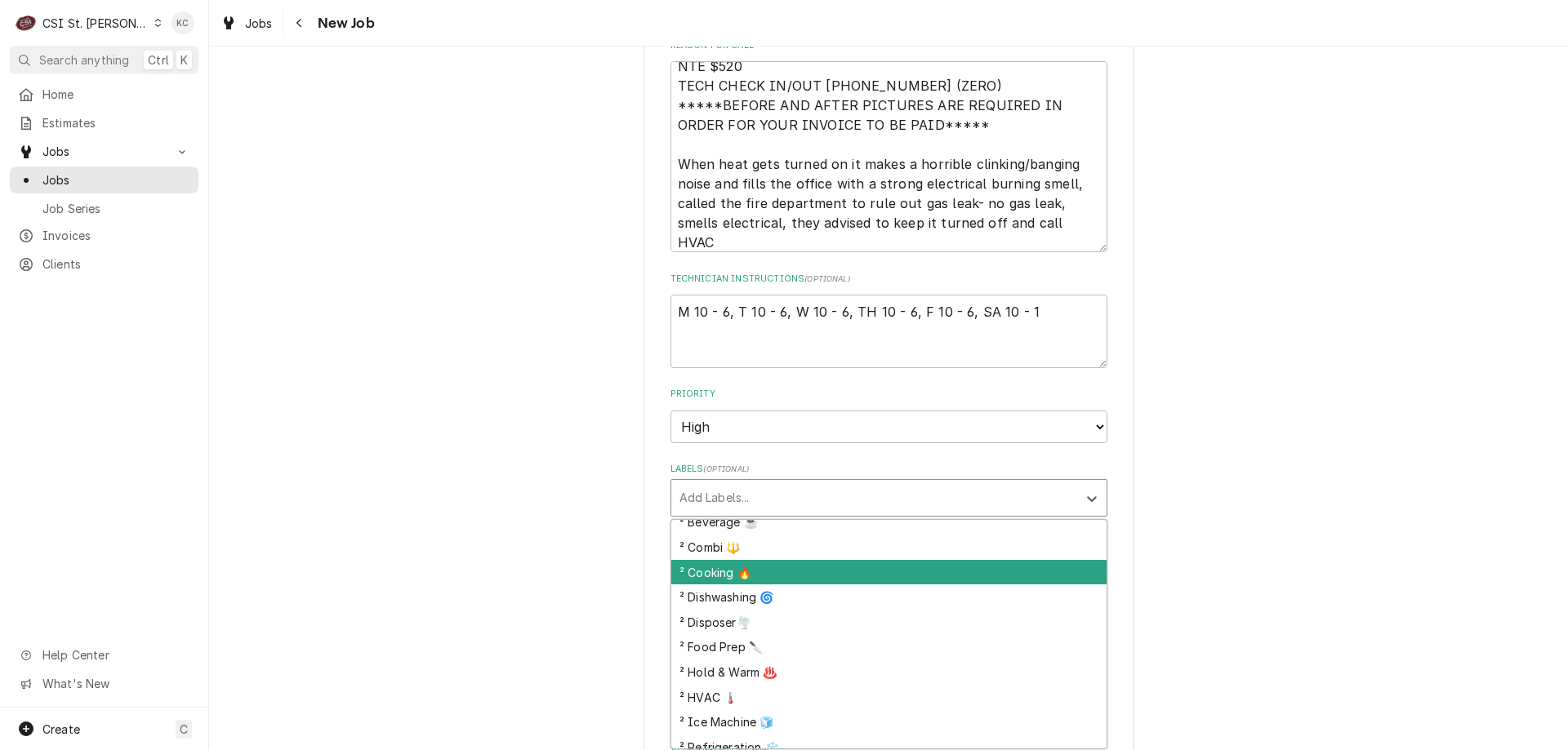
scroll to position [322, 0]
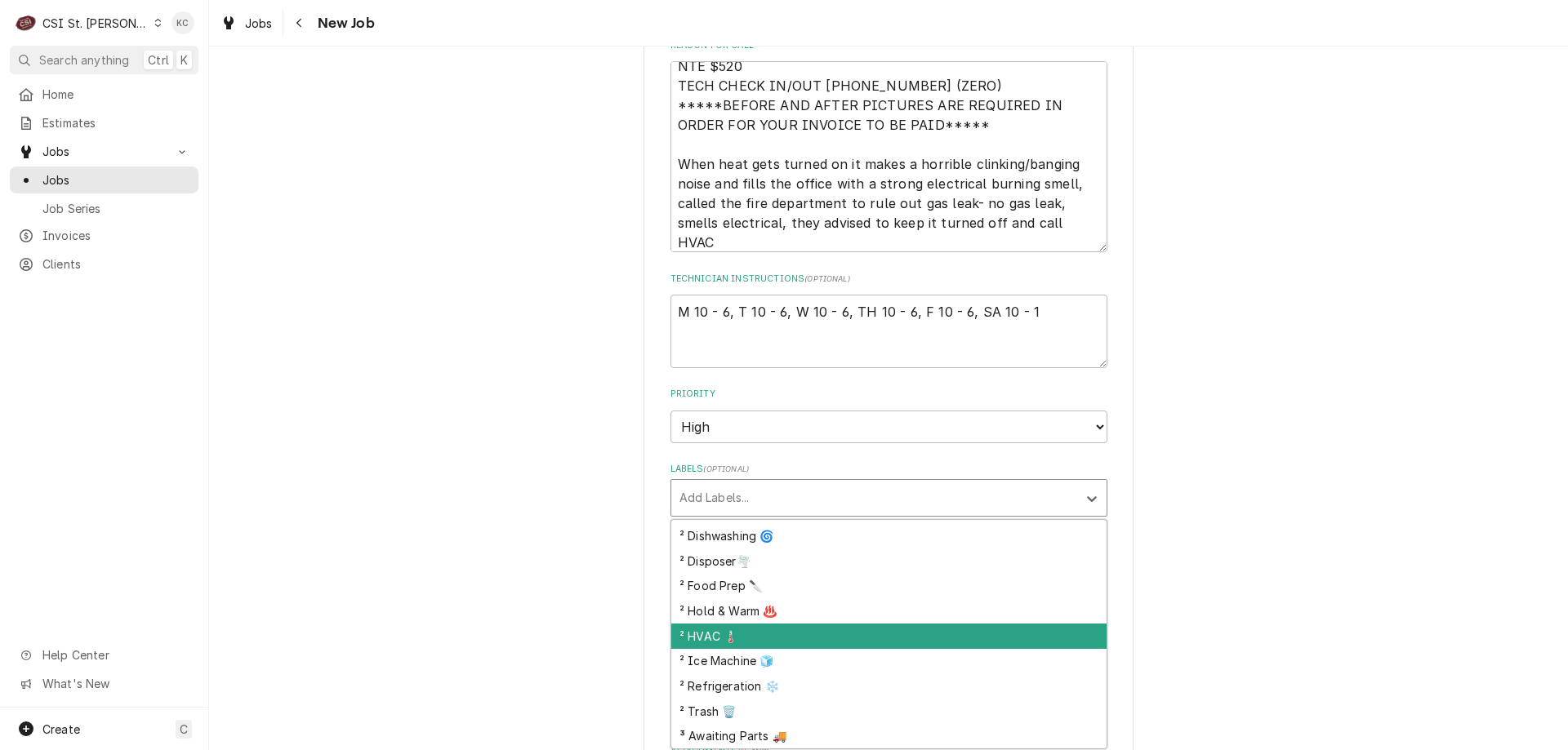
click at [779, 646] on div "² HVAC 🌡️" at bounding box center [888, 636] width 435 height 25
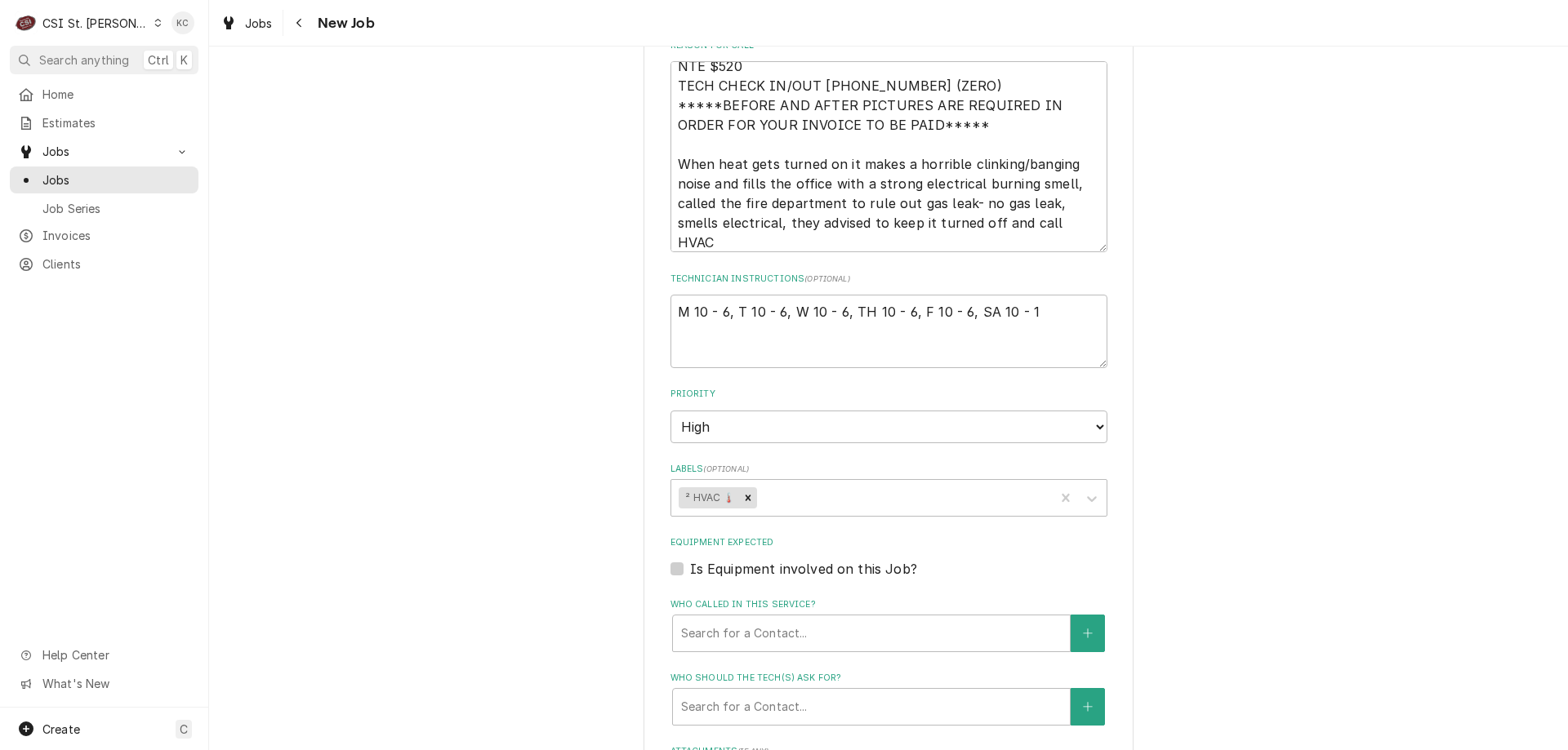
click at [1163, 607] on div "Please provide the following information to create a job: Client Details Client…" at bounding box center [887, 127] width 1358 height 2086
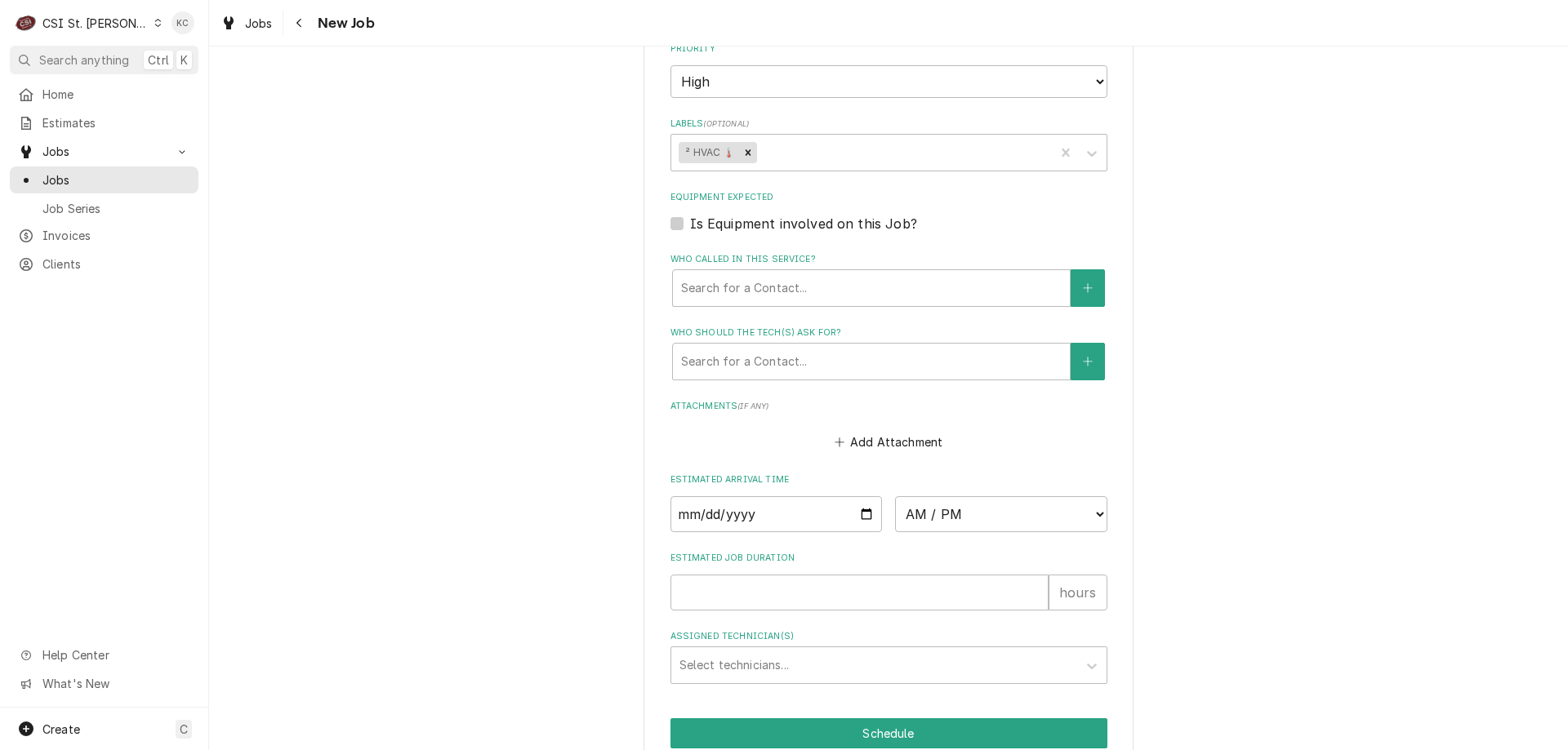
scroll to position [1400, 0]
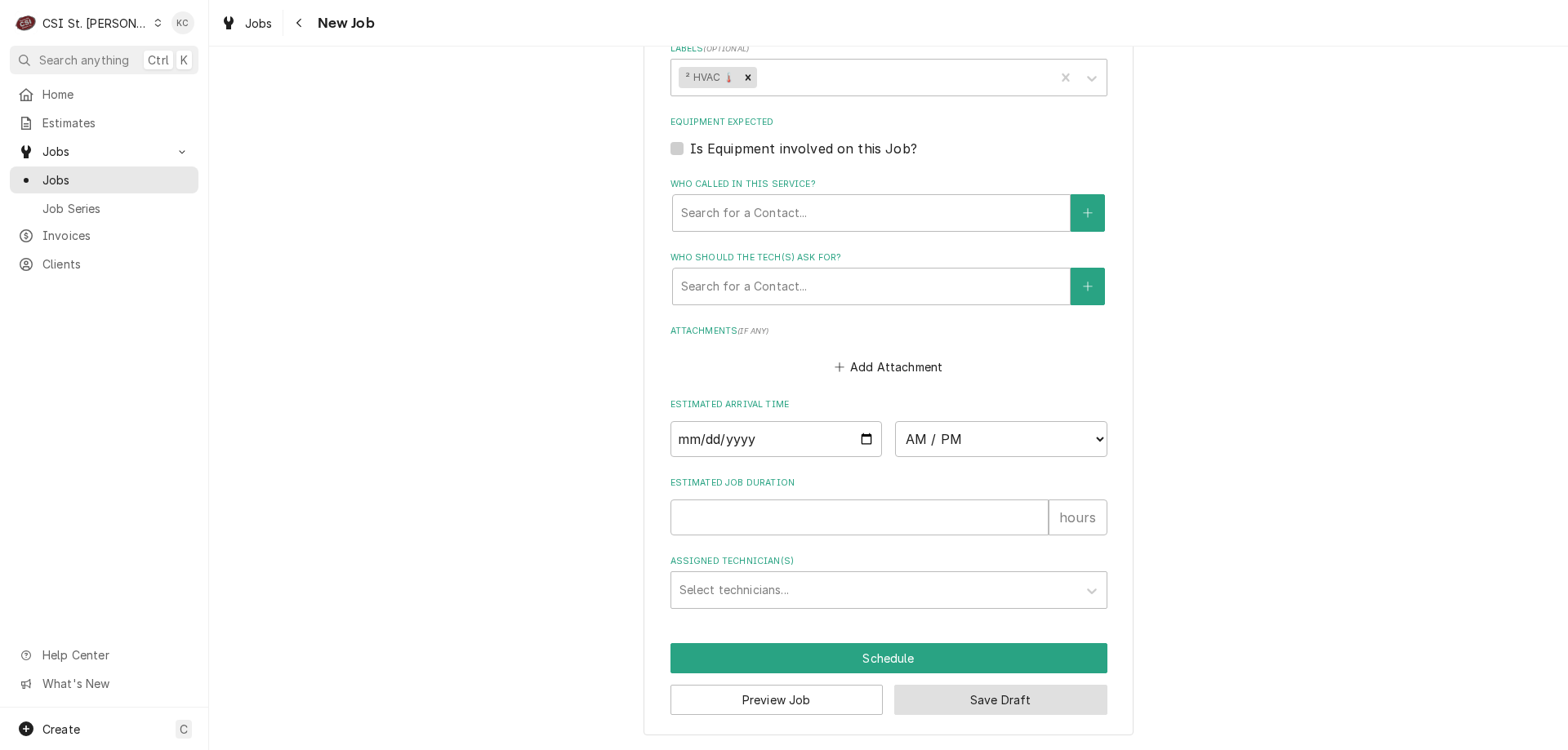
click at [1055, 705] on button "Save Draft" at bounding box center [1000, 700] width 213 height 30
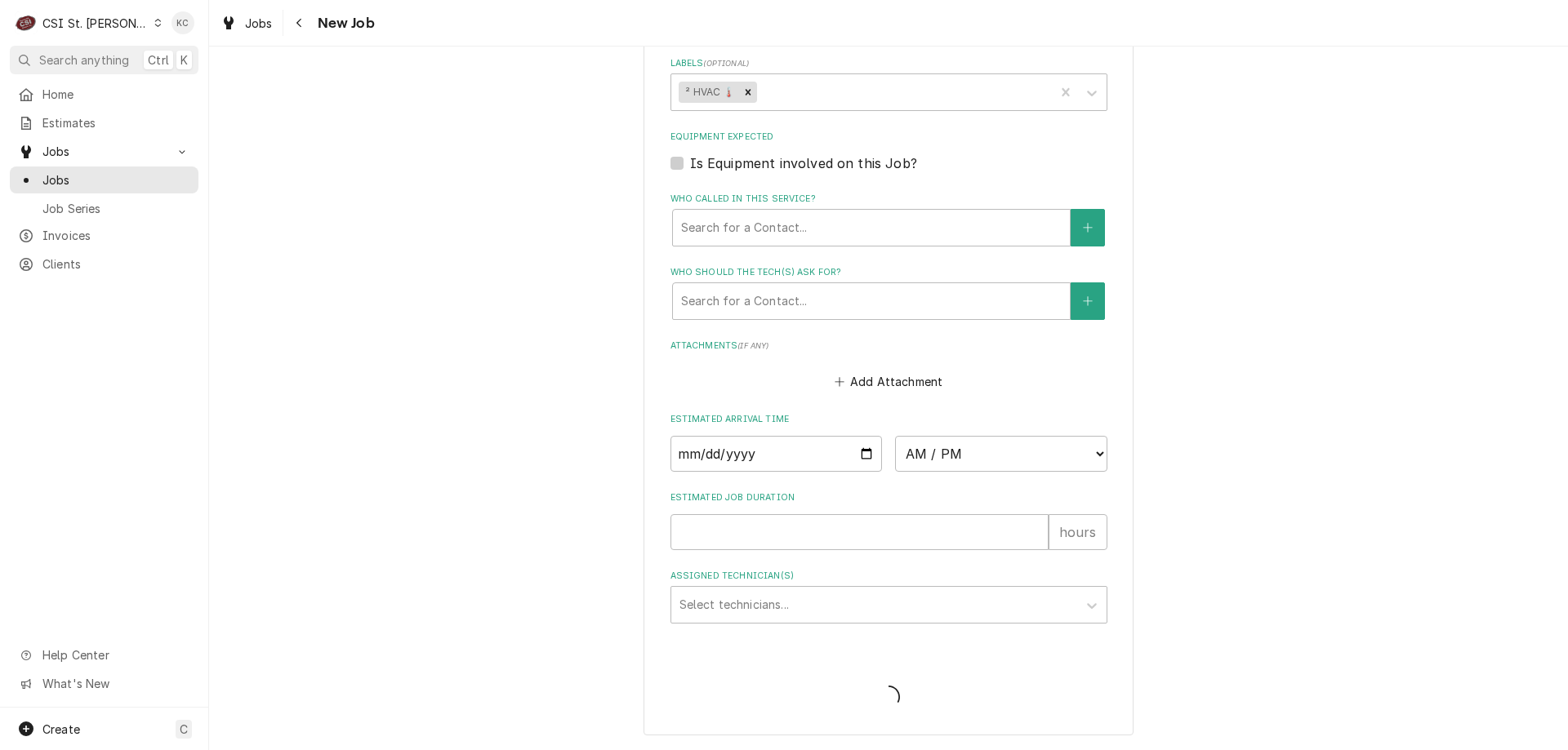
scroll to position [1385, 0]
type textarea "x"
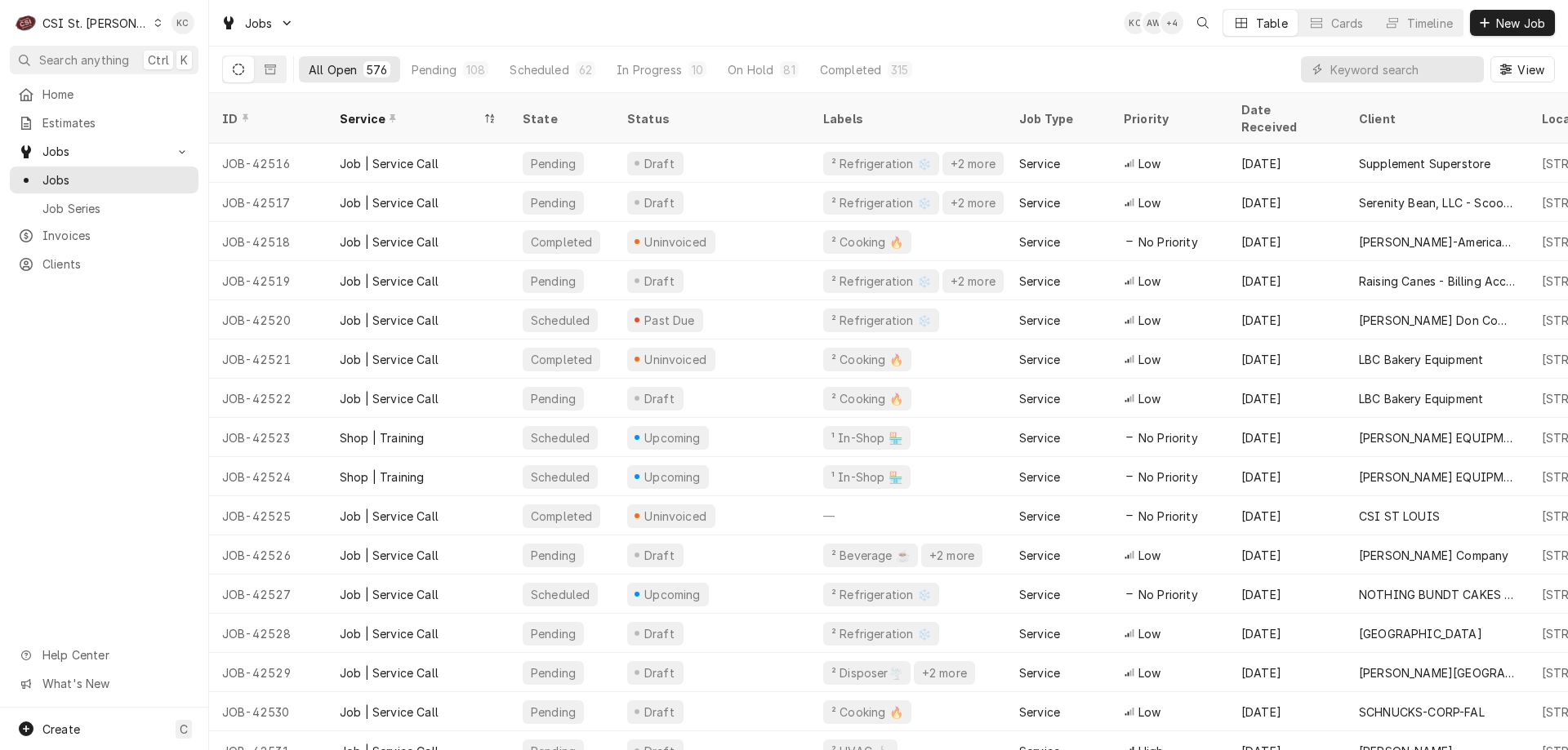
click at [974, 55] on div "All Open 576 Pending 108 Scheduled 62 In Progress 10 On Hold 81 Completed 315 V…" at bounding box center [887, 69] width 1333 height 46
click at [1441, 67] on input "Dynamic Content Wrapper" at bounding box center [1402, 69] width 145 height 26
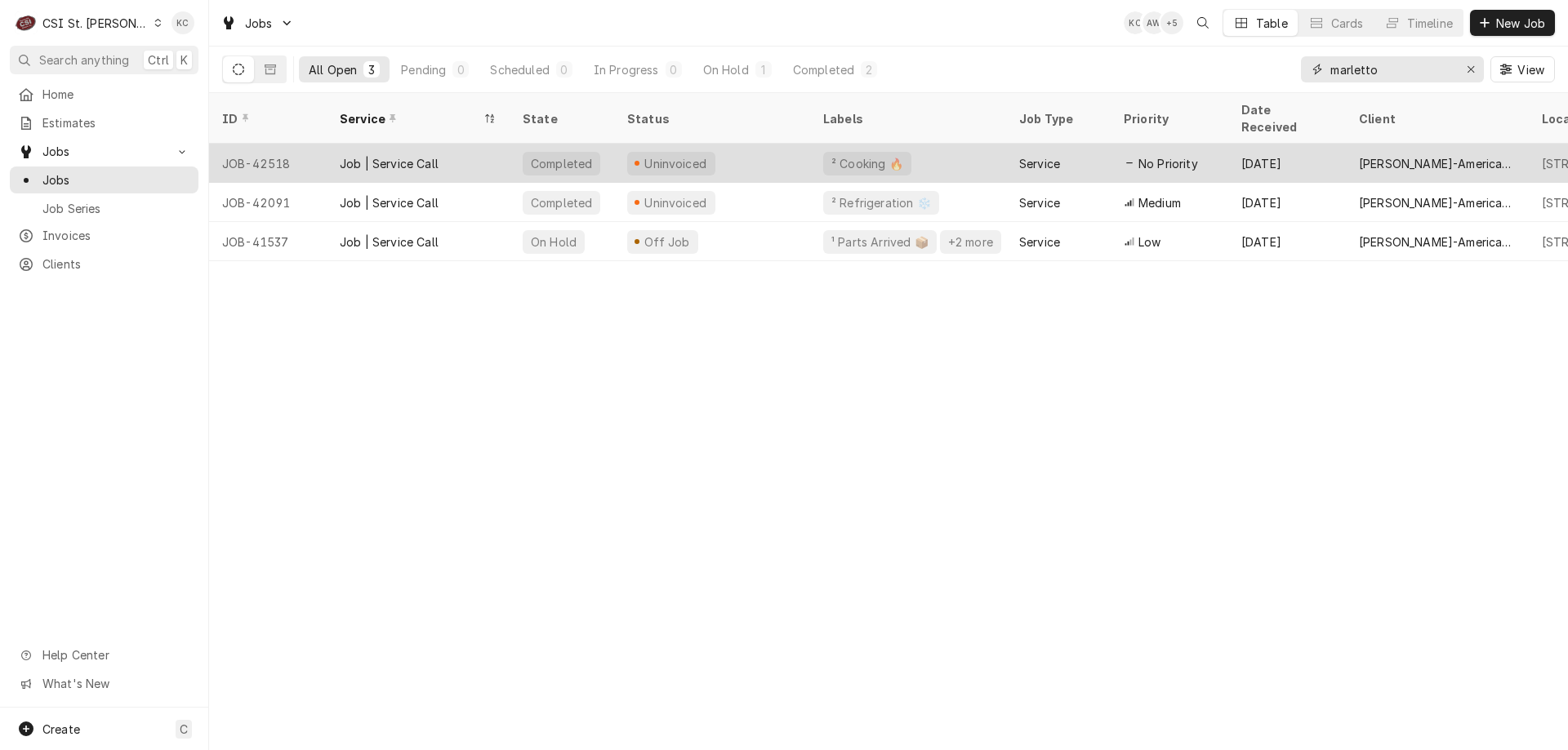
type input "marletto"
click at [768, 159] on div "Uninvoiced" at bounding box center [712, 164] width 196 height 39
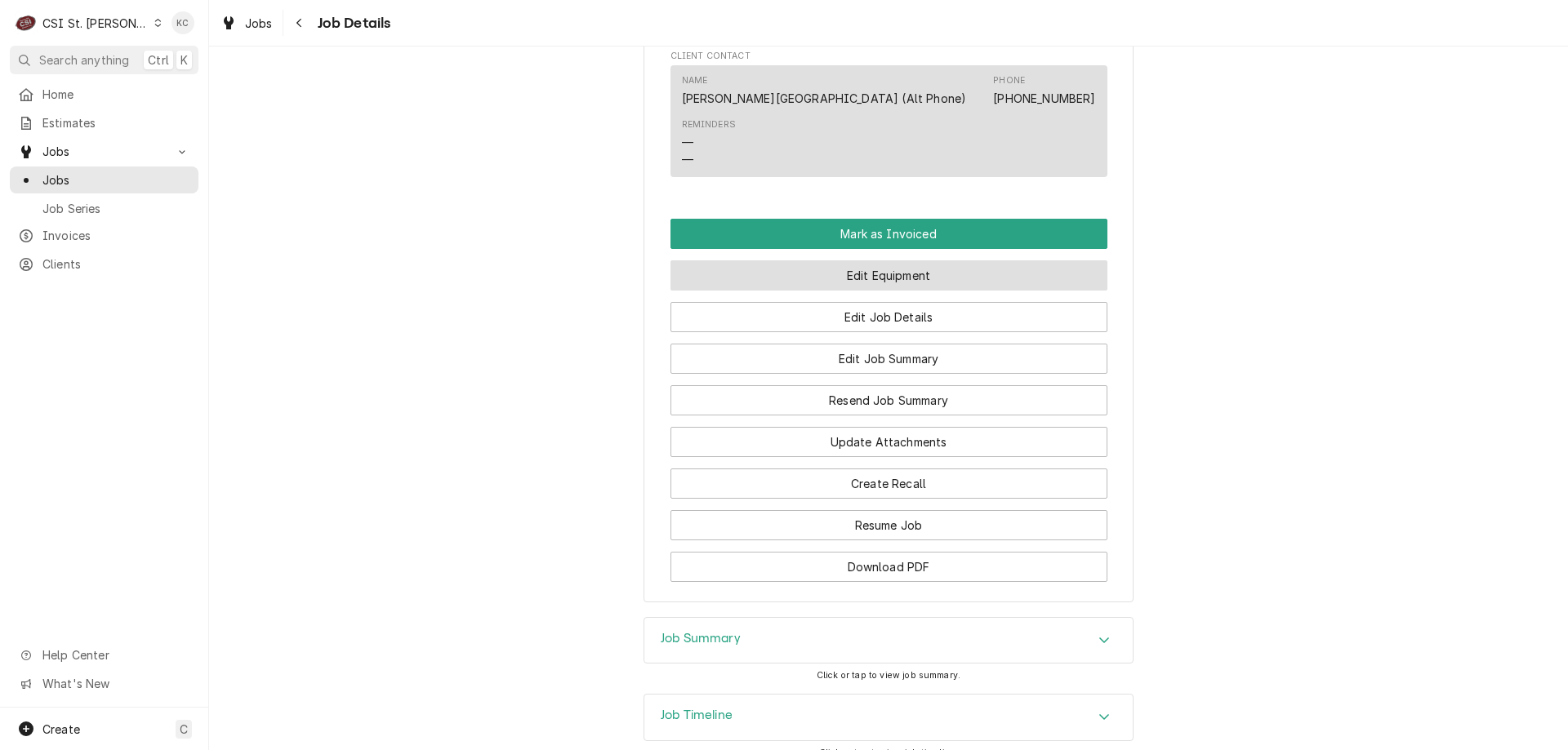
scroll to position [1499, 0]
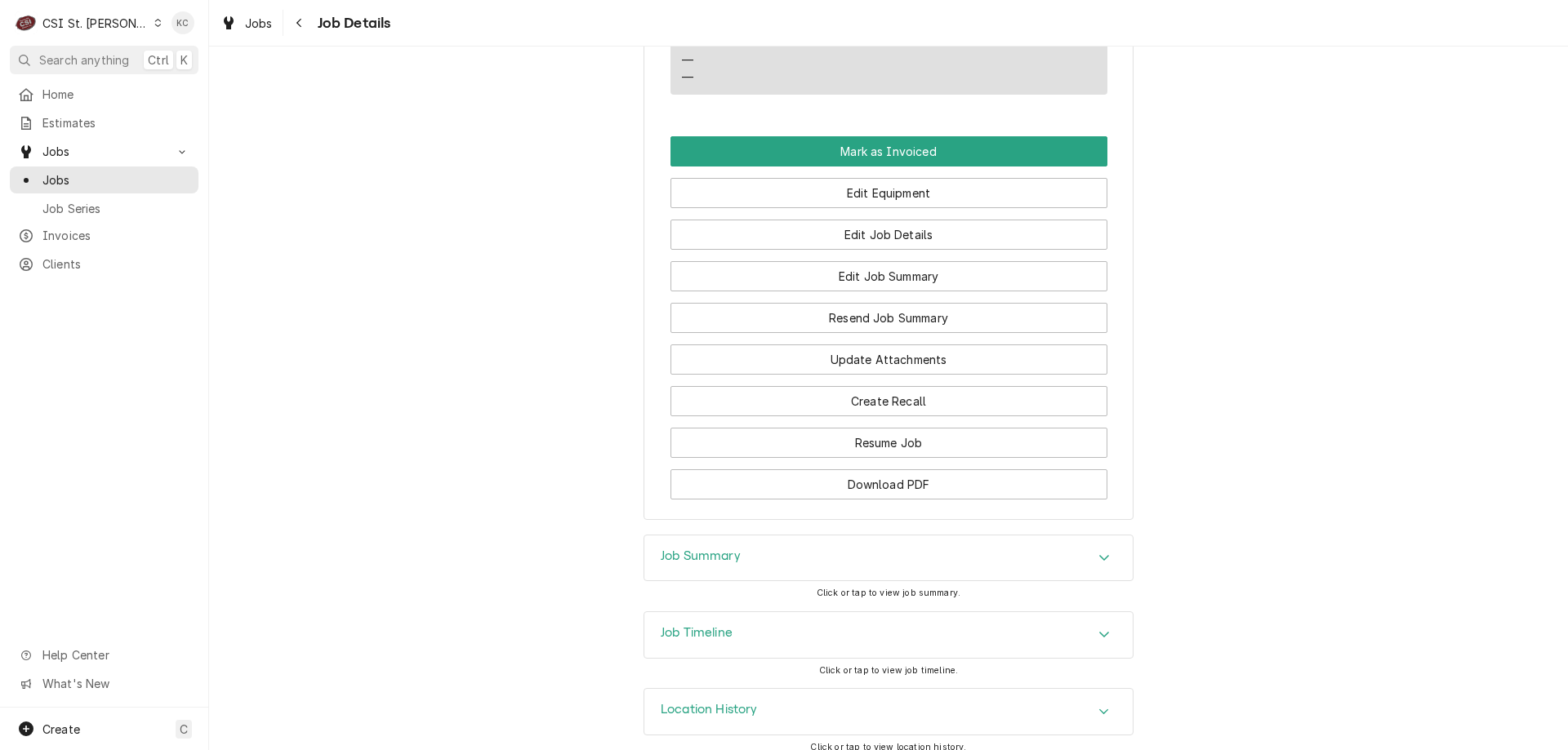
click at [745, 620] on div "Job Timeline" at bounding box center [888, 634] width 488 height 46
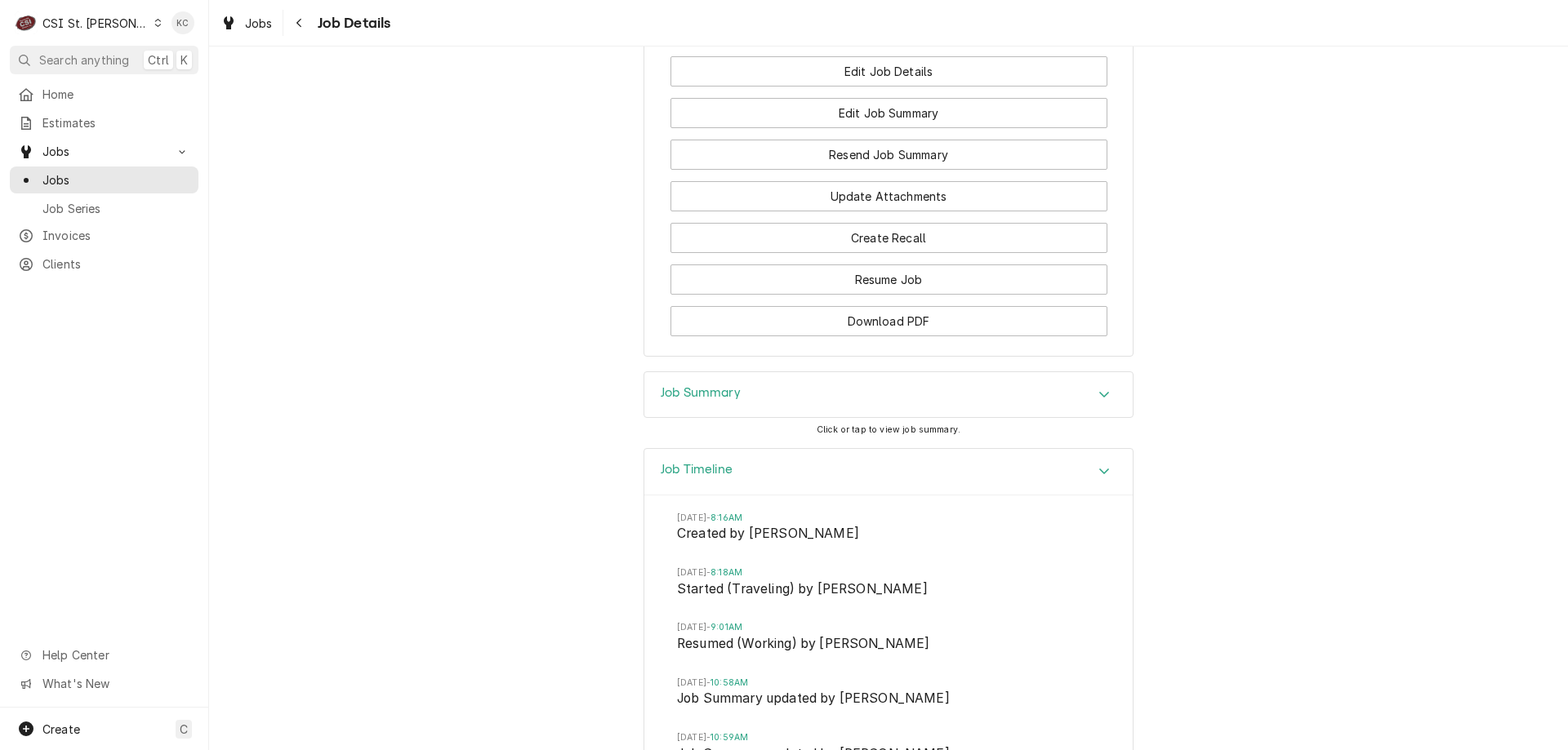
scroll to position [1744, 0]
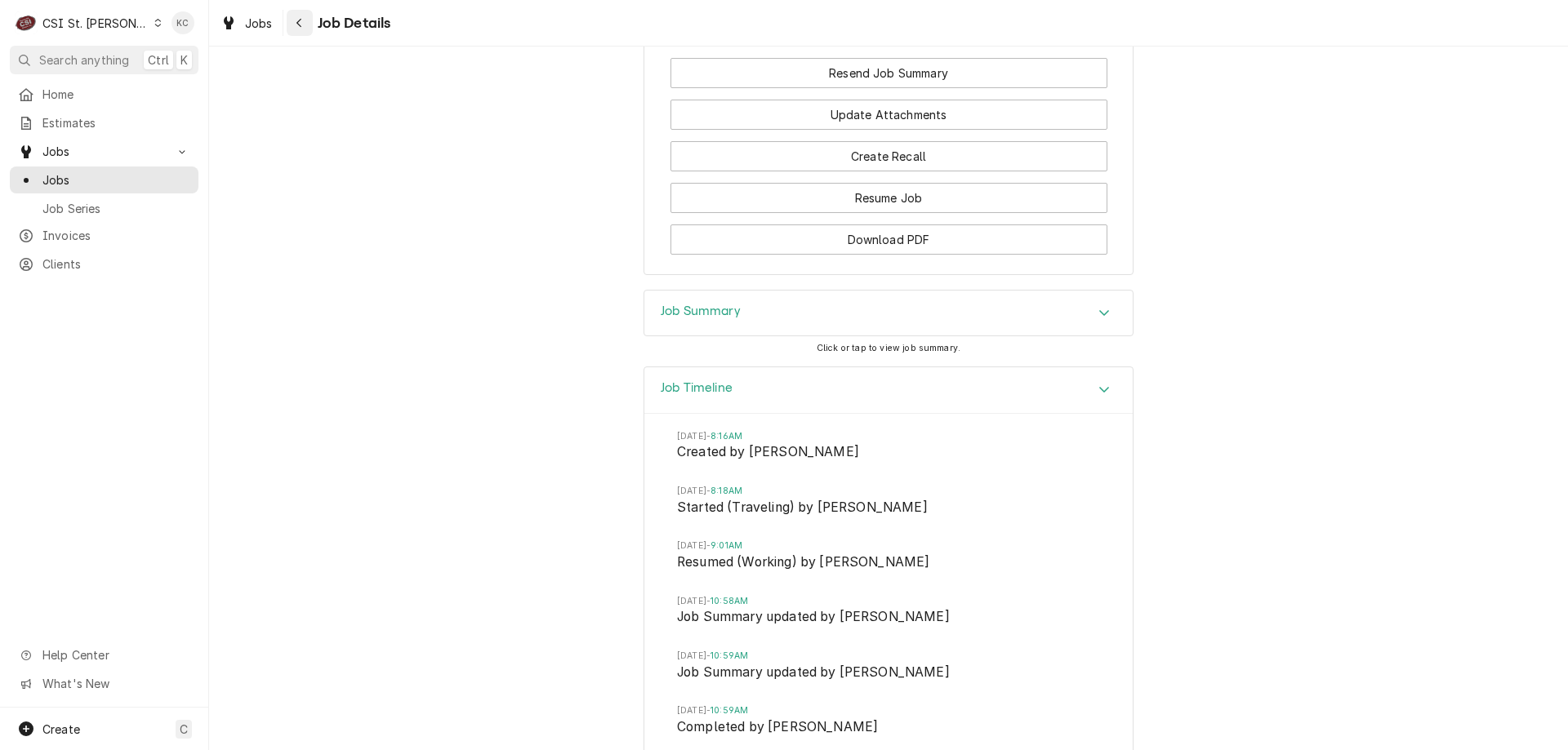
click at [305, 25] on div "Navigate back" at bounding box center [299, 23] width 17 height 17
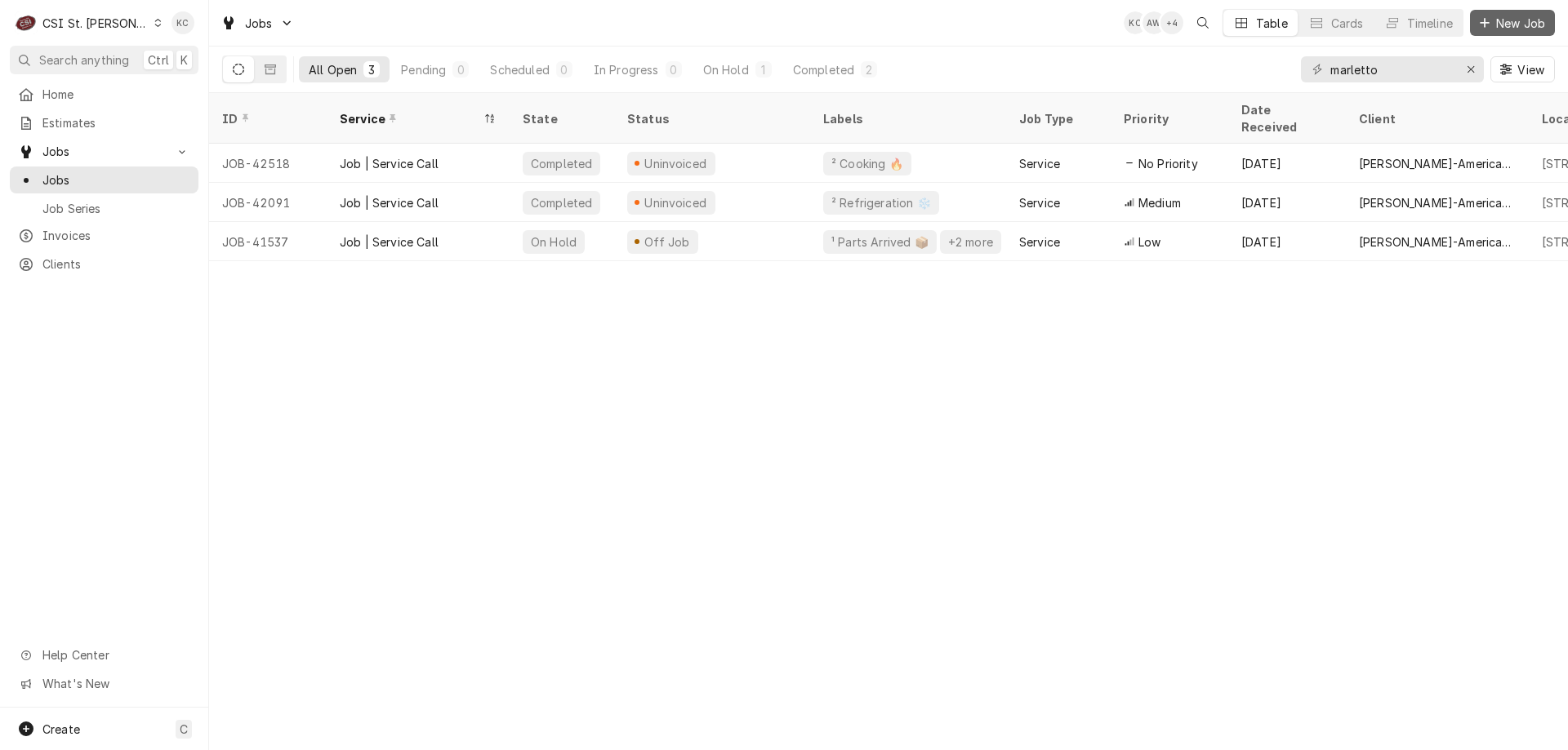
click at [1512, 22] on span "New Job" at bounding box center [1520, 23] width 56 height 17
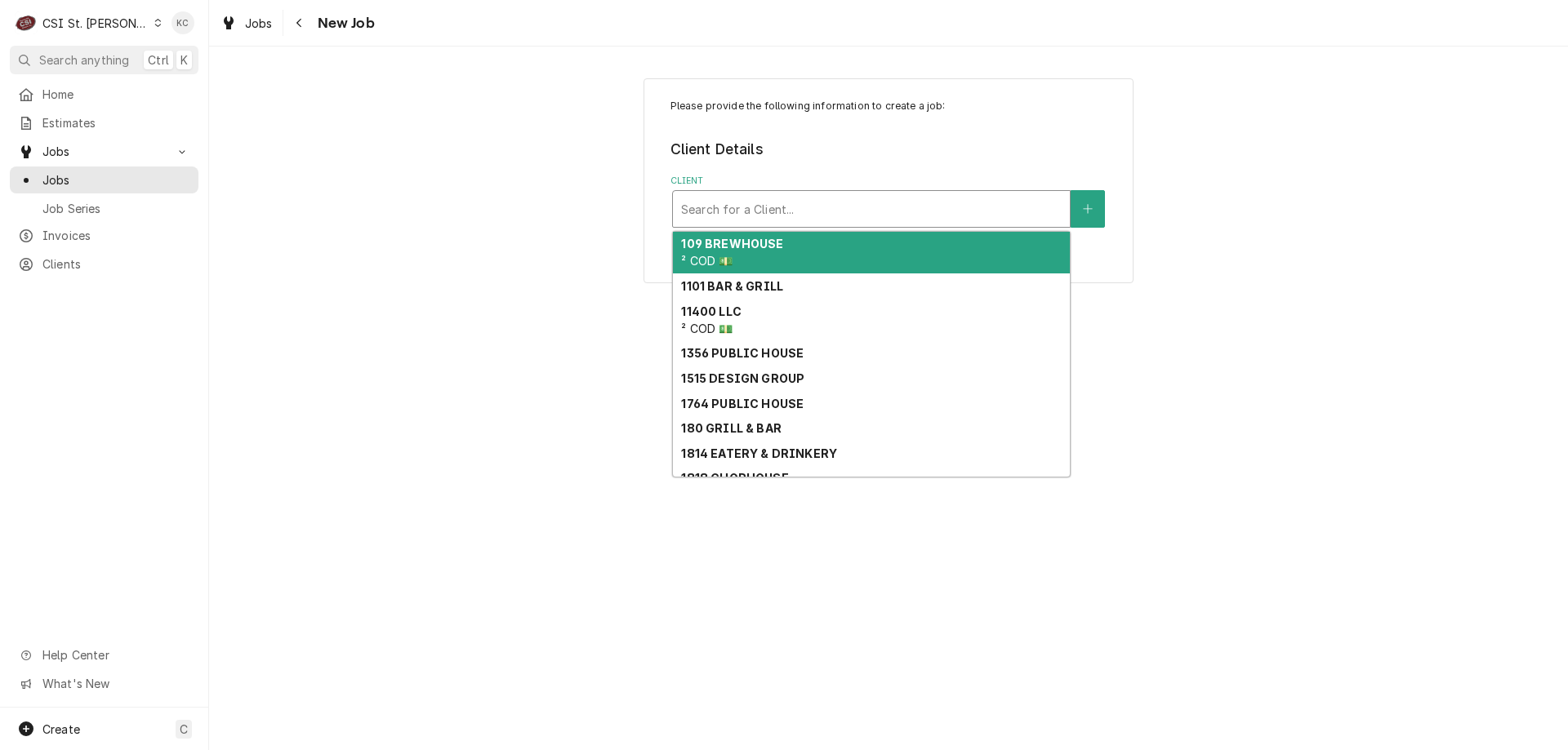
click at [1024, 210] on div "Client" at bounding box center [871, 209] width 380 height 29
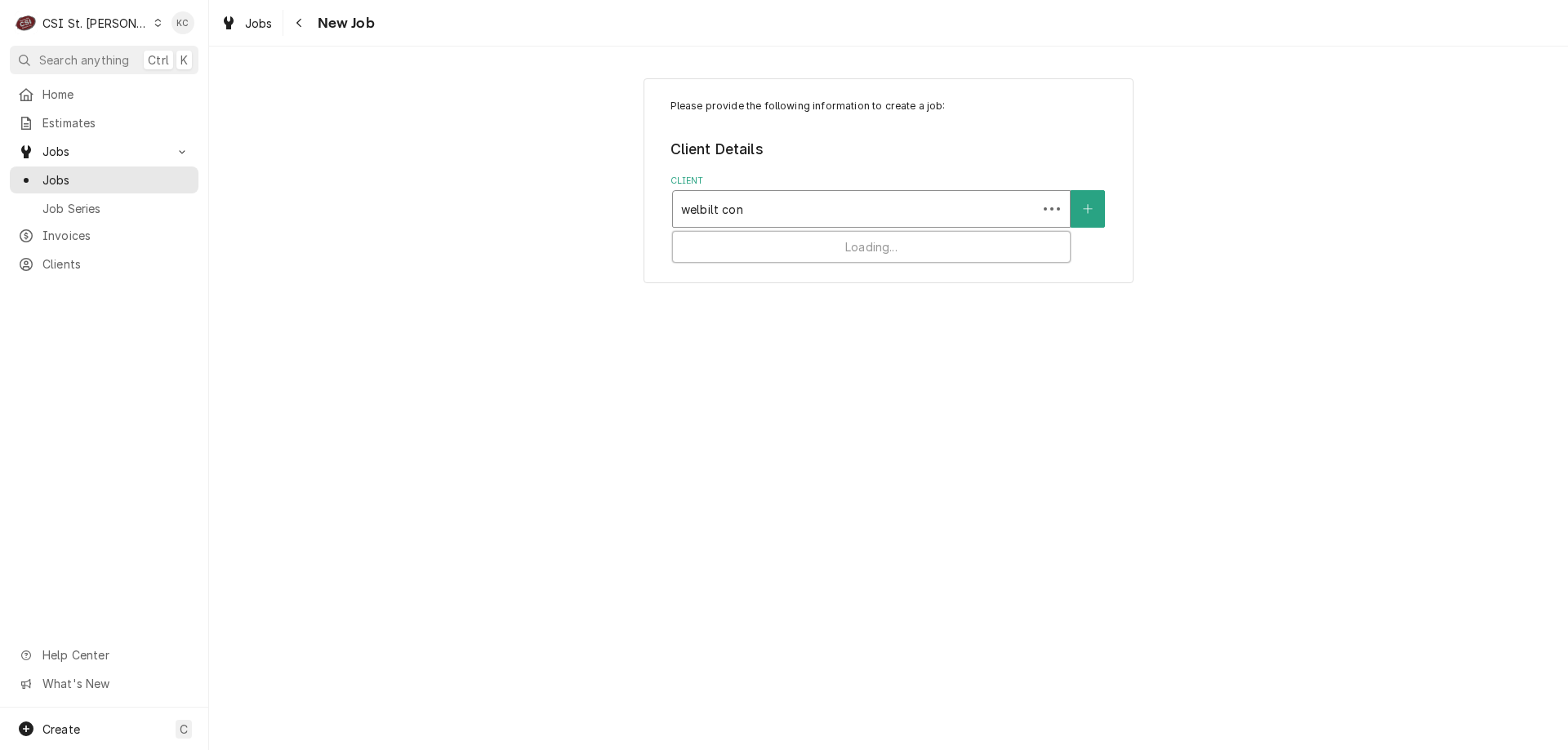
type input "welbilt conv"
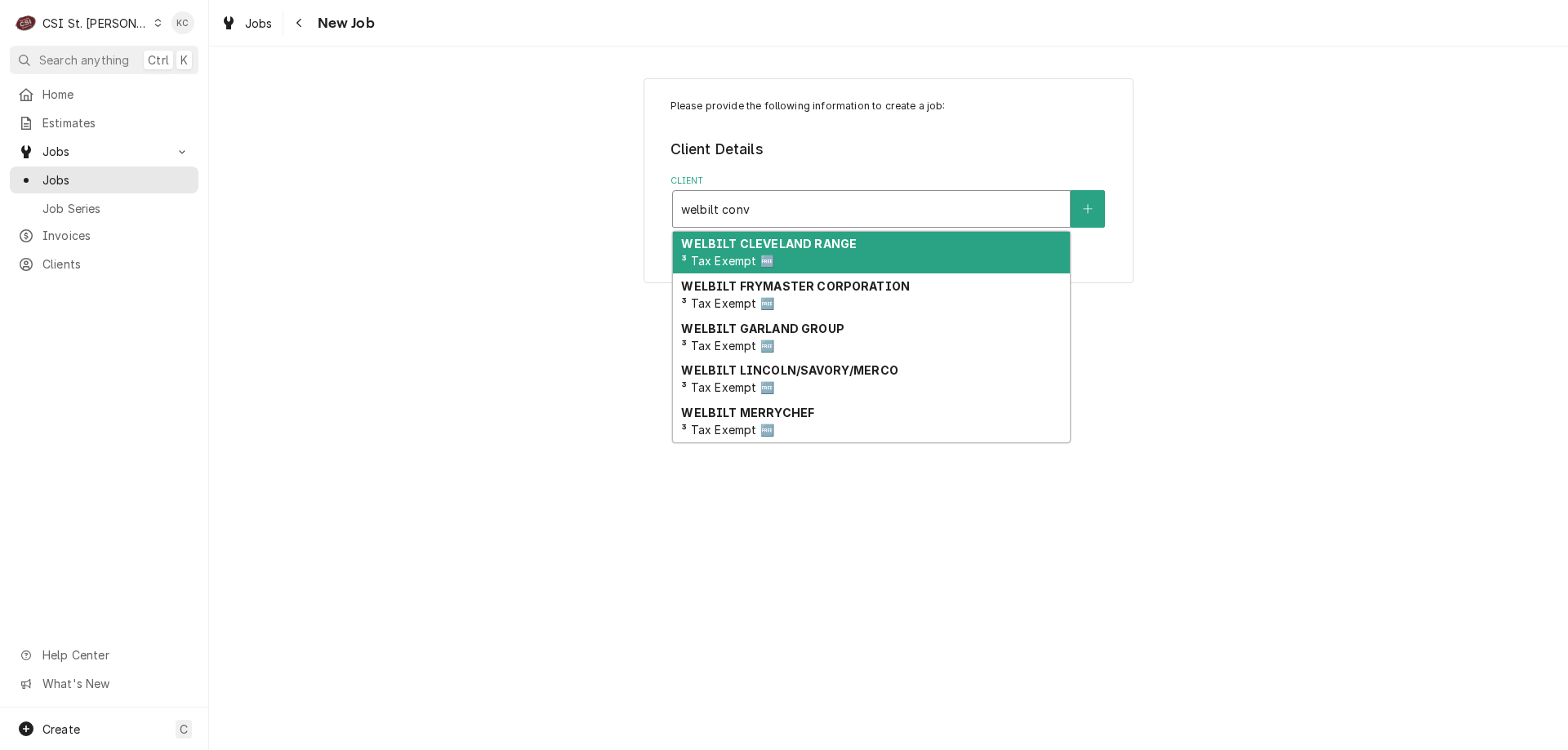
click at [854, 249] on div "WELBILT CLEVELAND RANGE ³ Tax Exempt 🆓" at bounding box center [871, 252] width 397 height 42
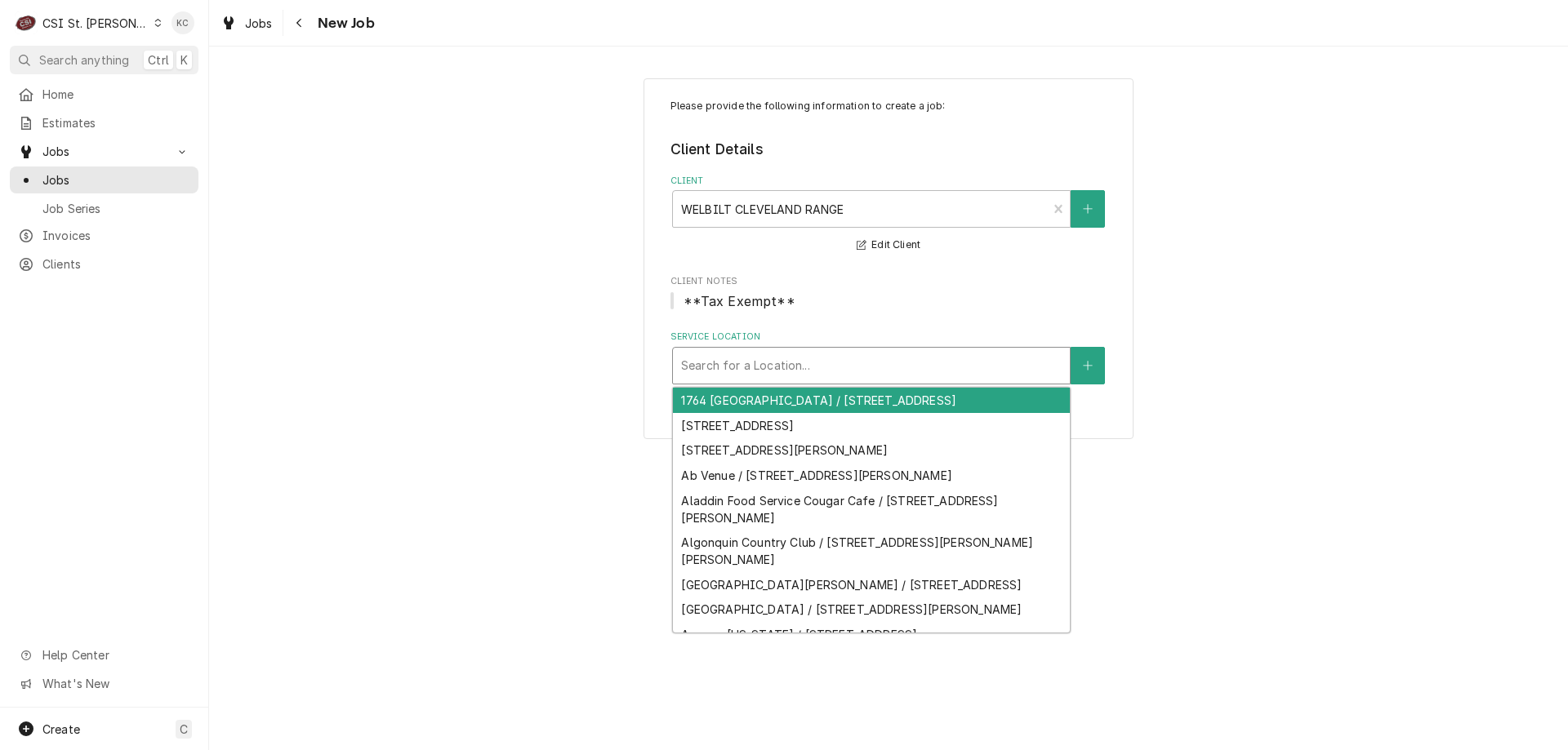
click at [811, 357] on div "Service Location" at bounding box center [871, 366] width 380 height 29
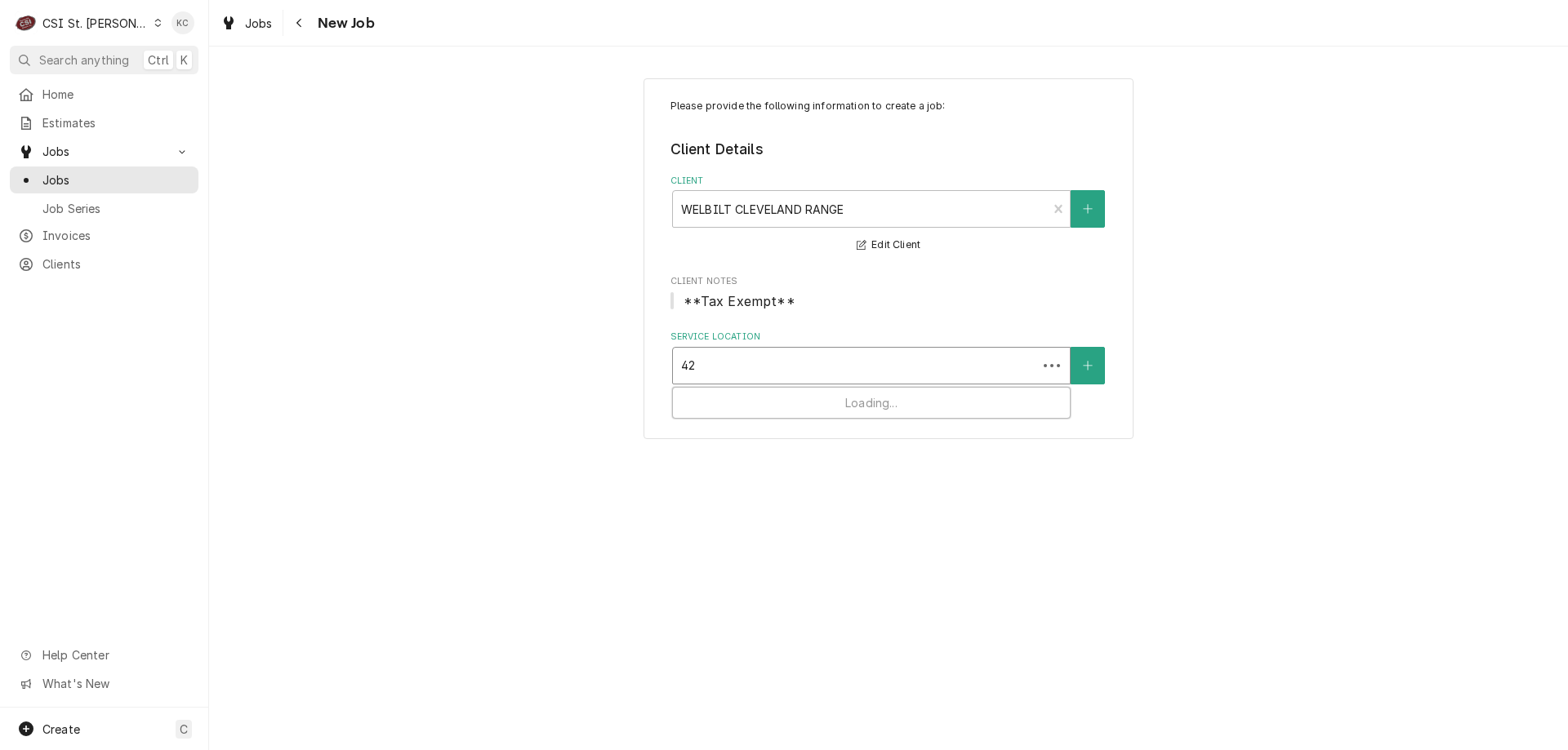
type input "420"
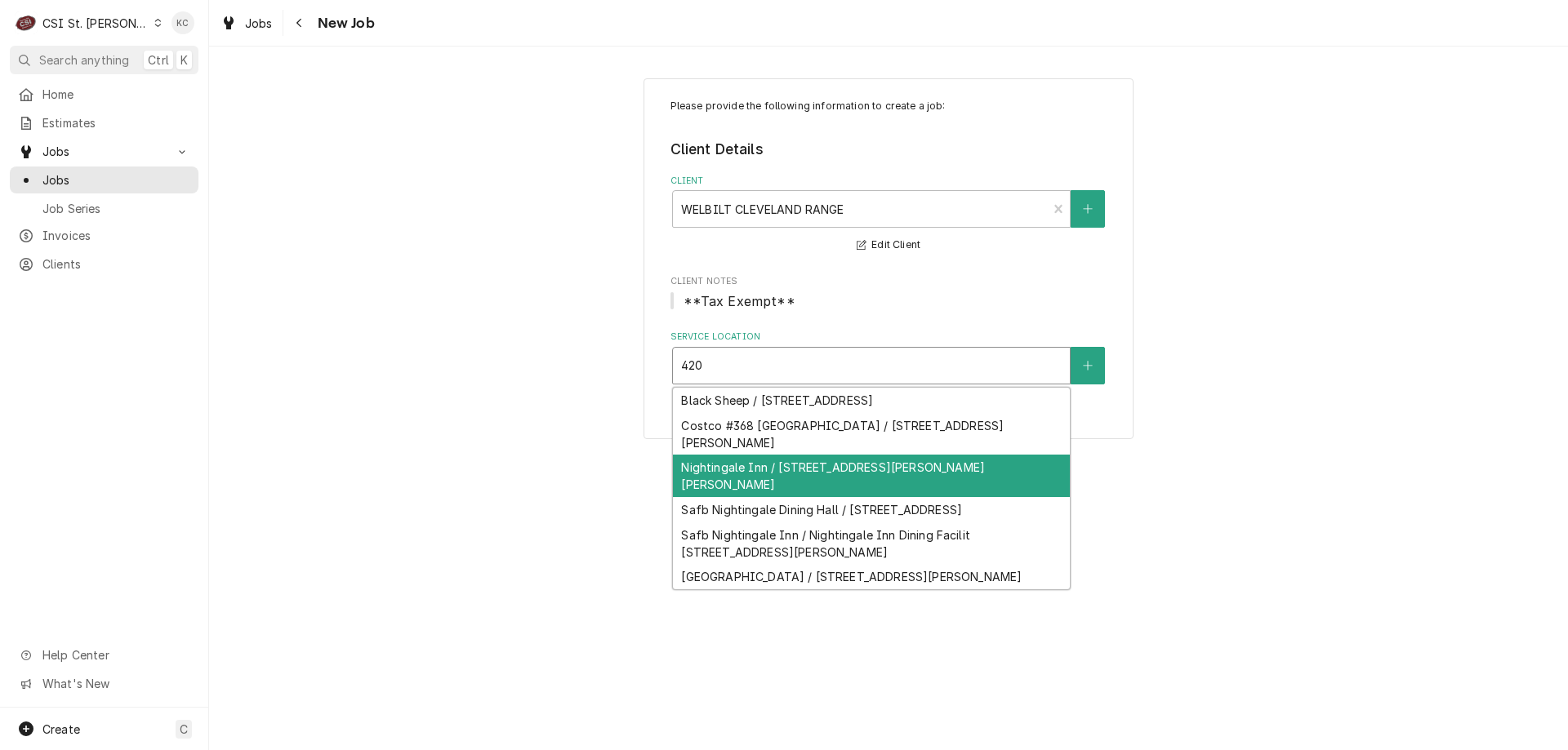
click at [871, 455] on div "Nightingale Inn / 420 W Winters St, Scott Air Force Base, IL 62225" at bounding box center [871, 475] width 397 height 42
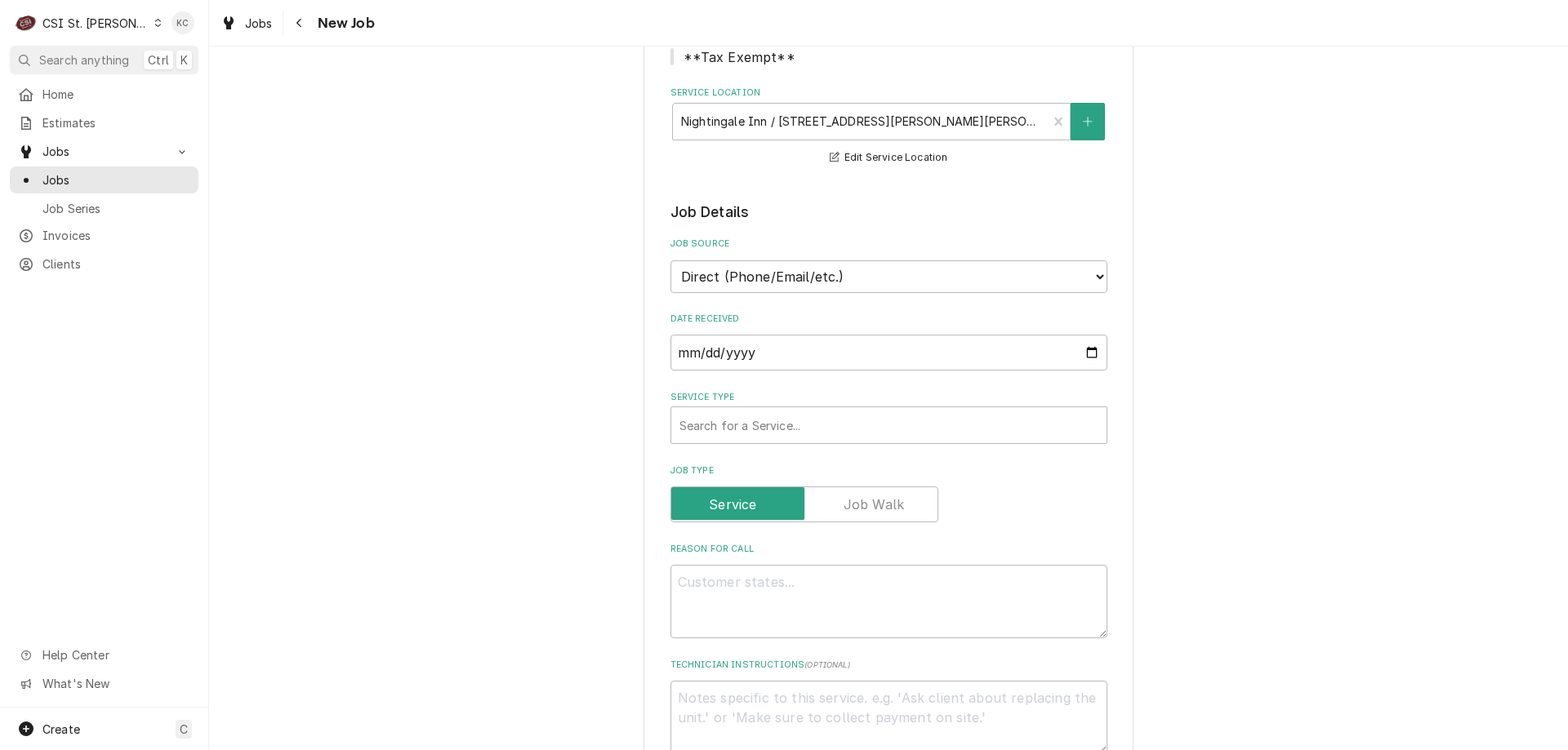
scroll to position [245, 0]
click at [903, 278] on select "Direct (Phone/Email/etc.) Service Channel Corrigo Ecotrak Other" at bounding box center [888, 275] width 436 height 32
select select "100"
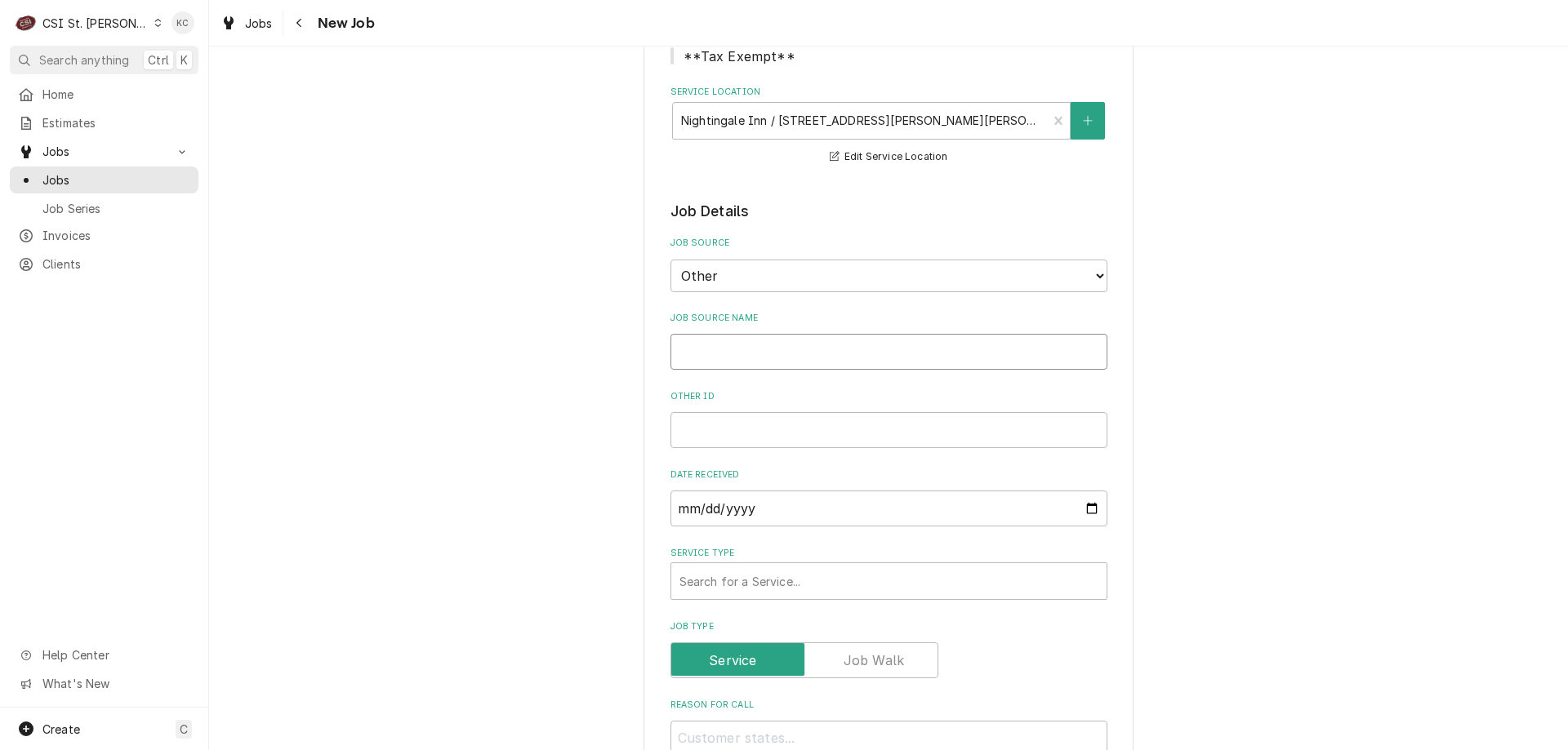
click at [867, 359] on input "Job Source Name" at bounding box center [888, 352] width 436 height 36
click at [924, 350] on input "Job Source Name" at bounding box center [888, 352] width 436 height 36
type textarea "x"
type input "W"
type textarea "x"
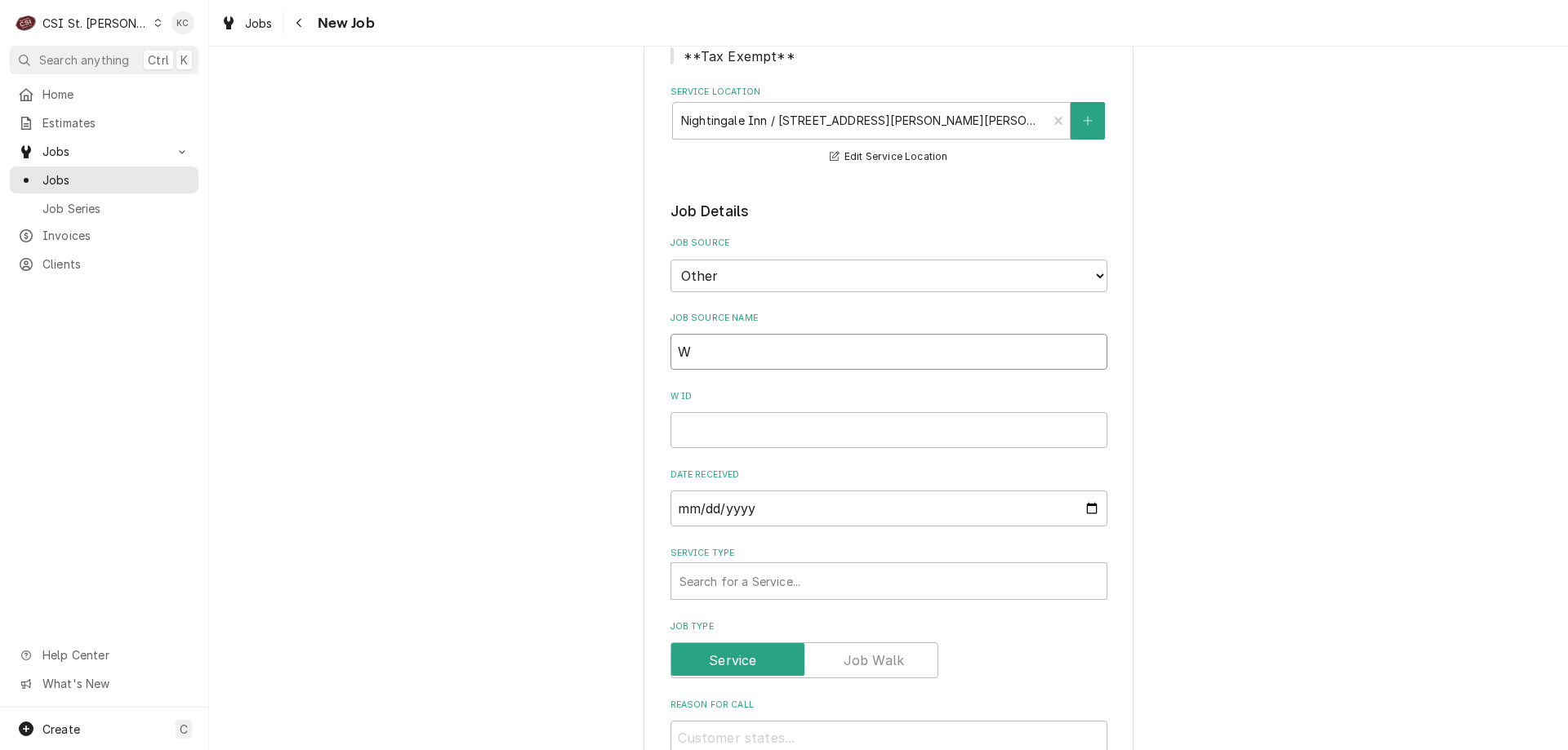
type input "We"
type textarea "x"
type input "Wel"
type textarea "x"
type input "Welb"
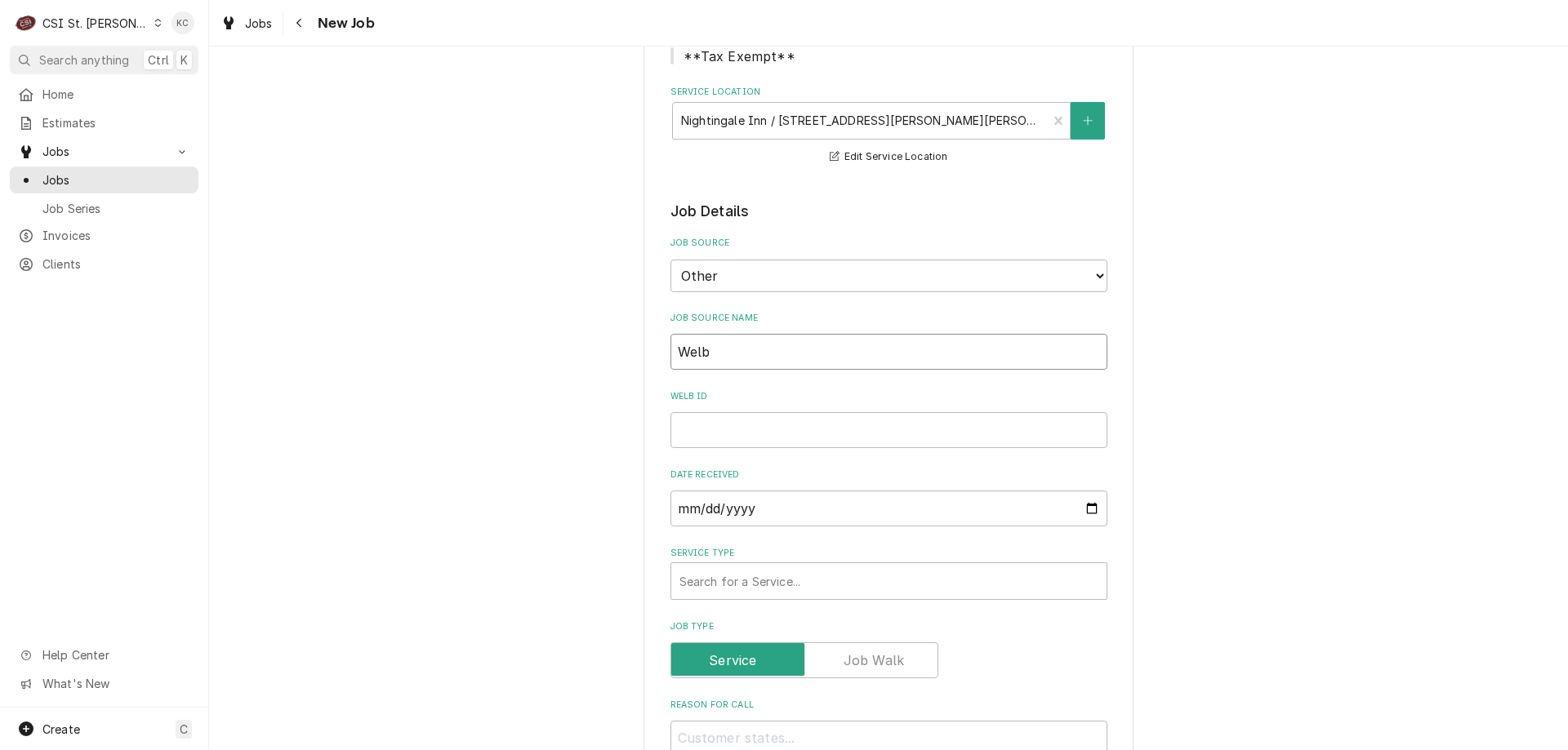
type textarea "x"
type input "Welbi"
type textarea "x"
type input "Welbil"
type textarea "x"
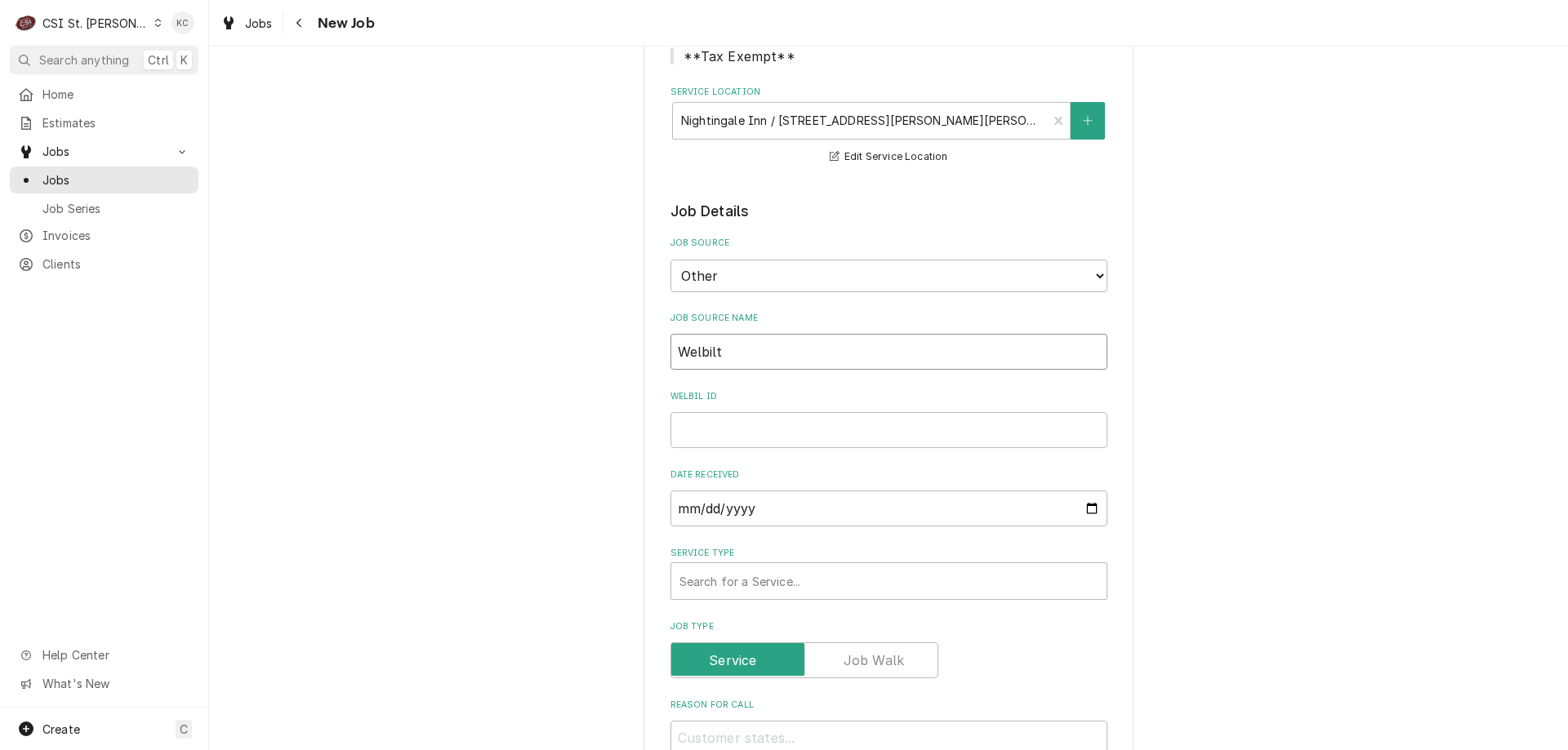
type input "Welbilt"
type textarea "x"
type input "Welbilt e"
type textarea "x"
type input "Welbilt em"
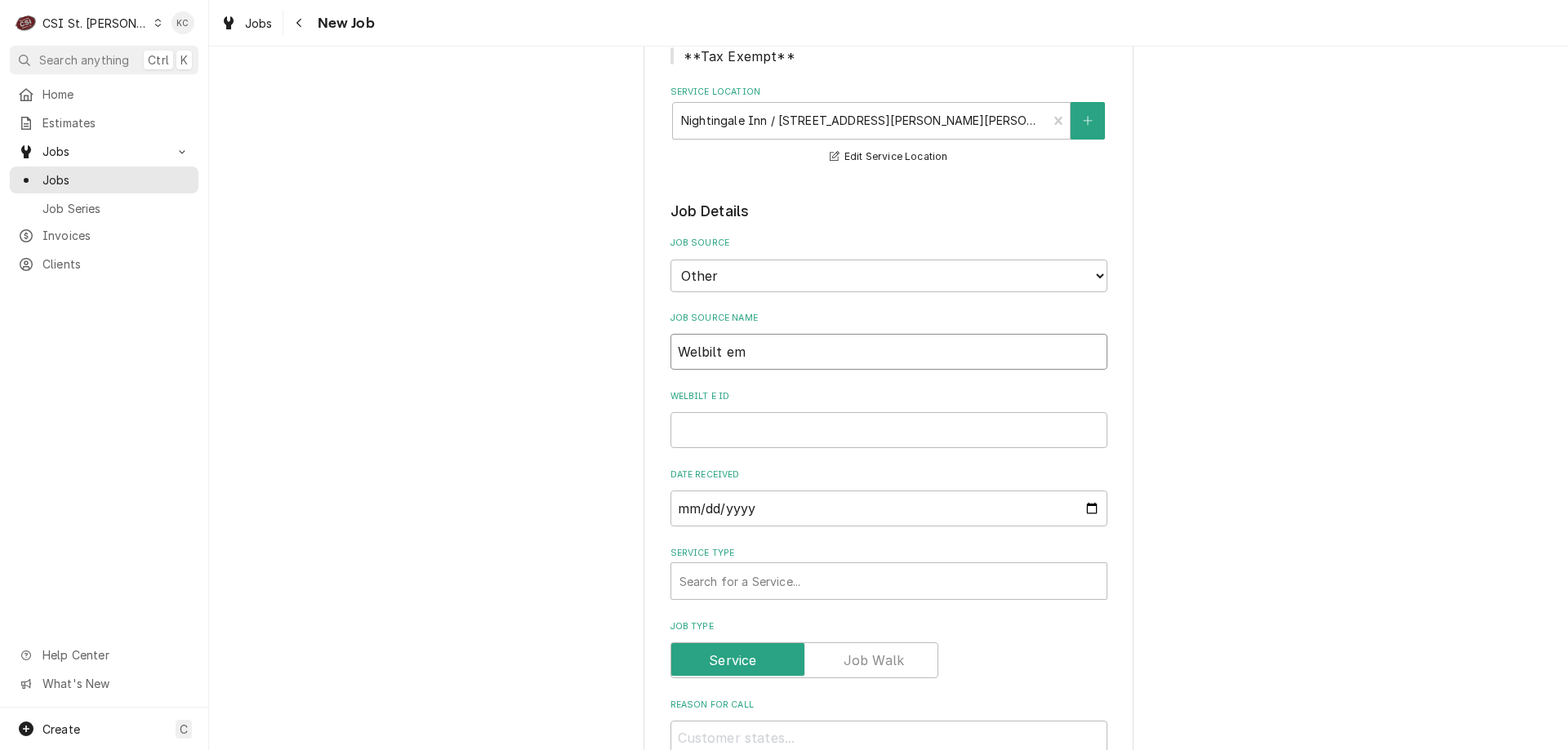
type textarea "x"
type input "Welbilt ema"
type textarea "x"
type input "Welbilt emai"
type textarea "x"
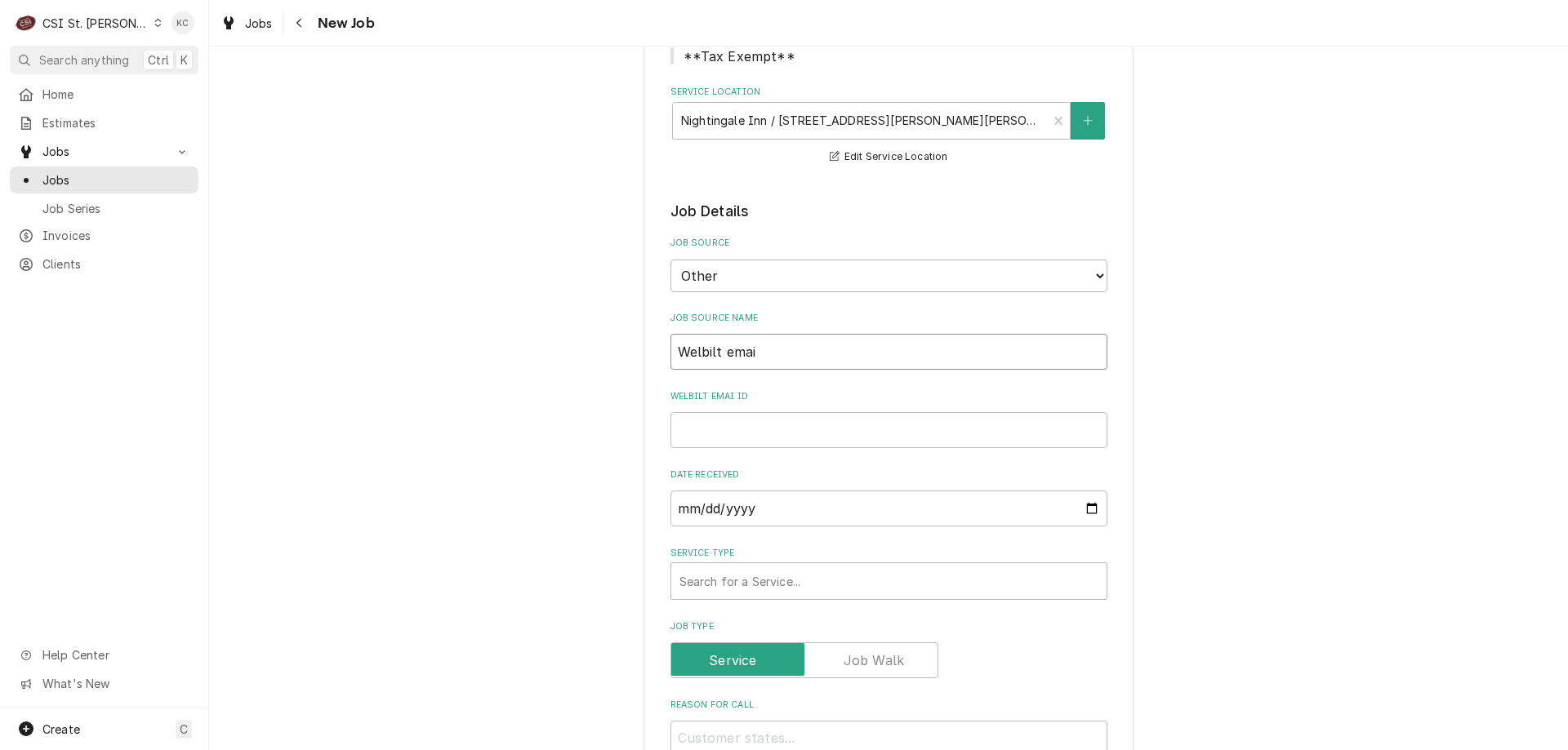
type input "Welbilt email"
type textarea "x"
type input "Welbilt email"
type textarea "x"
type input "Welbilt email"
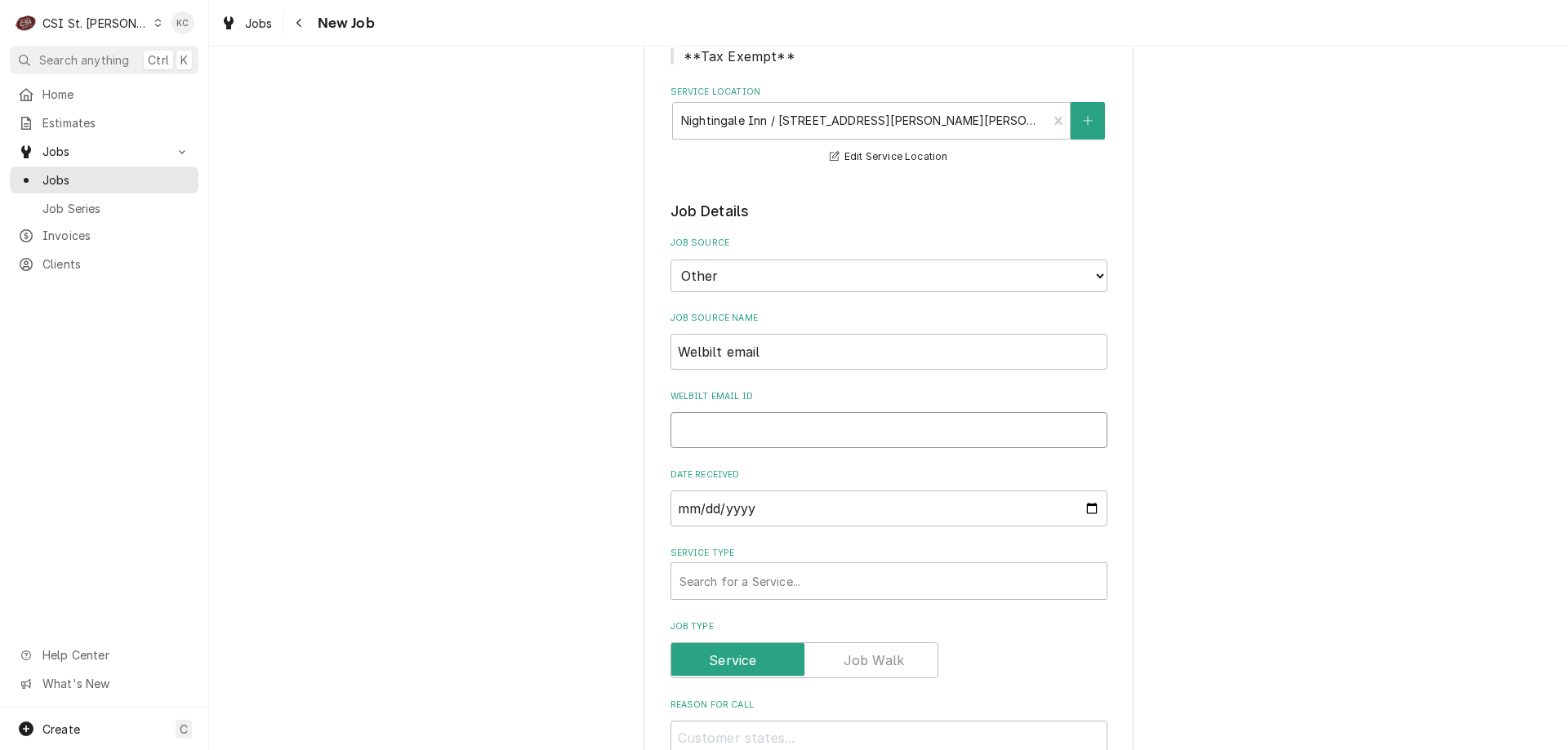
click at [682, 437] on input "Welbilt email ID" at bounding box center [888, 429] width 436 height 36
paste input "00929296-1"
type textarea "x"
type input "00929296-1"
type textarea "x"
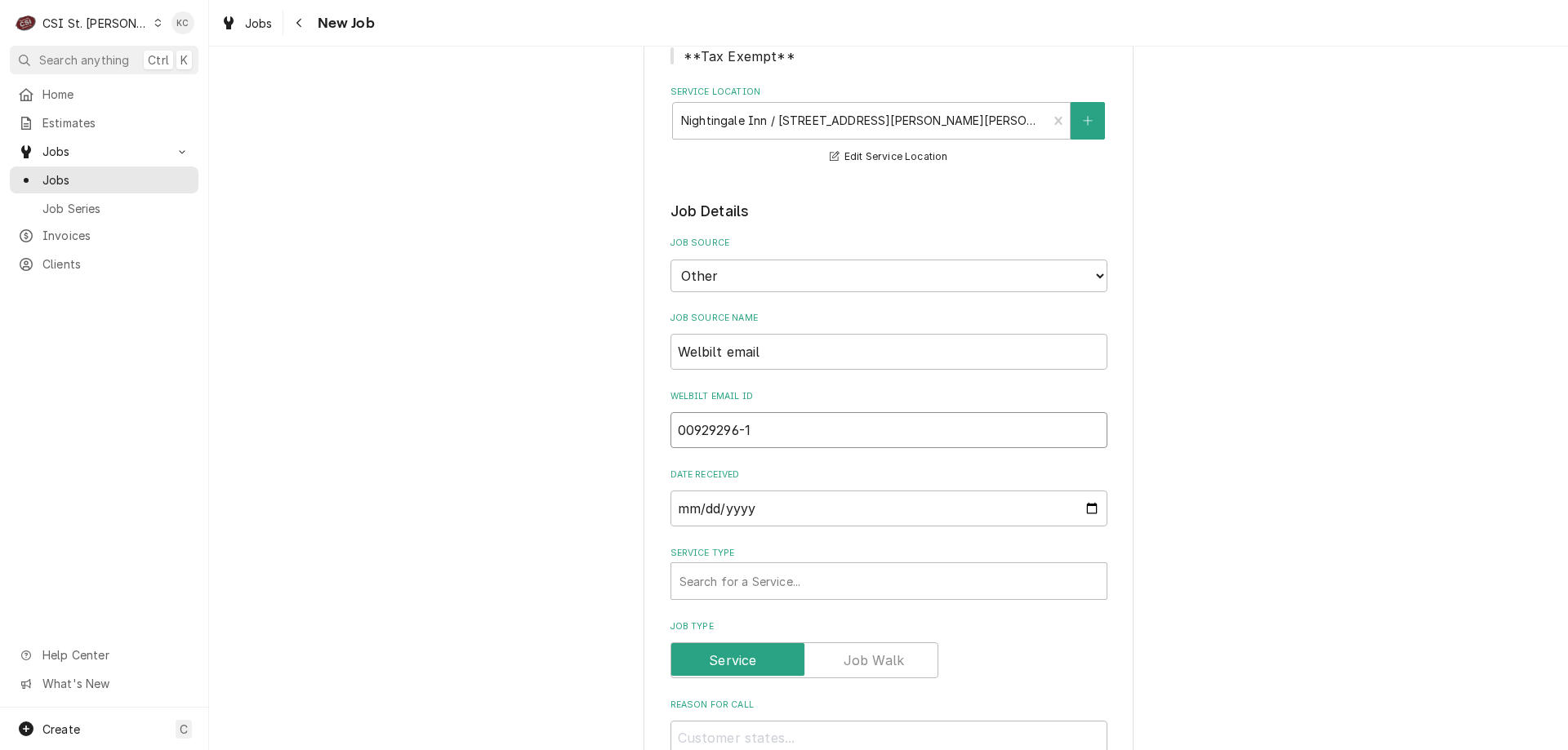
type input "00929296-1"
click at [753, 596] on div "Service Type" at bounding box center [888, 581] width 419 height 29
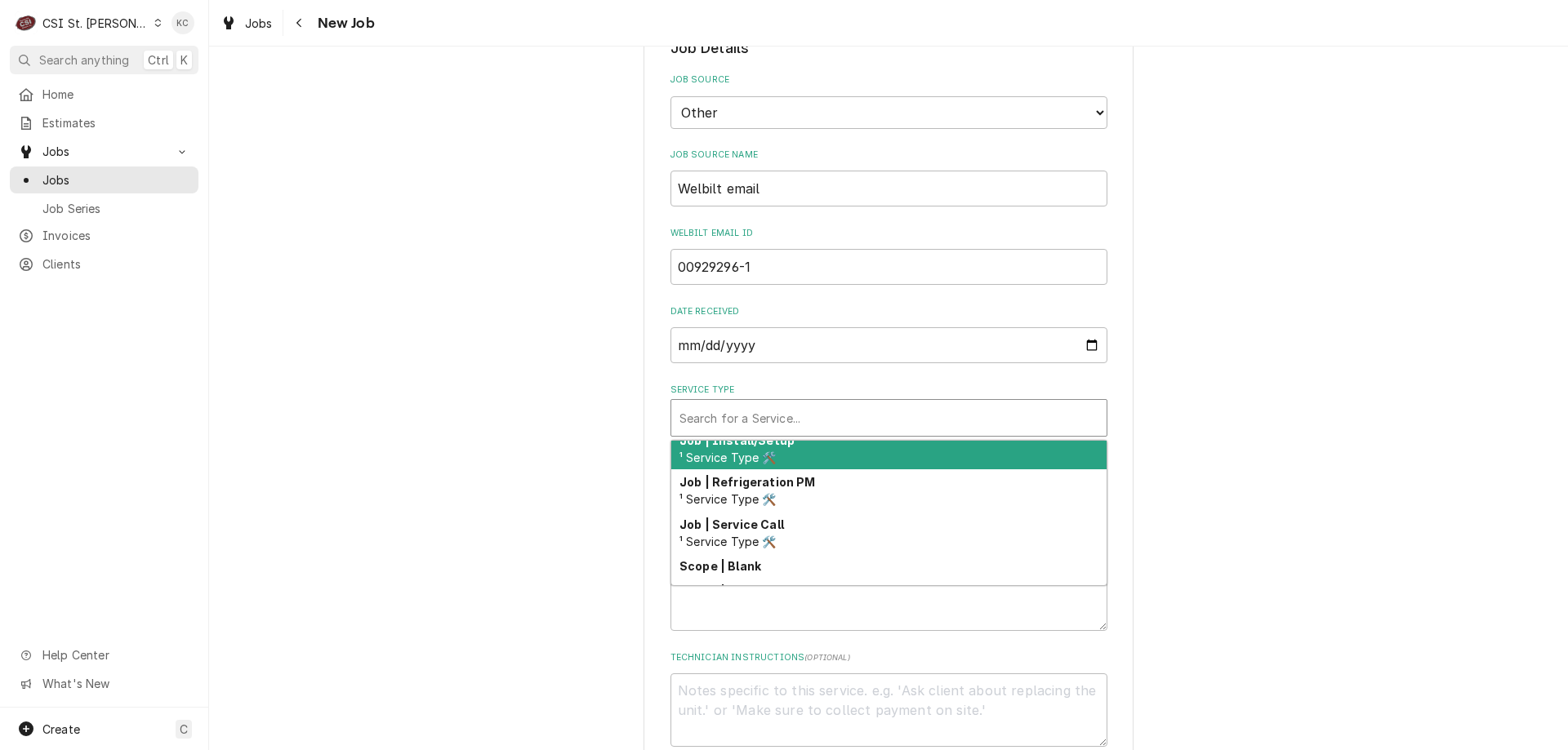
scroll to position [957, 0]
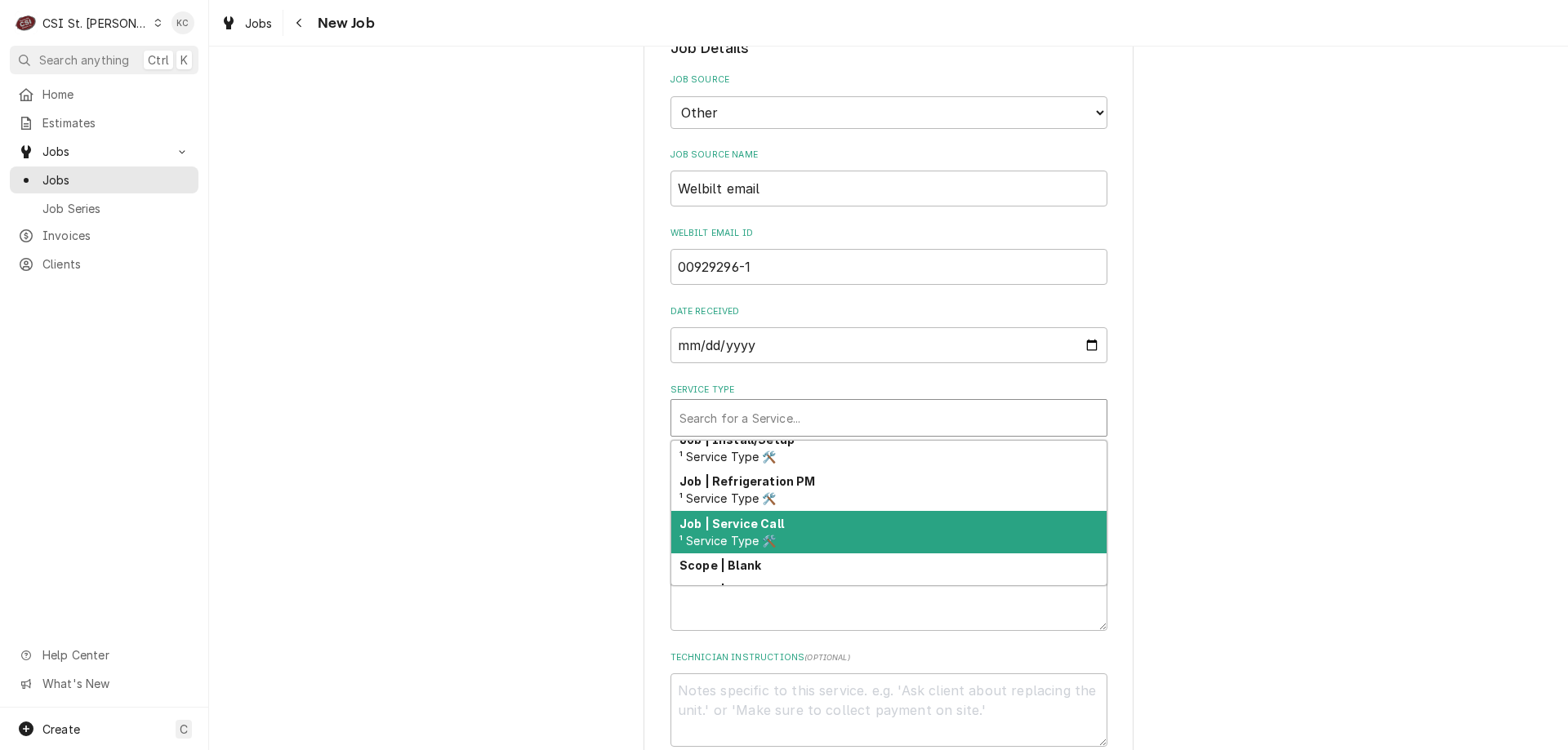
click at [777, 536] on div "Job | Service Call ¹ Service Type 🛠️" at bounding box center [888, 531] width 435 height 42
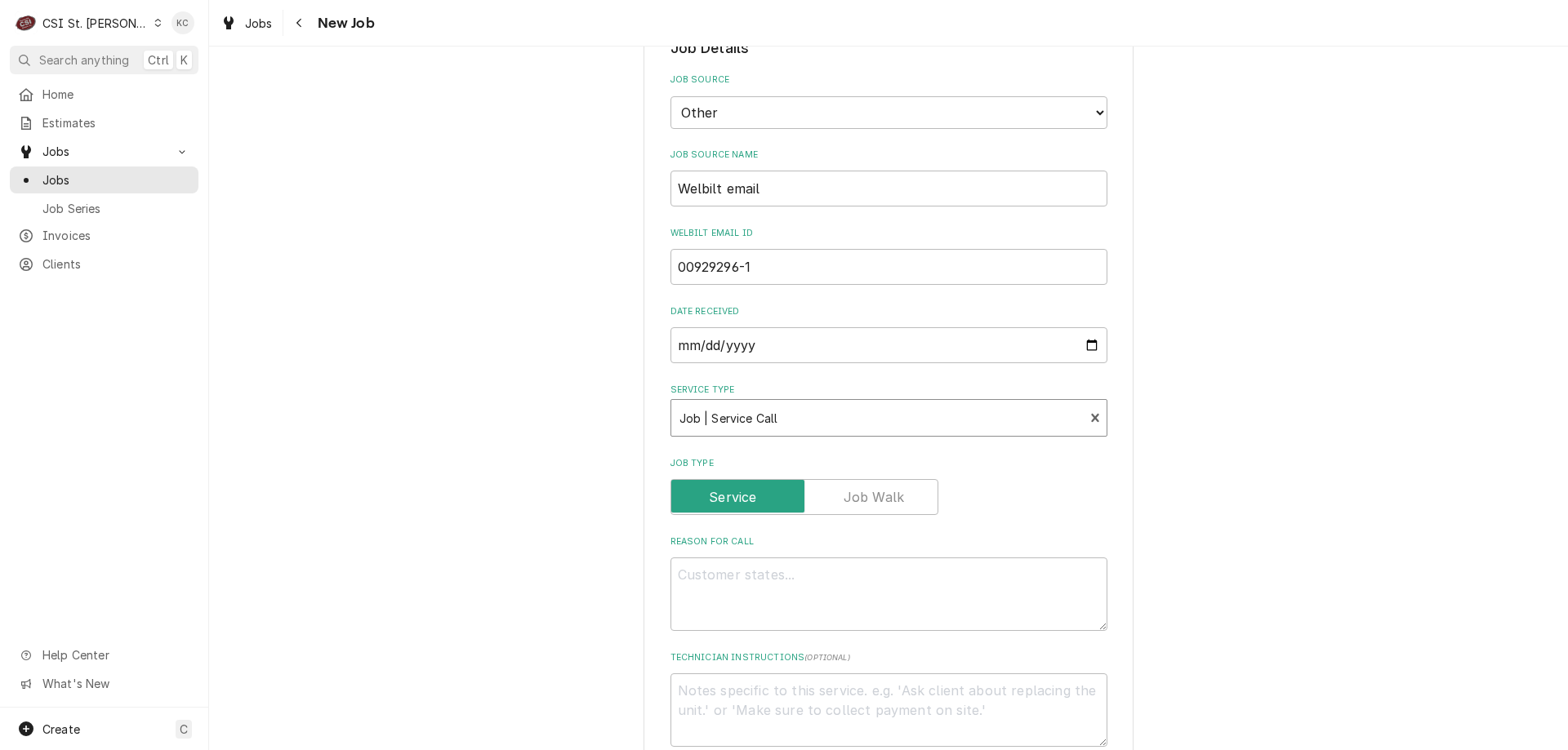
click at [1223, 475] on div "Please provide the following information to create a job: Client Details Client…" at bounding box center [887, 603] width 1358 height 1894
click at [708, 693] on textarea "Technician Instructions ( optional )" at bounding box center [888, 710] width 436 height 74
paste textarea "Required On Site Date: 9/6/2025, 3:01 PM Required Completion Date: 9/7/2025, 3:…"
type textarea "x"
type textarea "Required On Site Date: 9/6/2025, 3:01 PM Required Completion Date: 9/7/2025, 3:…"
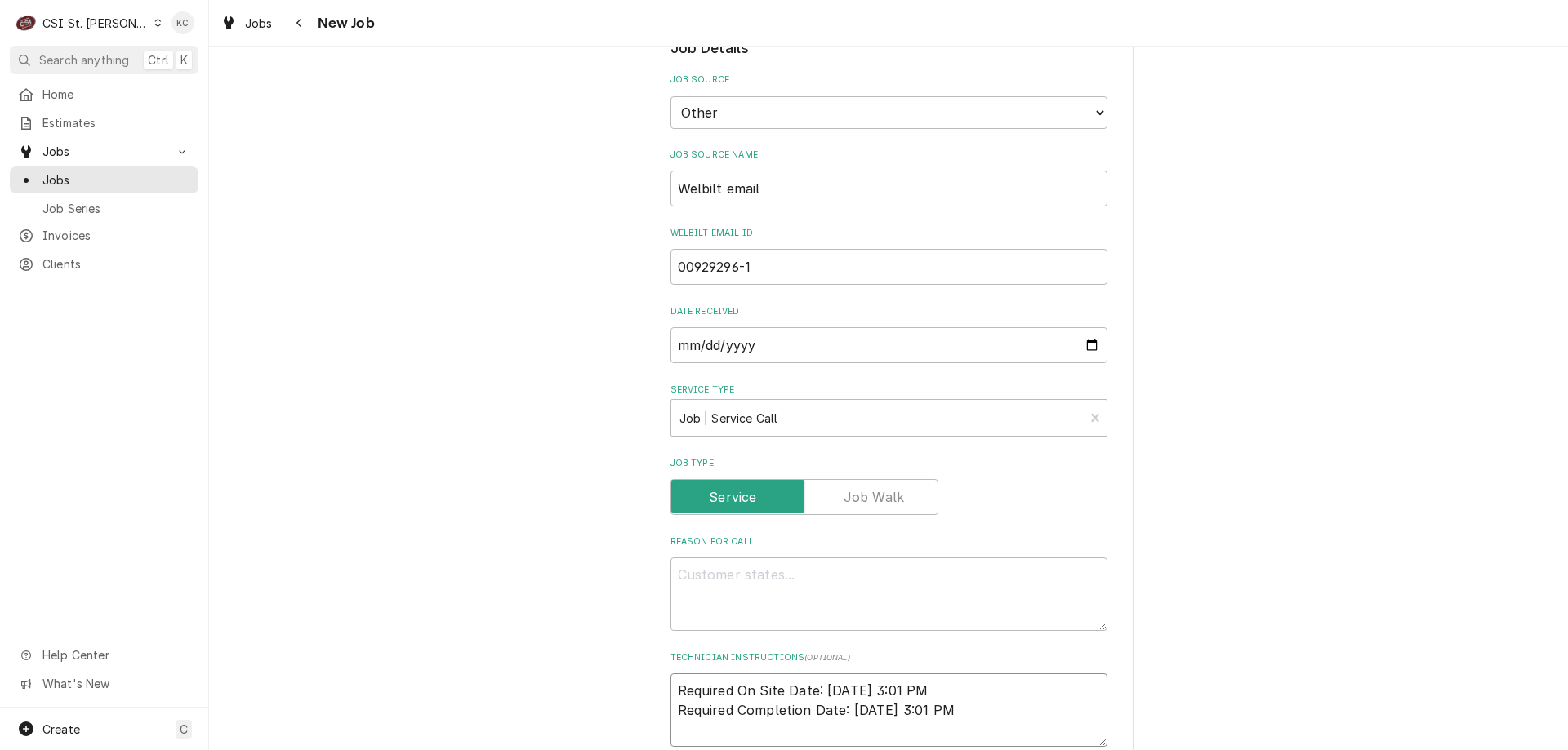
type textarea "x"
type textarea "Required On Site Date: 9/6/2025, 3:01 PM Required Completion Date: 9/7/2025, 3:…"
click at [682, 577] on textarea "Reason For Call" at bounding box center [888, 594] width 436 height 74
paste textarea "Convotherm WS21003AP3AAUL Serial Number WS224040474"
type textarea "x"
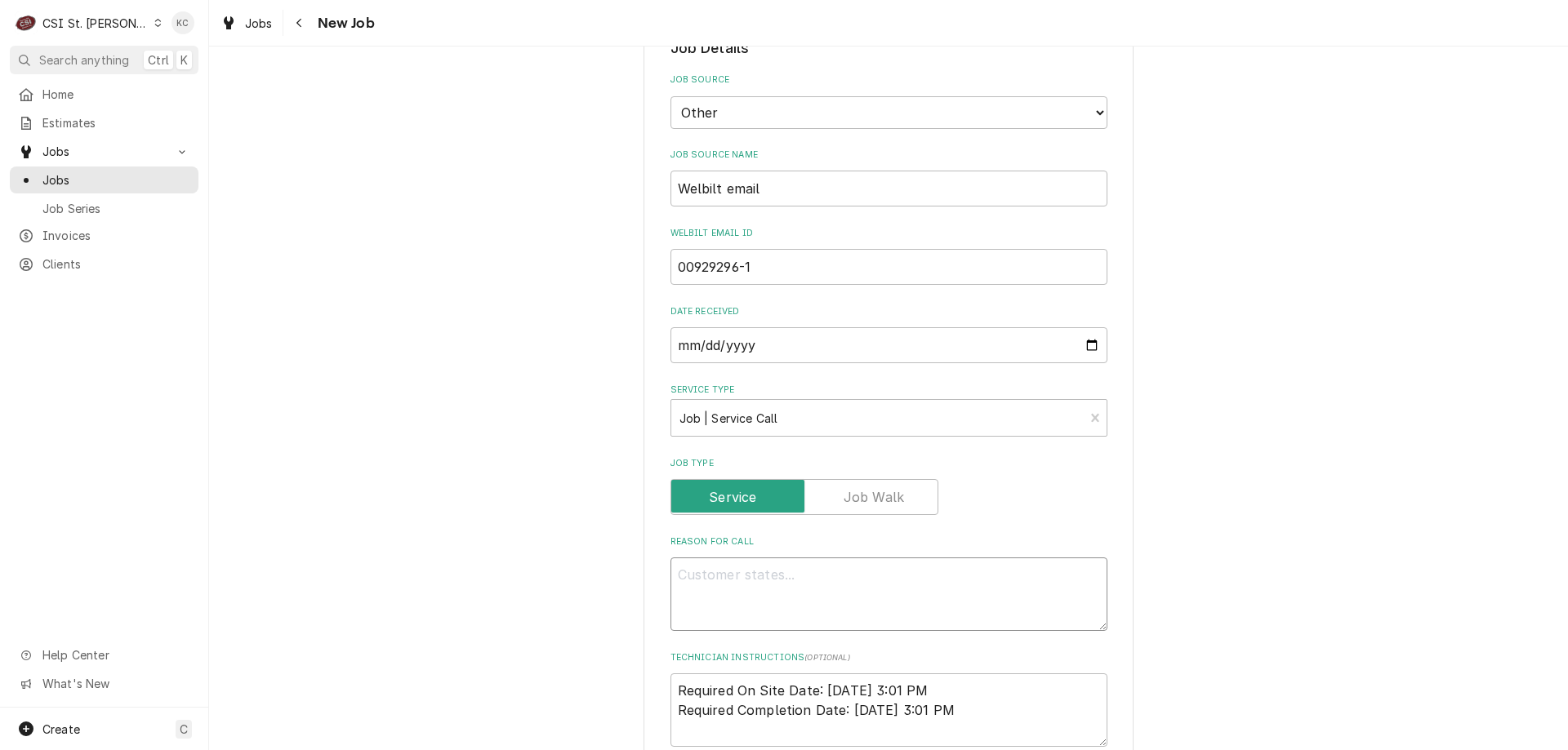
type textarea "Convotherm WS21003AP3AAUL Serial Number WS224040474"
click at [754, 575] on textarea "Convotherm WS21003AP3AAUL Serial Number WS224040474" at bounding box center [888, 594] width 436 height 74
type textarea "x"
type textarea "Convotherm MWS21003AP3AAUL Serial Number WS224040474"
type textarea "x"
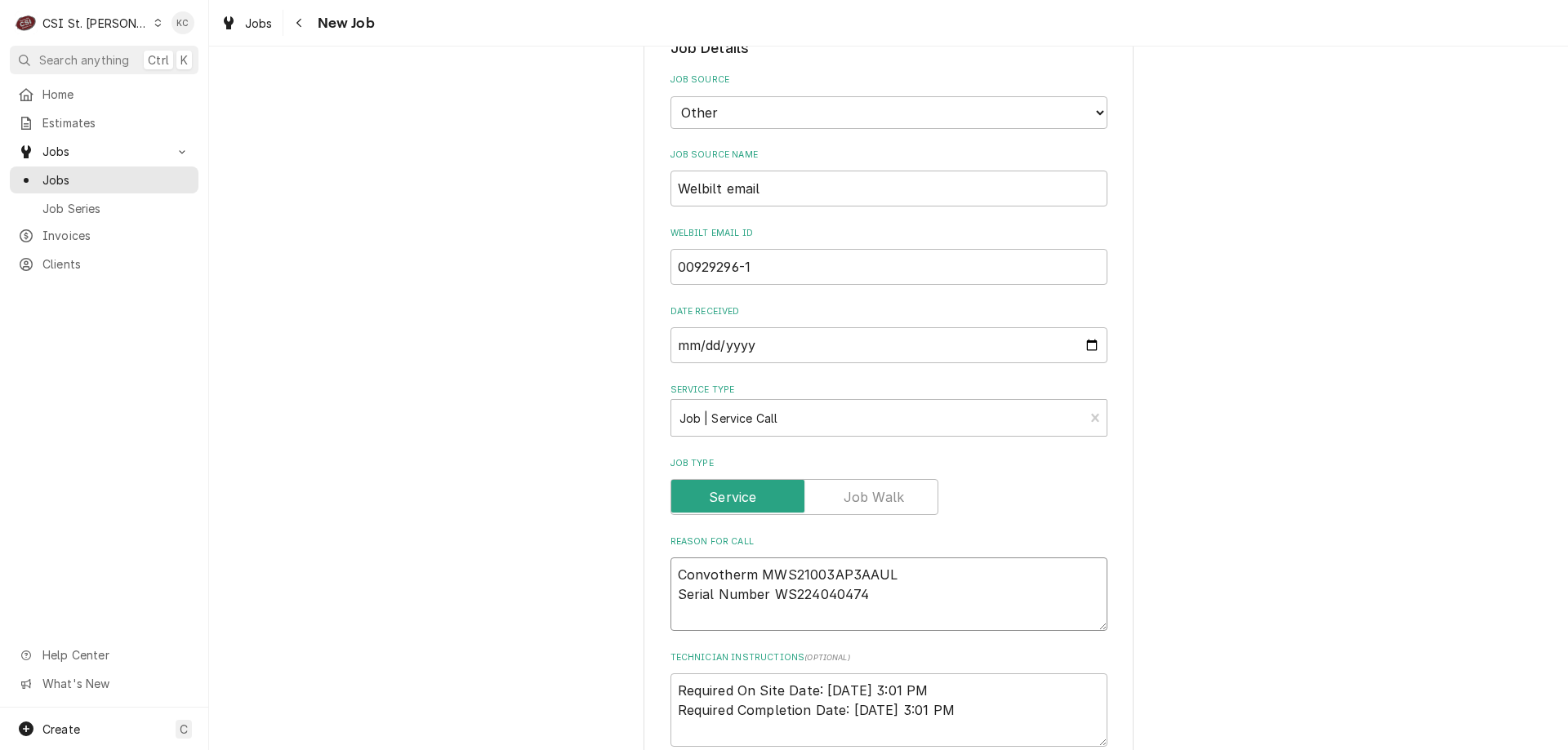
type textarea "Convotherm MoWS21003AP3AAUL Serial Number WS224040474"
type textarea "x"
type textarea "Convotherm ModWS21003AP3AAUL Serial Number WS224040474"
type textarea "x"
type textarea "Convotherm ModeWS21003AP3AAUL Serial Number WS224040474"
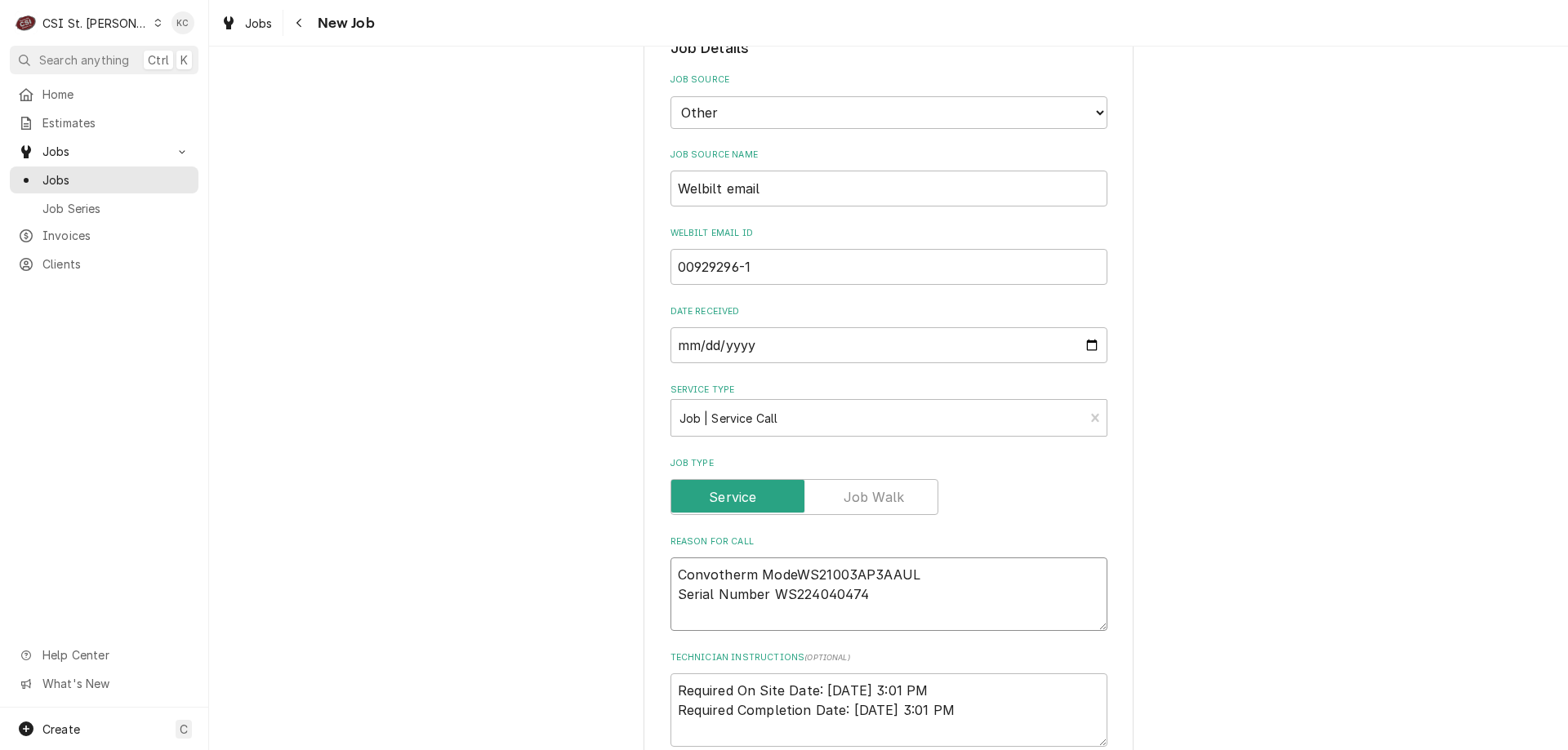
type textarea "x"
type textarea "Convotherm ModelWS21003AP3AAUL Serial Number WS224040474"
type textarea "x"
type textarea "Convotherm Model WS21003AP3AAUL Serial Number WS224040474"
type textarea "x"
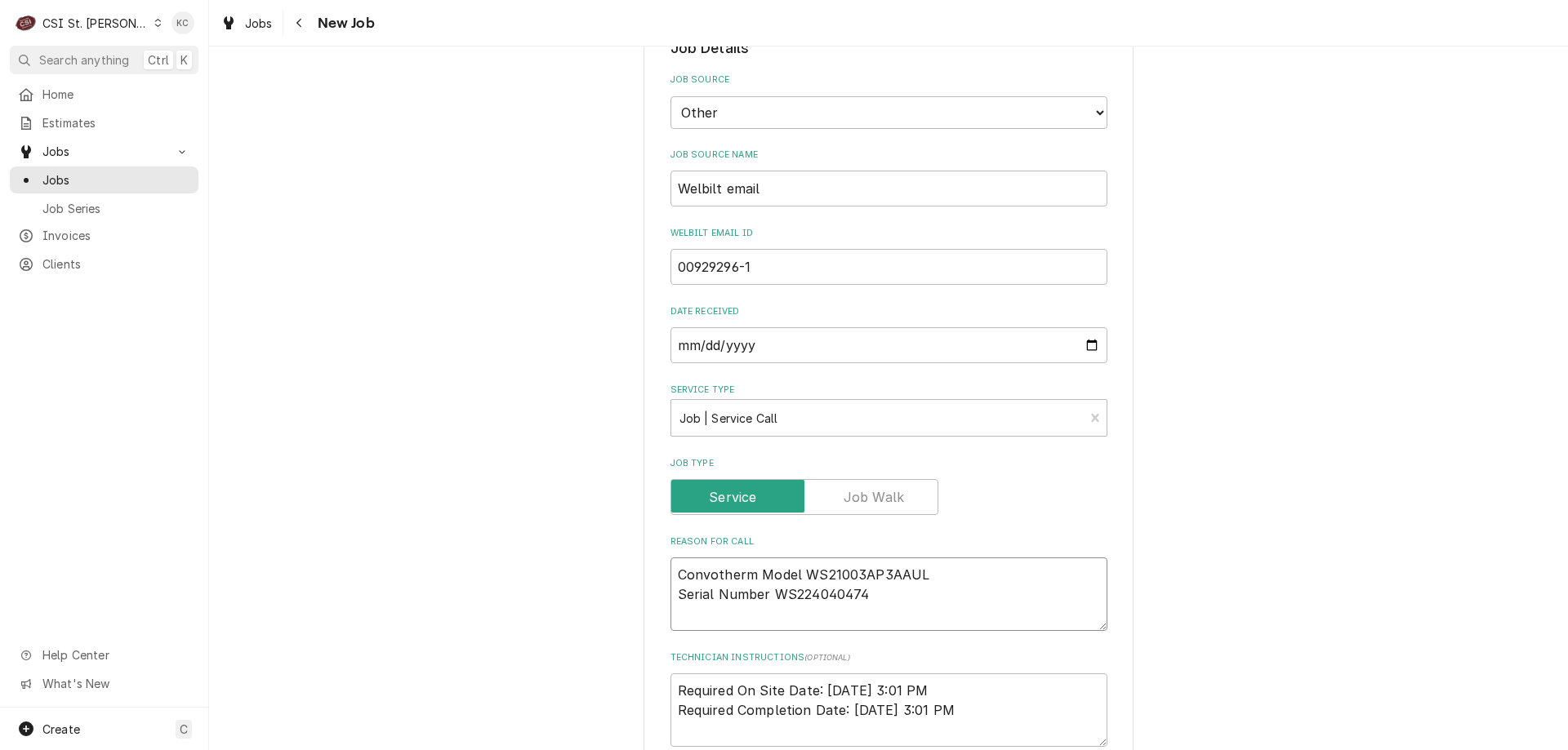
type textarea "Convotherm Model -WS21003AP3AAUL Serial Number WS224040474"
type textarea "x"
type textarea "Convotherm Model - WS21003AP3AAUL Serial Number WS224040474"
type textarea "x"
type textarea "Convotherm Model - WS21003AP3AAUL Serial Number WS224040474"
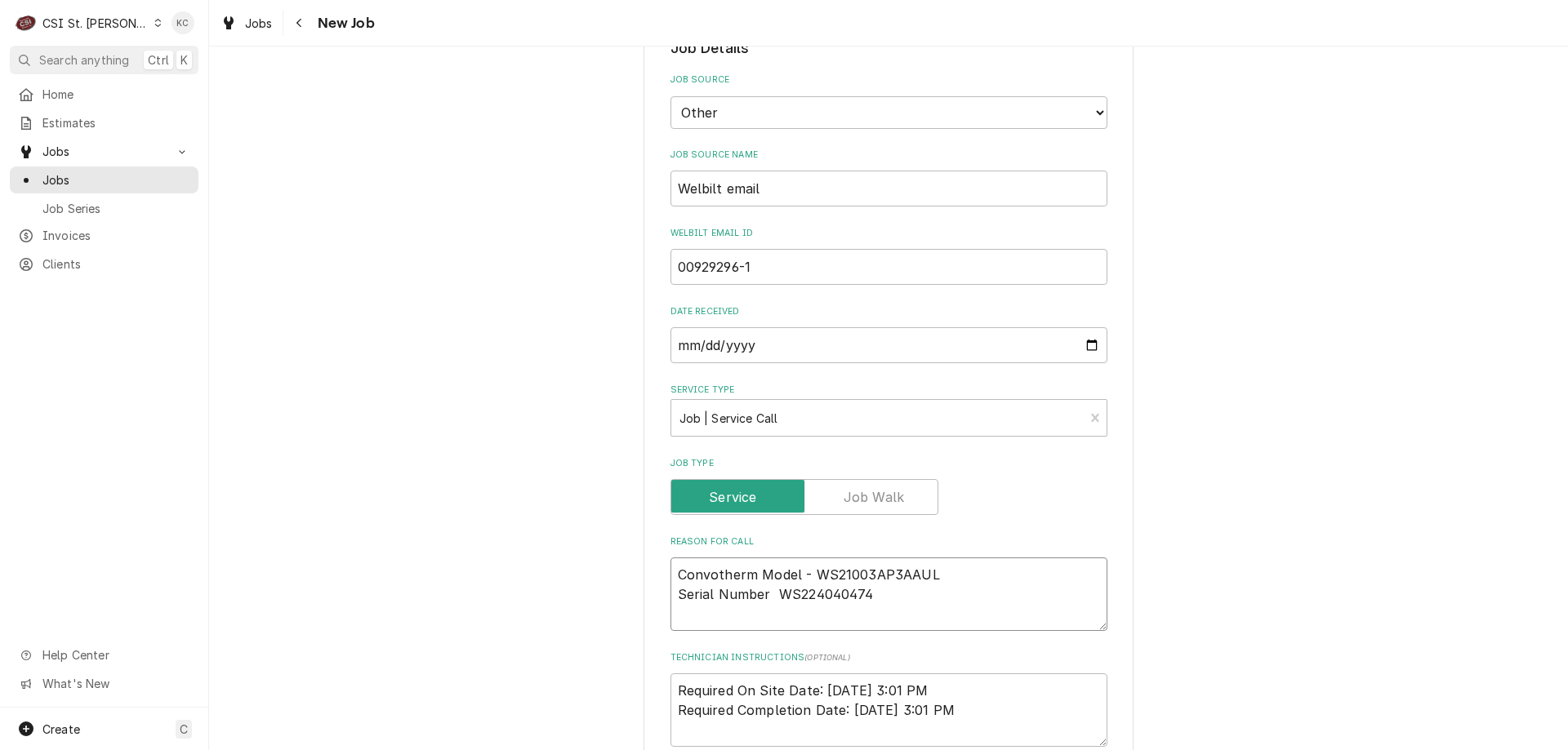
type textarea "x"
type textarea "Convotherm Model - WS21003AP3AAUL Serial Number - WS224040474"
type textarea "x"
type textarea "Convotherm Model - WS21003AP3AAUL Serial Number - WS224040474"
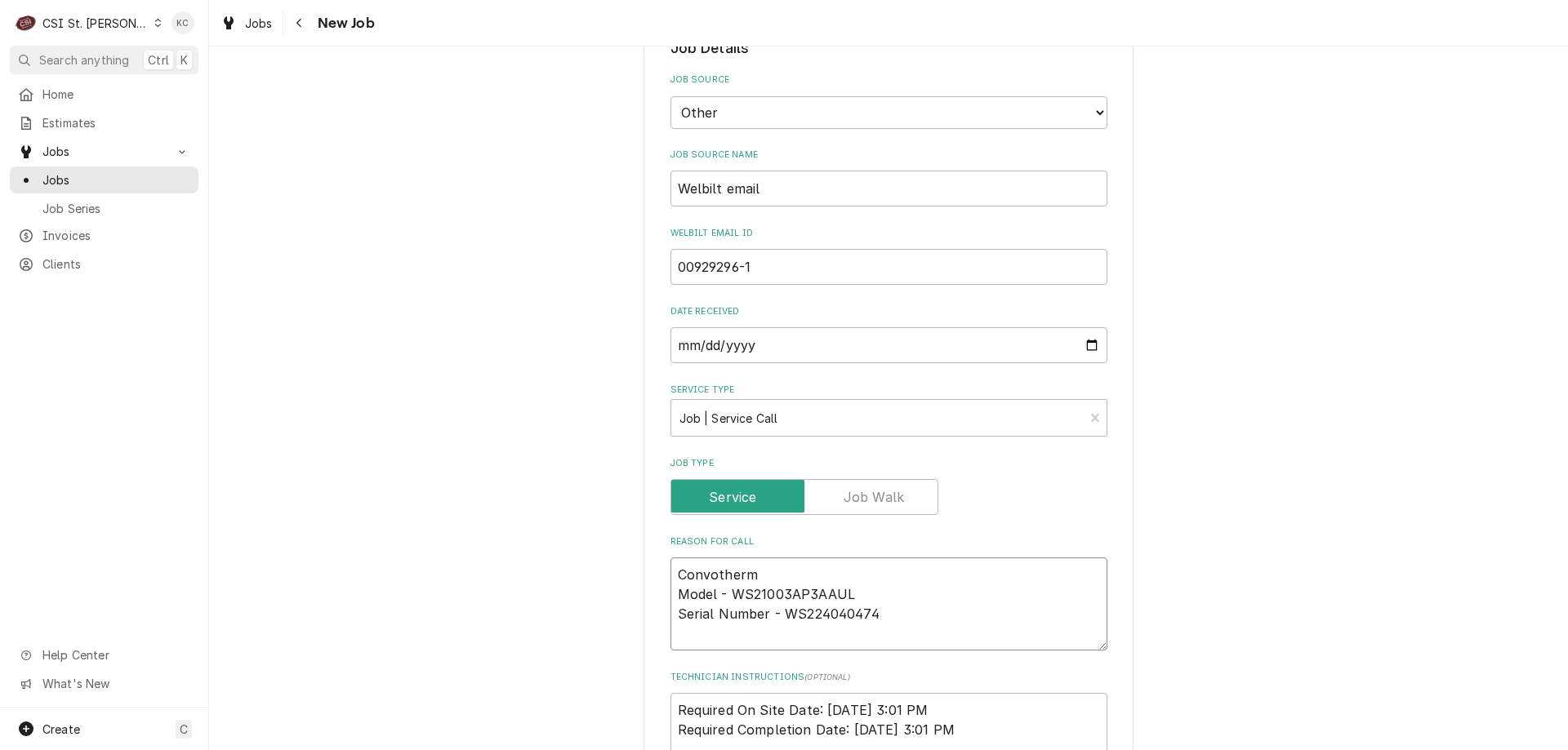
click at [895, 612] on textarea "Convotherm Model - WS21003AP3AAUL Serial Number - WS224040474" at bounding box center [888, 604] width 436 height 93
type textarea "x"
type textarea "Convotherm Model - WS21003AP3AAUL Serial Number - WS224040474"
type textarea "x"
type textarea "Convotherm Model - WS21003AP3AAUL Serial Number - WS224040474"
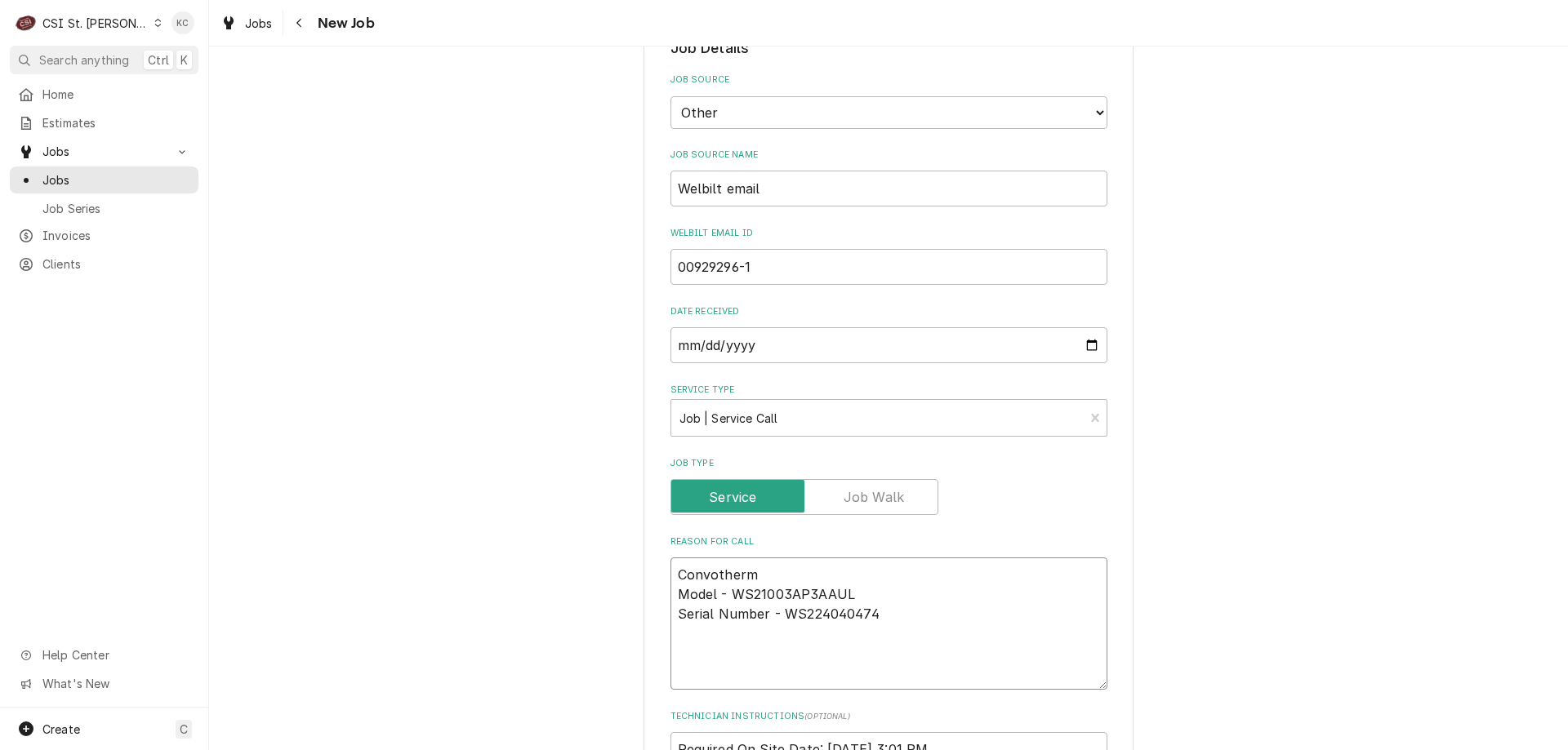
type textarea "x"
type textarea "Convotherm Model - WS21003AP3AAUL Serial Number - WS224040474"
click at [708, 662] on textarea "Convotherm Model - WS21003AP3AAUL Serial Number - WS224040474" at bounding box center [888, 624] width 436 height 132
paste textarea "Mod states unit will not work e70. bring with you 1st trip # 5056961 and 505631…"
type textarea "x"
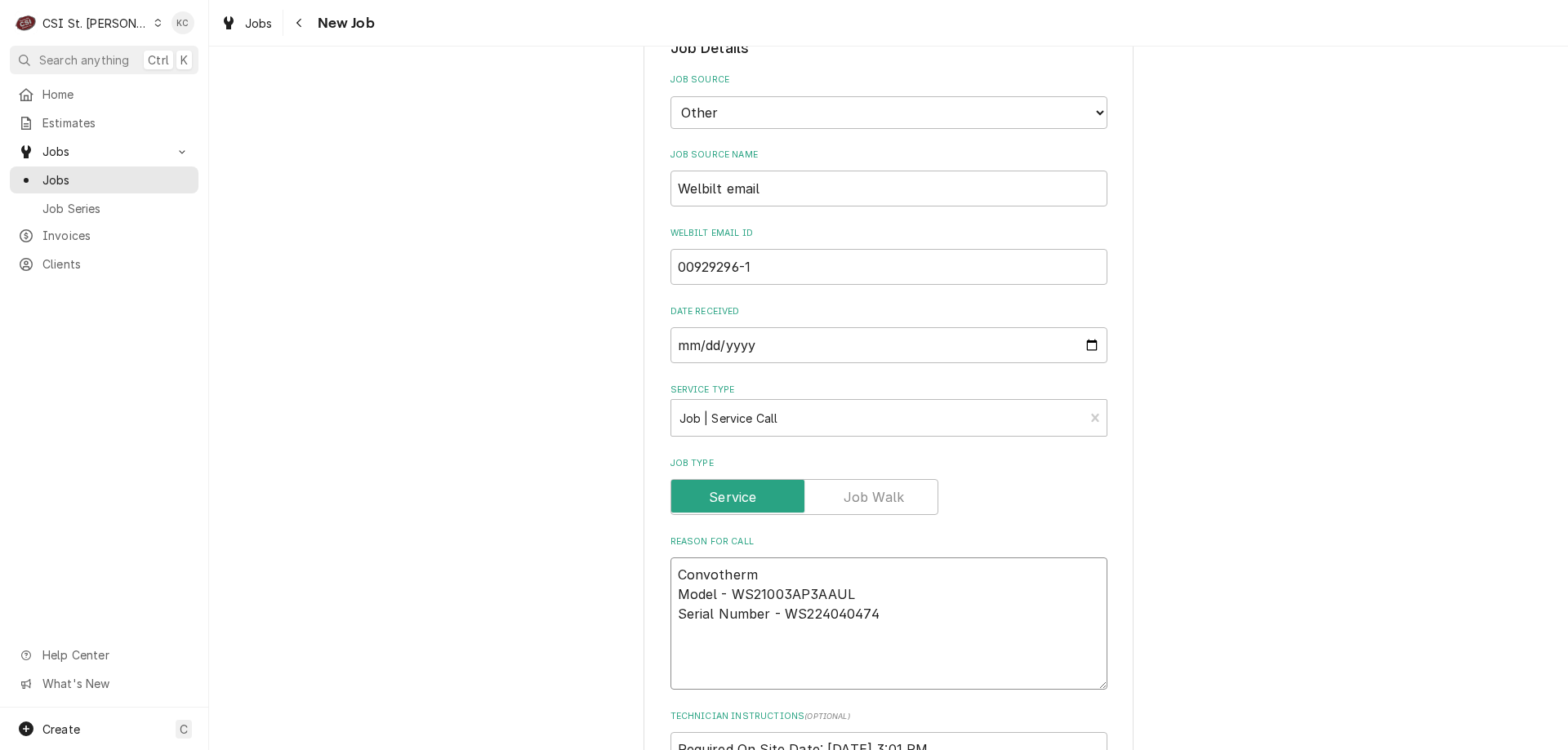
type textarea "Convotherm Model - WS21003AP3AAUL Serial Number - WS224040474 Mod states unit w…"
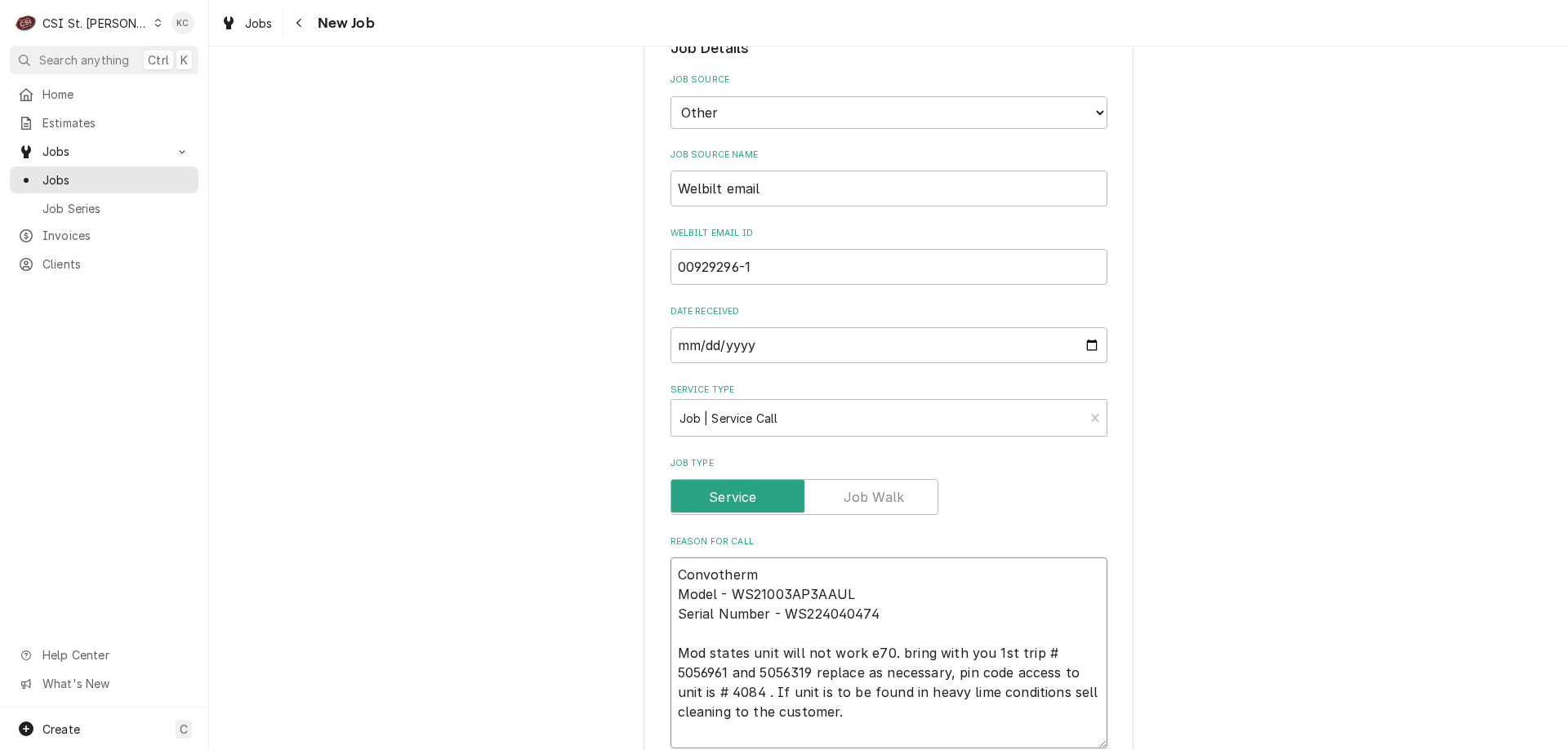
type textarea "x"
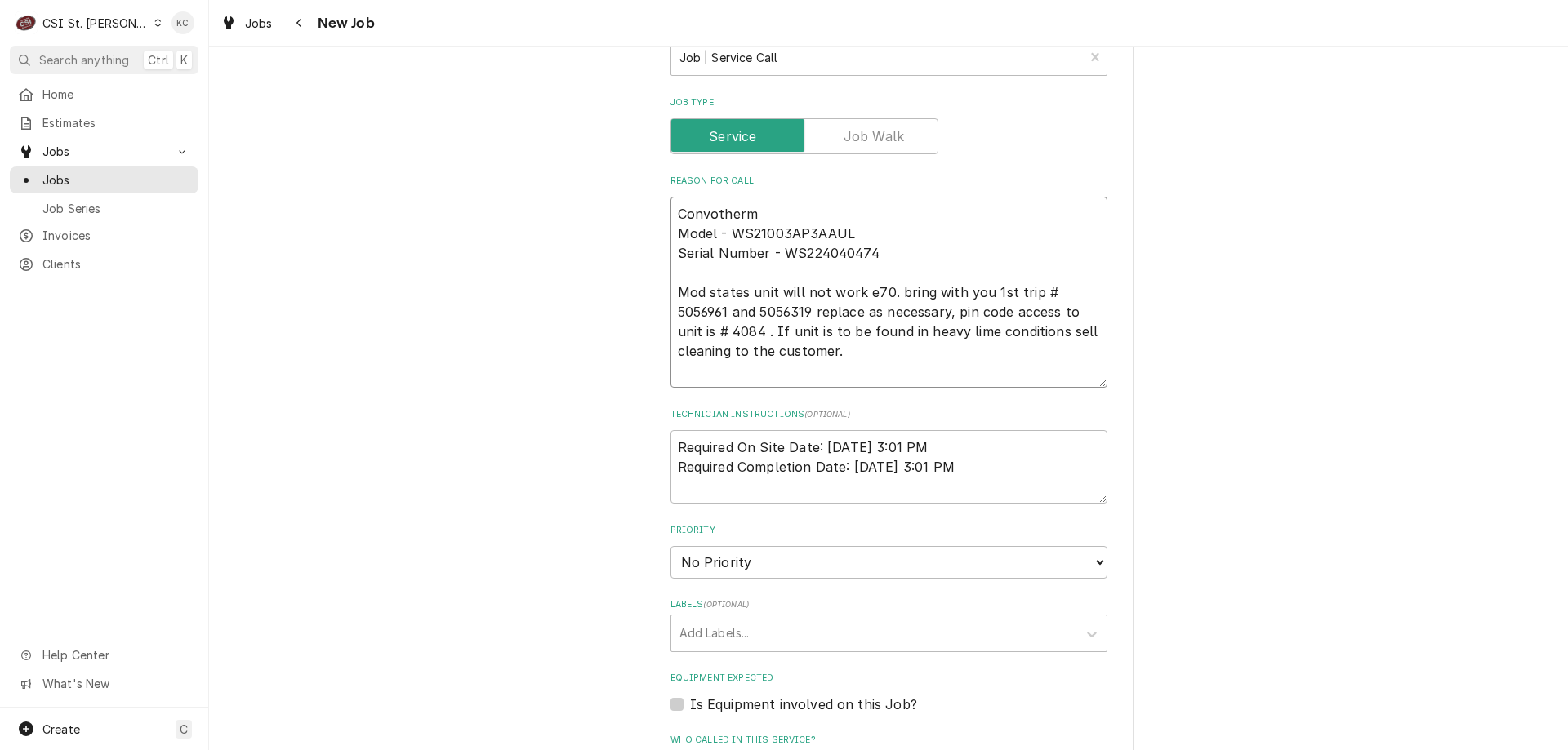
scroll to position [817, 0]
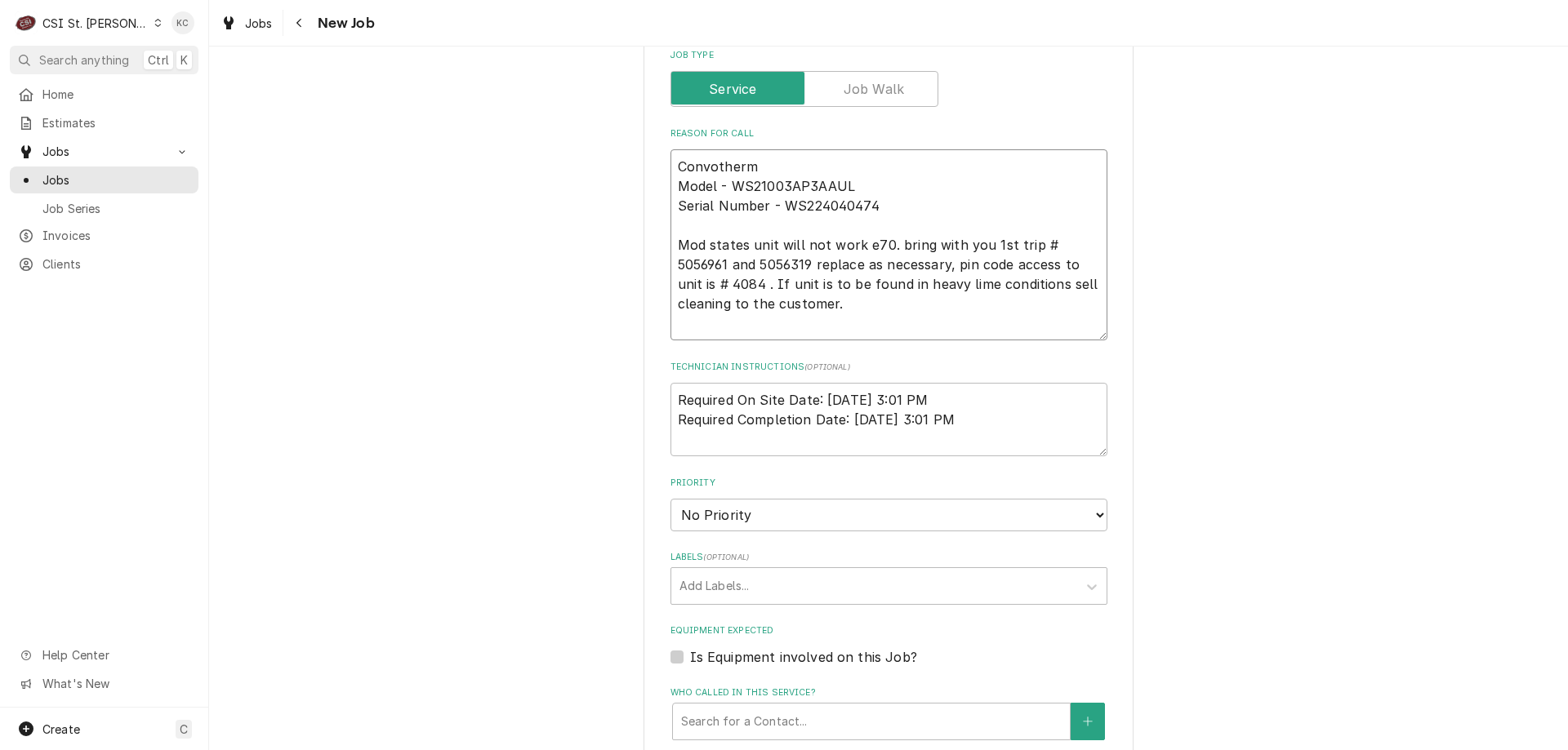
type textarea "Convotherm Model - WS21003AP3AAUL Serial Number - WS224040474 Mod states unit w…"
click at [751, 446] on textarea "Required On Site Date: 9/6/2025, 3:01 PM Required Completion Date: 9/7/2025, 3:…" at bounding box center [888, 419] width 436 height 74
type textarea "x"
type textarea "Required On Site Date: 9/6/2025, 3:01 PM Required Completion Date: 9/7/2025, 3:…"
type textarea "x"
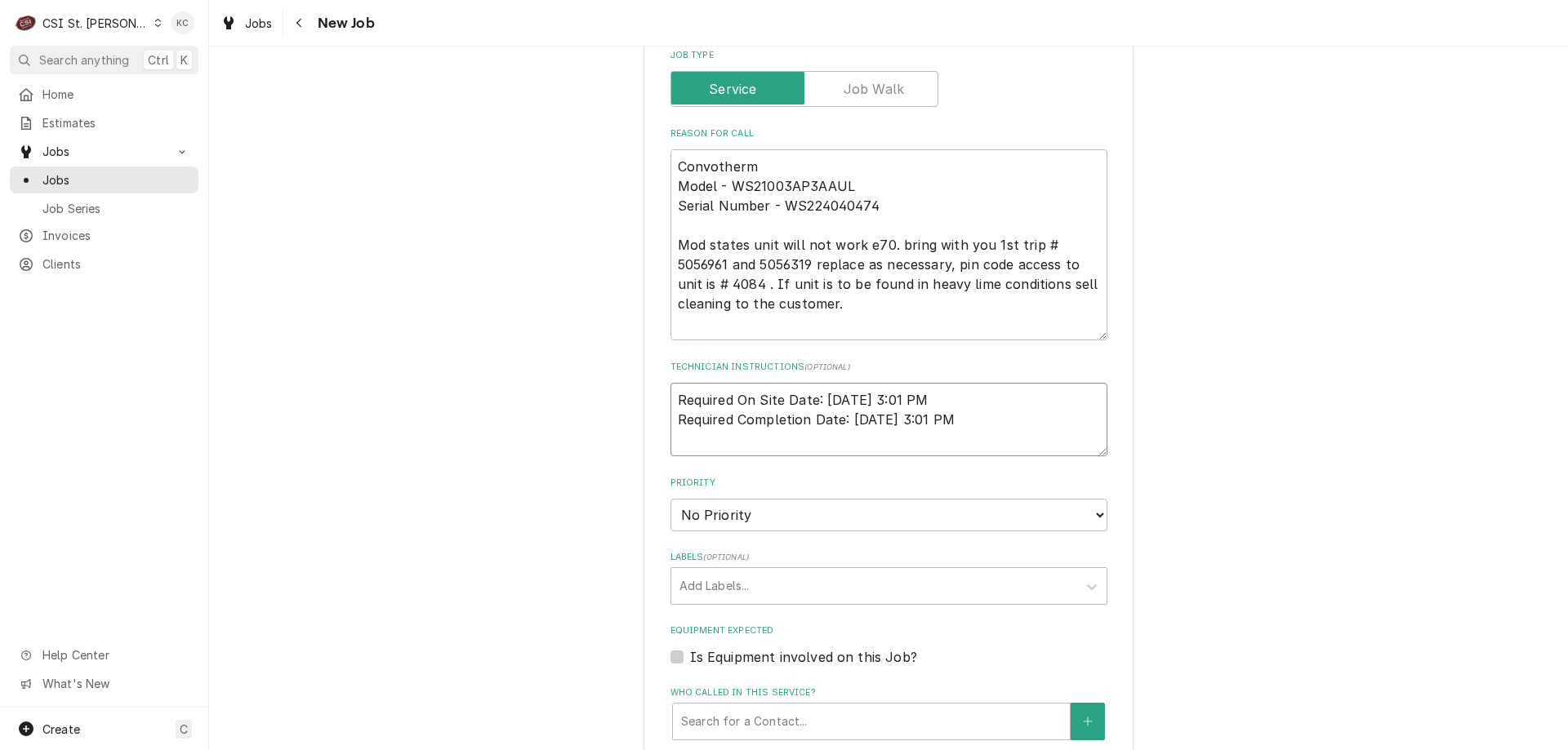
type textarea "Required On Site Date: 9/6/2025, 3:01 PM Required Completion Date: 9/7/2025, 3:…"
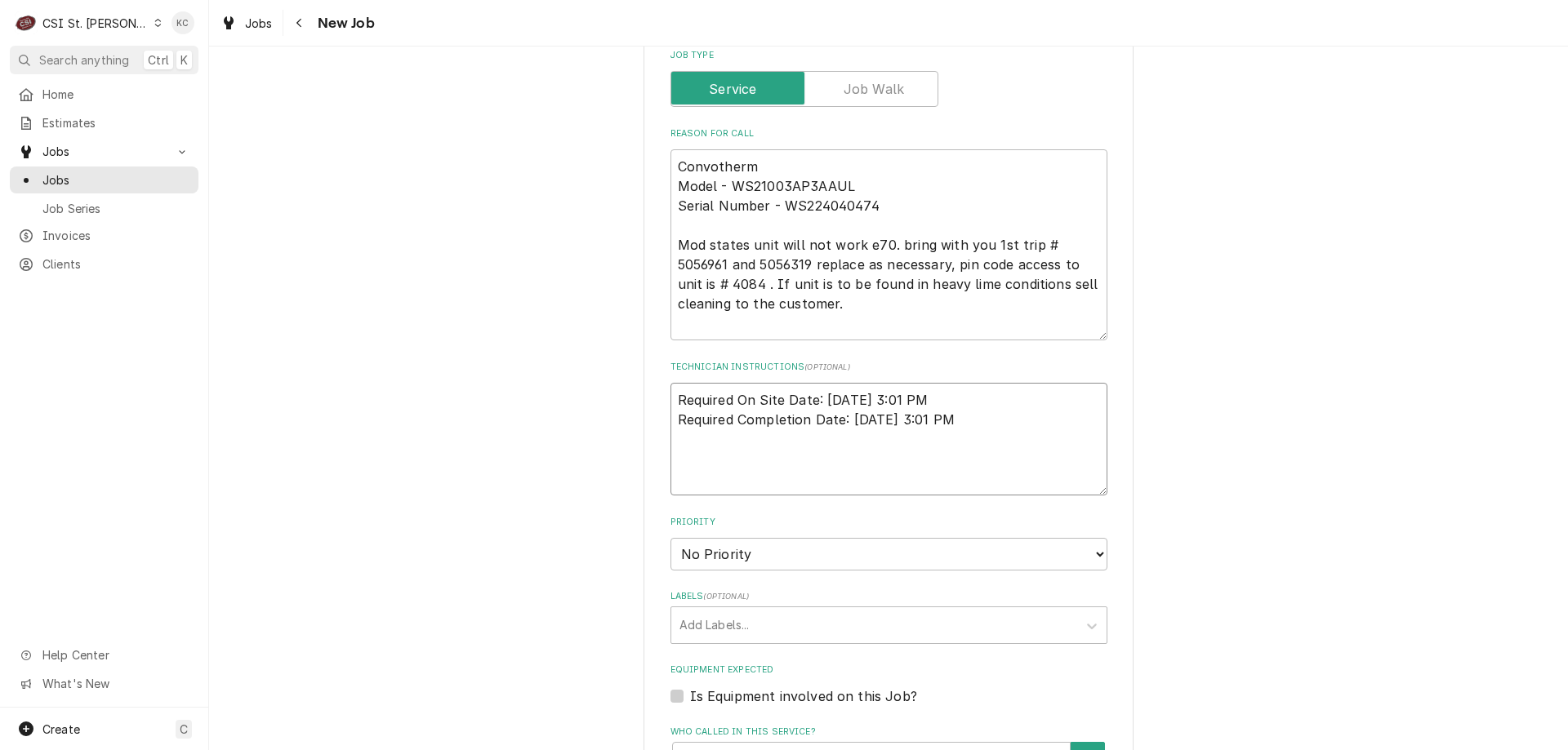
type textarea "x"
type textarea "Required On Site Date: 9/6/2025, 3:01 PM Required Completion Date: 9/7/2025, 3:…"
drag, startPoint x: 890, startPoint y: 250, endPoint x: 707, endPoint y: 281, distance: 185.6
click at [707, 281] on textarea "Convotherm Model - WS21003AP3AAUL Serial Number - WS224040474 Mod states unit w…" at bounding box center [888, 244] width 436 height 191
click at [838, 466] on textarea "Required On Site Date: 9/6/2025, 3:01 PM Required Completion Date: 9/7/2025, 3:…" at bounding box center [888, 438] width 436 height 113
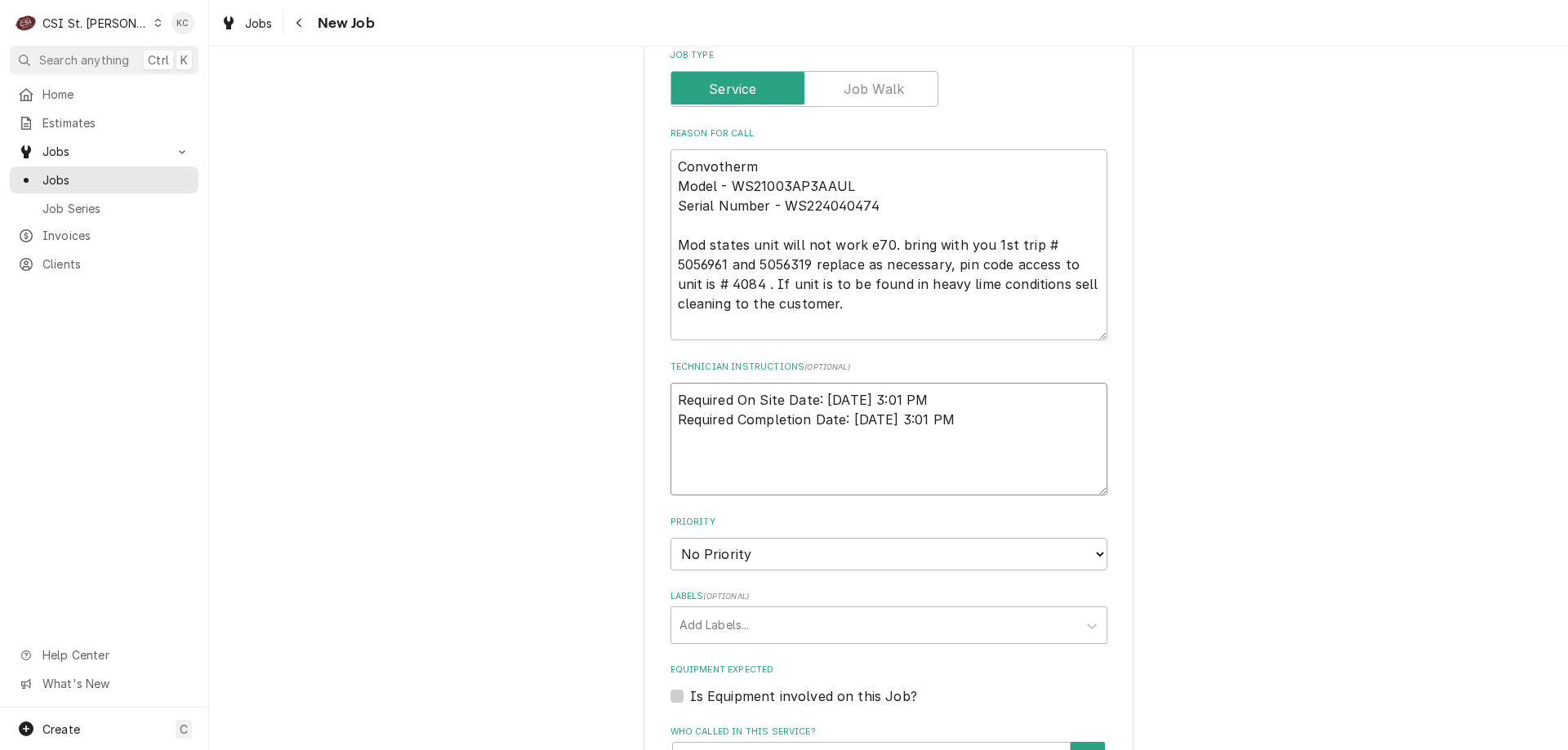
paste textarea "bring with you 1st trip # 5056961 and 5056319 replace as necessary, pin code ac…"
type textarea "x"
type textarea "Required On Site Date: 9/6/2025, 3:01 PM Required Completion Date: 9/7/2025, 3:…"
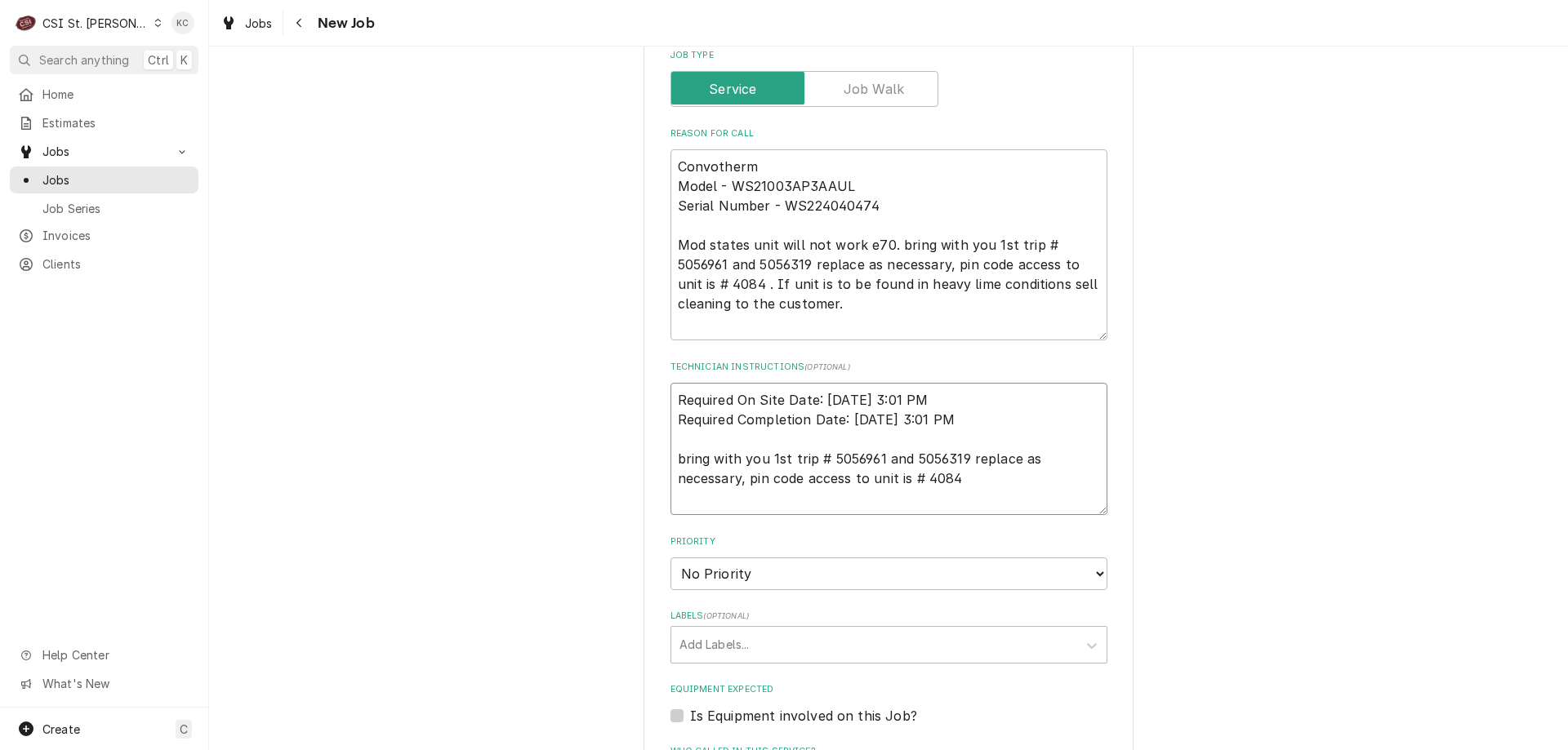
type textarea "x"
type textarea "Required On Site Date: 9/6/2025, 3:01 PM Required Completion Date: 9/7/2025, 3:…"
click at [768, 574] on select "No Priority Urgent High Medium Low" at bounding box center [888, 574] width 436 height 32
select select "4"
click at [671, 558] on select "No Priority Urgent High Medium Low" at bounding box center [888, 574] width 436 height 32
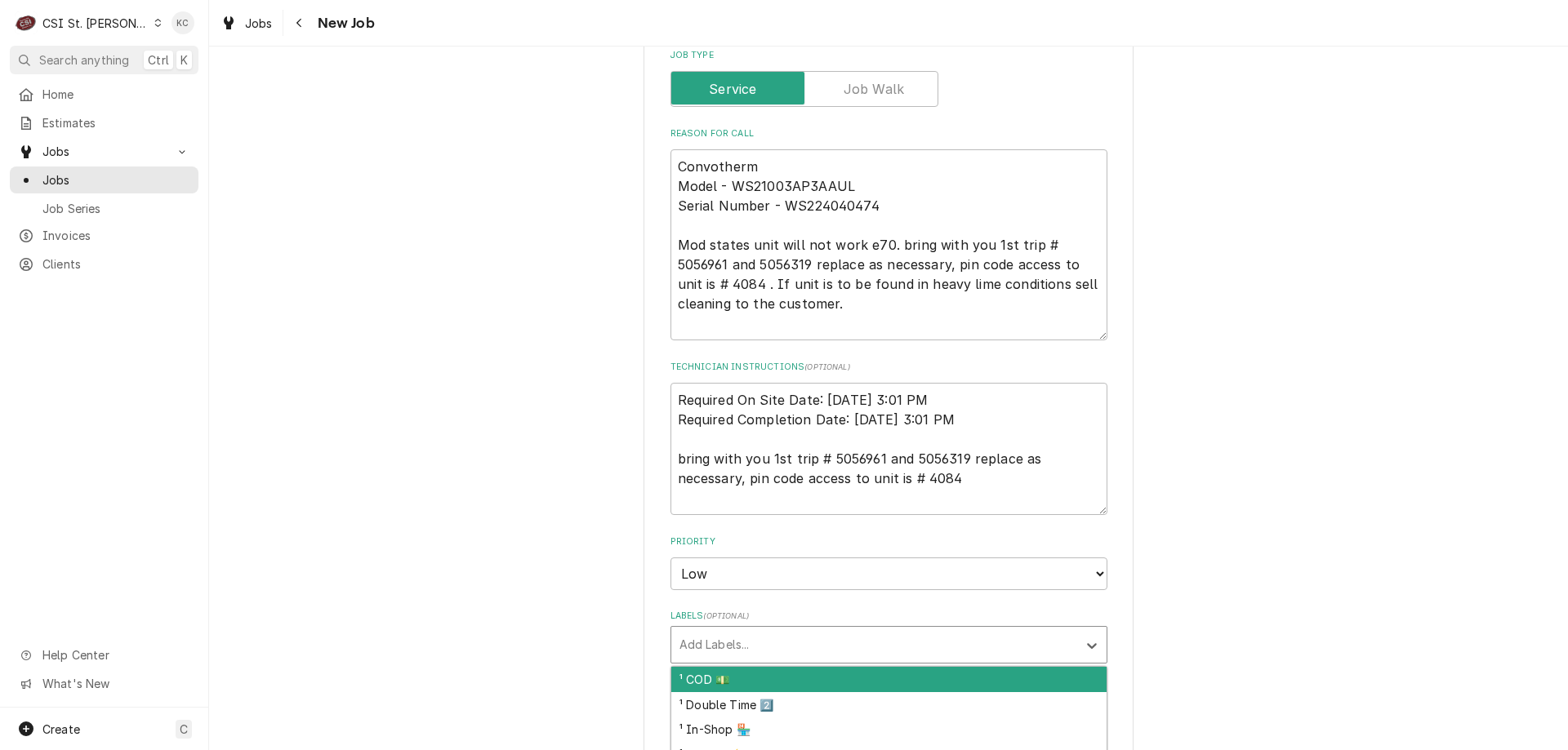
click at [779, 646] on div "Labels" at bounding box center [874, 645] width 389 height 29
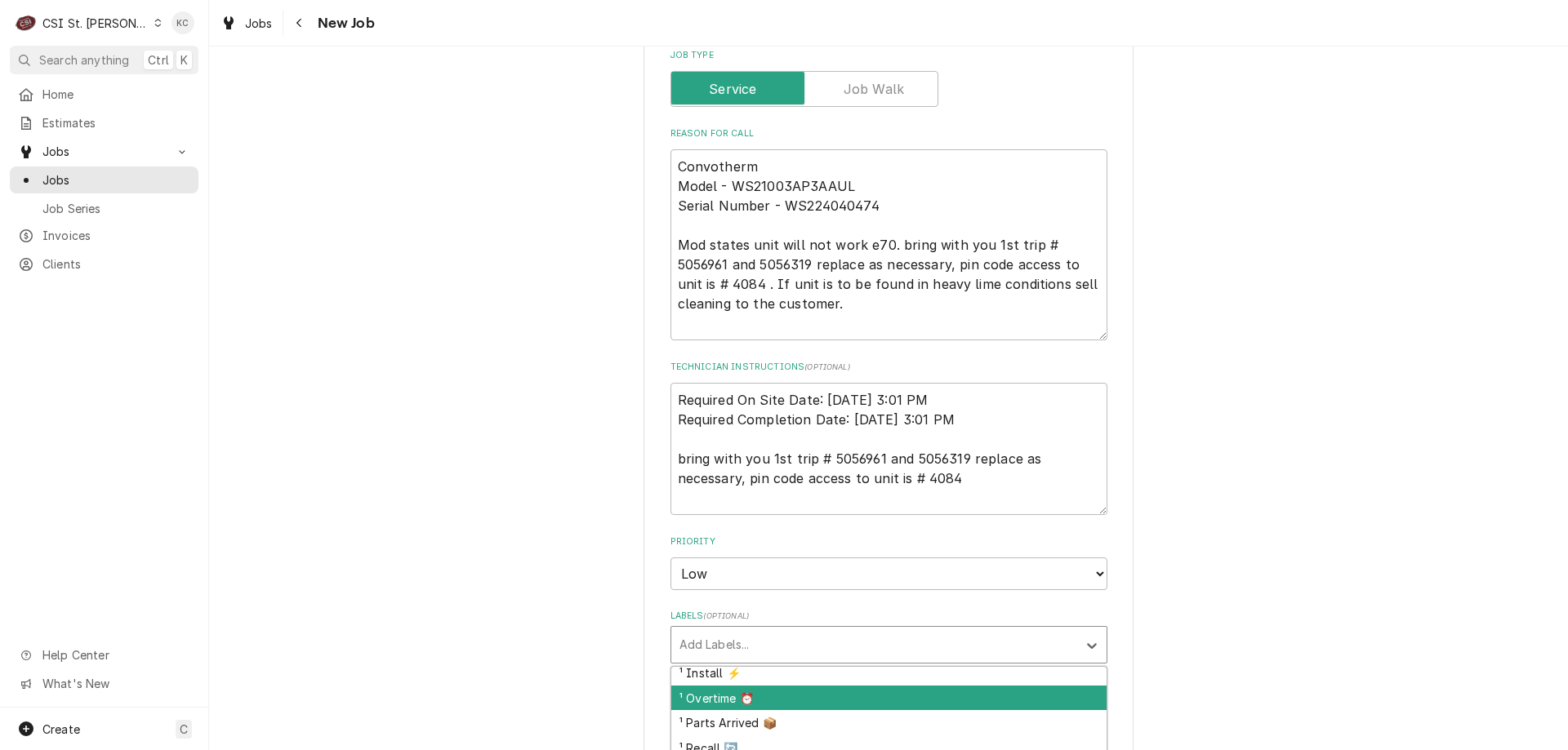
scroll to position [164, 0]
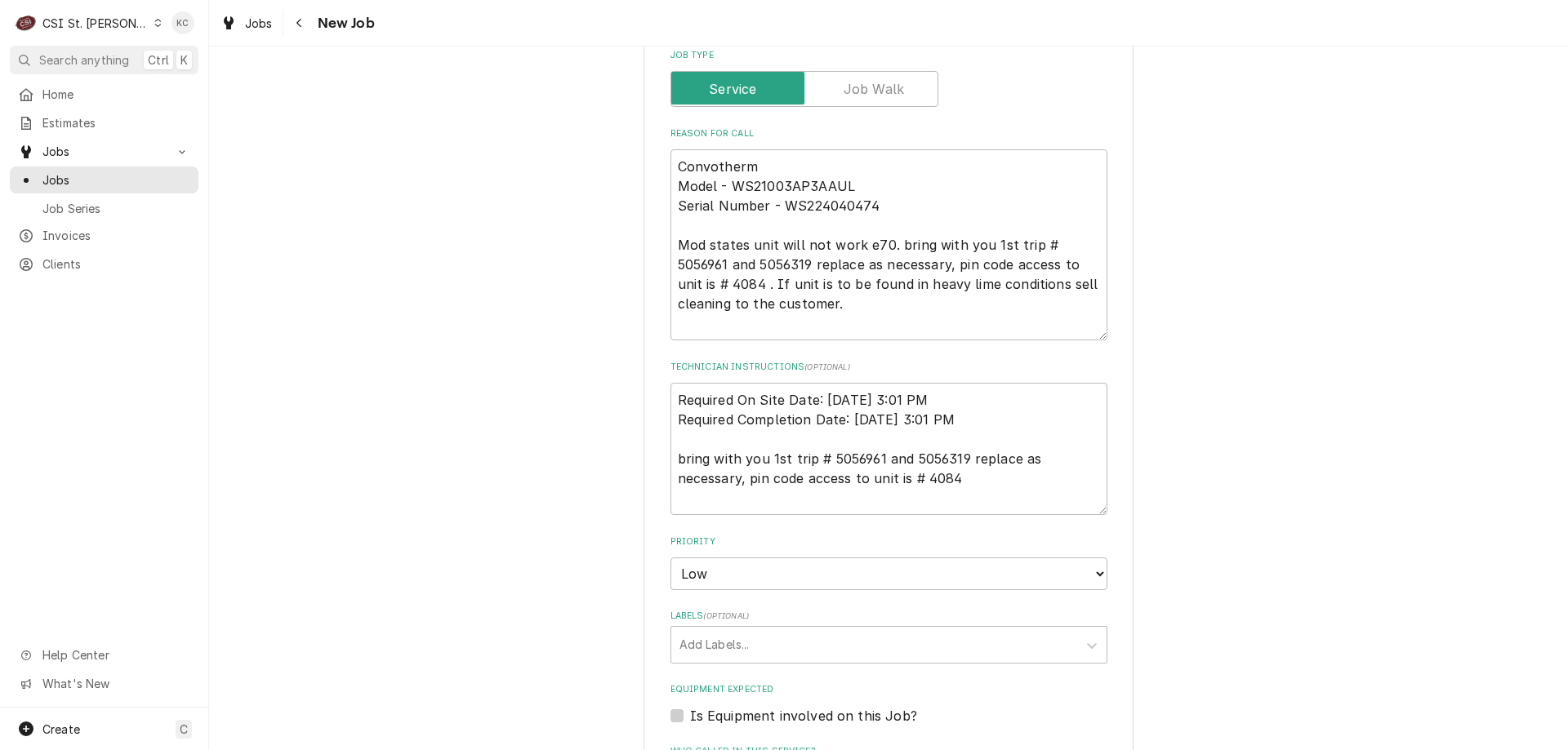
click at [1366, 568] on div "Please provide the following information to create a job: Client Details Client…" at bounding box center [887, 281] width 1358 height 2070
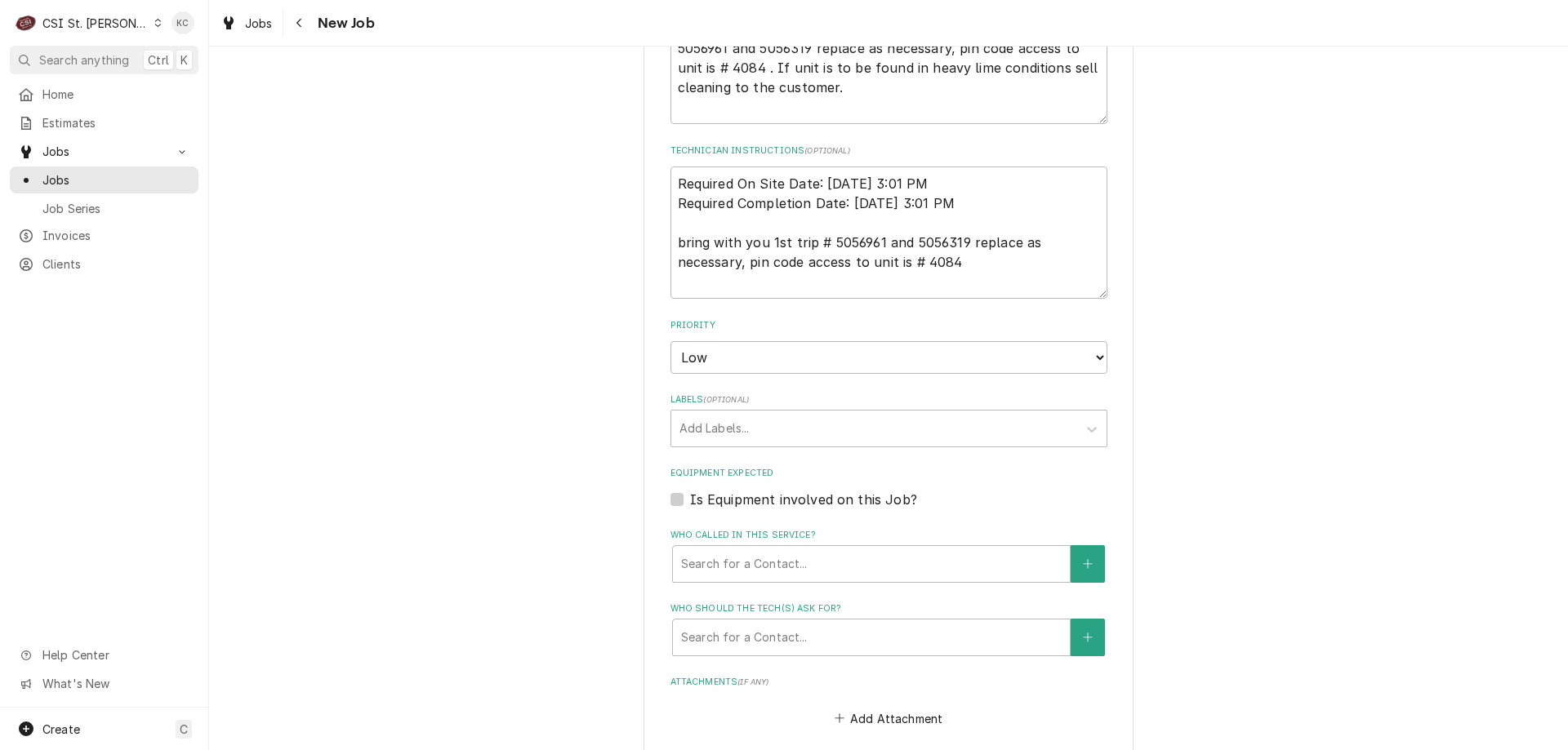
scroll to position [1061, 0]
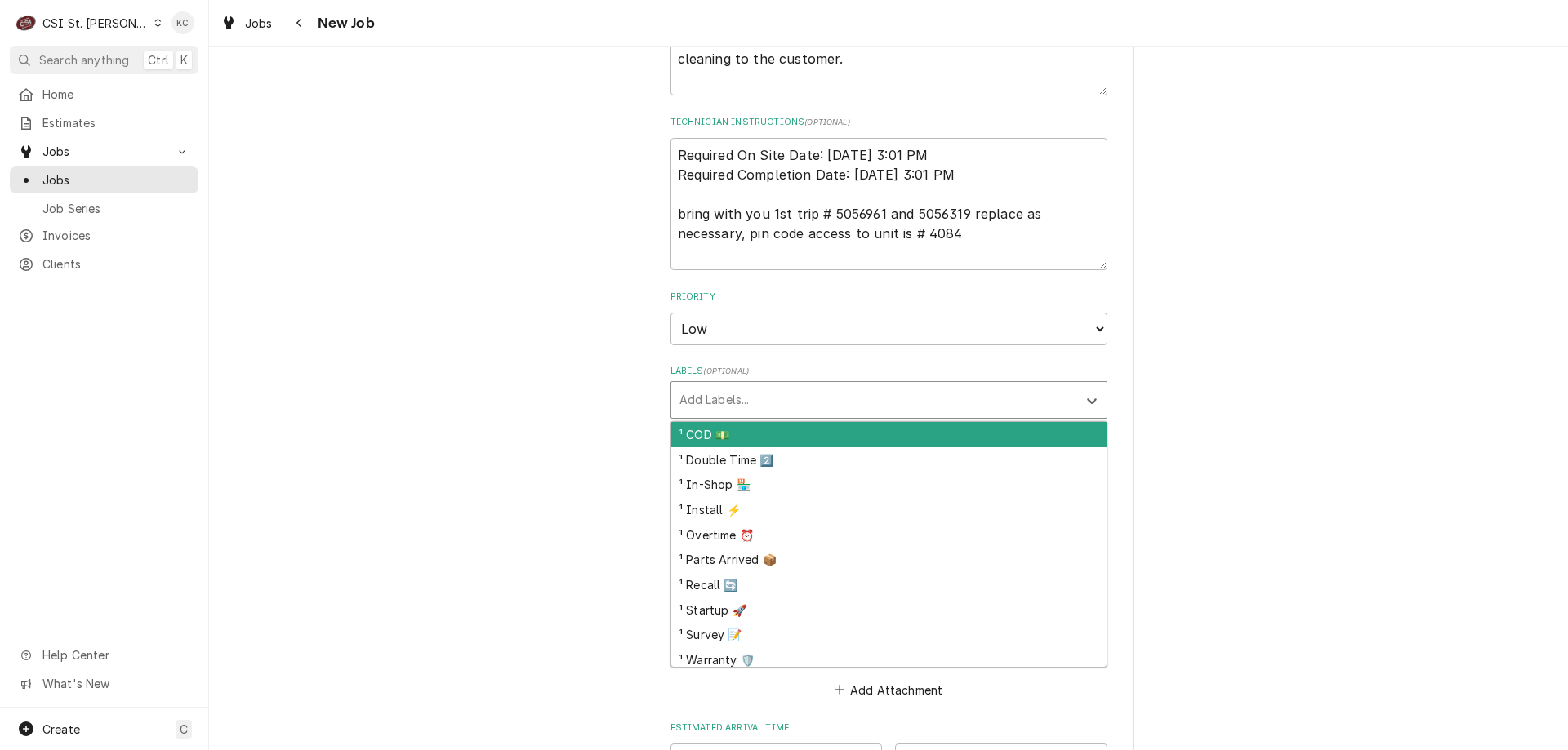
click at [734, 398] on div "Labels" at bounding box center [874, 400] width 389 height 29
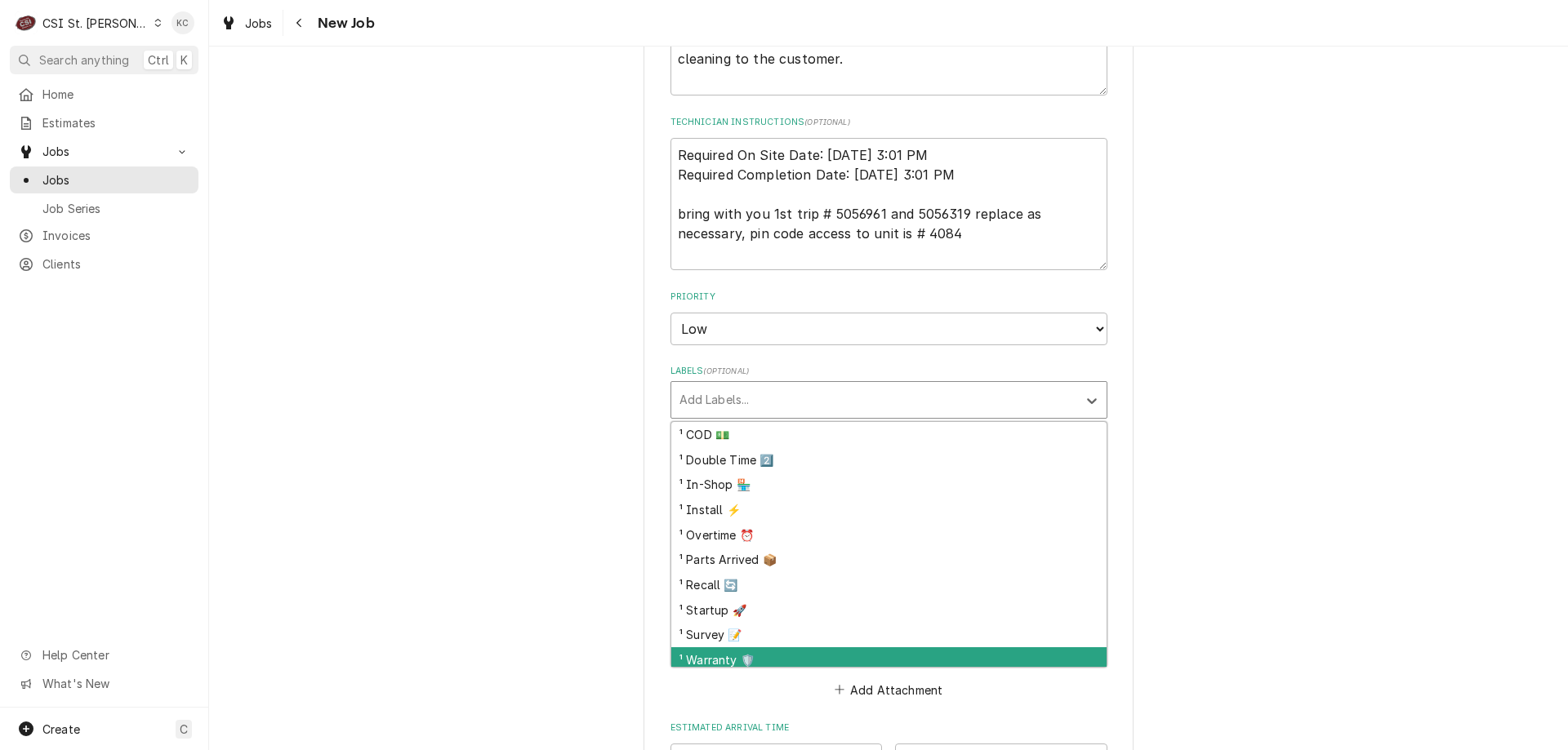
click at [720, 653] on div "¹ Warranty 🛡️" at bounding box center [888, 660] width 435 height 25
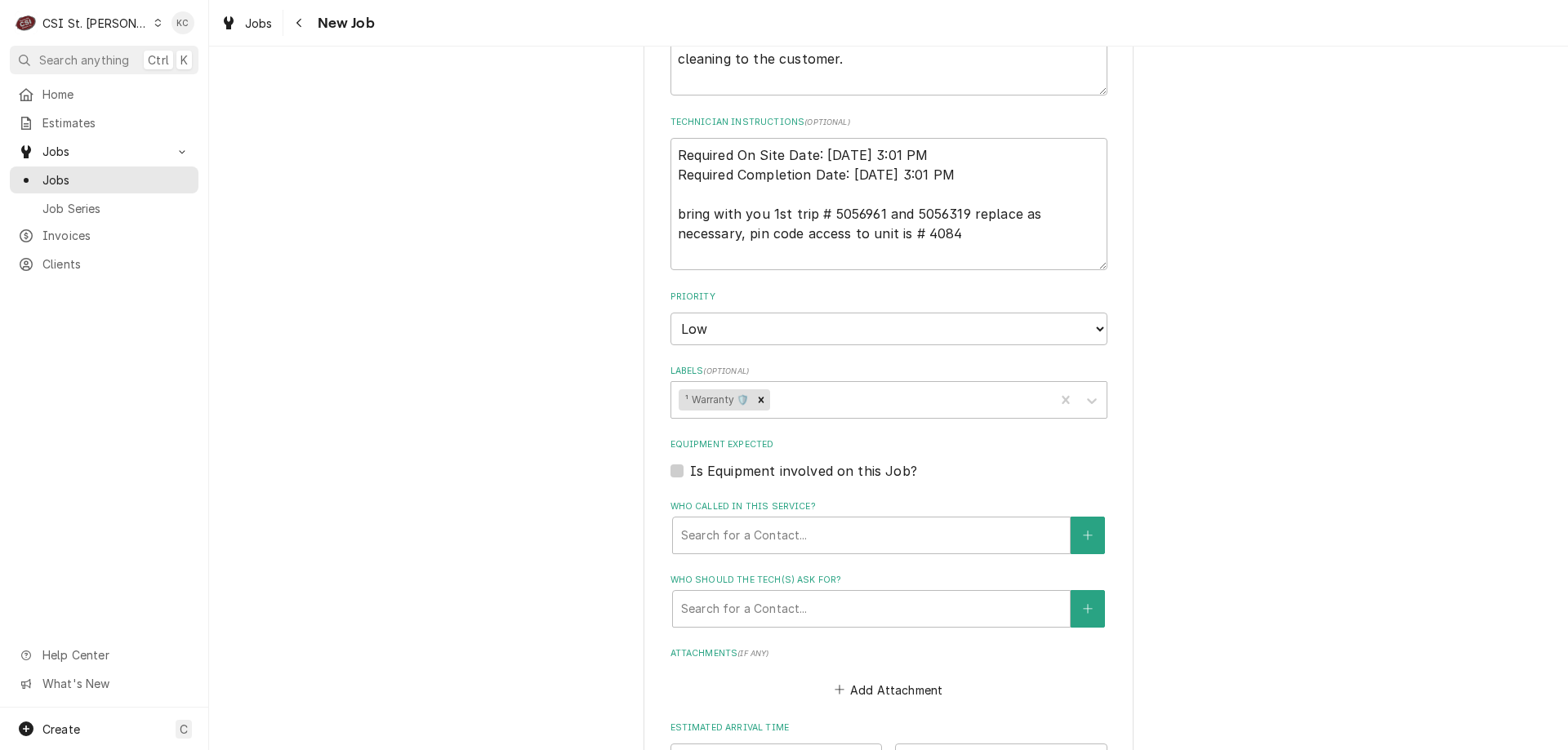
drag, startPoint x: 1256, startPoint y: 507, endPoint x: 1168, endPoint y: 444, distance: 108.2
click at [1256, 504] on div "Please provide the following information to create a job: Client Details Client…" at bounding box center [887, 37] width 1358 height 2070
click at [915, 408] on div "Labels" at bounding box center [909, 400] width 274 height 29
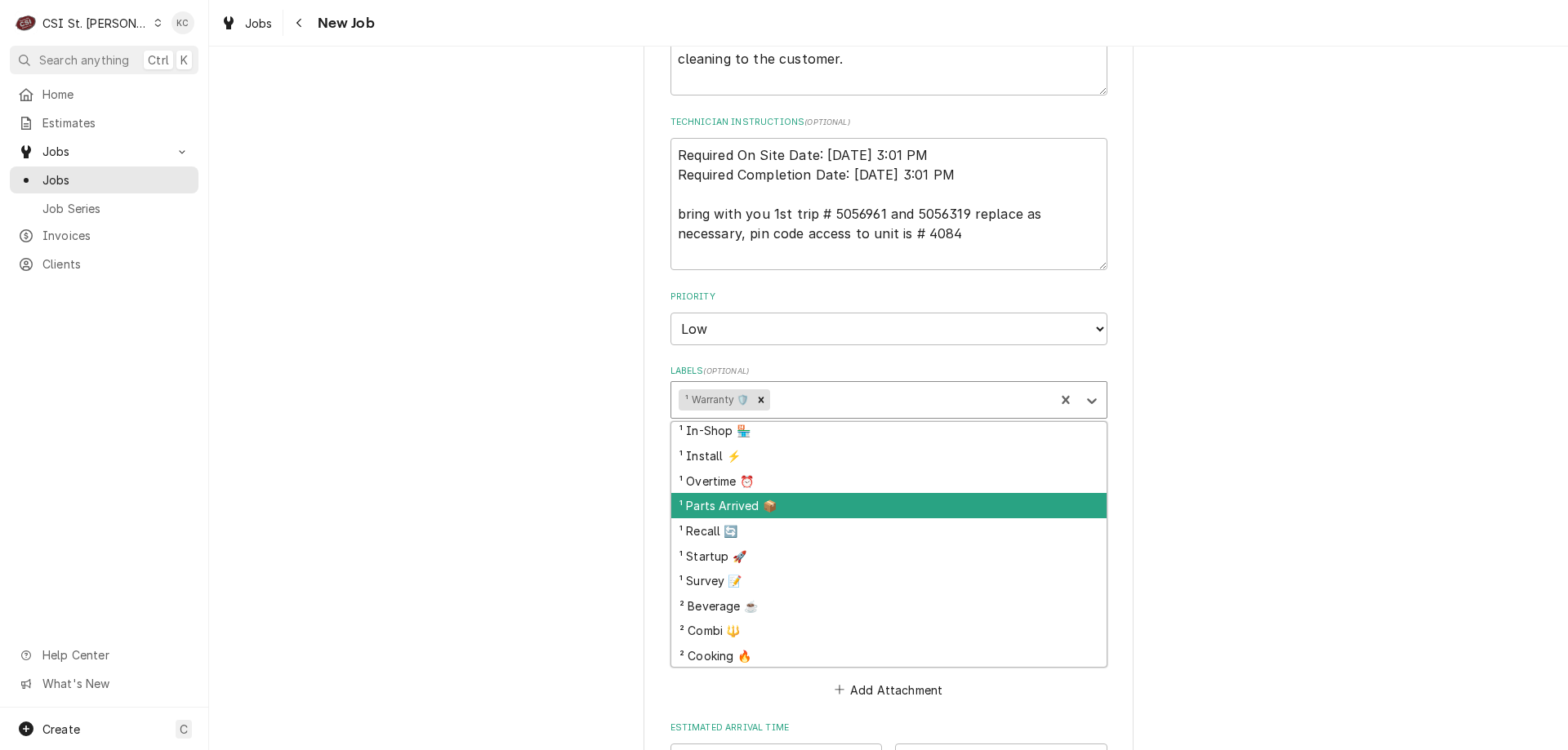
scroll to position [81, 0]
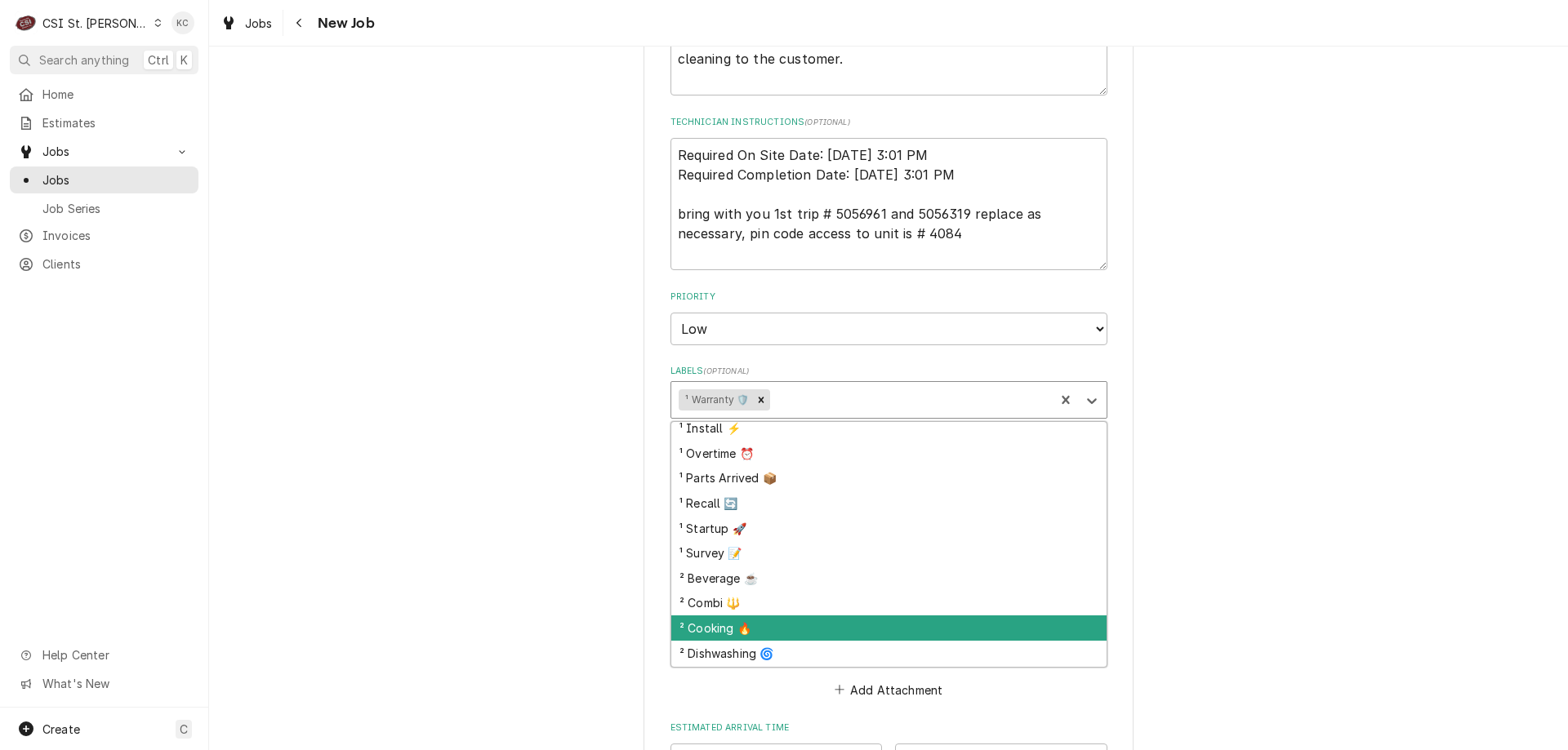
click at [794, 618] on div "² Cooking 🔥" at bounding box center [888, 628] width 435 height 25
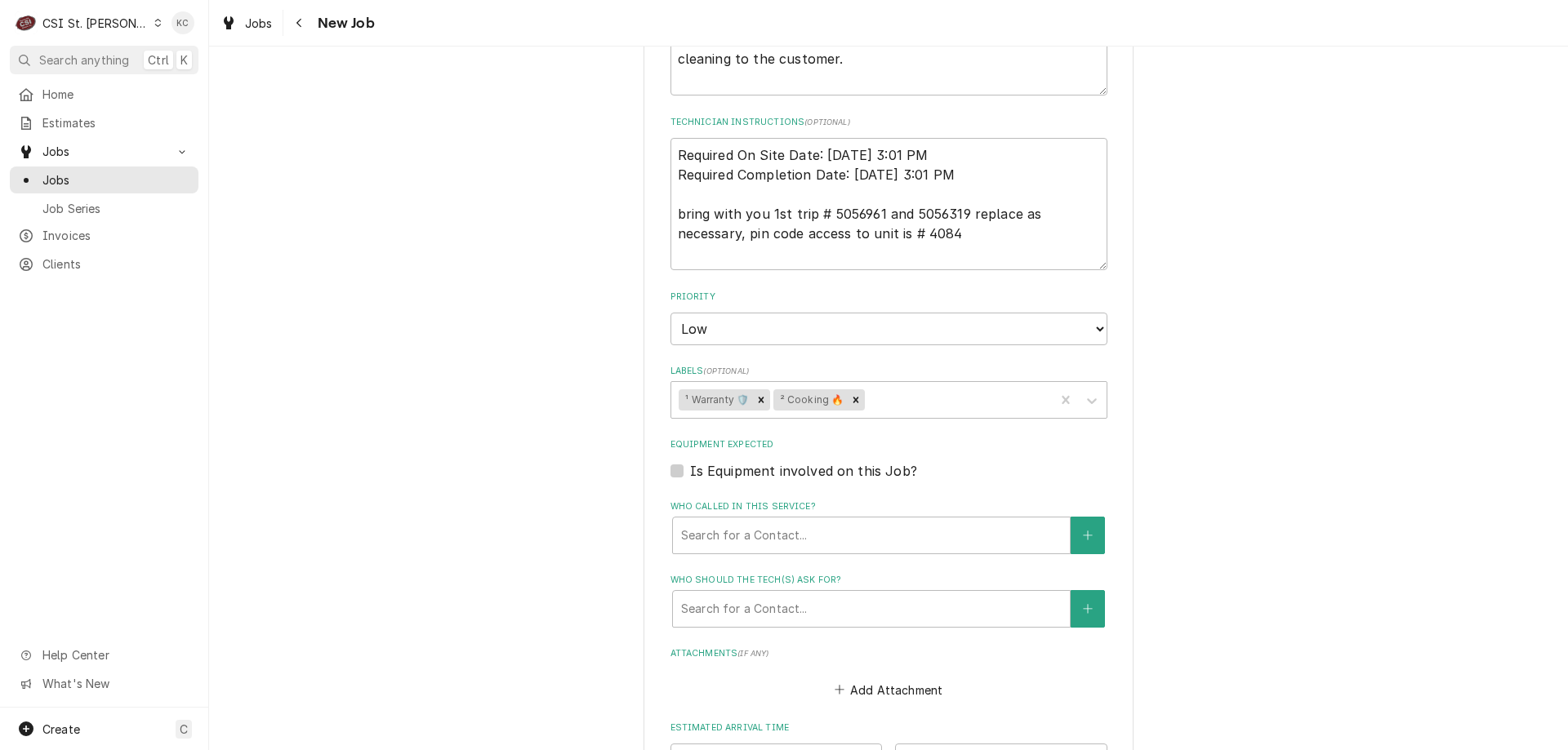
click at [1177, 466] on div "Please provide the following information to create a job: Client Details Client…" at bounding box center [887, 37] width 1358 height 2070
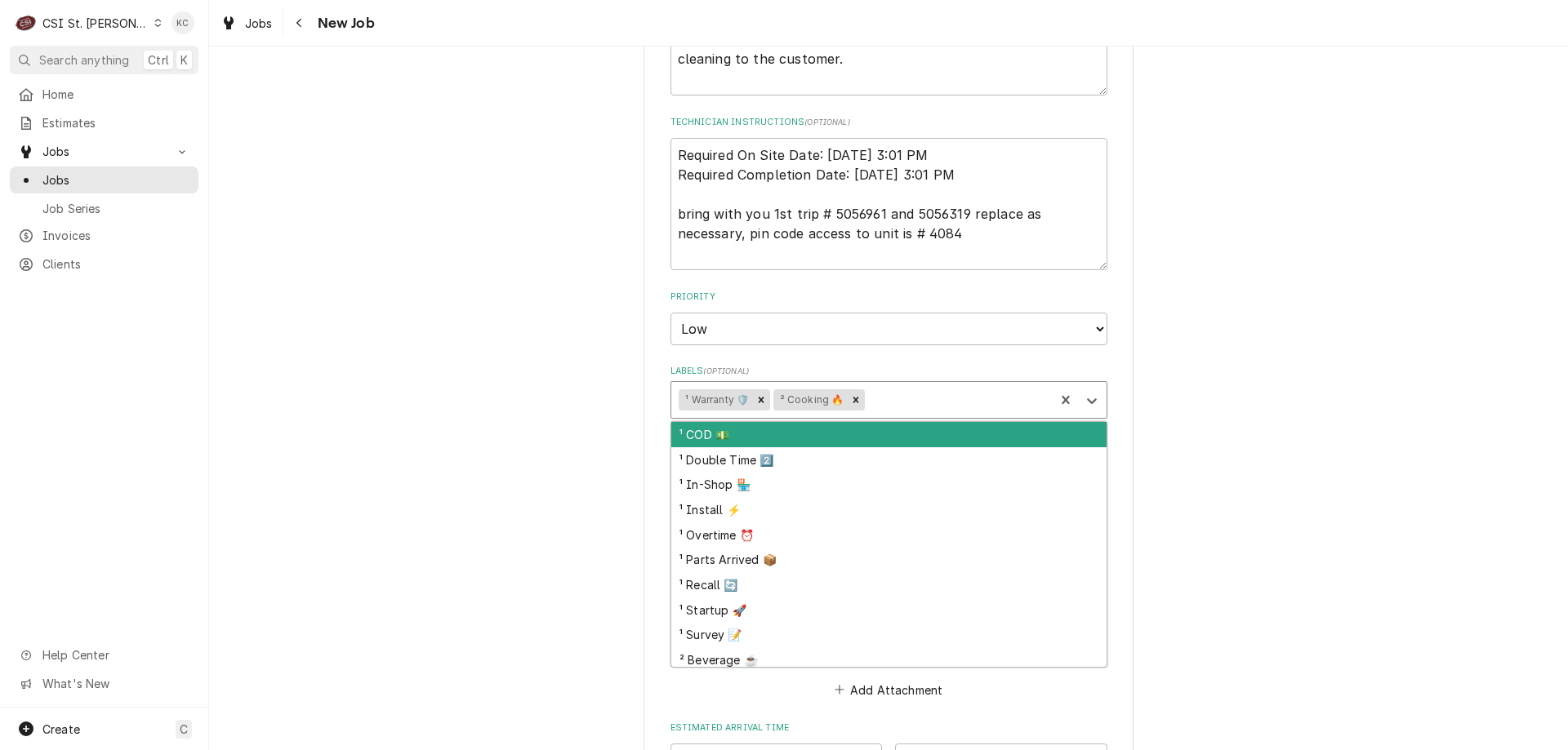
click at [945, 401] on div "Labels" at bounding box center [957, 400] width 178 height 29
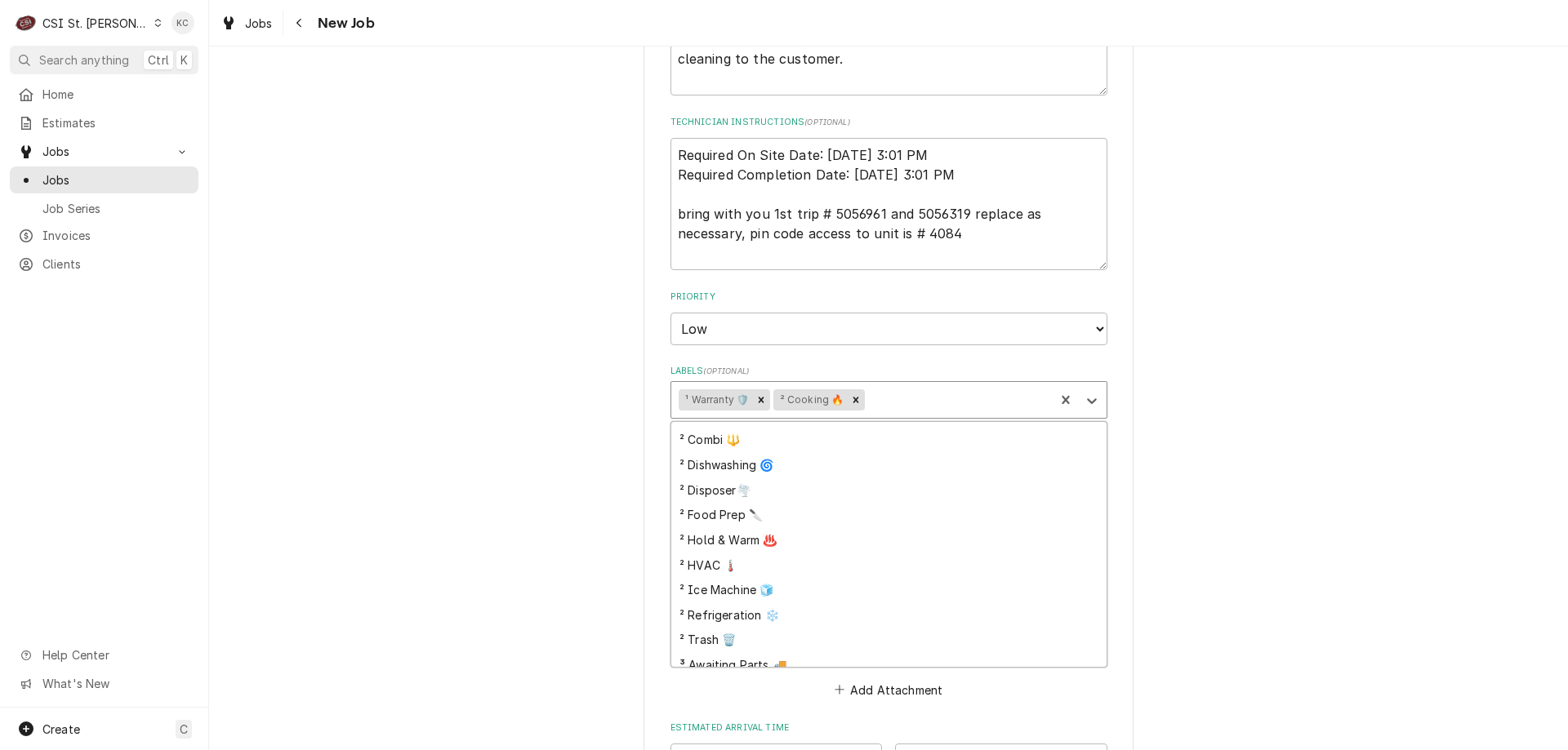
scroll to position [326, 0]
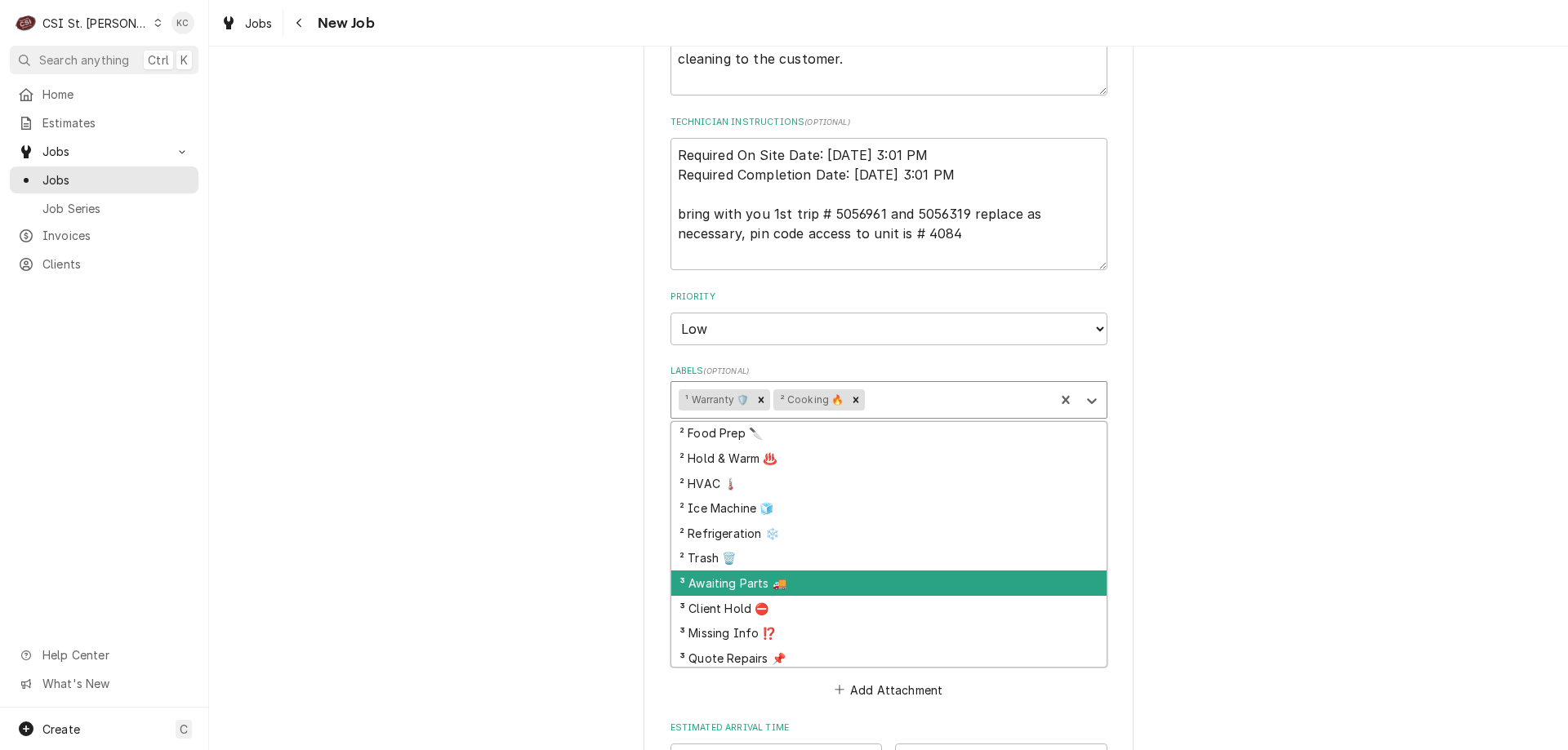
click at [866, 584] on div "³ Awaiting Parts 🚚" at bounding box center [888, 583] width 435 height 25
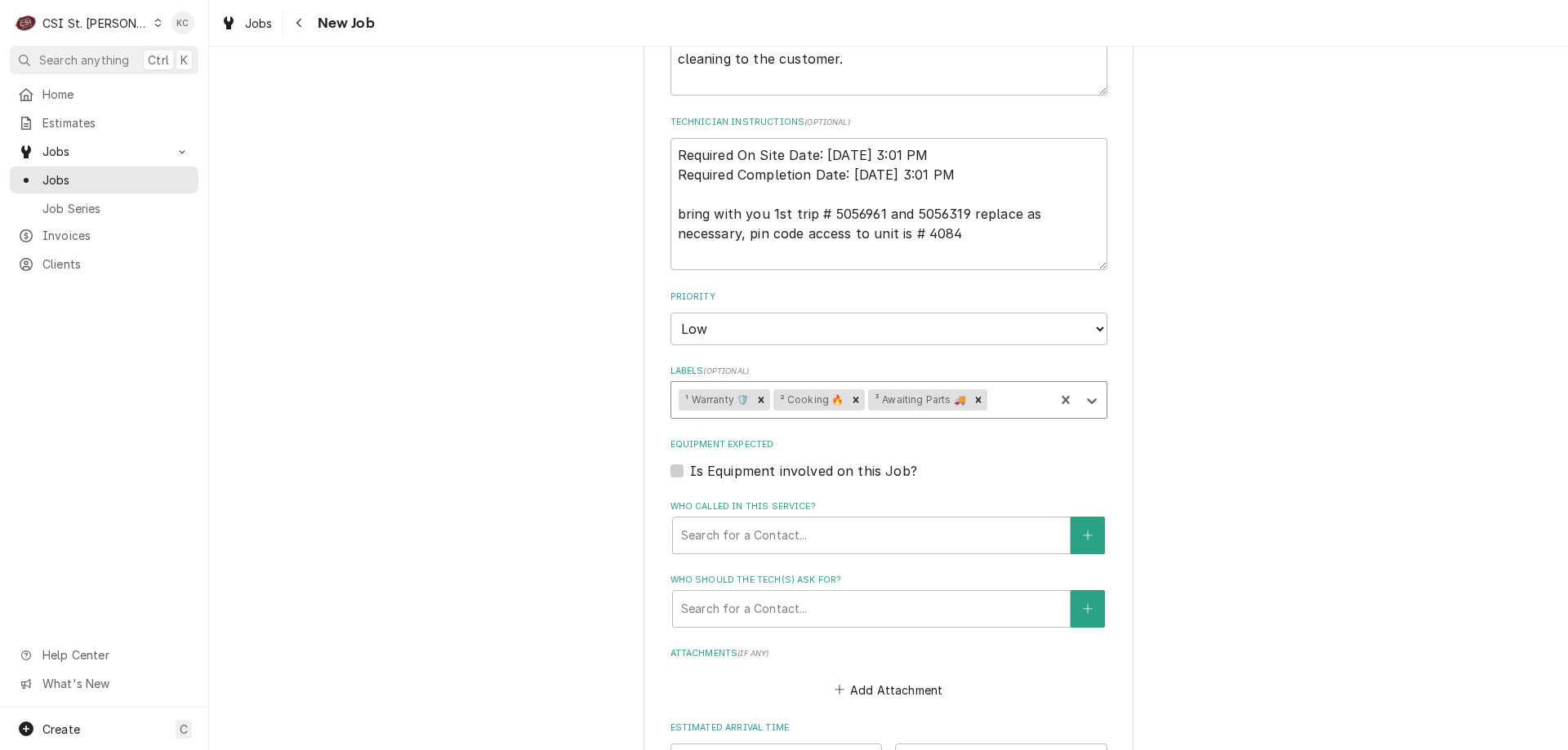
click at [1307, 461] on div "Please provide the following information to create a job: Client Details Client…" at bounding box center [887, 37] width 1358 height 2070
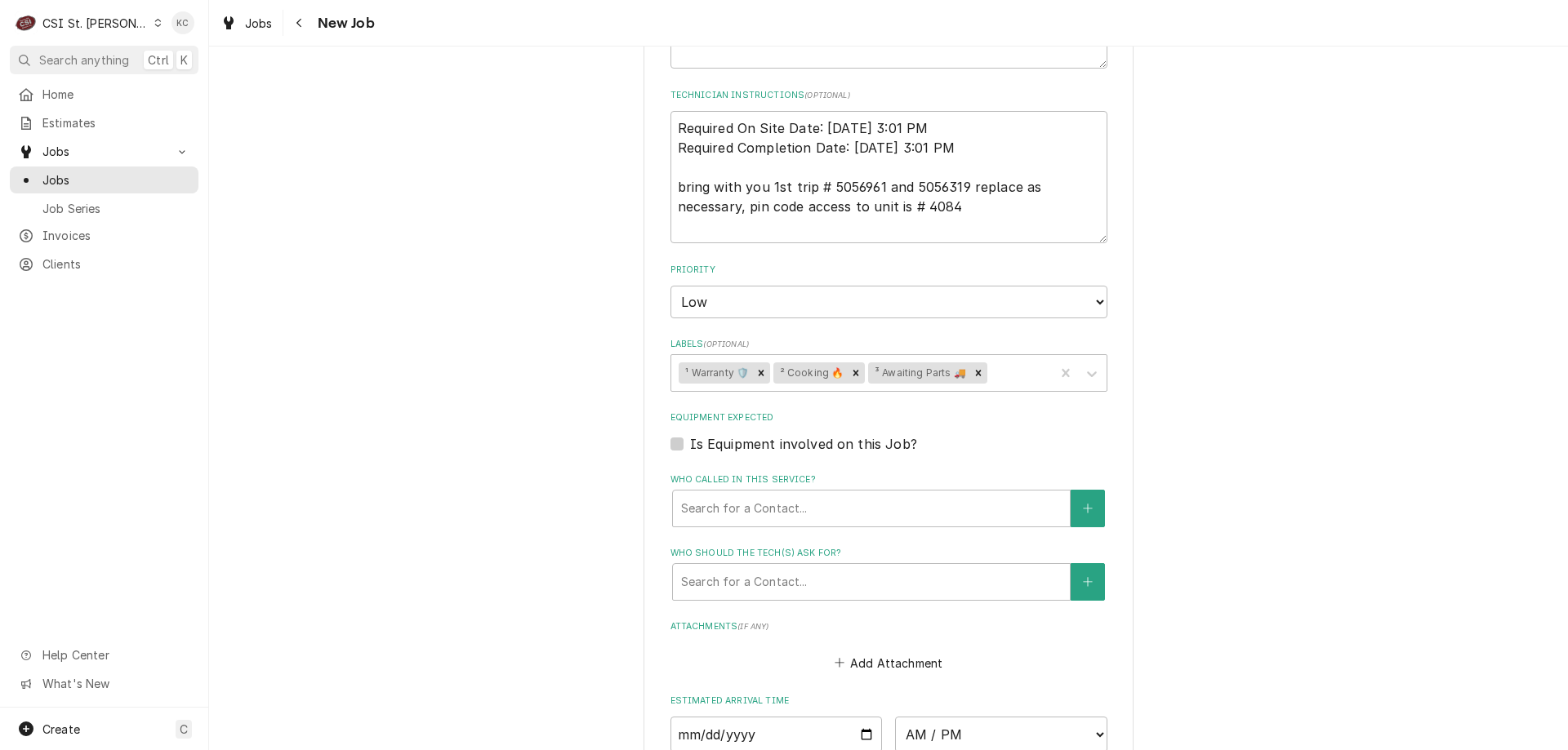
scroll to position [979, 0]
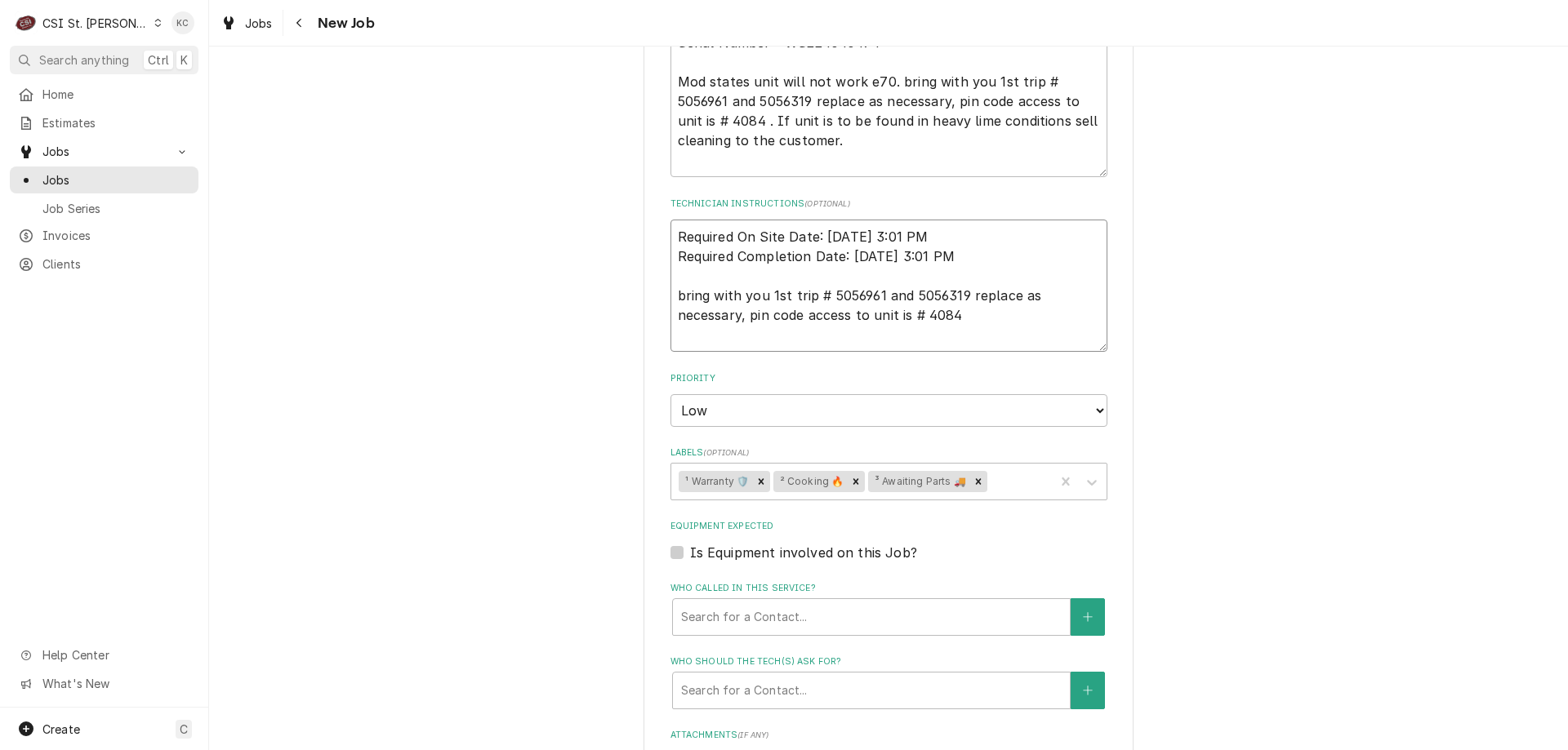
click at [983, 321] on textarea "Required On Site Date: 9/6/2025, 3:01 PM Required Completion Date: 9/7/2025, 3:…" at bounding box center [888, 285] width 436 height 132
type textarea "x"
type textarea "Required On Site Date: 9/6/2025, 3:01 PM Required Completion Date: 9/7/2025, 3:…"
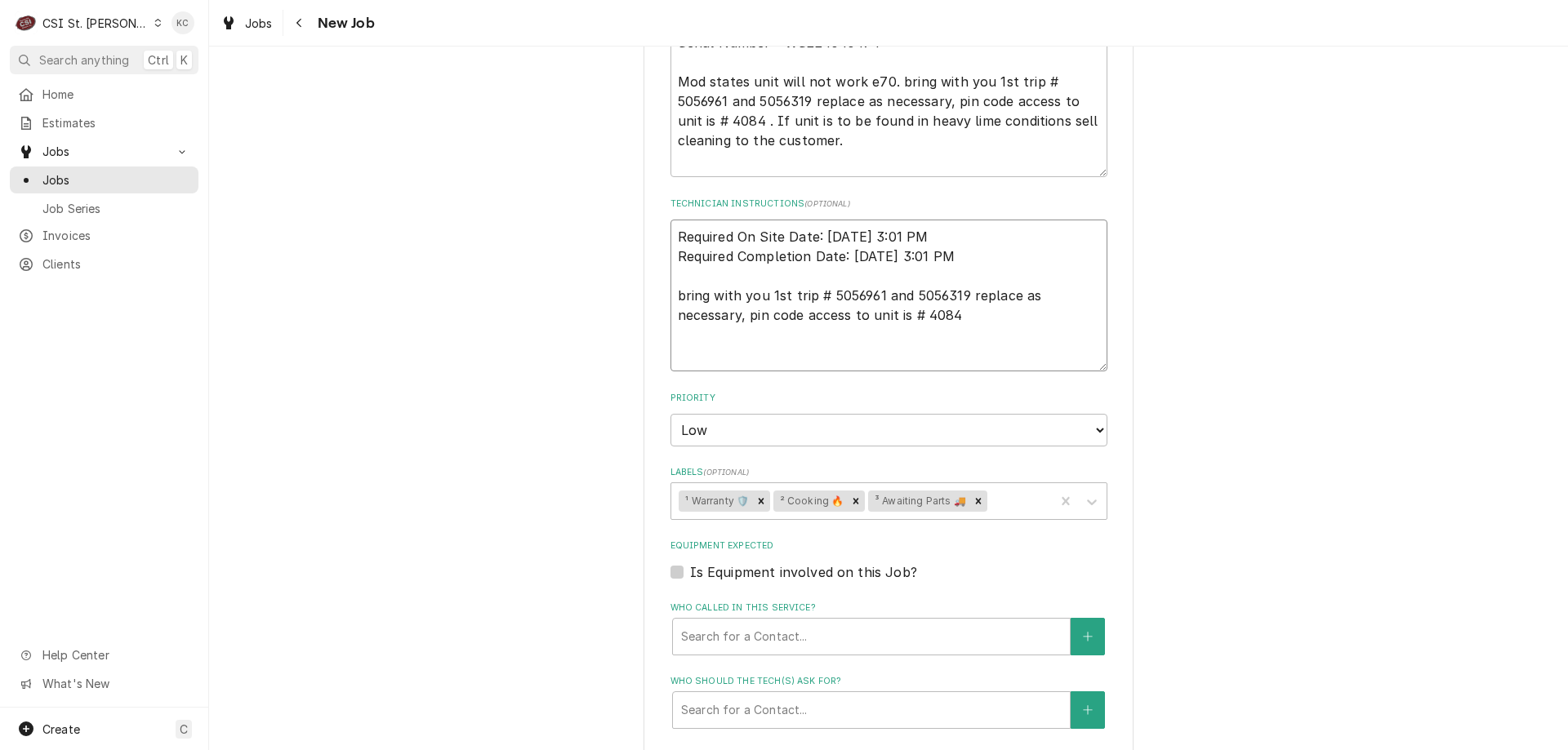
type textarea "x"
type textarea "Required On Site Date: 9/6/2025, 3:01 PM Required Completion Date: 9/7/2025, 3:…"
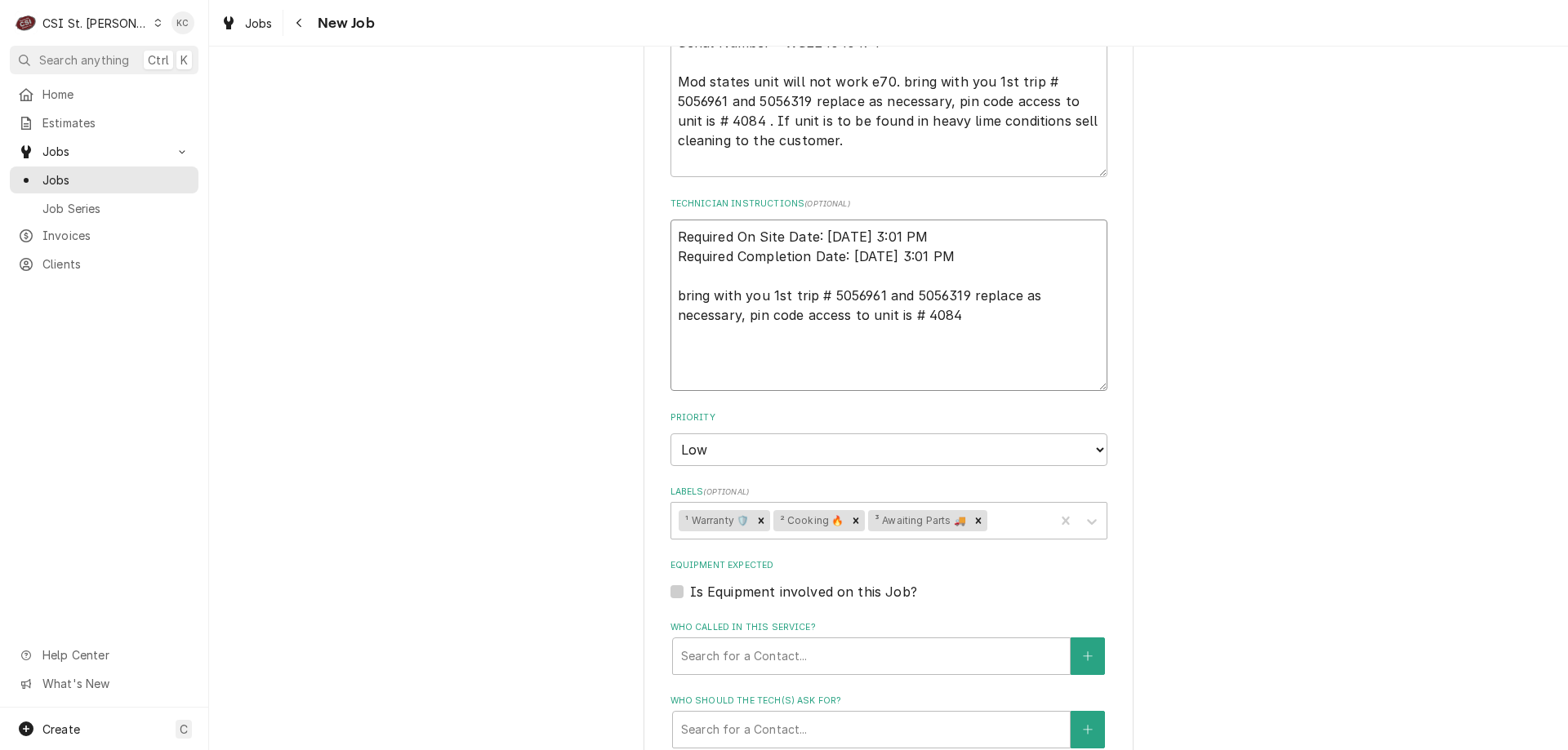
paste textarea "Initial trip and 1st service covered"
type textarea "x"
type textarea "Required On Site Date: 9/6/2025, 3:01 PM Required Completion Date: 9/7/2025, 3:…"
type textarea "x"
type textarea "Required On Site Date: 9/6/2025, 3:01 PM Required Completion Date: 9/7/2025, 3:…"
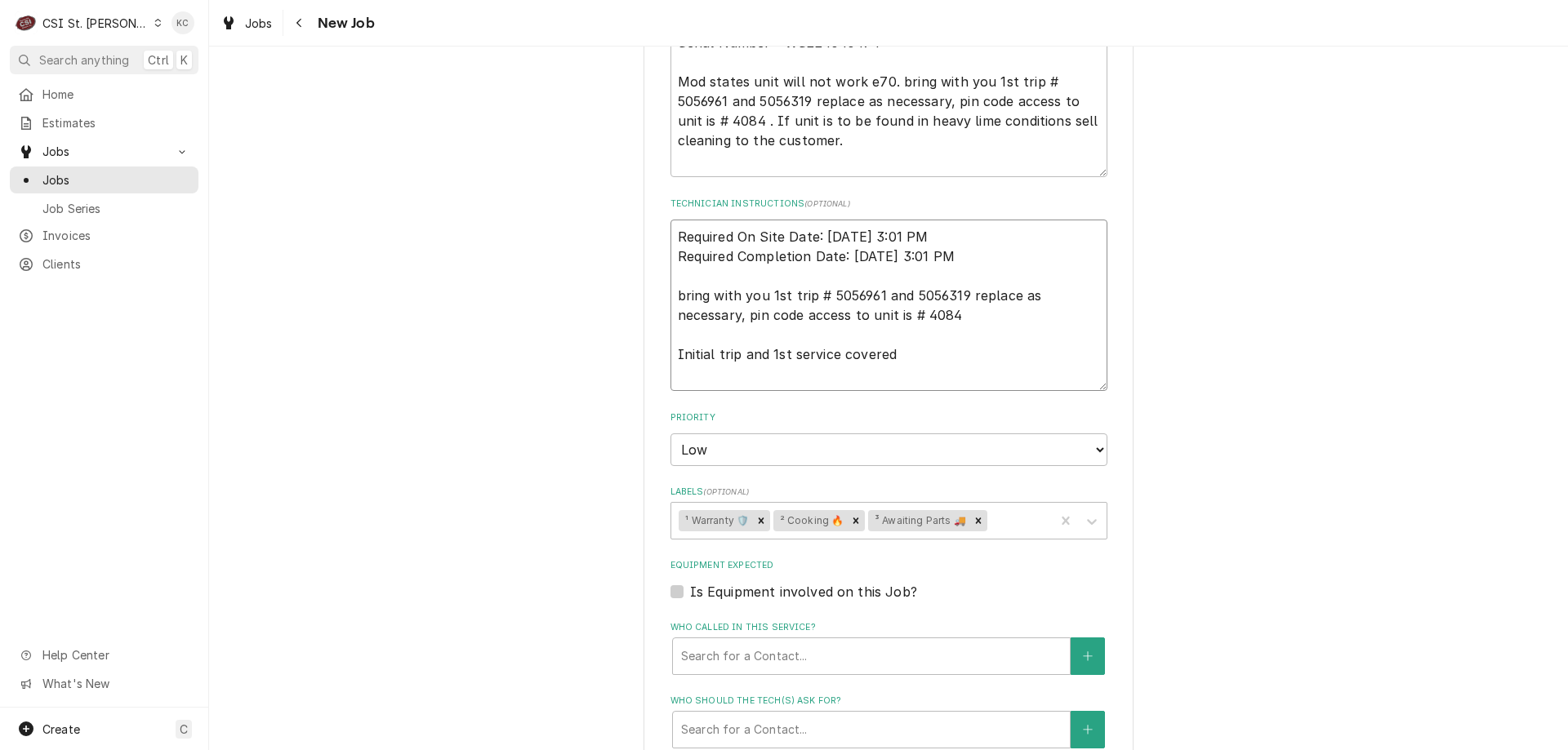
click at [927, 354] on textarea "Required On Site Date: 9/6/2025, 3:01 PM Required Completion Date: 9/7/2025, 3:…" at bounding box center [888, 305] width 436 height 172
type textarea "x"
type textarea "Required On Site Date: 9/6/2025, 3:01 PM Required Completion Date: 9/7/2025, 3:…"
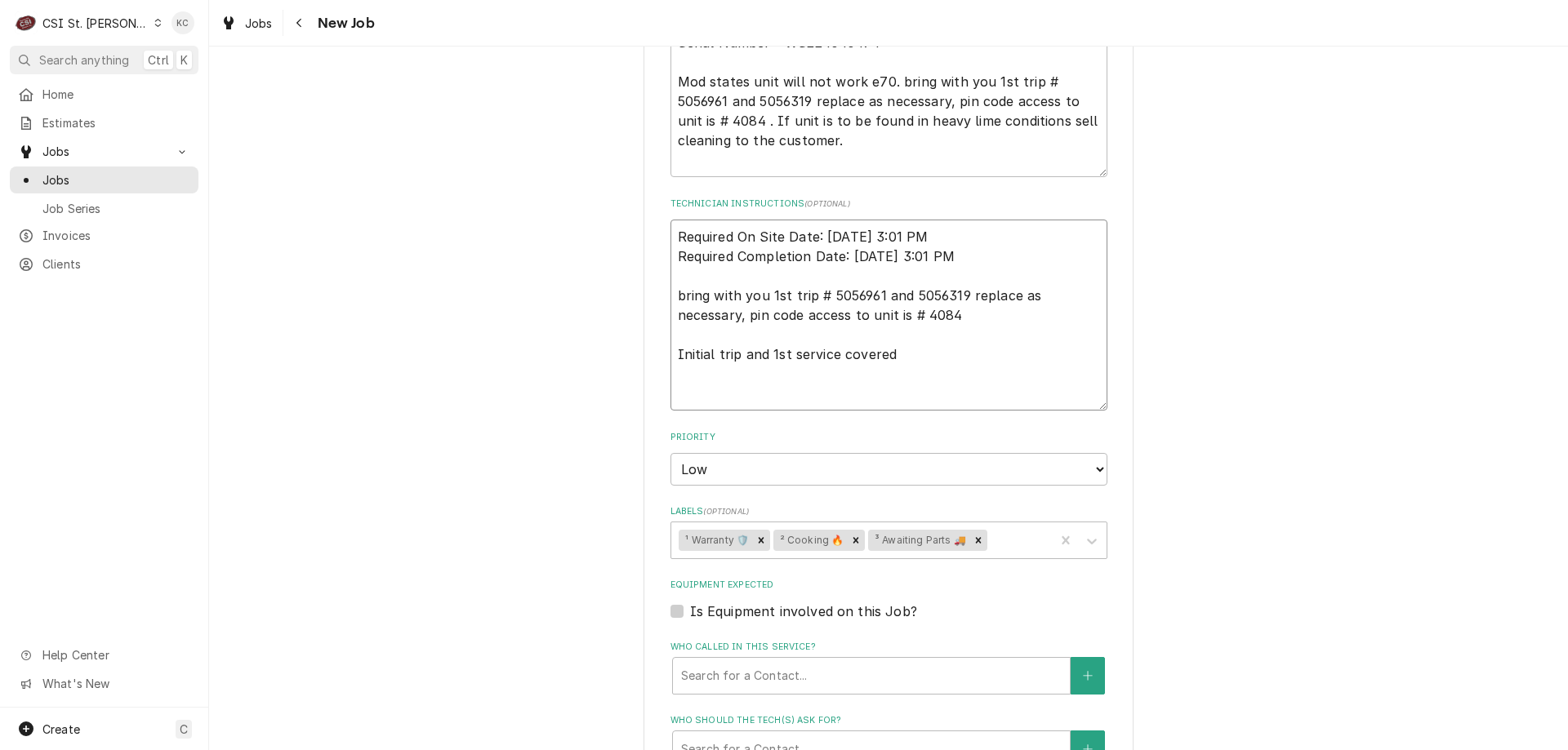
type textarea "x"
type textarea "Required On Site Date: 9/6/2025, 3:01 PM Required Completion Date: 9/7/2025, 3:…"
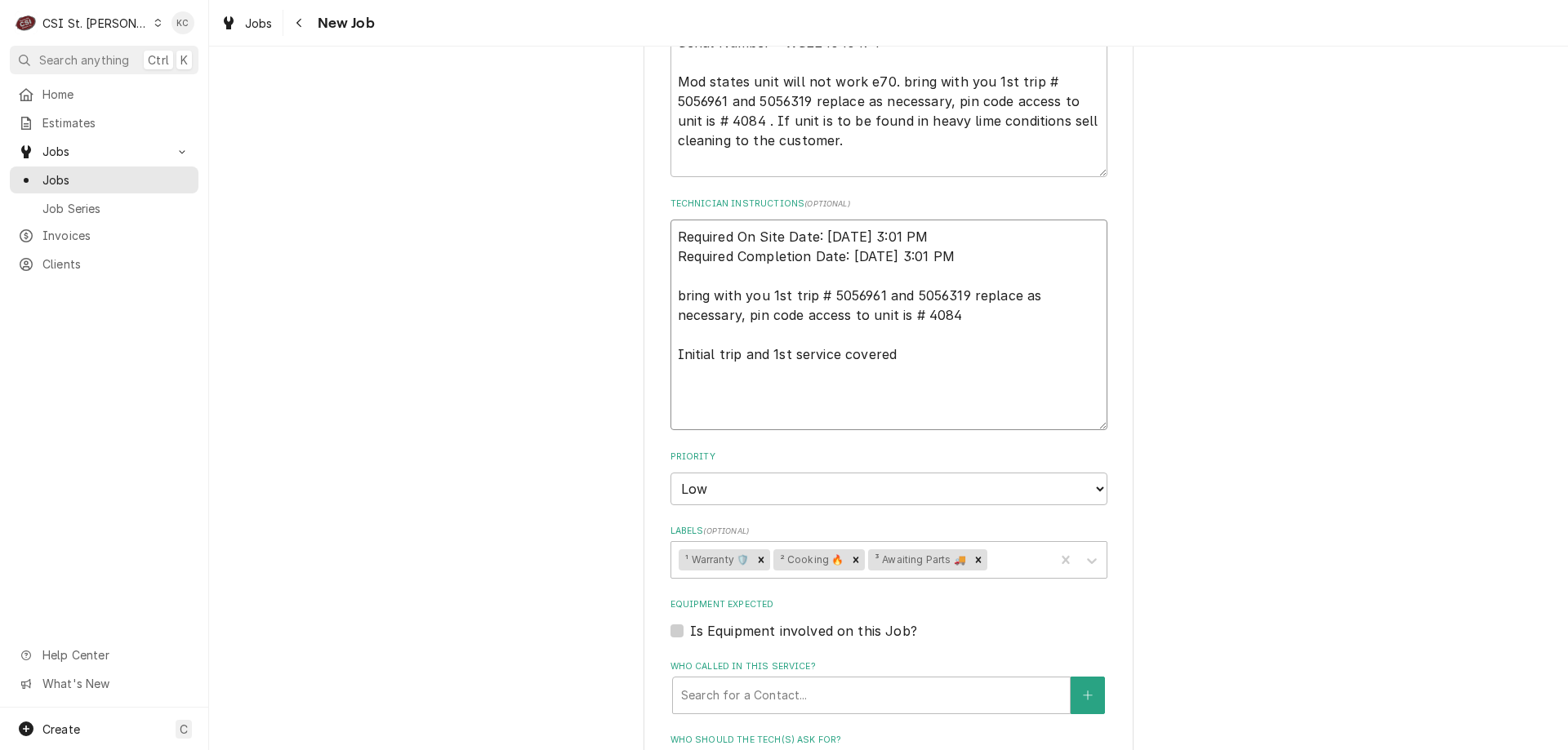
paste textarea "Convotherm is requiring pictures of the before and after parts replacement, sof…"
type textarea "x"
type textarea "Required On Site Date: 9/6/2025, 3:01 PM Required Completion Date: 9/7/2025, 3:…"
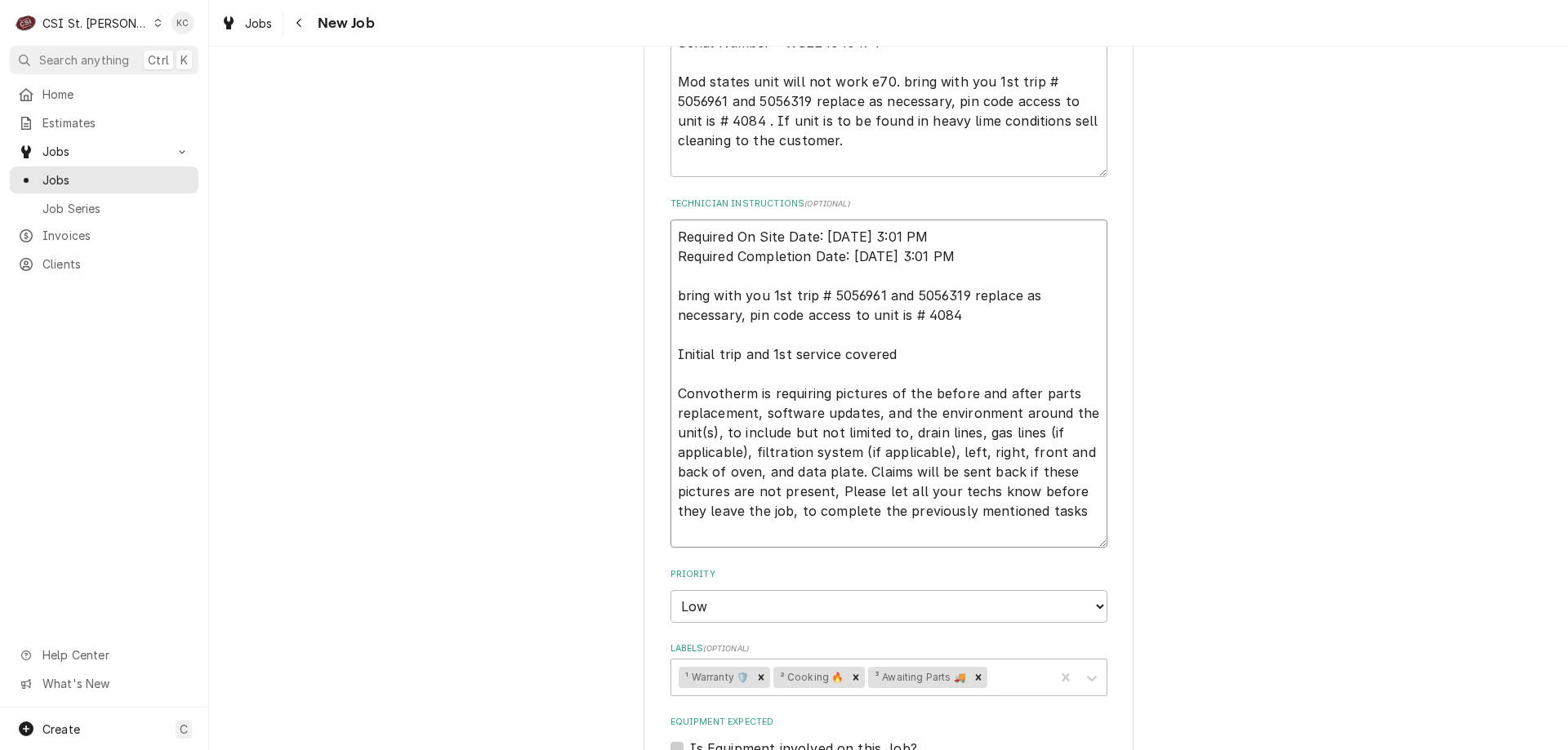
type textarea "x"
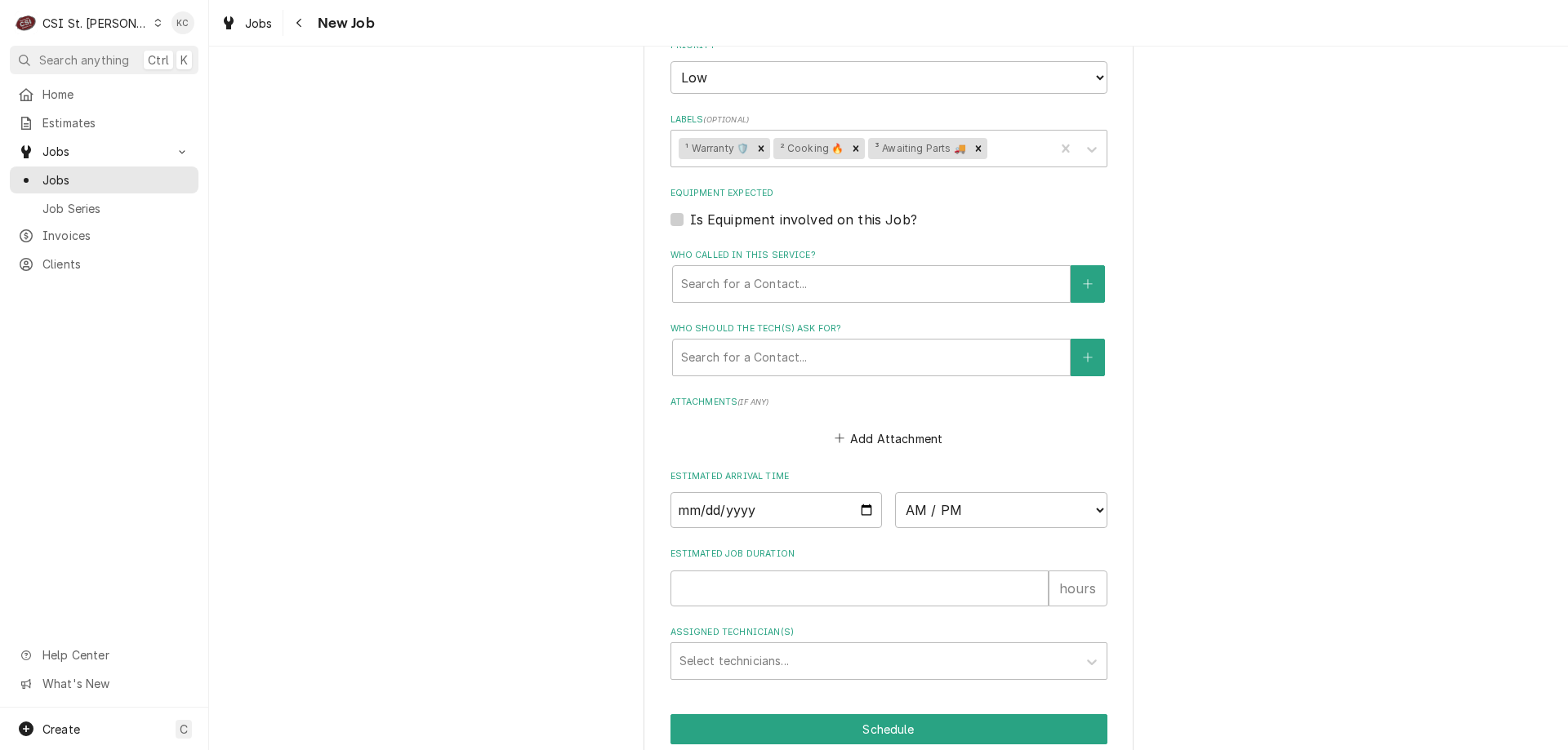
scroll to position [1579, 0]
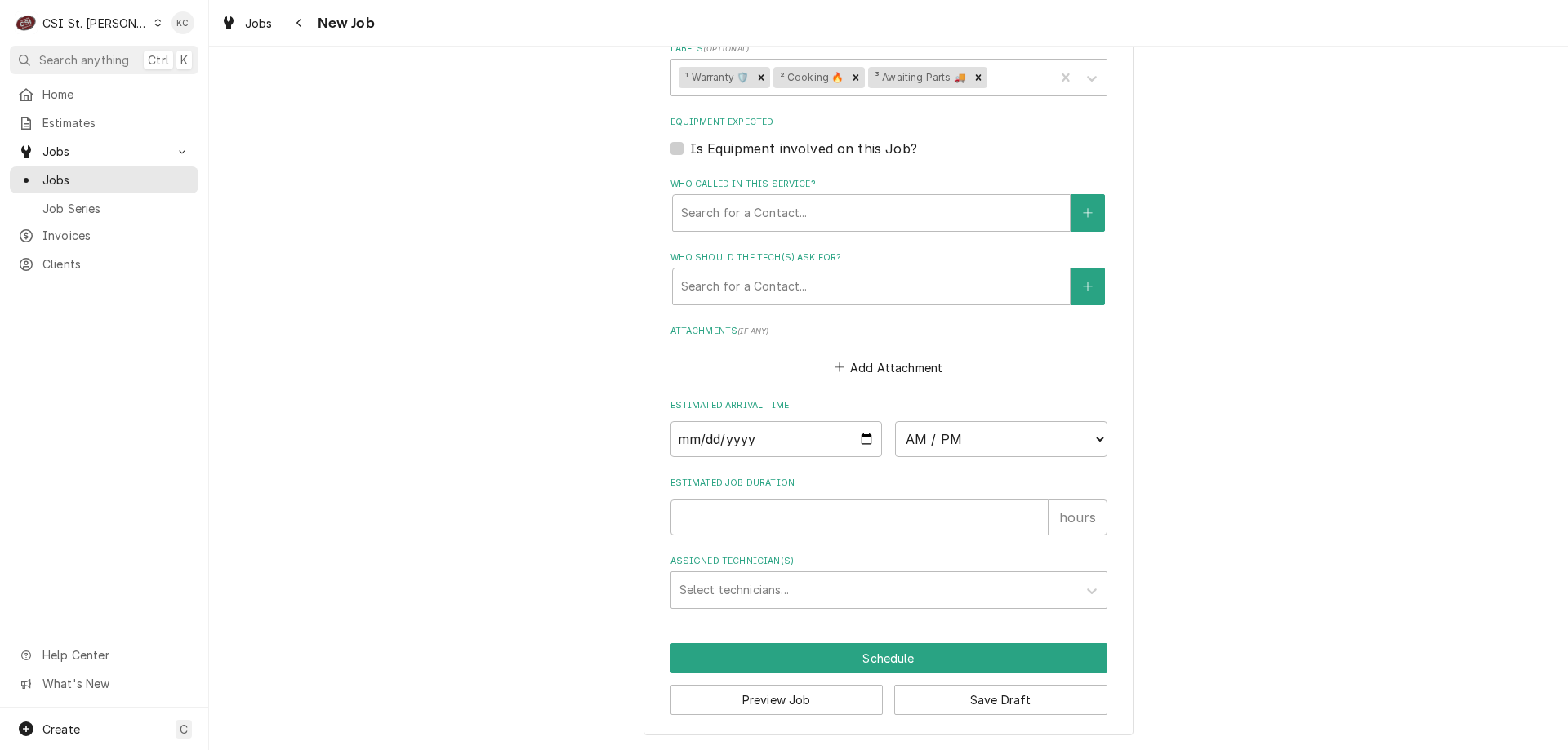
type textarea "Required On Site Date: 9/6/2025, 3:01 PM Required Completion Date: 9/7/2025, 3:…"
click at [1015, 698] on button "Save Draft" at bounding box center [1000, 700] width 213 height 30
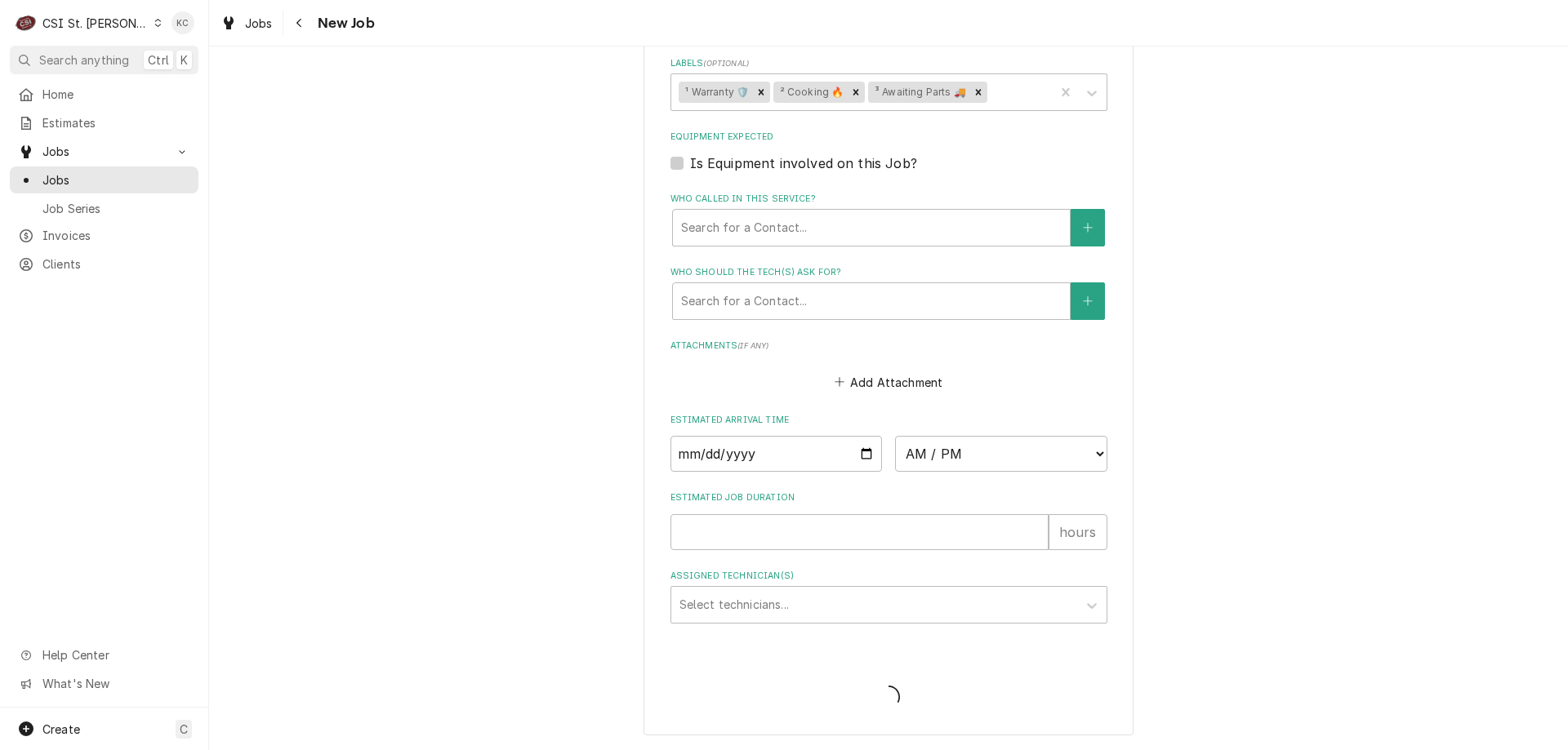
type textarea "x"
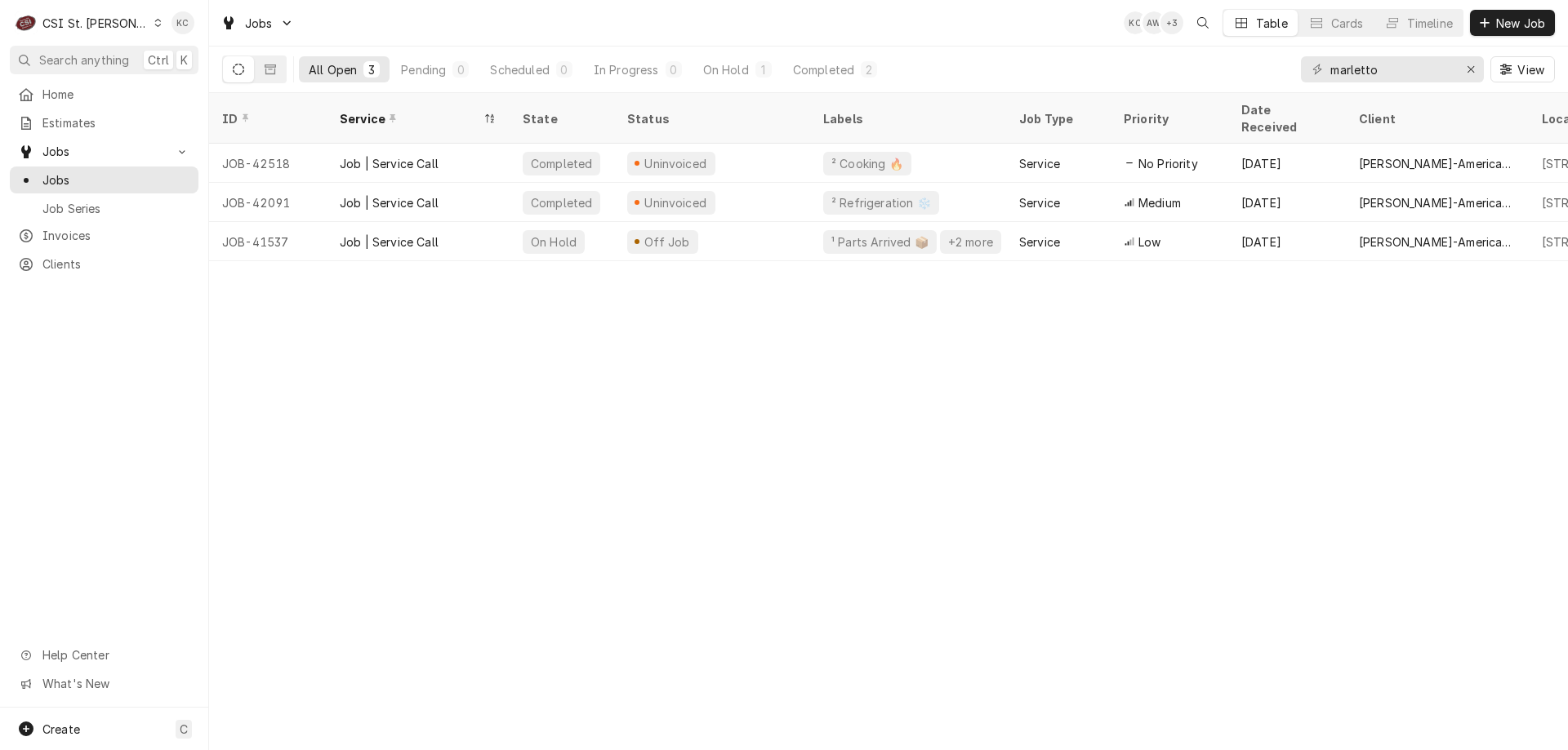
click at [968, 31] on div "Jobs KC AW + 3 Table Cards Timeline New Job" at bounding box center [887, 23] width 1358 height 46
drag, startPoint x: 1402, startPoint y: 70, endPoint x: 1247, endPoint y: 67, distance: 155.0
click at [1247, 67] on div "All Open 3 Pending 0 Scheduled 0 In Progress 0 On Hold 1 Completed 2 marletto V…" at bounding box center [887, 69] width 1333 height 46
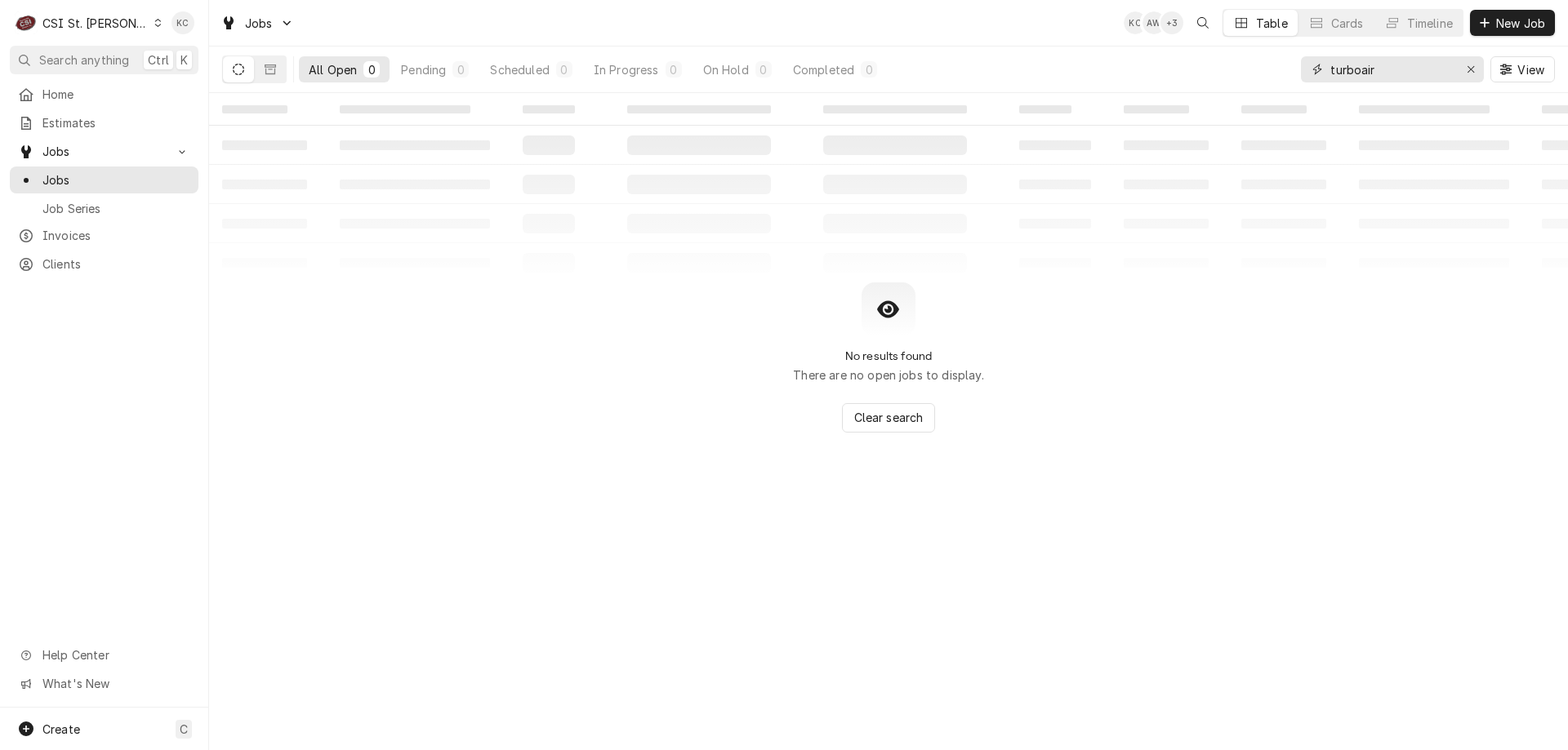
click at [1353, 67] on input "turboair" at bounding box center [1391, 69] width 123 height 26
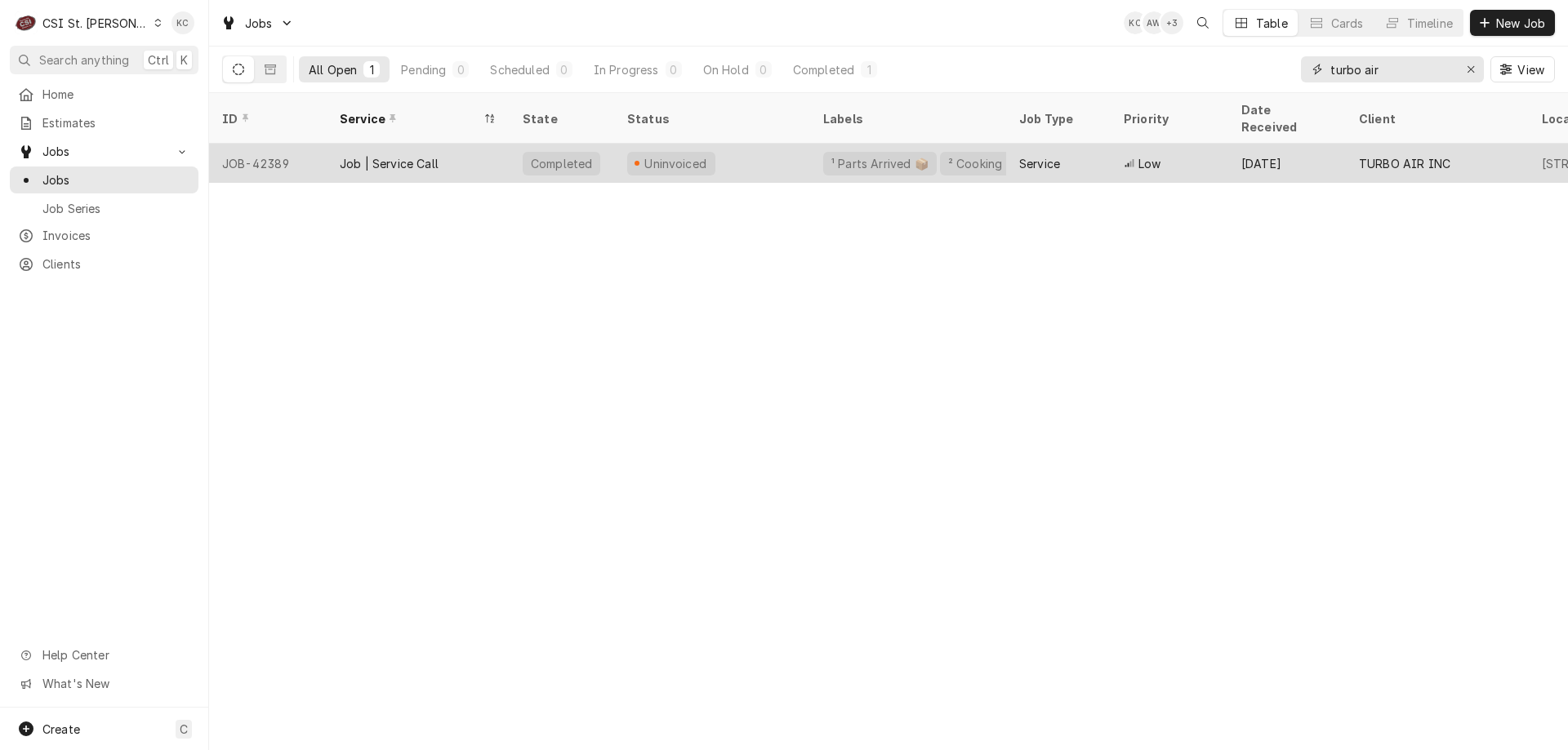
type input "turbo air"
click at [1415, 155] on div "TURBO AIR INC" at bounding box center [1403, 163] width 91 height 17
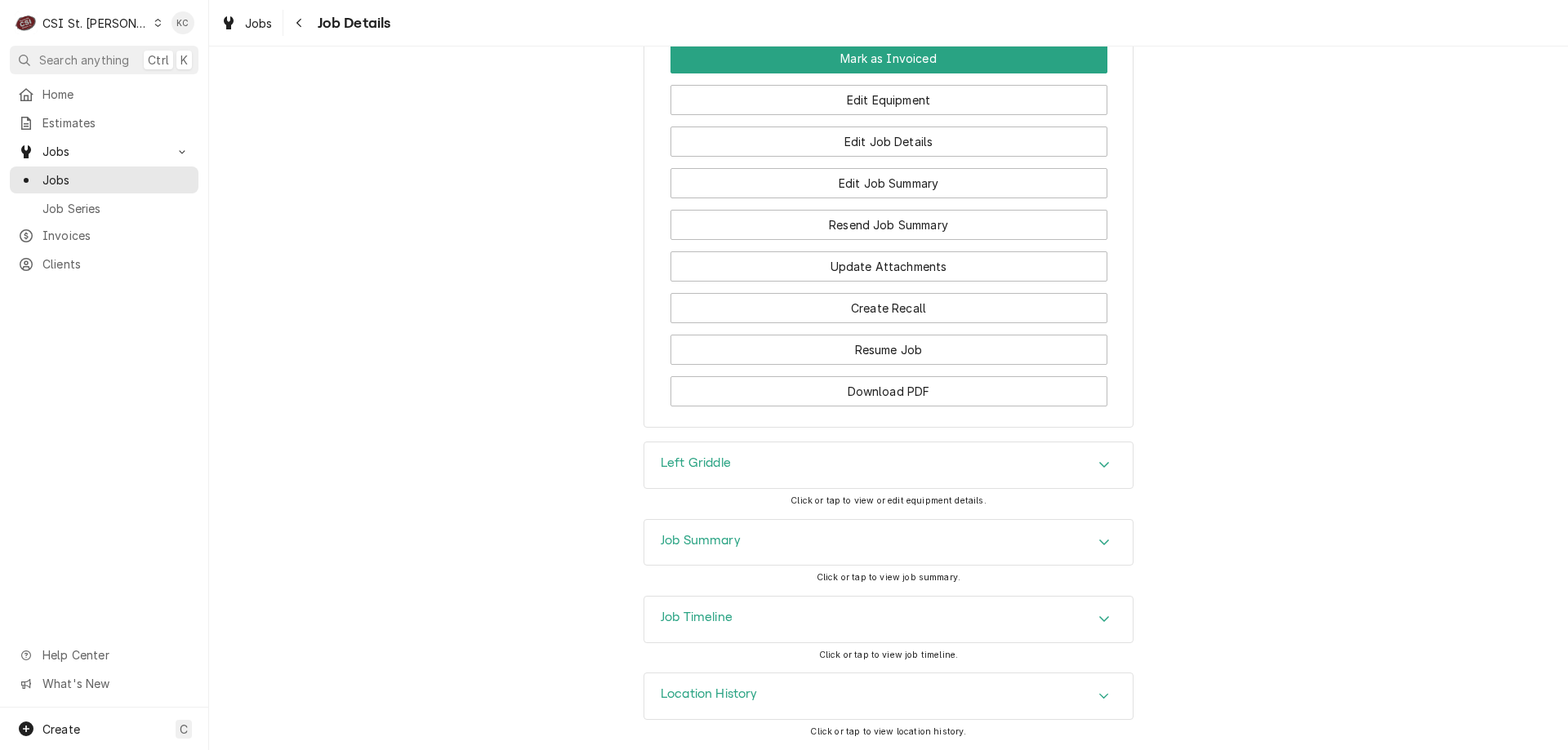
scroll to position [1879, 0]
click at [757, 534] on div "Job Summary" at bounding box center [888, 542] width 488 height 46
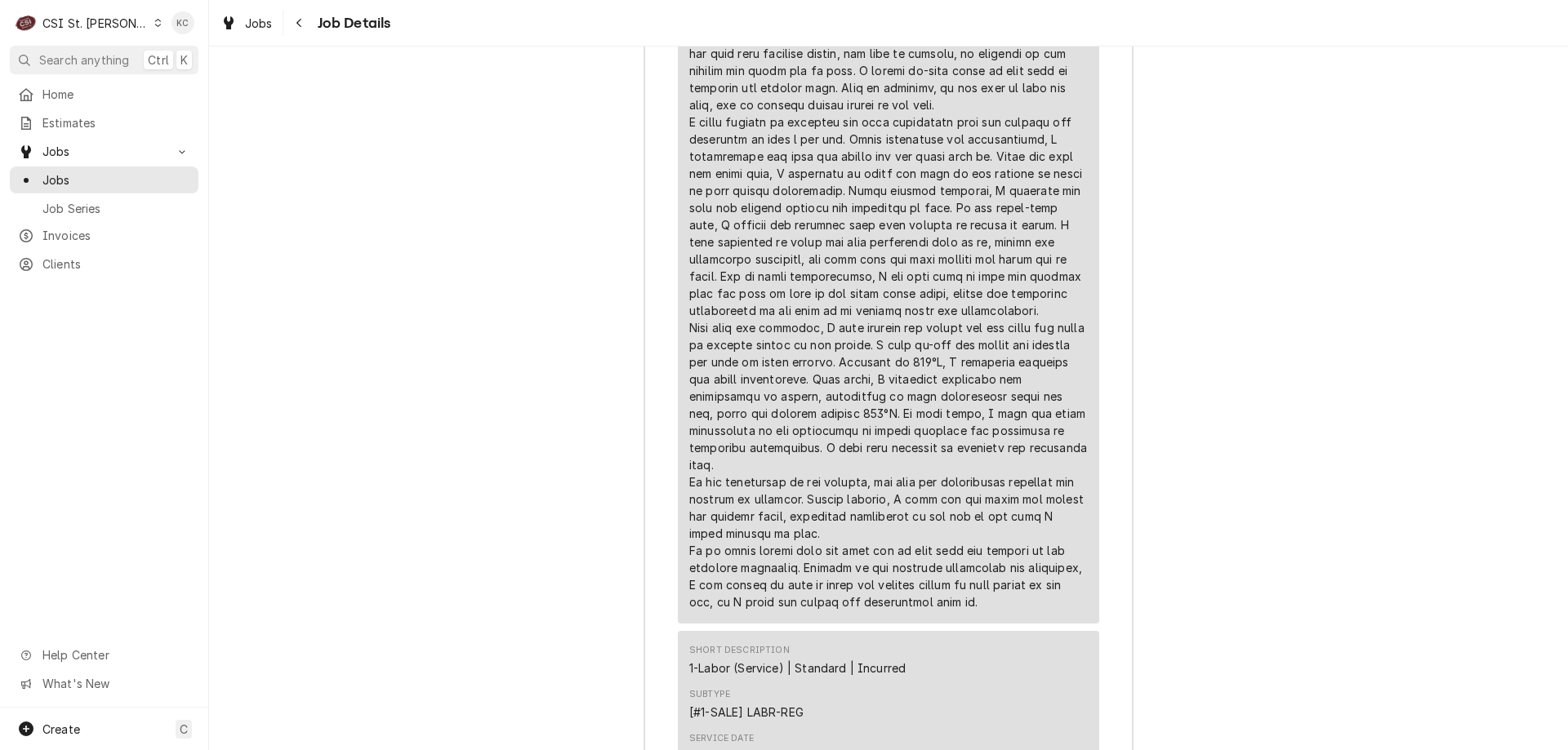
scroll to position [4043, 0]
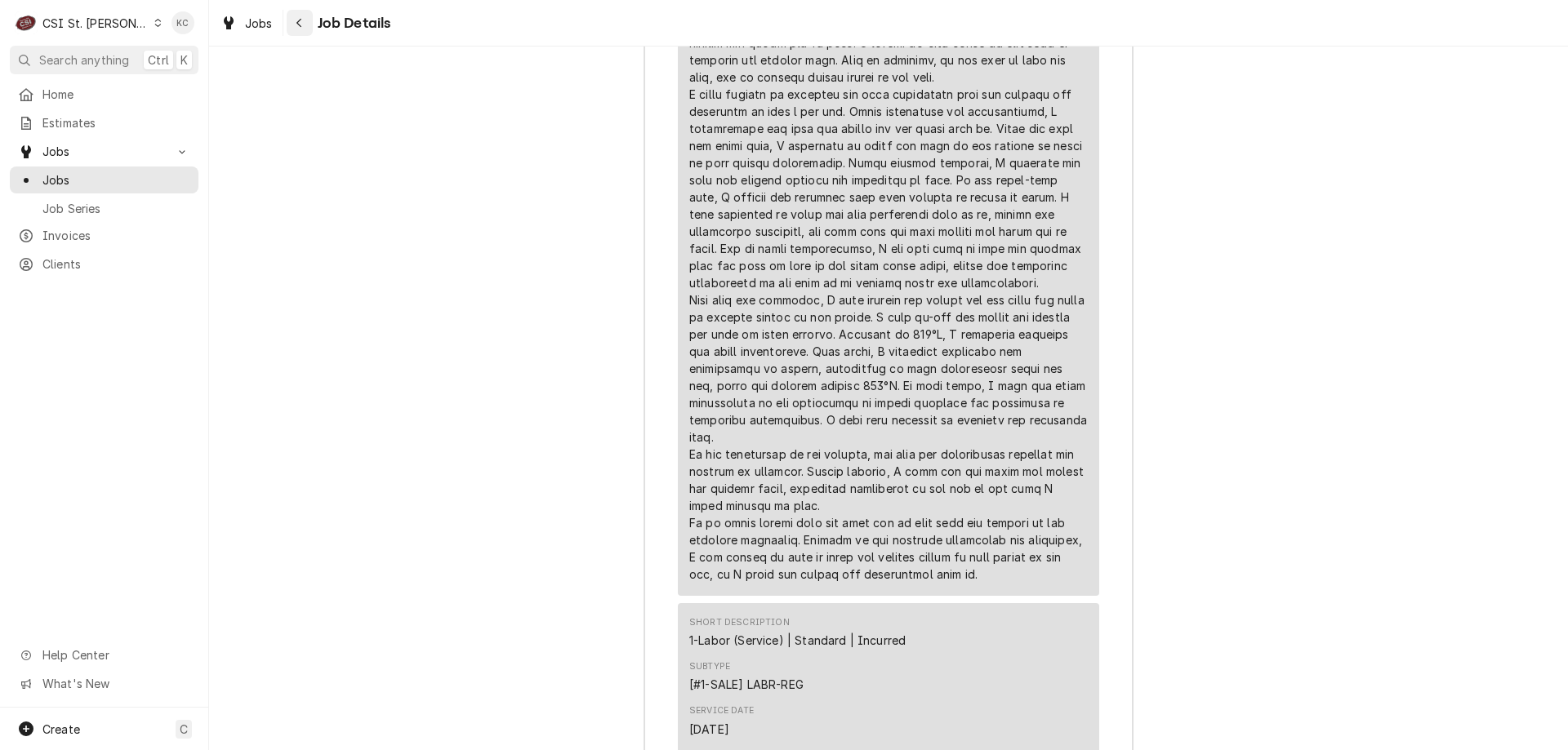
click at [304, 31] on button "Navigate back" at bounding box center [299, 23] width 26 height 26
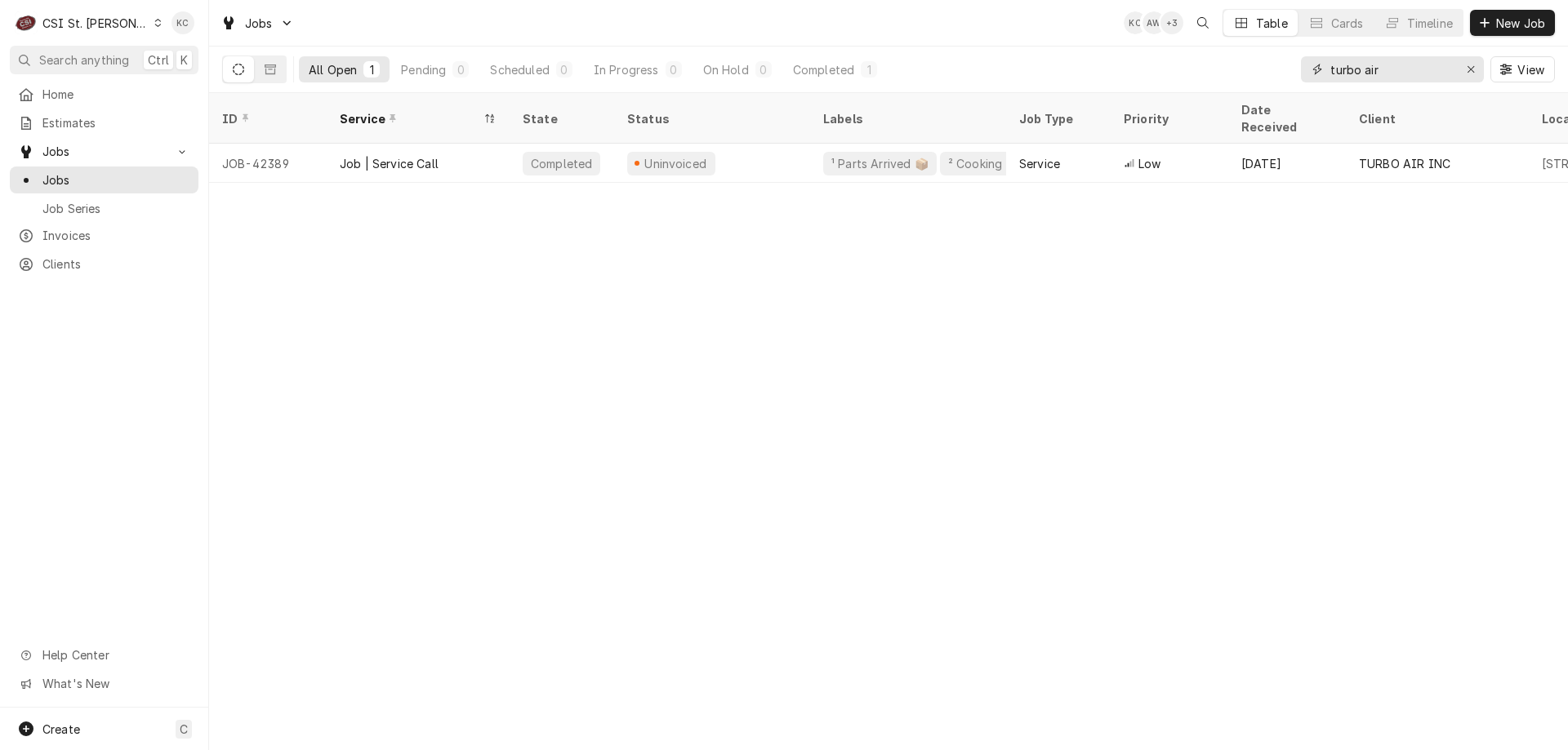
drag, startPoint x: 1395, startPoint y: 72, endPoint x: 1117, endPoint y: 75, distance: 278.0
click at [1117, 75] on div "All Open 1 Pending 0 Scheduled 0 In Progress 0 On Hold 0 Completed 1 turbo air …" at bounding box center [887, 69] width 1333 height 46
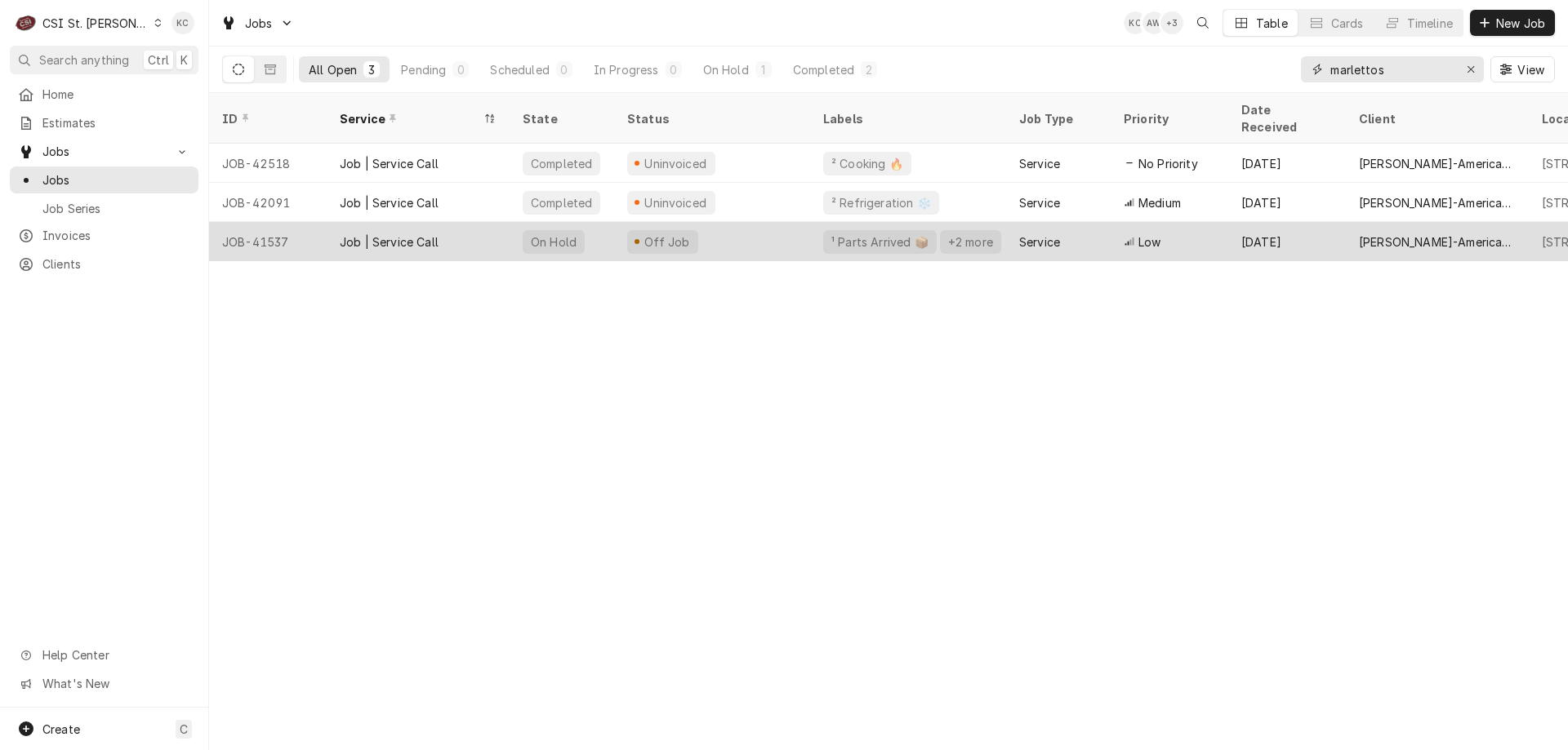
type input "marlettos"
click at [731, 222] on div "Off Job" at bounding box center [712, 241] width 196 height 39
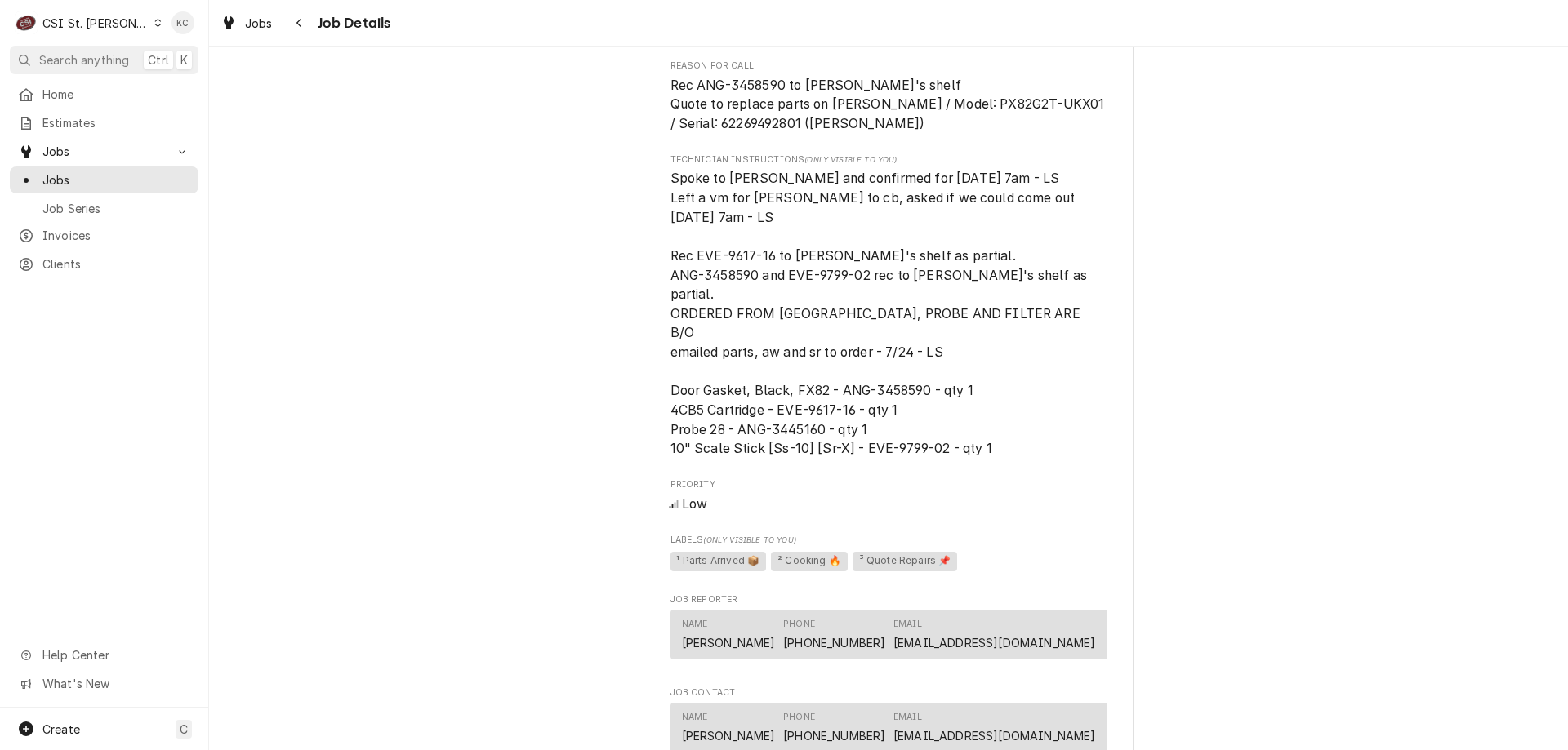
scroll to position [1470, 0]
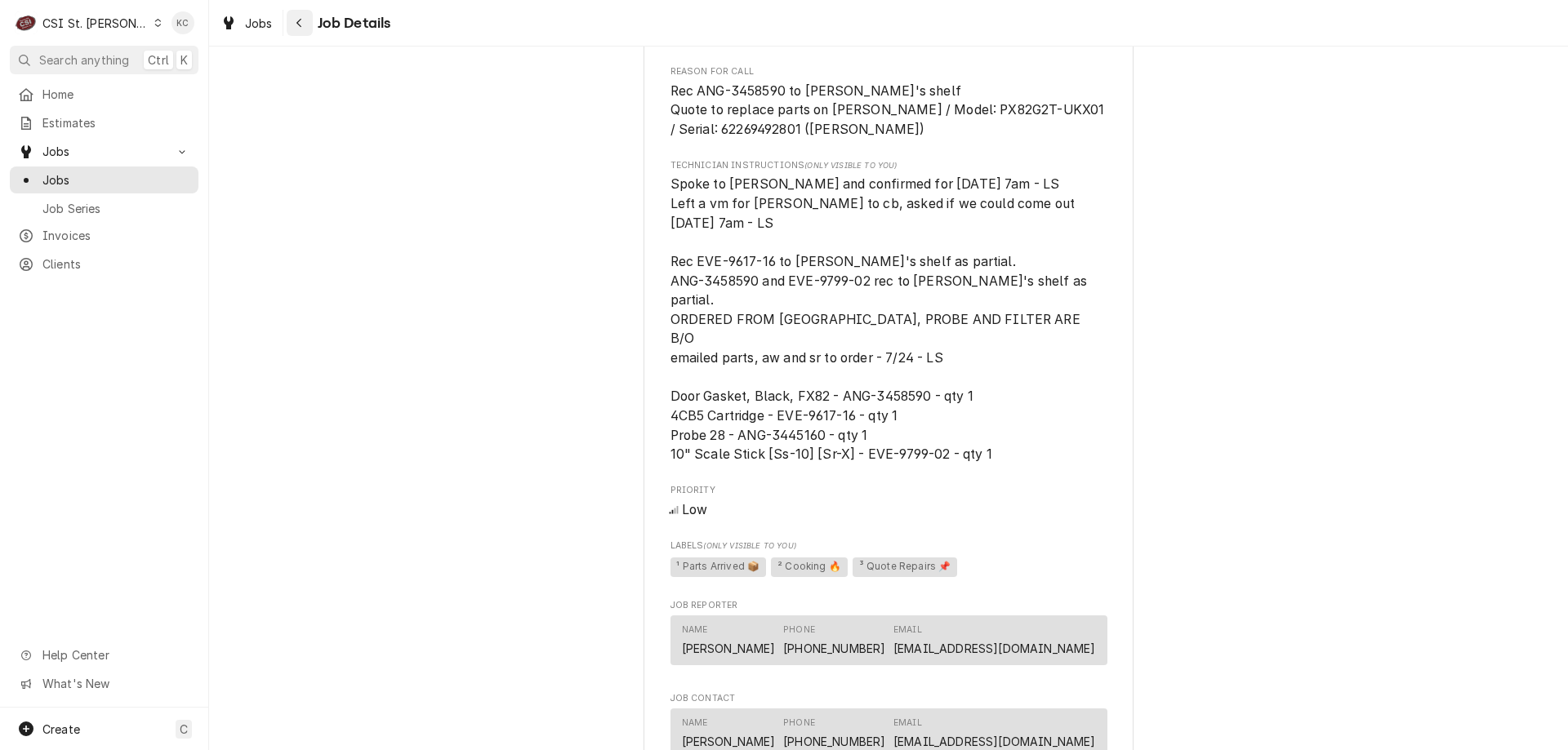
click at [310, 27] on button "Navigate back" at bounding box center [299, 23] width 26 height 26
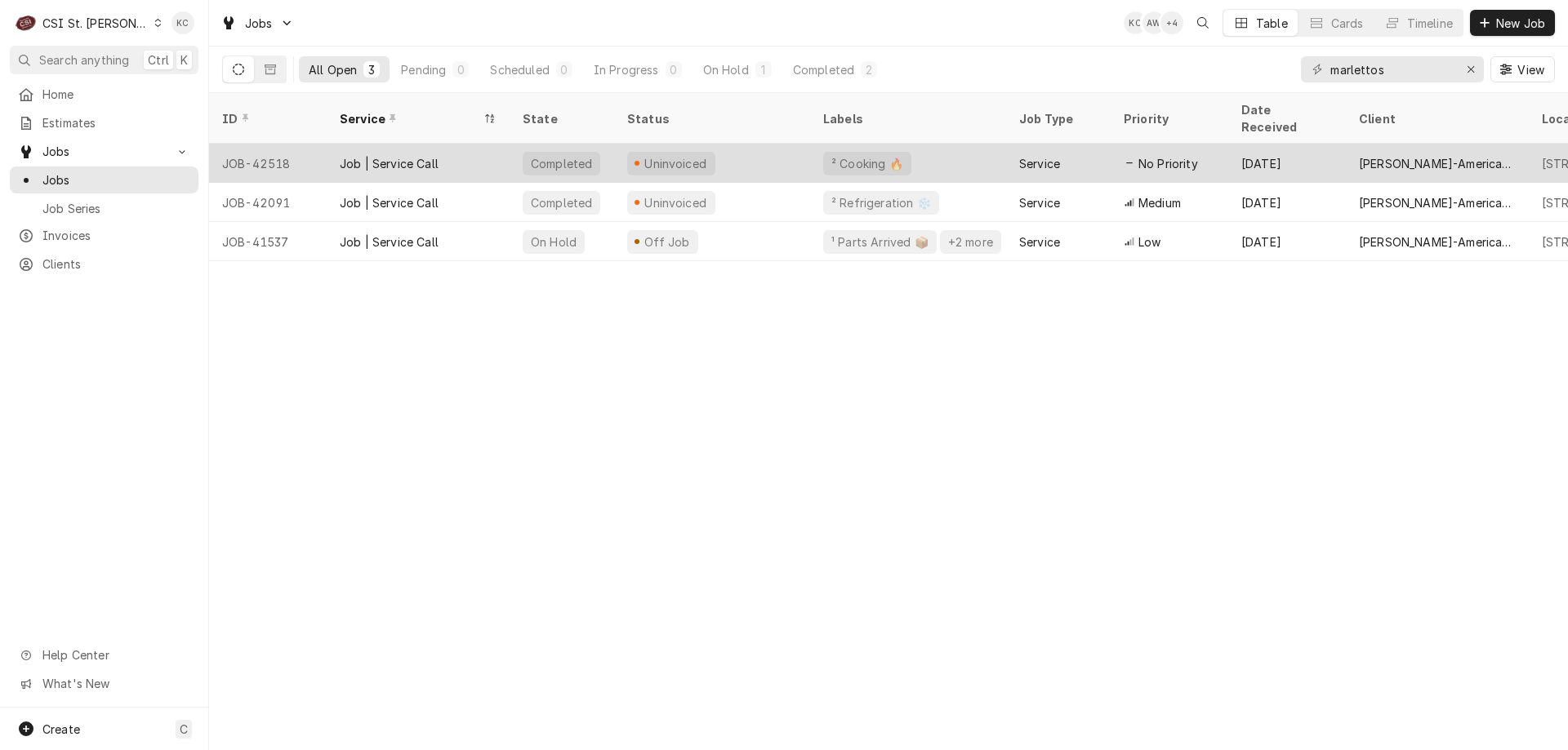
click at [700, 152] on div "Uninvoiced" at bounding box center [671, 164] width 88 height 24
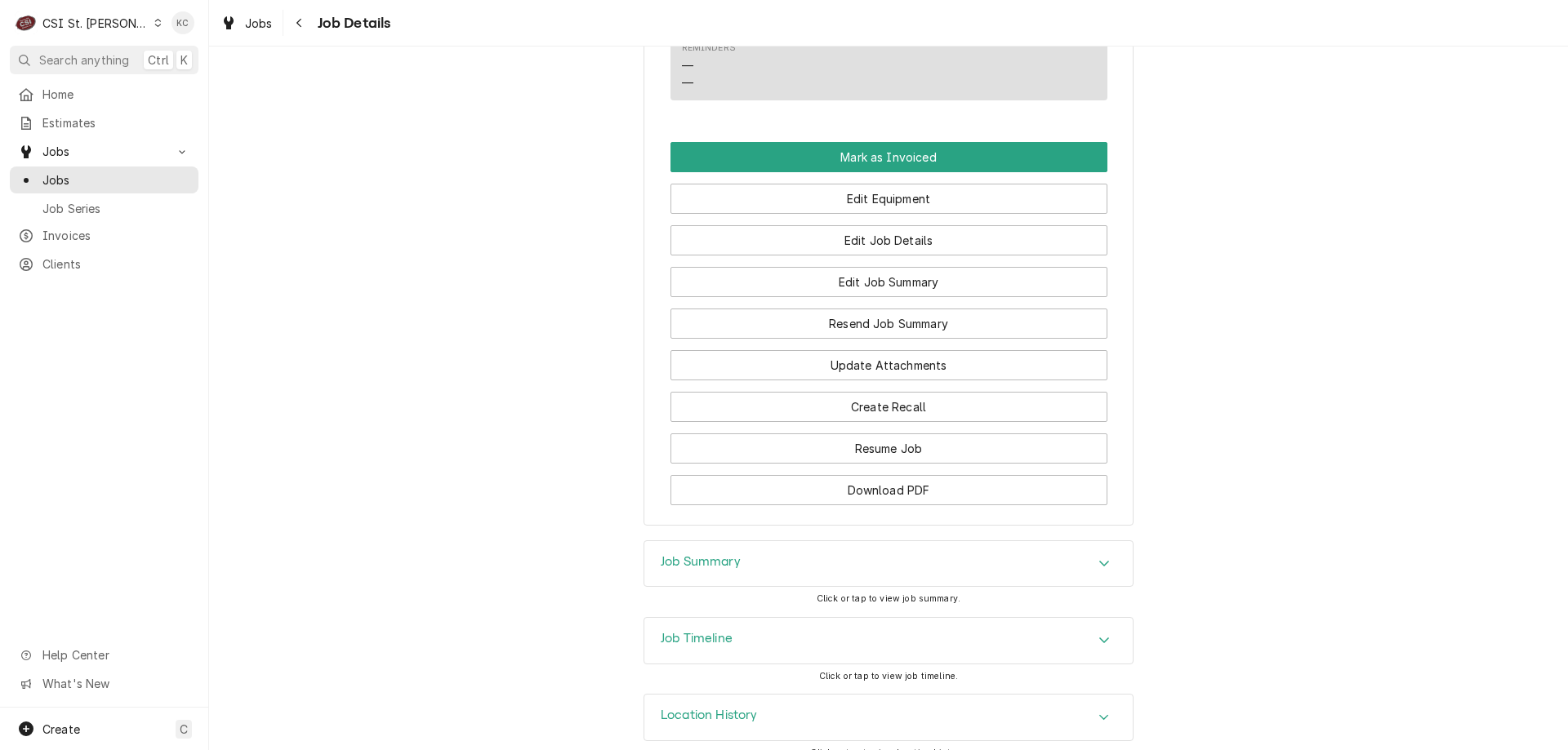
scroll to position [1499, 0]
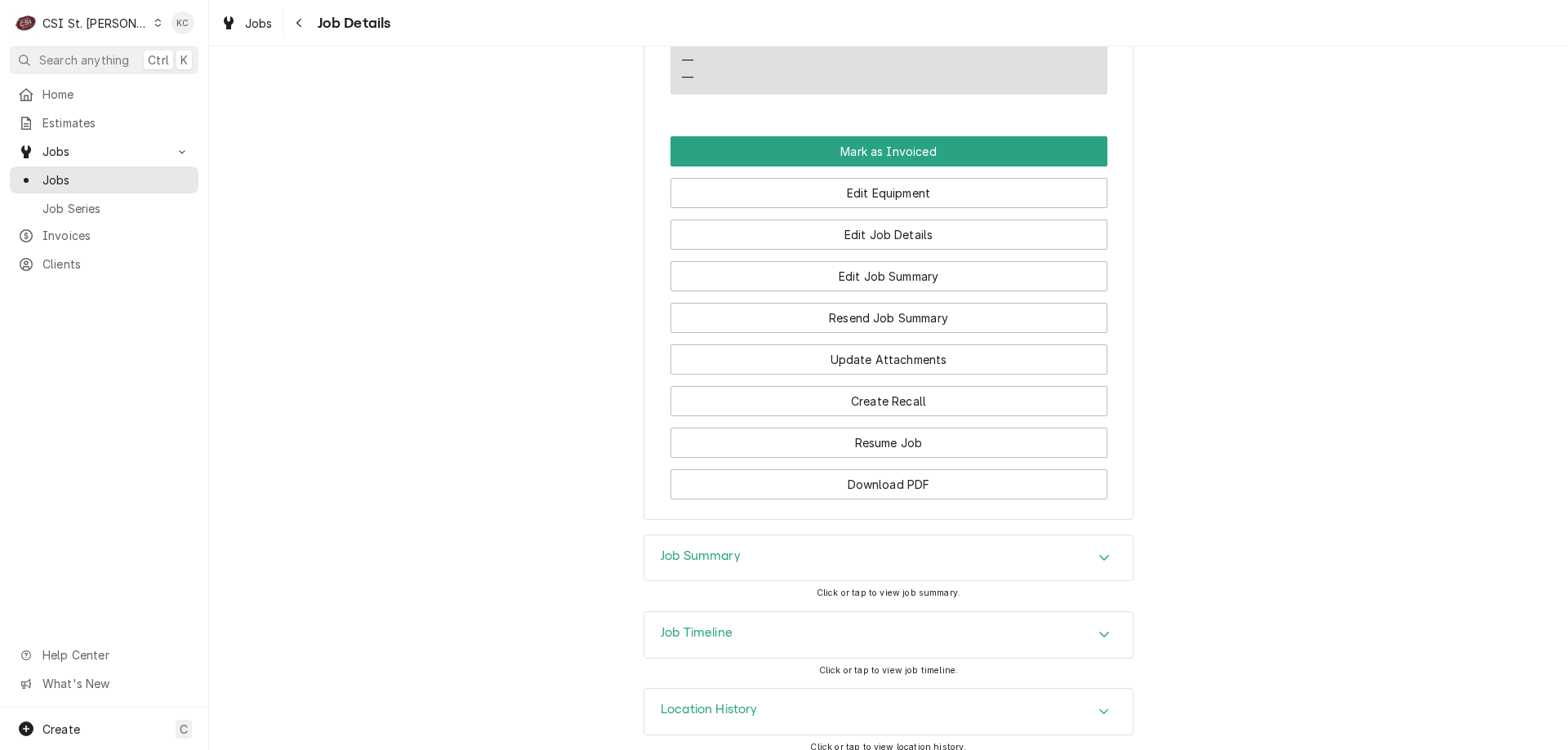
click at [768, 551] on div "Job Summary" at bounding box center [888, 558] width 488 height 46
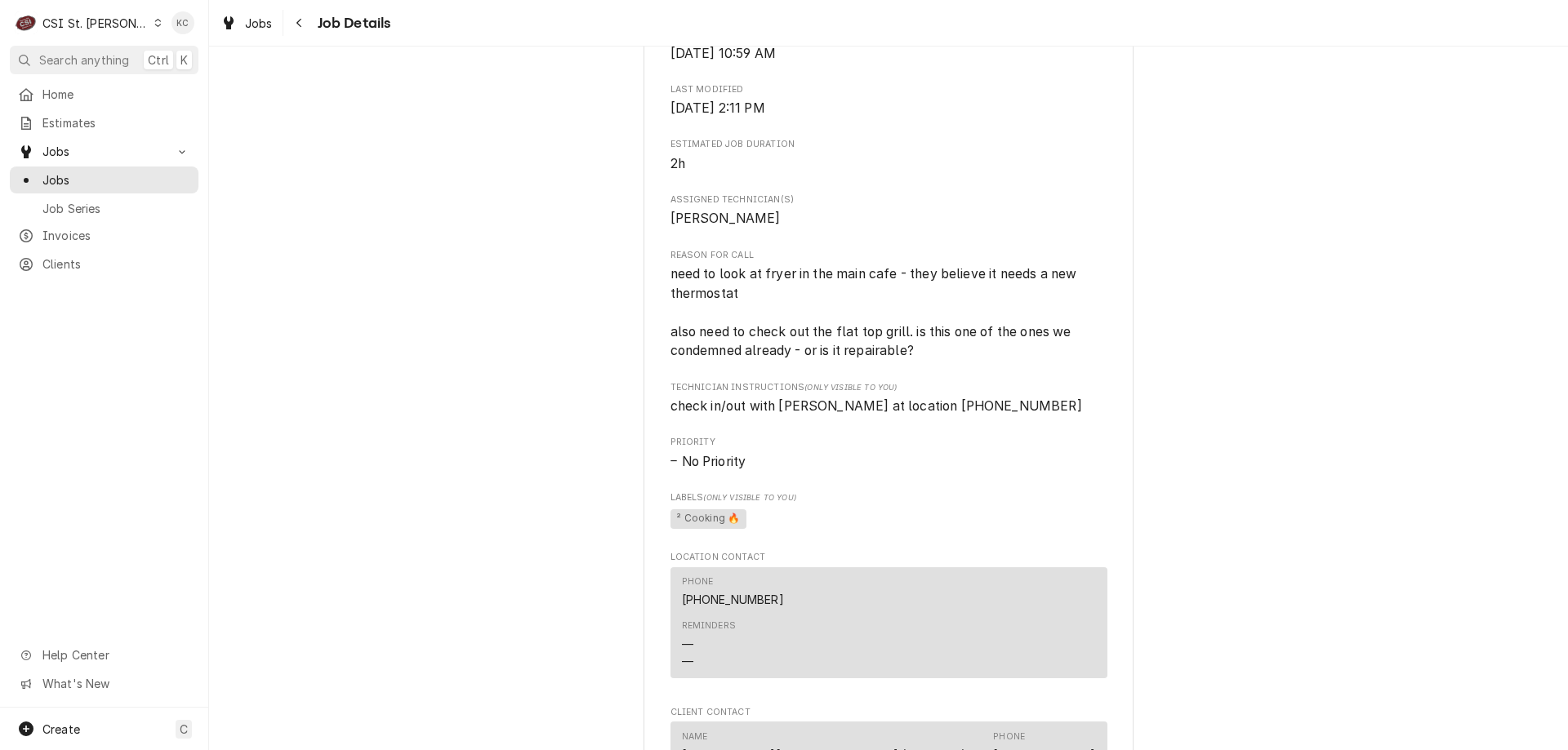
scroll to position [754, 0]
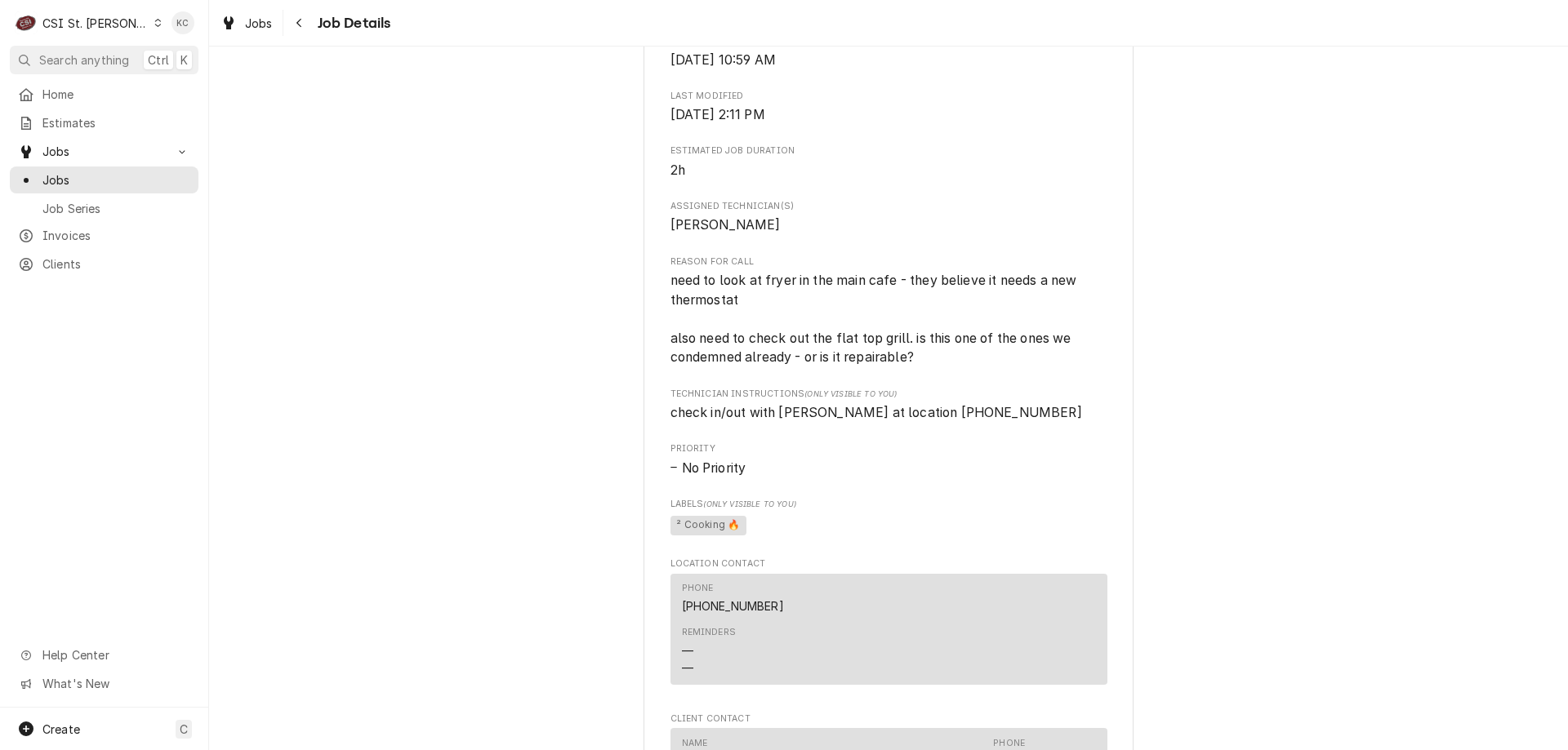
click at [100, 9] on div "C CSI St. Louis" at bounding box center [88, 23] width 158 height 32
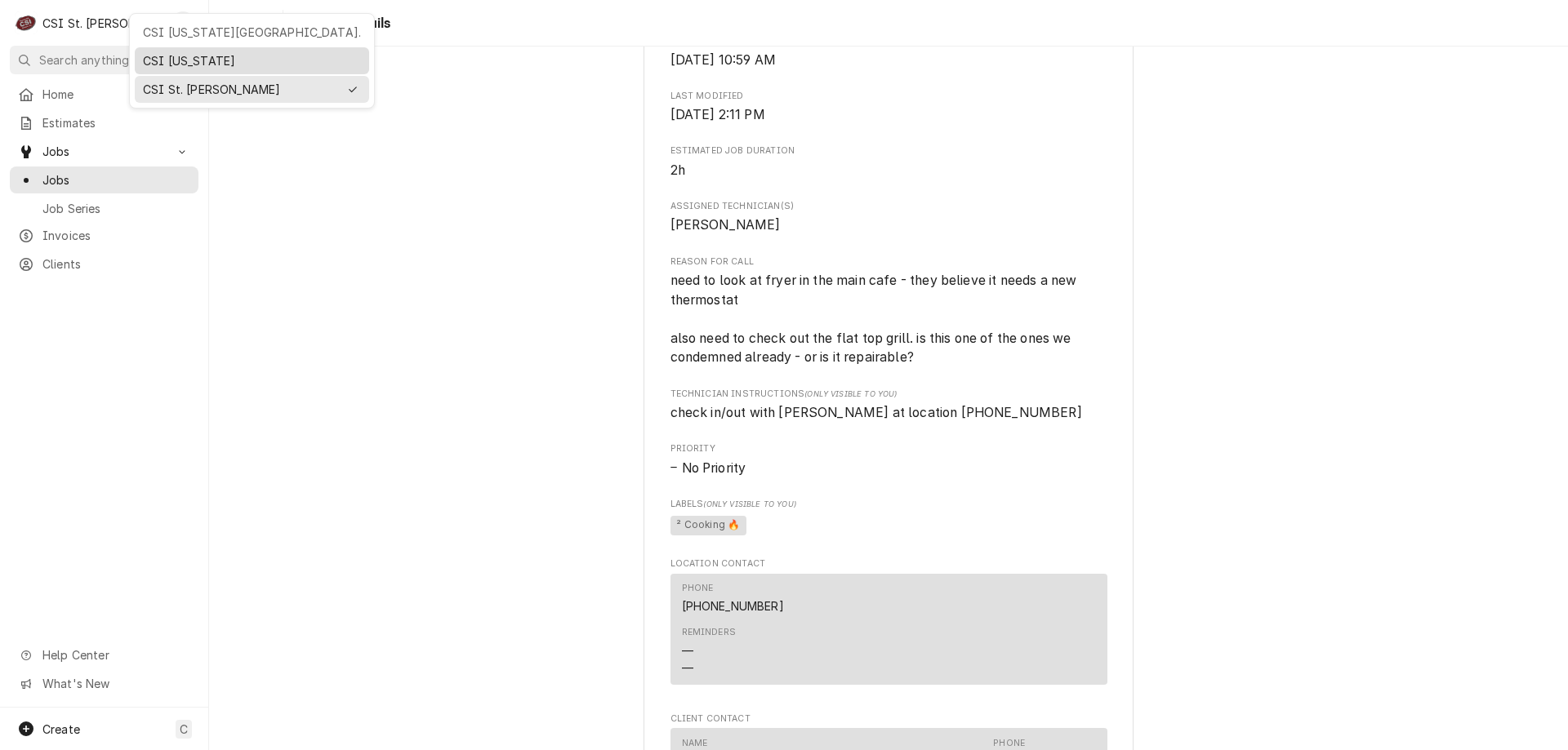
click at [228, 60] on div "CSI [US_STATE]" at bounding box center [252, 60] width 218 height 17
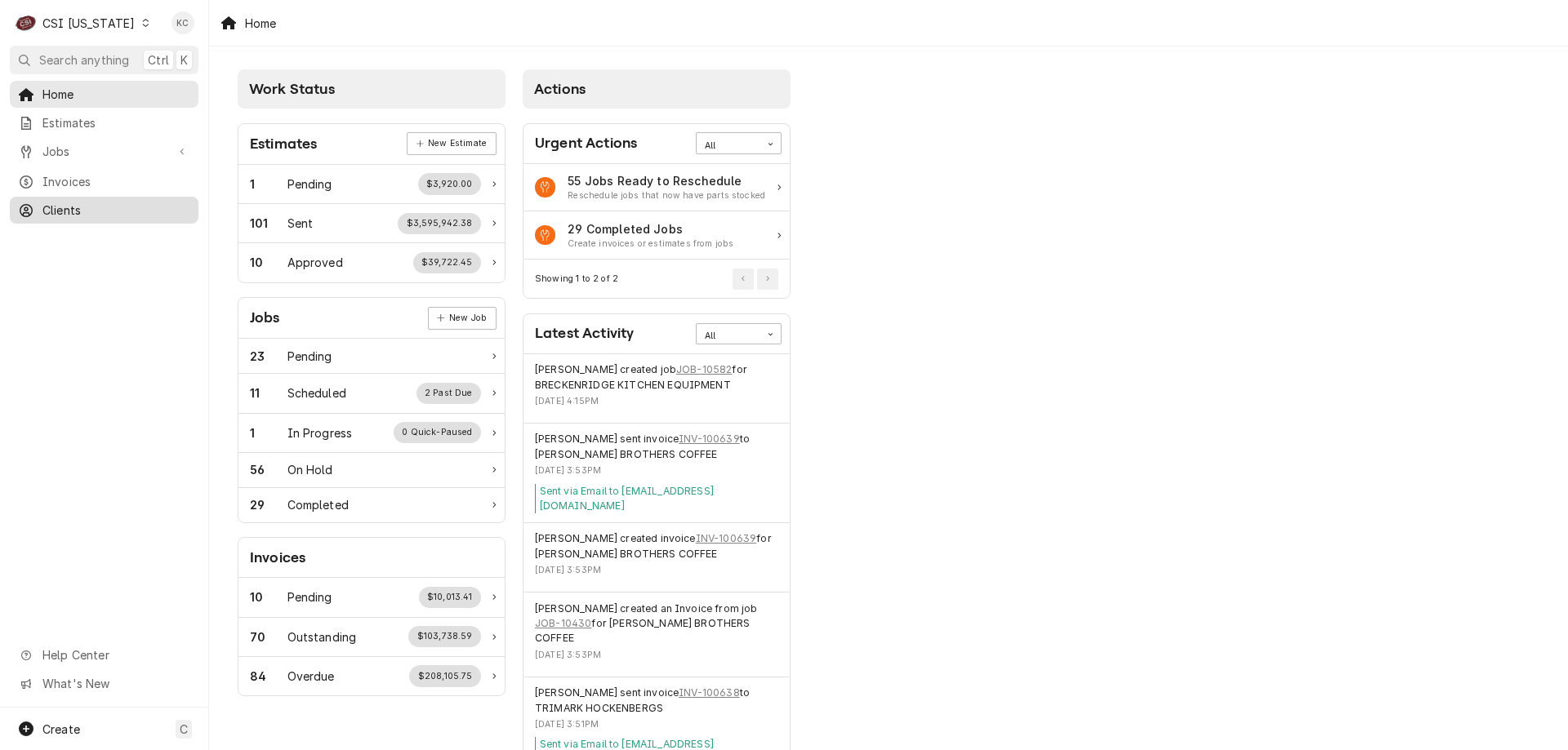
click at [64, 212] on span "Clients" at bounding box center [116, 210] width 148 height 17
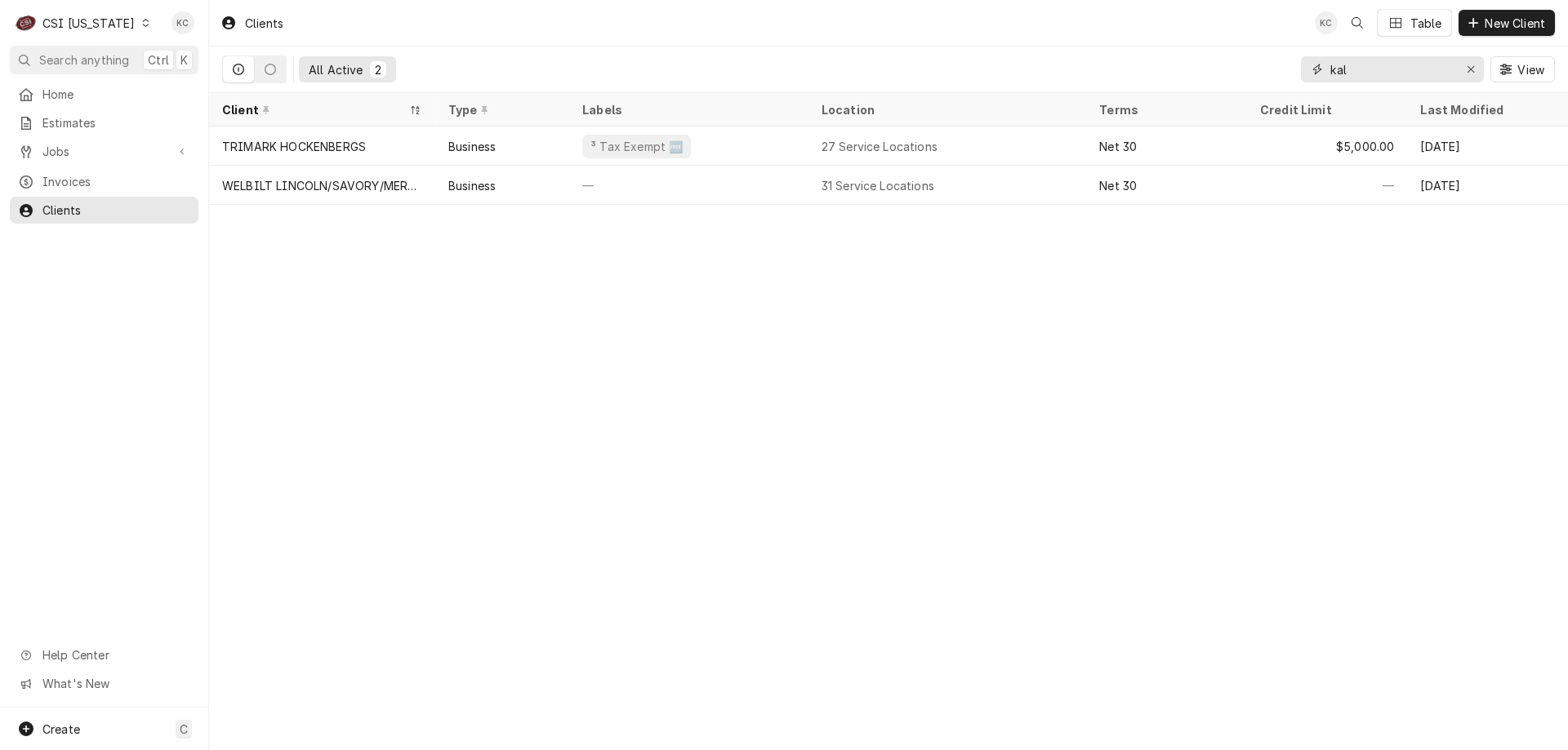
click at [1407, 71] on input "kal" at bounding box center [1391, 69] width 123 height 26
type input "k"
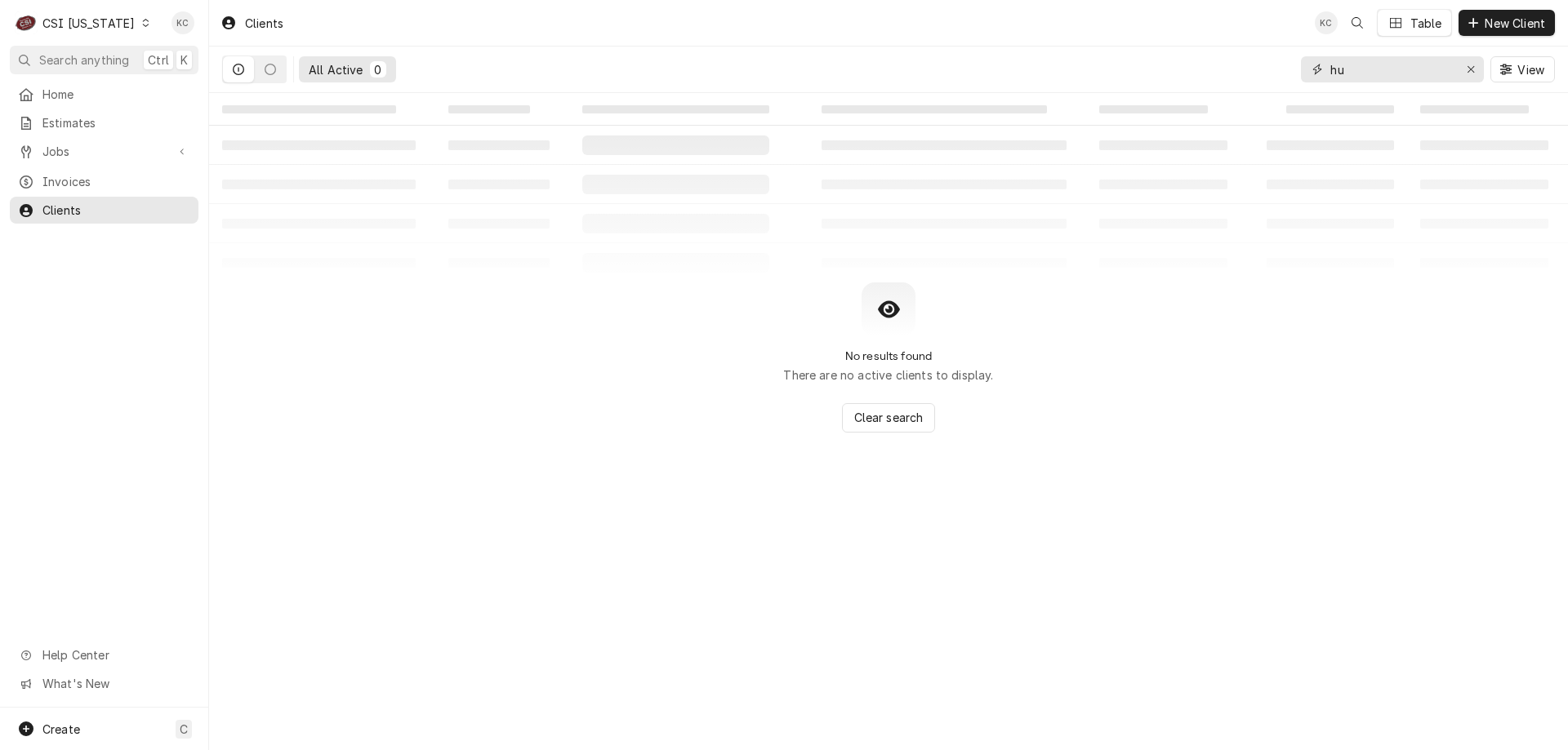
type input "h"
type input "6807 fox"
click at [90, 20] on div "CSI Kentucky" at bounding box center [88, 23] width 92 height 17
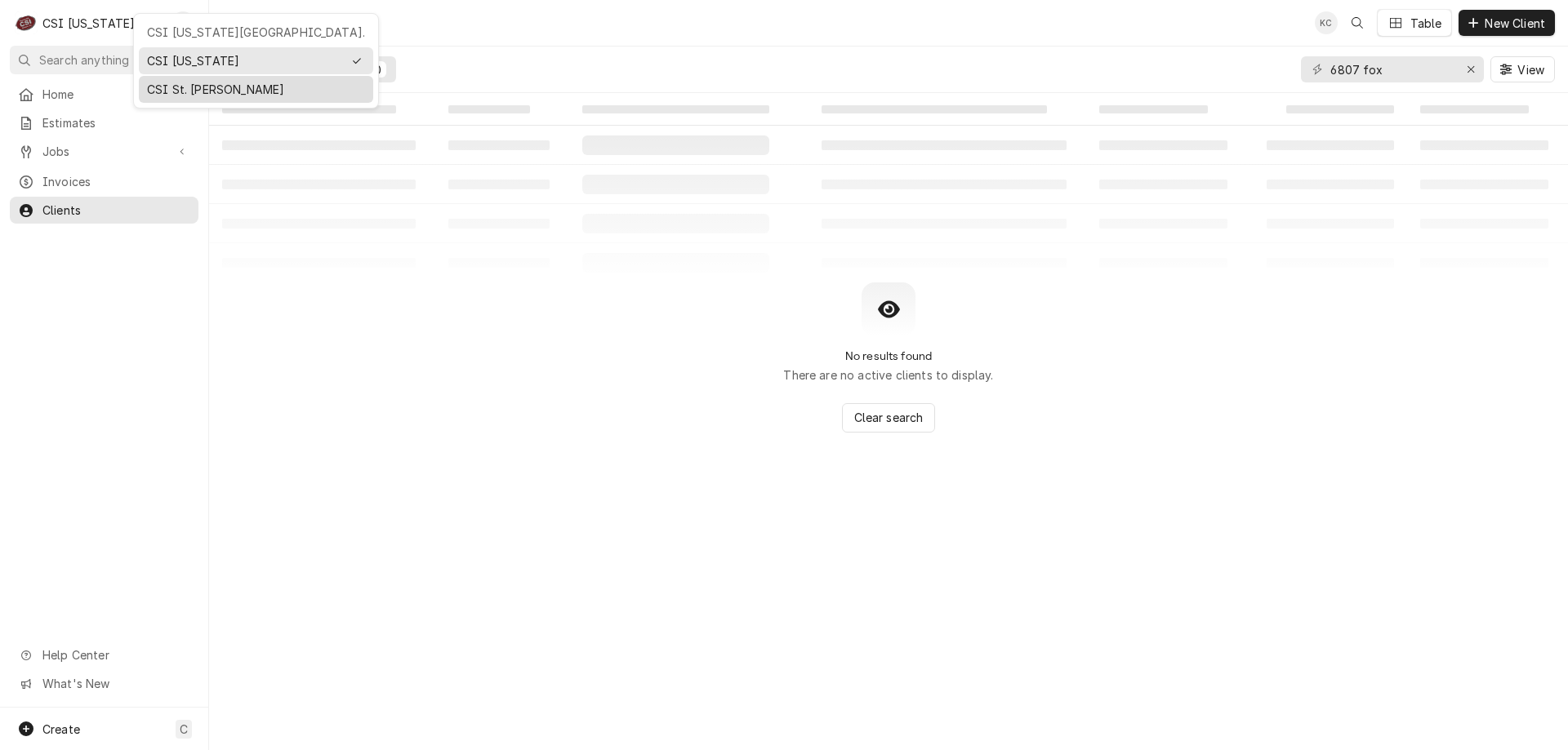
click at [197, 90] on div "CSI St. [PERSON_NAME]" at bounding box center [256, 88] width 218 height 17
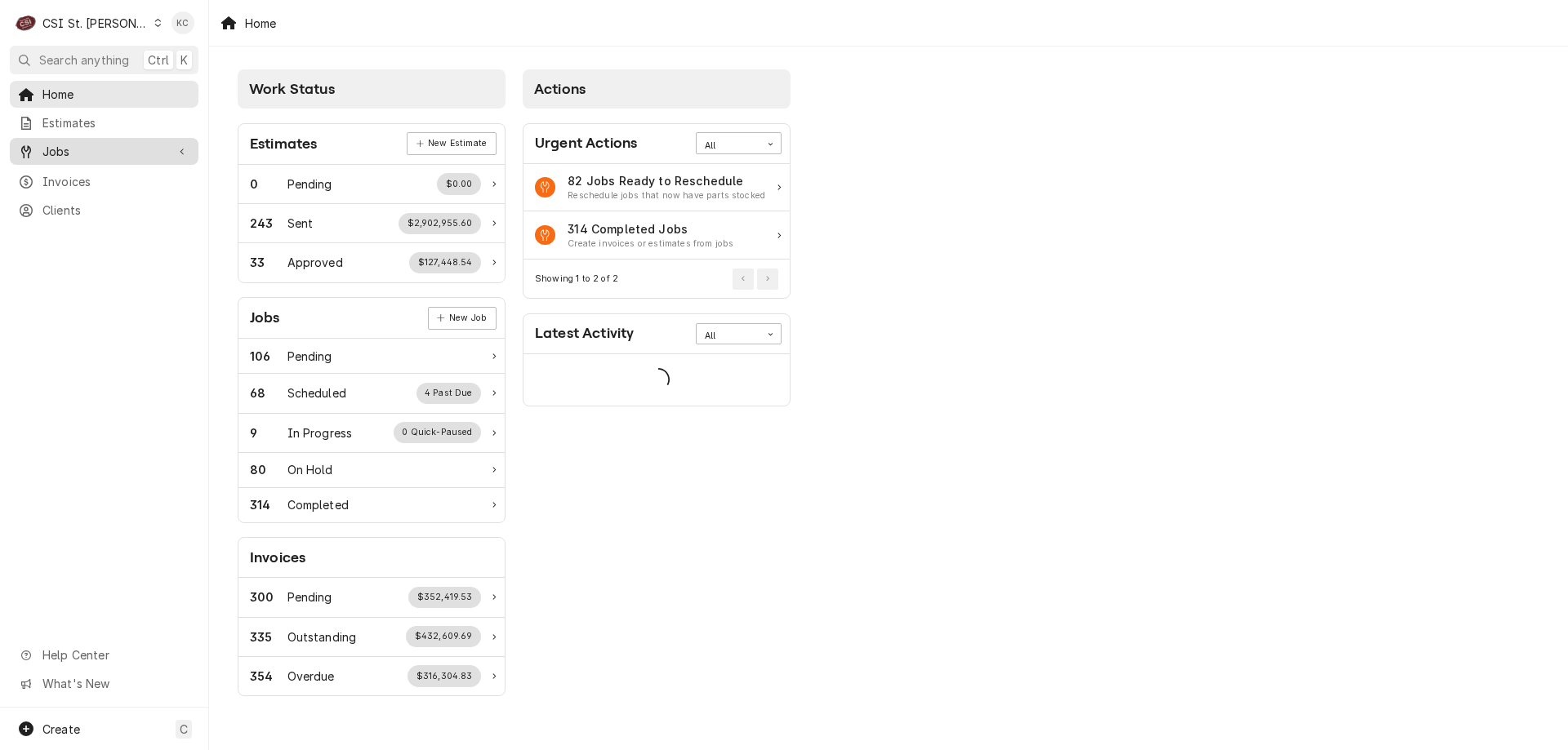
click at [128, 148] on span "Jobs" at bounding box center [104, 151] width 124 height 17
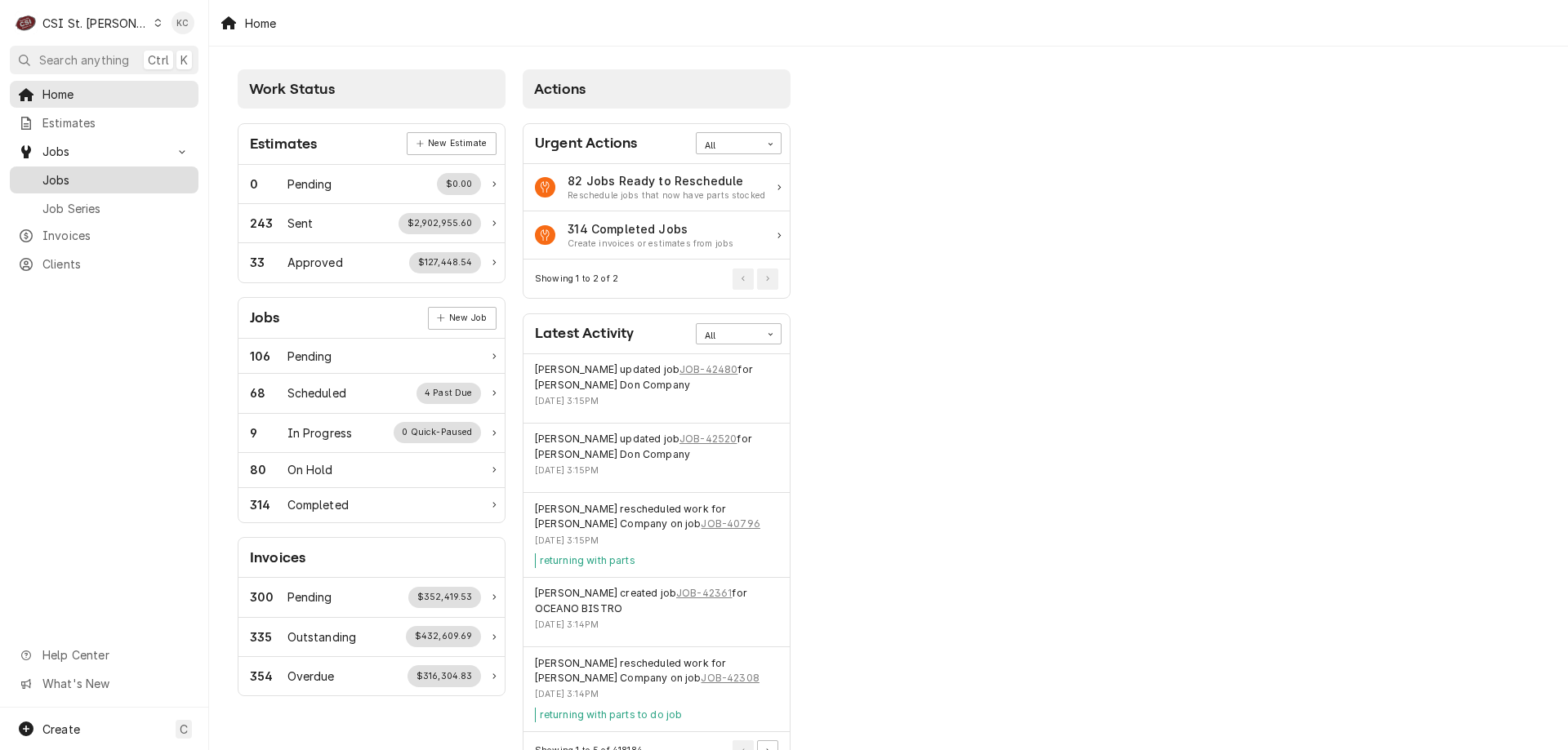
click at [121, 172] on span "Jobs" at bounding box center [116, 179] width 148 height 17
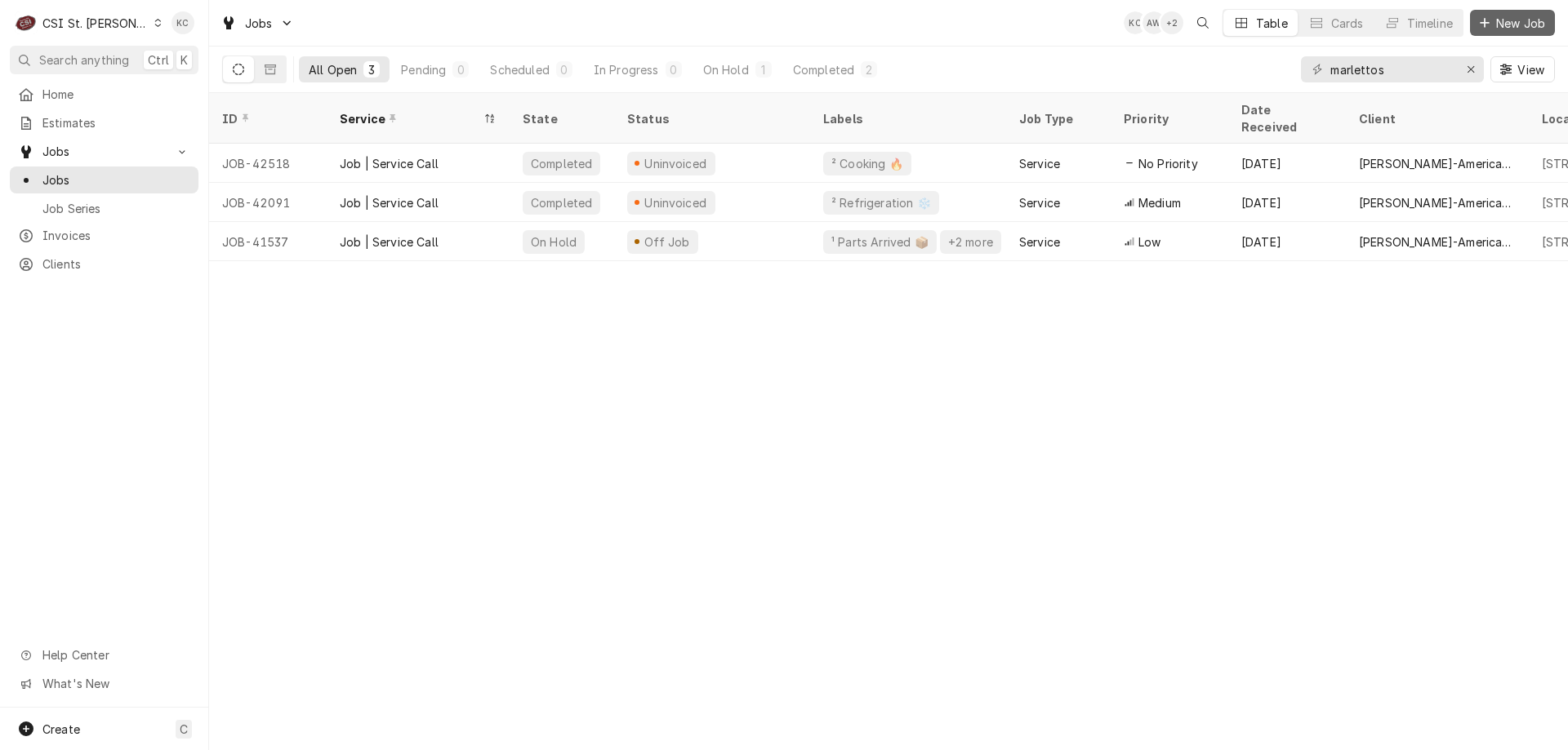
click at [1500, 23] on span "New Job" at bounding box center [1520, 23] width 56 height 17
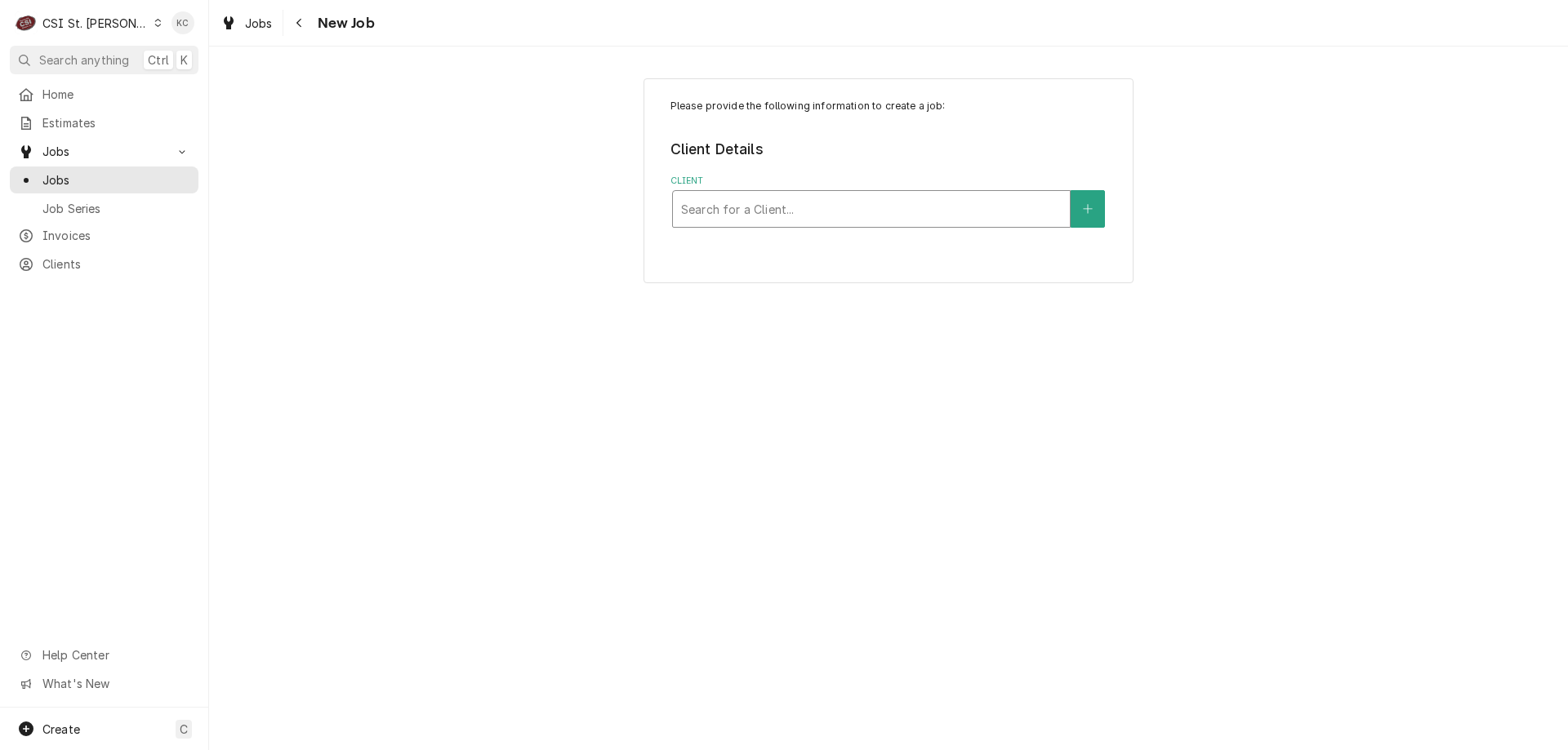
click at [833, 216] on div "Client" at bounding box center [871, 209] width 380 height 29
type input "kess"
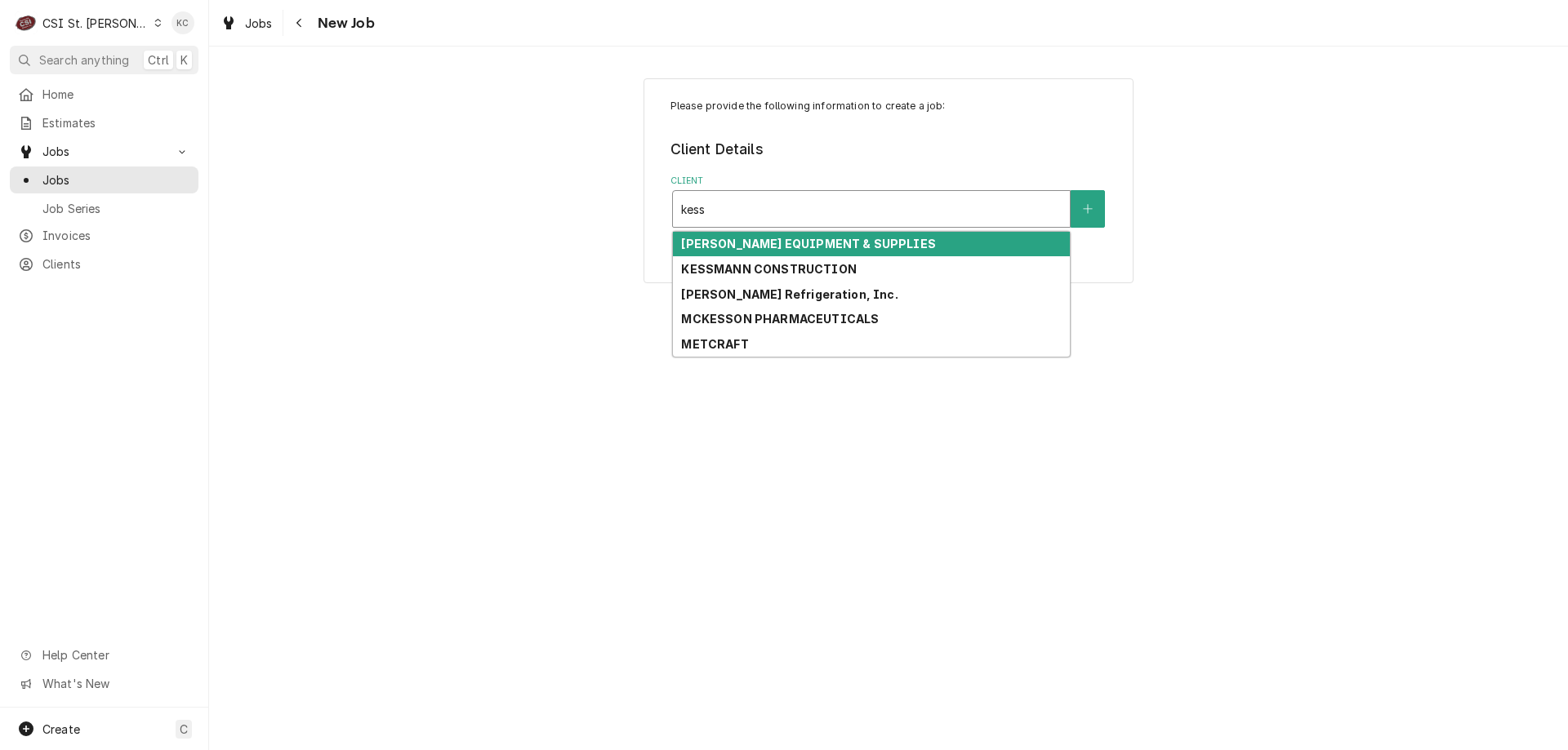
click at [834, 240] on strong "[PERSON_NAME] EQUIPMENT & SUPPLIES" at bounding box center [807, 243] width 254 height 14
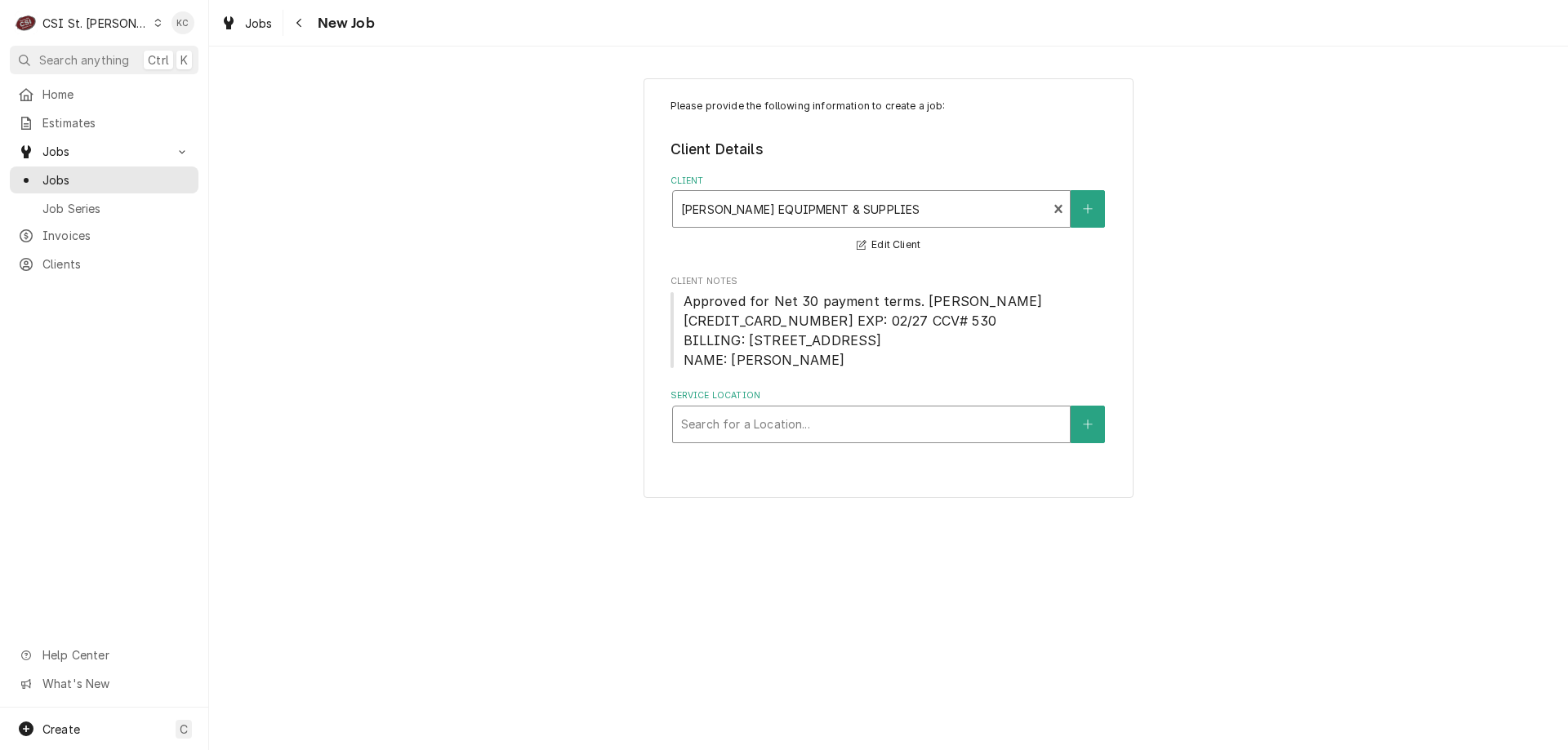
click at [827, 432] on div "Service Location" at bounding box center [871, 425] width 380 height 29
type input "1707"
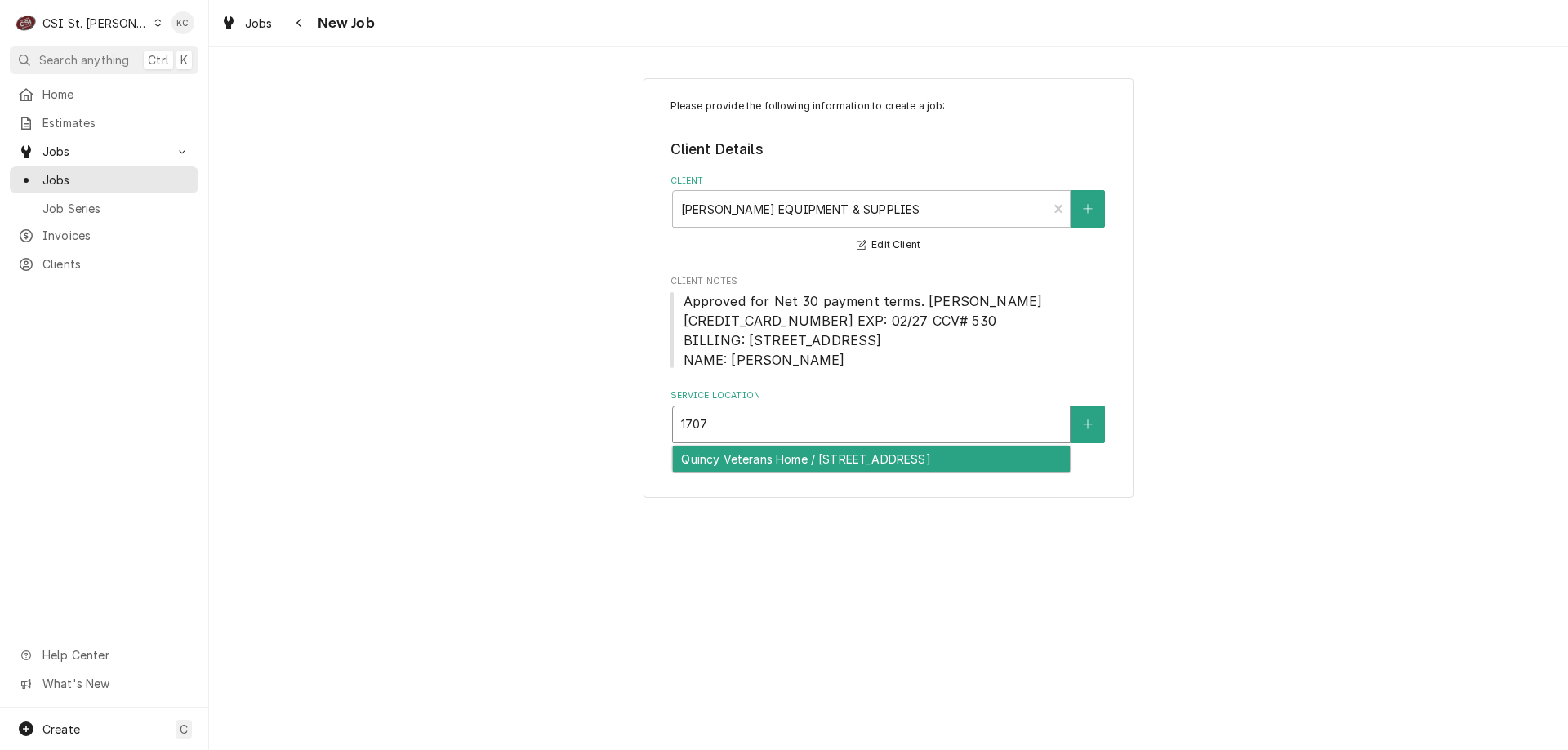
click at [843, 468] on div "Quincy Veterans Home / [STREET_ADDRESS]" at bounding box center [871, 459] width 397 height 25
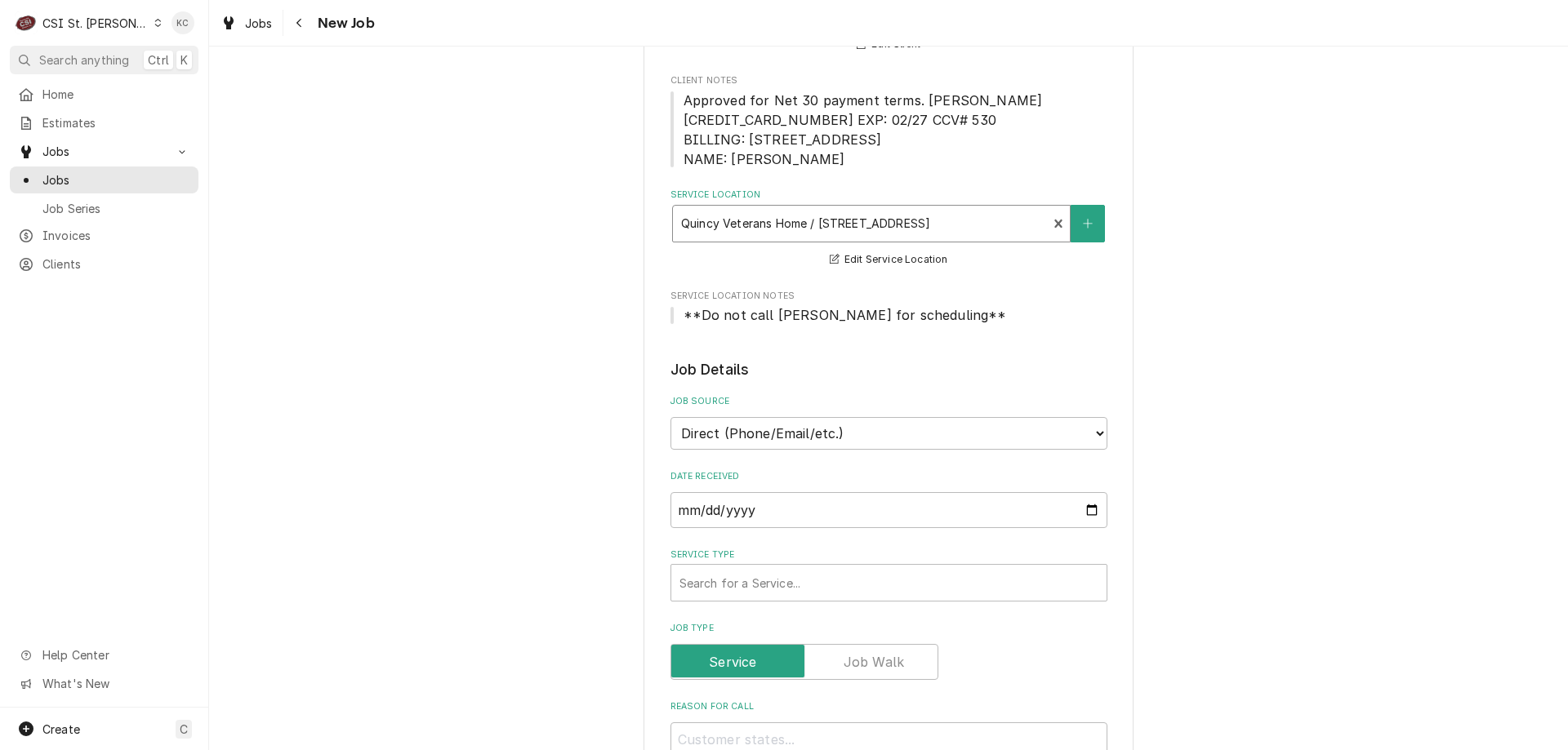
scroll to position [326, 0]
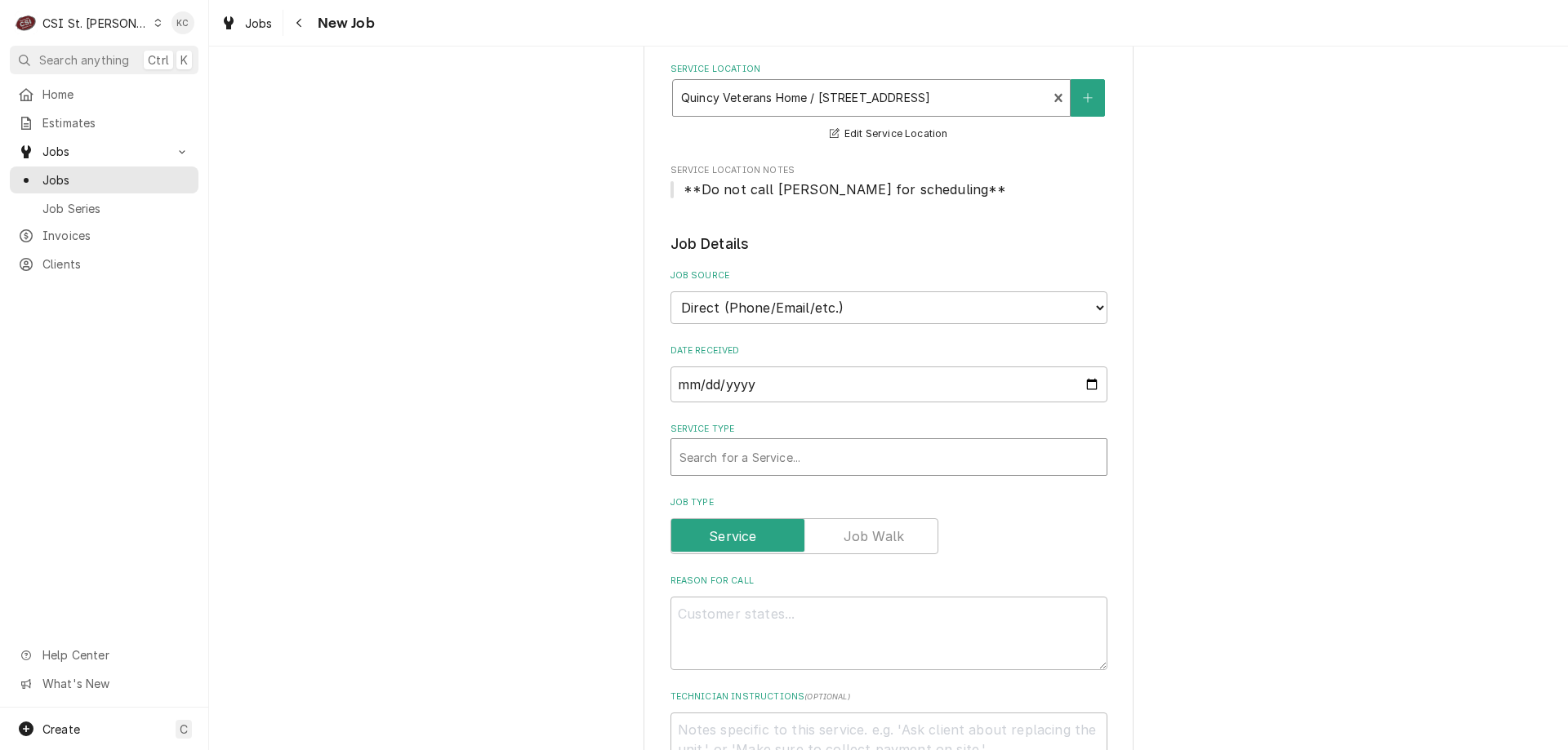
click at [830, 466] on div "Service Type" at bounding box center [888, 457] width 419 height 29
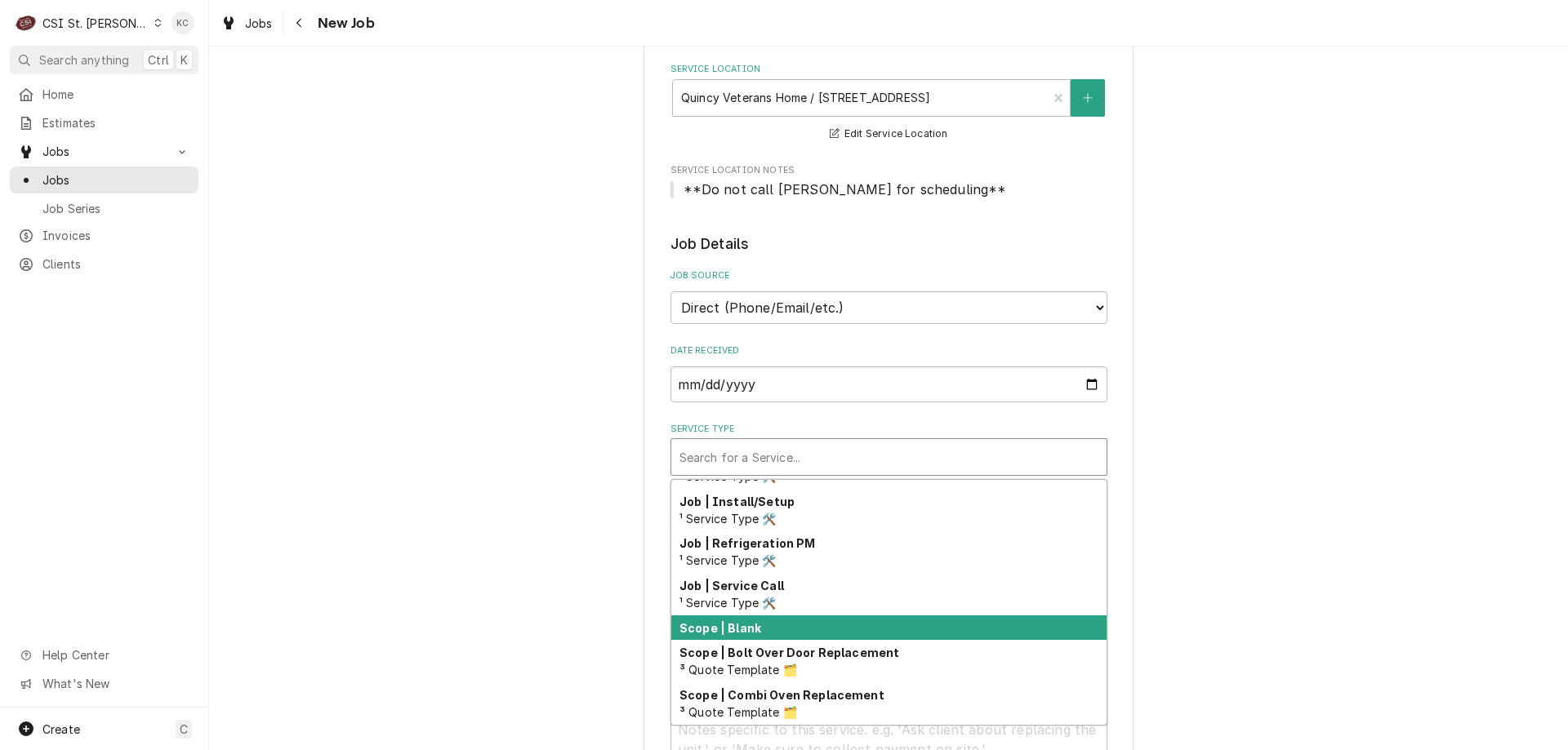
scroll to position [929, 0]
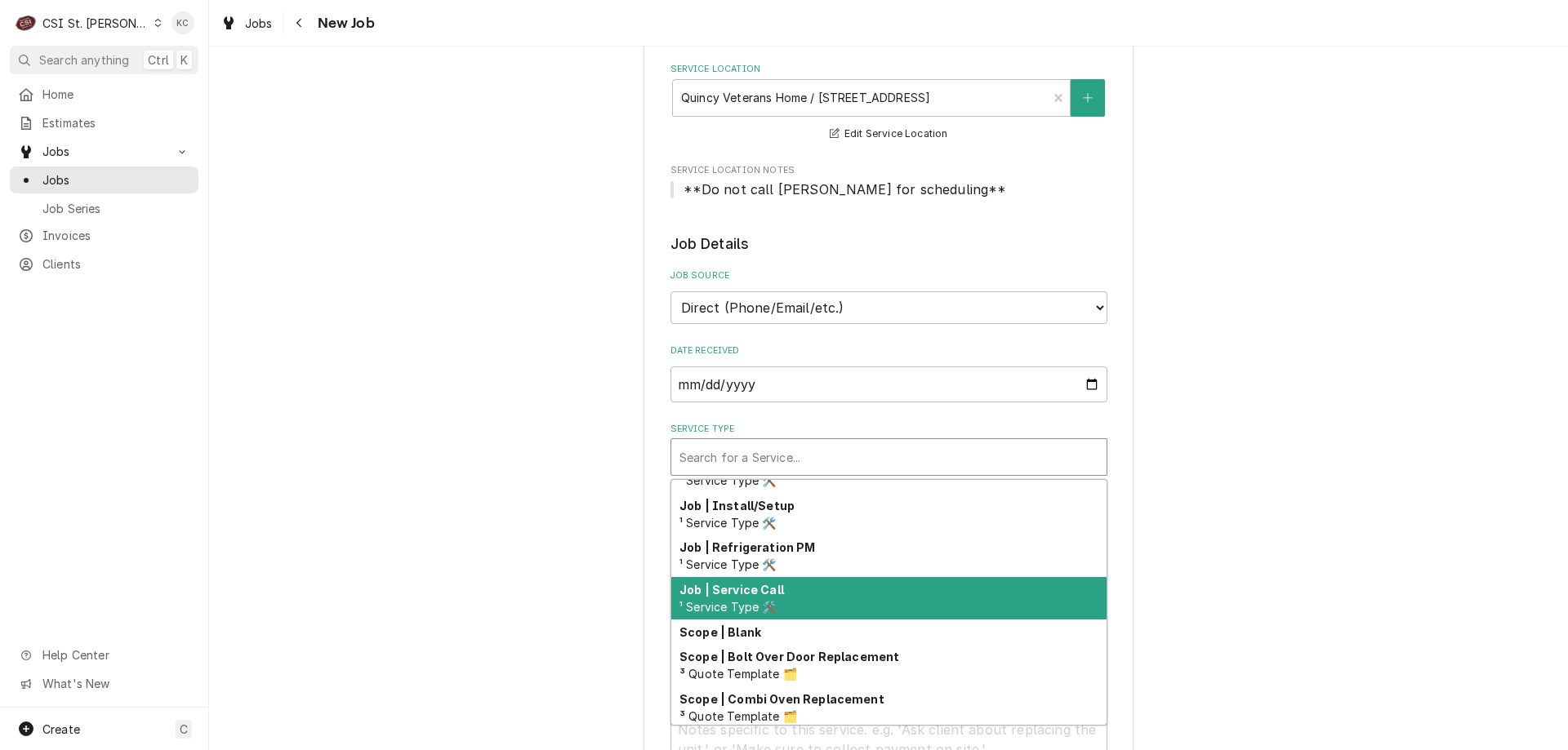
click at [837, 613] on div "Job | Service Call ¹ Service Type 🛠️" at bounding box center [888, 598] width 435 height 42
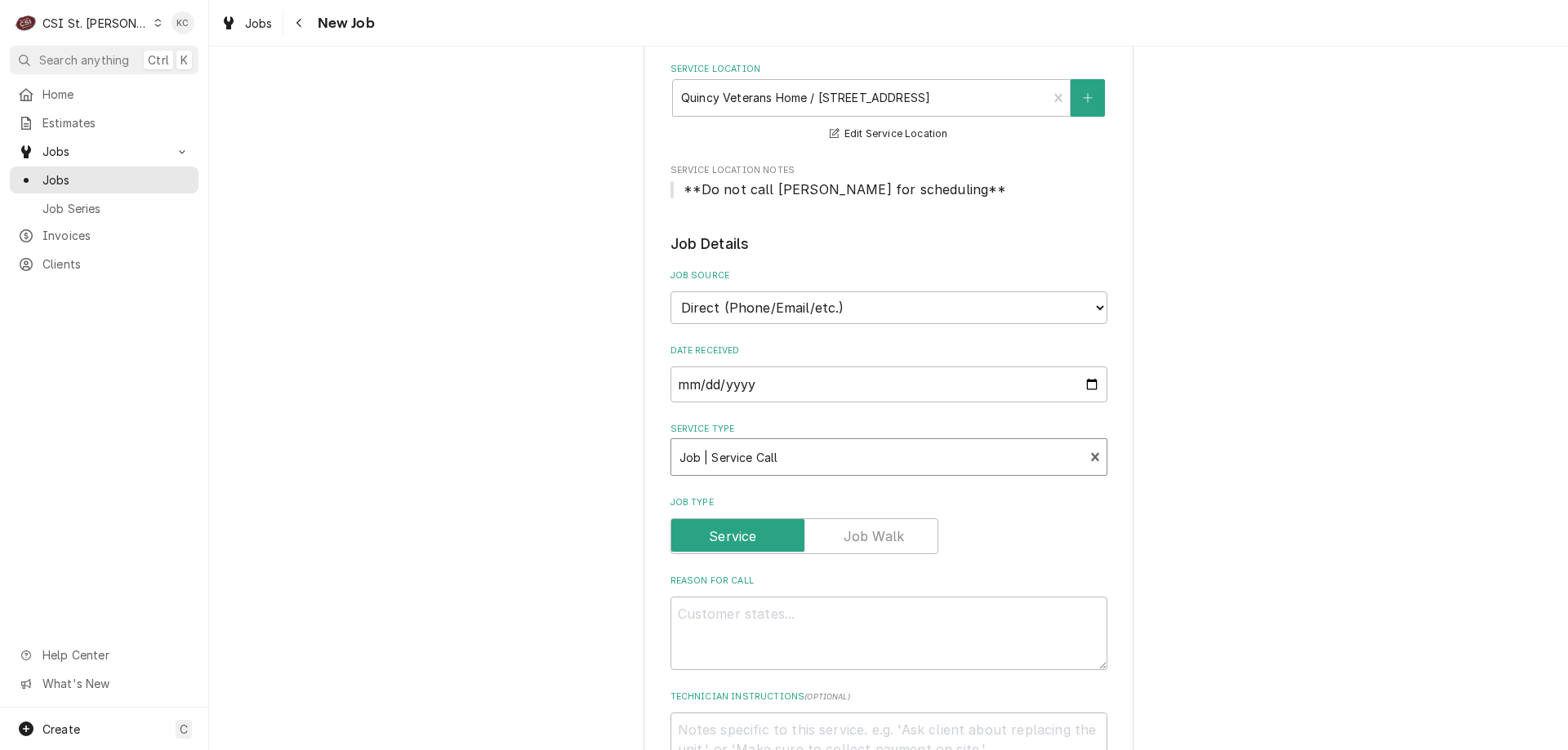
click at [1269, 510] on div "Please provide the following information to create a job: Client Details Client…" at bounding box center [887, 663] width 1358 height 1851
click at [984, 631] on textarea "Reason For Call" at bounding box center [888, 633] width 436 height 74
click at [724, 614] on textarea "Reason For Call" at bounding box center [888, 633] width 436 height 74
paste textarea "cannot get the far left fryer for the pilot light to stay lit"
type textarea "x"
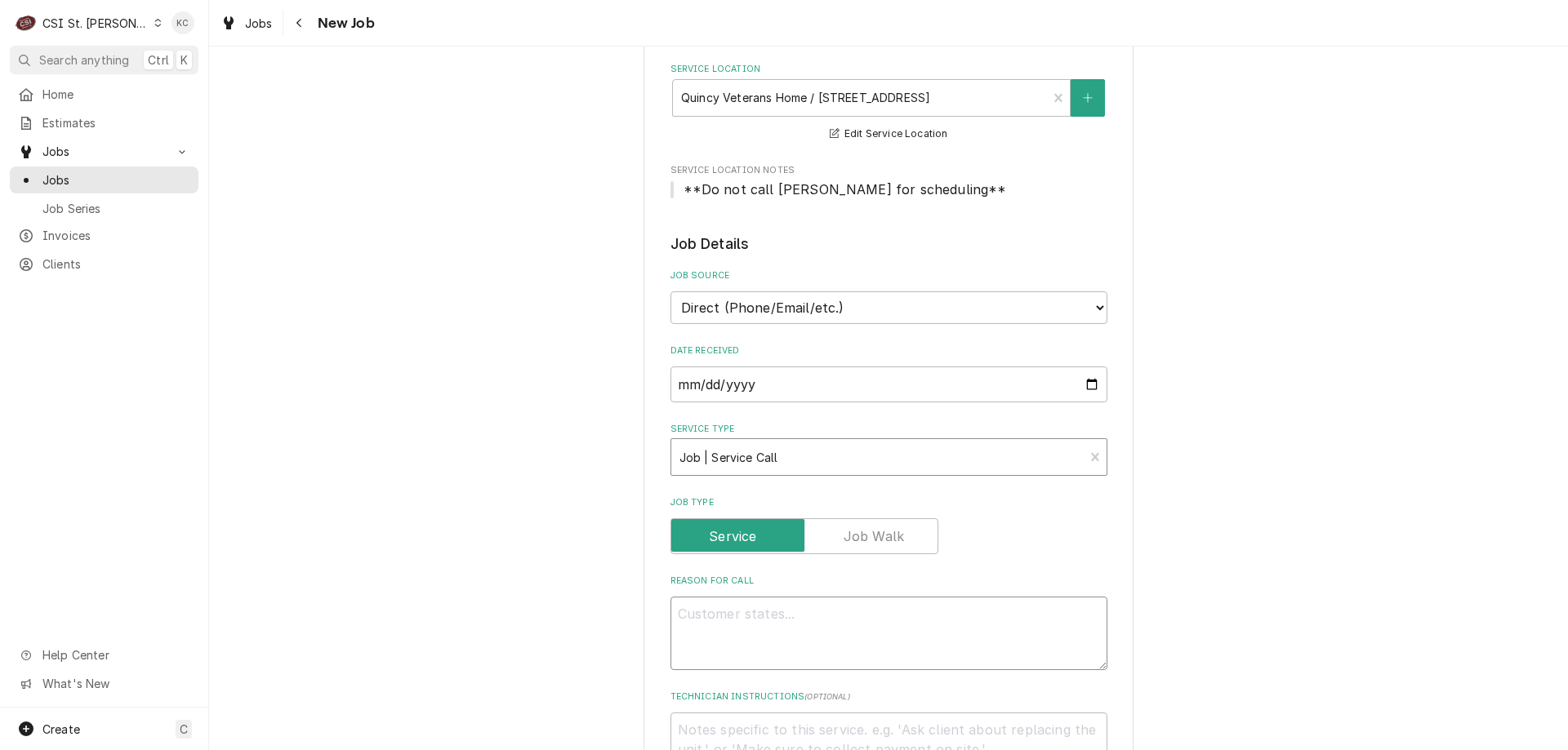
type textarea "cannot get the far left fryer for the pilot light to stay lit"
type textarea "x"
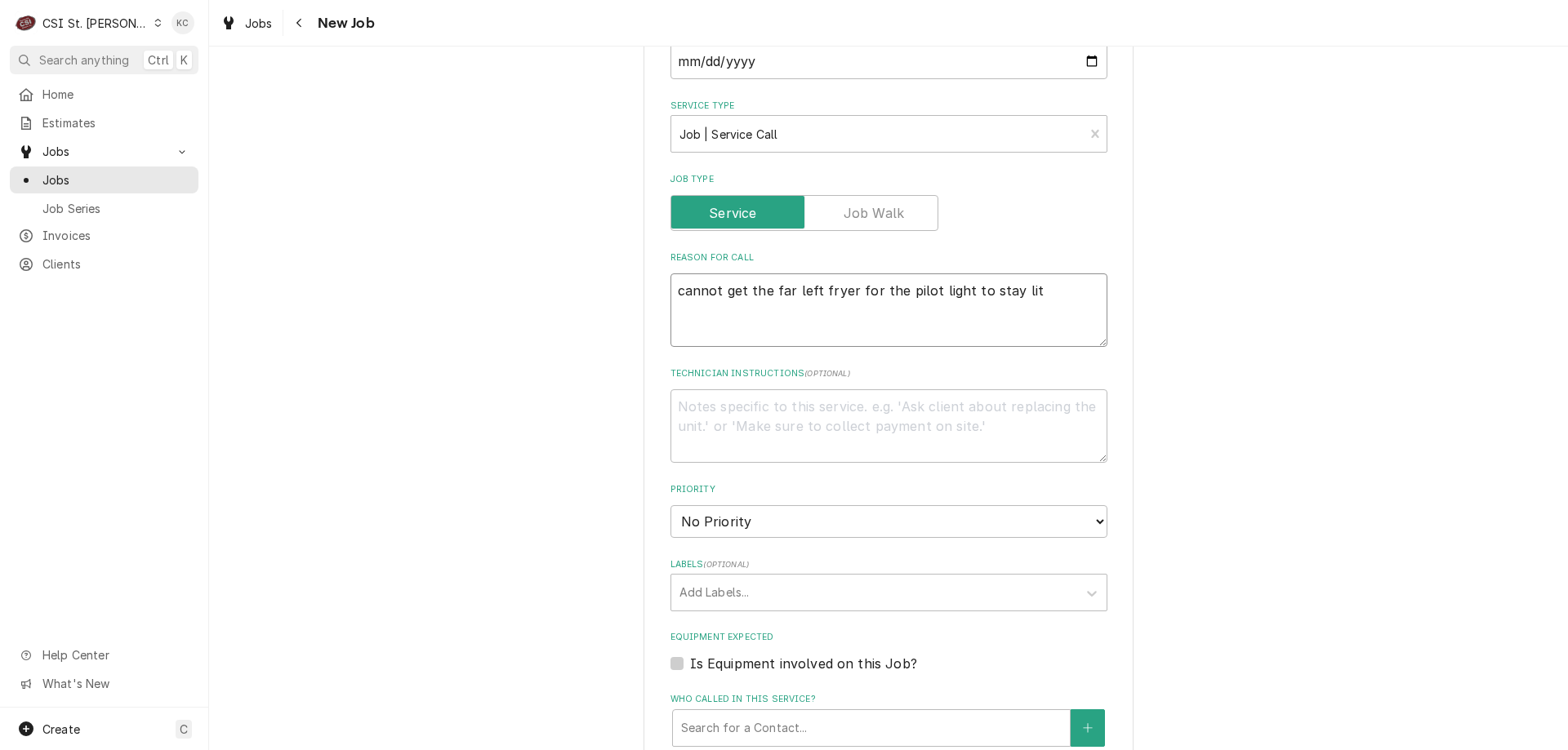
scroll to position [653, 0]
type textarea "cannot get the far left fryer for the pilot light to stay lit"
click at [682, 403] on textarea "Technician Instructions ( optional )" at bounding box center [888, 423] width 436 height 74
type textarea "x"
type textarea "E"
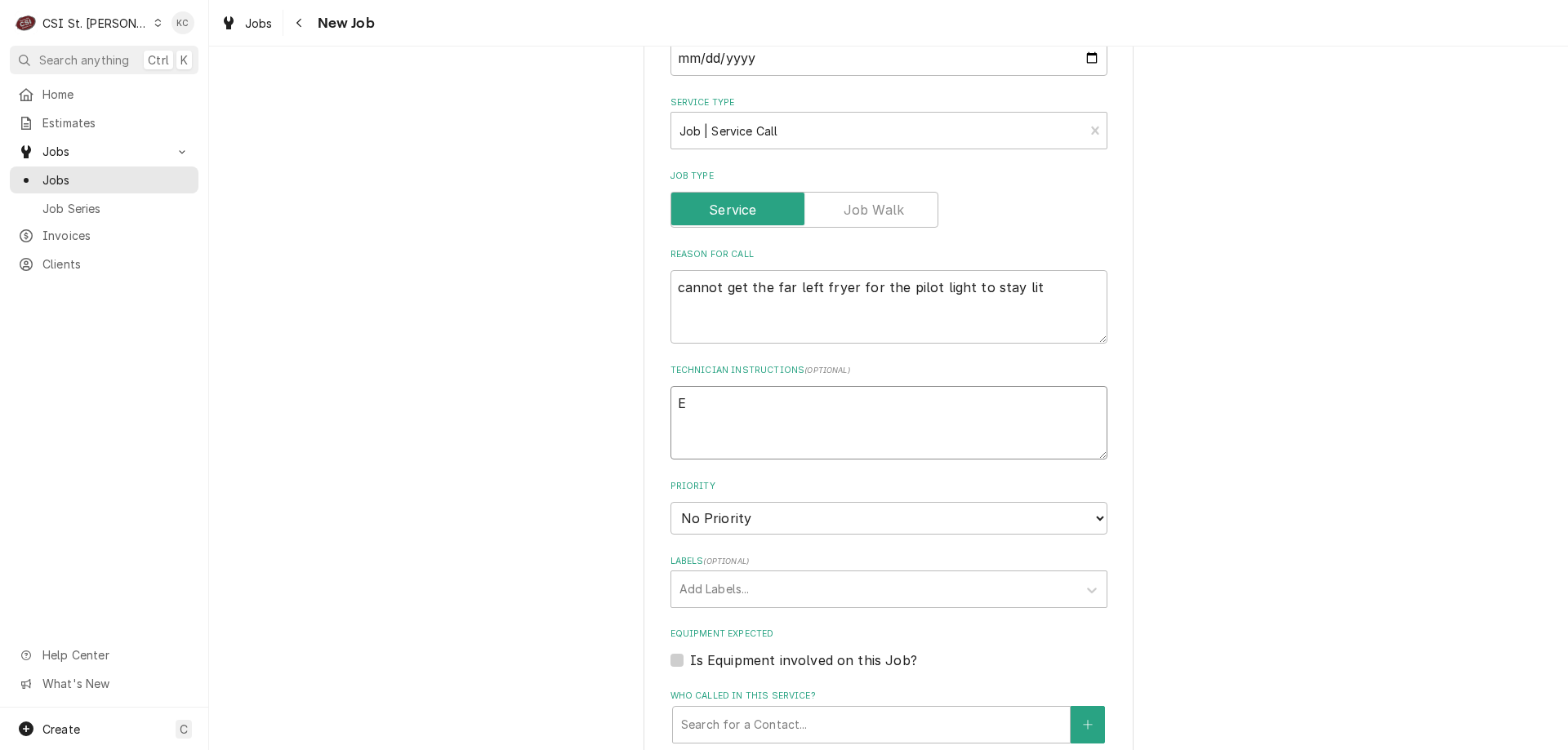
type textarea "x"
type textarea "Ex"
type textarea "x"
type textarea "Ext"
type textarea "x"
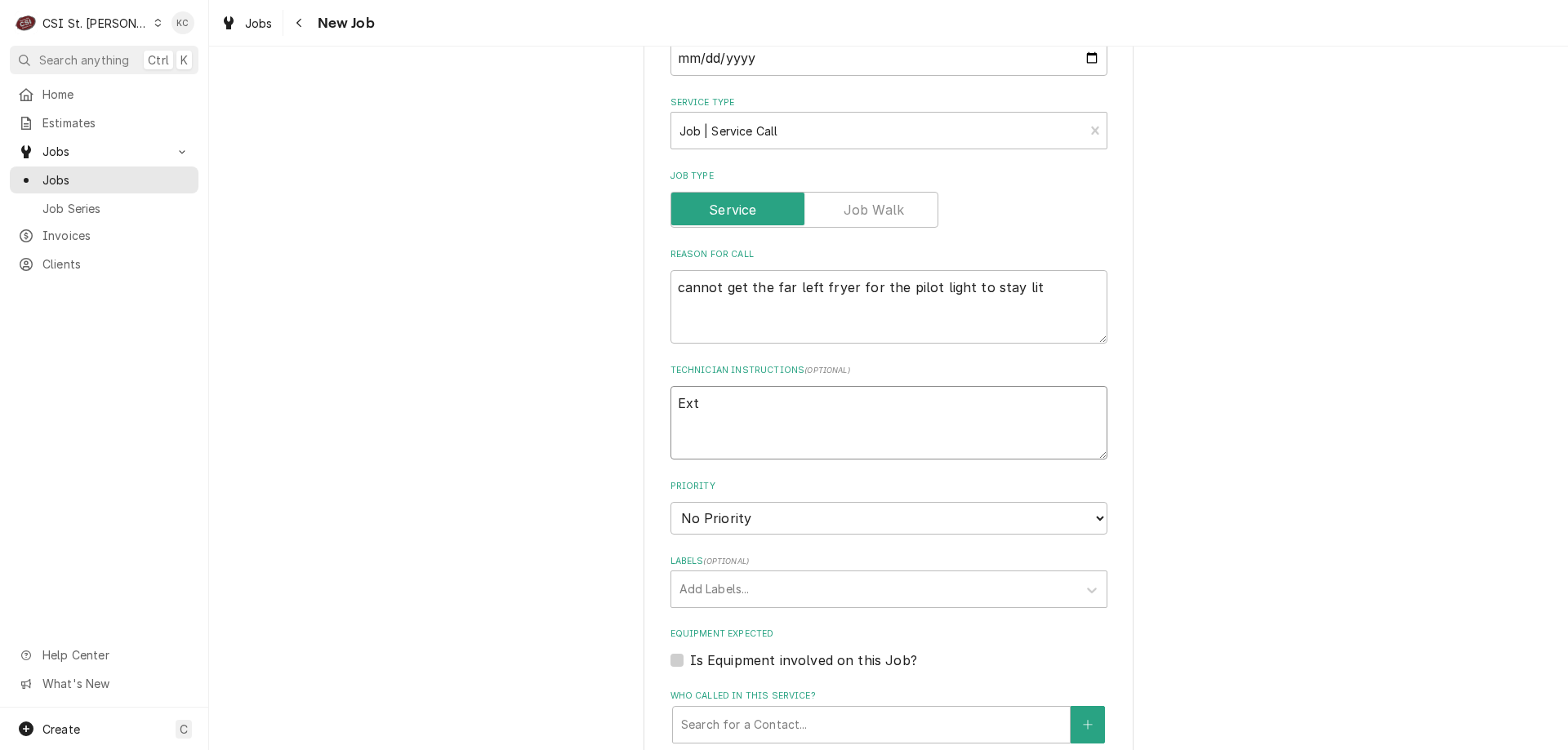
type textarea "Exte"
type textarea "x"
type textarea "Exten"
type textarea "x"
type textarea "Extend"
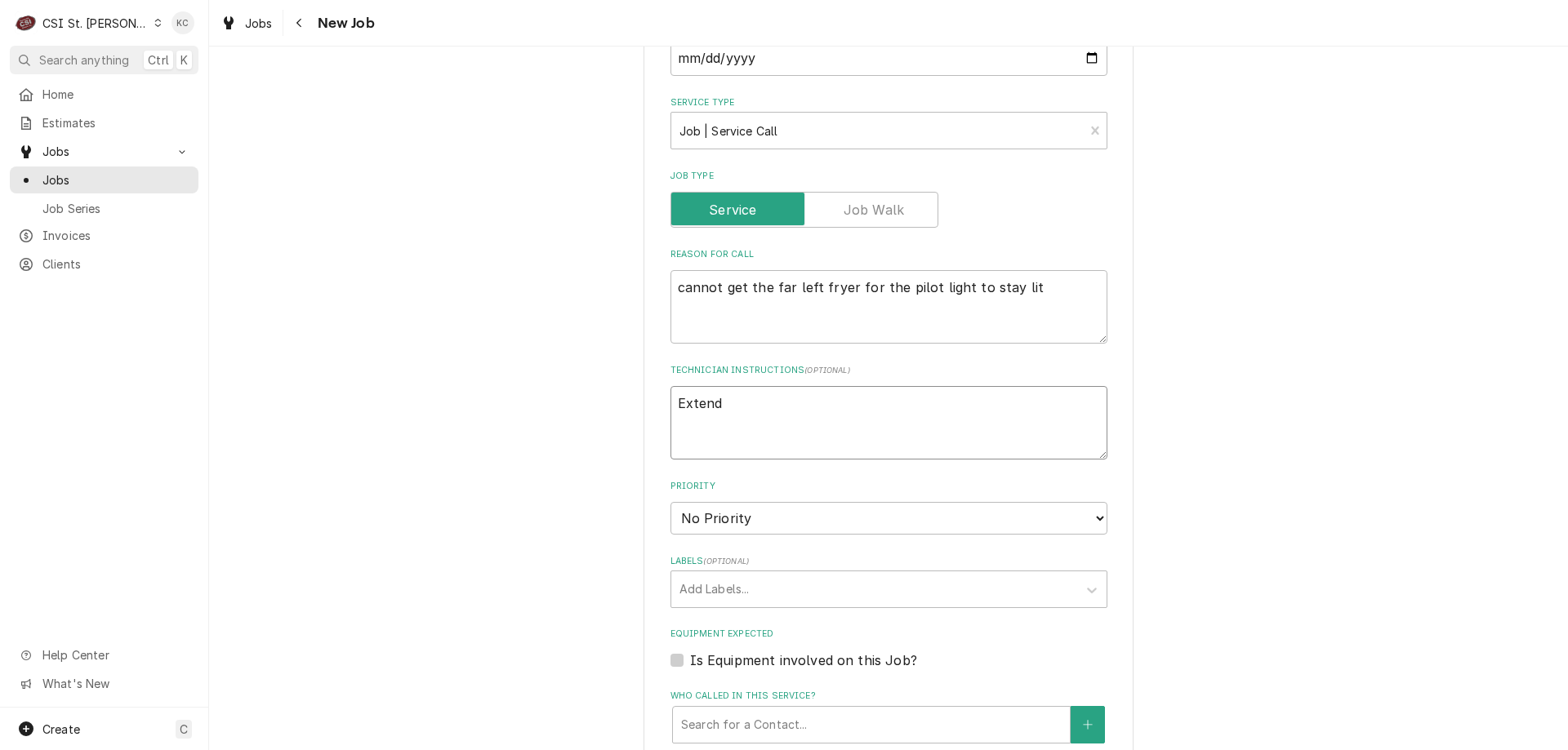
type textarea "x"
type textarea "Extende"
type textarea "x"
type textarea "Extended"
type textarea "x"
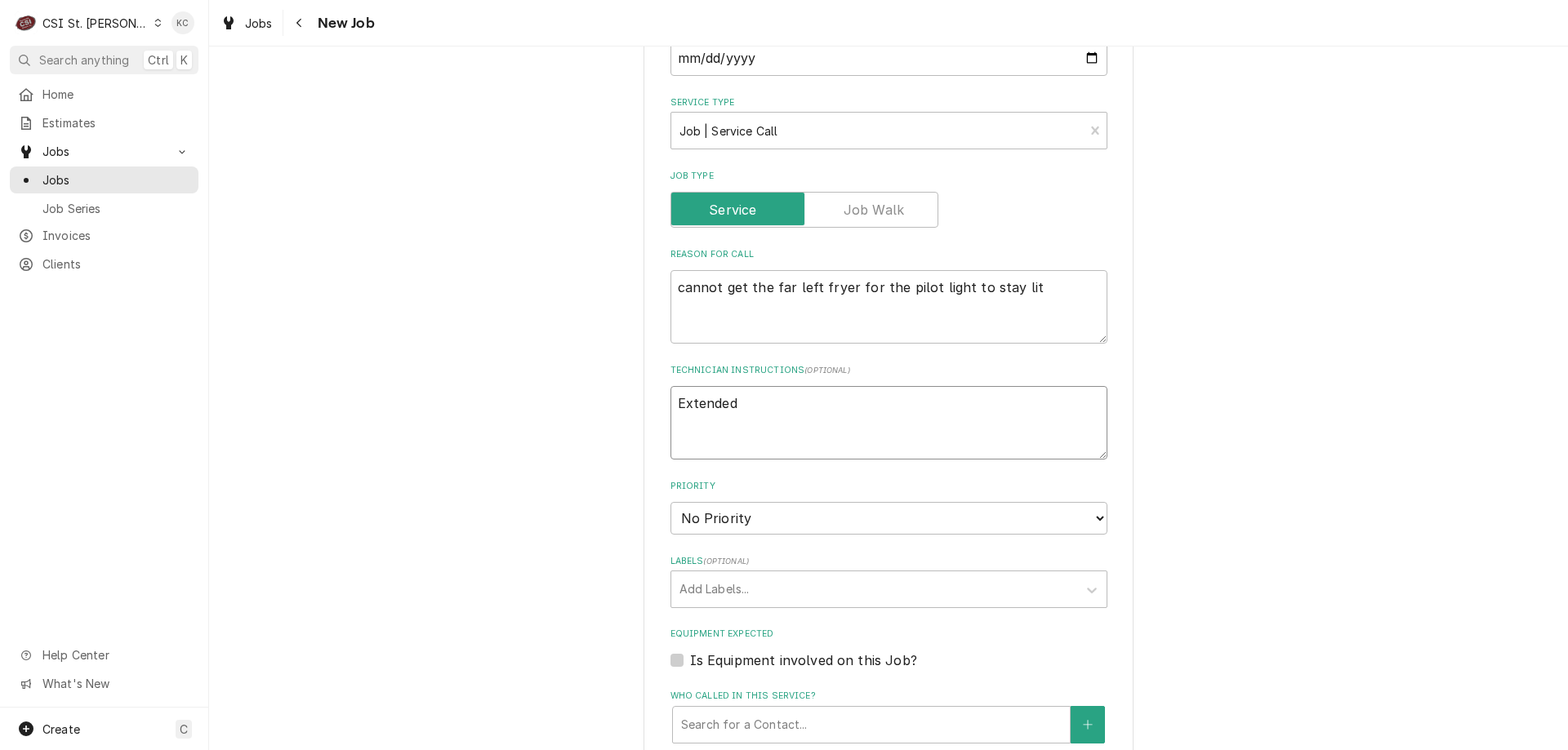
type textarea "Extended"
type textarea "x"
type textarea "Extended t"
type textarea "x"
type textarea "Extended tr"
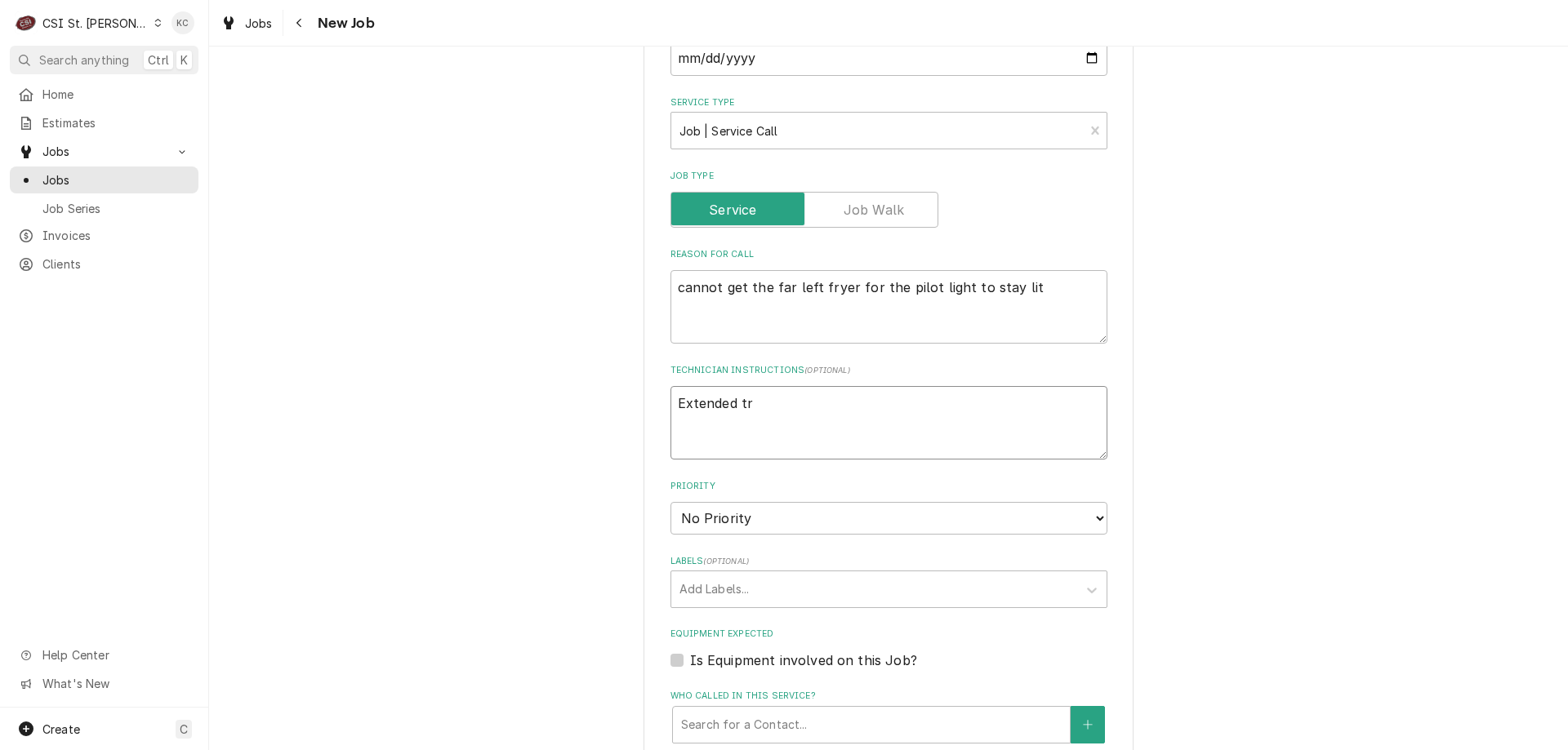
type textarea "x"
type textarea "Extended tra"
type textarea "x"
type textarea "Extended trav"
type textarea "x"
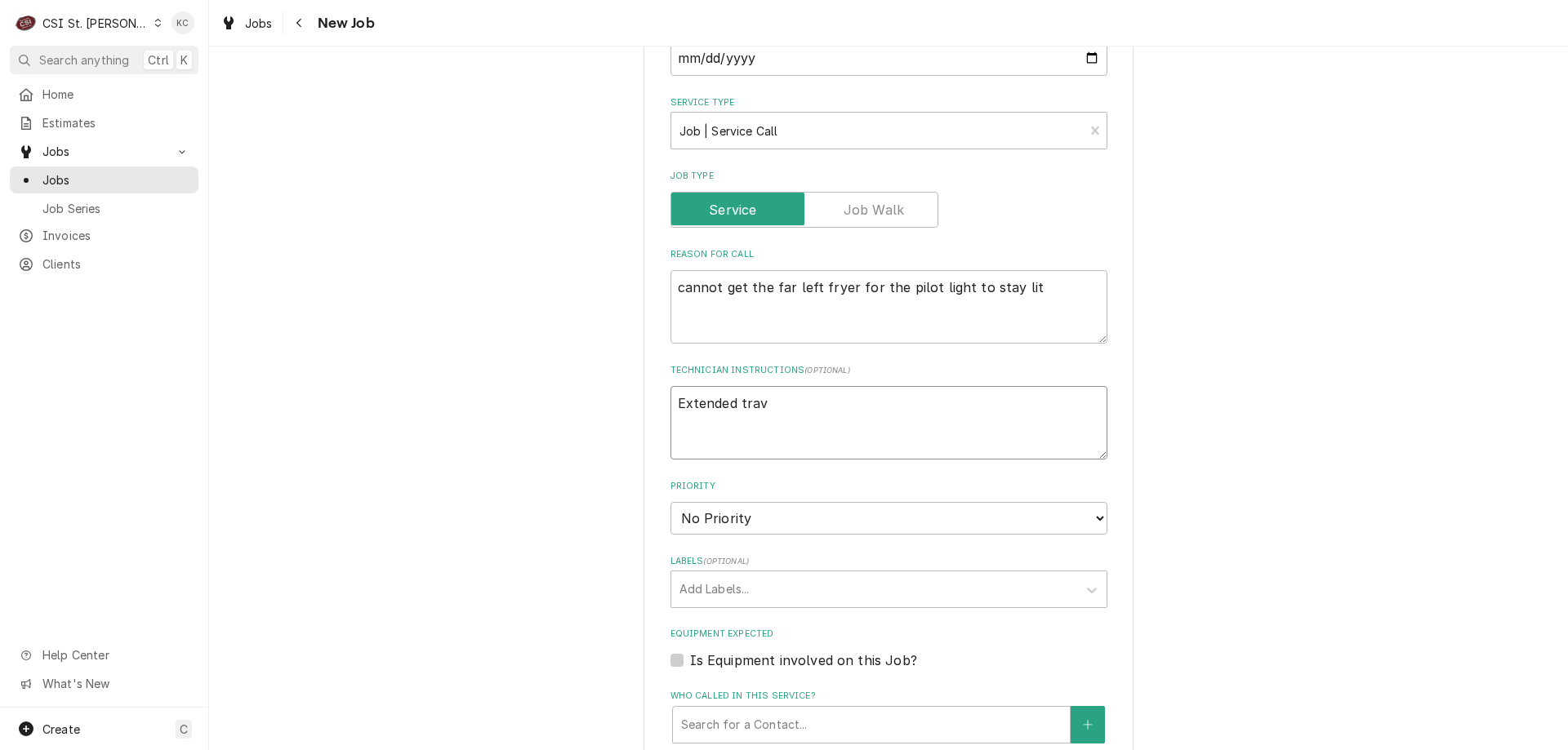
type textarea "Extended trave"
type textarea "x"
type textarea "Extended travel"
type textarea "x"
type textarea "Extended travel"
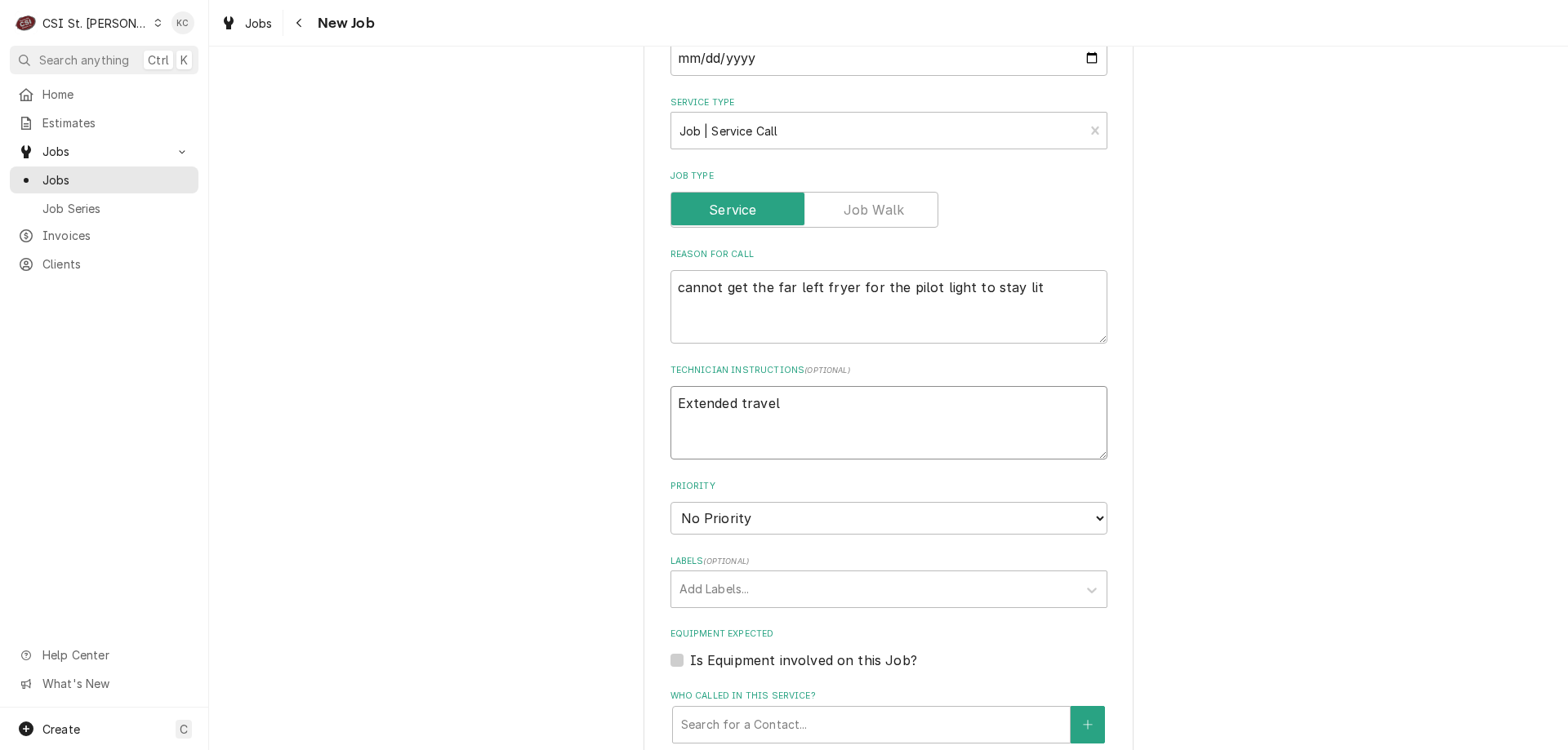
type textarea "x"
type textarea "Extended travel a"
type textarea "x"
type textarea "Extended travel ap"
type textarea "x"
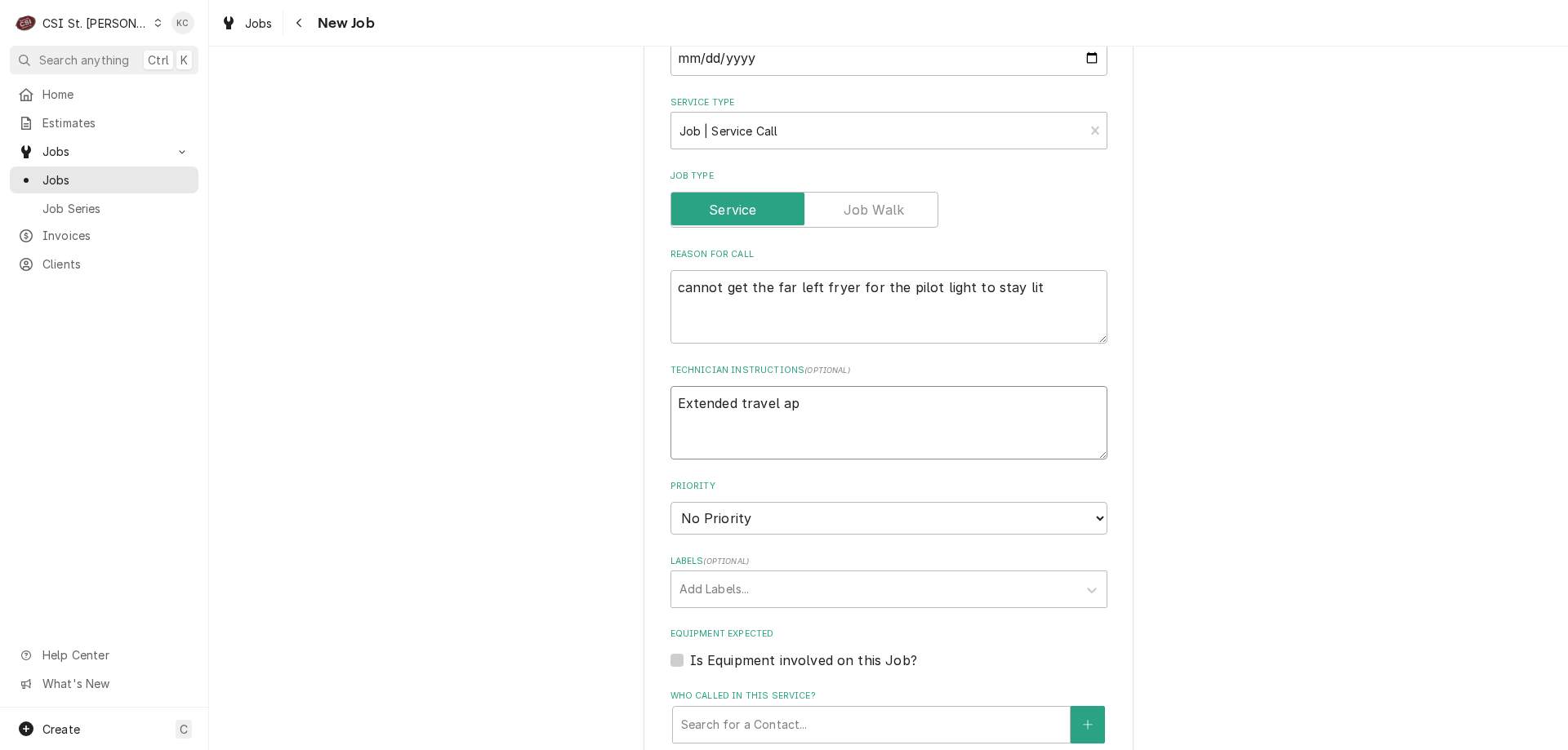
type textarea "Extended travel app"
type textarea "x"
type textarea "Extended travel appr"
type textarea "x"
type textarea "Extended travel appro"
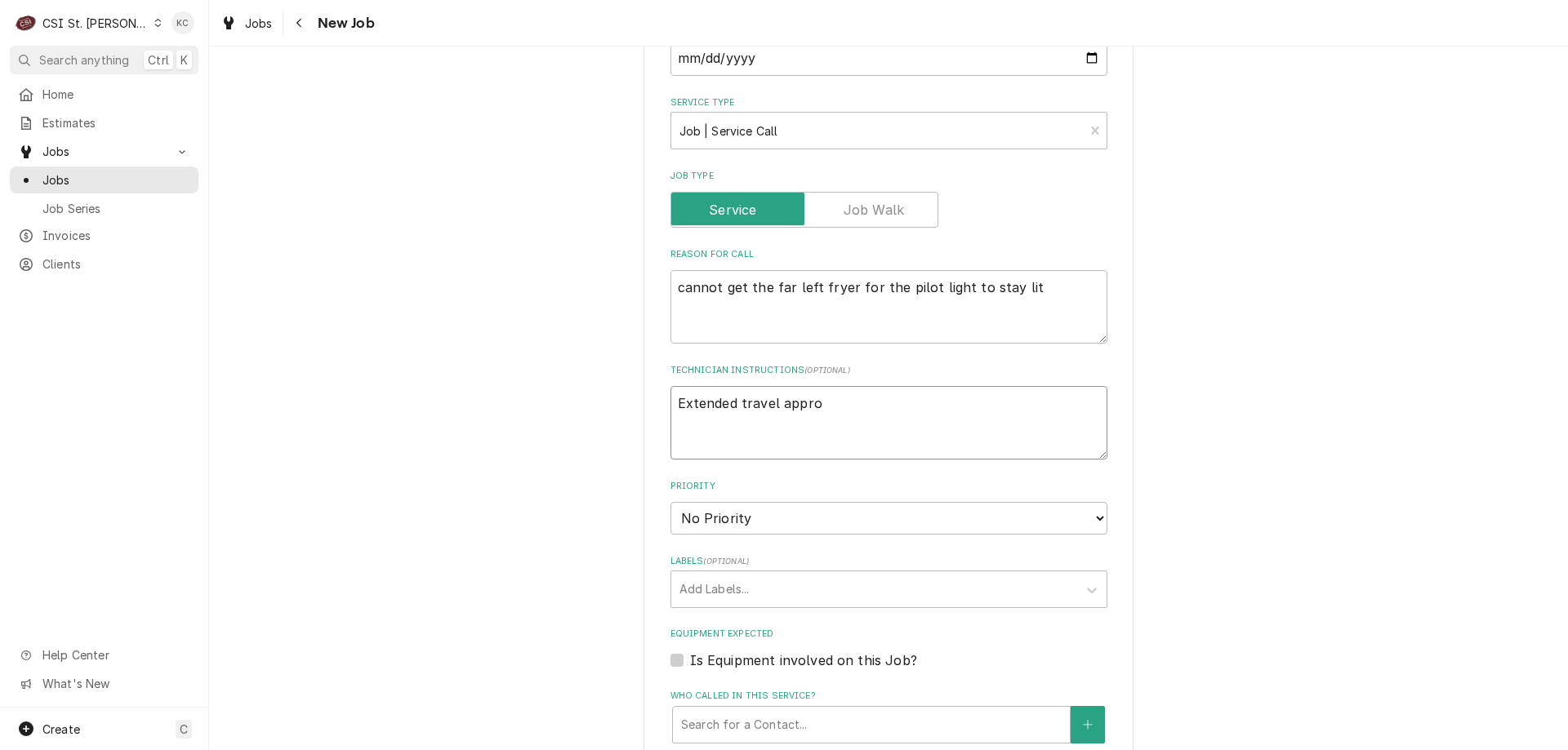
type textarea "x"
type textarea "Extended travel approv"
type textarea "x"
type textarea "Extended travel approve"
type textarea "x"
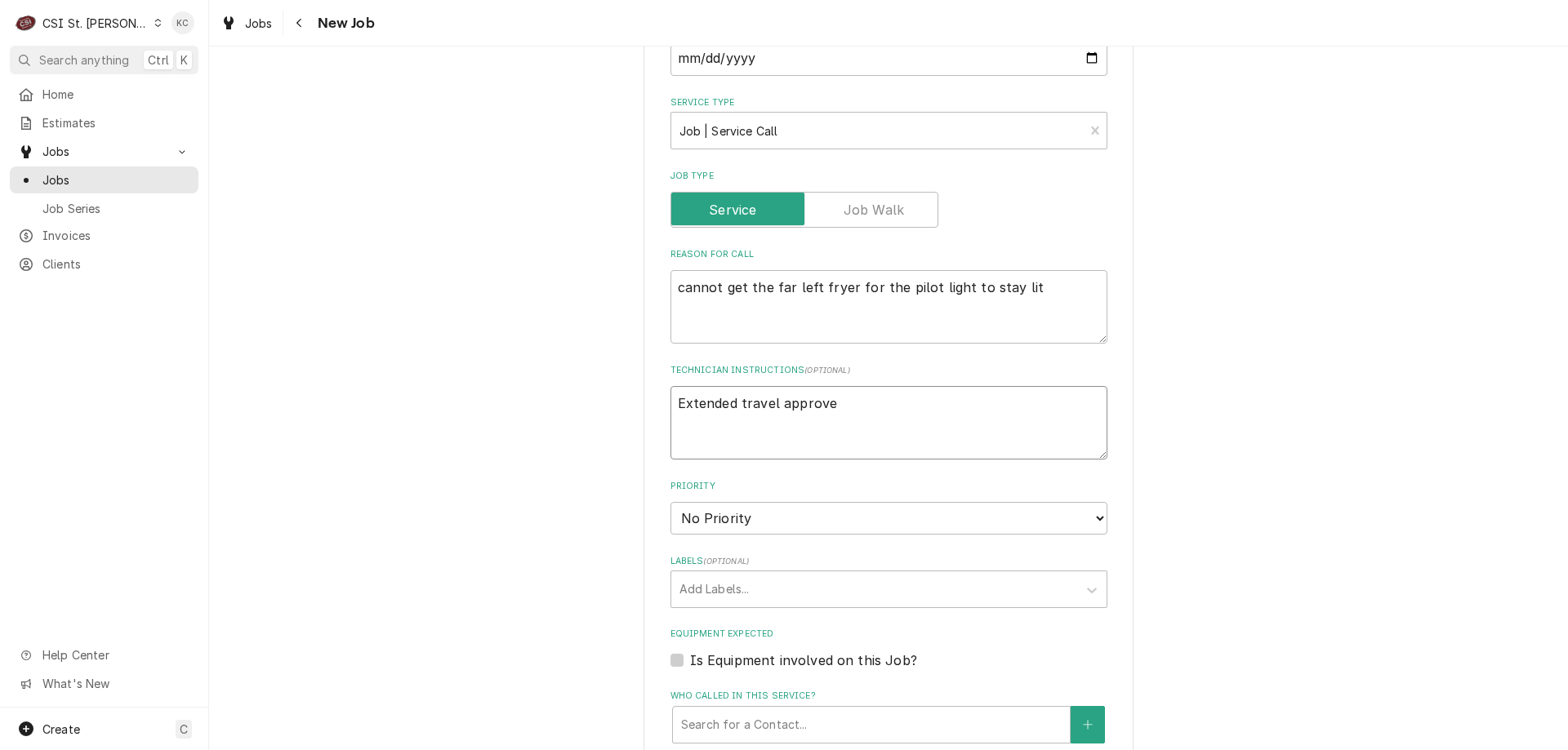
type textarea "Extended travel approved"
type textarea "x"
type textarea "Extended travel approved"
type textarea "x"
type textarea "Extended travel approved p"
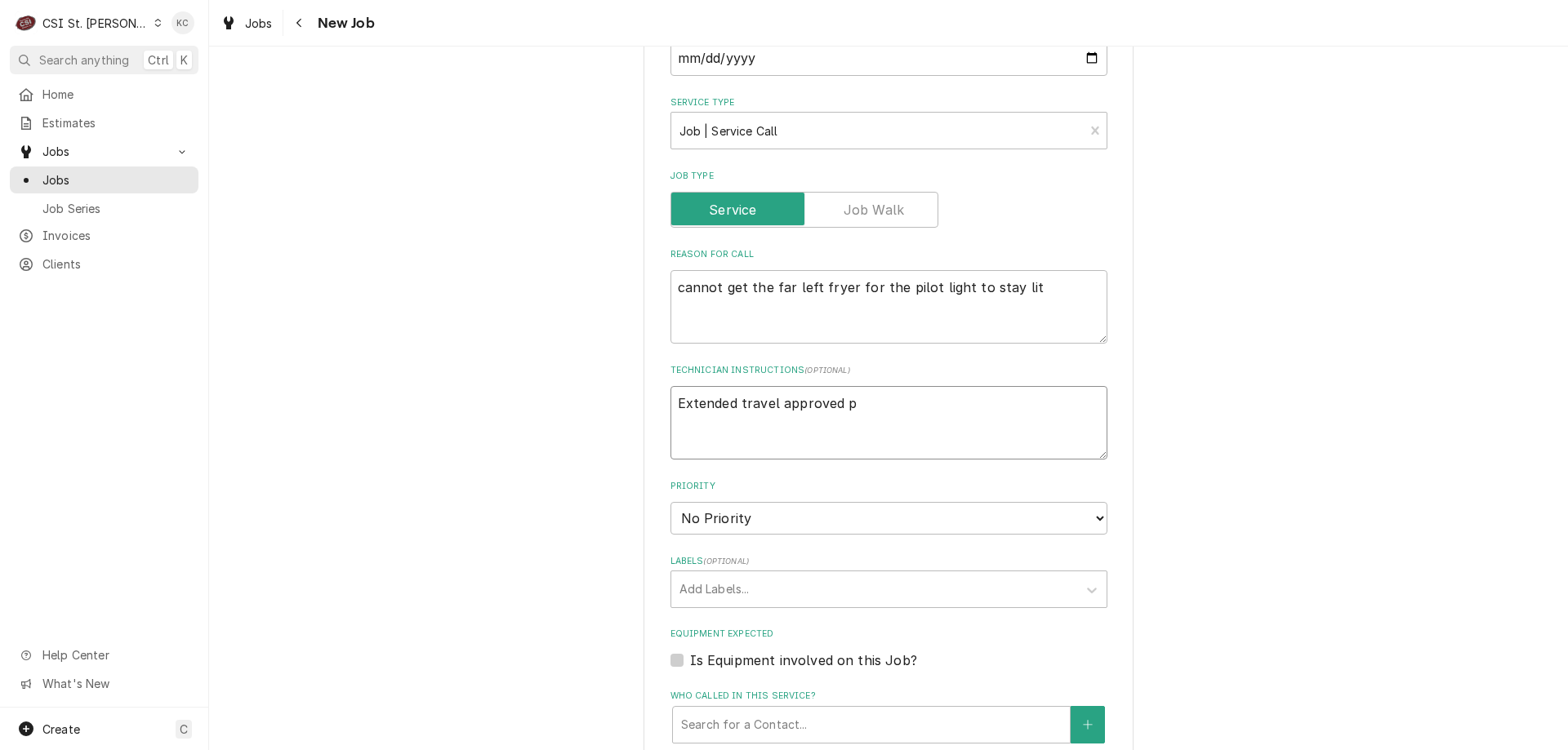
type textarea "x"
type textarea "Extended travel approved pe"
type textarea "x"
type textarea "Extended travel approved per"
type textarea "x"
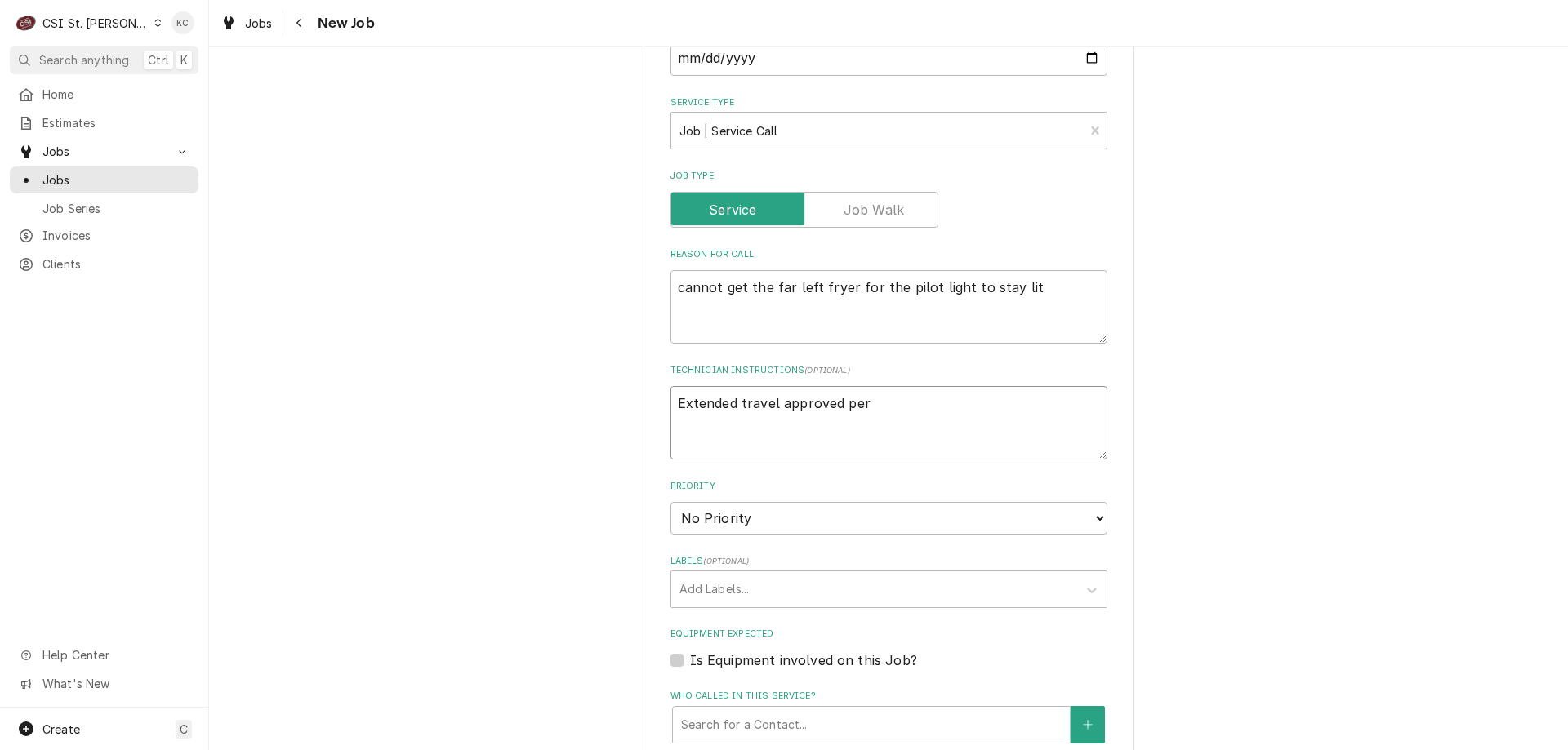
type textarea "Extended travel approved per"
type textarea "x"
type textarea "Extended travel approved per em"
type textarea "x"
type textarea "Extended travel approved per ema"
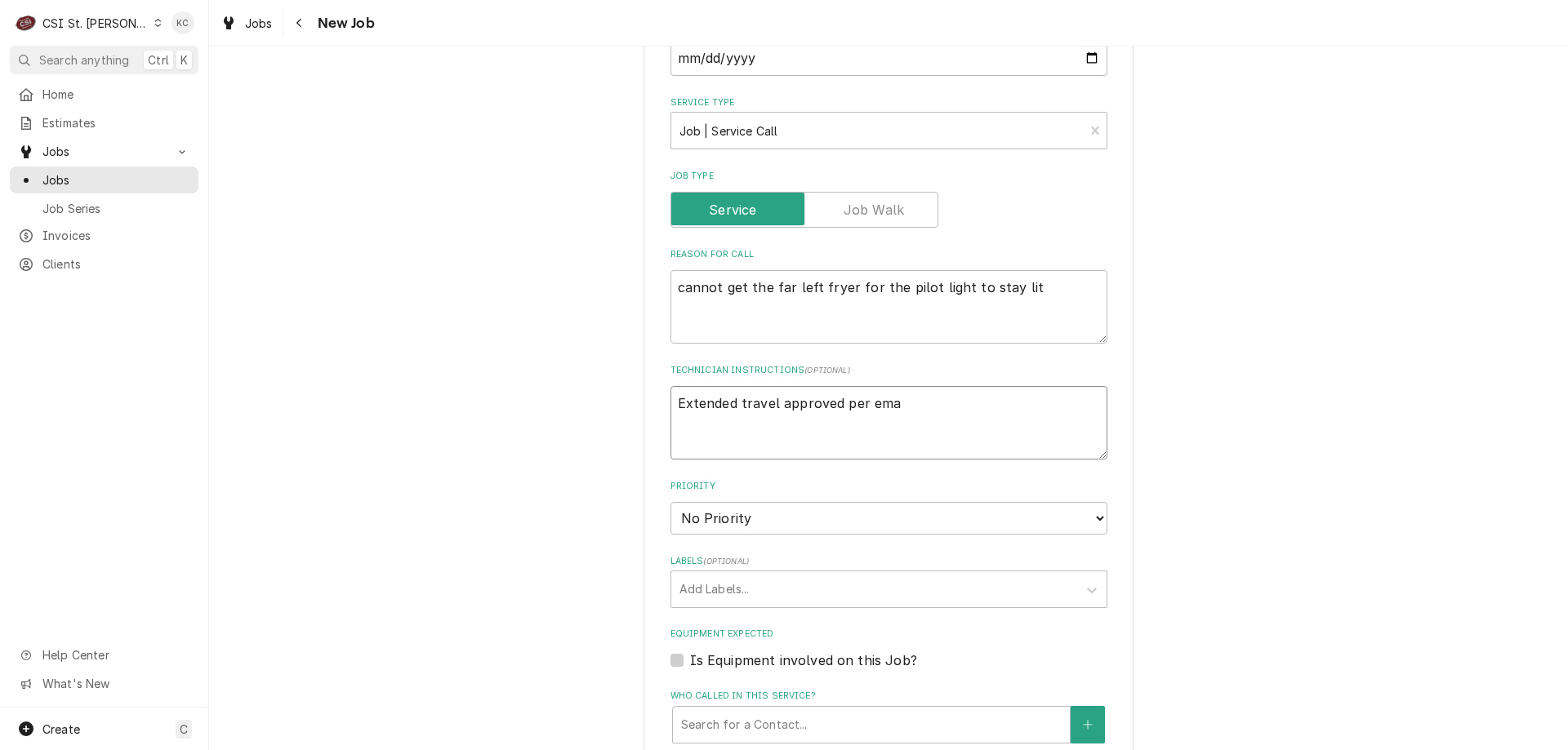
type textarea "x"
type textarea "Extended travel approved per emal"
type textarea "x"
type textarea "Extended travel approved per emal"
type textarea "x"
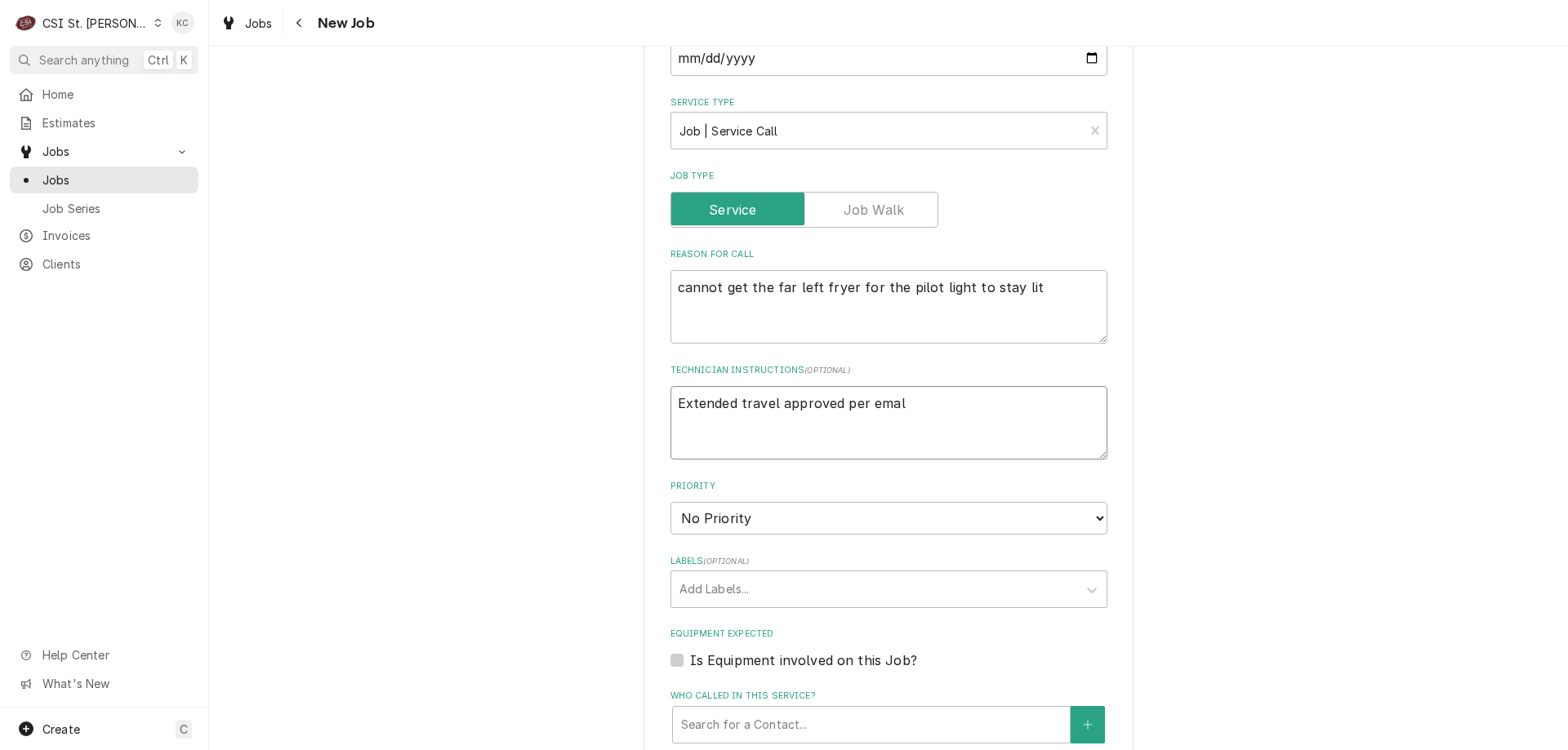
type textarea "Extended travel approved per emal"
type textarea "x"
type textarea "Extended travel approved per ema"
type textarea "x"
type textarea "Extended travel approved per emai"
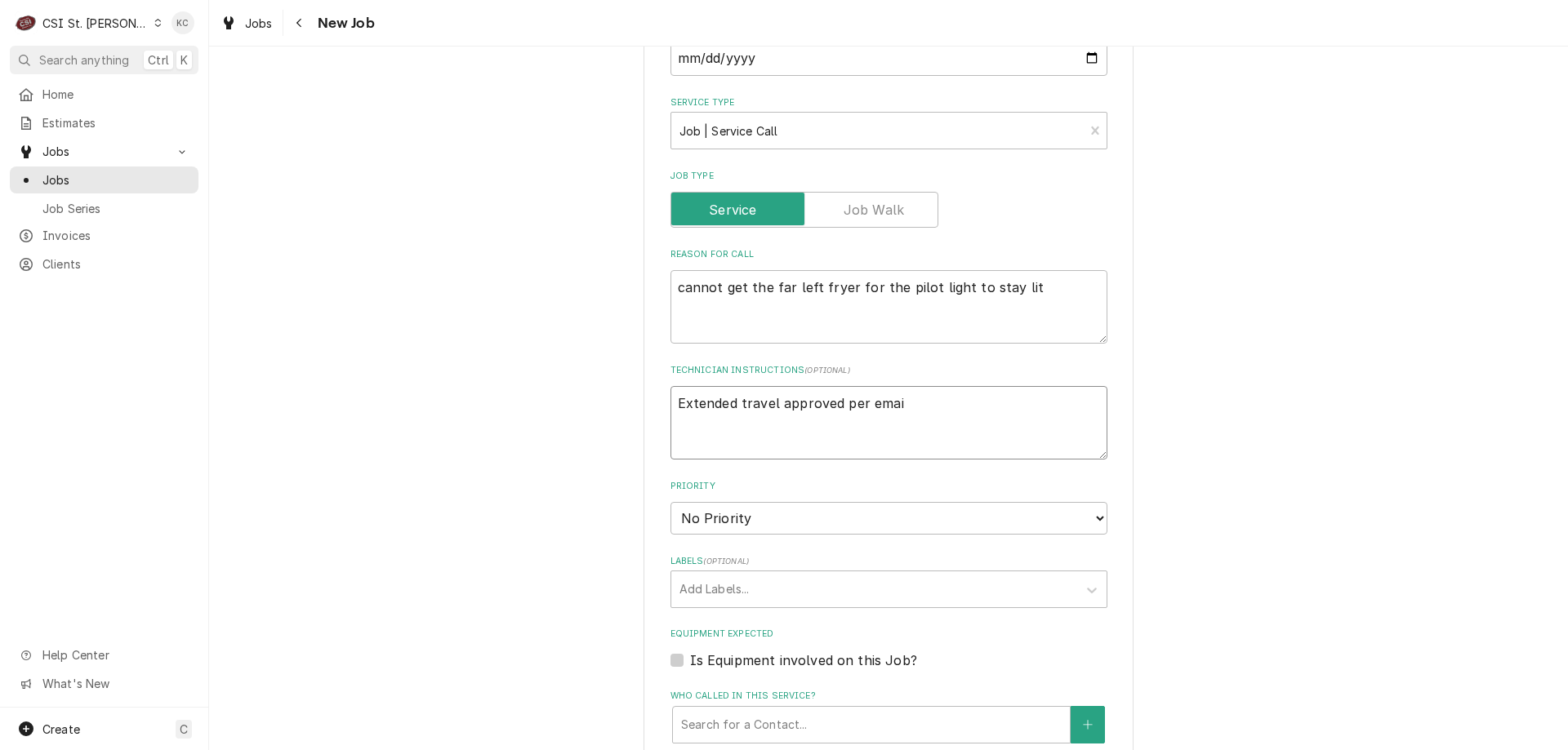
type textarea "x"
type textarea "Extended travel approved per email"
type textarea "x"
type textarea "Extended travel approved per email"
type textarea "x"
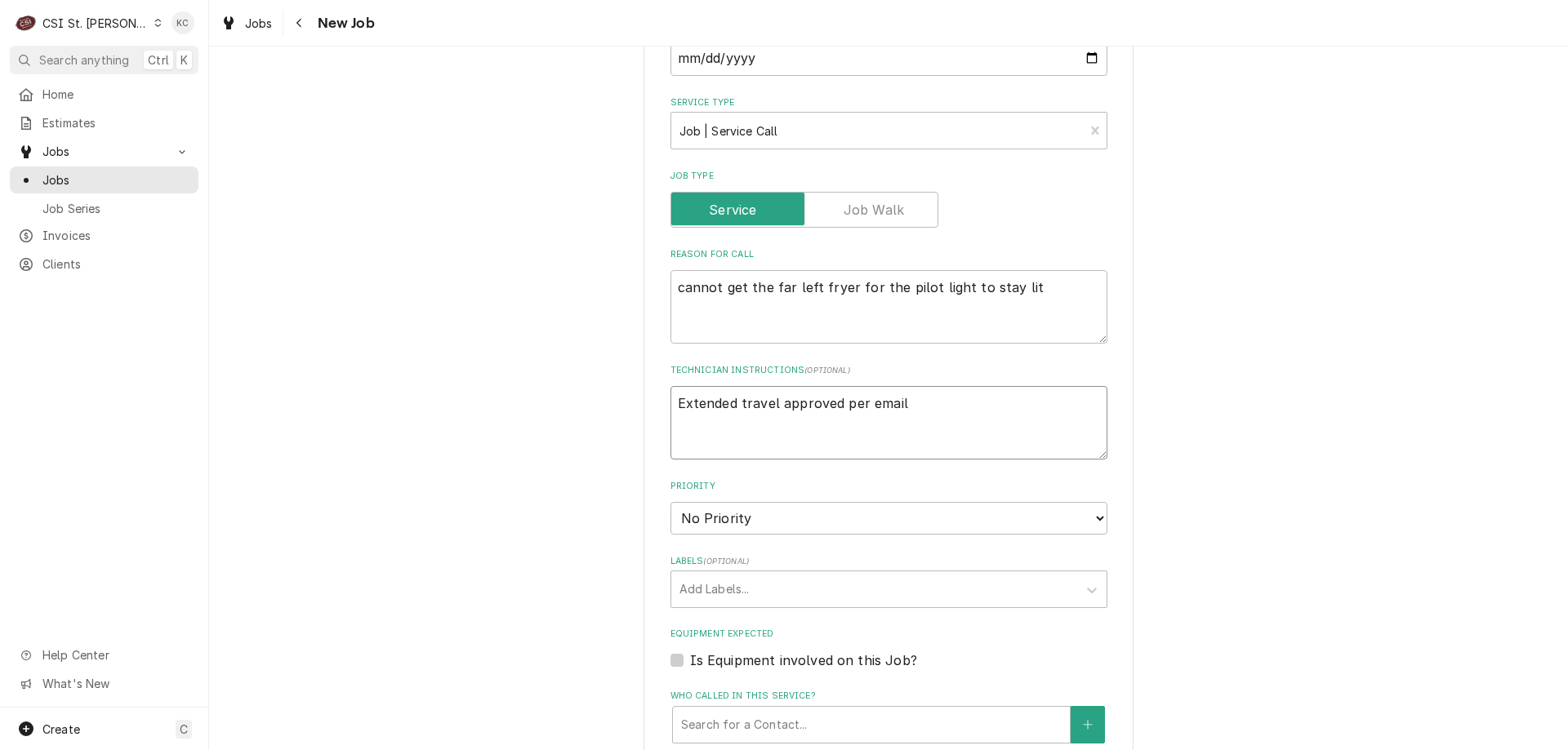
type textarea "Extended travel approved per email"
click at [734, 525] on select "No Priority Urgent High Medium Low" at bounding box center [888, 518] width 436 height 32
select select "4"
click at [671, 502] on select "No Priority Urgent High Medium Low" at bounding box center [888, 518] width 436 height 32
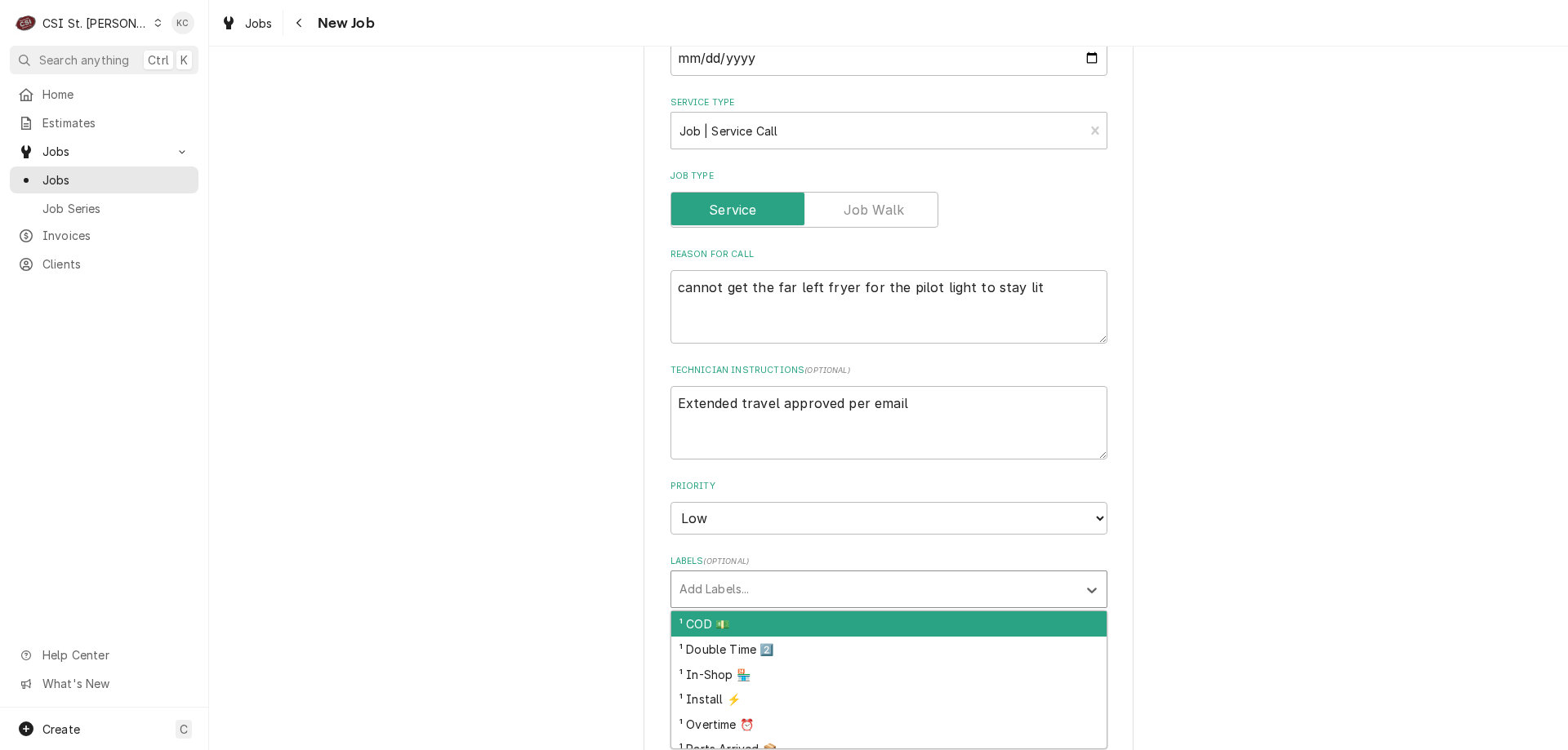
click at [771, 584] on div "Labels" at bounding box center [874, 589] width 389 height 29
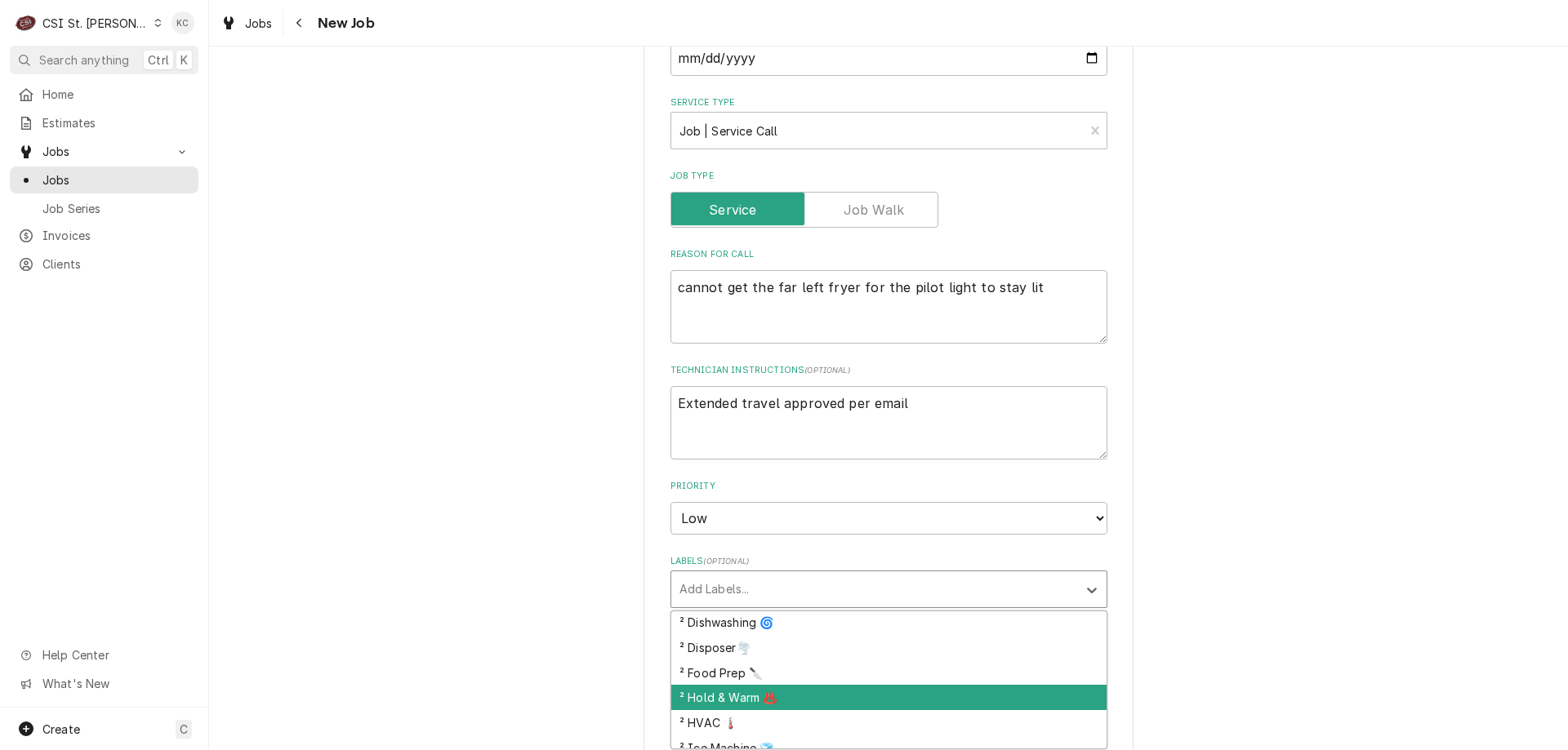
scroll to position [245, 0]
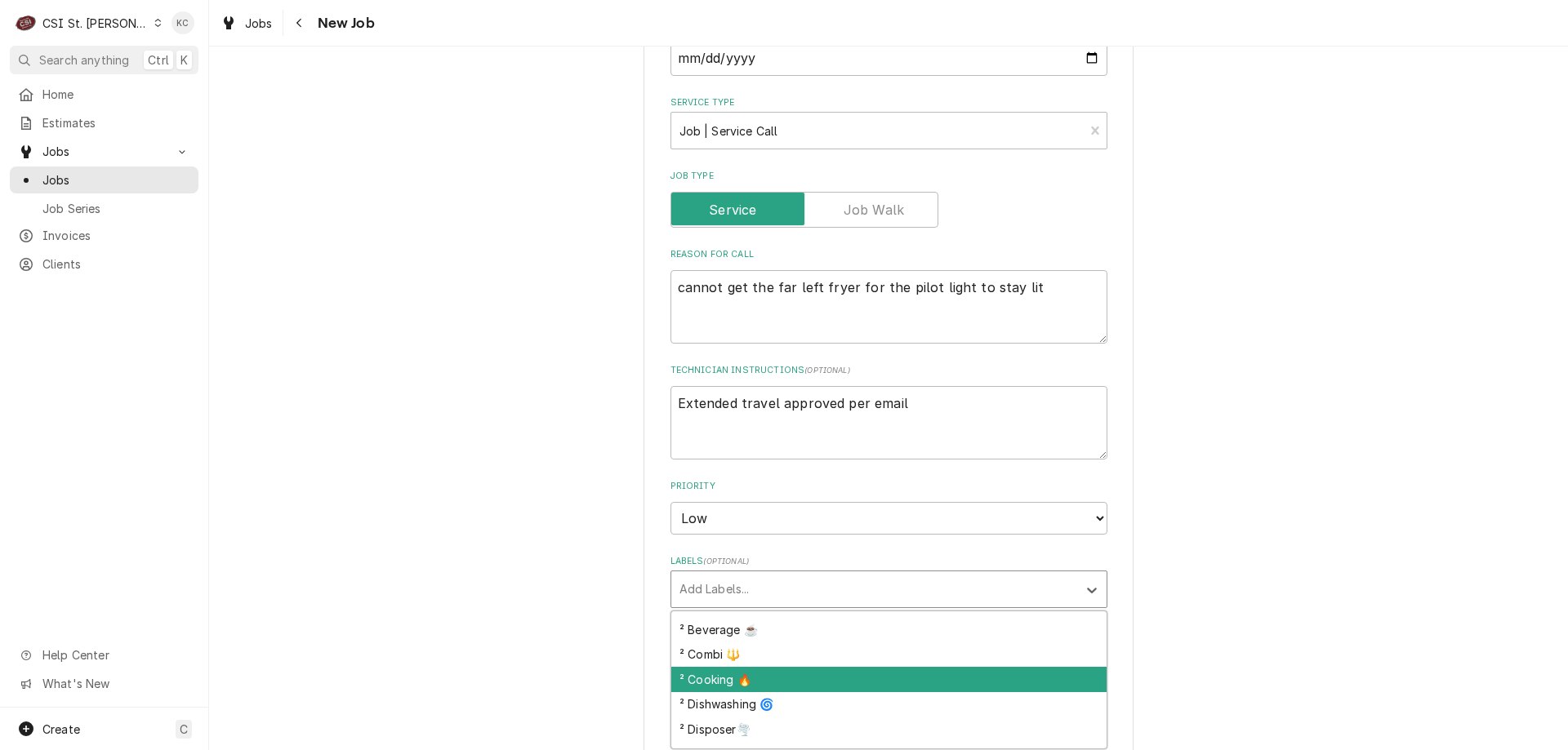
click at [840, 680] on div "² Cooking 🔥" at bounding box center [888, 679] width 435 height 25
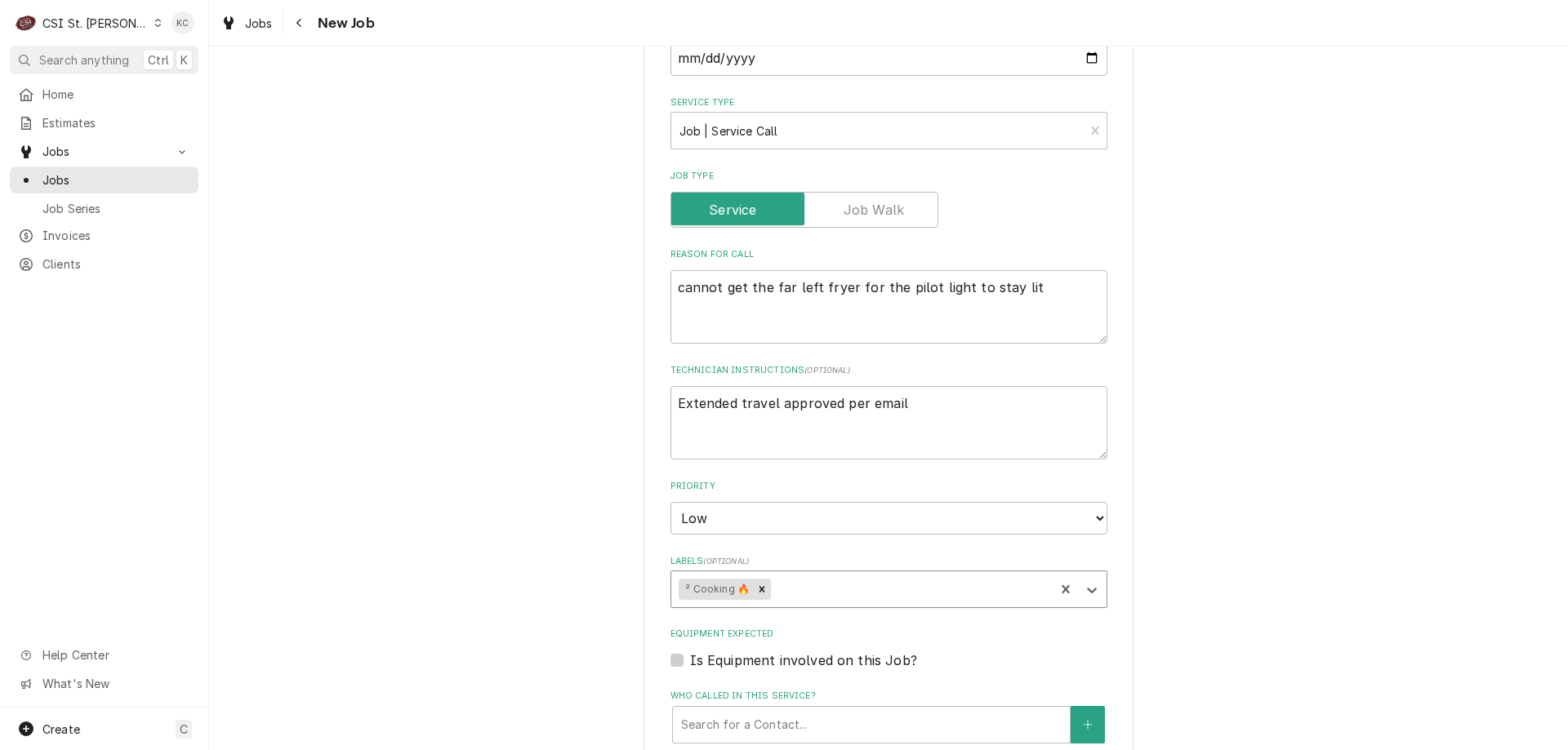
click at [1346, 574] on div "Please provide the following information to create a job: Client Details Client…" at bounding box center [887, 336] width 1358 height 1851
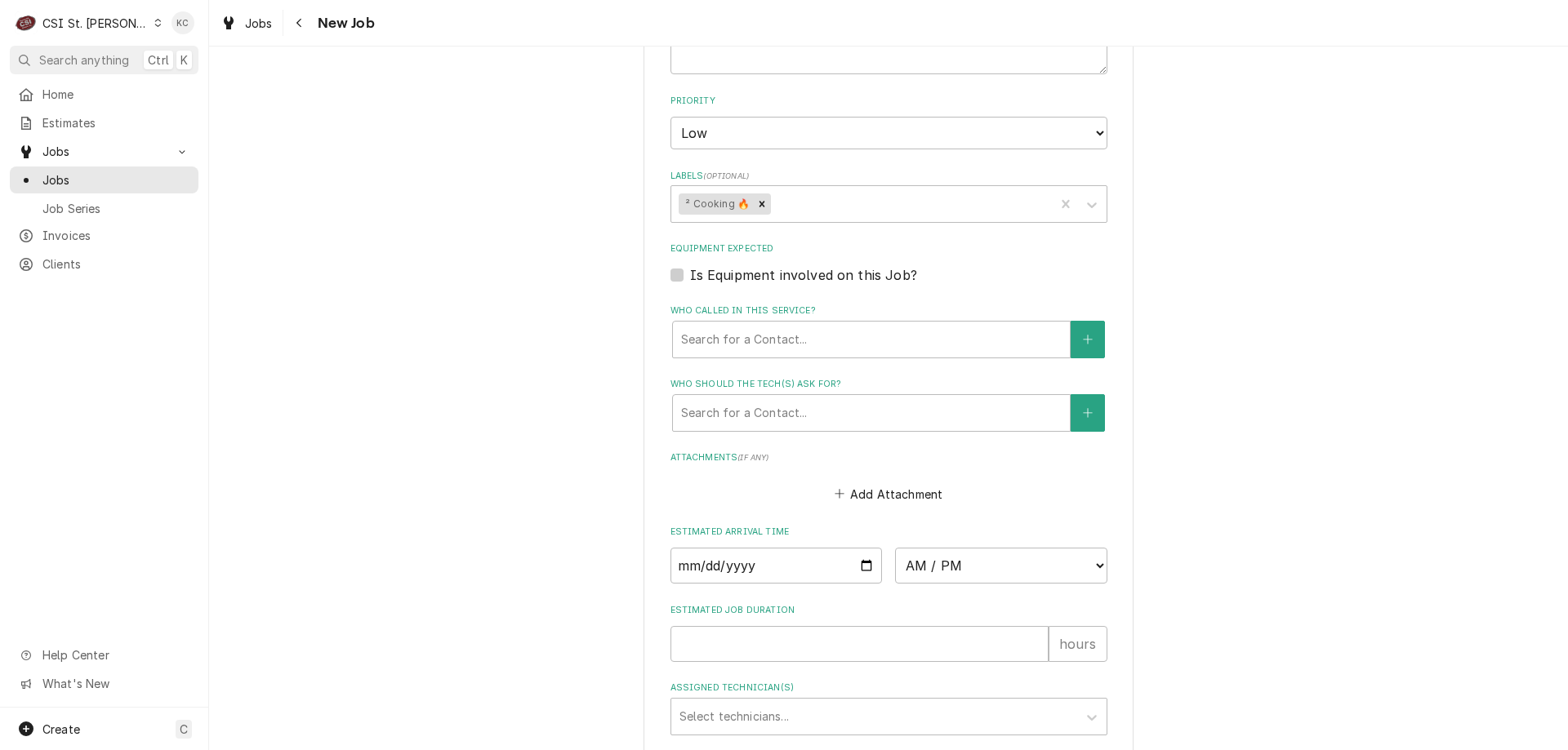
scroll to position [1165, 0]
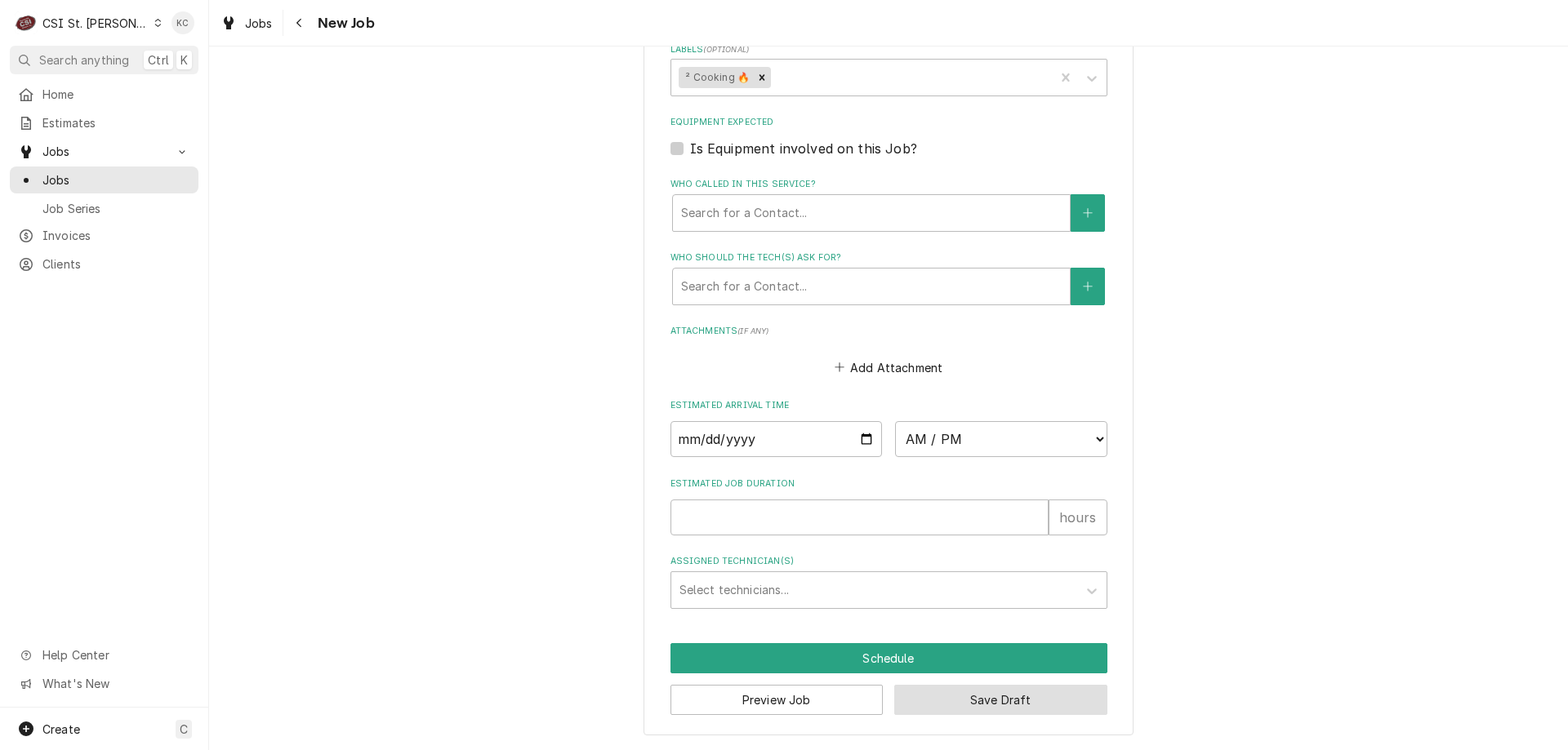
click at [1006, 711] on button "Save Draft" at bounding box center [1000, 700] width 213 height 30
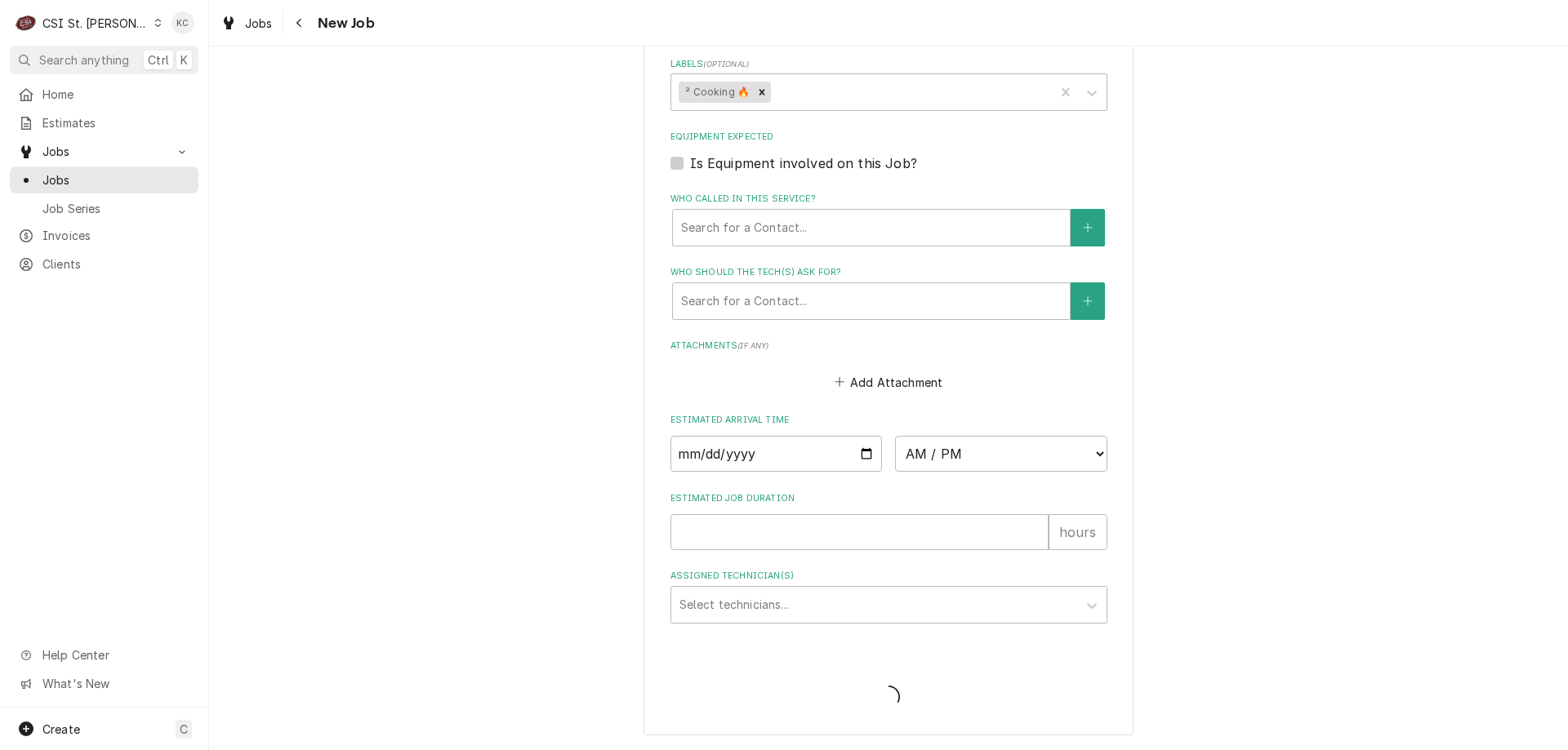
type textarea "x"
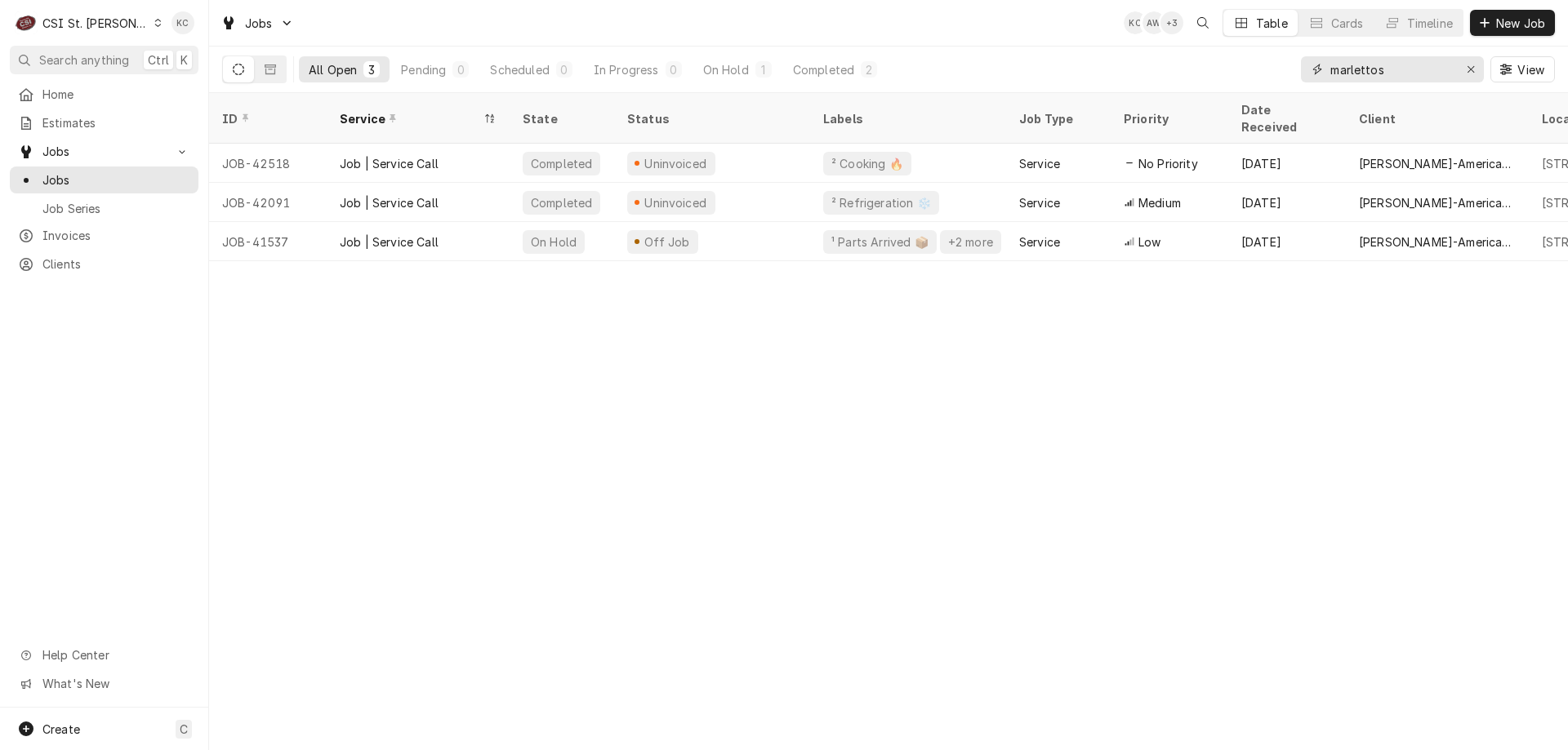
drag, startPoint x: 1442, startPoint y: 71, endPoint x: 1256, endPoint y: 71, distance: 186.0
click at [1256, 71] on div "All Open 3 Pending 0 Scheduled 0 In Progress 0 On Hold 1 Completed 2 marlettos …" at bounding box center [887, 69] width 1333 height 46
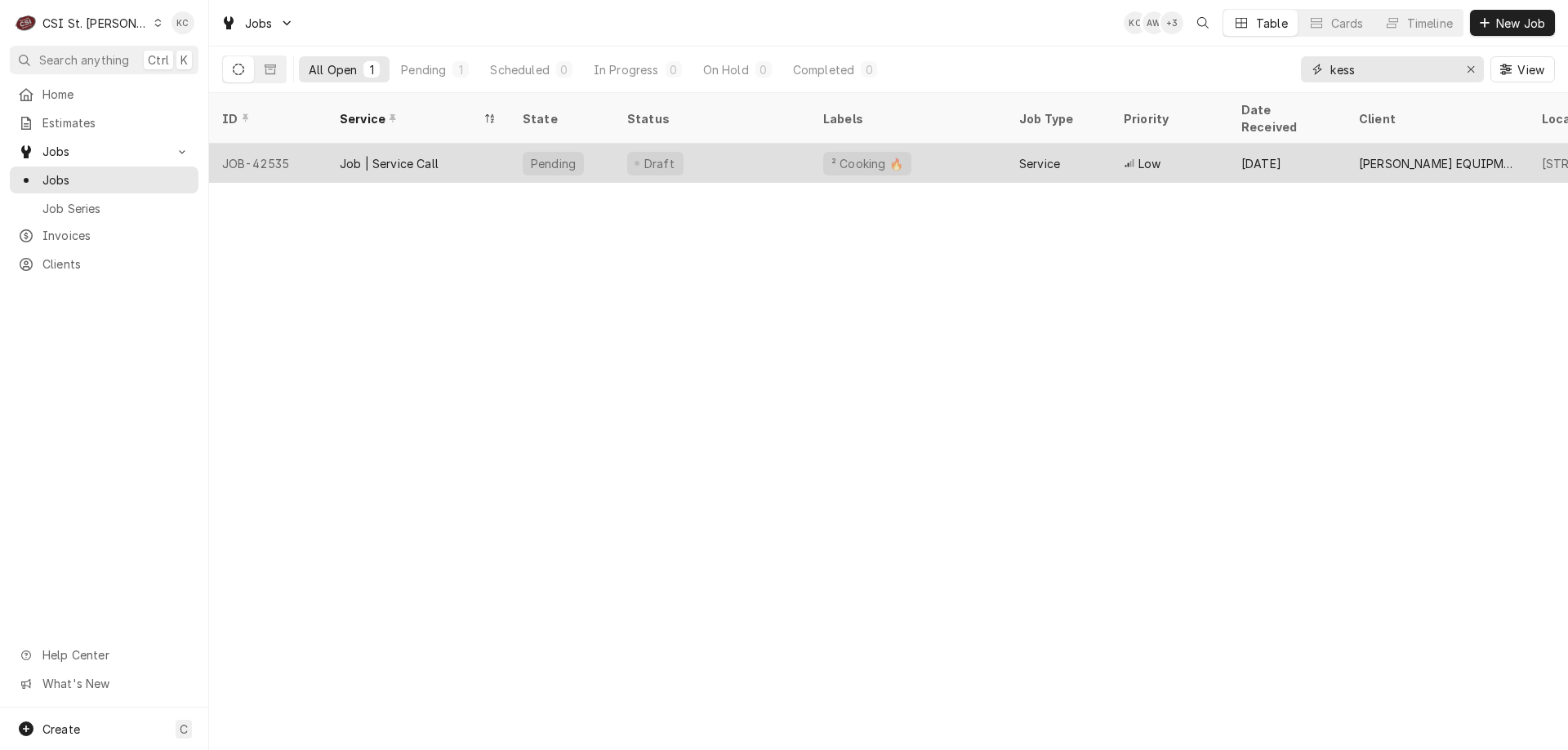
type input "kess"
click at [760, 144] on div "Draft" at bounding box center [712, 164] width 196 height 39
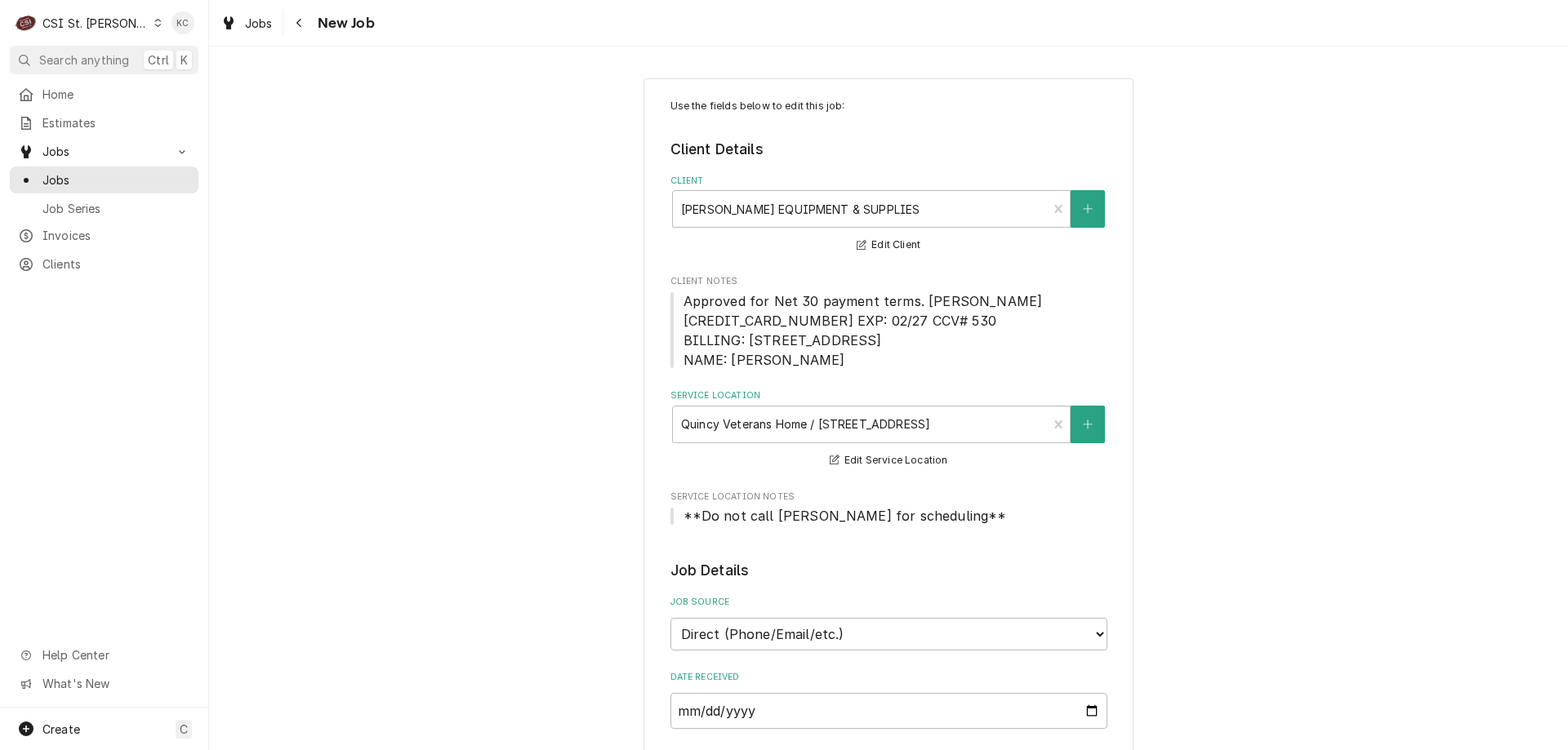
type textarea "x"
click at [302, 25] on icon "Navigate back" at bounding box center [298, 23] width 7 height 12
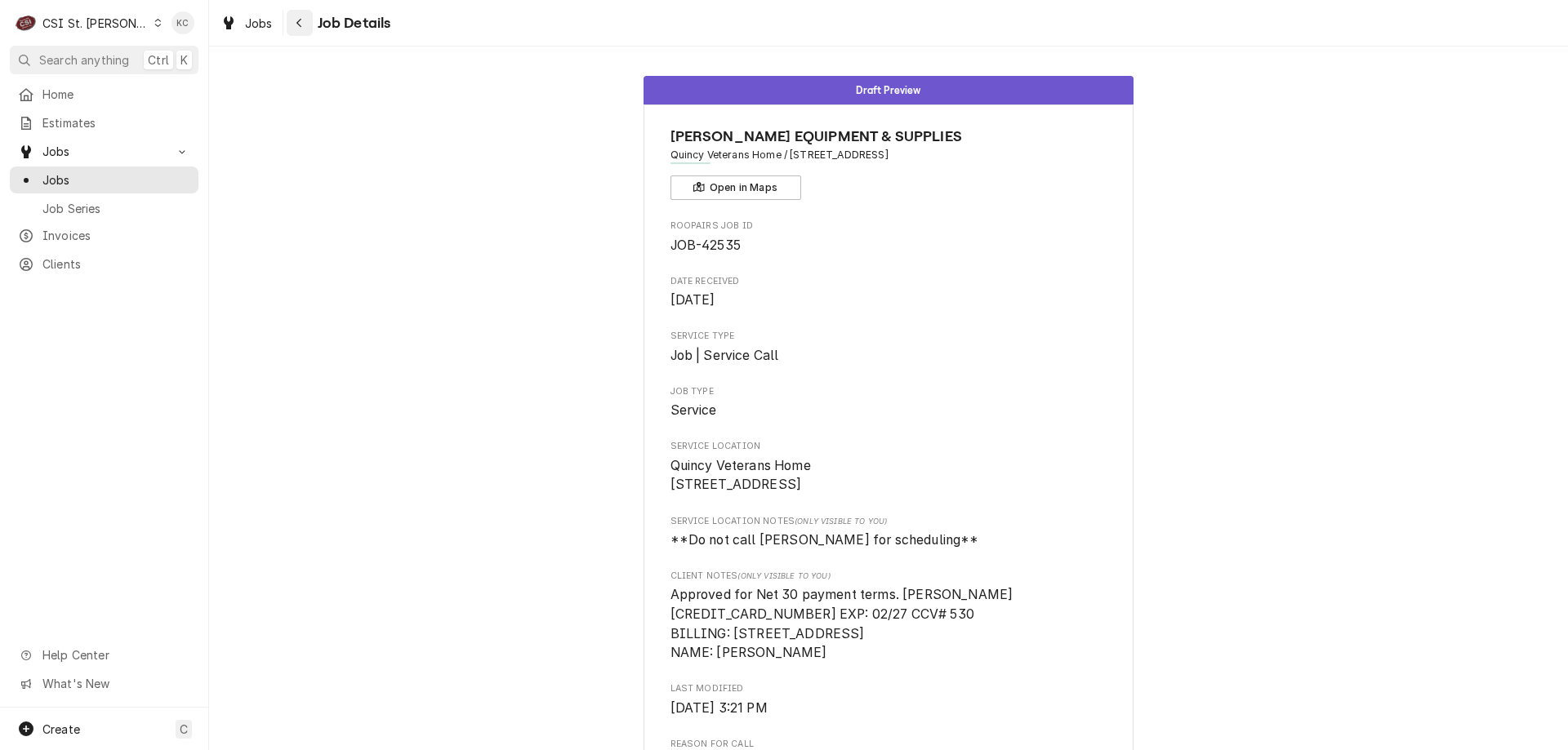
click at [307, 22] on div "Navigate back" at bounding box center [299, 23] width 17 height 17
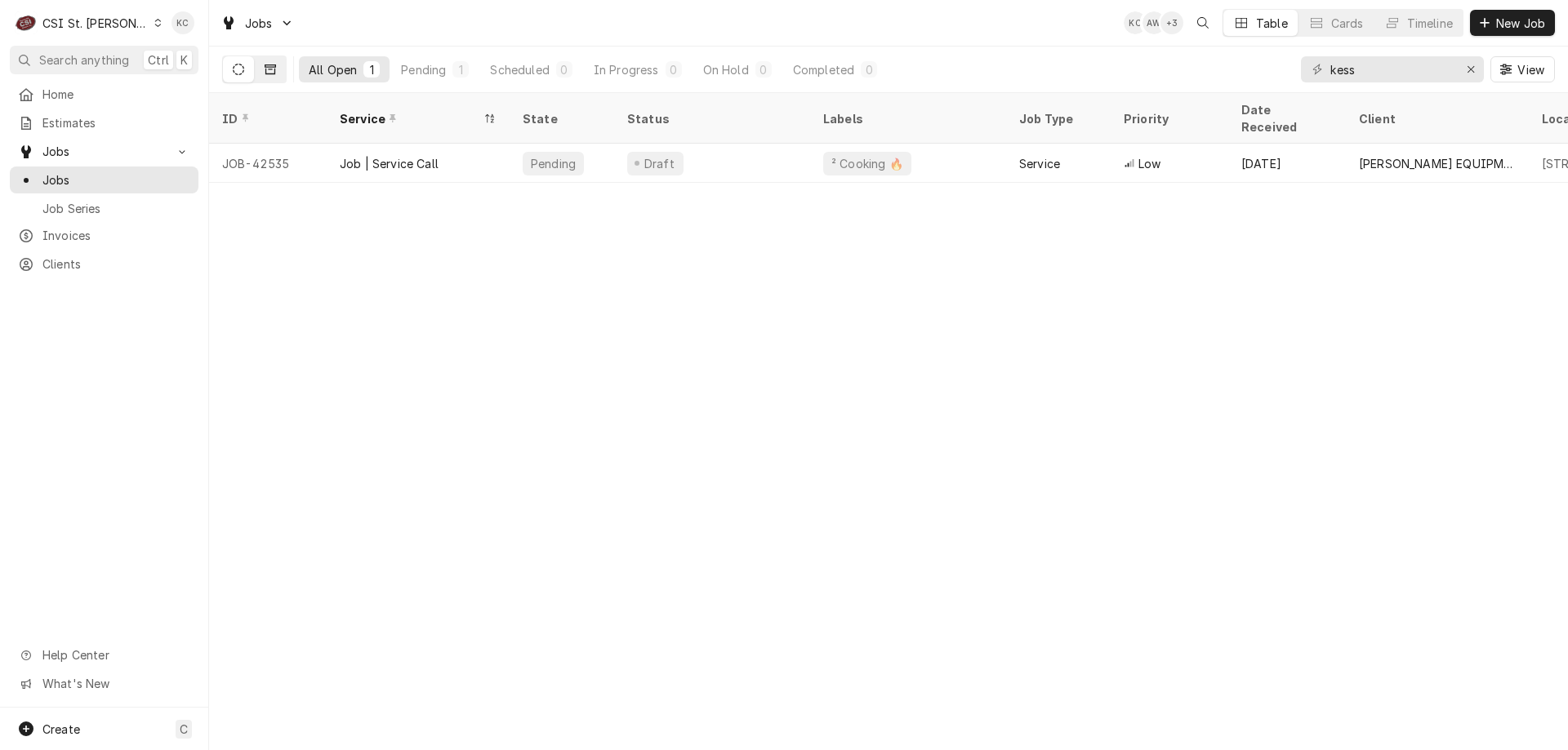
click at [280, 62] on button "Dynamic Content Wrapper" at bounding box center [271, 69] width 31 height 26
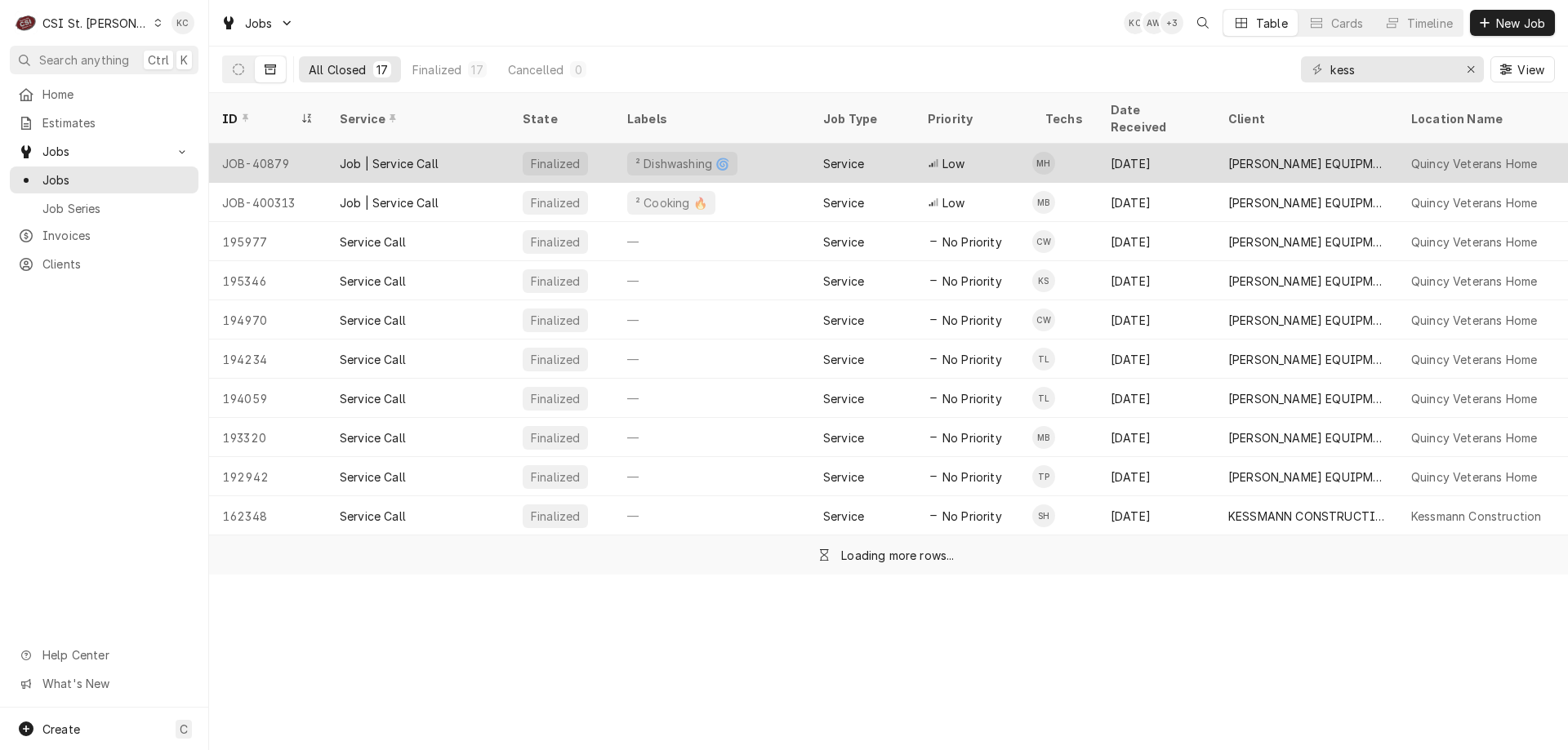
click at [1210, 144] on div "[DATE]" at bounding box center [1156, 164] width 118 height 39
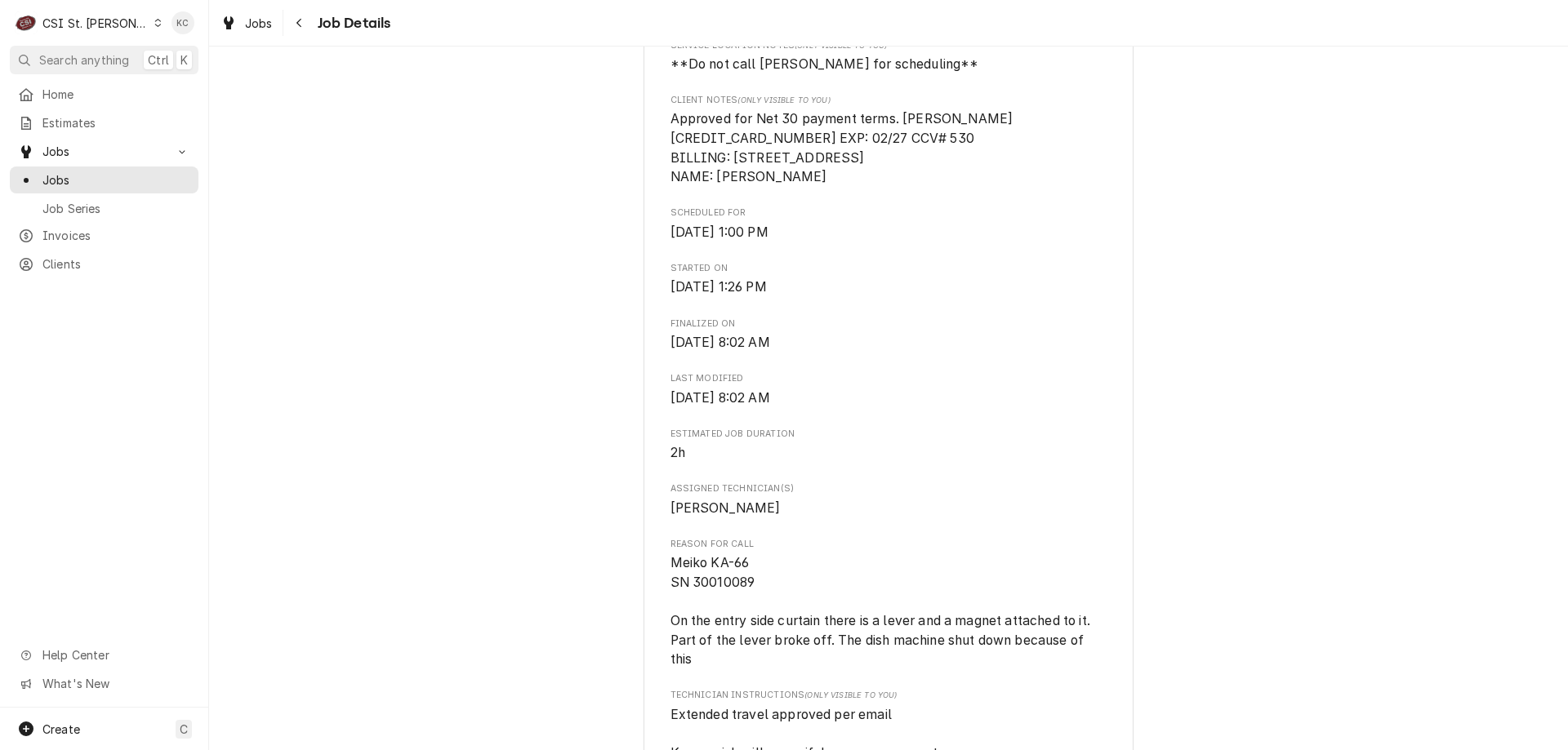
scroll to position [490, 0]
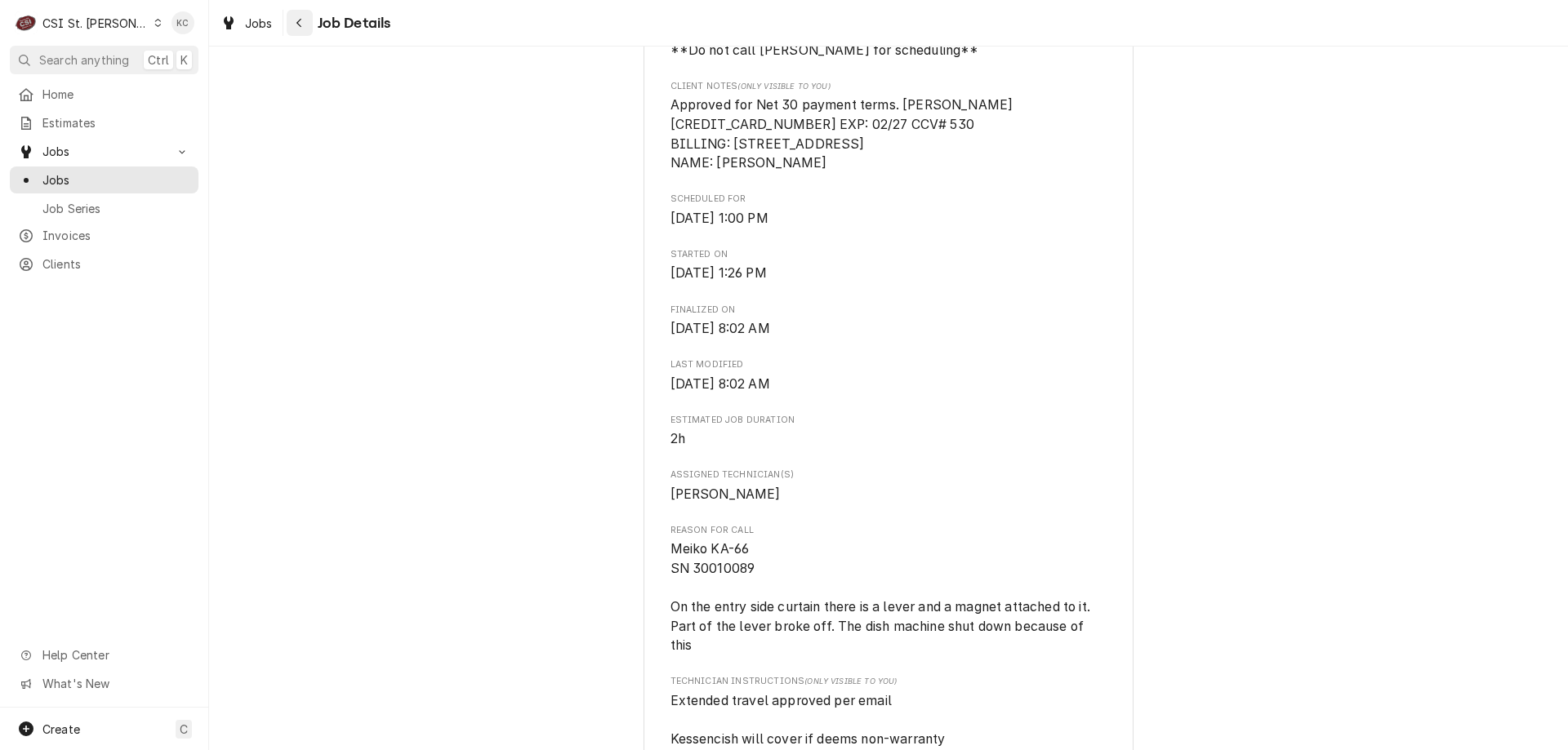
click at [289, 25] on button "Navigate back" at bounding box center [299, 23] width 26 height 26
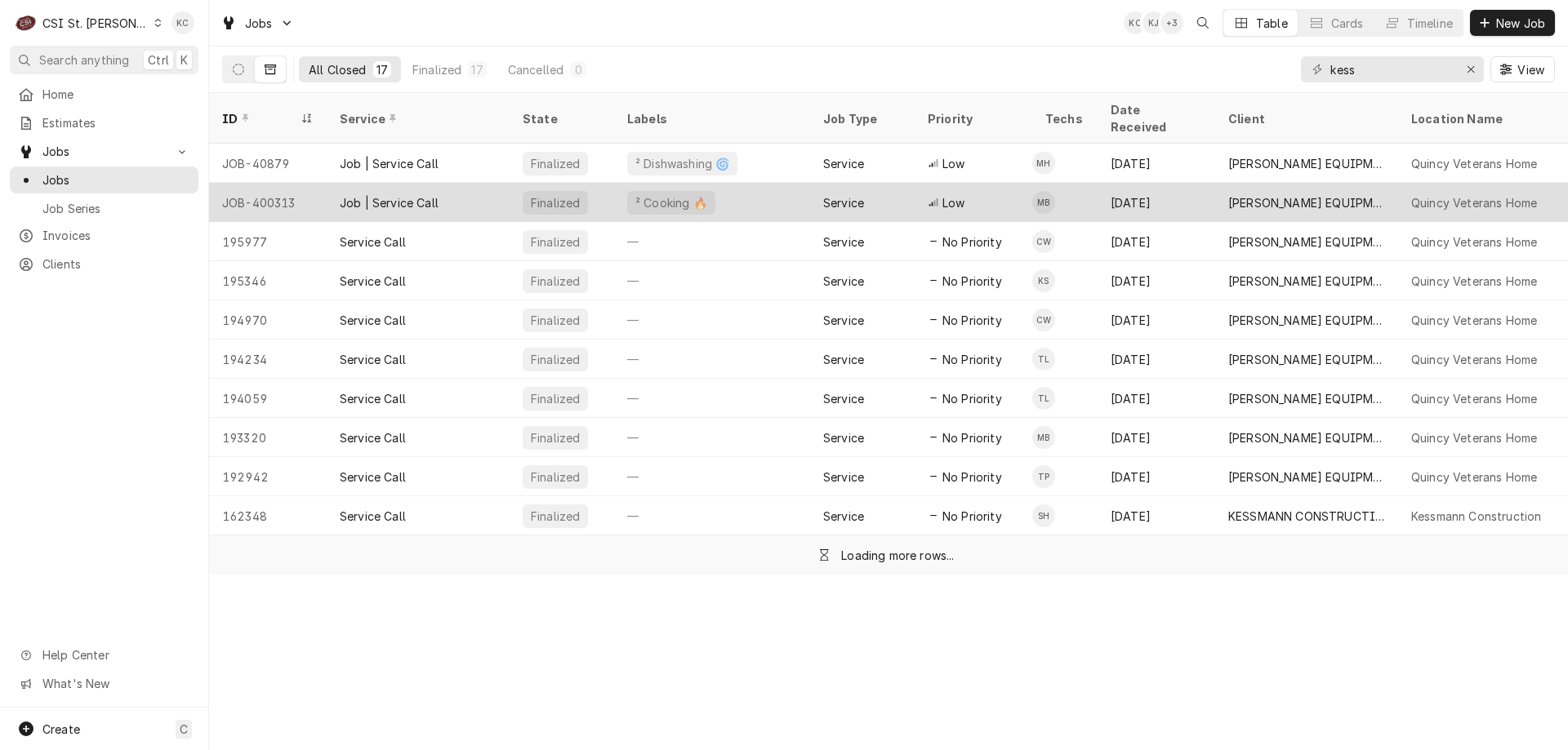
click at [778, 183] on div "² Cooking 🔥" at bounding box center [712, 203] width 196 height 39
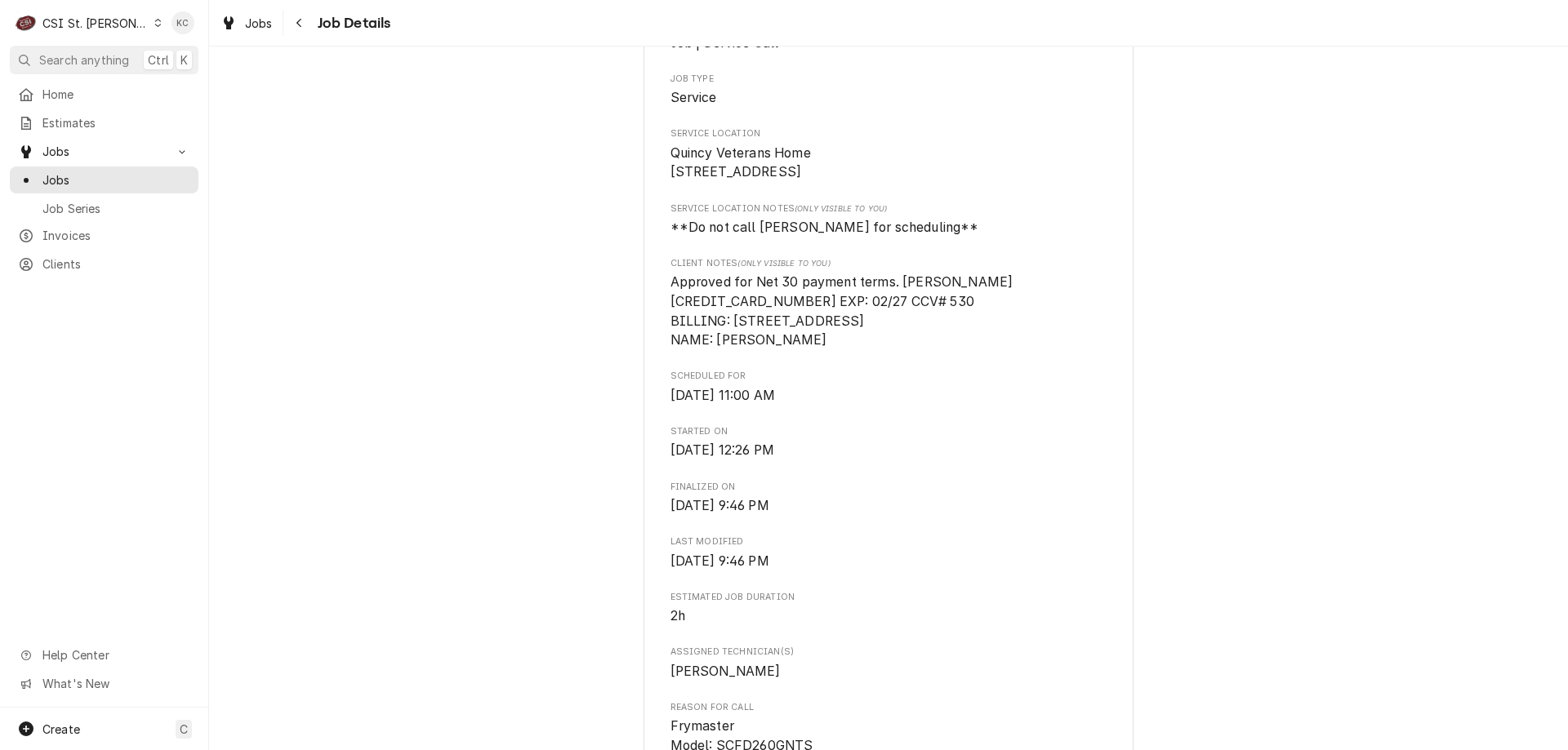
scroll to position [572, 0]
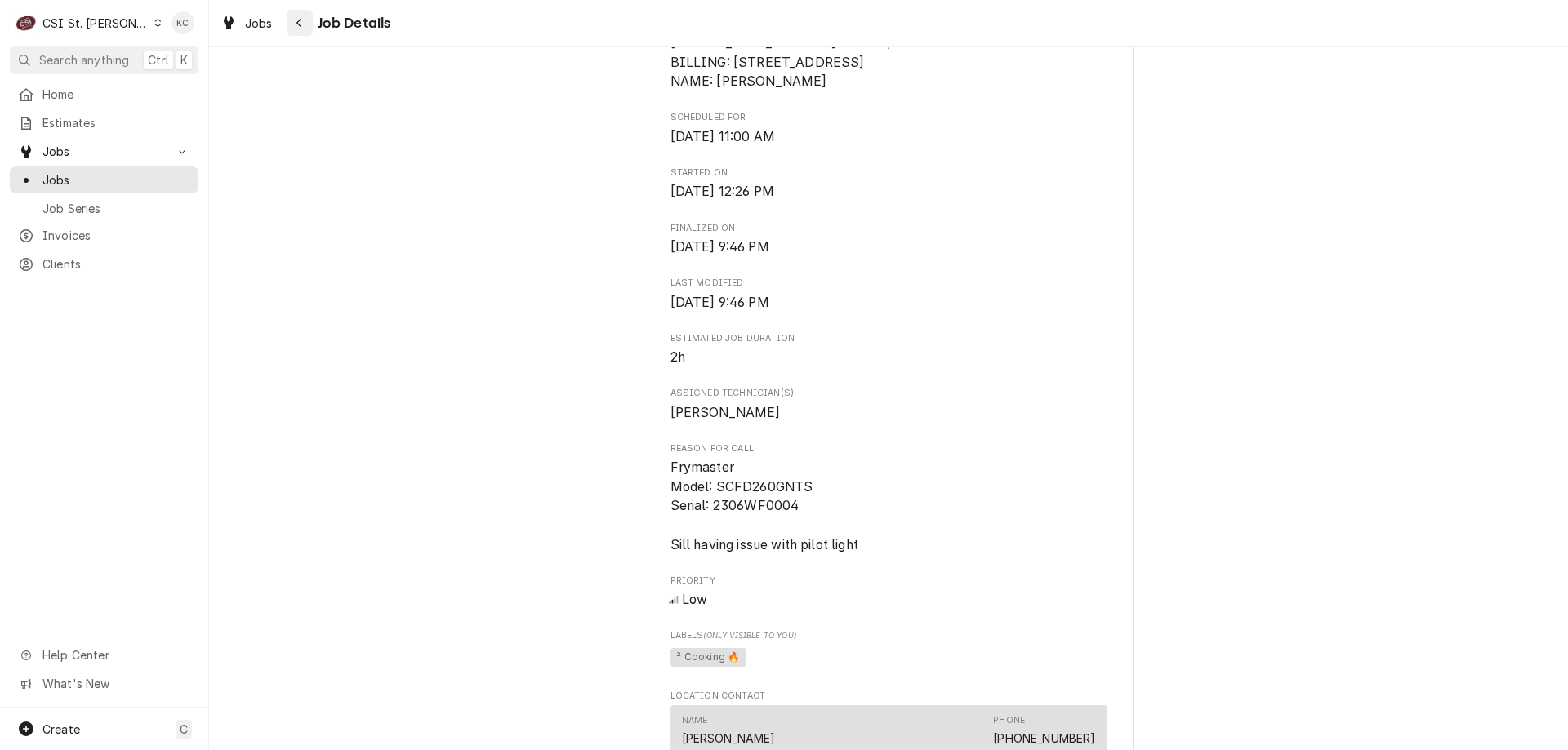
click at [291, 23] on div "Navigate back" at bounding box center [299, 23] width 17 height 17
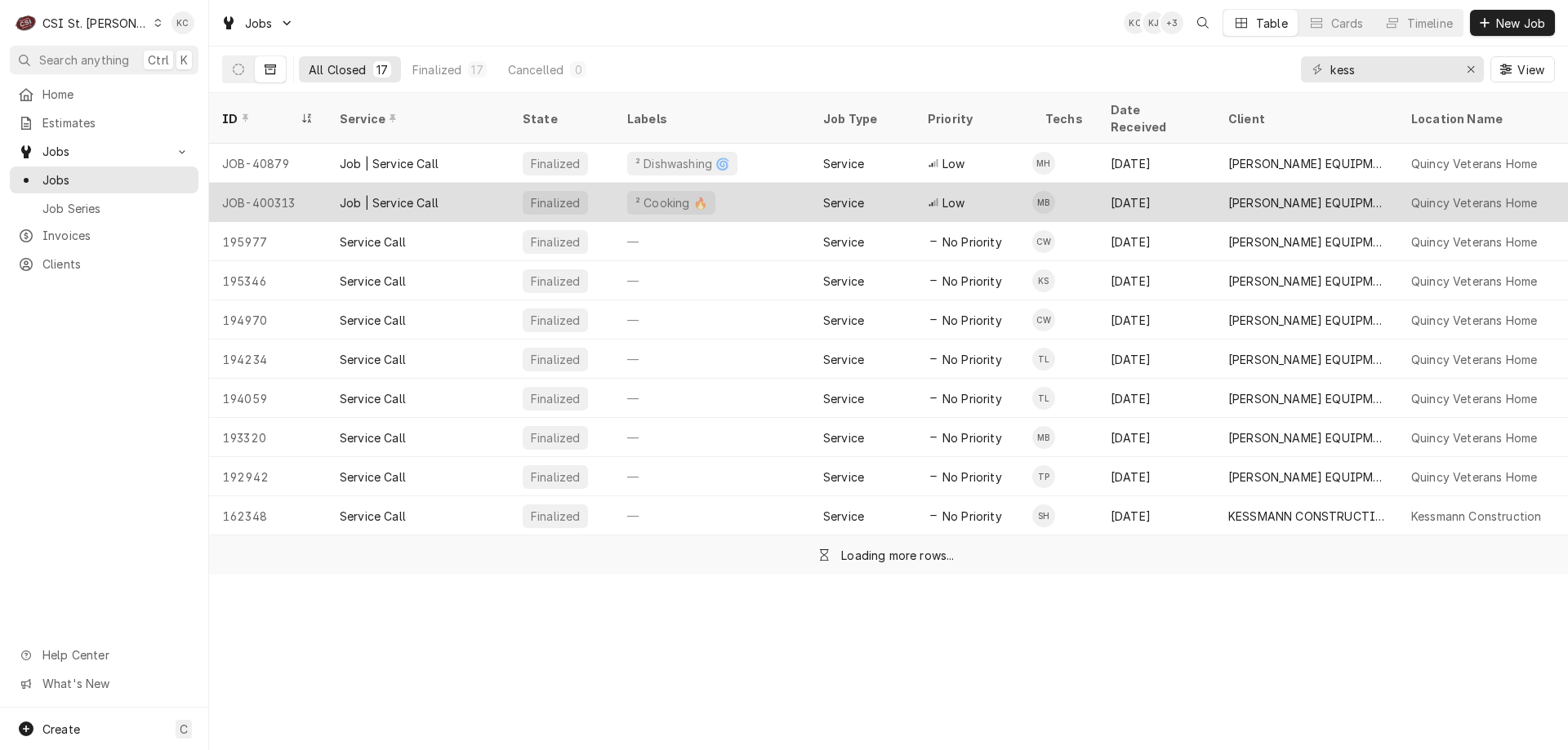
click at [607, 187] on div "Finalized" at bounding box center [562, 203] width 105 height 39
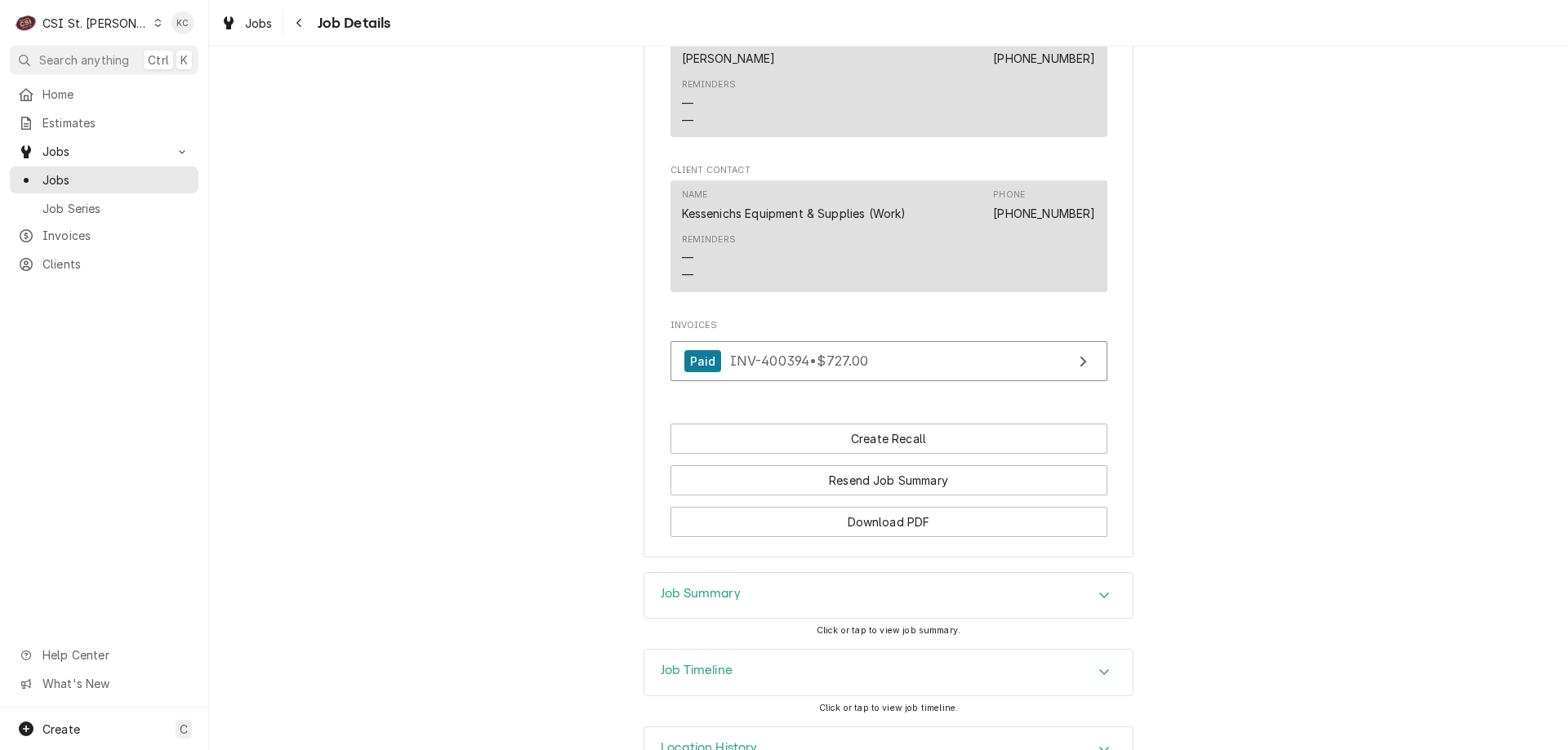
scroll to position [1324, 0]
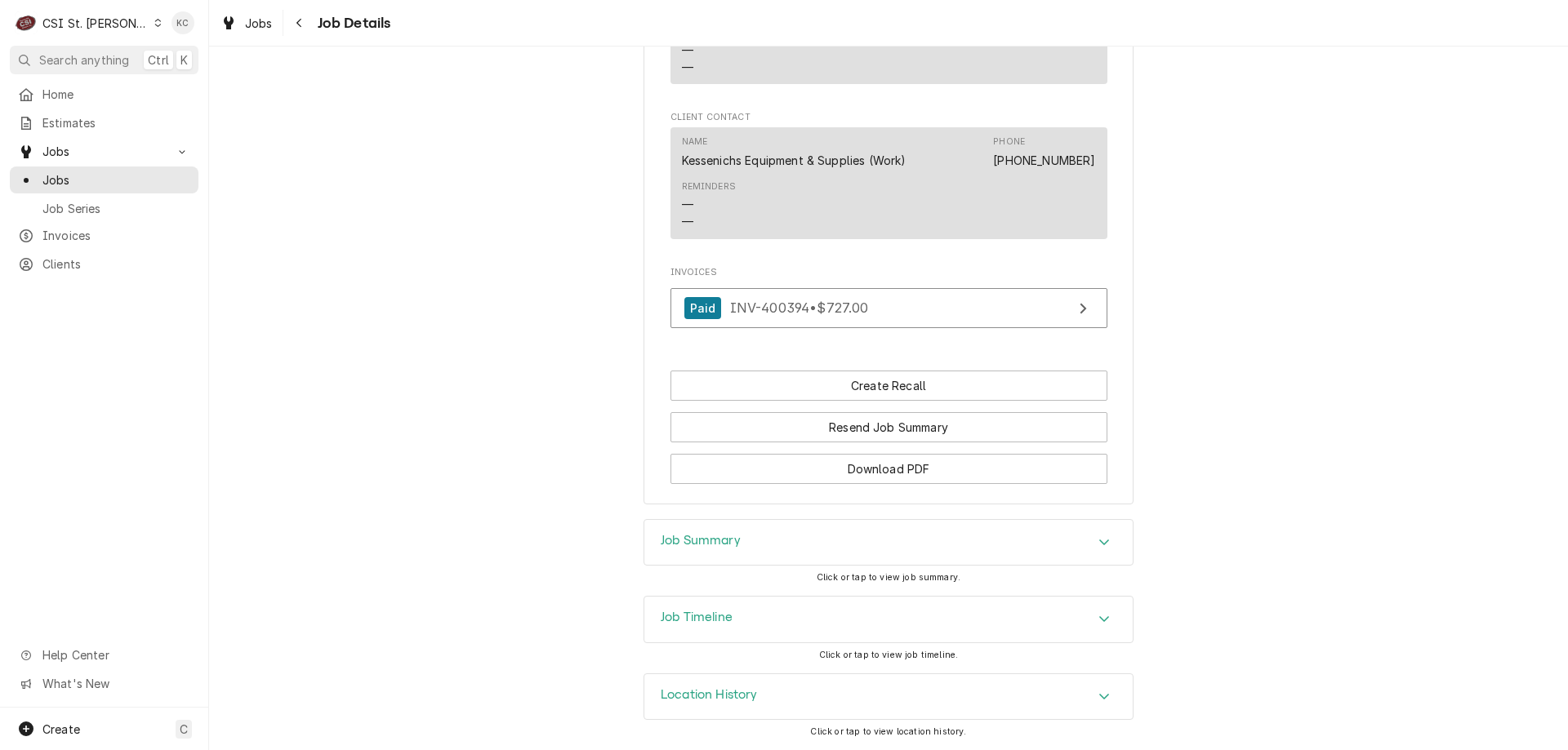
click at [753, 546] on div "Job Summary" at bounding box center [888, 542] width 488 height 46
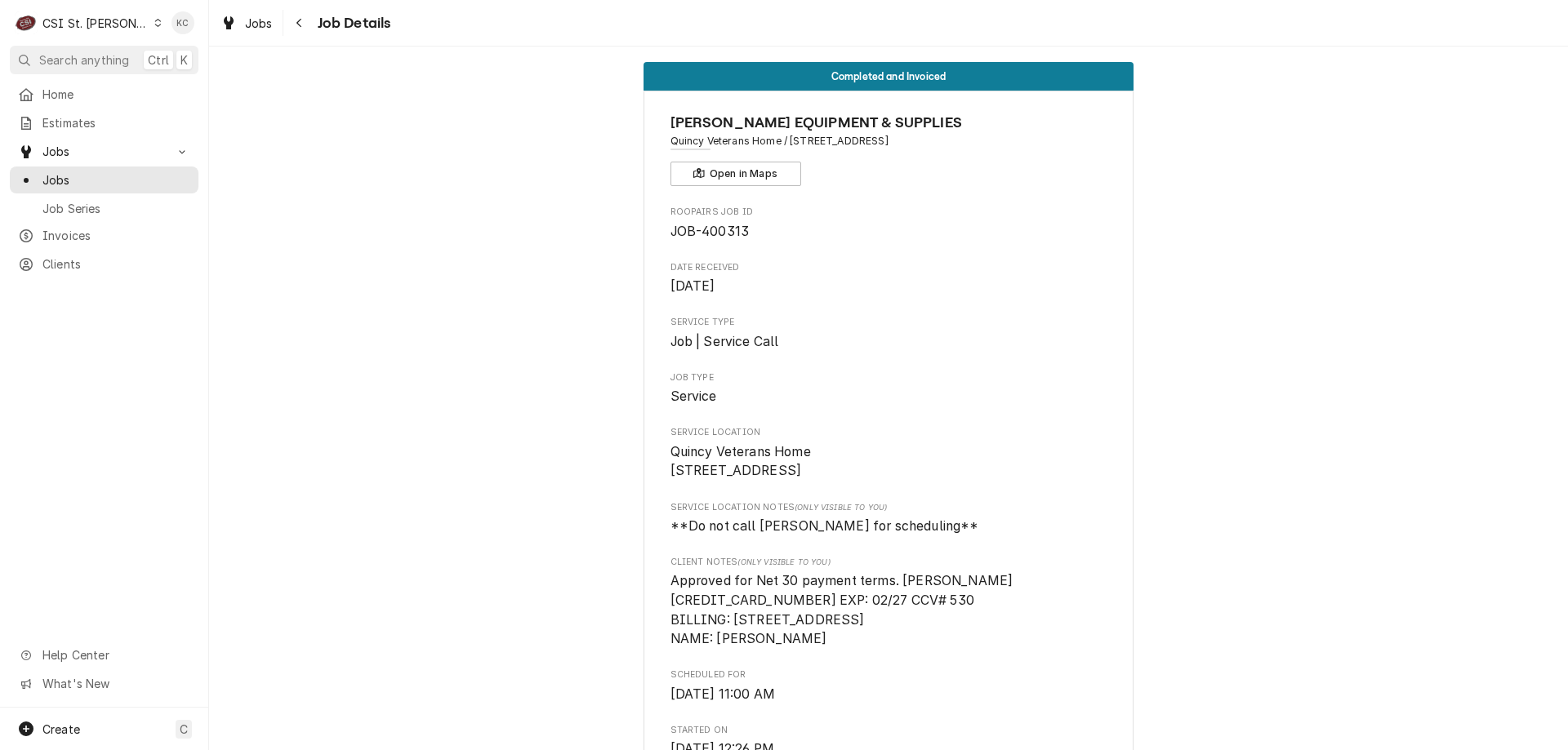
scroll to position [0, 0]
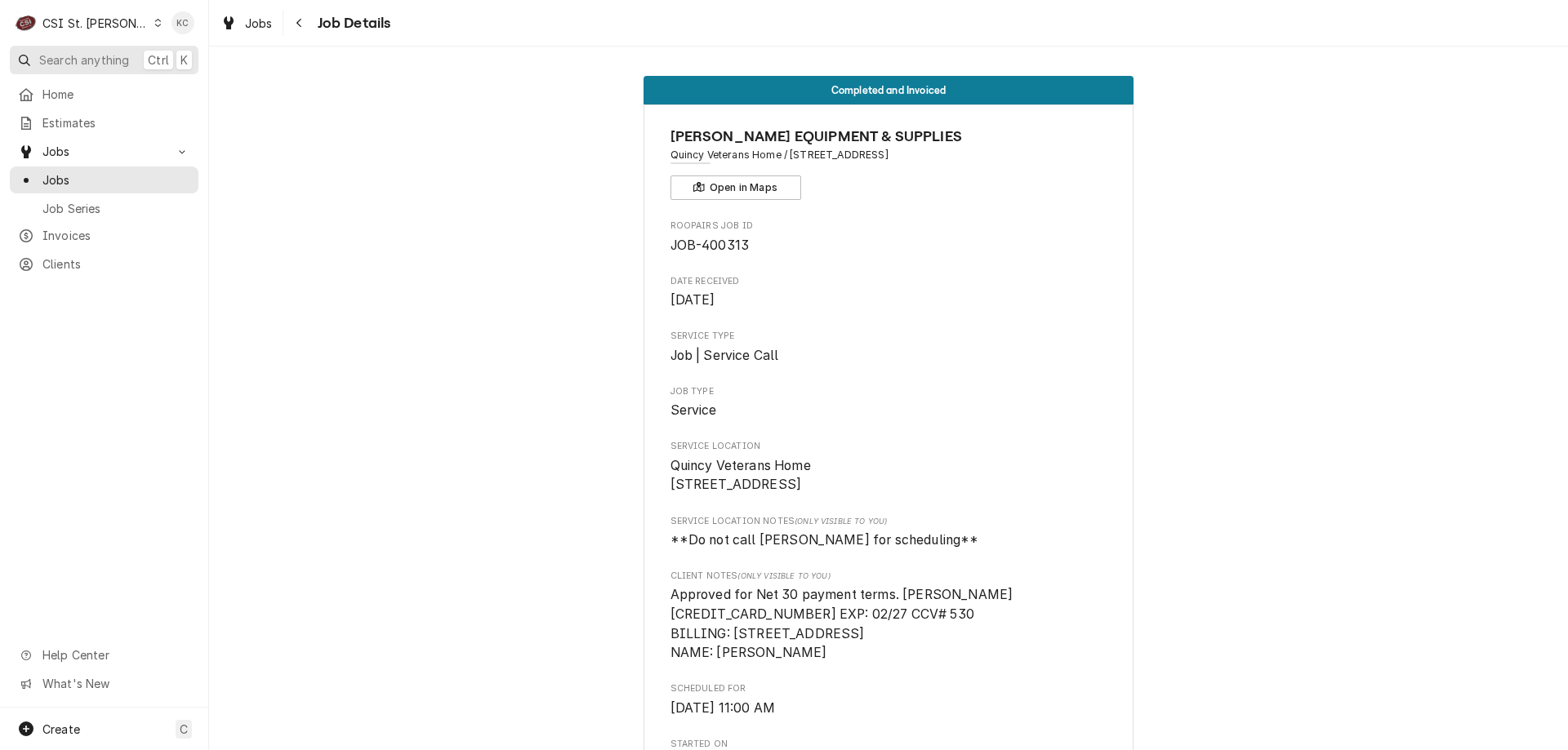
click at [85, 56] on span "Search anything" at bounding box center [84, 59] width 90 height 17
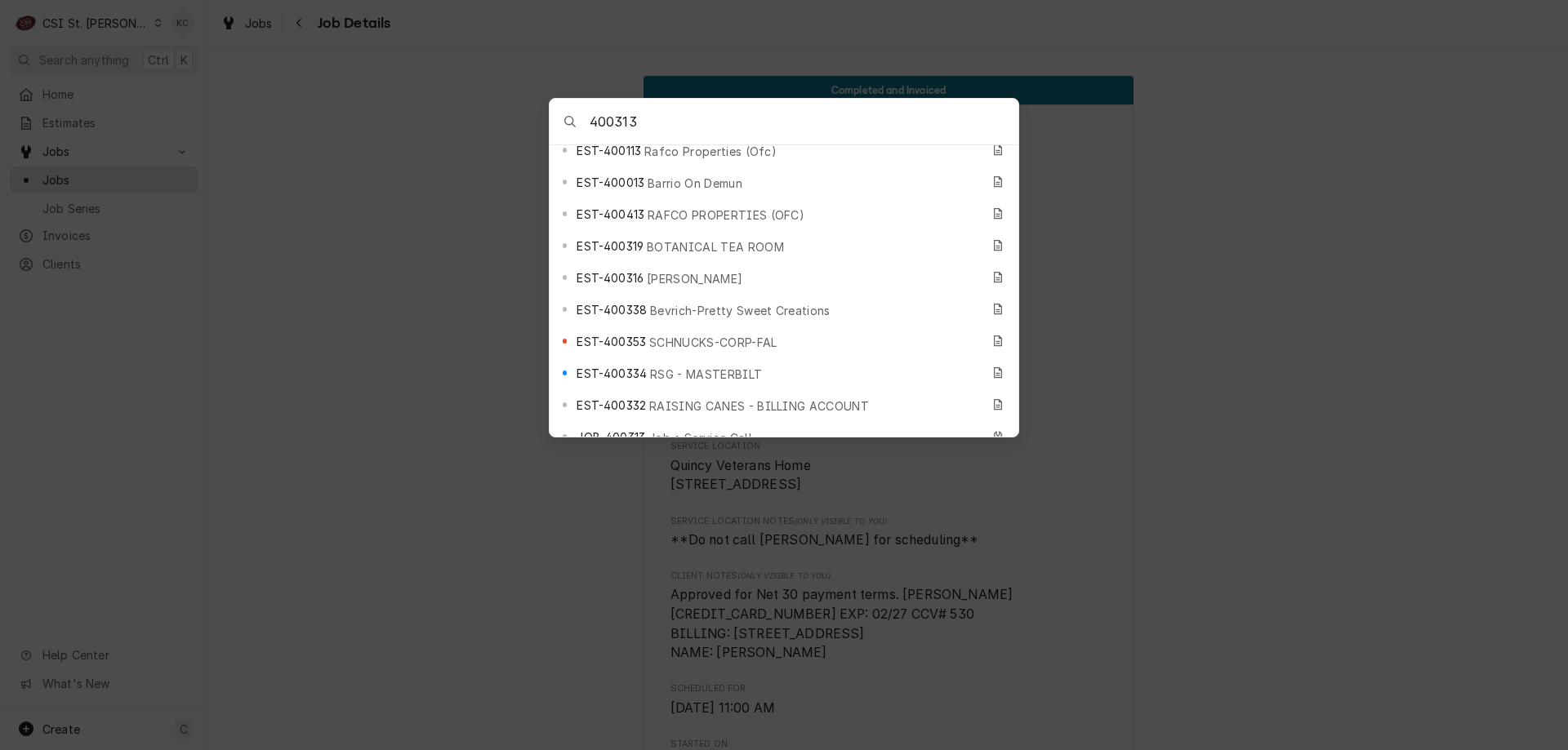
scroll to position [408, 0]
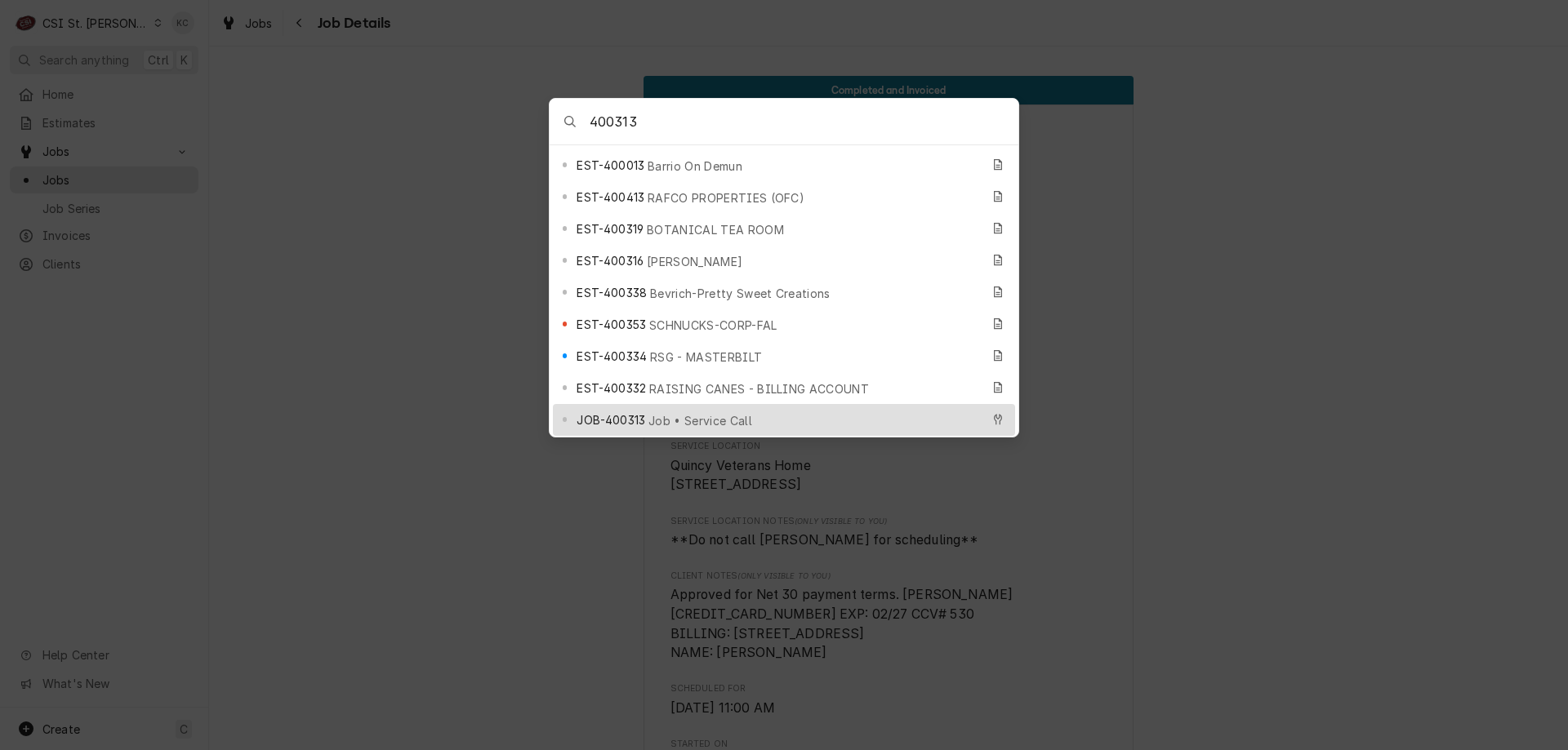
type input "400313"
click at [697, 412] on span "Job • Service Call" at bounding box center [700, 420] width 104 height 17
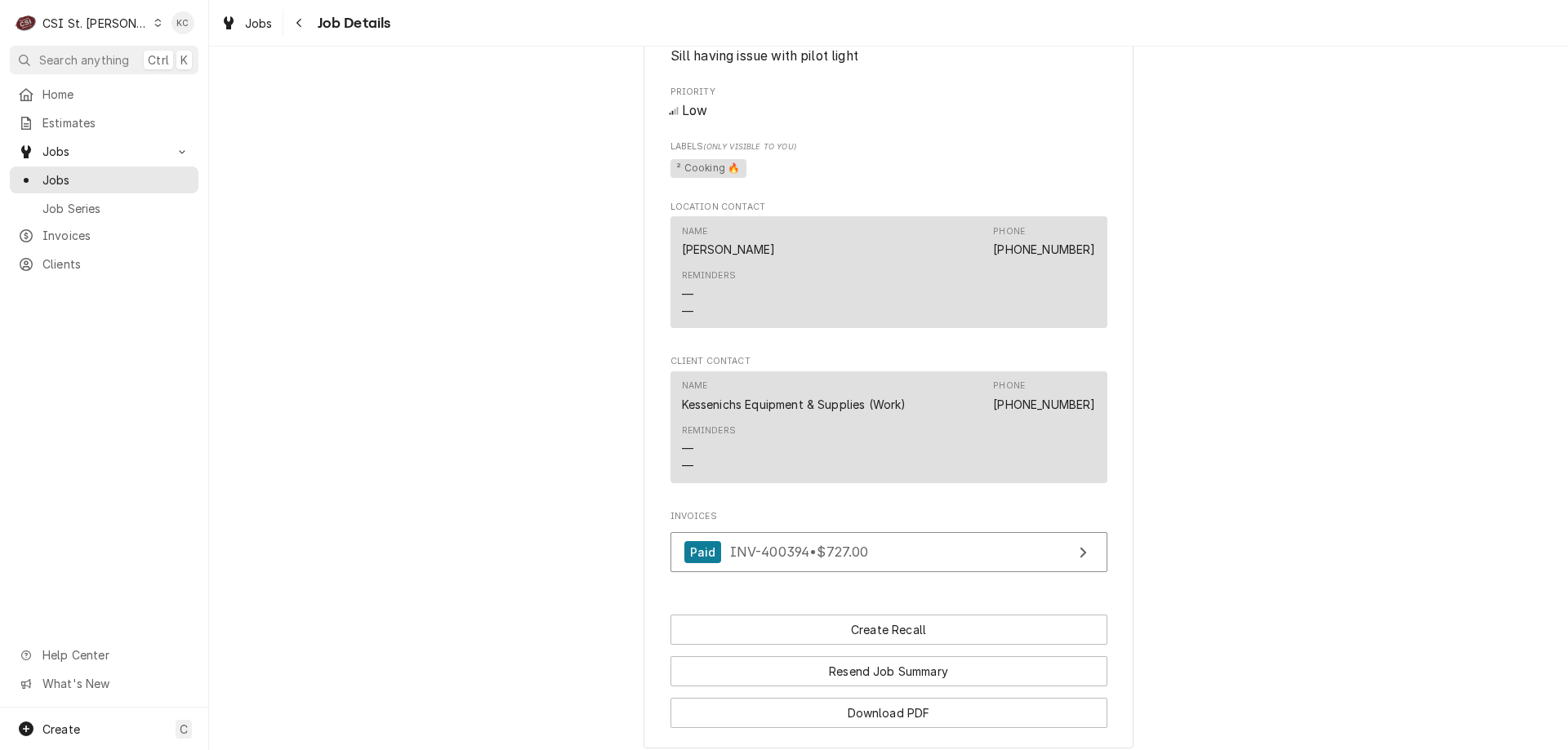
scroll to position [1061, 0]
click at [303, 28] on div "Navigate back" at bounding box center [299, 23] width 17 height 17
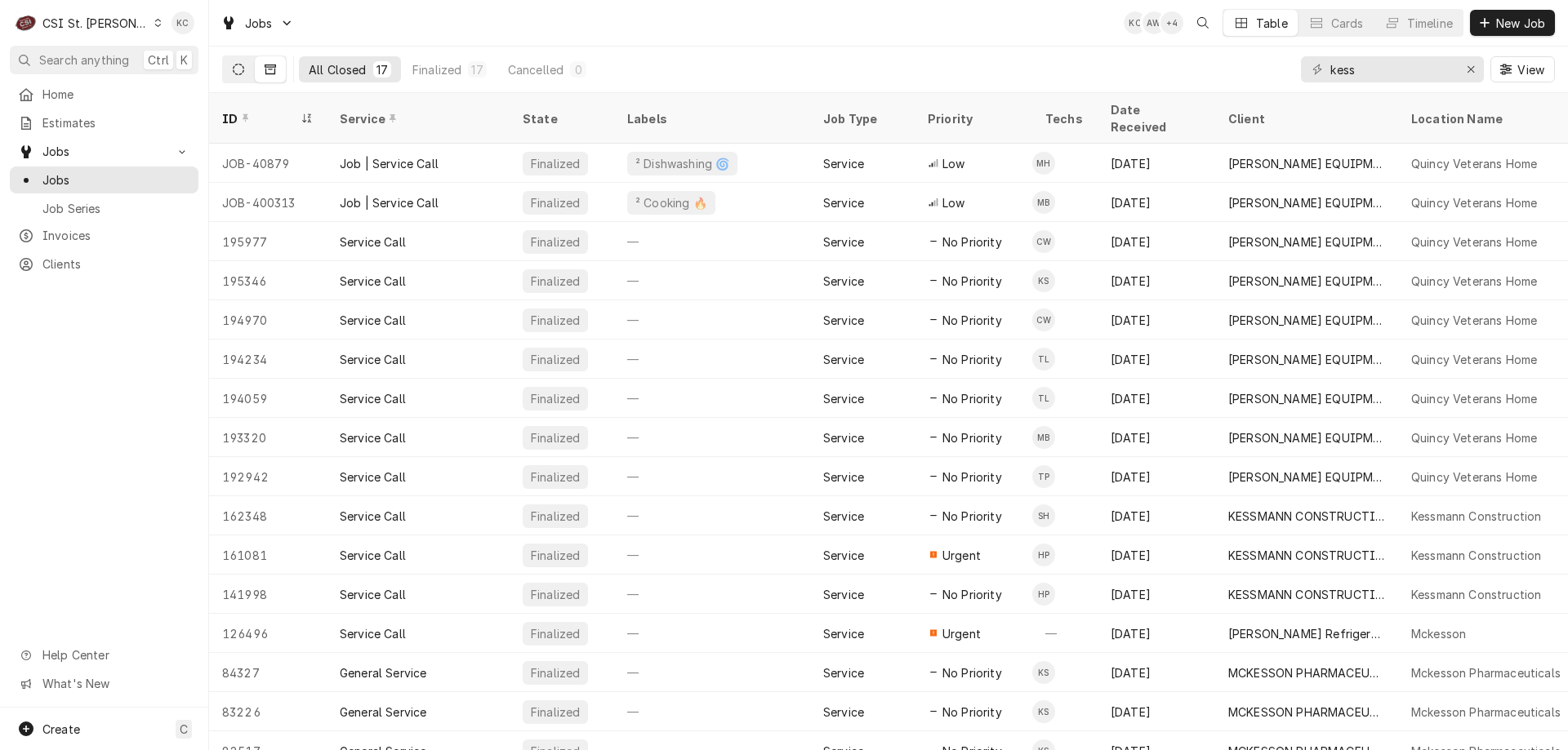
click at [240, 72] on icon "Dynamic Content Wrapper" at bounding box center [238, 70] width 12 height 12
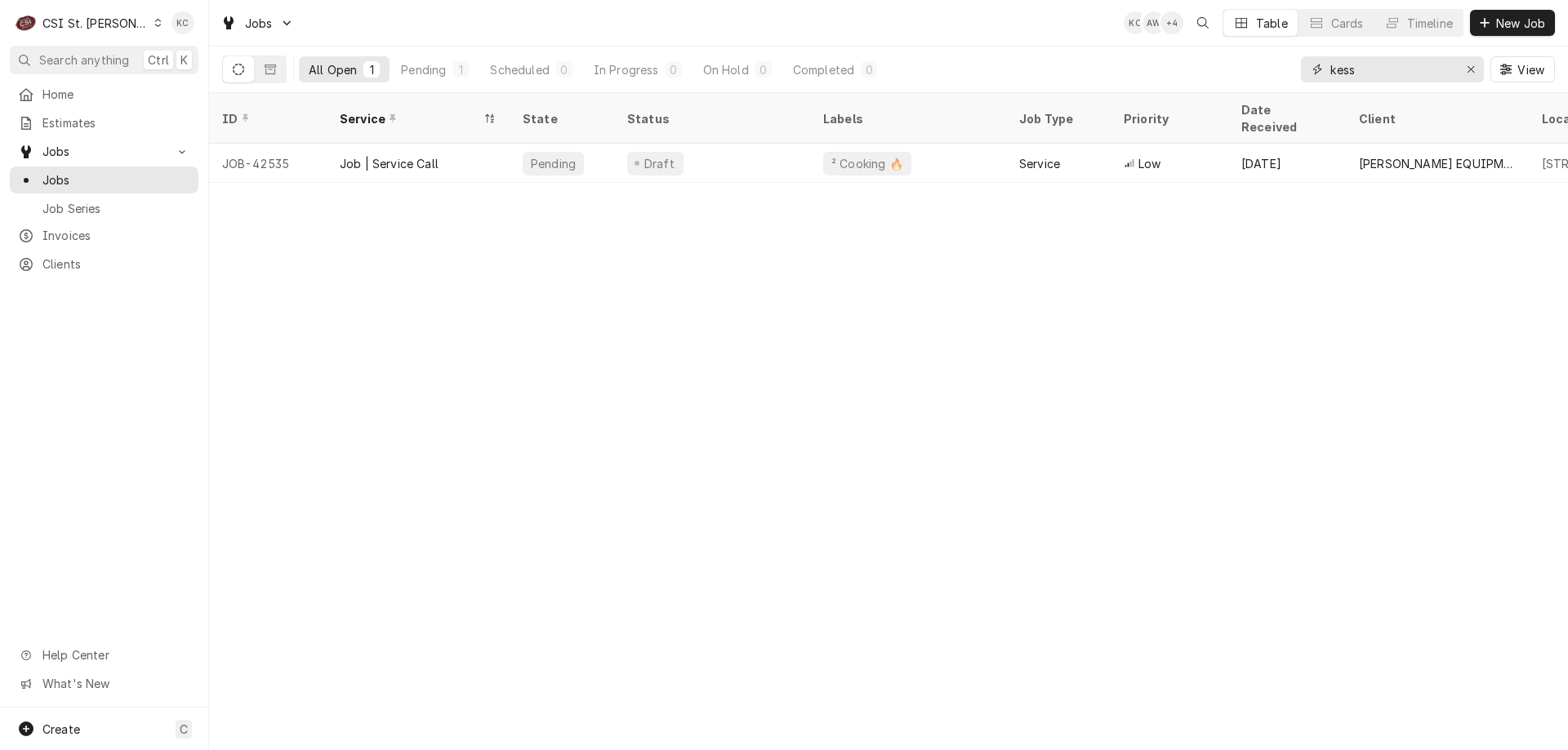
click at [1388, 71] on input "kess" at bounding box center [1391, 69] width 123 height 26
drag, startPoint x: 1380, startPoint y: 72, endPoint x: 1234, endPoint y: 72, distance: 146.0
click at [1234, 72] on div "All Open 1 Pending 1 Scheduled 0 In Progress 0 On Hold 0 Completed 0 kess View" at bounding box center [887, 69] width 1333 height 46
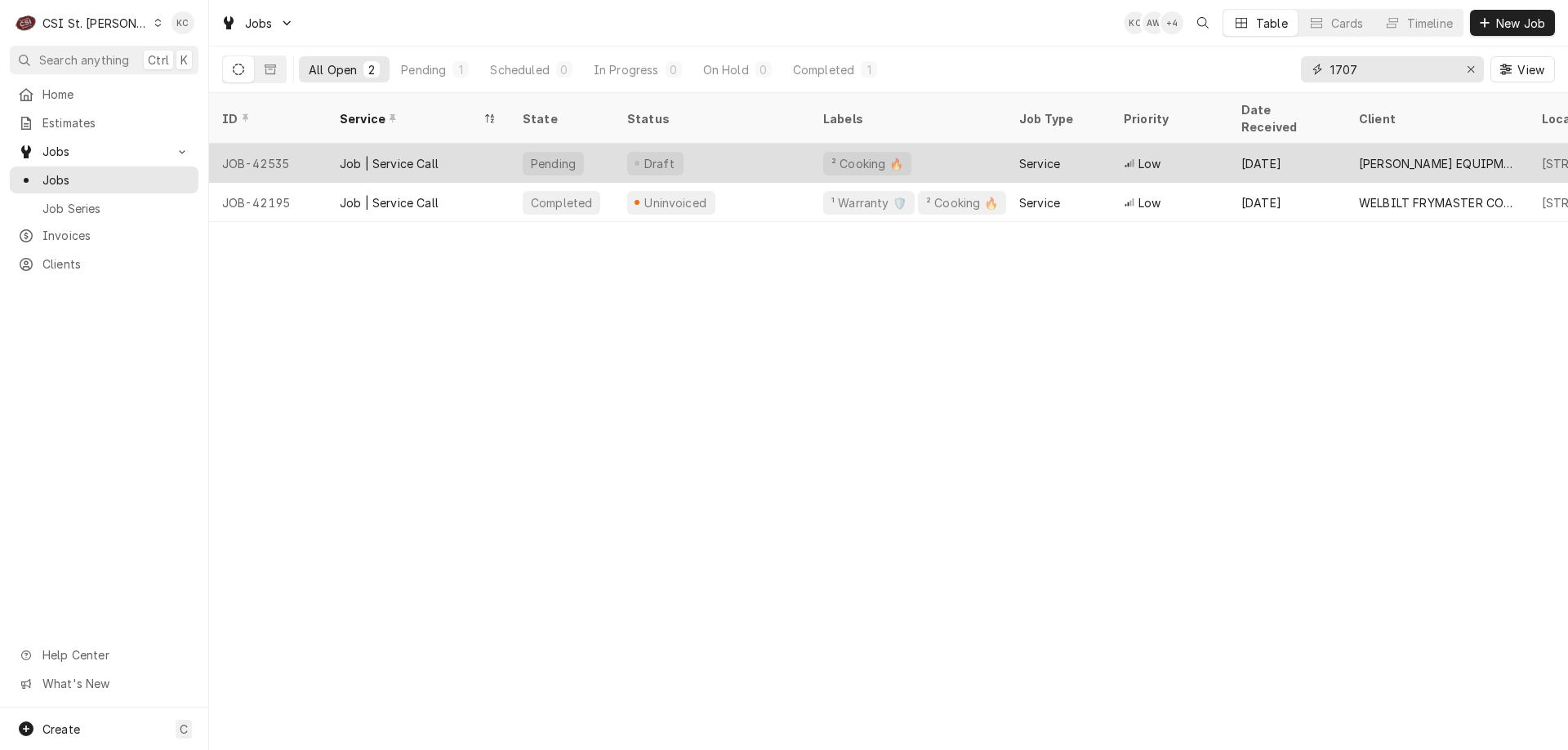
type input "1707"
click at [1007, 144] on div "Service" at bounding box center [1058, 164] width 105 height 39
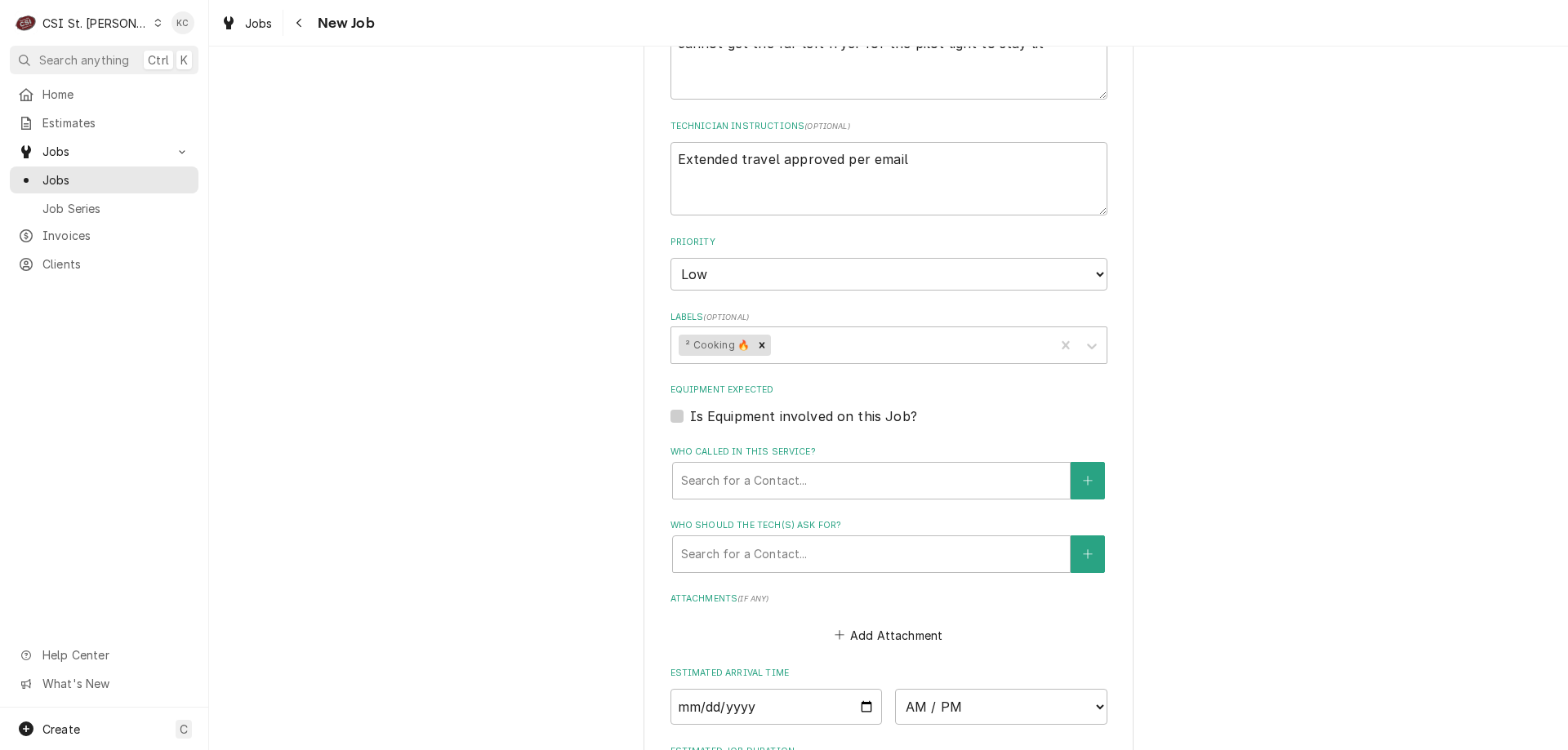
scroll to position [898, 0]
click at [912, 155] on textarea "Extended travel approved per email" at bounding box center [888, 177] width 436 height 74
type textarea "x"
type textarea "Extended travel approved per email"
type textarea "x"
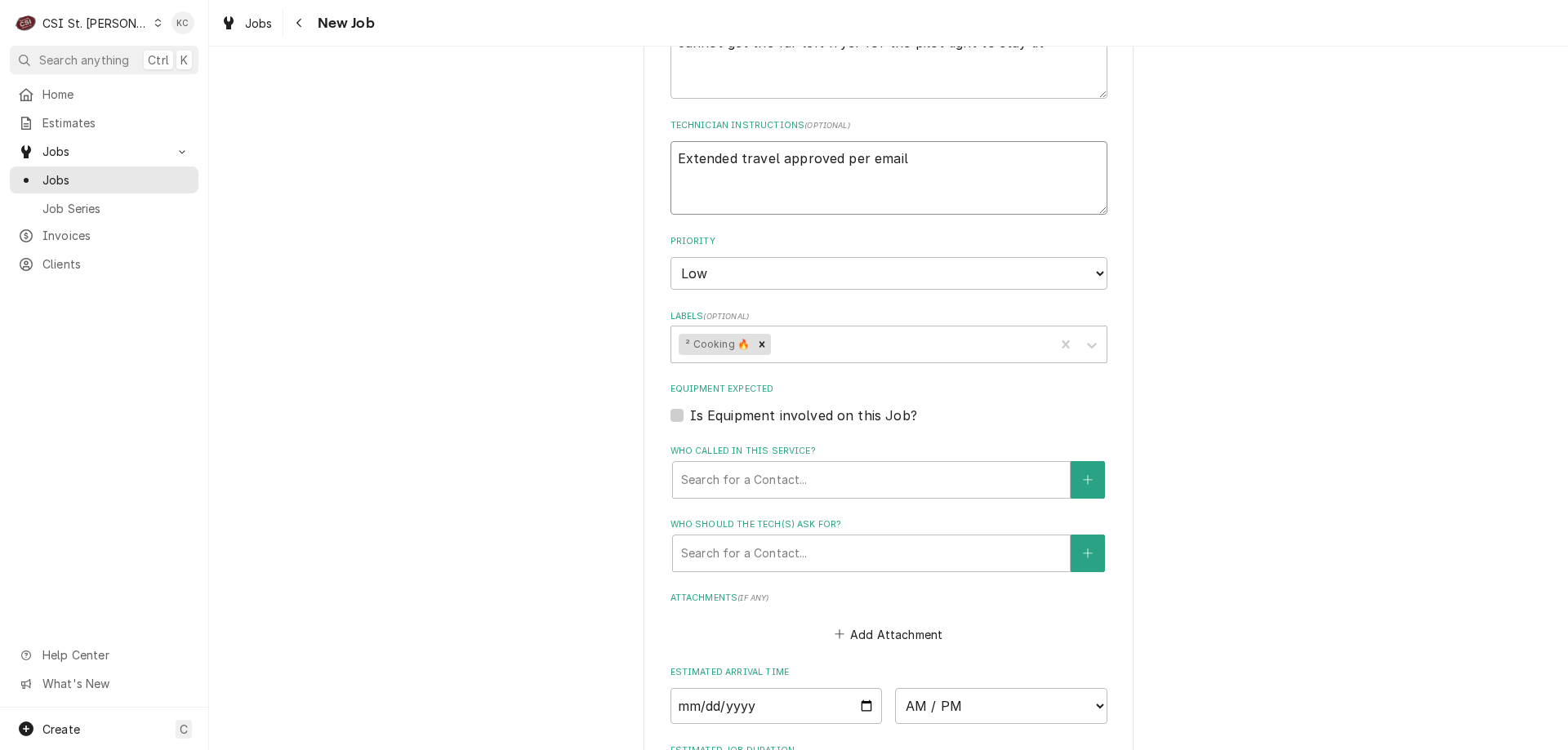
type textarea "Extended travel approved per email"
type textarea "x"
type textarea "Extended travel approved per email 9"
type textarea "x"
type textarea "Extended travel approved per email 9/"
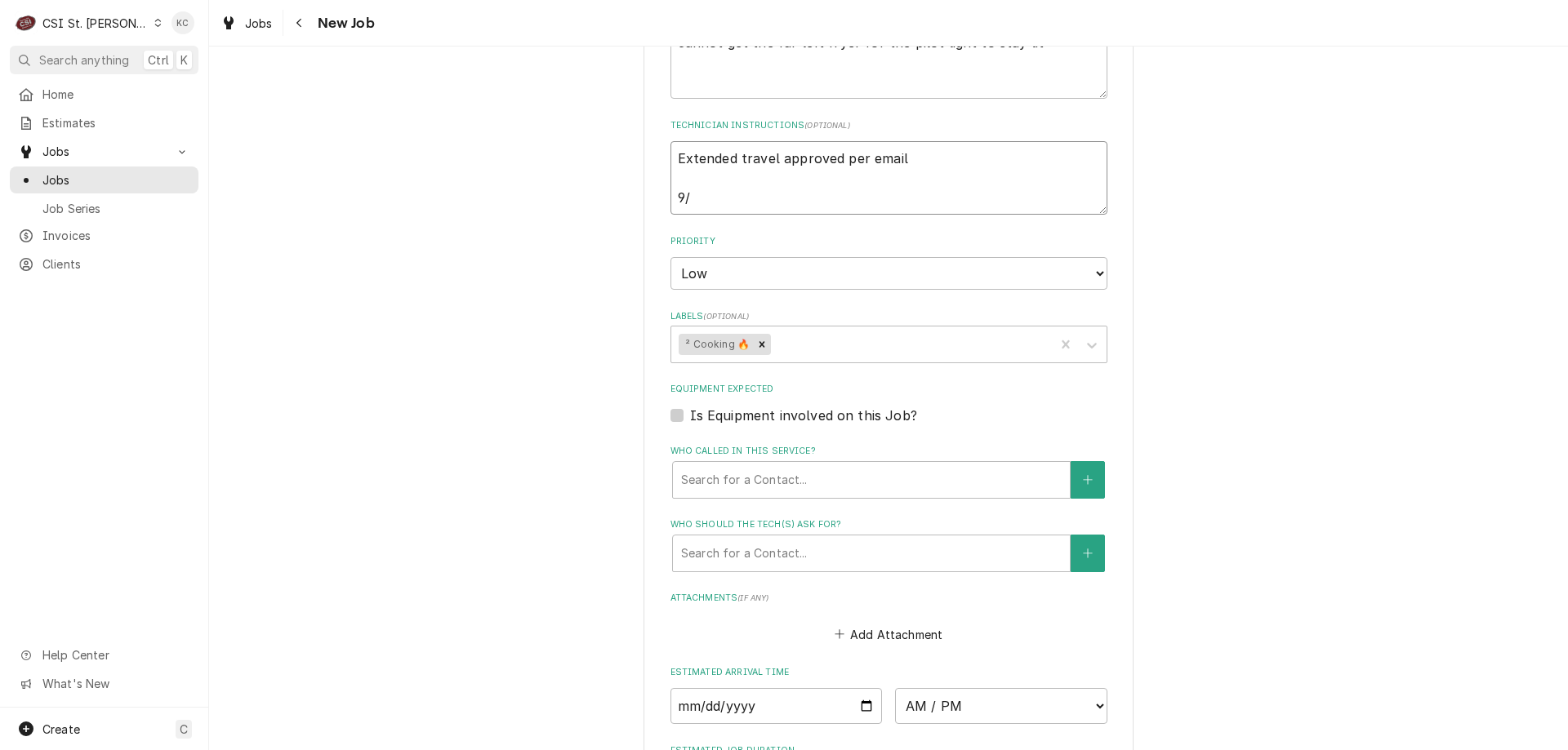
type textarea "x"
type textarea "Extended travel approved per email 9/5"
type textarea "x"
type textarea "Extended travel approved per email 9/5"
type textarea "x"
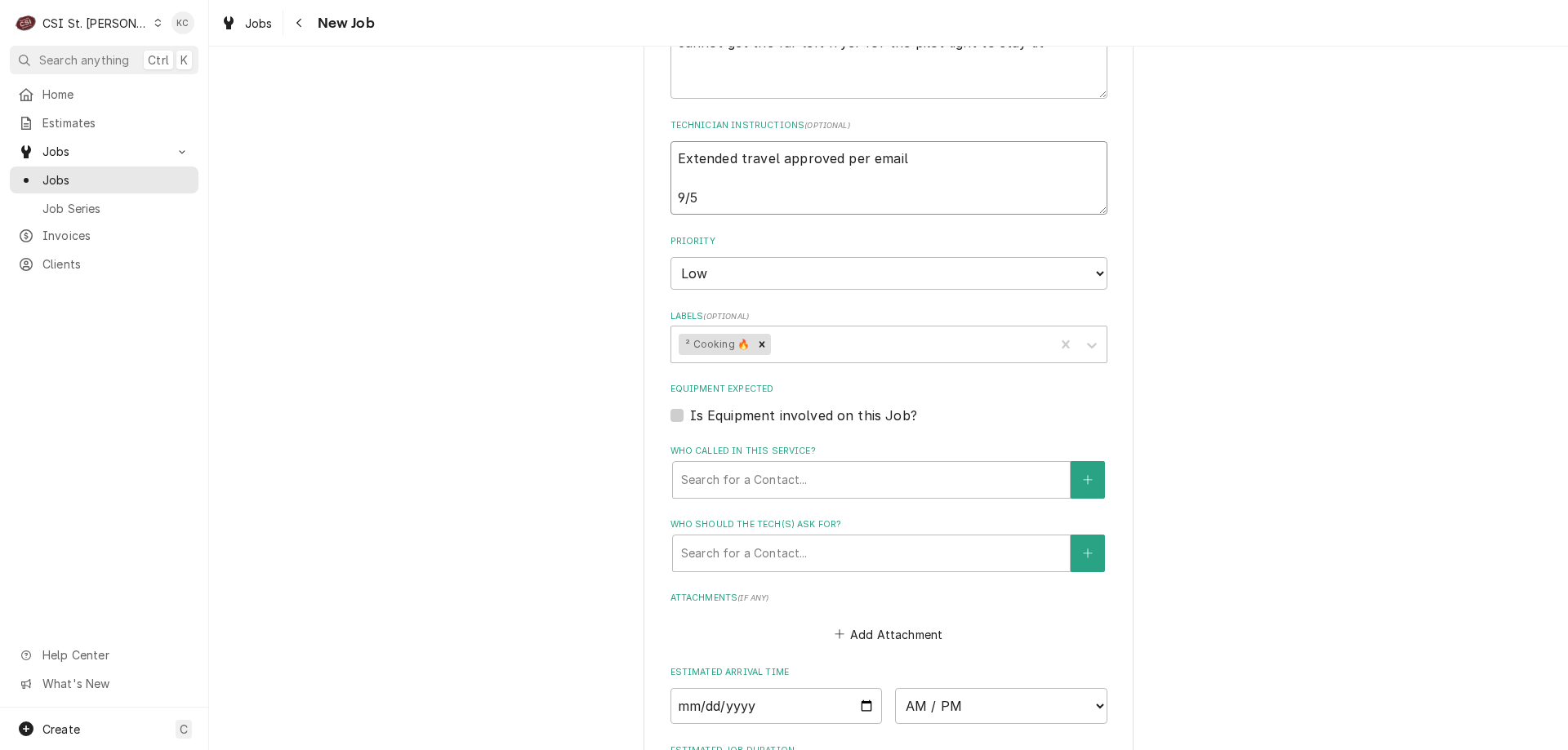
type textarea "Extended travel approved per email 9/5 -"
type textarea "x"
type textarea "Extended travel approved per email 9/5 -"
type textarea "x"
type textarea "Extended travel approved per email 9/5 - K"
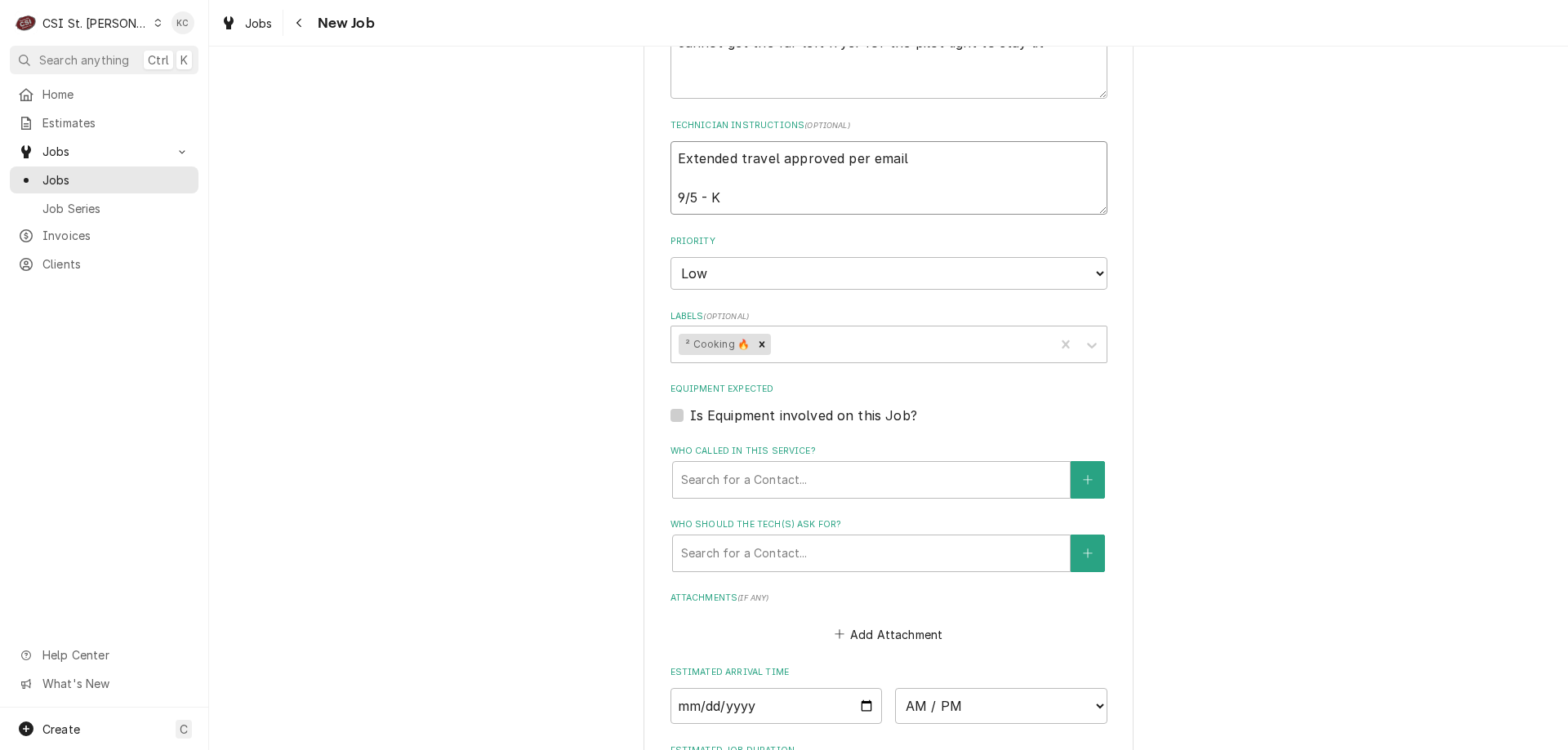
type textarea "x"
type textarea "Extended travel approved per email 9/5 - Ke"
type textarea "x"
type textarea "Extended travel approved per email 9/5 - Kel"
type textarea "x"
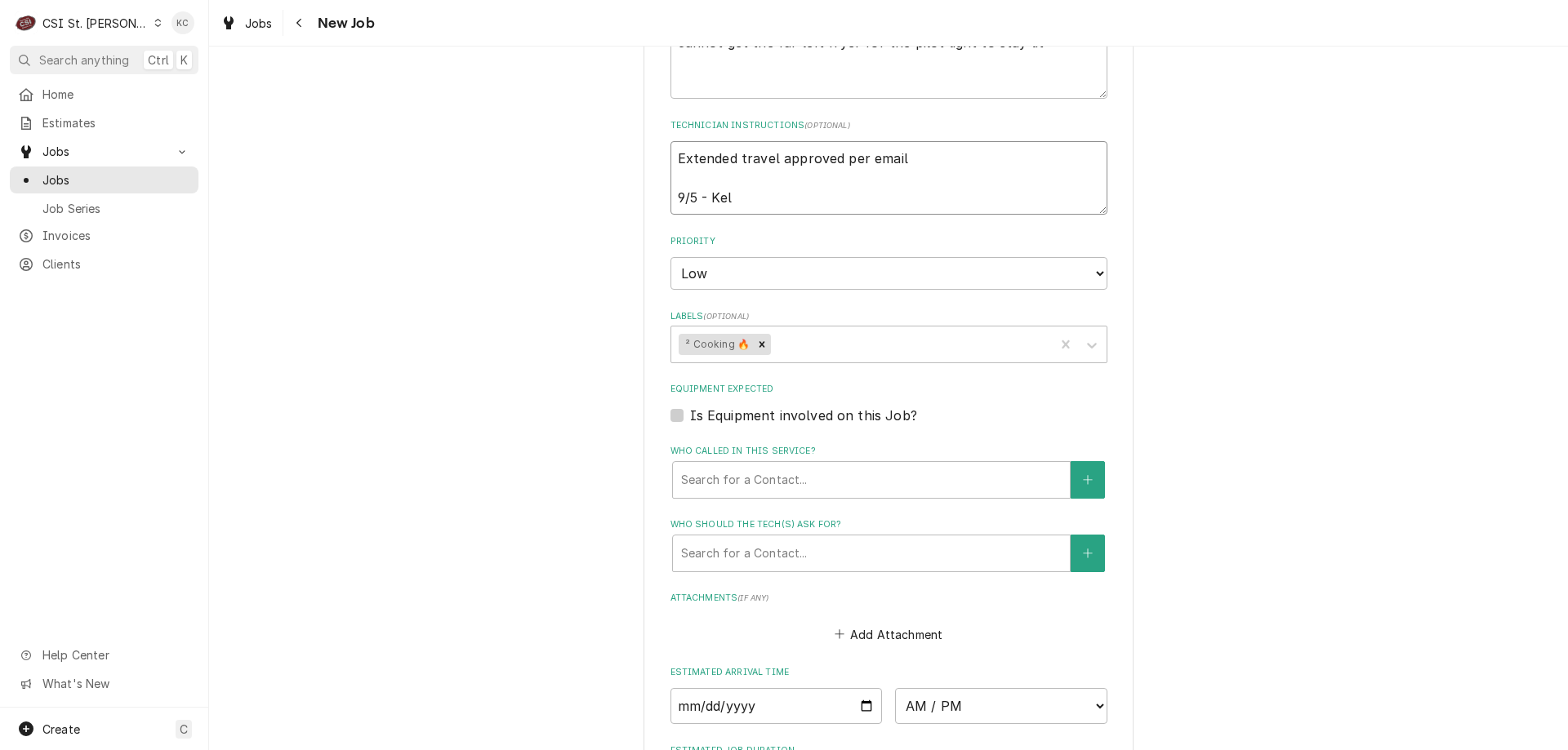
type textarea "Extended travel approved per email 9/5 - Kell"
type textarea "x"
type textarea "Extended travel approved per email 9/5 - Kelly"
type textarea "x"
type textarea "Extended travel approved per email 9/5 - Kelly"
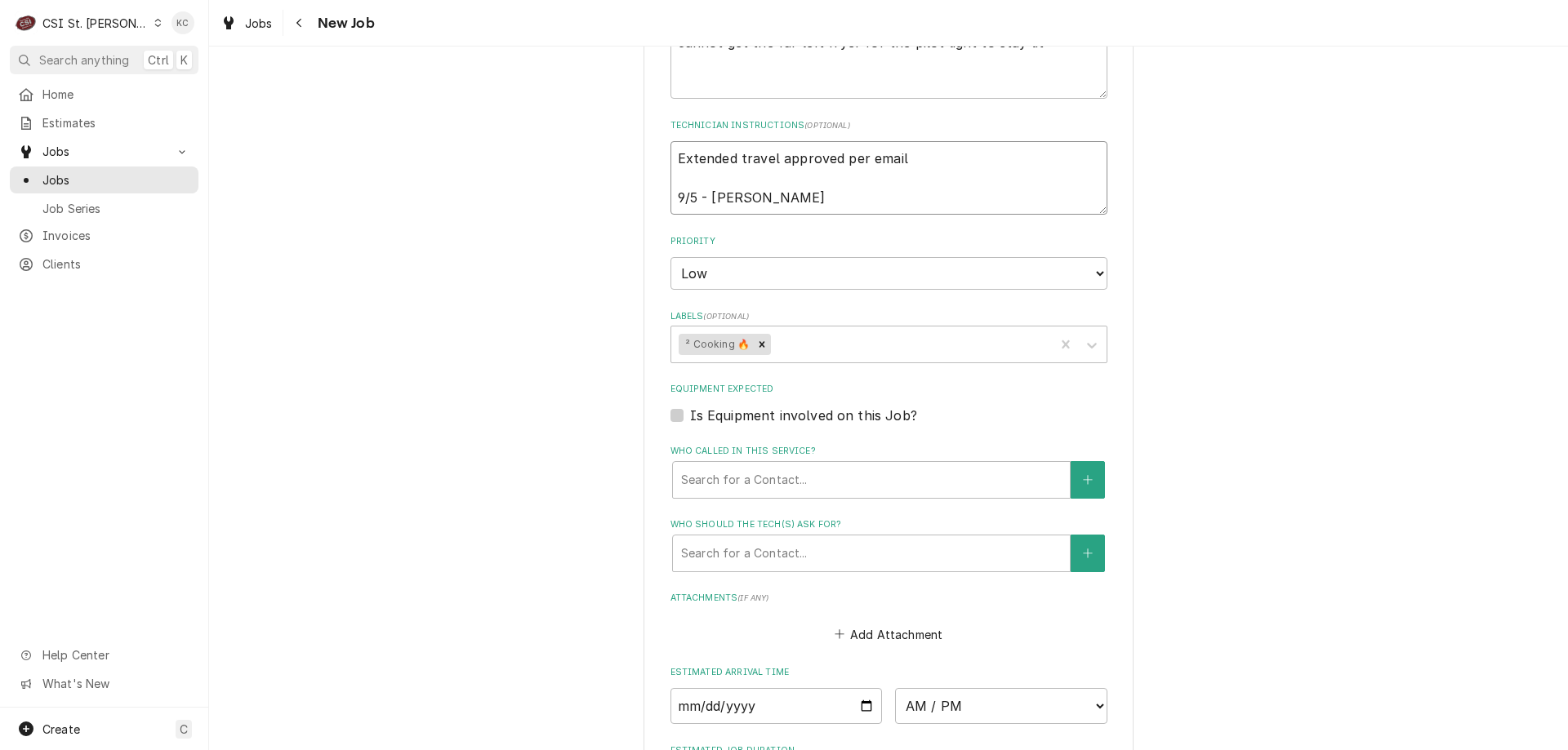
type textarea "x"
type textarea "Extended travel approved per email 9/5 - Kelly -"
type textarea "x"
type textarea "Extended travel approved per email 9/5 - Kelly -"
type textarea "x"
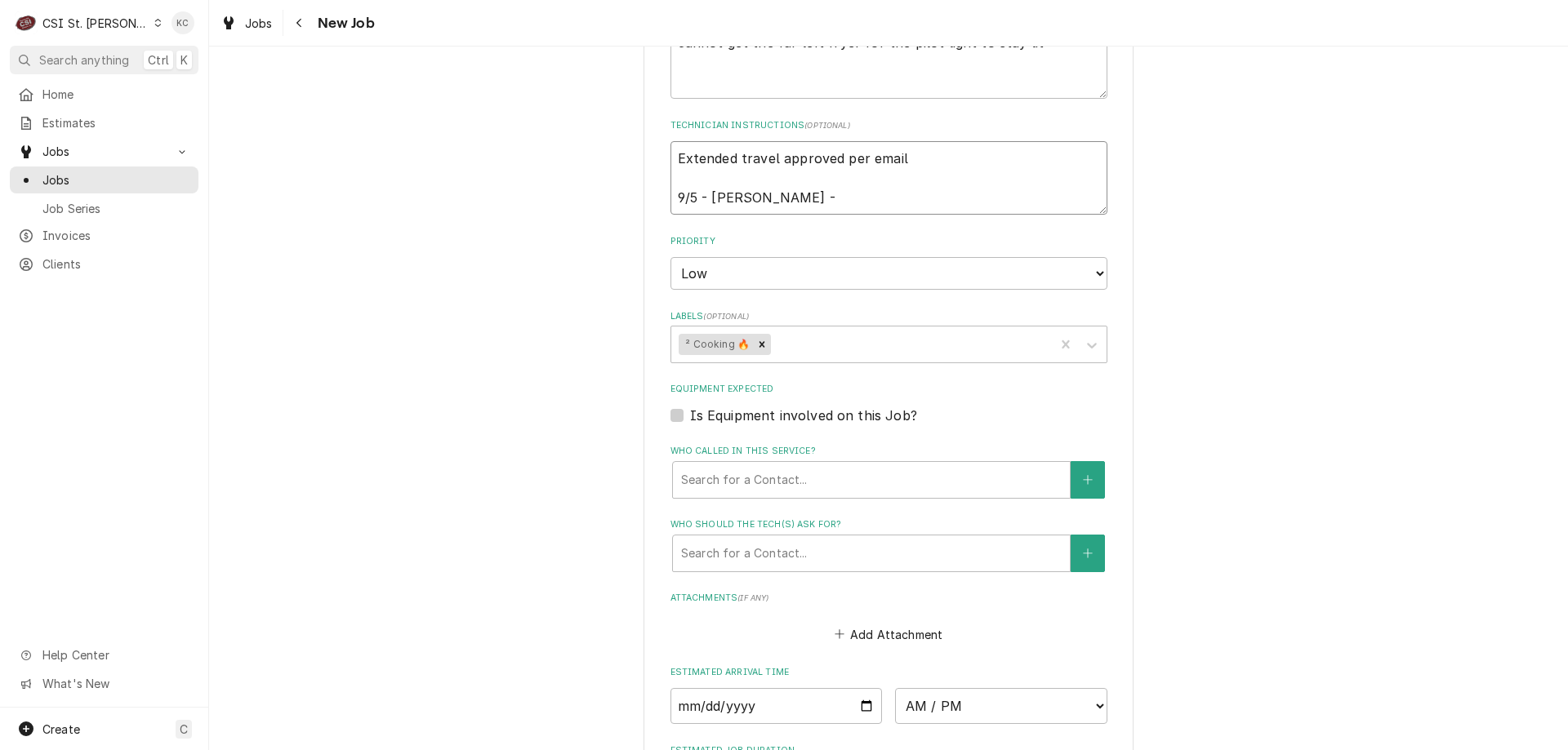
type textarea "Extended travel approved per email 9/5 - Kelly - W"
type textarea "x"
type textarea "Extended travel approved per email 9/5 - Kelly - Wa"
type textarea "x"
type textarea "Extended travel approved per email 9/5 - Kelly - Wat"
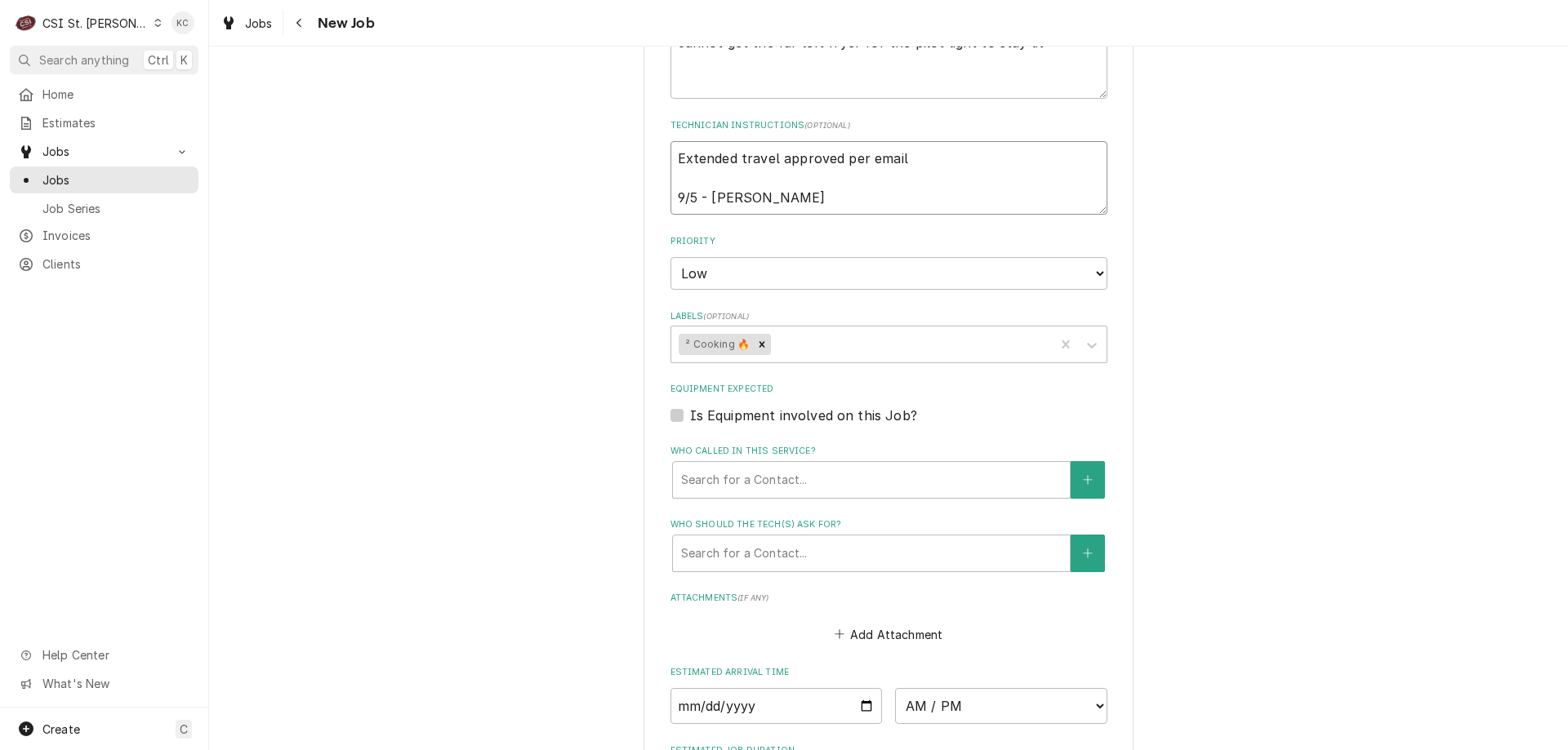
type textarea "x"
type textarea "Extended travel approved per email 9/5 - Kelly - Wati"
type textarea "x"
type textarea "Extended travel approved per email 9/5 - Kelly - Watin"
type textarea "x"
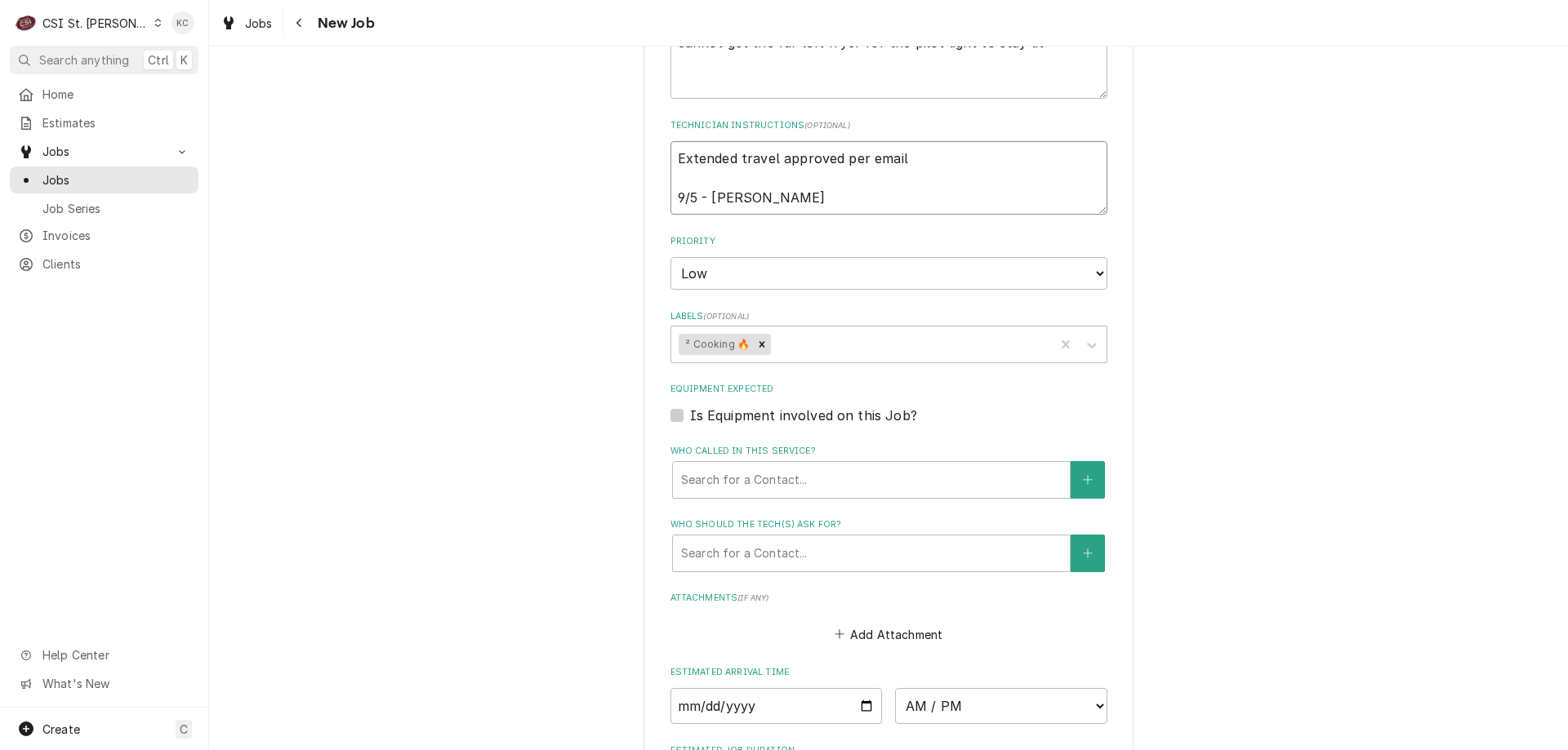
type textarea "Extended travel approved per email 9/5 - Kelly - Wating"
type textarea "x"
type textarea "Extended travel approved per email 9/5 - Kelly - Wating"
type textarea "x"
type textarea "Extended travel approved per email 9/5 - Kelly - Wating"
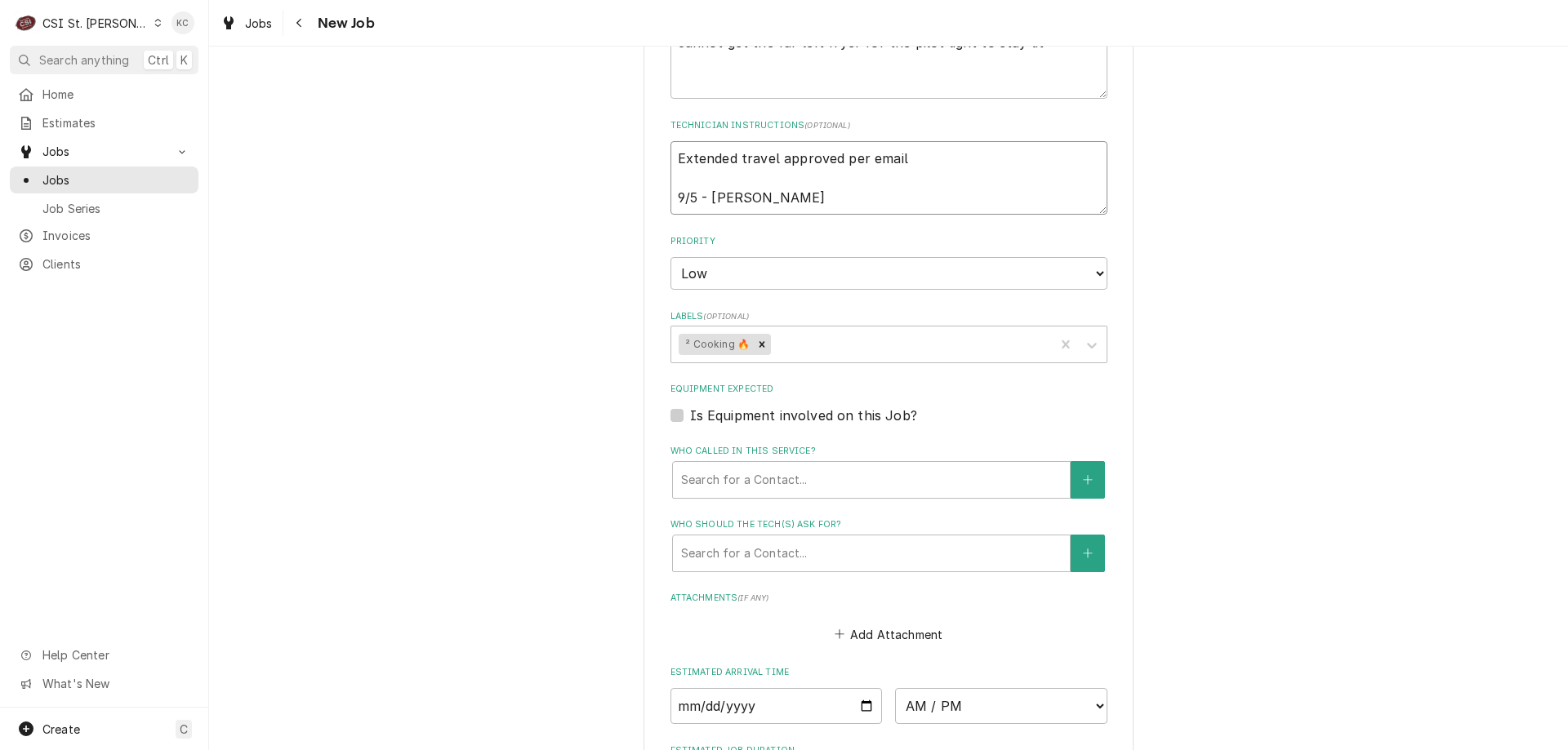
type textarea "x"
type textarea "Extended travel approved per email 9/5 - Kelly - Watin"
type textarea "x"
type textarea "Extended travel approved per email 9/5 - Kelly - Wati"
type textarea "x"
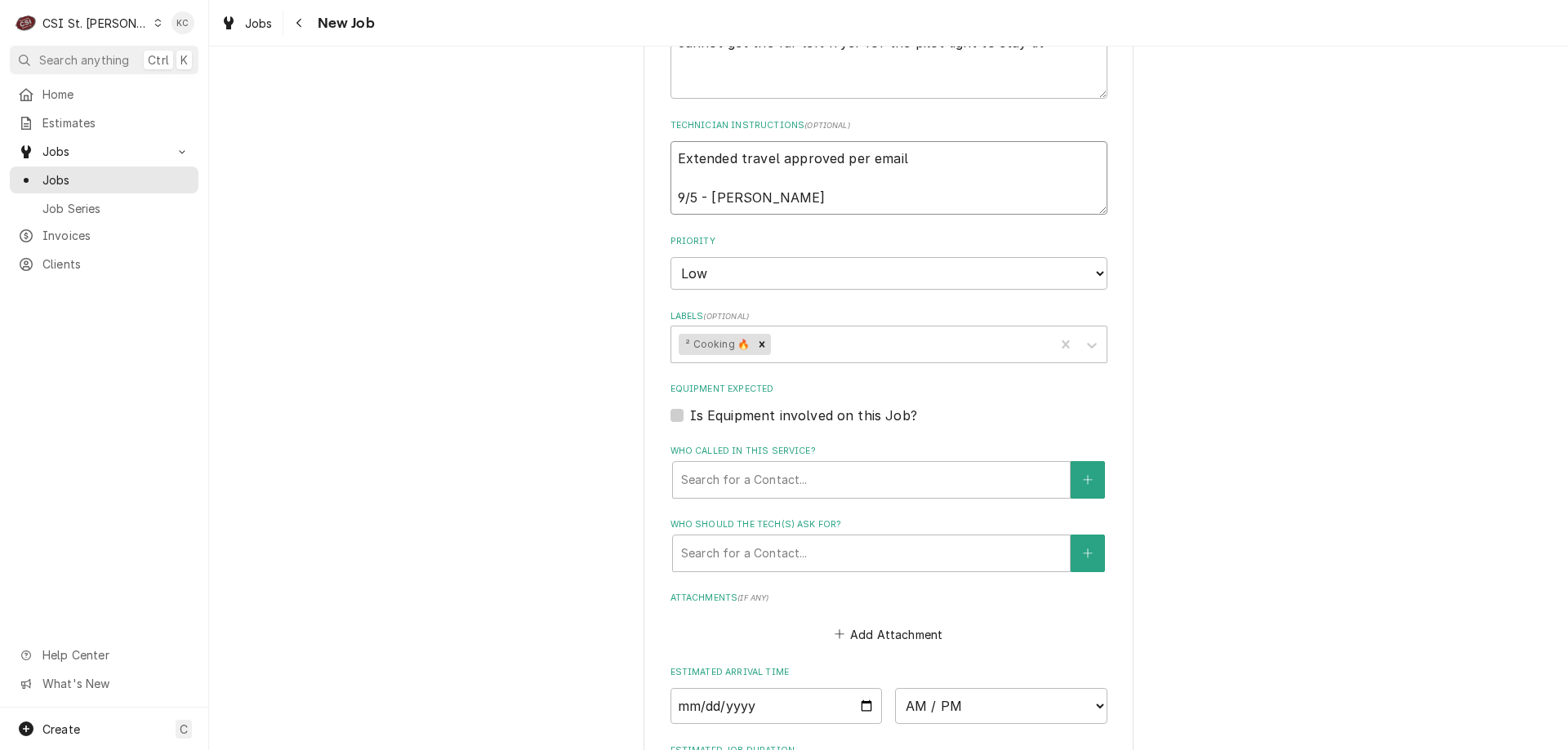
type textarea "Extended travel approved per email 9/5 - Kelly - Wat"
type textarea "x"
type textarea "Extended travel approved per email 9/5 - Kelly - Wa"
type textarea "x"
type textarea "Extended travel approved per email 9/5 - Kelly - Wai"
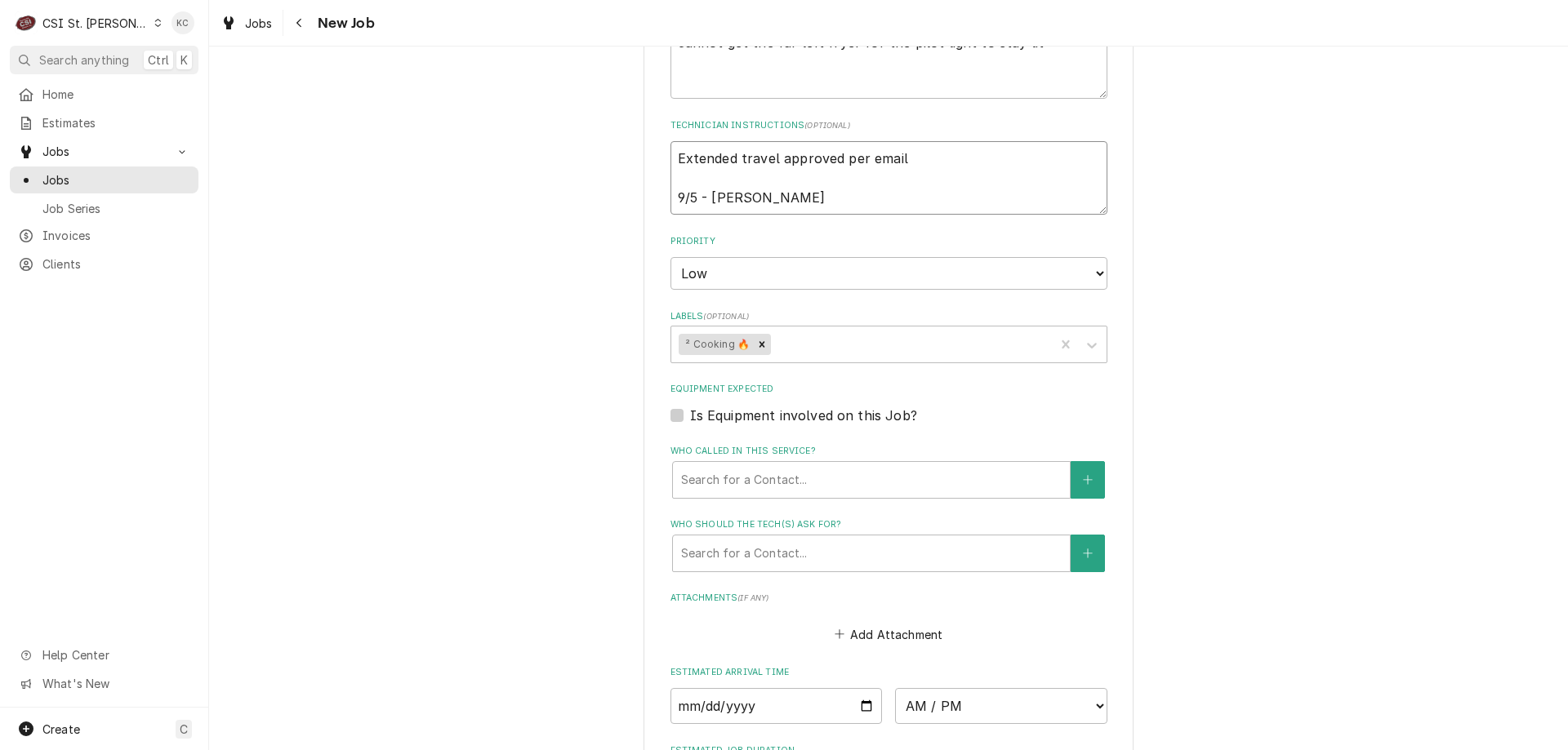
type textarea "x"
type textarea "Extended travel approved per email 9/5 - Kelly - Wait"
type textarea "x"
type textarea "Extended travel approved per email 9/5 - Kelly - Waiti"
type textarea "x"
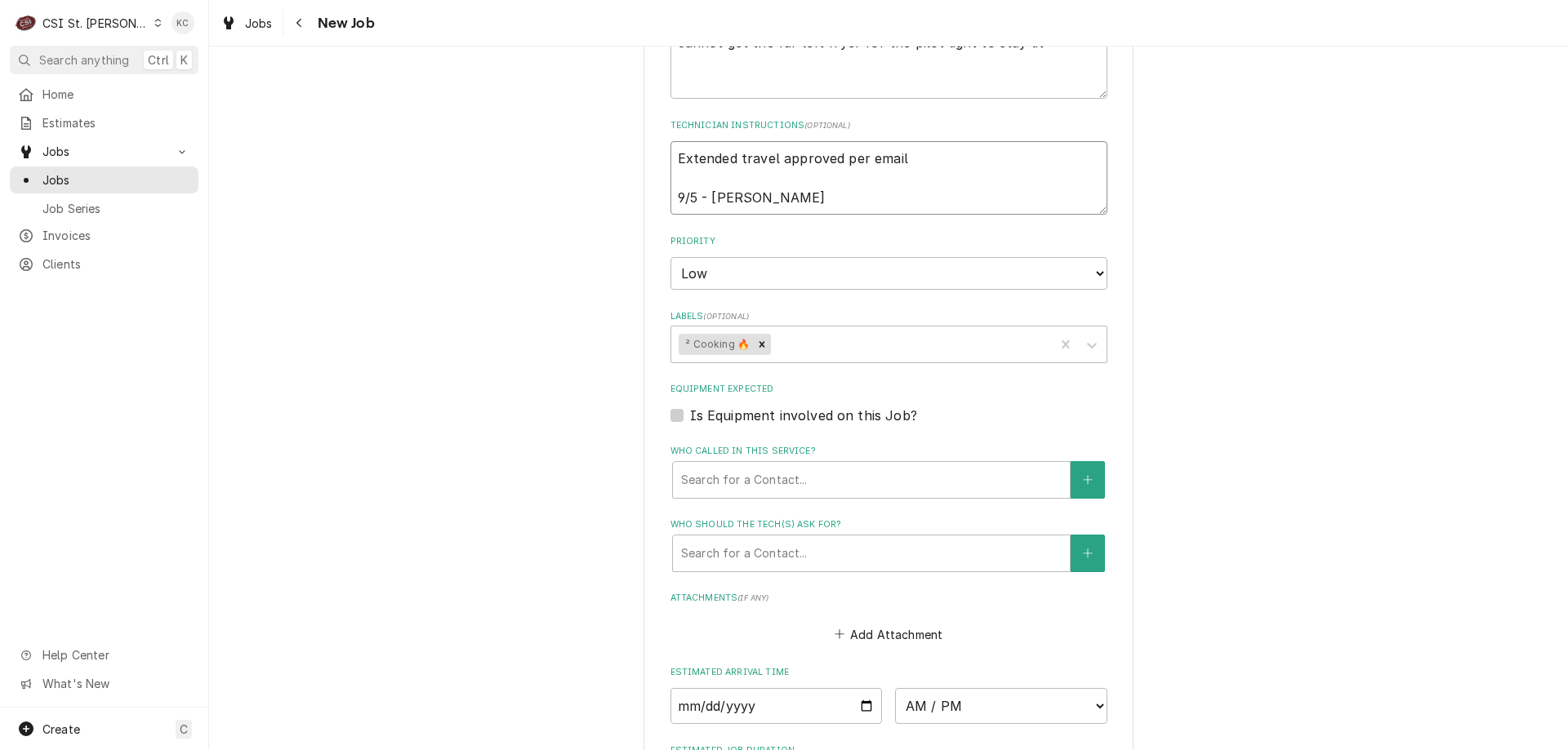
type textarea "Extended travel approved per email 9/5 - Kelly - Waiting"
type textarea "x"
type textarea "Extended travel approved per email 9/5 - Kelly - Waiting"
type textarea "x"
type textarea "Extended travel approved per email 9/5 - Kelly - Waiting t"
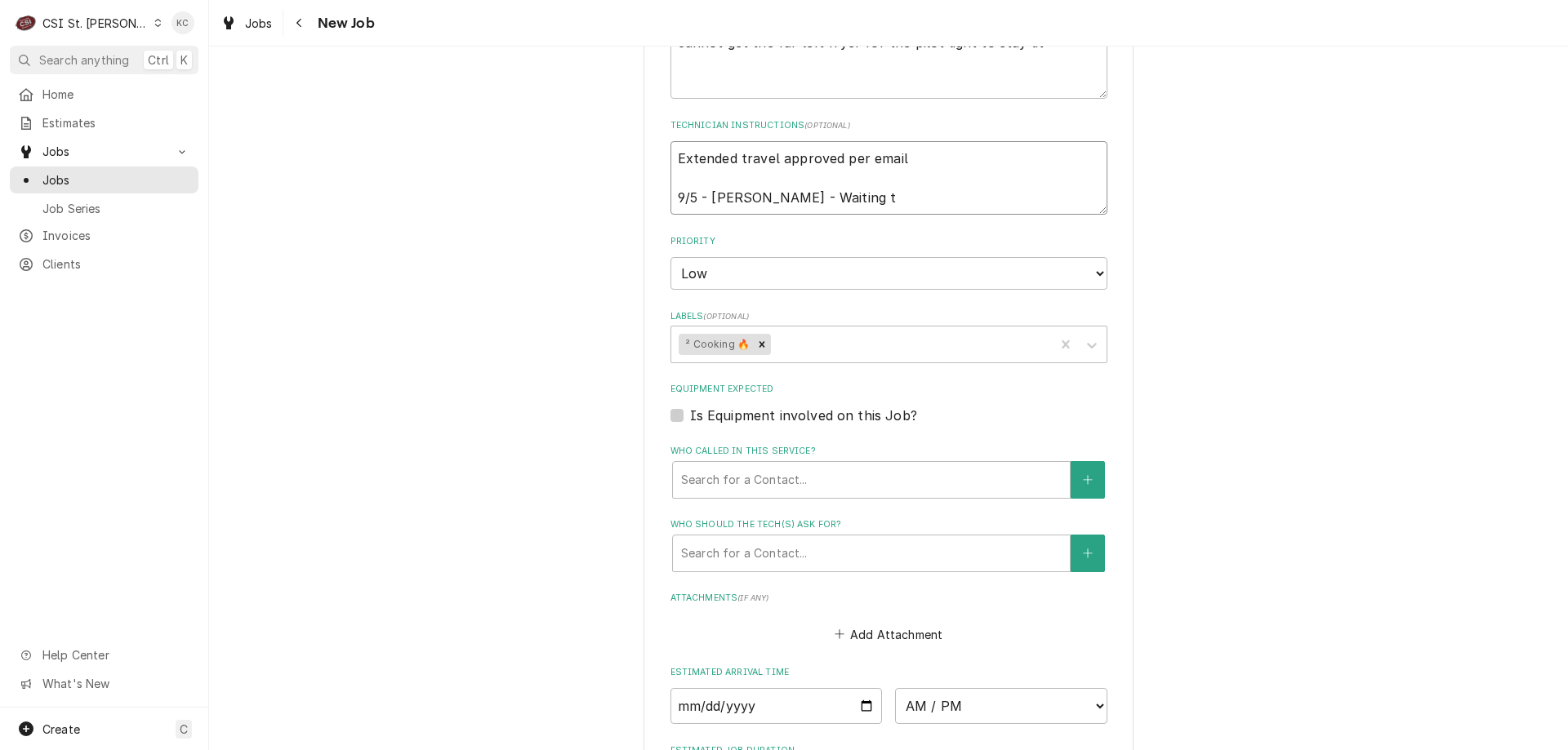
type textarea "x"
type textarea "Extended travel approved per email 9/5 - Kelly - Waiting to"
type textarea "x"
type textarea "Extended travel approved per email 9/5 - Kelly - Waiting to"
drag, startPoint x: 1419, startPoint y: 382, endPoint x: 1294, endPoint y: 284, distance: 158.8
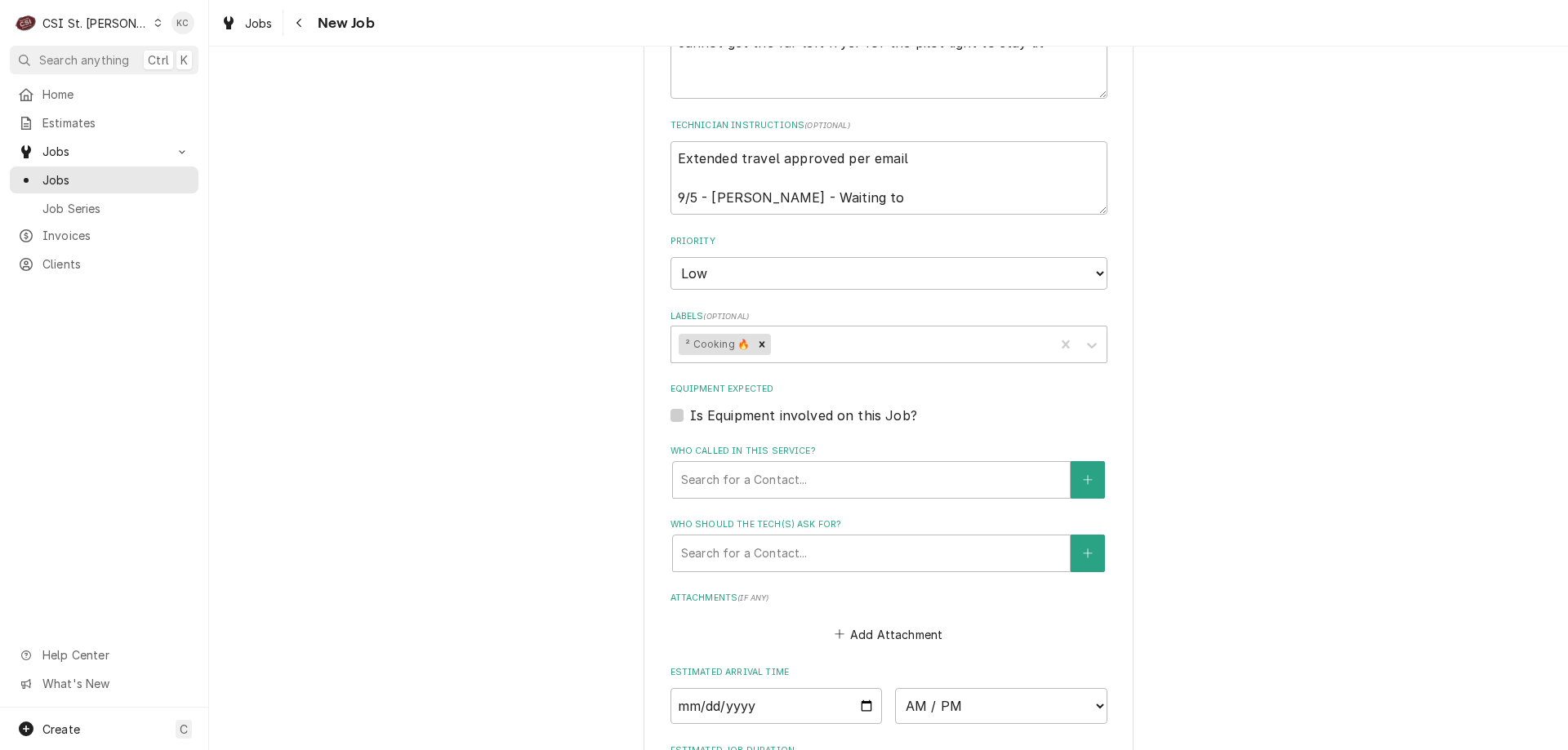
click at [1419, 382] on div "Use the fields below to edit this job: Client Details Client KESSENICH'S EQUIPM…" at bounding box center [887, 112] width 1358 height 1893
click at [852, 205] on textarea "Extended travel approved per email 9/5 - Kelly - Waiting to" at bounding box center [888, 177] width 436 height 74
click at [873, 206] on textarea "Extended travel approved per email 9/5 - Kelly - Waiting to" at bounding box center [888, 177] width 436 height 74
type textarea "x"
type textarea "Extended travel approved per email 9/5 - Kelly - Waiting to"
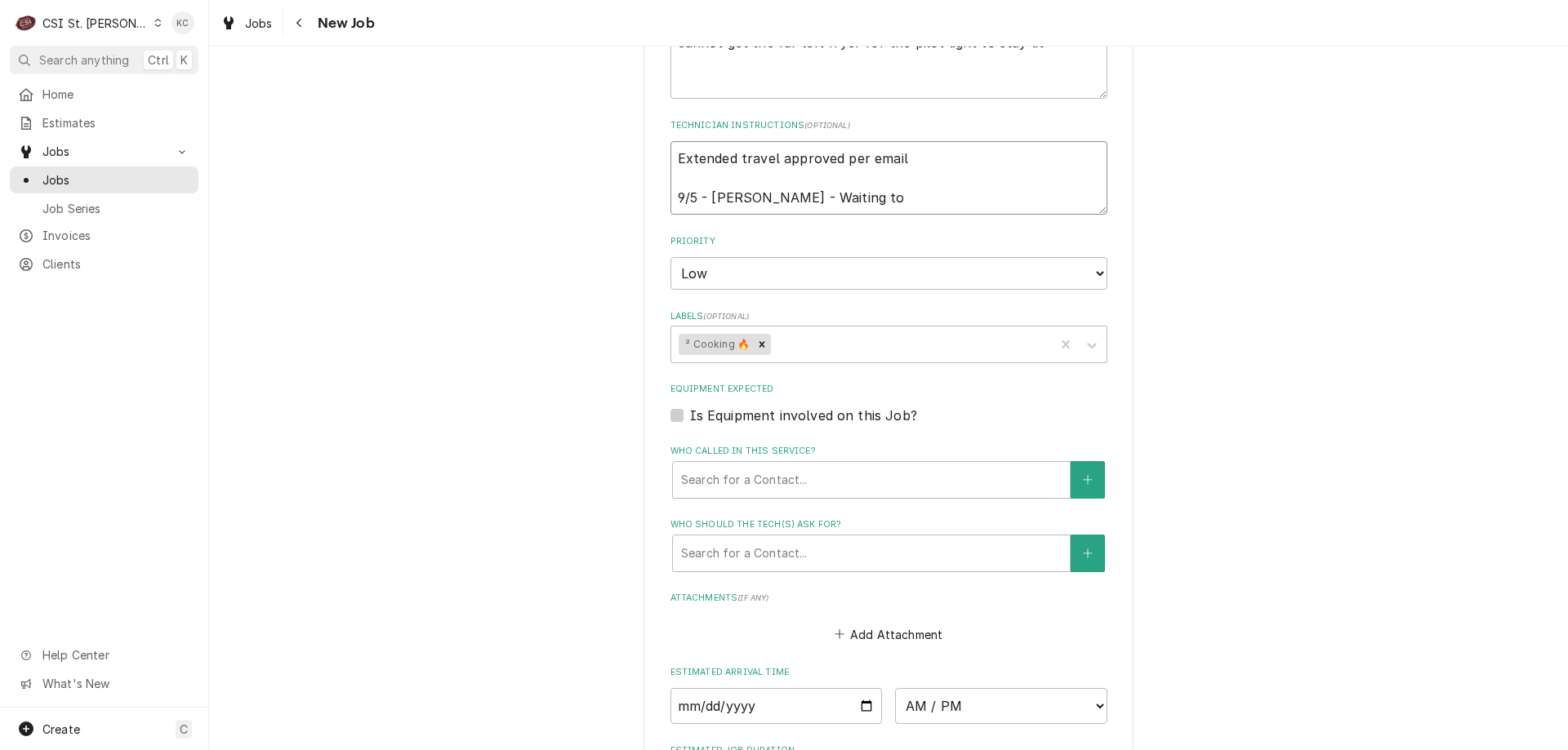
type textarea "x"
type textarea "Extended travel approved per email 9/5 - Kelly - Waiting to h"
type textarea "x"
type textarea "Extended travel approved per email 9/5 - Kelly - Waiting to he"
type textarea "x"
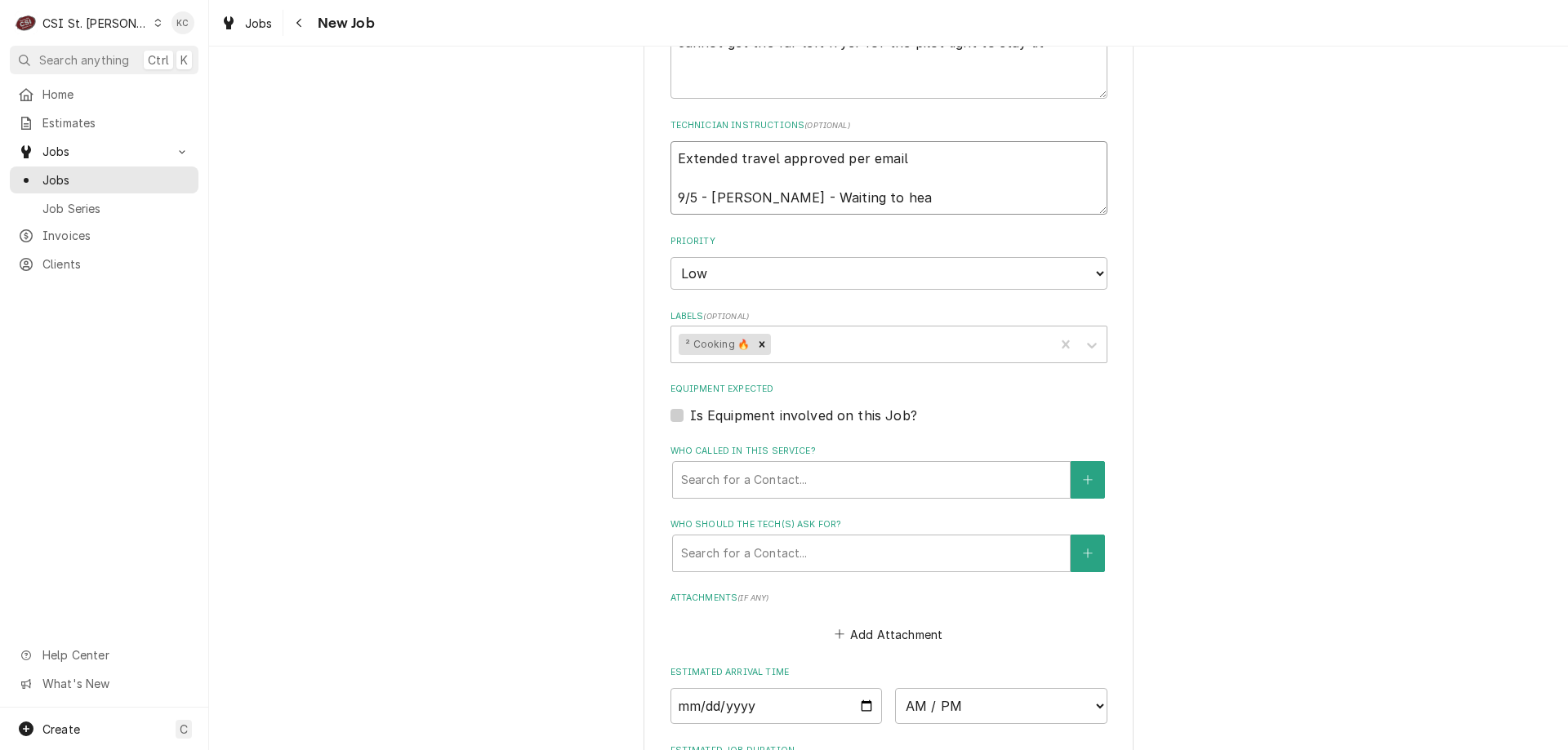
type textarea "Extended travel approved per email 9/5 - Kelly - Waiting to hear"
type textarea "x"
type textarea "Extended travel approved per email 9/5 - Kelly - Waiting to hear"
type textarea "x"
type textarea "Extended travel approved per email 9/5 - Kelly - Waiting to hear a"
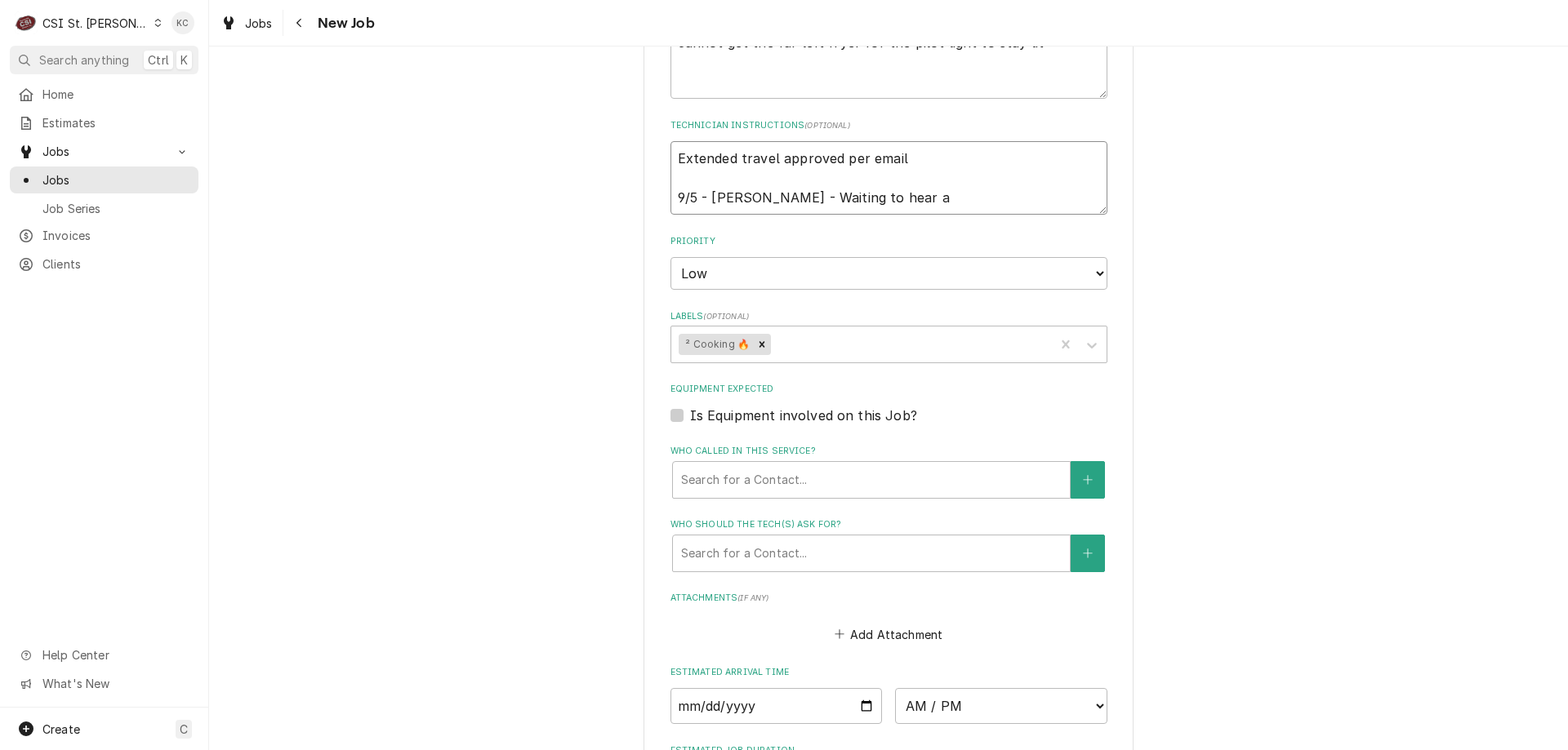
type textarea "x"
type textarea "Extended travel approved per email 9/5 - Kelly - Waiting to hear"
type textarea "x"
type textarea "Extended travel approved per email 9/5 - Kelly - Waiting to hear b"
type textarea "x"
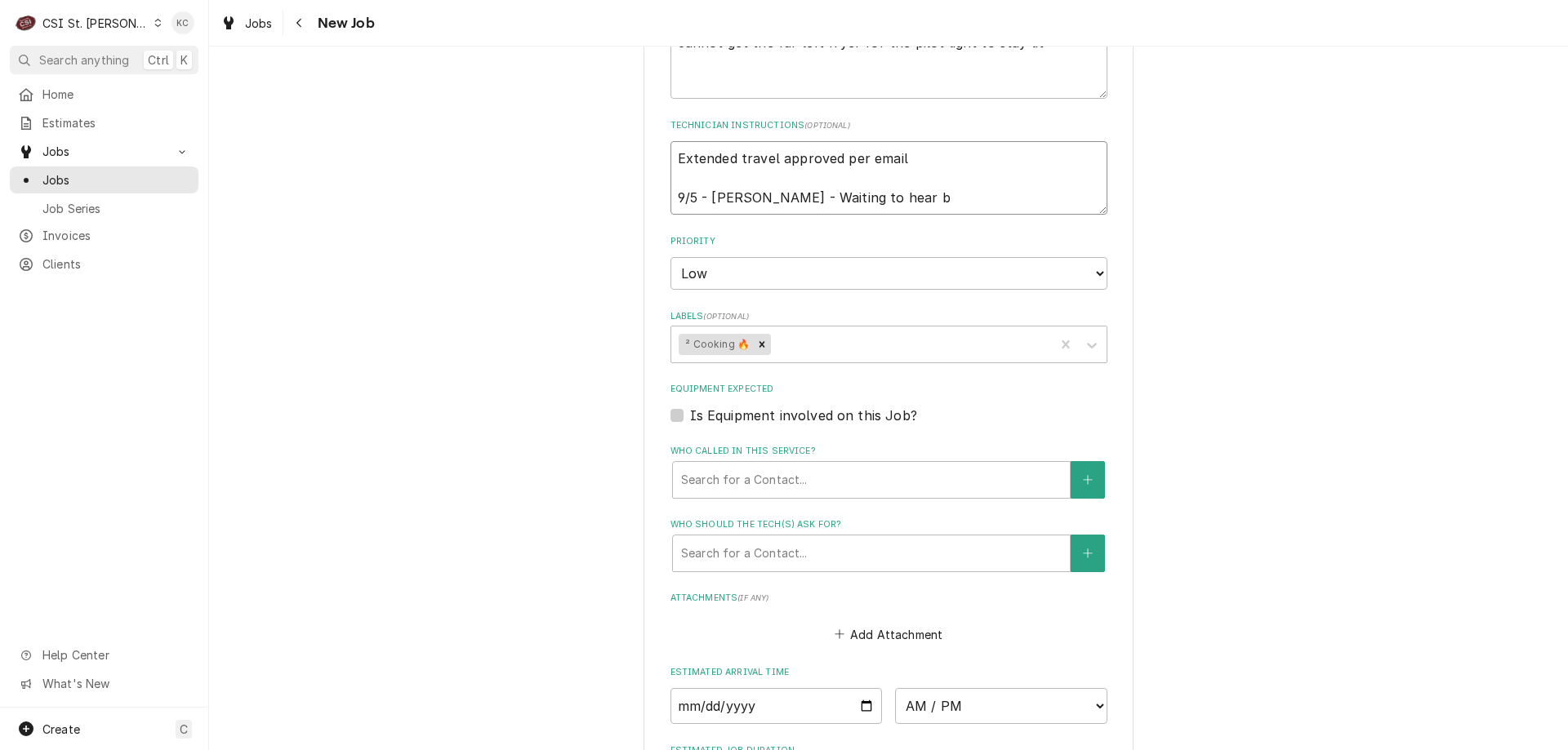
type textarea "Extended travel approved per email 9/5 - Kelly - Waiting to hear ba"
type textarea "x"
type textarea "Extended travel approved per email 9/5 - Kelly - Waiting to hear bac"
type textarea "x"
type textarea "Extended travel approved per email 9/5 - Kelly - Waiting to hear back"
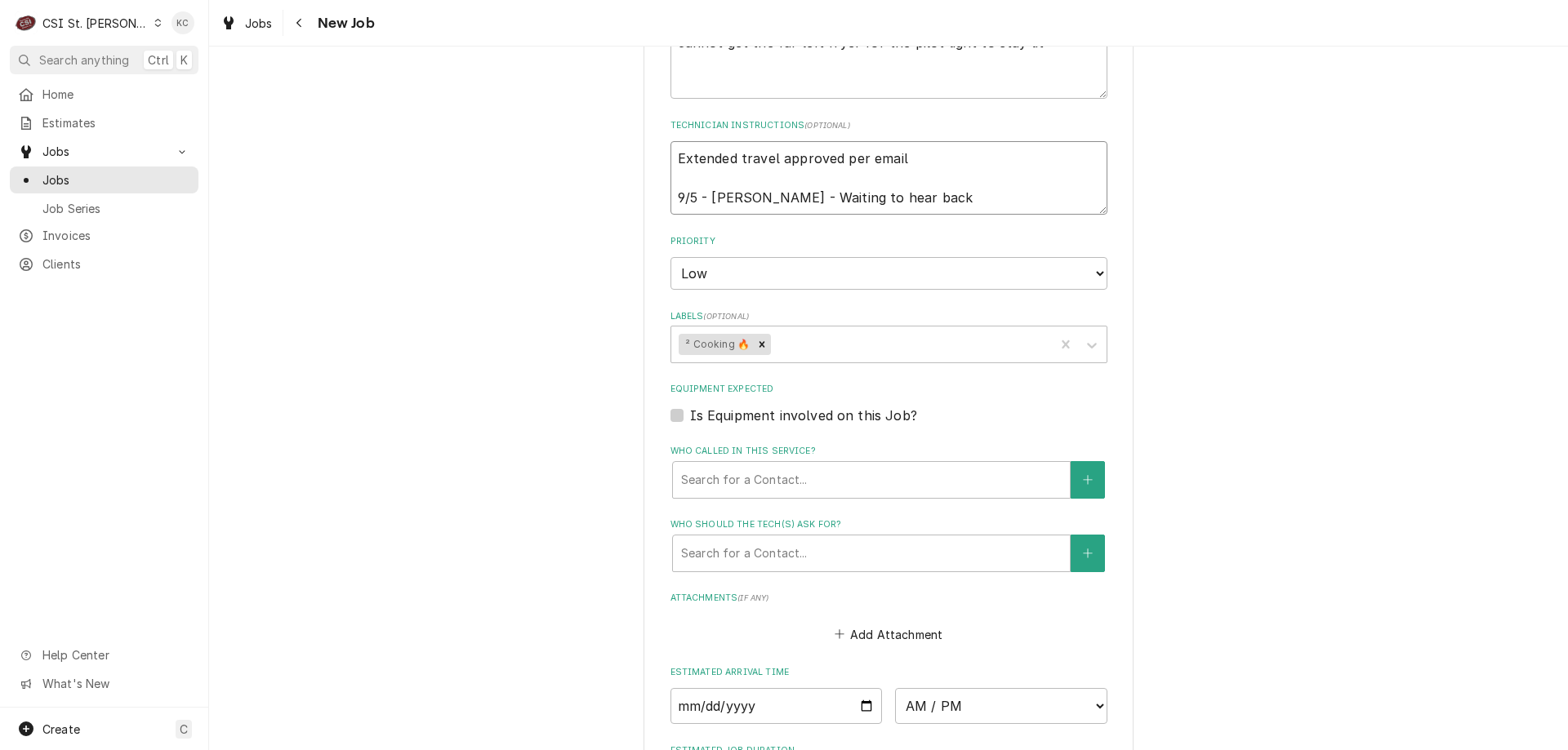
type textarea "x"
type textarea "Extended travel approved per email 9/5 - Kelly - Waiting to hear back"
type textarea "x"
type textarea "Extended travel approved per email 9/5 - Kelly - Waiting to hear back p"
type textarea "x"
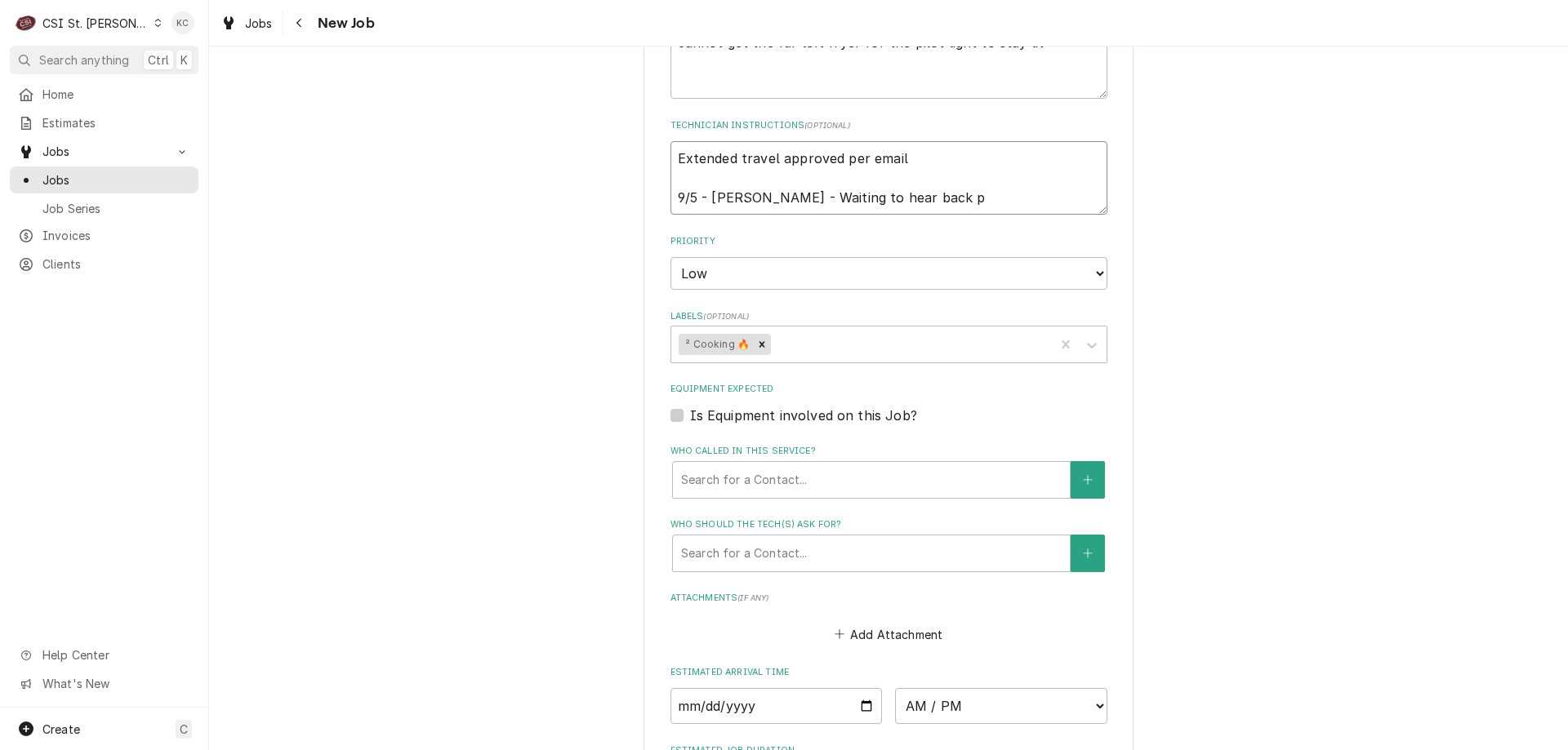
type textarea "Extended travel approved per email 9/5 - Kelly - Waiting to hear back pn"
type textarea "x"
type textarea "Extended travel approved per email 9/5 - Kelly - Waiting to hear back pn c"
type textarea "x"
type textarea "Extended travel approved per email 9/5 - Kelly - Waiting to hear back pn cop"
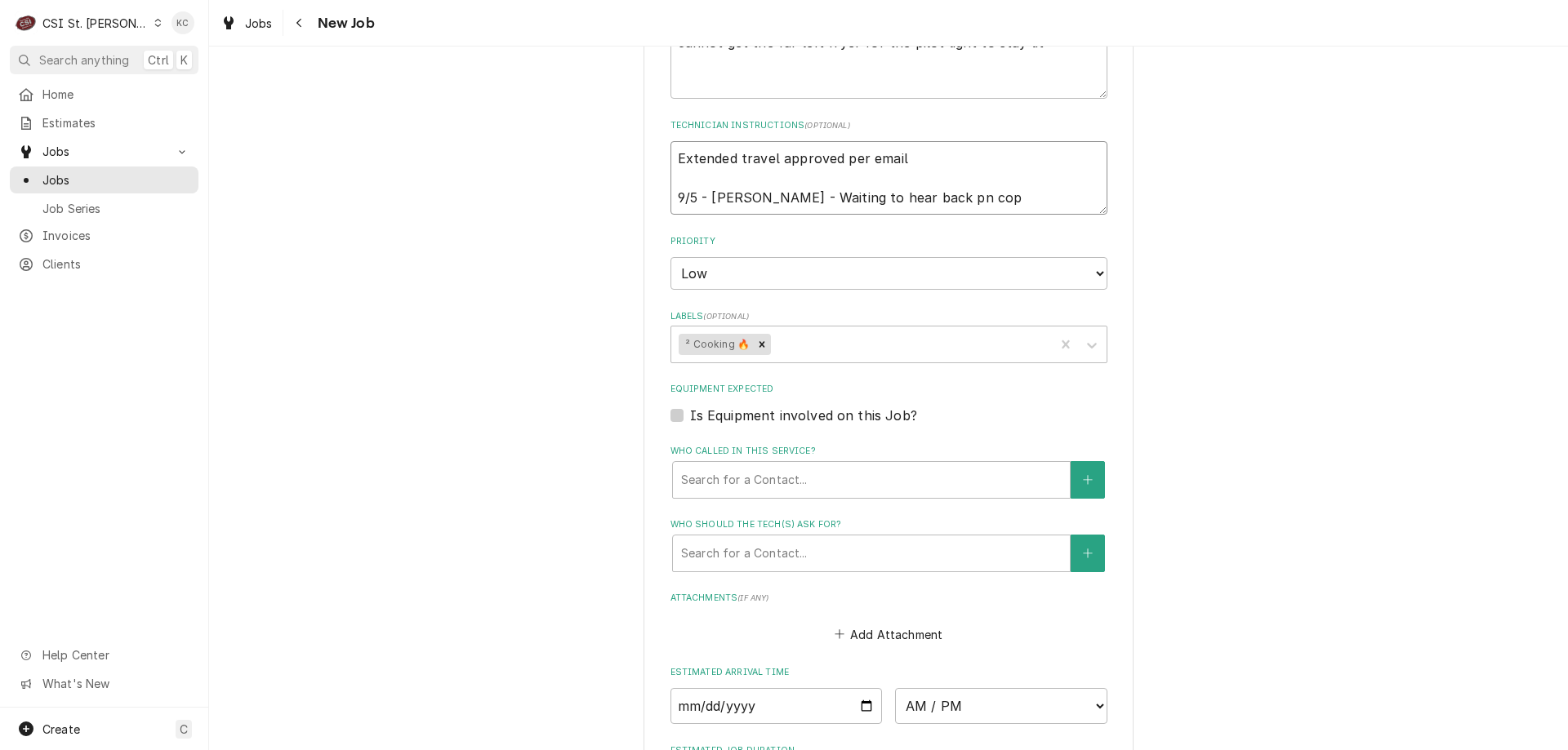
type textarea "x"
type textarea "Extended travel approved per email 9/5 - Kelly - Waiting to hear back pn co"
type textarea "x"
type textarea "Extended travel approved per email 9/5 - Kelly - Waiting to hear back pn c"
type textarea "x"
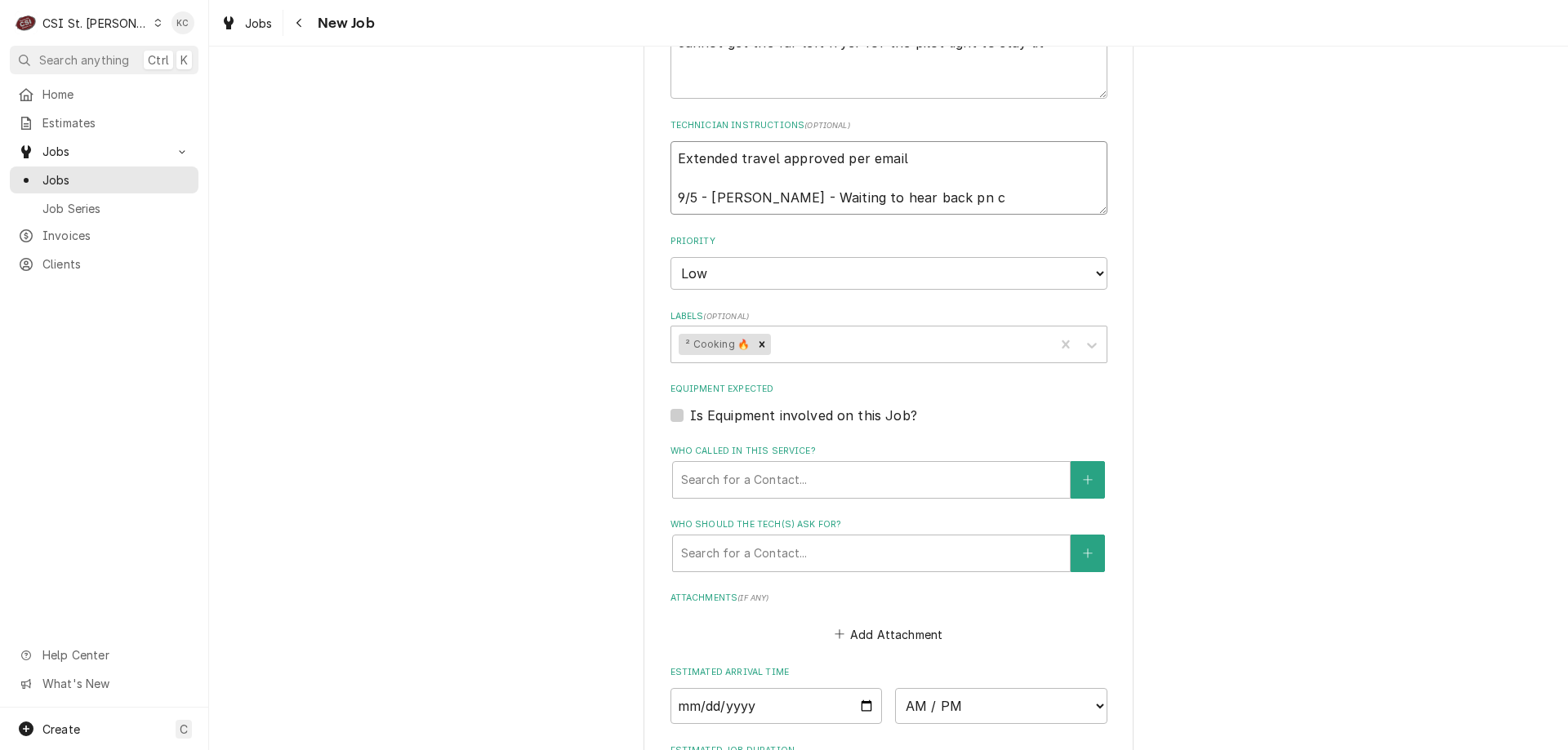
type textarea "Extended travel approved per email 9/5 - Kelly - Waiting to hear back pn"
type textarea "x"
type textarea "Extended travel approved per email 9/5 - Kelly - Waiting to hear back pn"
type textarea "x"
type textarea "Extended travel approved per email 9/5 - Kelly - Waiting to hear back p"
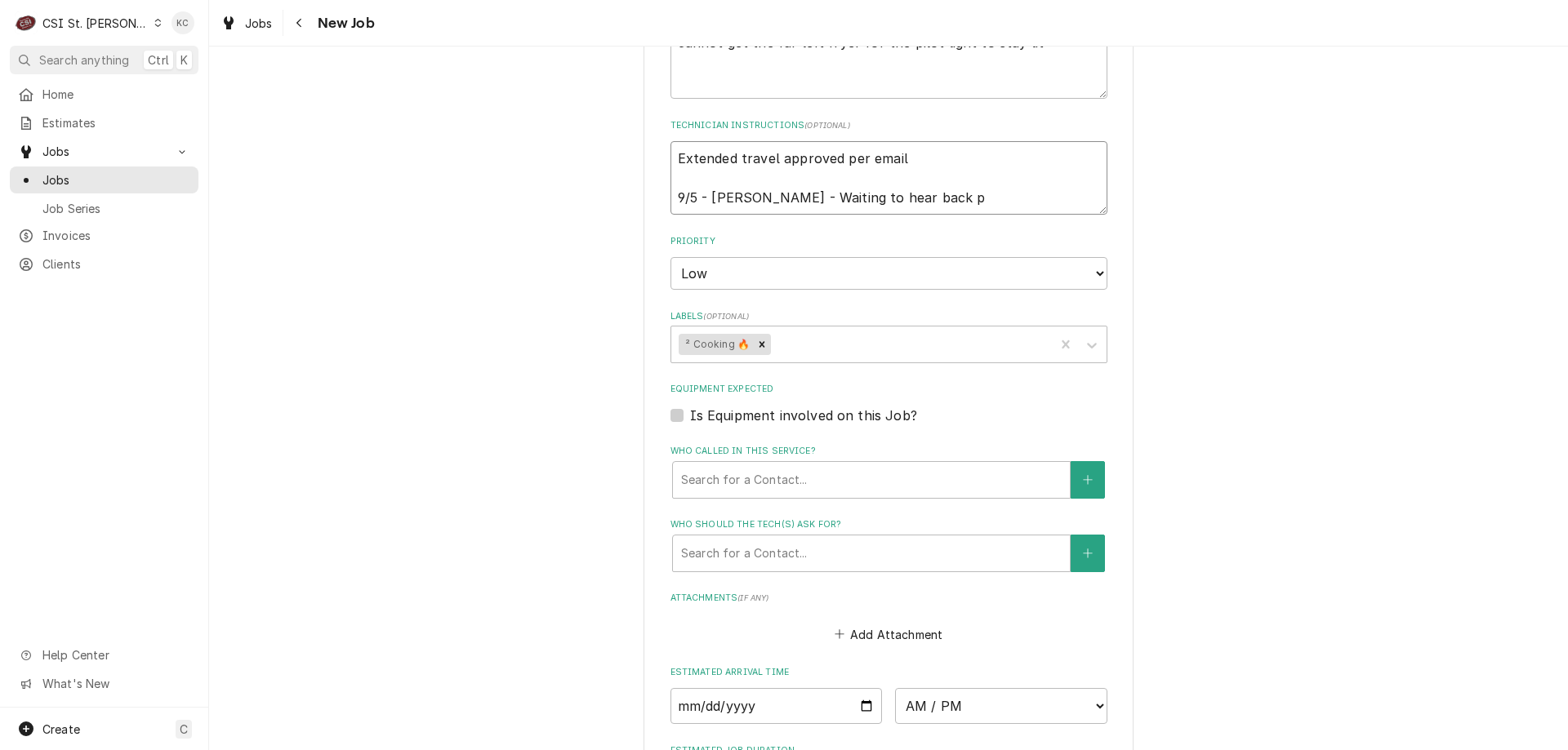
type textarea "x"
type textarea "Extended travel approved per email 9/5 - Kelly - Waiting to hear back"
type textarea "x"
type textarea "Extended travel approved per email 9/5 - Kelly - Waiting to hear back a"
type textarea "x"
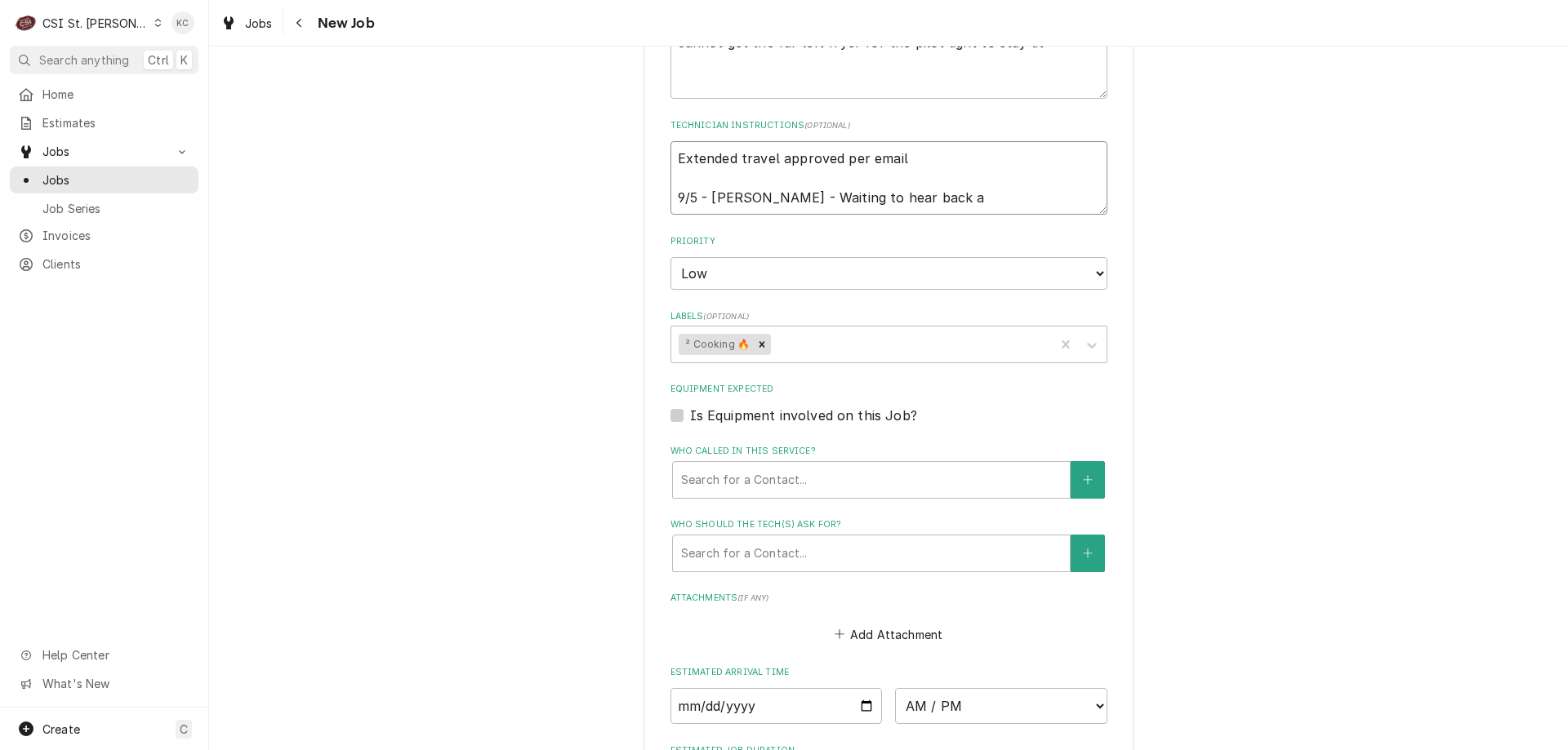
type textarea "Extended travel approved per email 9/5 - Kelly - Waiting to hear back ab"
type textarea "x"
type textarea "Extended travel approved per email 9/5 - Kelly - Waiting to hear back abo"
type textarea "x"
type textarea "Extended travel approved per email 9/5 - Kelly - Waiting to hear back abou"
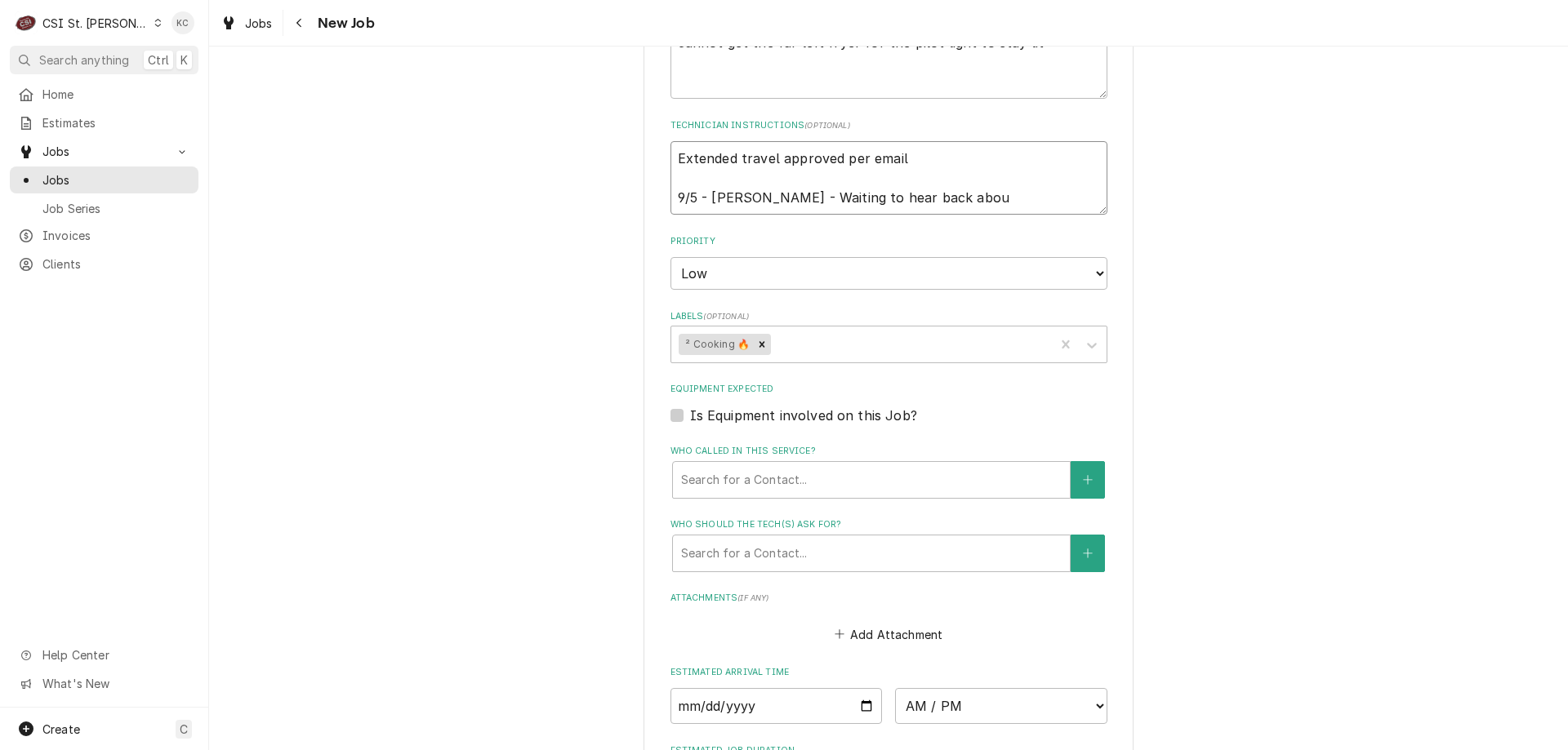
type textarea "x"
type textarea "Extended travel approved per email 9/5 - Kelly - Waiting to hear back about"
type textarea "x"
type textarea "Extended travel approved per email 9/5 - Kelly - Waiting to hear back about c"
type textarea "x"
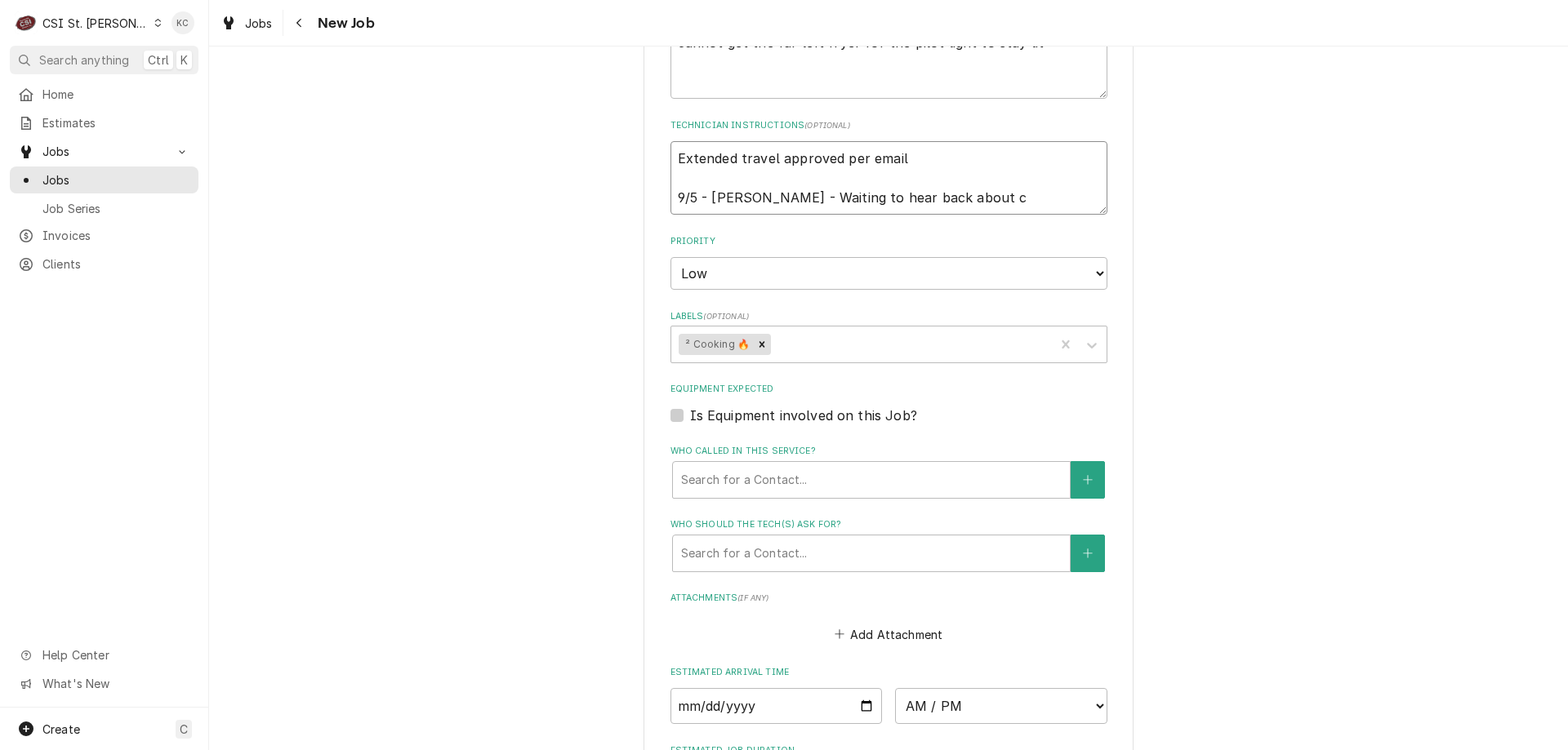
type textarea "Extended travel approved per email 9/5 - Kelly - Waiting to hear back about co"
type textarea "x"
type textarea "Extended travel approved per email 9/5 - Kelly - Waiting to hear back about con"
type textarea "x"
type textarea "Extended travel approved per email 9/5 - Kelly - Waiting to hear back about conr"
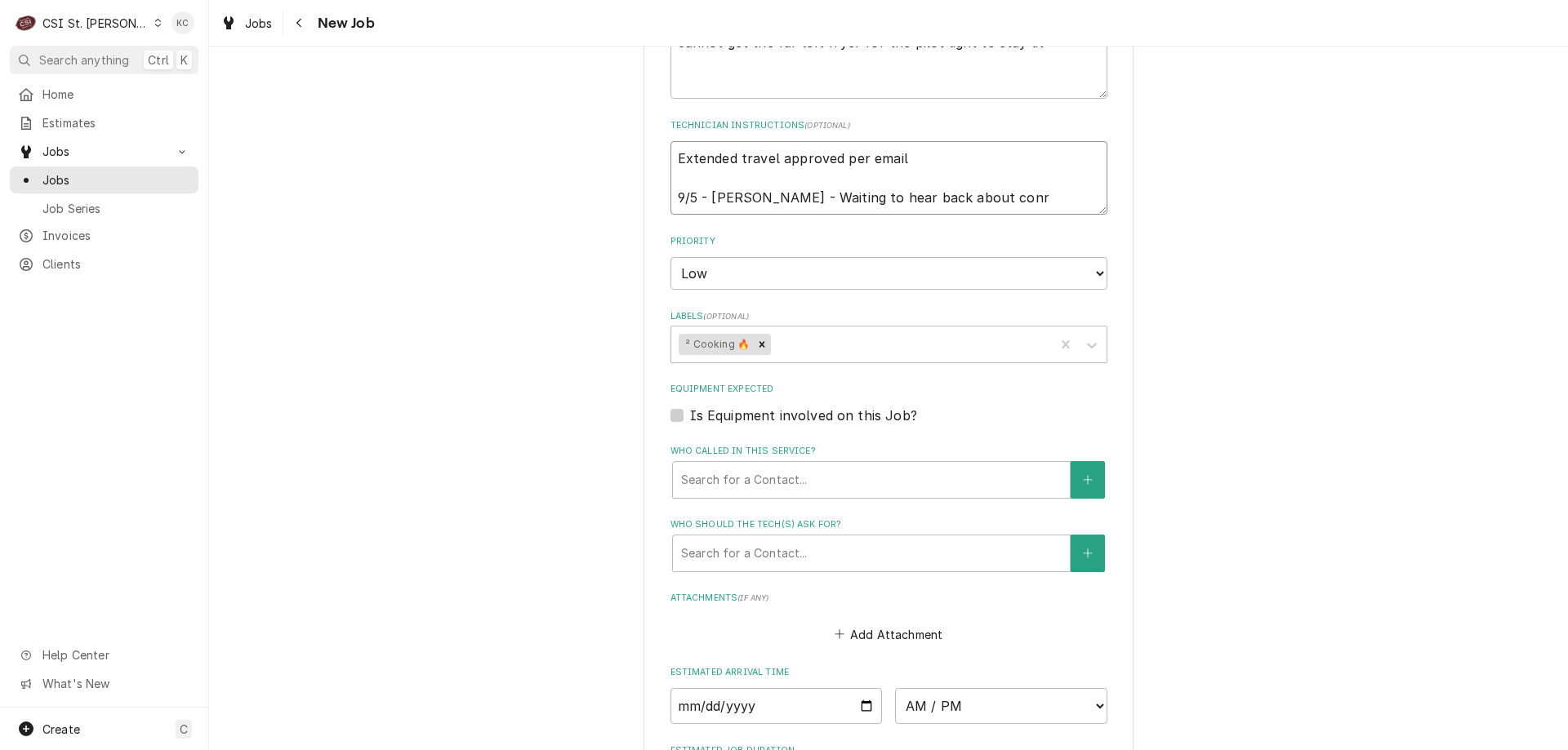
type textarea "x"
type textarea "Extended travel approved per email 9/5 - Kelly - Waiting to hear back about con"
type textarea "x"
type textarea "Extended travel approved per email 9/5 - Kelly - Waiting to hear back about cont"
type textarea "x"
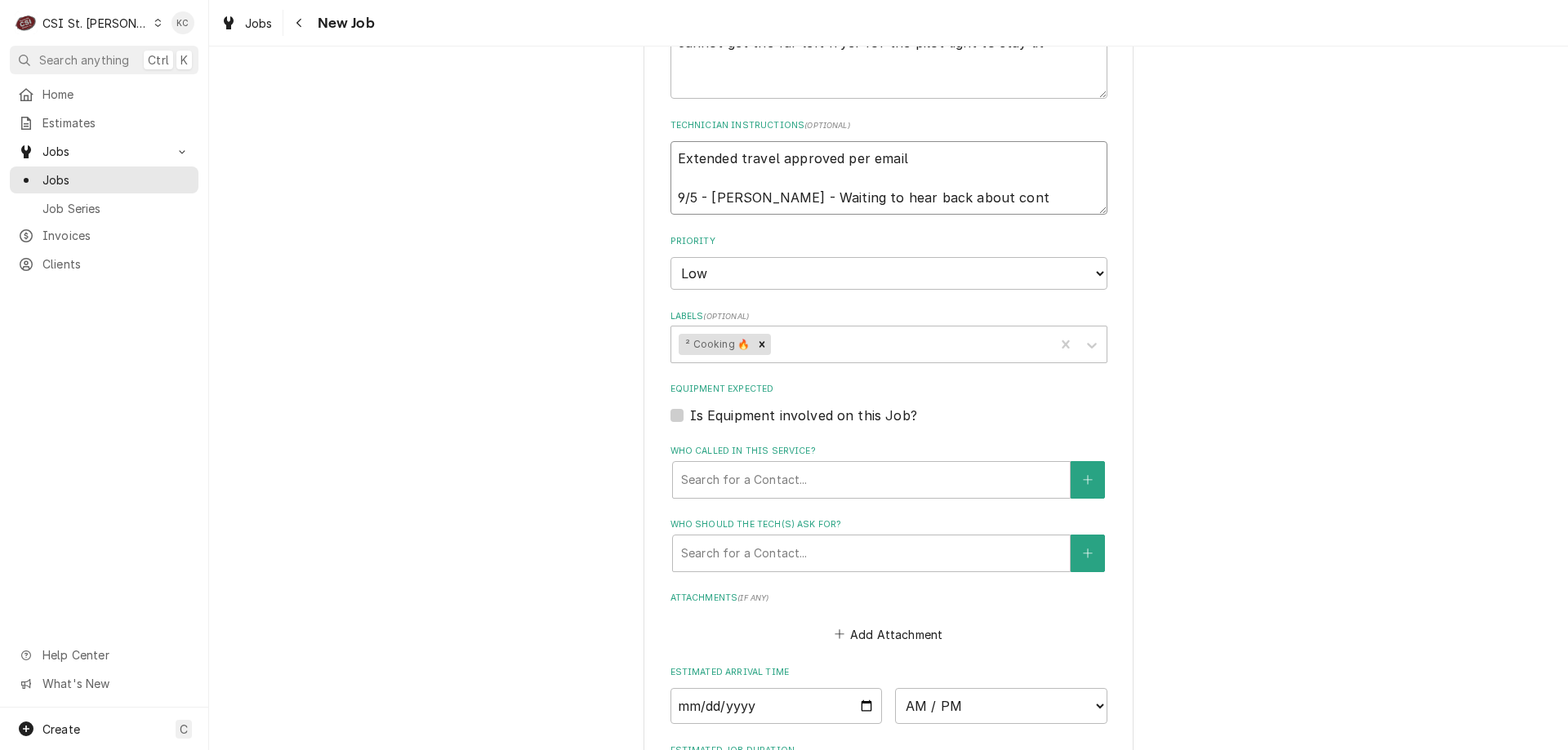
type textarea "Extended travel approved per email 9/5 - Kelly - Waiting to hear back about con…"
type textarea "x"
type textarea "Extended travel approved per email 9/5 - Kelly - Waiting to hear back about con…"
type textarea "x"
type textarea "Extended travel approved per email 9/5 - Kelly - Waiting to hear back about con…"
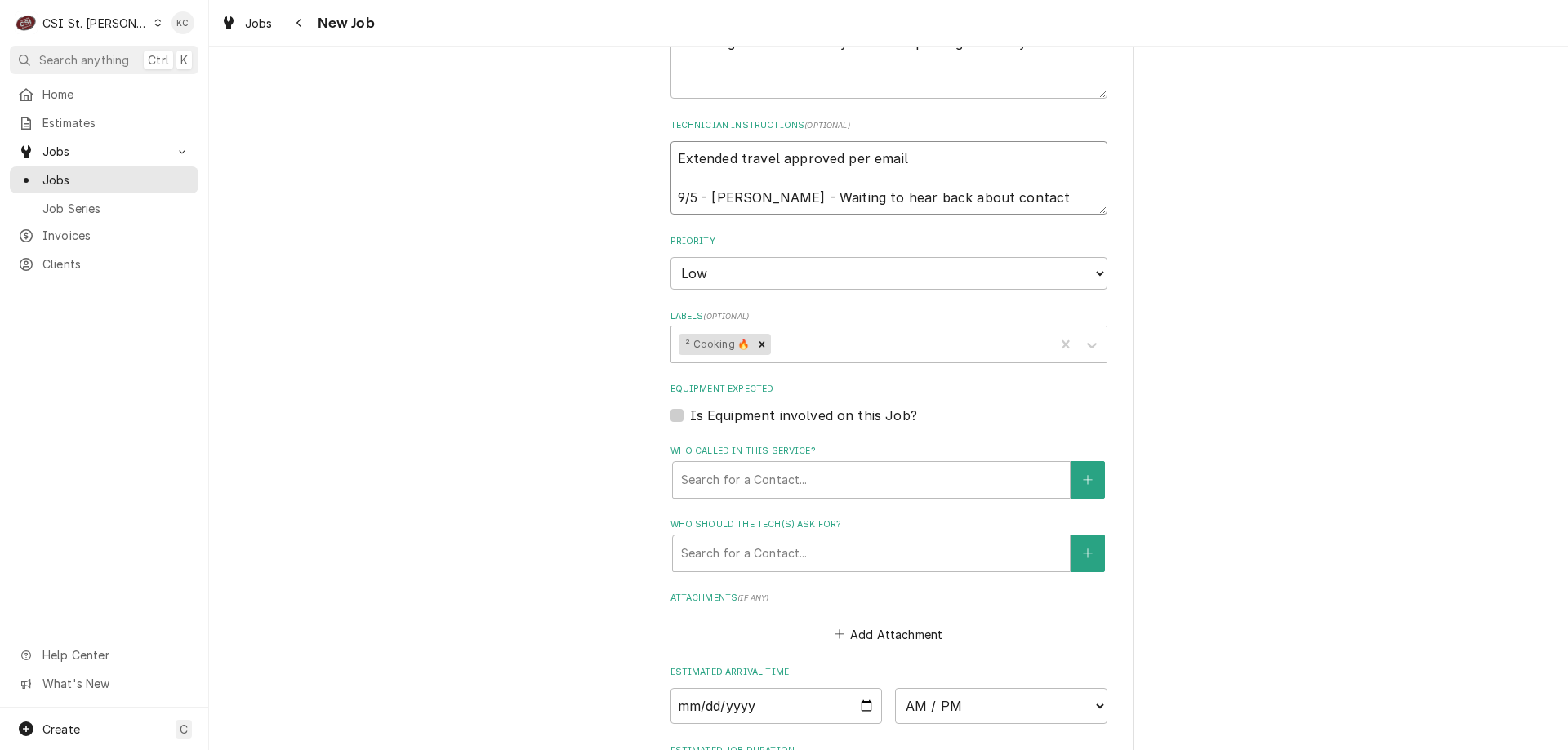
type textarea "x"
type textarea "Extended travel approved per email 9/5 - Kelly - Waiting to hear back about con…"
type textarea "x"
type textarea "Extended travel approved per email 9/5 - Kelly - Waiting to hear back about con…"
type textarea "x"
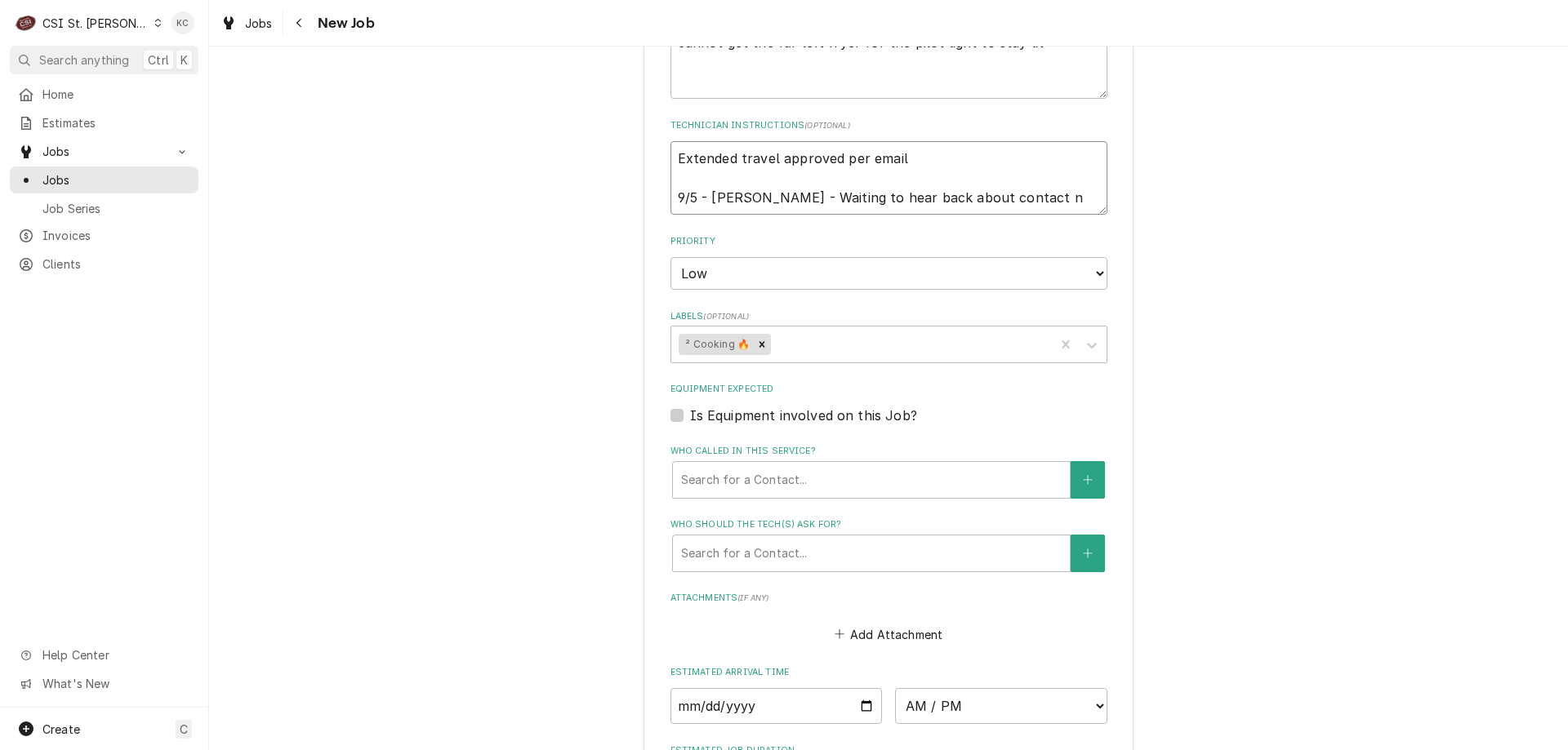
type textarea "Extended travel approved per email 9/5 - Kelly - Waiting to hear back about con…"
type textarea "x"
type textarea "Extended travel approved per email 9/5 - Kelly - Waiting to hear back about con…"
type textarea "x"
type textarea "Extended travel approved per email 9/5 - Kelly - Waiting to hear back about con…"
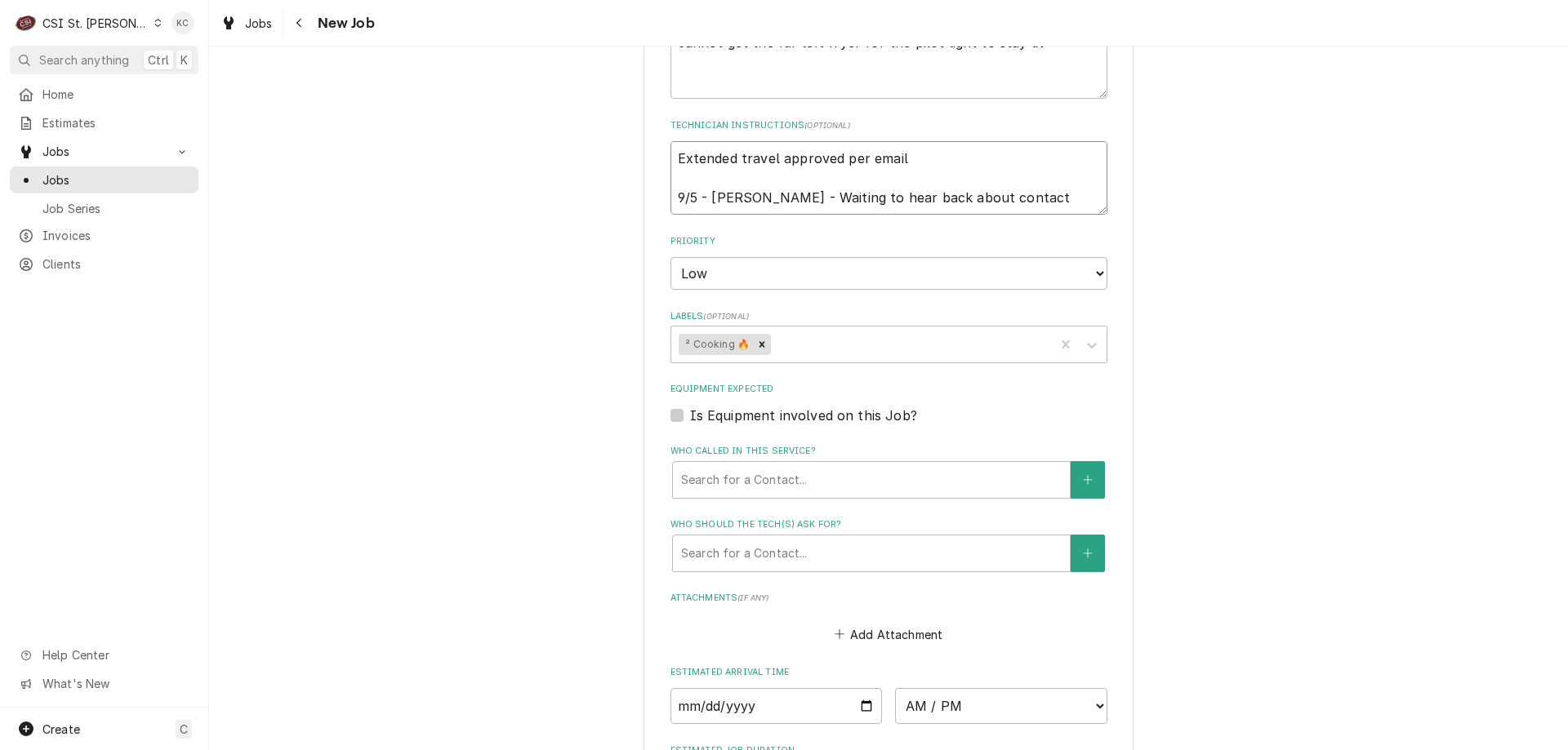
type textarea "x"
type textarea "Extended travel approved per email 9/5 - Kelly - Waiting to hear back about con…"
type textarea "x"
type textarea "Extended travel approved per email 9/5 - Kelly - Waiting to hear back about con…"
type textarea "x"
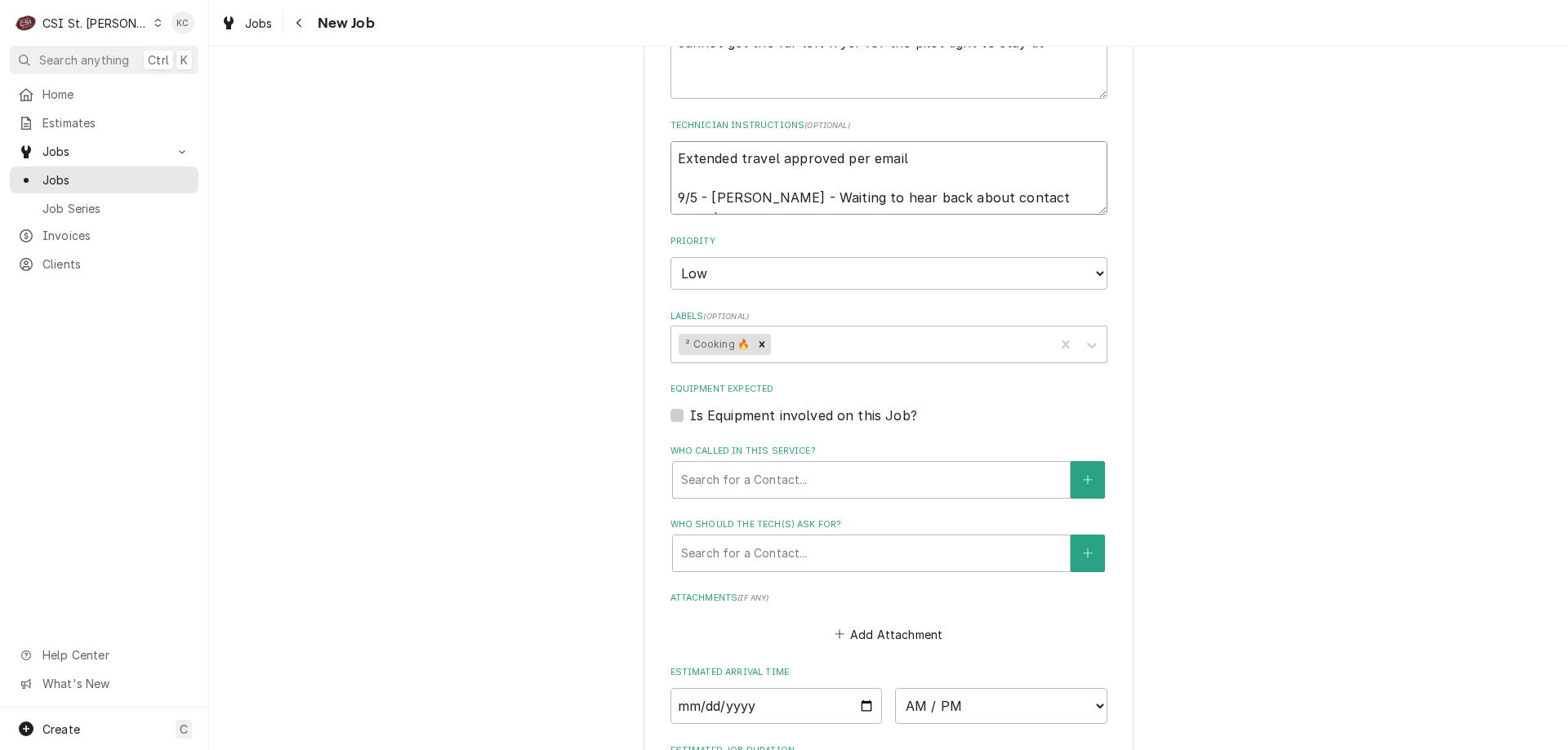
type textarea "Extended travel approved per email 9/5 - Kelly - Waiting to hear back about con…"
type textarea "x"
type textarea "Extended travel approved per email 9/5 - Kelly - Waiting to hear back about con…"
type textarea "x"
type textarea "Extended travel approved per email 9/5 - Kelly - Waiting to hear back about con…"
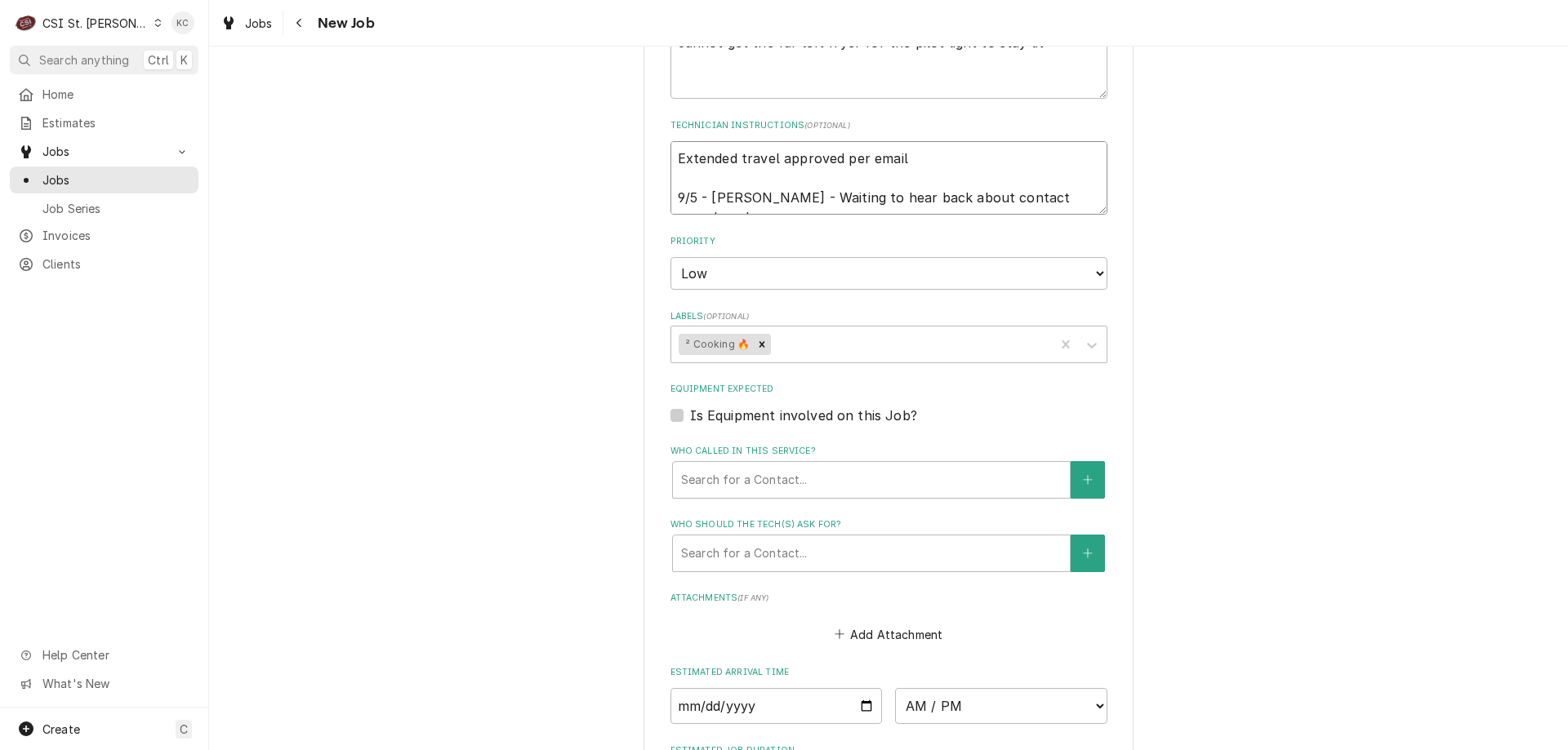
type textarea "x"
type textarea "Extended travel approved per email 9/5 - Kelly - Waiting to hear back about con…"
type textarea "x"
type textarea "Extended travel approved per email 9/5 - Kelly - Waiting to hear back about con…"
type textarea "x"
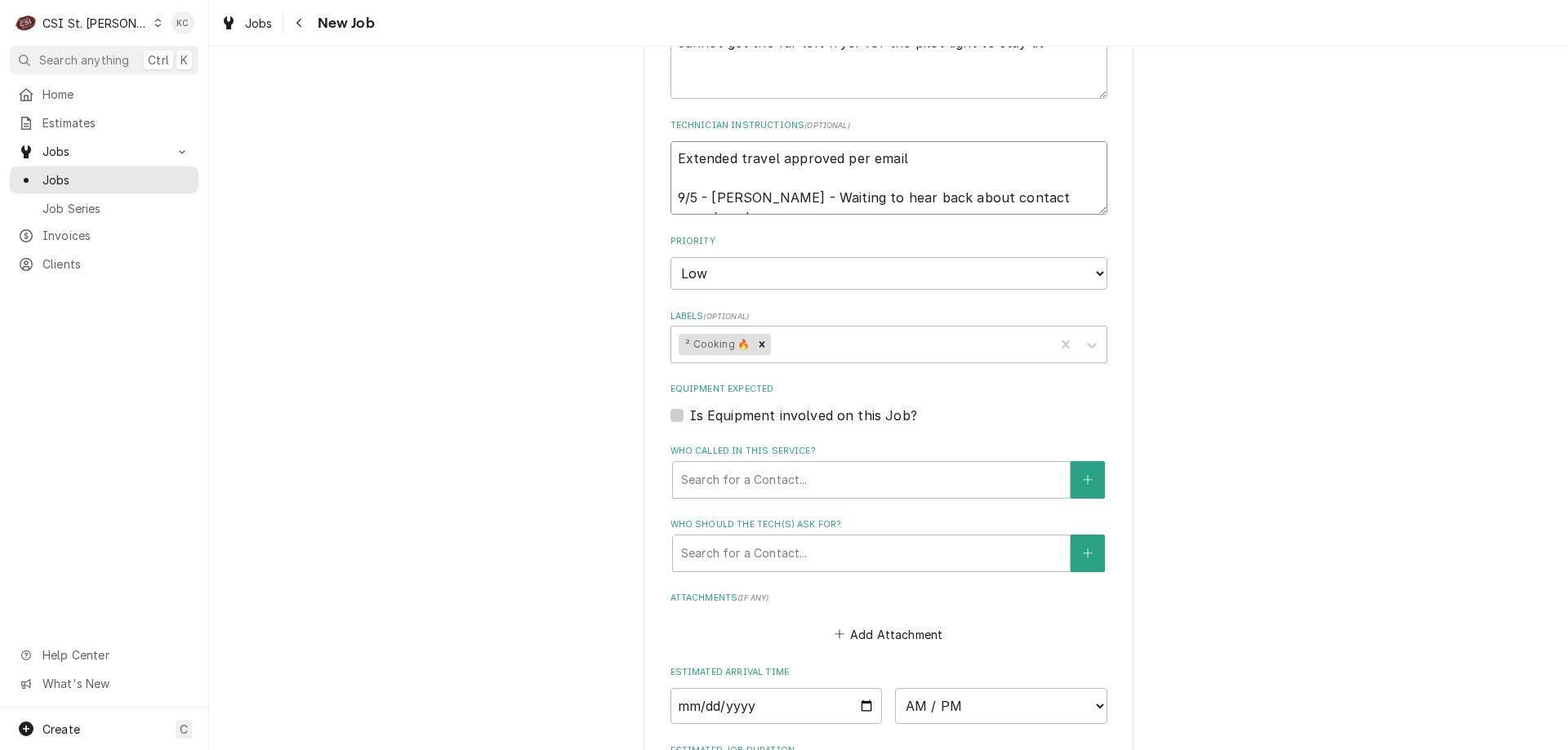
type textarea "Extended travel approved per email 9/5 - Kelly - Waiting to hear back about con…"
type textarea "x"
type textarea "Extended travel approved per email 9/5 - Kelly - Waiting to hear back about con…"
type textarea "x"
type textarea "Extended travel approved per email 9/5 - Kelly - Waiting to hear back about con…"
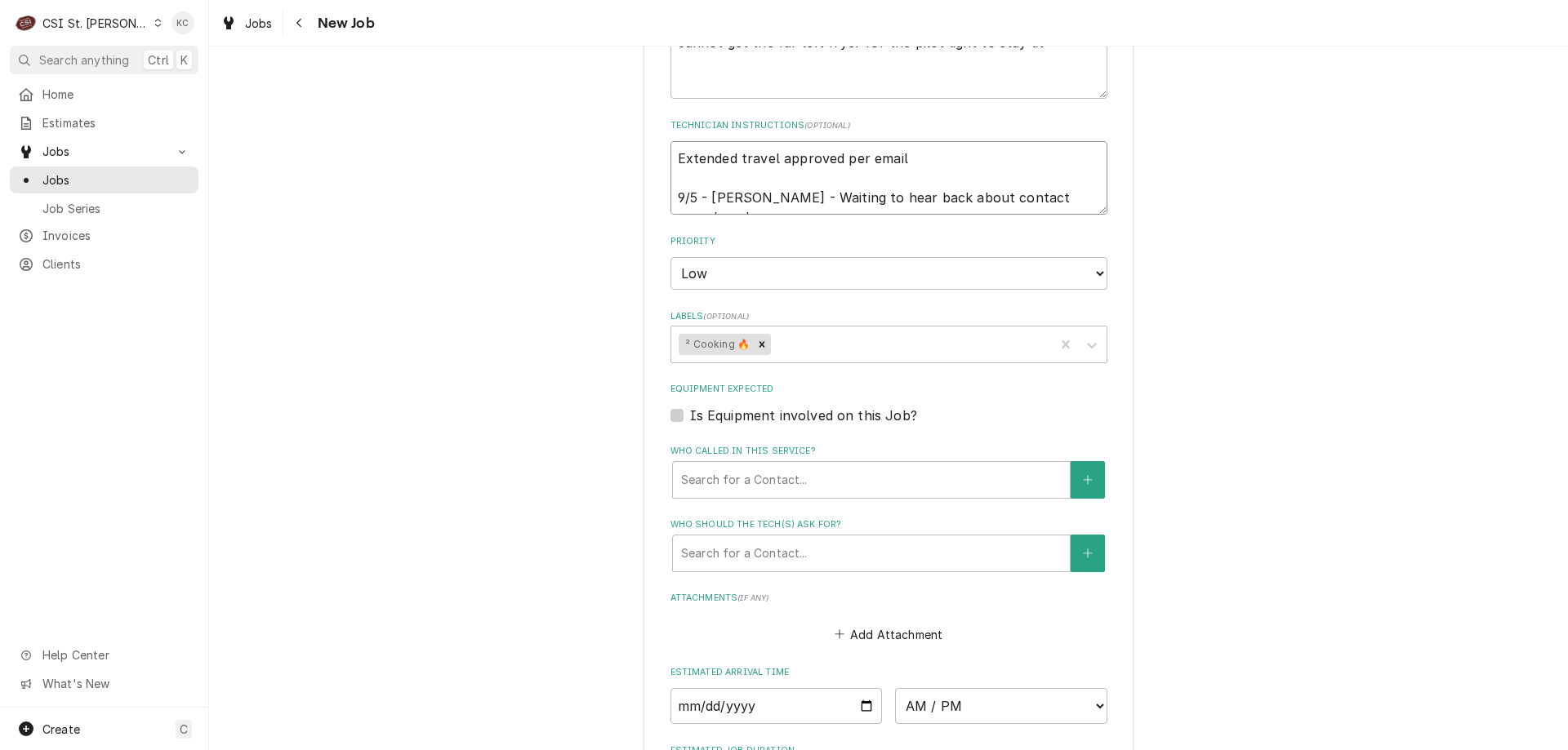
type textarea "x"
type textarea "Extended travel approved per email 9/5 - Kelly - Waiting to hear back about con…"
type textarea "x"
type textarea "Extended travel approved per email 9/5 - Kelly - Waiting to hear back about con…"
type textarea "x"
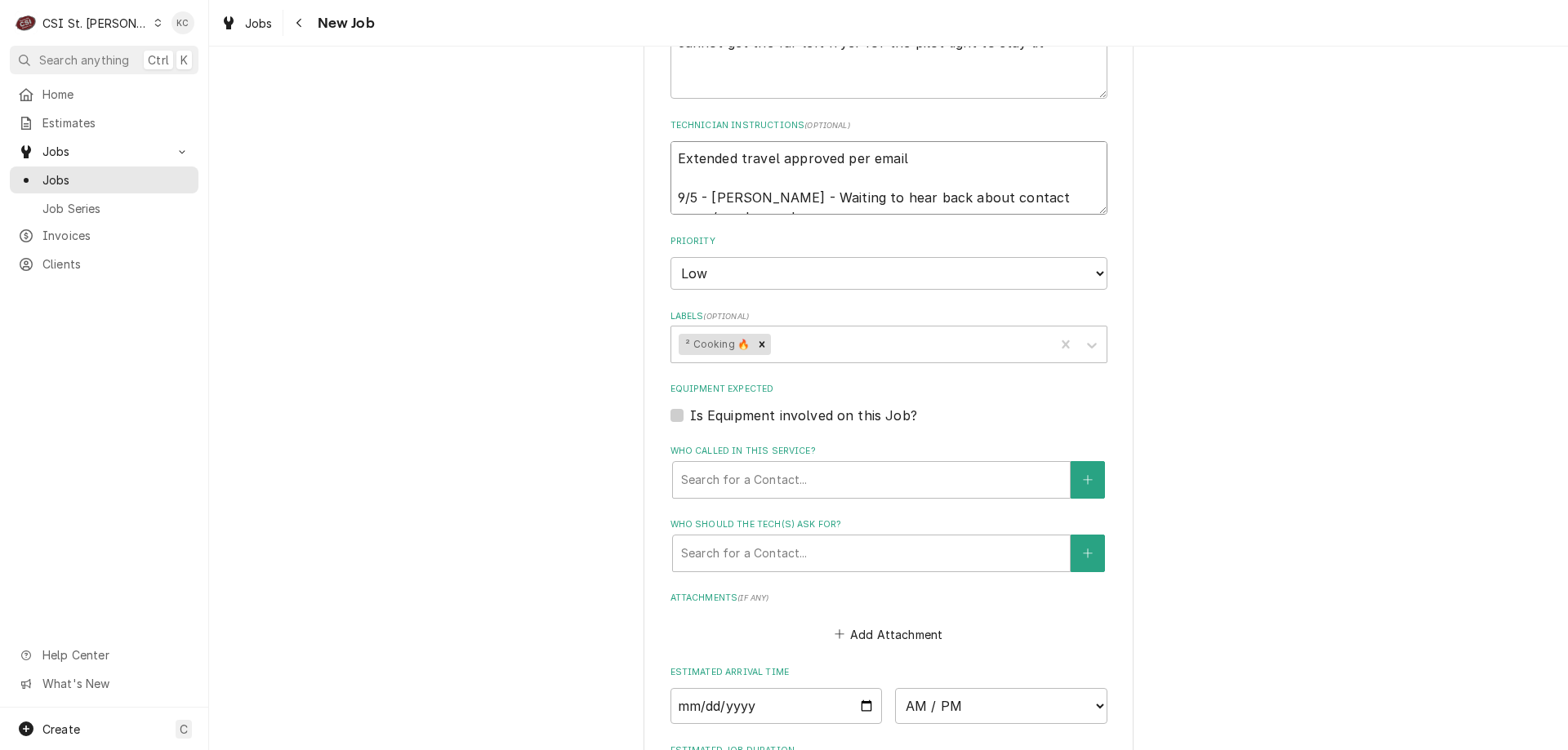
type textarea "Extended travel approved per email 9/5 - Kelly - Waiting to hear back about con…"
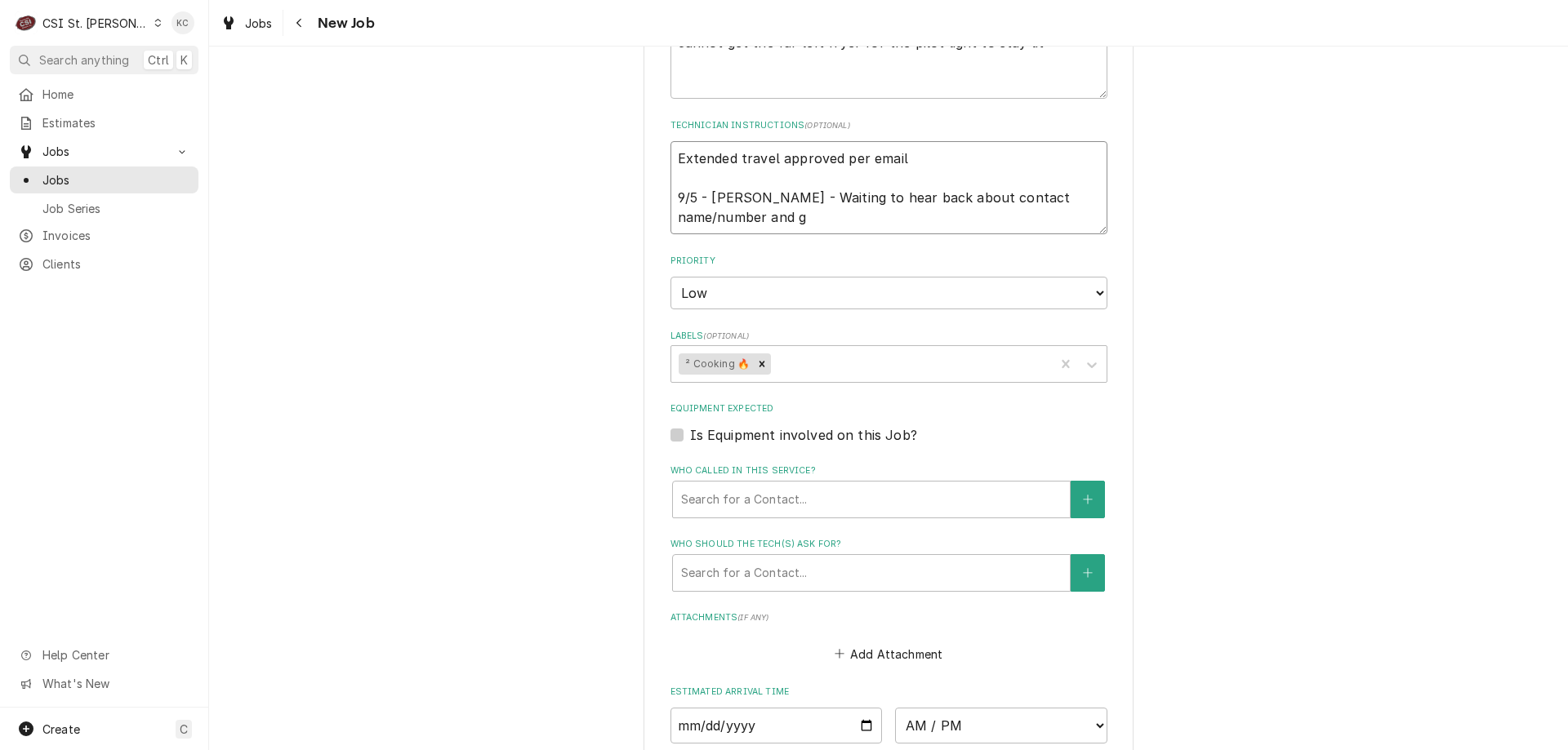
type textarea "x"
type textarea "Extended travel approved per email 9/5 - Kelly - Waiting to hear back about con…"
type textarea "x"
type textarea "Extended travel approved per email 9/5 - Kelly - Waiting to hear back about con…"
type textarea "x"
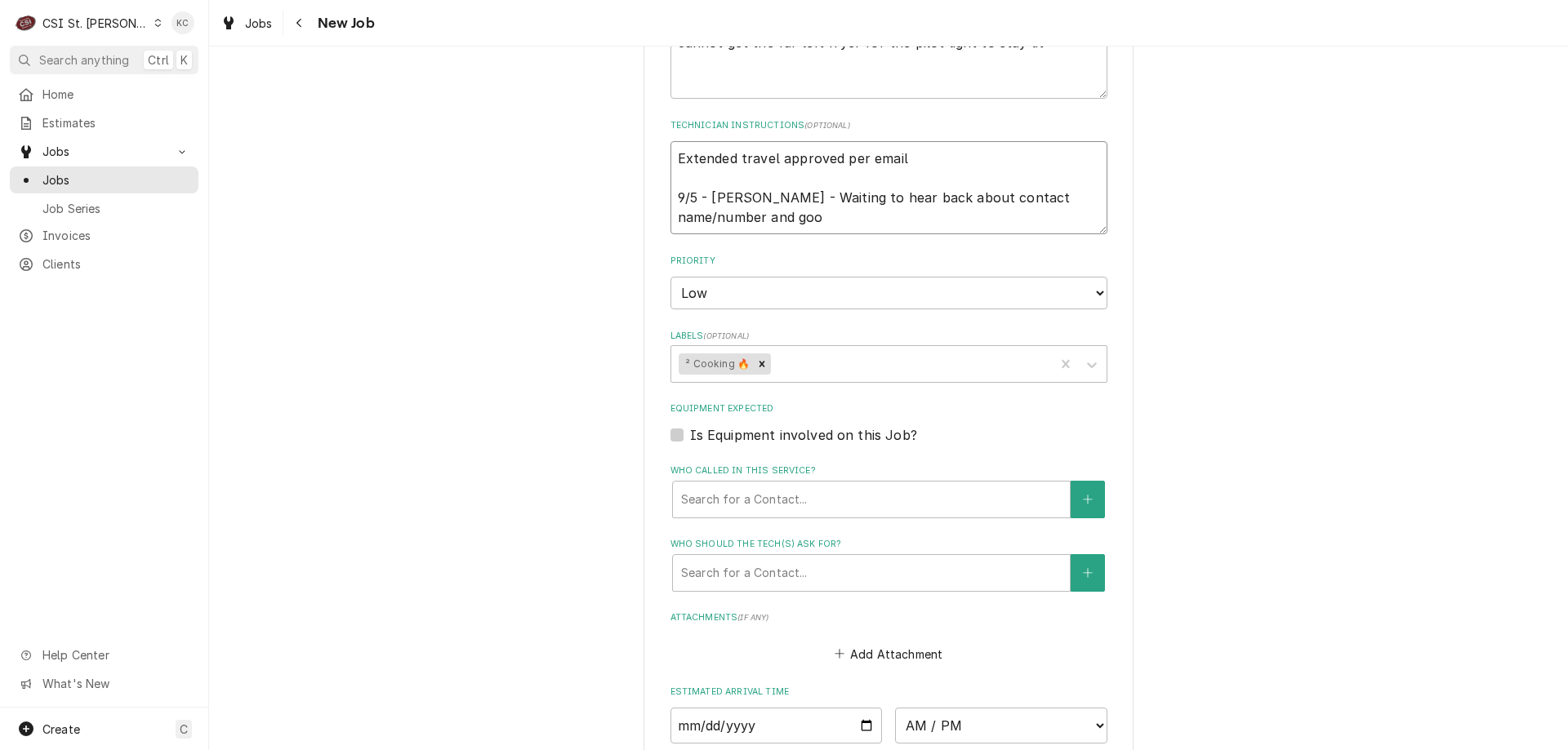
type textarea "Extended travel approved per email 9/5 - Kelly - Waiting to hear back about con…"
type textarea "x"
type textarea "Extended travel approved per email 9/5 - Kelly - Waiting to hear back about con…"
type textarea "x"
type textarea "Extended travel approved per email 9/5 - Kelly - Waiting to hear back about con…"
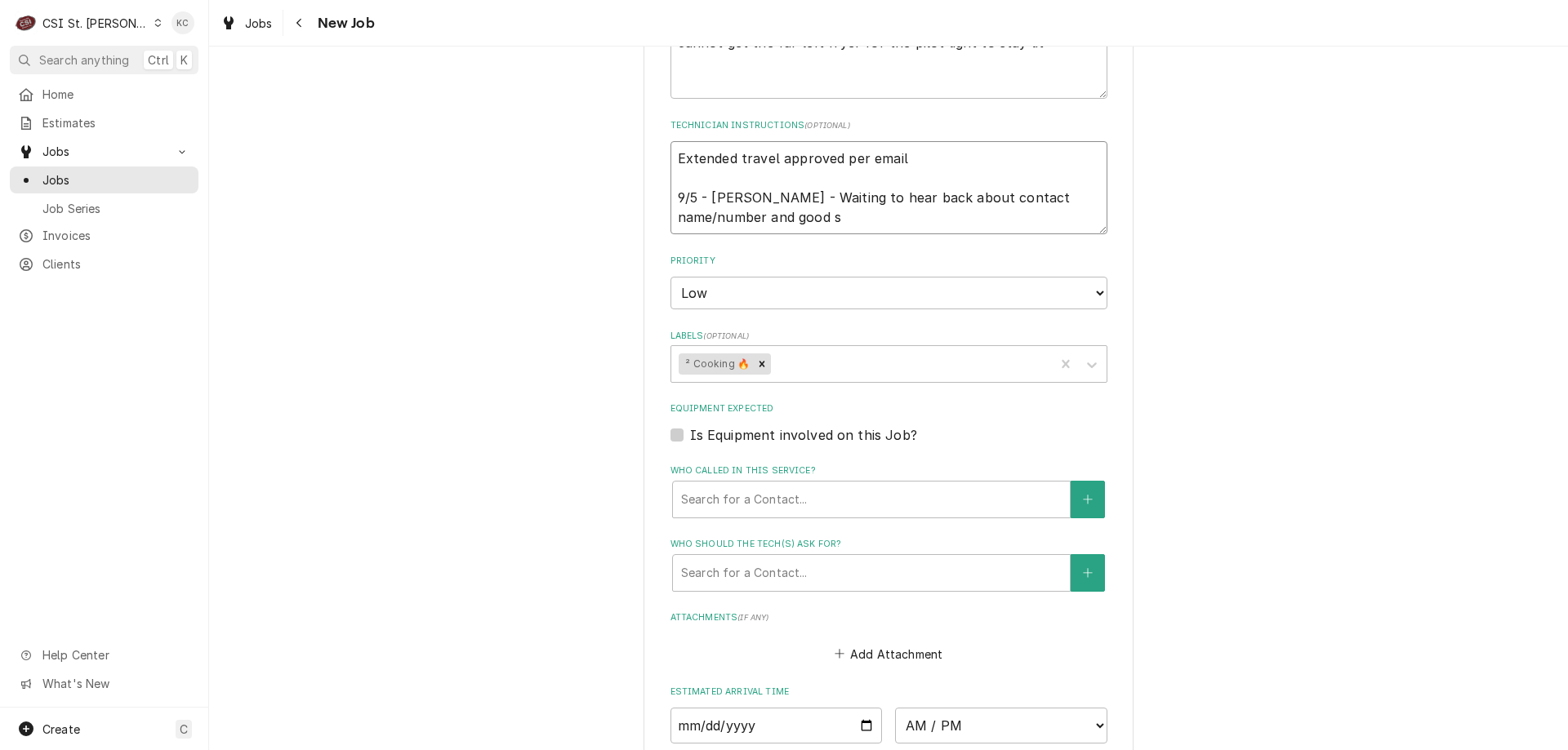
type textarea "x"
type textarea "Extended travel approved per email 9/5 - Kelly - Waiting to hear back about con…"
type textarea "x"
type textarea "Extended travel approved per email 9/5 - Kelly - Waiting to hear back about con…"
type textarea "x"
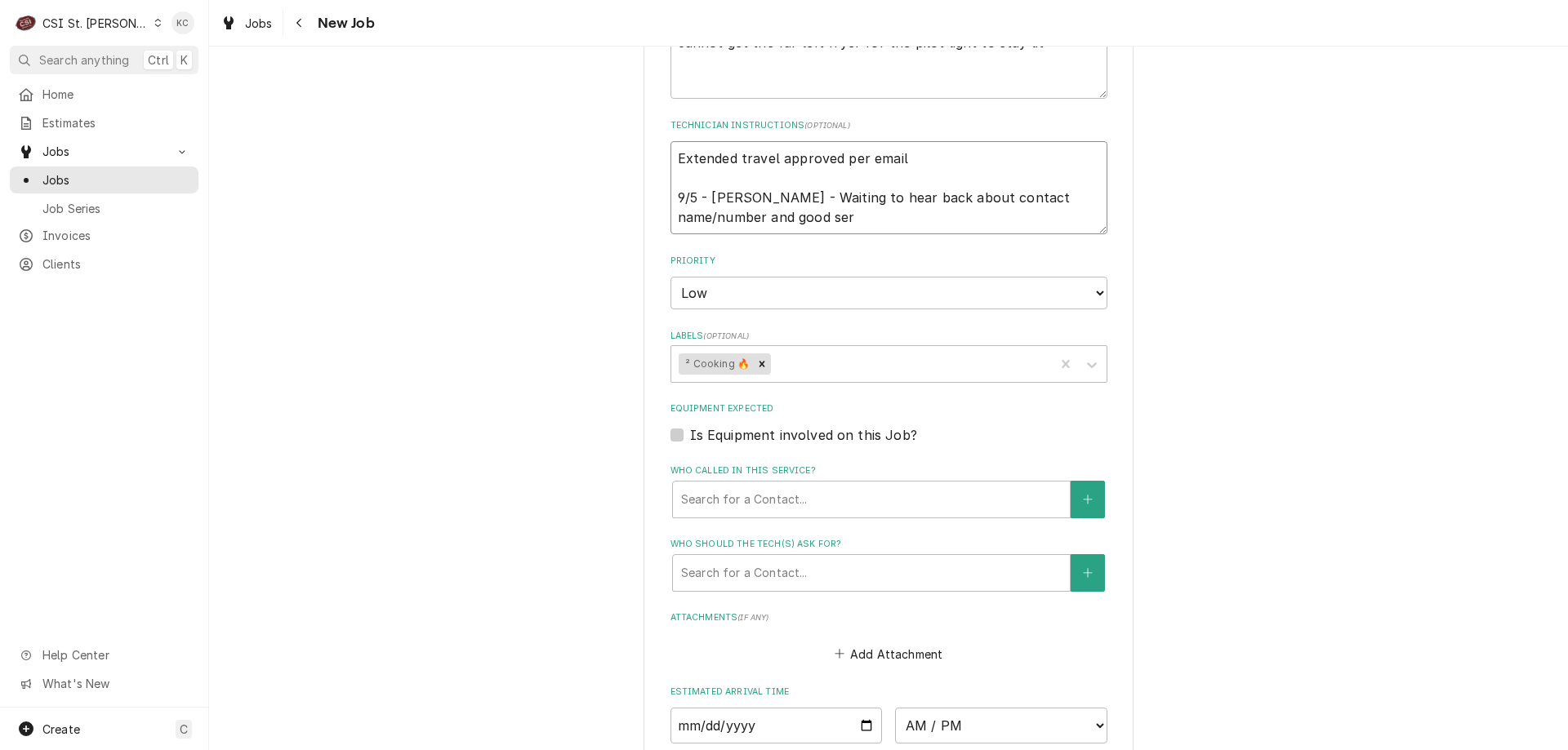
type textarea "Extended travel approved per email 9/5 - Kelly - Waiting to hear back about con…"
type textarea "x"
type textarea "Extended travel approved per email 9/5 - Kelly - Waiting to hear back about con…"
type textarea "x"
type textarea "Extended travel approved per email 9/5 - Kelly - Waiting to hear back about con…"
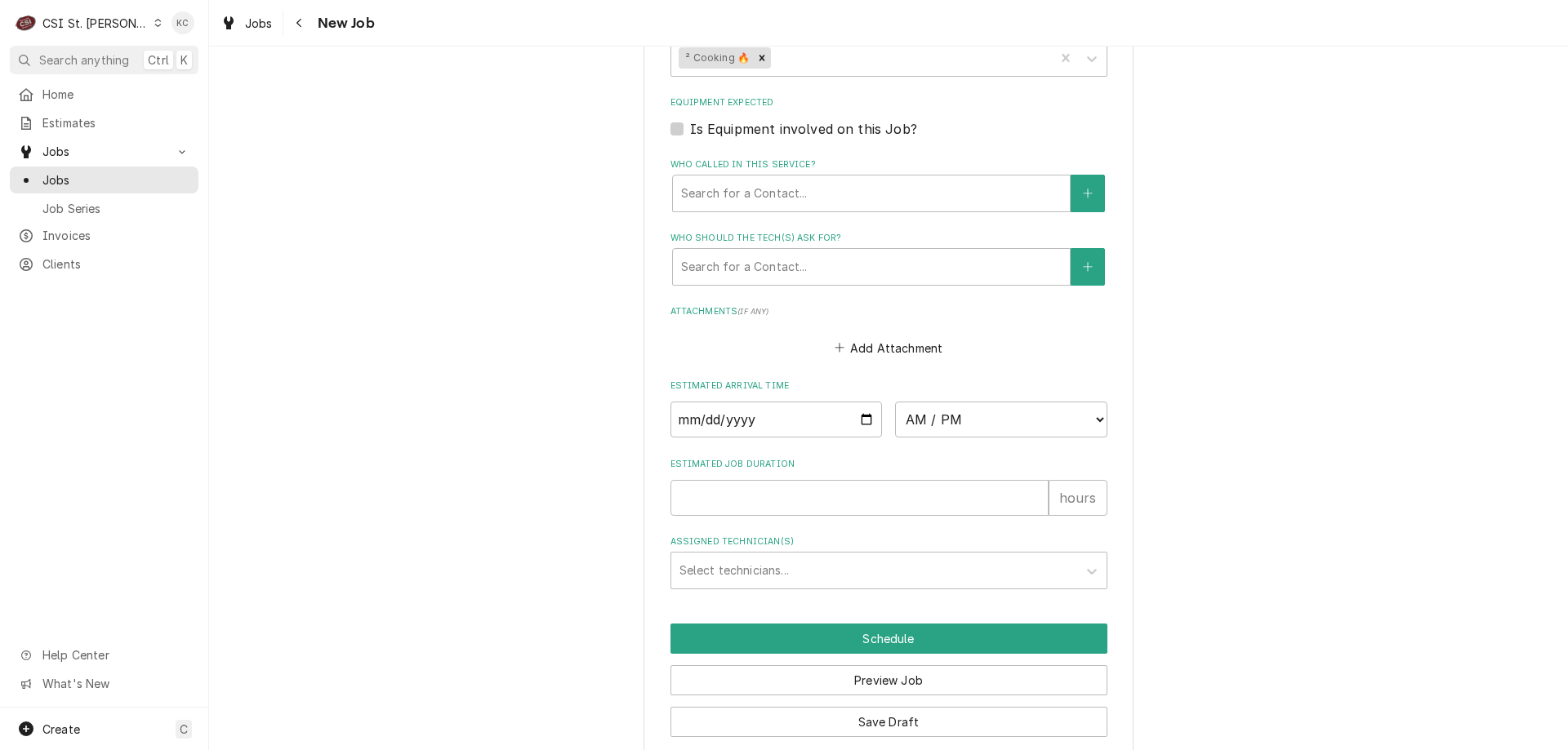
scroll to position [1226, 0]
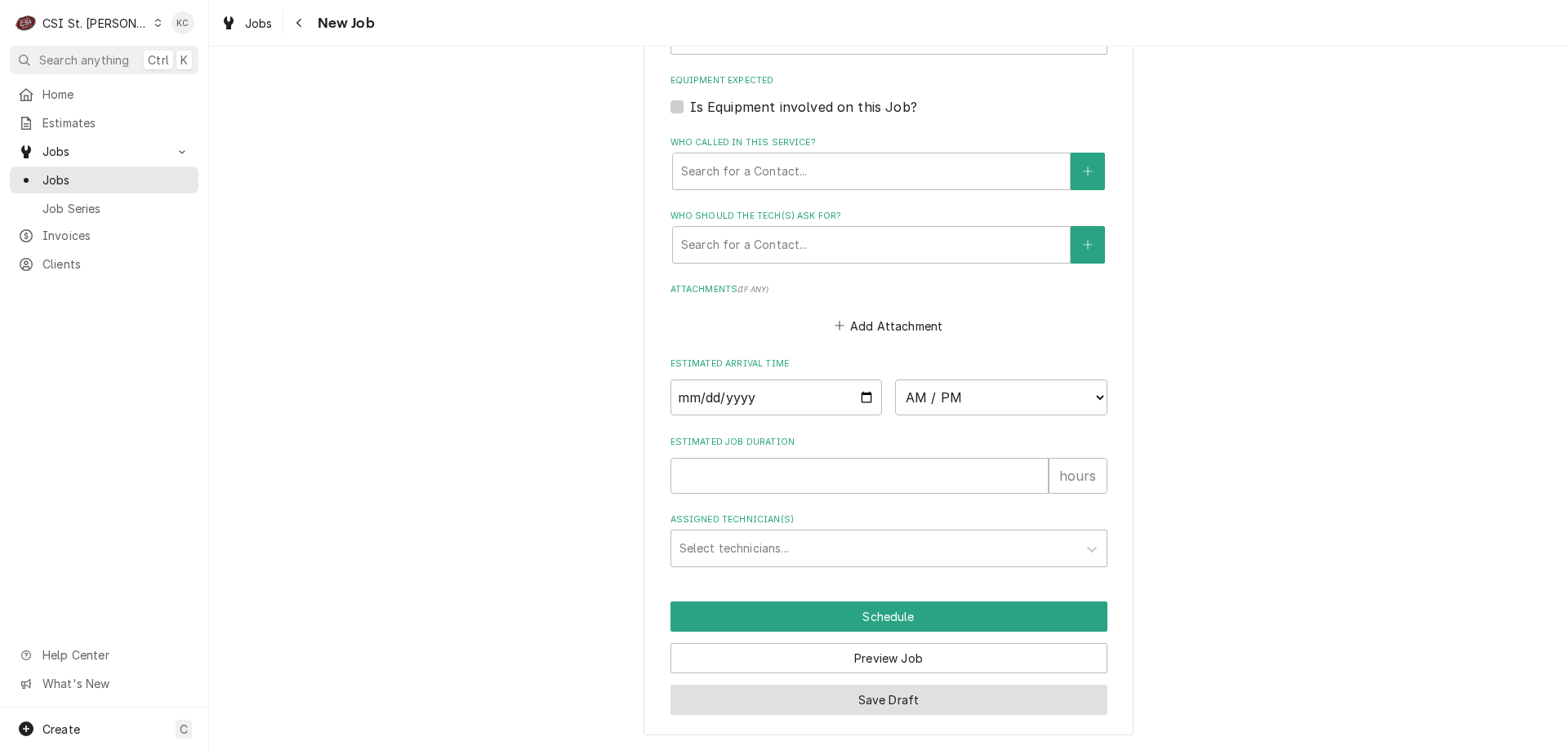
click at [999, 687] on button "Save Draft" at bounding box center [888, 700] width 436 height 30
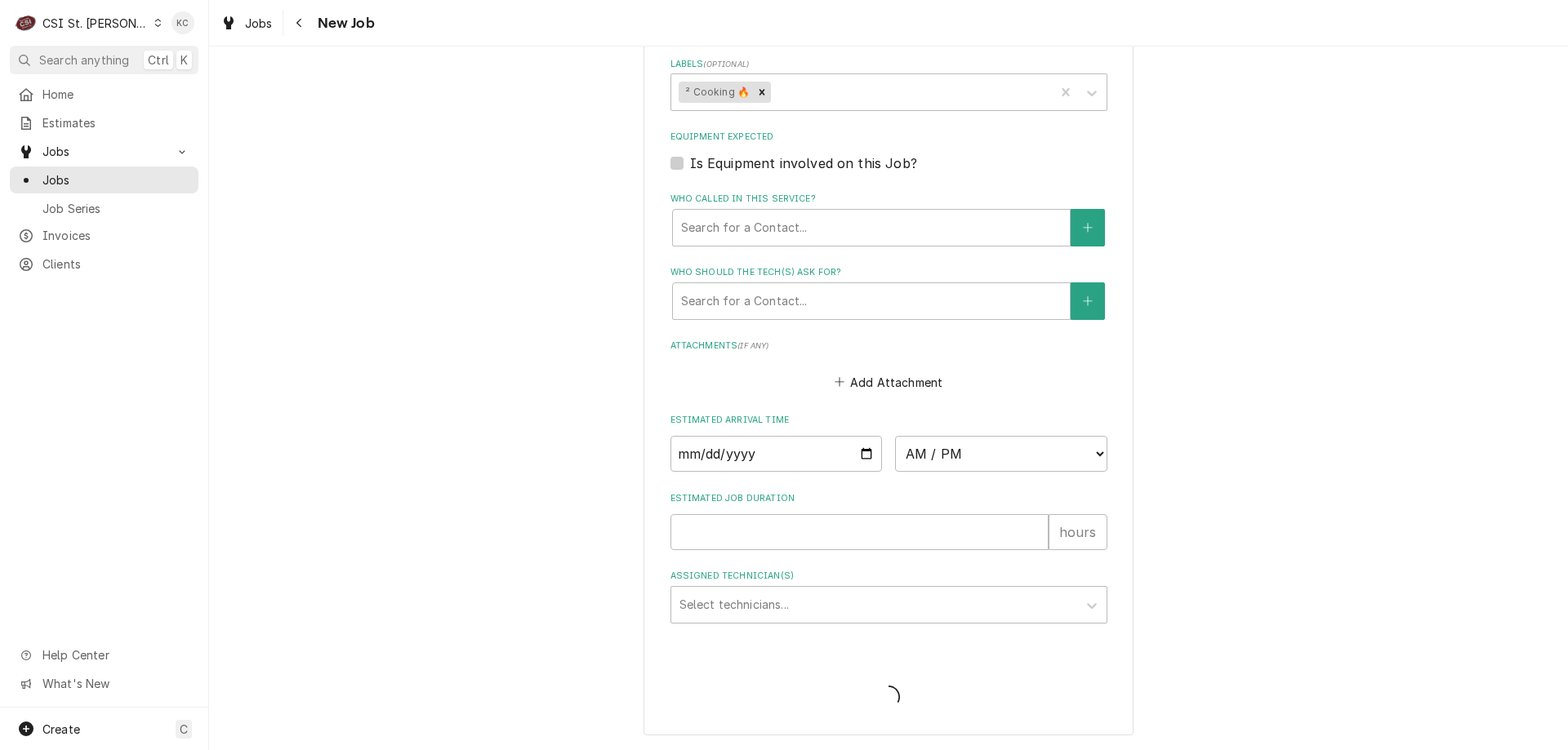
scroll to position [1170, 0]
